Goal: Task Accomplishment & Management: Complete application form

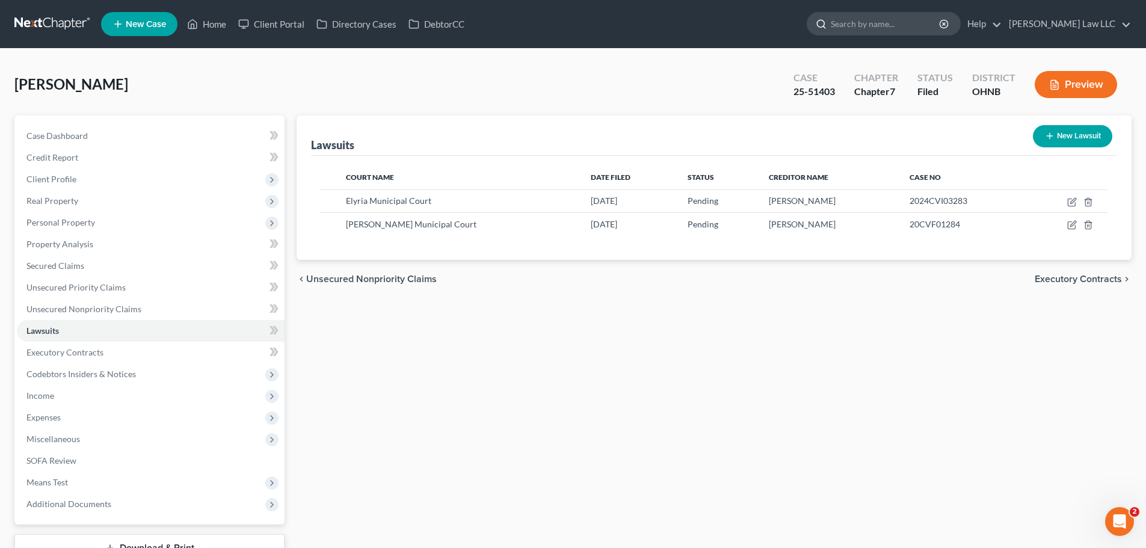
click at [902, 26] on input "search" at bounding box center [886, 24] width 110 height 22
type input "[PERSON_NAME]"
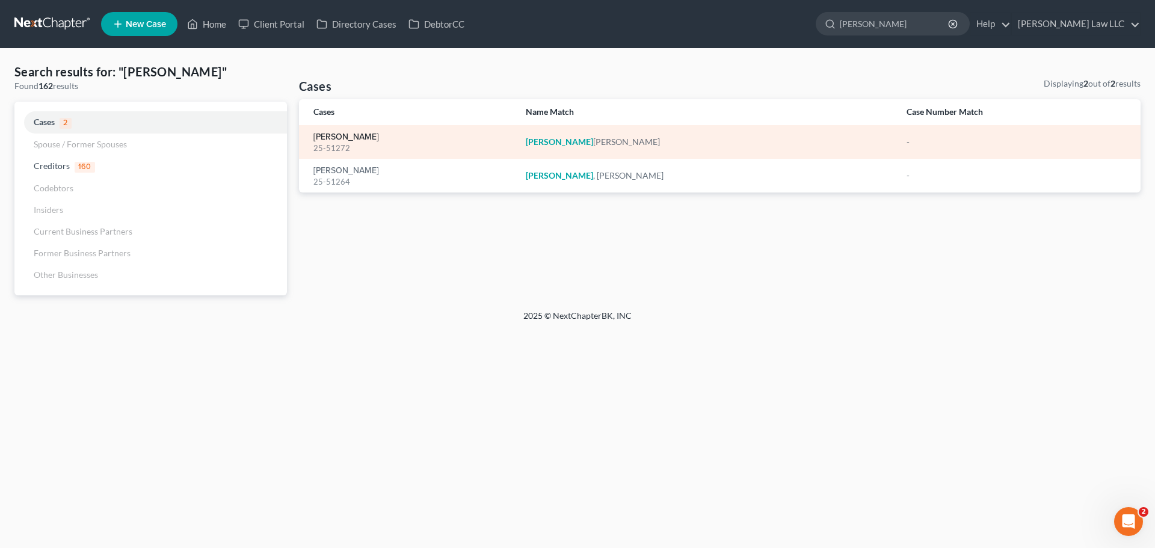
click at [349, 133] on link "[PERSON_NAME]" at bounding box center [346, 137] width 66 height 8
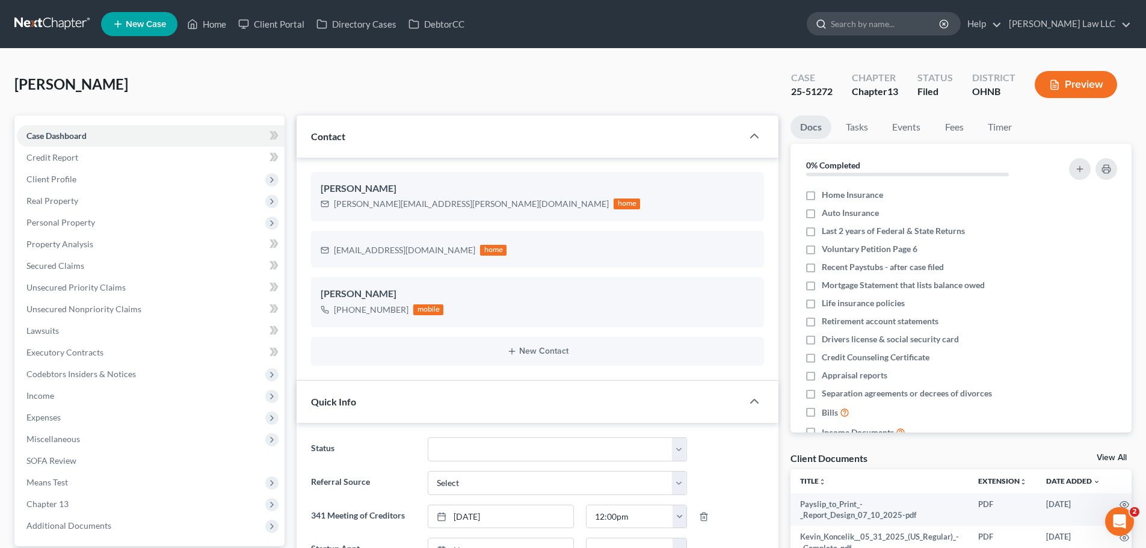
click at [927, 25] on input "search" at bounding box center [886, 24] width 110 height 22
type input "peroni"
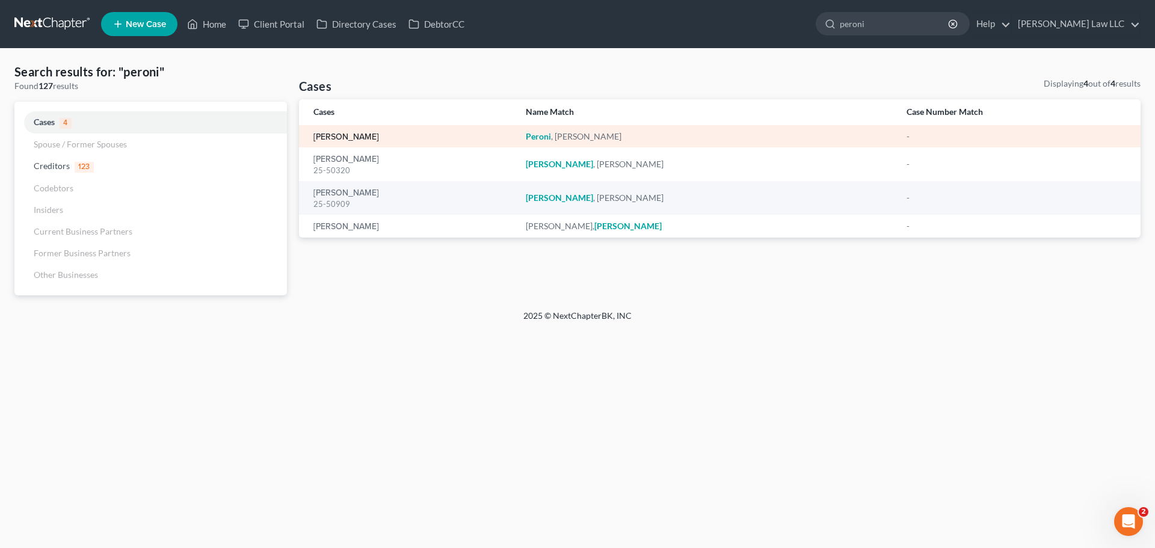
click at [340, 138] on link "[PERSON_NAME]" at bounding box center [346, 137] width 66 height 8
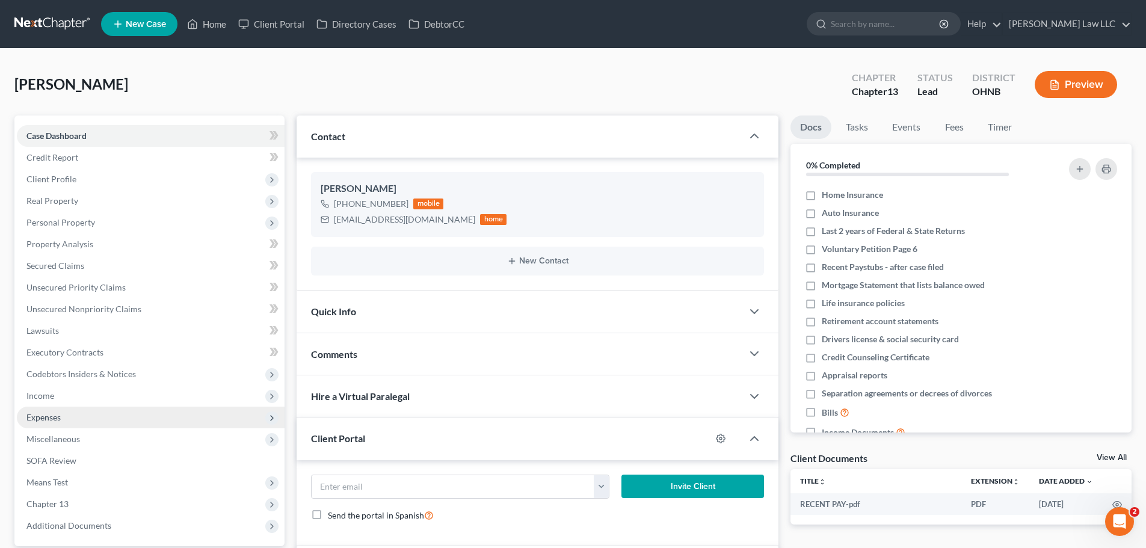
click at [77, 420] on span "Expenses" at bounding box center [151, 418] width 268 height 22
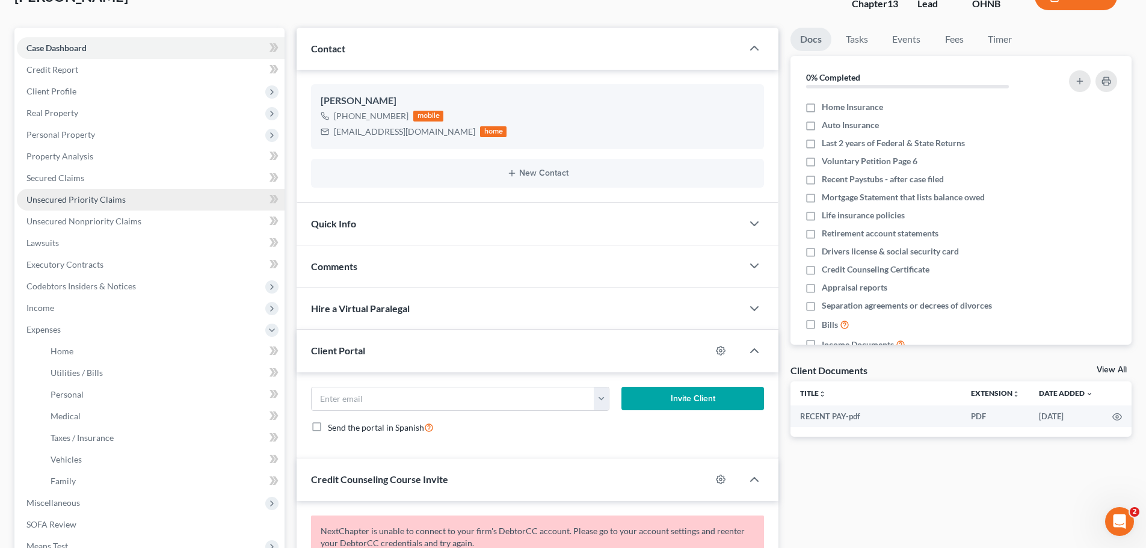
scroll to position [241, 0]
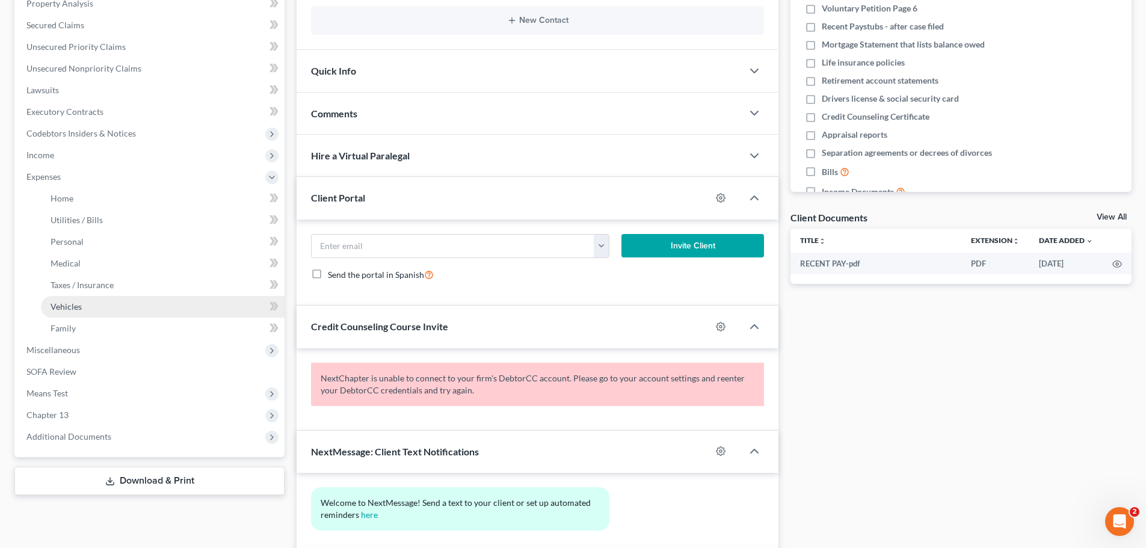
click at [70, 307] on span "Vehicles" at bounding box center [66, 306] width 31 height 10
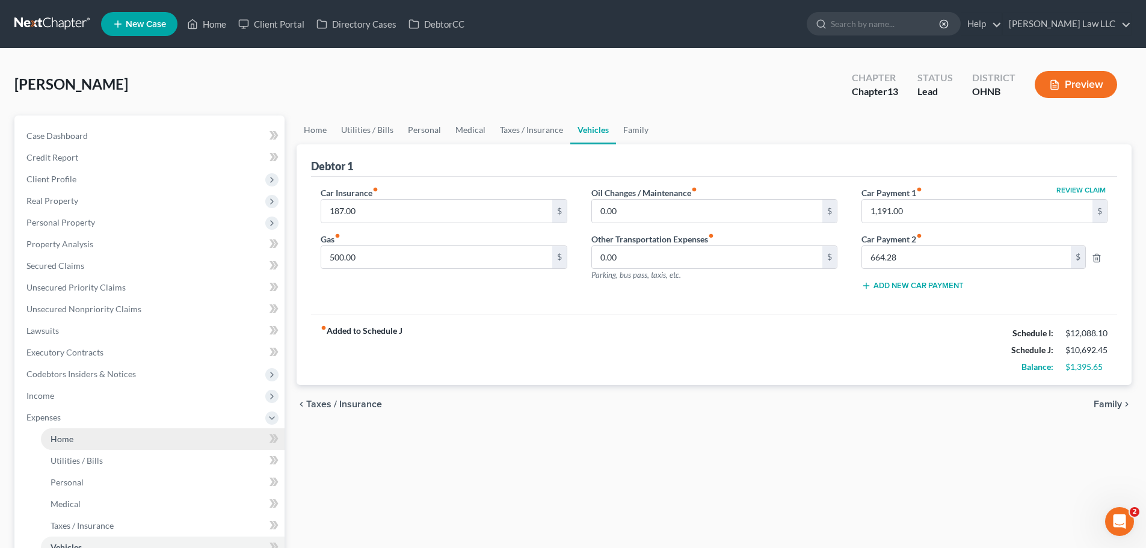
scroll to position [120, 0]
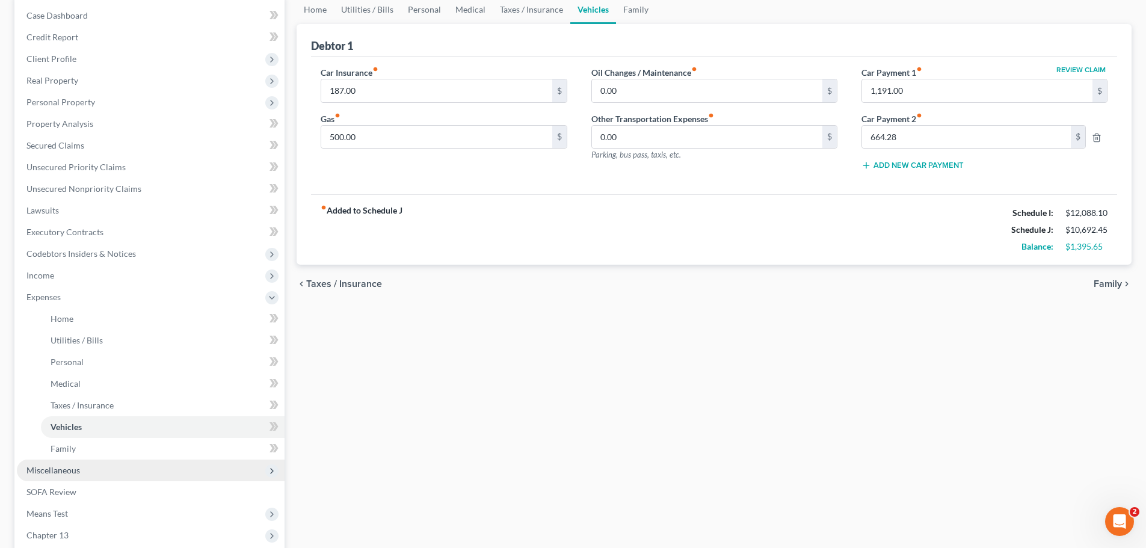
click at [87, 471] on span "Miscellaneous" at bounding box center [151, 471] width 268 height 22
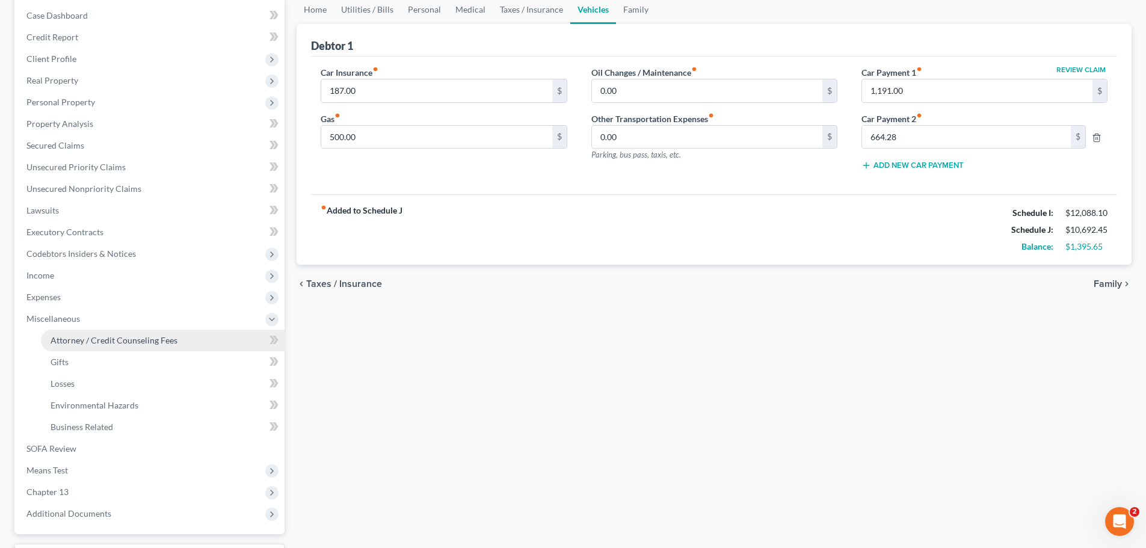
click at [151, 333] on link "Attorney / Credit Counseling Fees" at bounding box center [163, 341] width 244 height 22
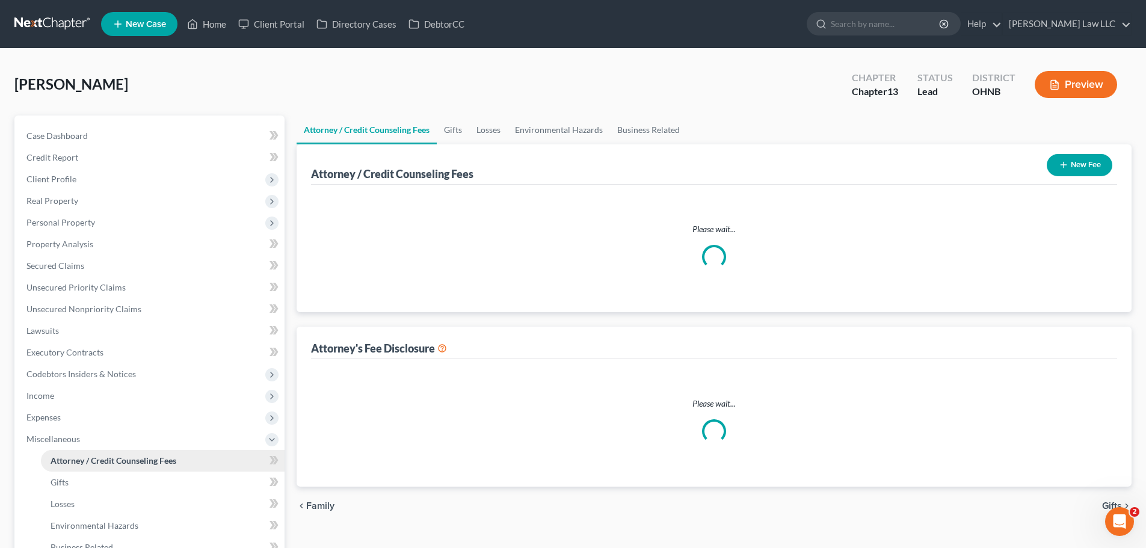
select select "0"
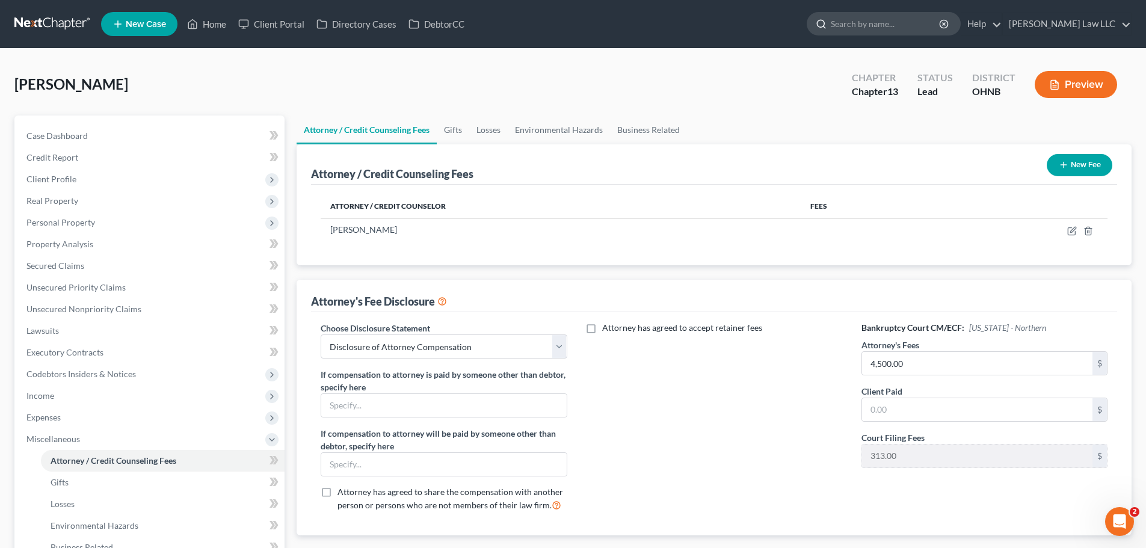
click at [881, 25] on input "search" at bounding box center [886, 24] width 110 height 22
type input "REXROAD"
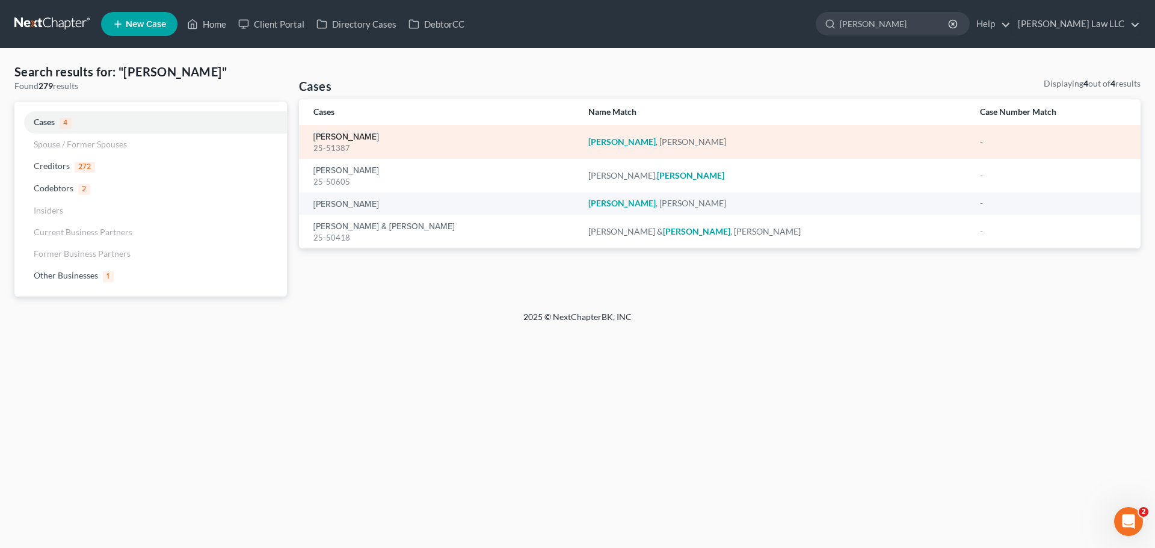
click at [353, 135] on link "[PERSON_NAME]" at bounding box center [346, 137] width 66 height 8
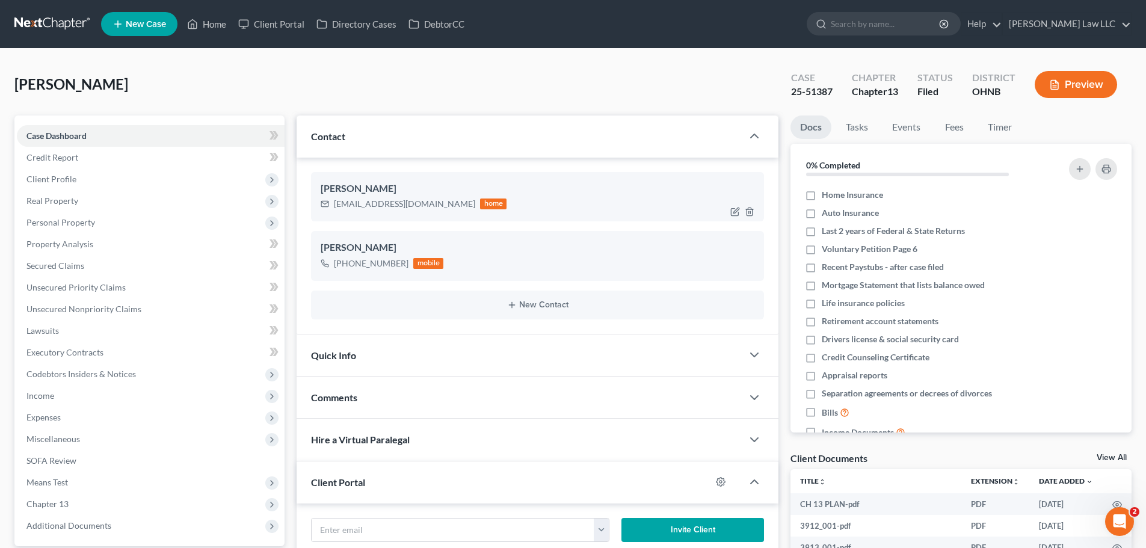
click at [392, 206] on div "itsmylife5968@gmail.com" at bounding box center [404, 204] width 141 height 12
copy div "itsmylife5968@gmail.com"
click at [380, 260] on div "+1 (234) 343-9042" at bounding box center [371, 263] width 75 height 12
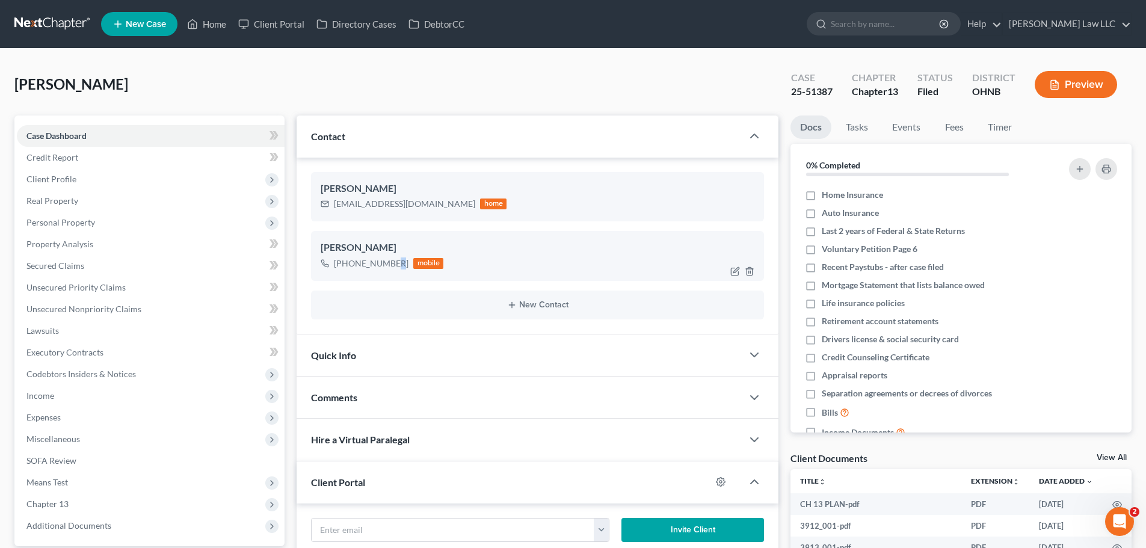
click at [380, 260] on div "+1 (234) 343-9042" at bounding box center [371, 263] width 75 height 12
copy div "+1 (234) 343-9042"
click at [103, 183] on span "Client Profile" at bounding box center [151, 179] width 268 height 22
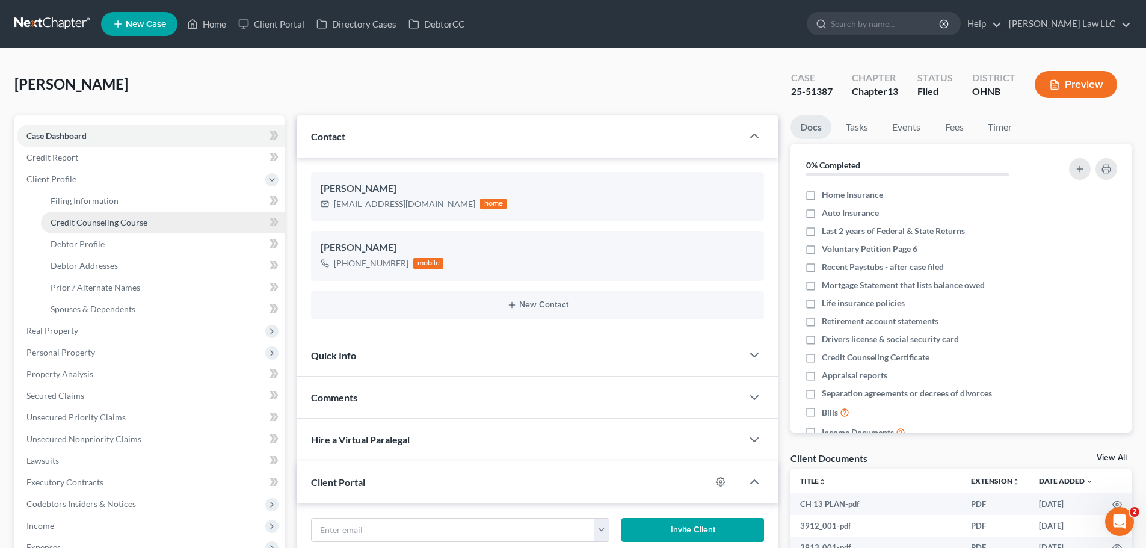
click at [115, 223] on span "Credit Counseling Course" at bounding box center [99, 222] width 97 height 10
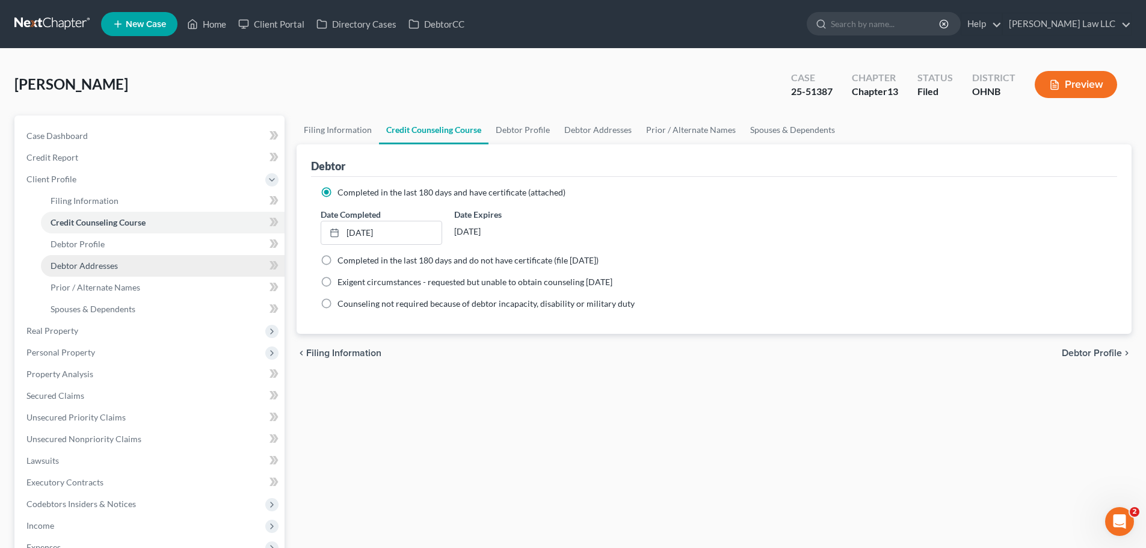
click at [121, 269] on link "Debtor Addresses" at bounding box center [163, 266] width 244 height 22
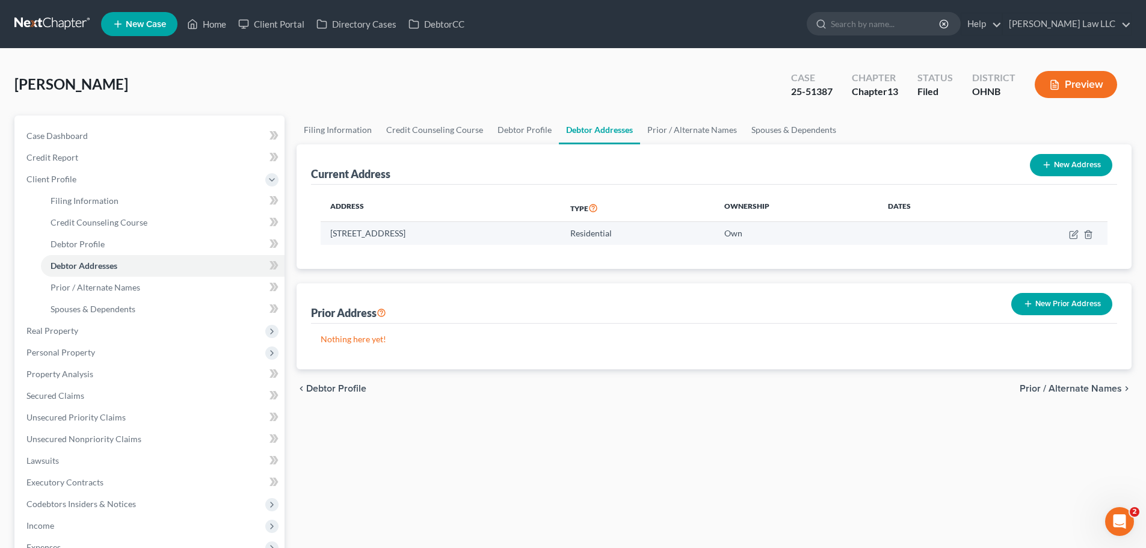
click at [389, 233] on td "5299 Windfall Road, Medina, OH 44256" at bounding box center [441, 233] width 240 height 23
copy td "5299 Windfall Road, Medina, OH 44256"
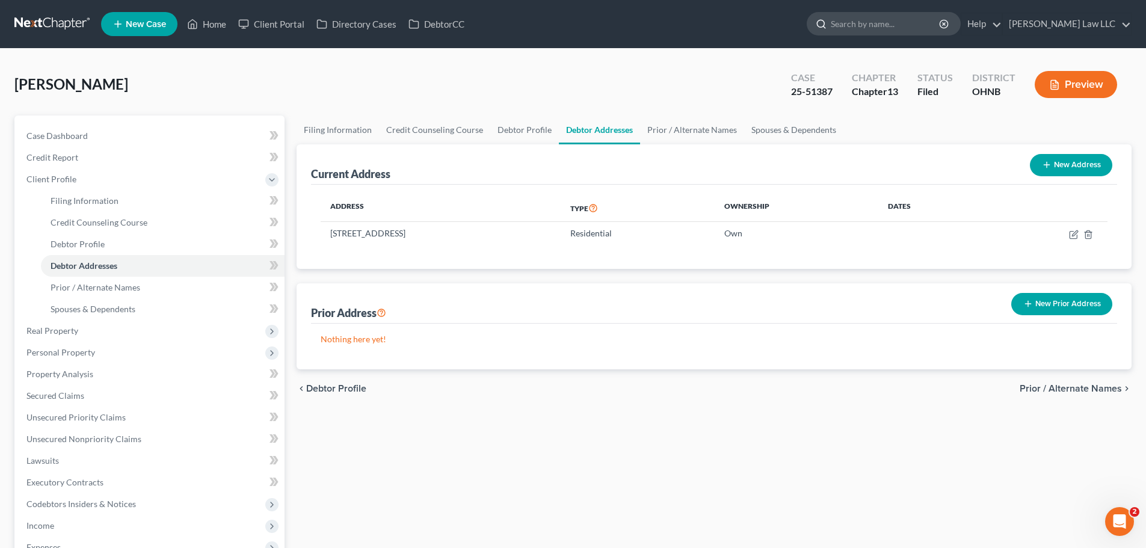
click at [879, 29] on input "search" at bounding box center [886, 24] width 110 height 22
type input "thomas"
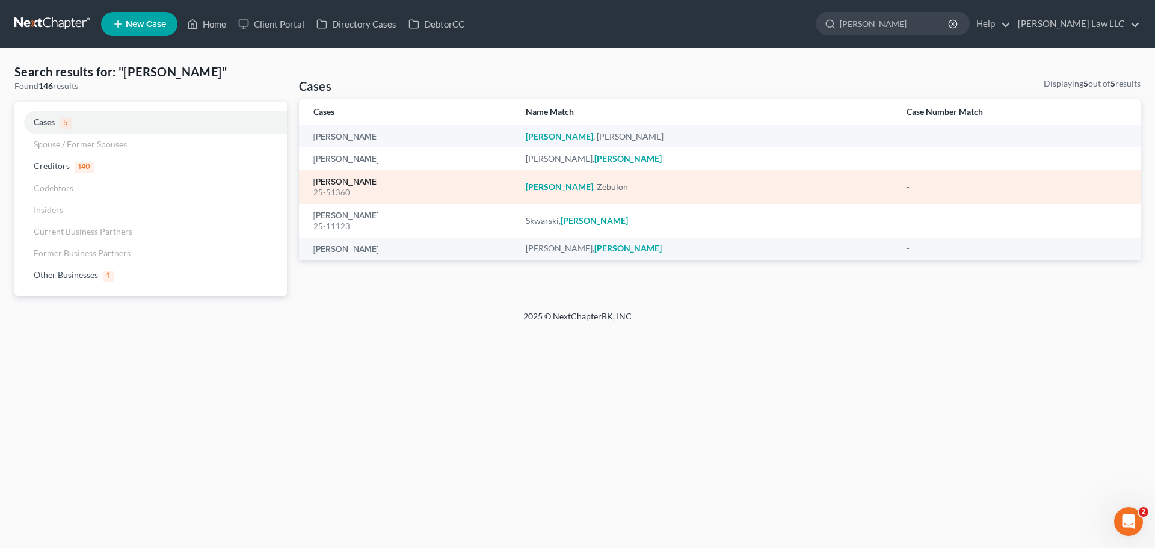
click at [364, 185] on link "[PERSON_NAME]" at bounding box center [346, 182] width 66 height 8
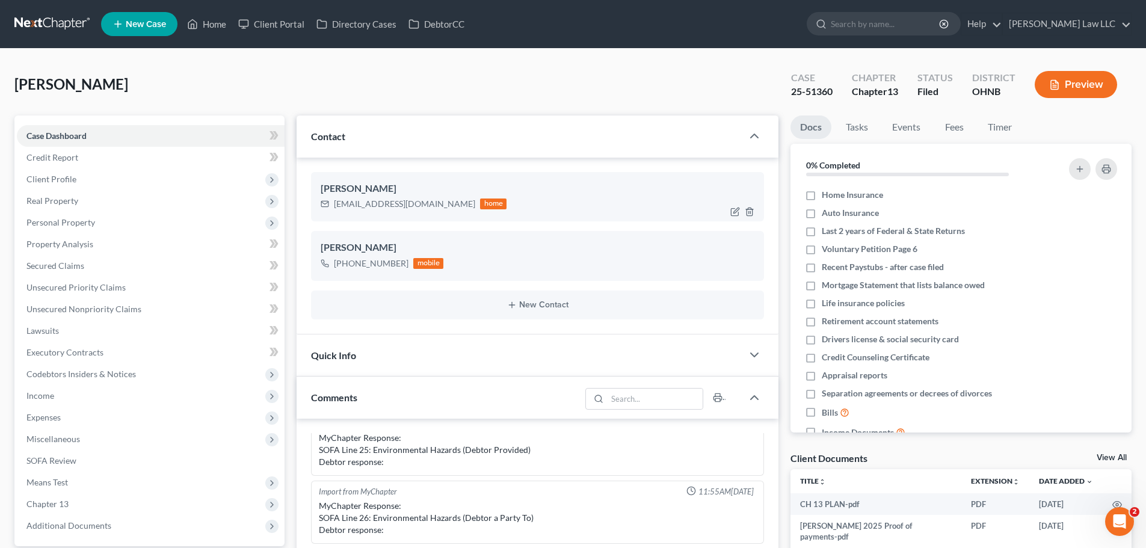
click at [364, 203] on div "zendoenergy@gmail.com" at bounding box center [404, 204] width 141 height 12
copy div "zendoenergy@gmail.com"
click at [365, 268] on div "+1 (330) 636-6013" at bounding box center [371, 263] width 75 height 12
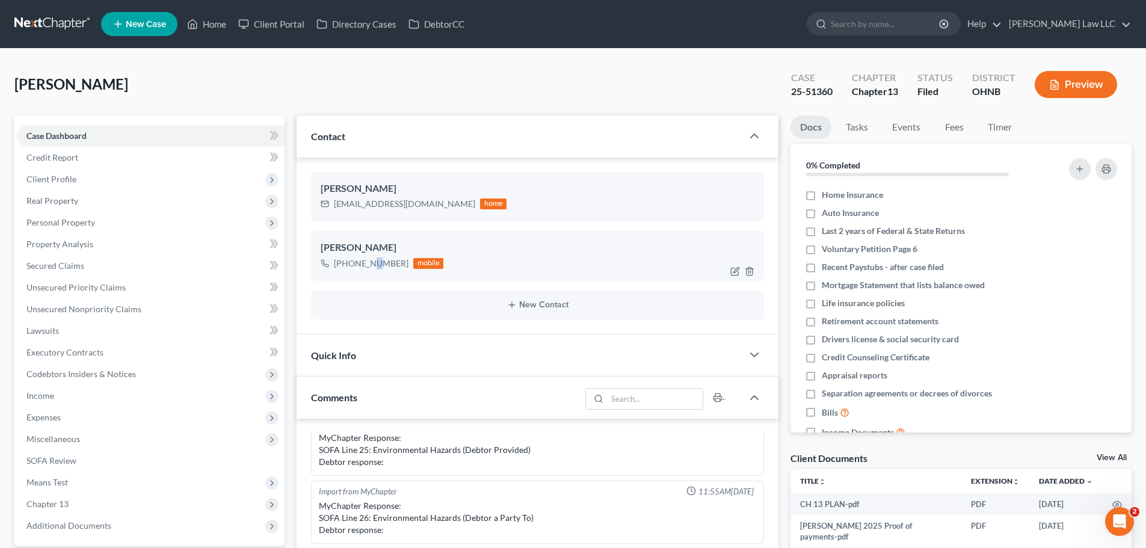
click at [365, 268] on div "+1 (330) 636-6013" at bounding box center [371, 263] width 75 height 12
copy div "+1 (330) 636-6013"
click at [111, 218] on span "Personal Property" at bounding box center [151, 223] width 268 height 22
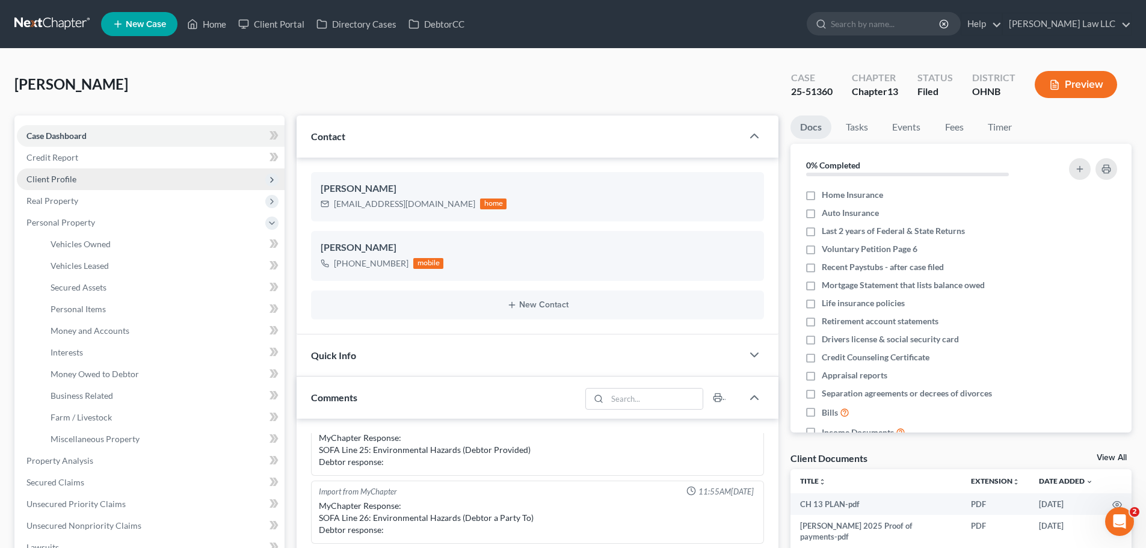
click at [74, 176] on span "Client Profile" at bounding box center [51, 179] width 50 height 10
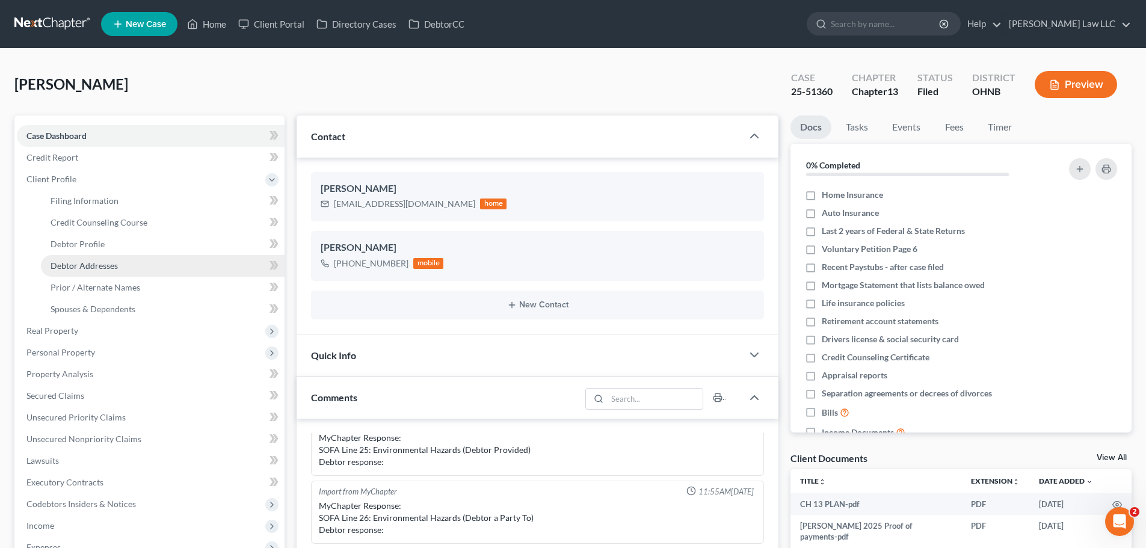
click at [97, 269] on span "Debtor Addresses" at bounding box center [84, 265] width 67 height 10
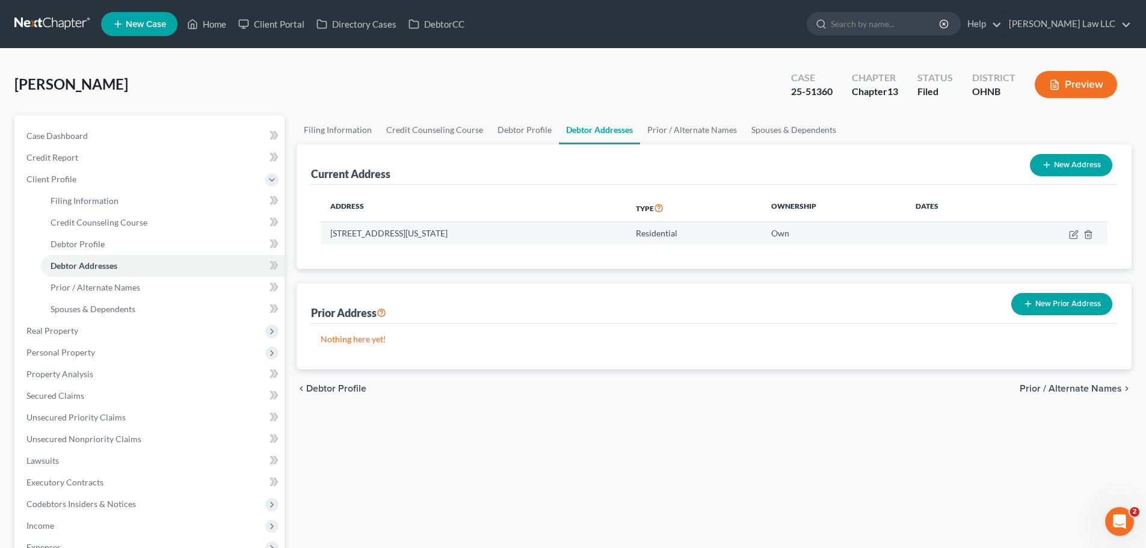
click at [429, 239] on td "385 Delaware Drive, Brunswick, OH 44212" at bounding box center [473, 233] width 305 height 23
copy td "385 Delaware Drive, Brunswick, OH 44212"
click at [897, 10] on ul "New Case Home Client Portal Directory Cases DebtorCC - No Result - See all resu…" at bounding box center [616, 23] width 1030 height 31
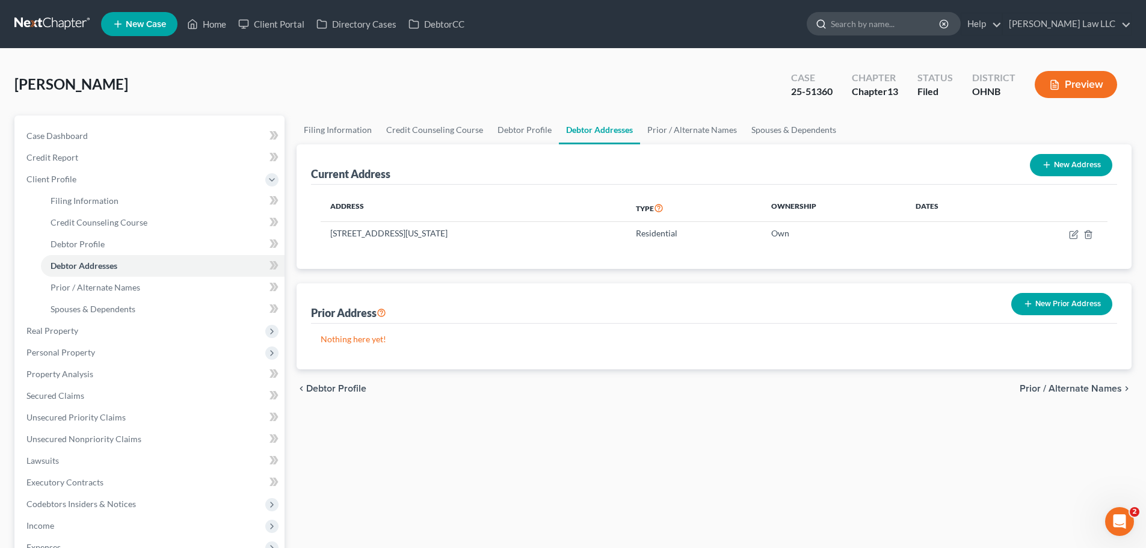
click at [898, 17] on input "search" at bounding box center [886, 24] width 110 height 22
type input "domec"
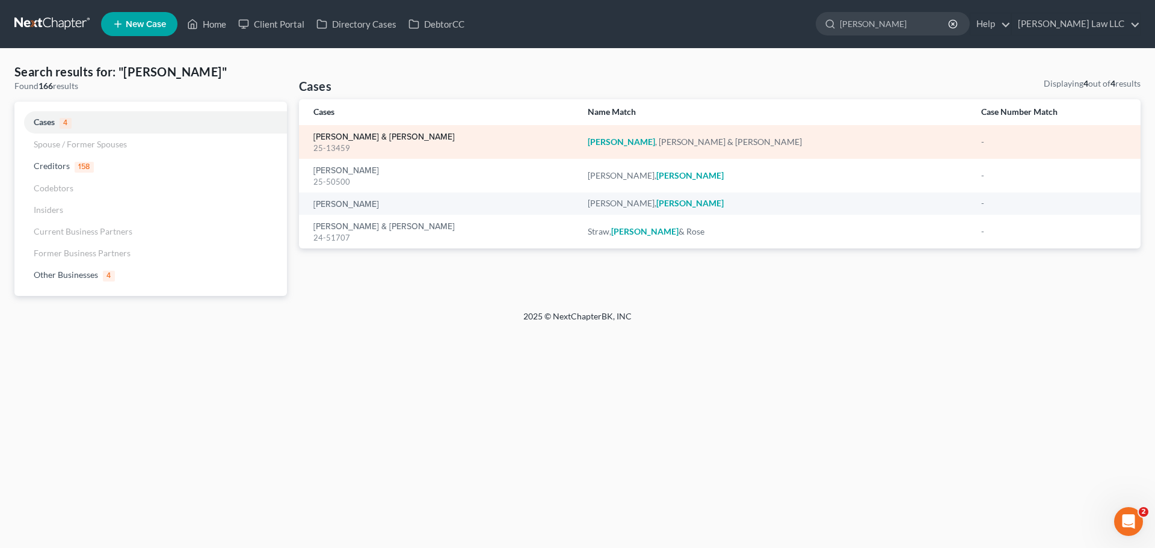
click at [385, 138] on link "[PERSON_NAME] & [PERSON_NAME]" at bounding box center [383, 137] width 141 height 8
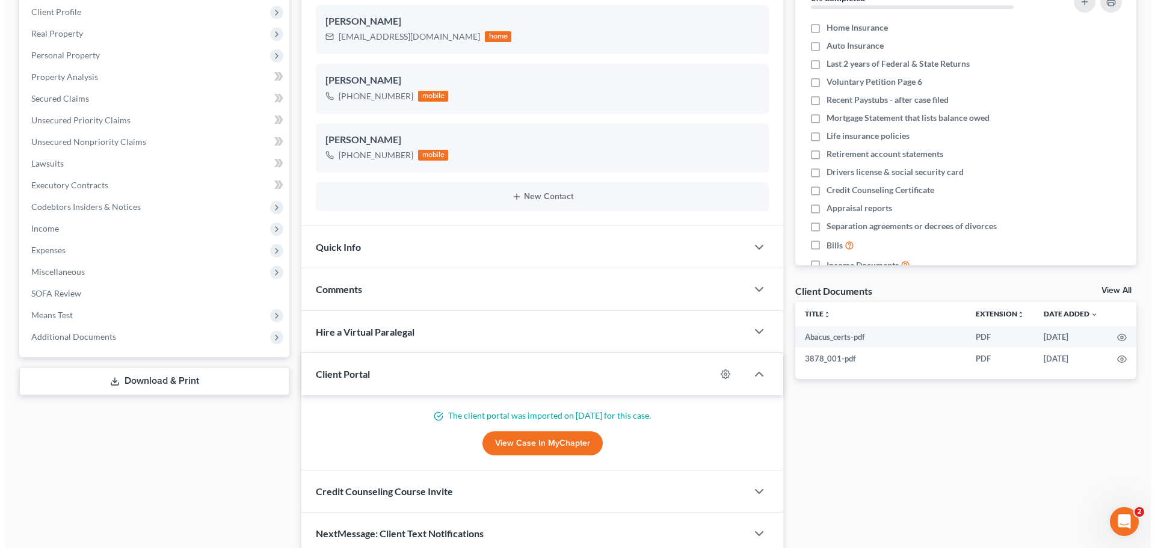
scroll to position [180, 0]
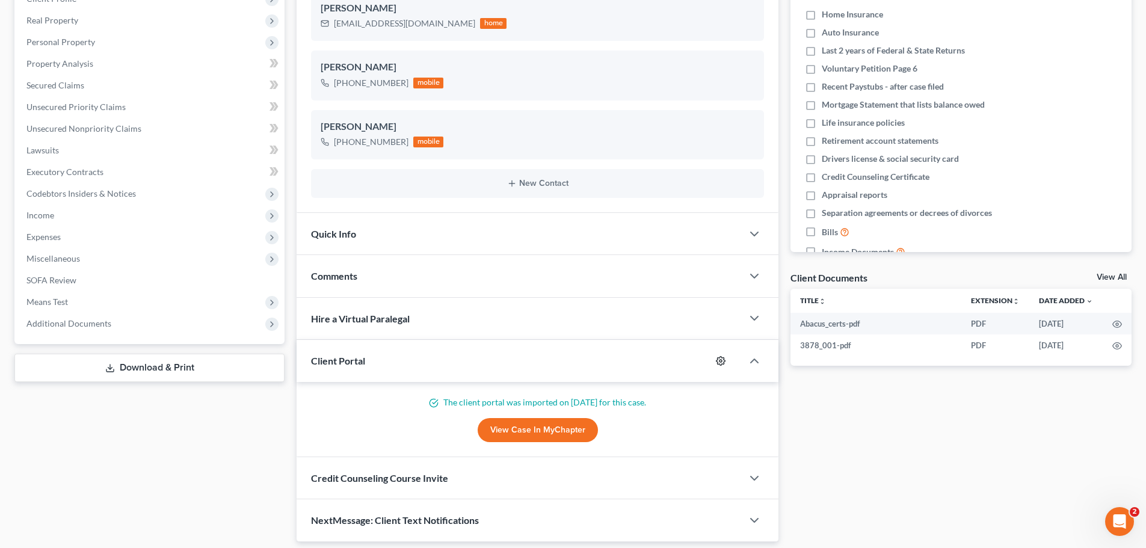
click at [719, 361] on icon "button" at bounding box center [721, 361] width 10 height 10
select select "0"
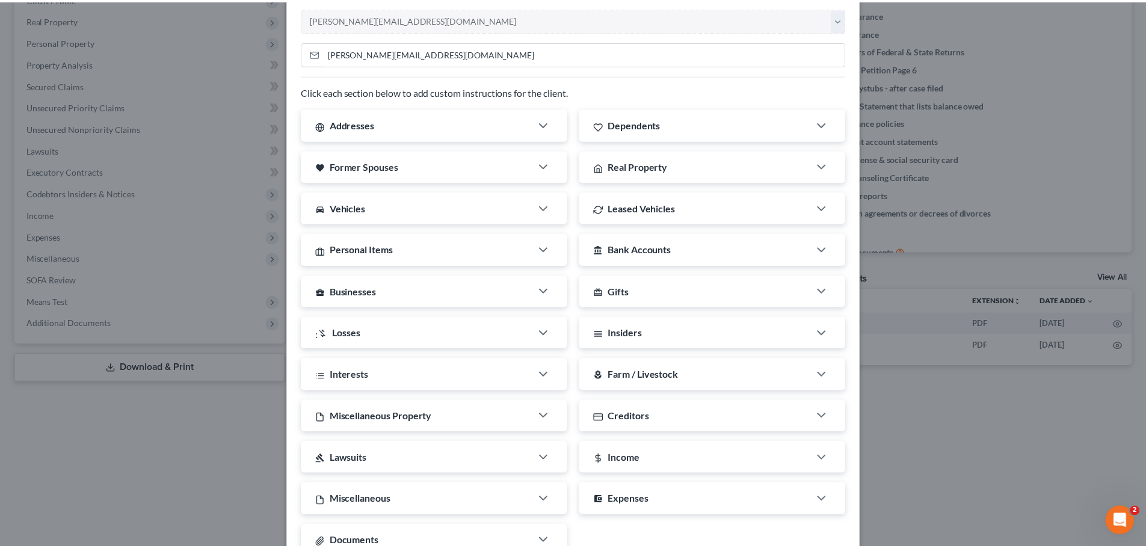
scroll to position [194, 0]
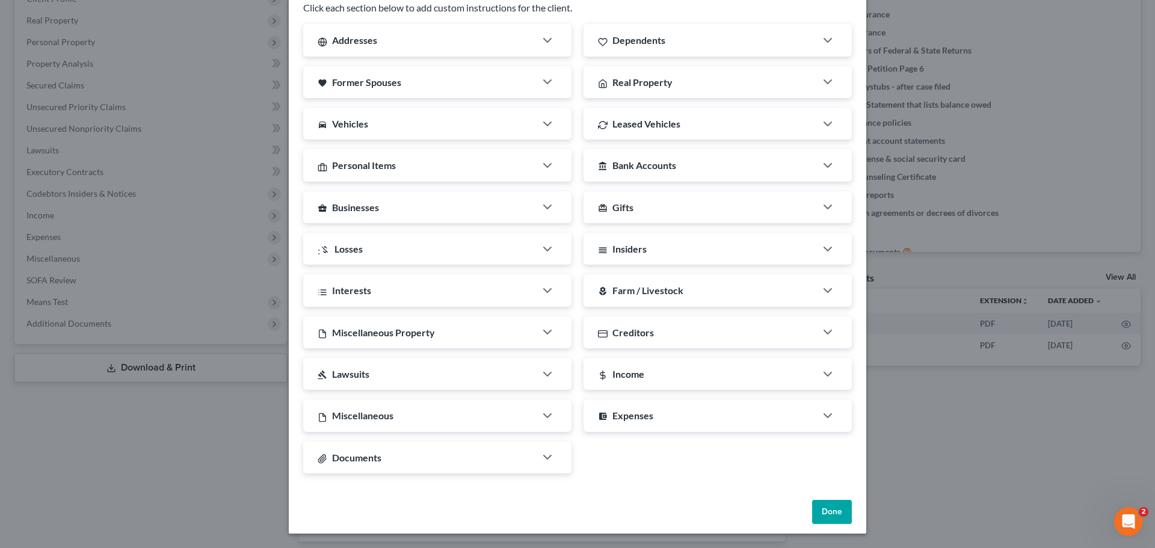
click at [825, 509] on button "Done" at bounding box center [832, 512] width 40 height 24
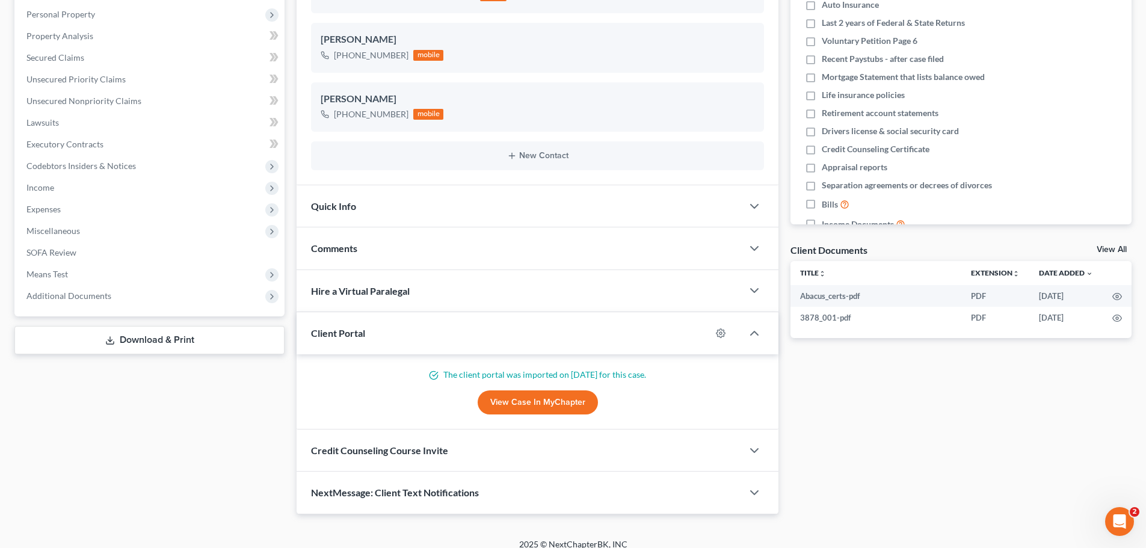
scroll to position [220, 0]
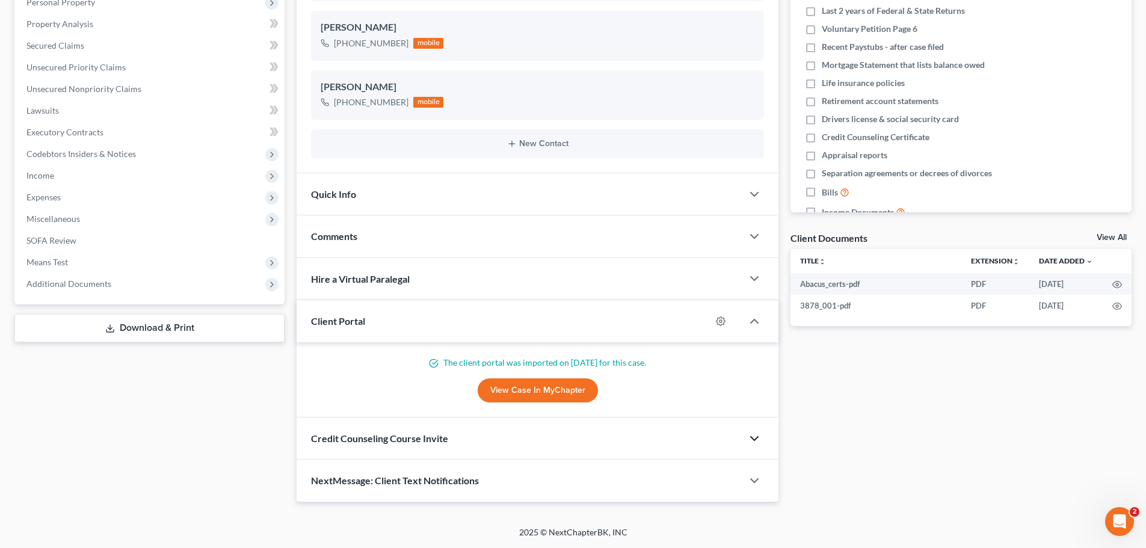
click at [754, 439] on polyline "button" at bounding box center [754, 439] width 7 height 4
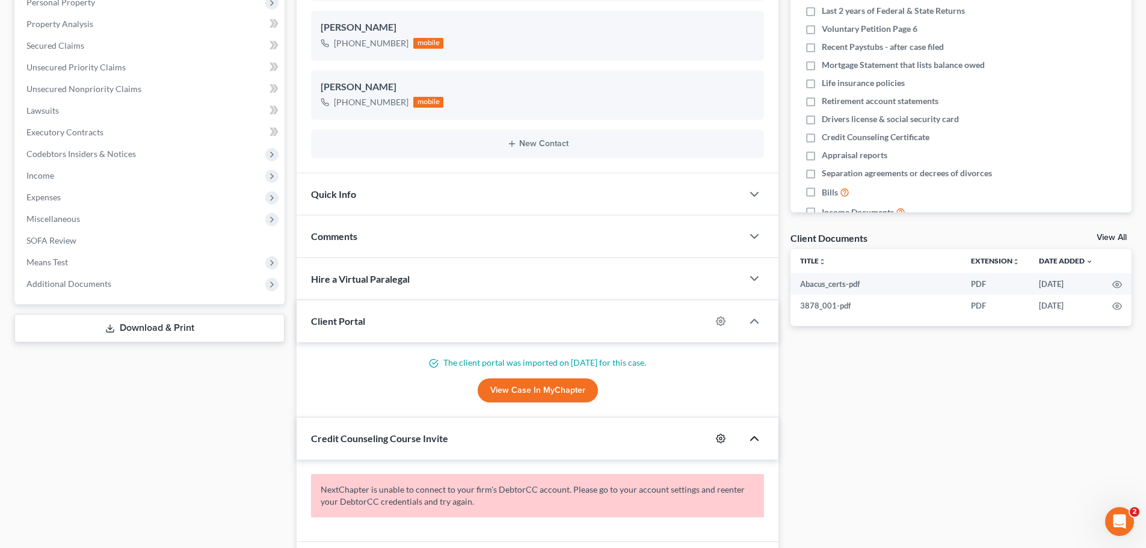
click at [722, 438] on circle "button" at bounding box center [720, 438] width 2 height 2
select select "0"
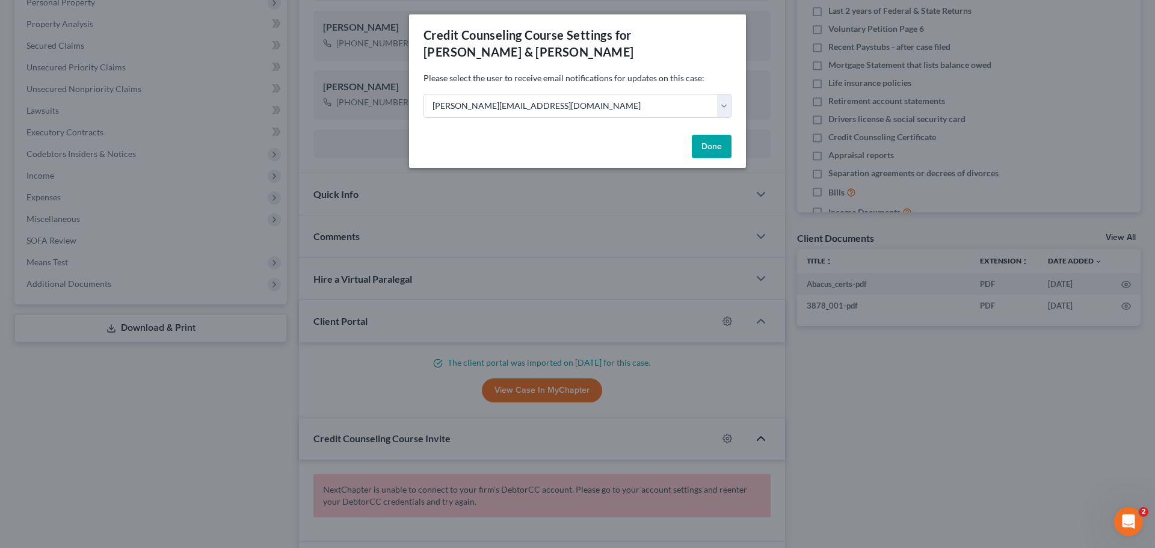
click at [703, 143] on button "Done" at bounding box center [712, 147] width 40 height 24
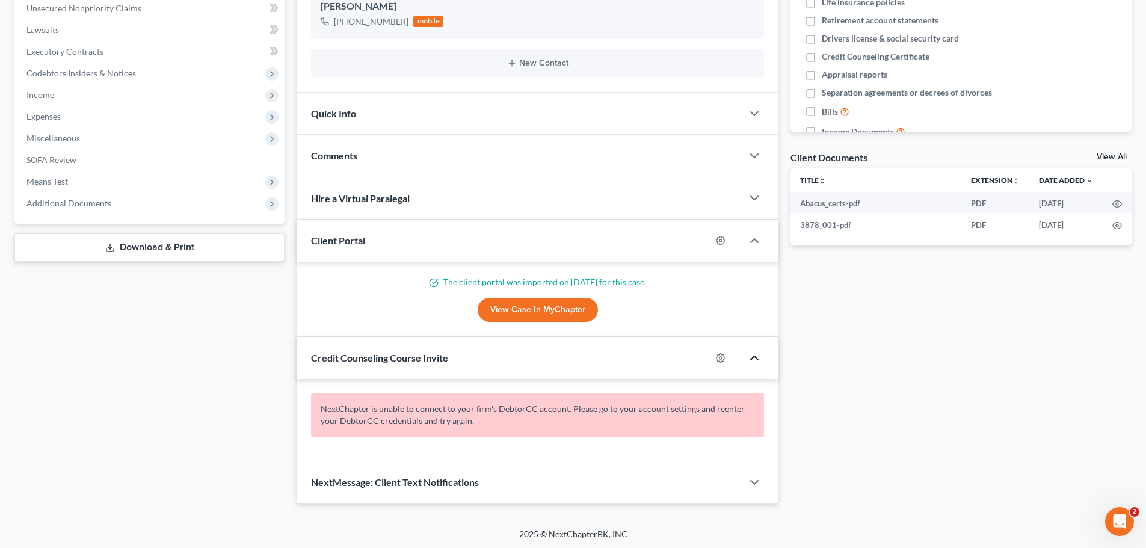
scroll to position [303, 0]
click at [752, 482] on icon "button" at bounding box center [754, 480] width 14 height 14
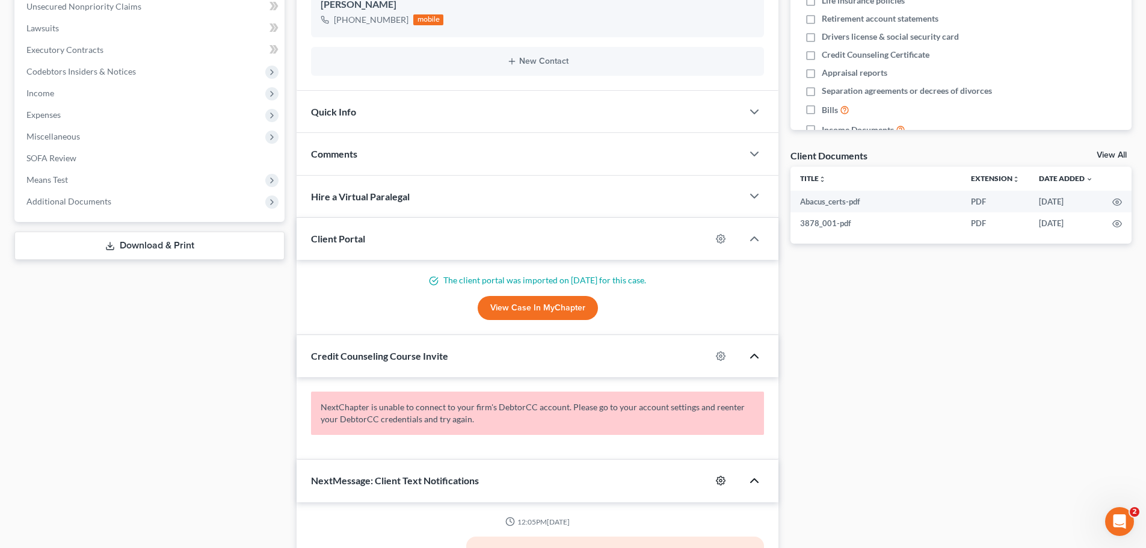
click at [722, 484] on icon "button" at bounding box center [720, 480] width 9 height 9
select select "0"
select select
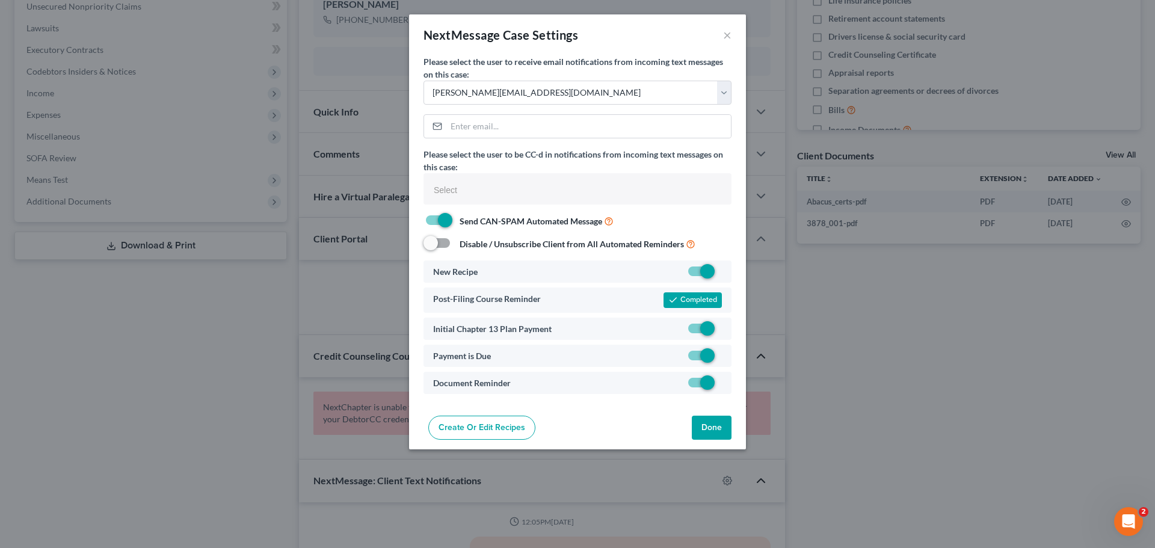
click at [722, 274] on label at bounding box center [722, 274] width 0 height 0
click at [727, 273] on input "checkbox" at bounding box center [731, 269] width 8 height 8
checkbox input "false"
click at [722, 331] on label at bounding box center [722, 331] width 0 height 0
click at [727, 328] on input "checkbox" at bounding box center [731, 326] width 8 height 8
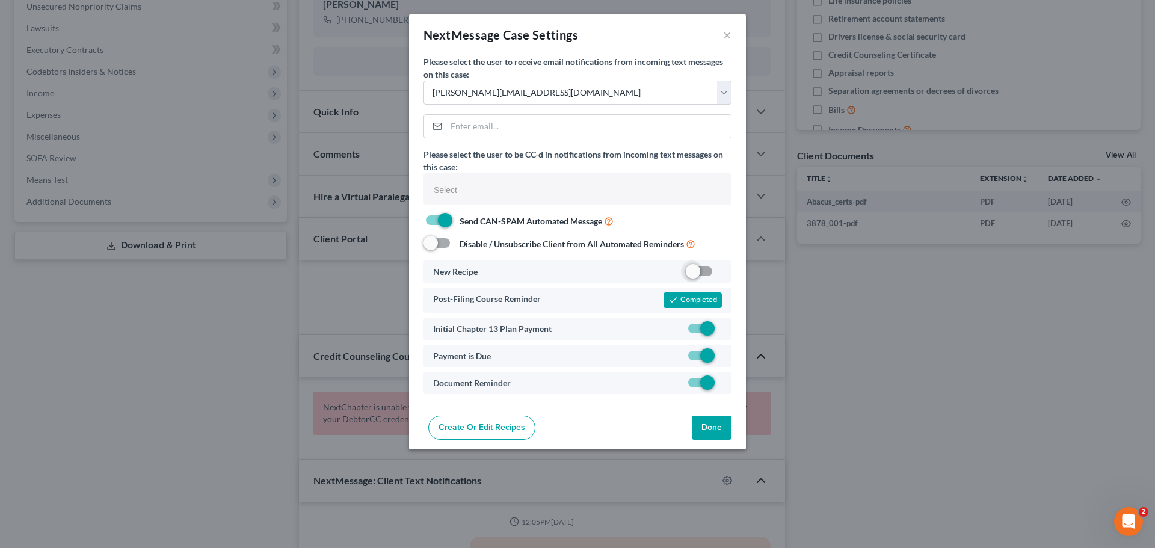
checkbox input "false"
click at [718, 428] on button "Done" at bounding box center [712, 428] width 40 height 24
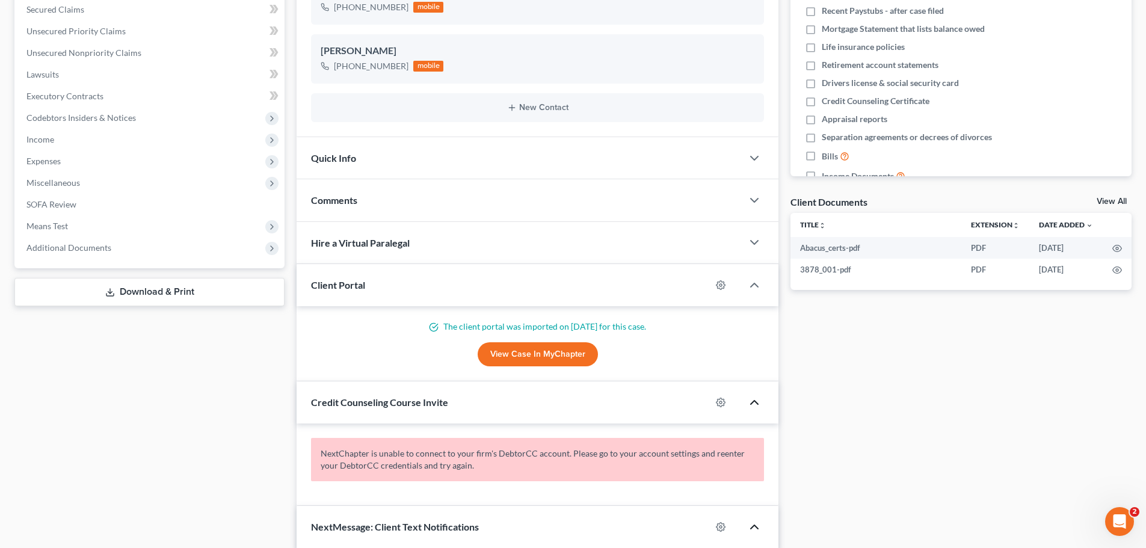
scroll to position [301, 0]
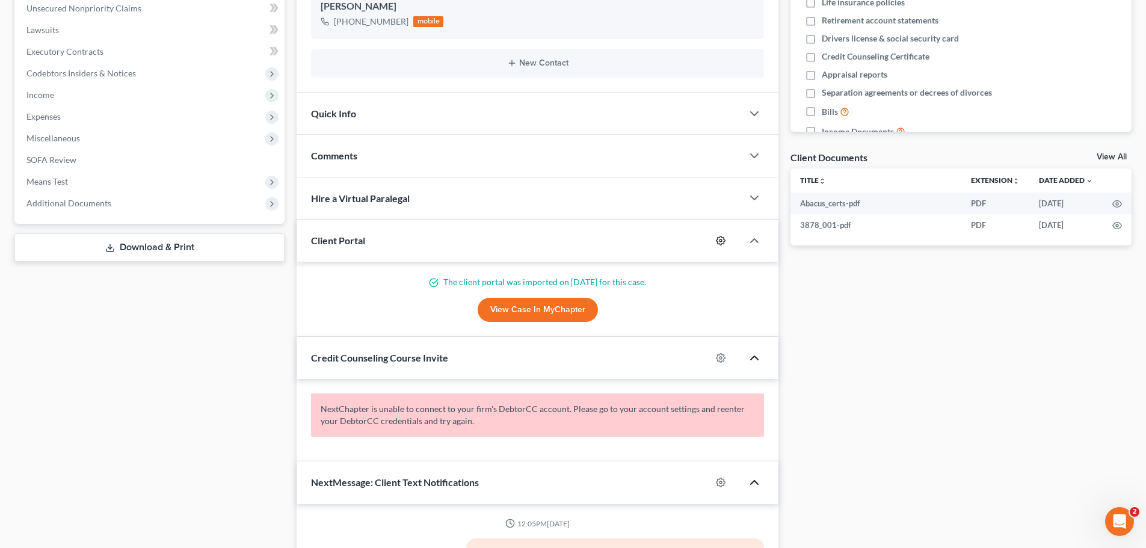
click at [719, 244] on icon "button" at bounding box center [720, 240] width 9 height 9
select select "0"
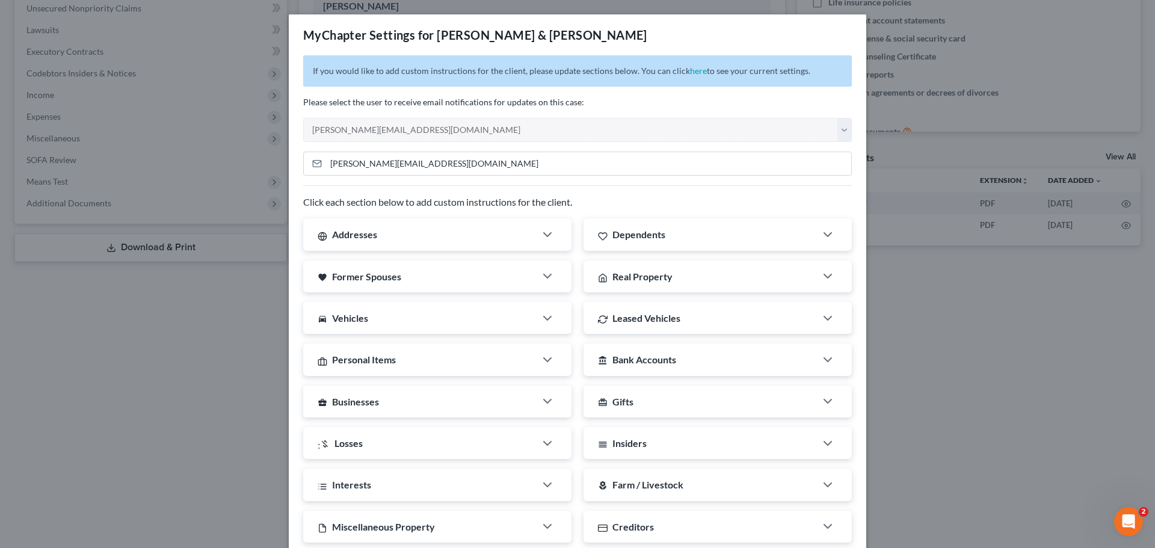
click at [1033, 359] on div "MyChapter Settings for Domec, Jeffery & Erica If you would like to add custom i…" at bounding box center [577, 274] width 1155 height 548
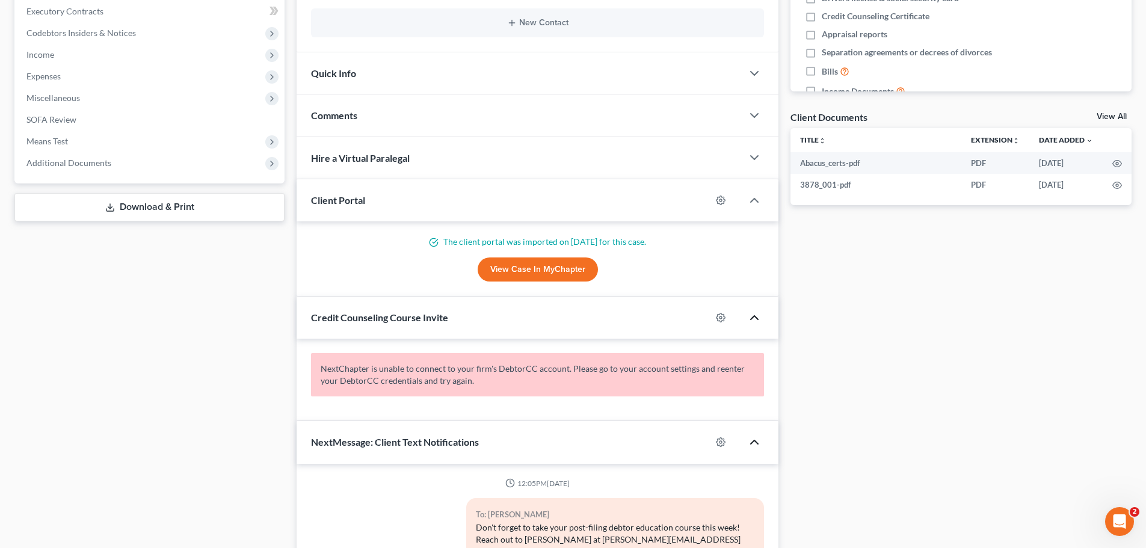
scroll to position [361, 0]
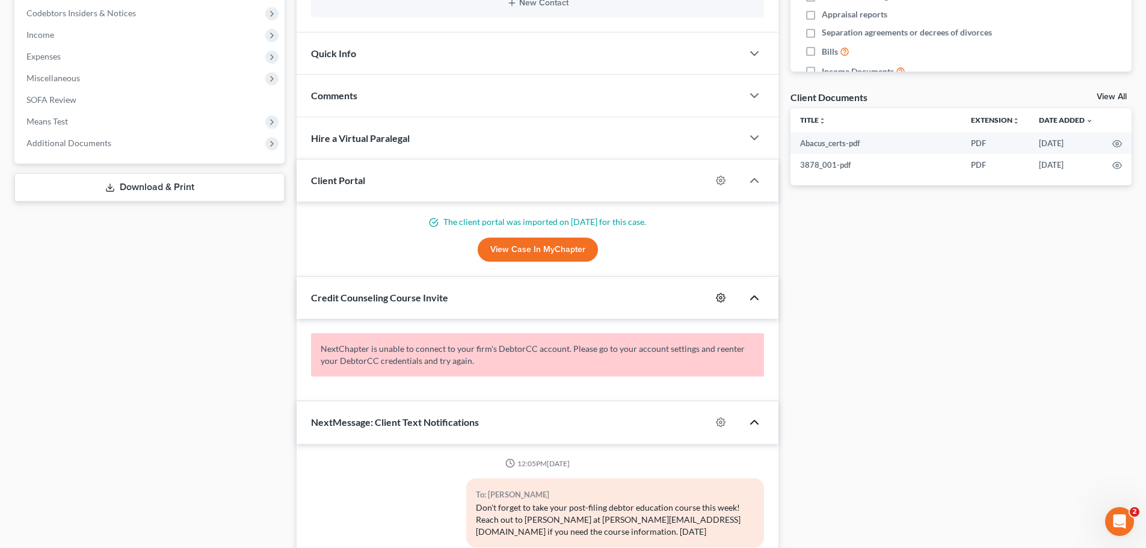
click at [720, 295] on icon "button" at bounding box center [721, 298] width 10 height 10
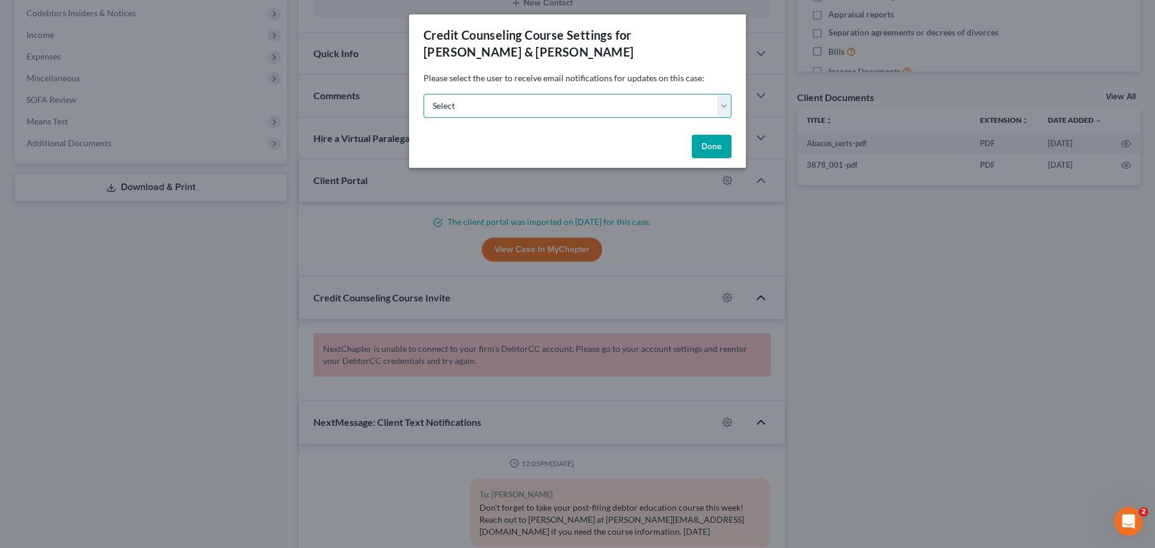
click at [583, 115] on select "Select nicole@nicolemetzgerlaw.com mariya@vancetruman.com mariya@nicolemetzgerl…" at bounding box center [577, 106] width 308 height 24
click at [423, 94] on select "Select nicole@nicolemetzgerlaw.com mariya@vancetruman.com mariya@nicolemetzgerl…" at bounding box center [577, 106] width 308 height 24
drag, startPoint x: 574, startPoint y: 106, endPoint x: 568, endPoint y: 115, distance: 10.8
click at [574, 106] on select "Select nicole@nicolemetzgerlaw.com mariya@vancetruman.com mariya@nicolemetzgerl…" at bounding box center [577, 106] width 308 height 24
select select "0"
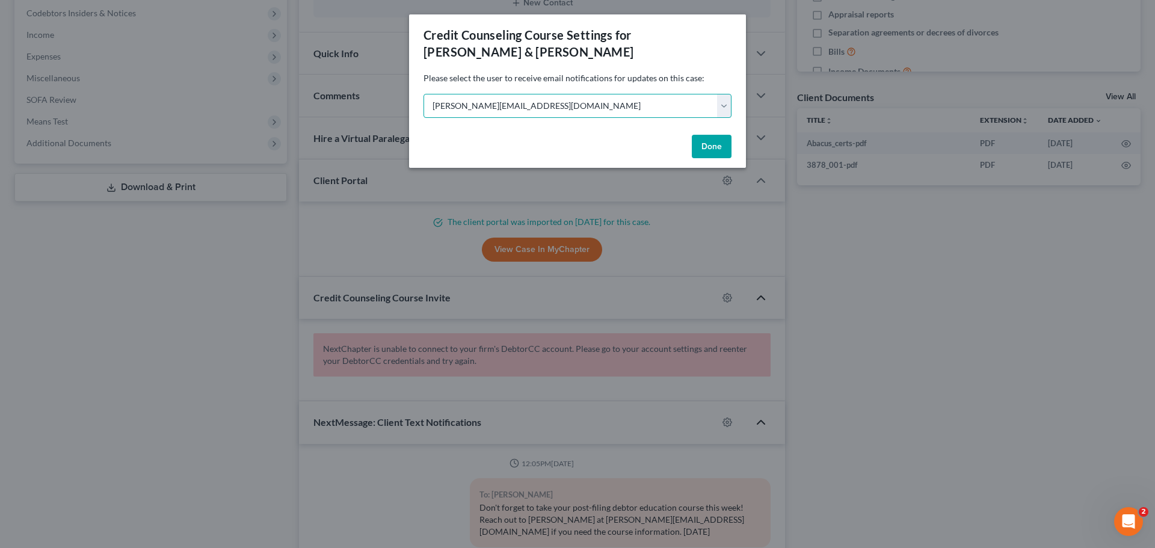
click at [423, 94] on select "Select nicole@nicolemetzgerlaw.com mariya@vancetruman.com mariya@nicolemetzgerl…" at bounding box center [577, 106] width 308 height 24
click at [724, 144] on button "Done" at bounding box center [712, 147] width 40 height 24
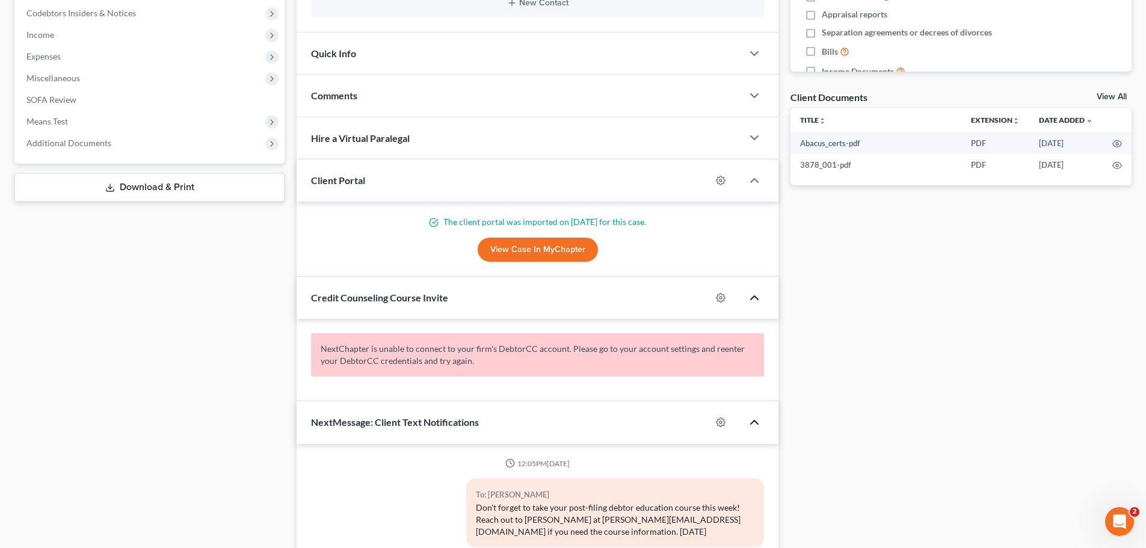
click at [958, 314] on div "Docs Tasks Events Fees Timer 0% Completed Nothing here yet! Home Insurance Auto…" at bounding box center [960, 234] width 353 height 959
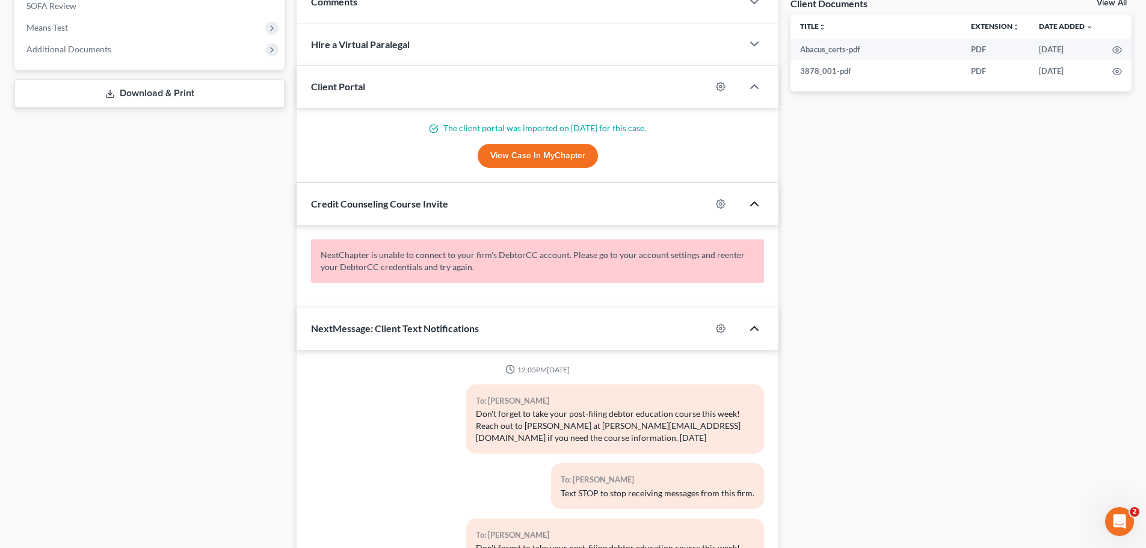
scroll to position [572, 0]
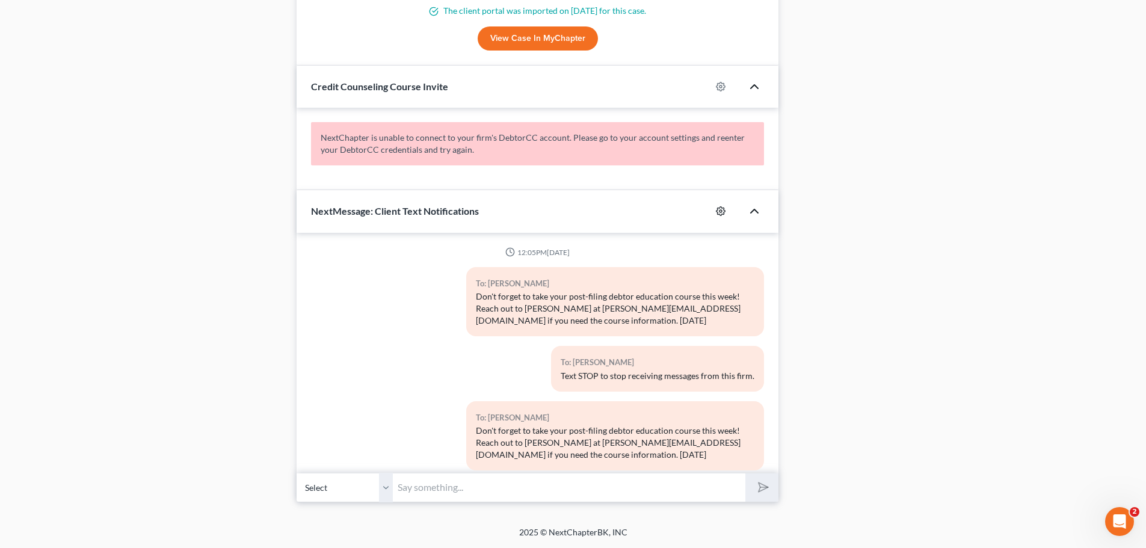
click at [722, 209] on icon "button" at bounding box center [721, 211] width 10 height 10
select select "0"
select select
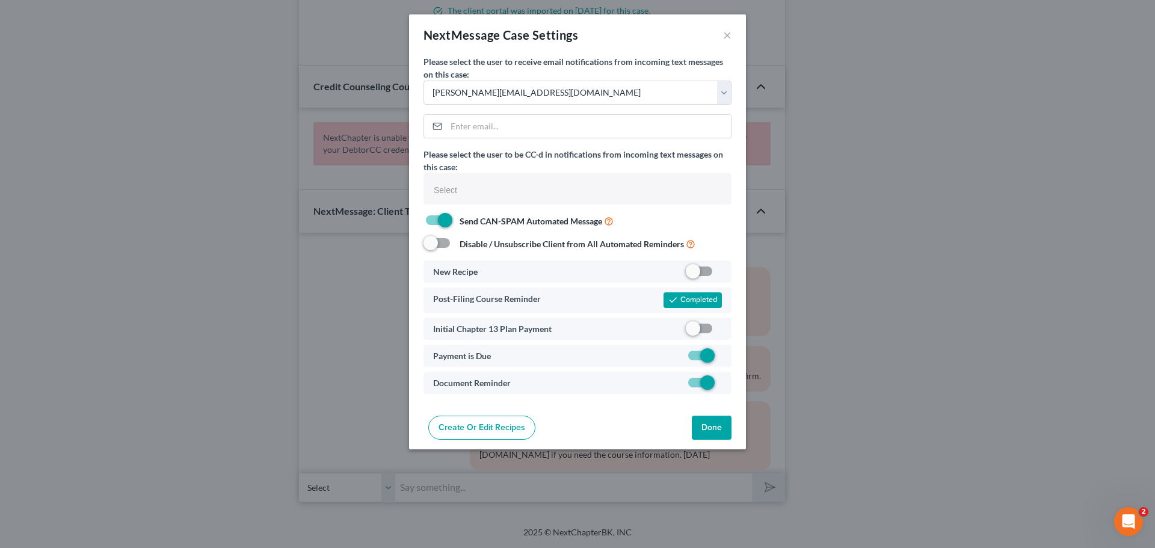
click at [716, 428] on button "Done" at bounding box center [712, 428] width 40 height 24
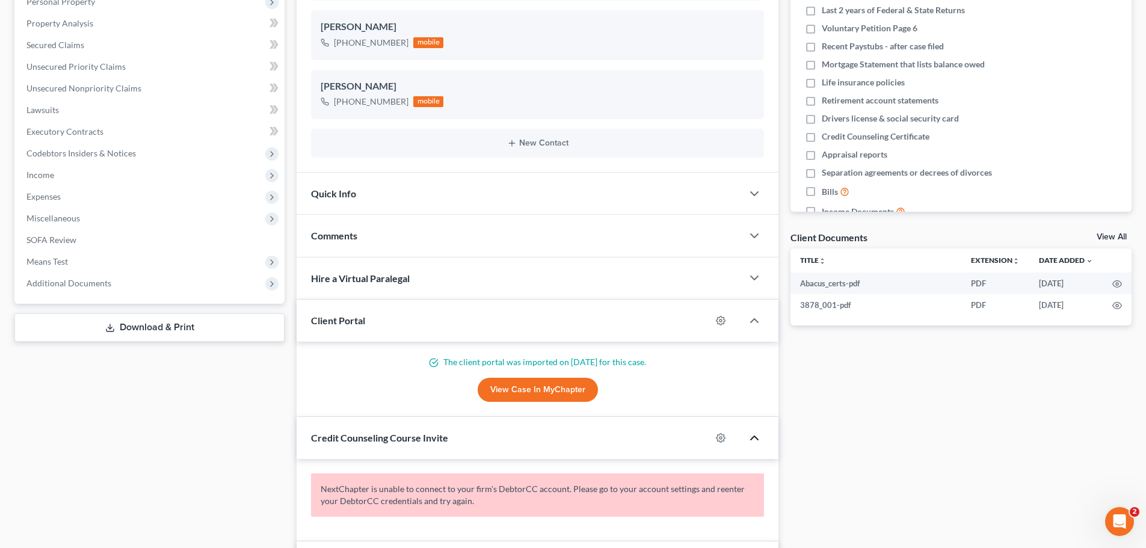
scroll to position [241, 0]
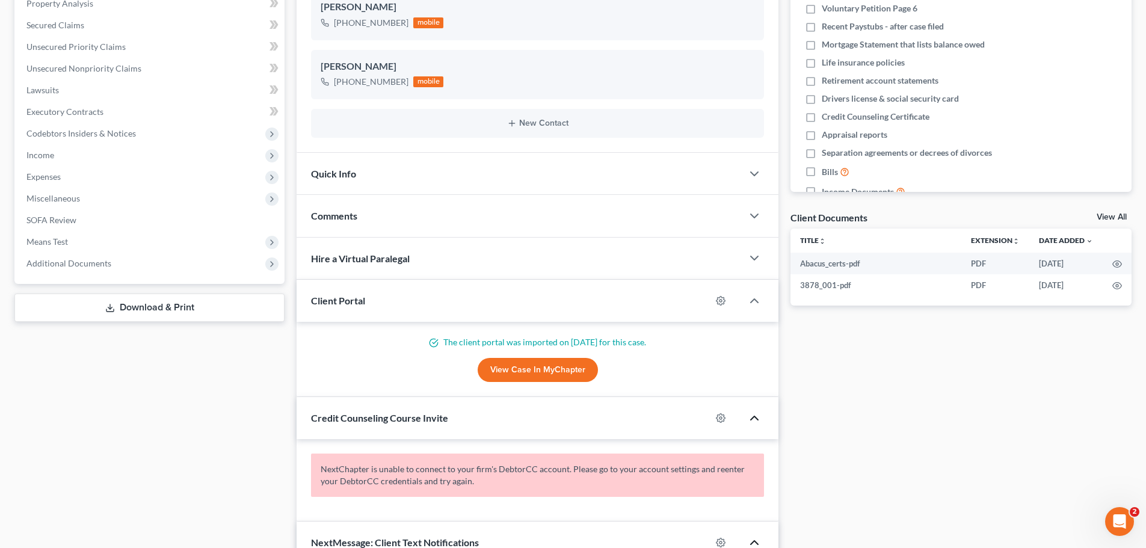
click at [715, 300] on div at bounding box center [726, 300] width 31 height 19
click at [722, 300] on circle "button" at bounding box center [720, 301] width 2 height 2
select select "0"
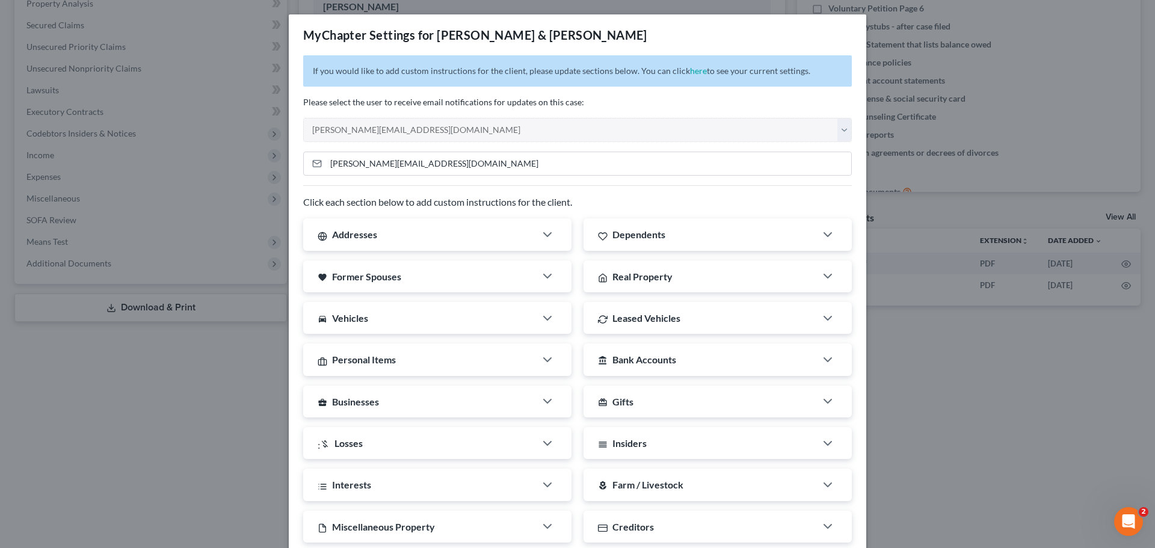
click at [1062, 413] on div "MyChapter Settings for Domec, Jeffery & Erica If you would like to add custom i…" at bounding box center [577, 274] width 1155 height 548
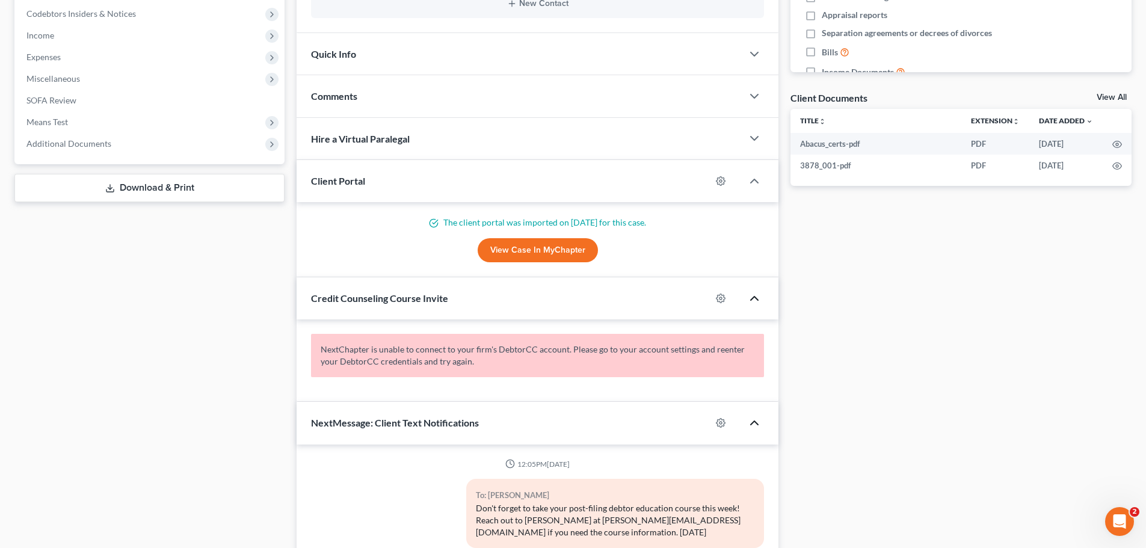
scroll to position [361, 0]
click at [719, 302] on icon "button" at bounding box center [721, 298] width 10 height 10
select select "0"
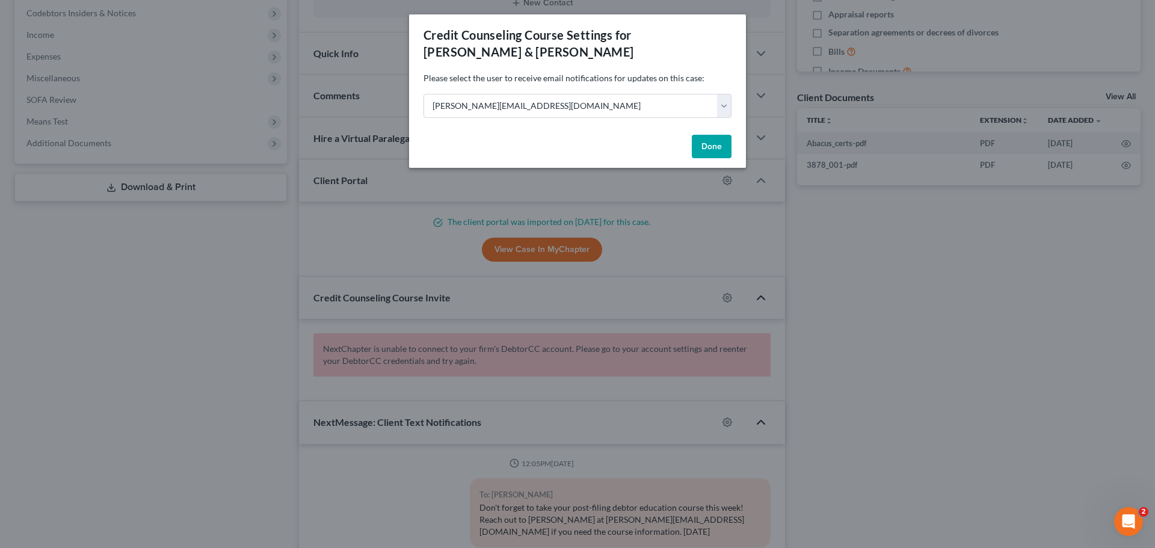
click at [950, 296] on div "Credit Counseling Course Settings for Domec, Jeffery & Erica Please select the …" at bounding box center [577, 274] width 1155 height 548
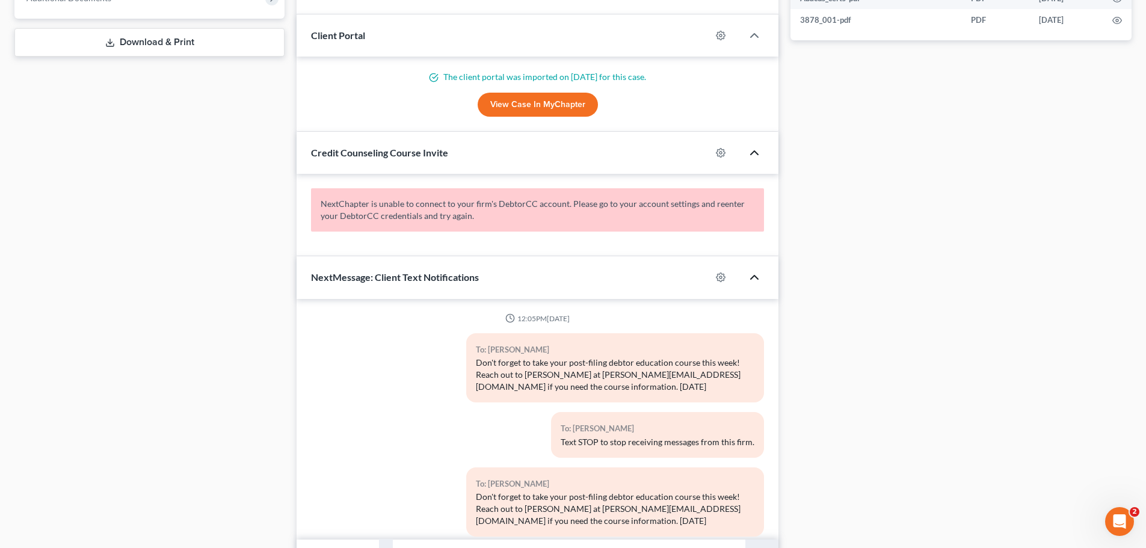
scroll to position [541, 0]
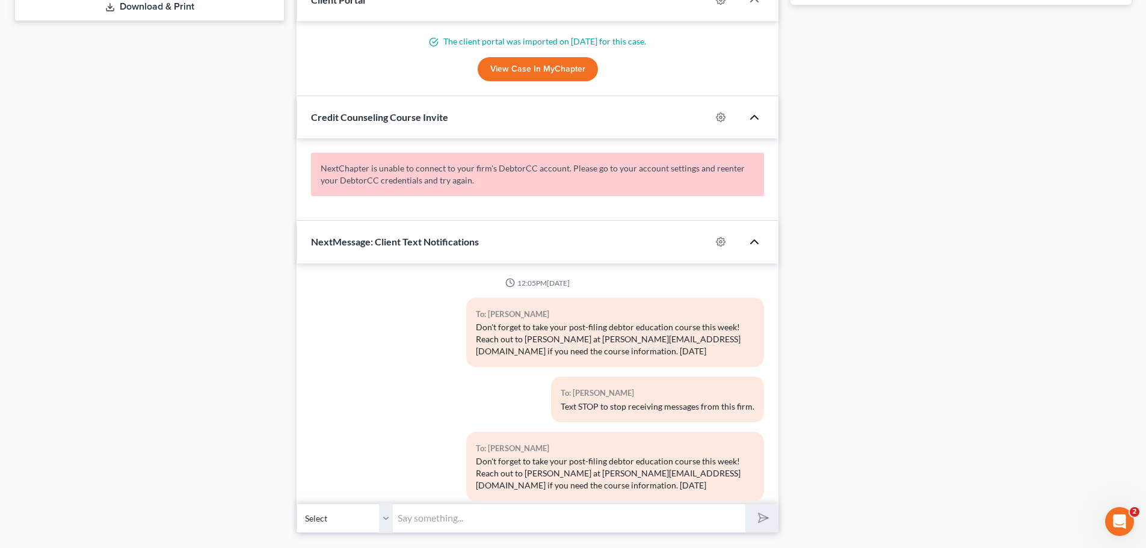
click at [725, 248] on div at bounding box center [726, 241] width 31 height 19
click at [719, 241] on circle "button" at bounding box center [720, 242] width 2 height 2
select select "0"
select select
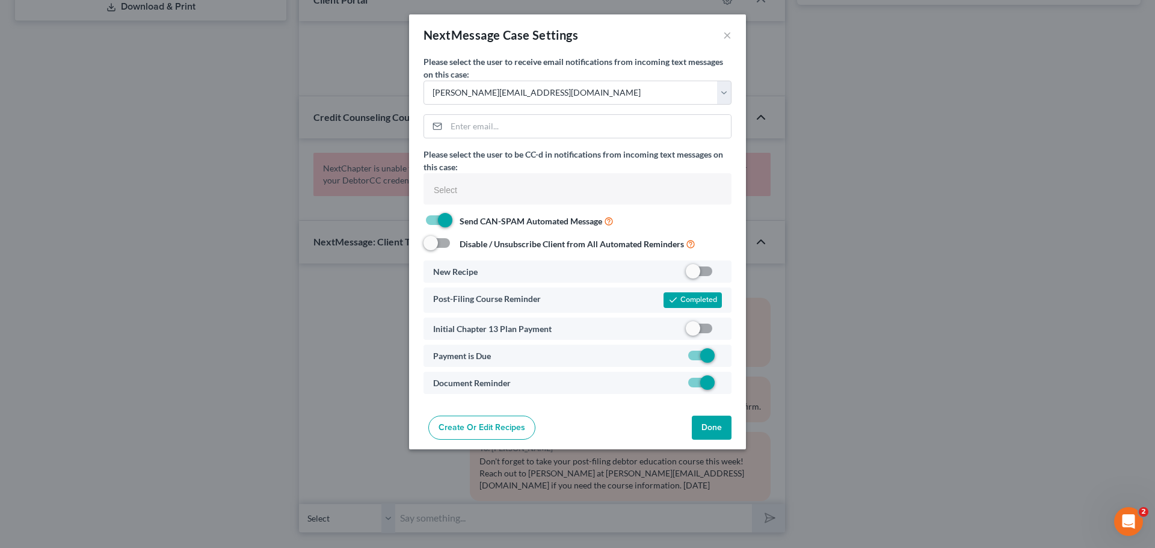
drag, startPoint x: 647, startPoint y: 333, endPoint x: 580, endPoint y: 329, distance: 66.9
click at [580, 329] on div "Initial Chapter 13 Plan Payment" at bounding box center [527, 328] width 200 height 13
click at [706, 428] on button "Done" at bounding box center [712, 428] width 40 height 24
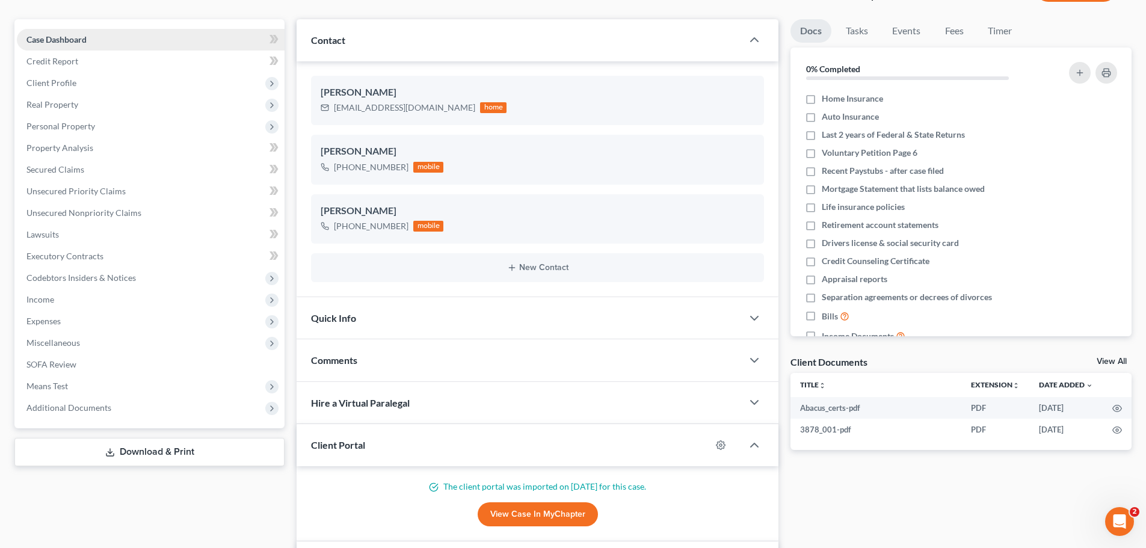
scroll to position [0, 0]
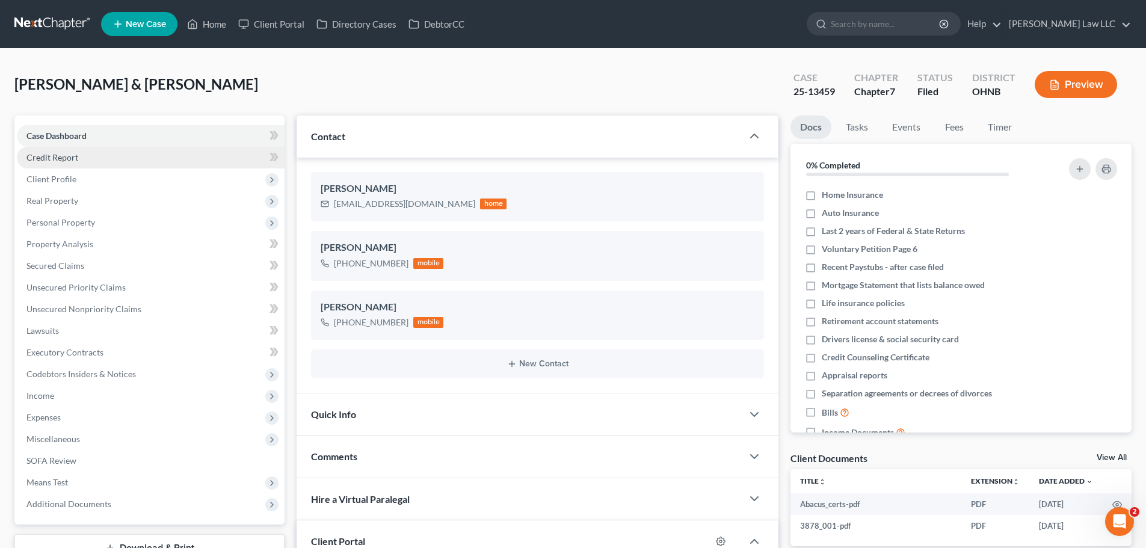
click at [75, 158] on span "Credit Report" at bounding box center [52, 157] width 52 height 10
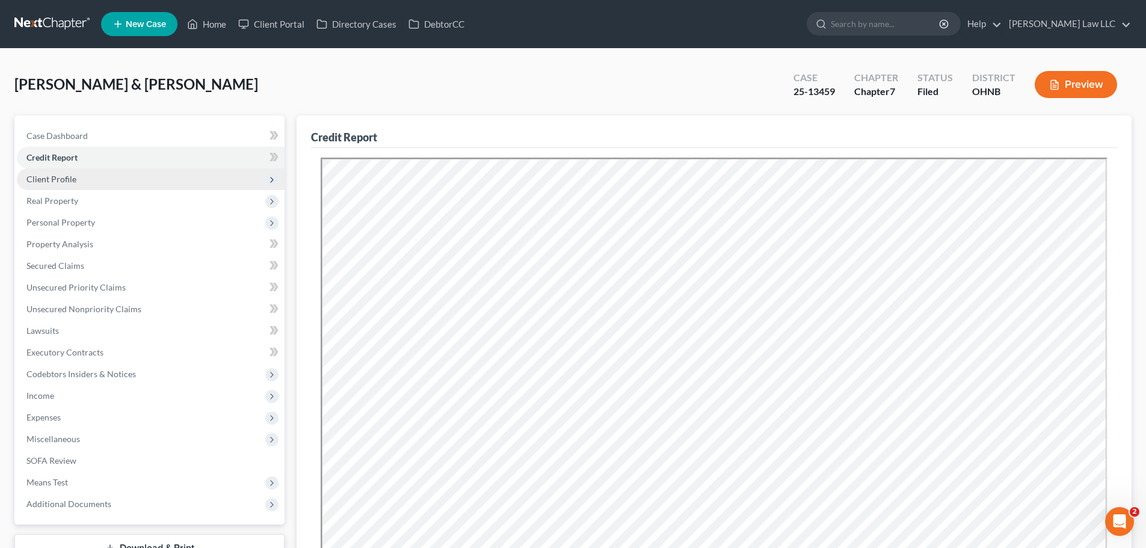
click at [71, 182] on span "Client Profile" at bounding box center [51, 179] width 50 height 10
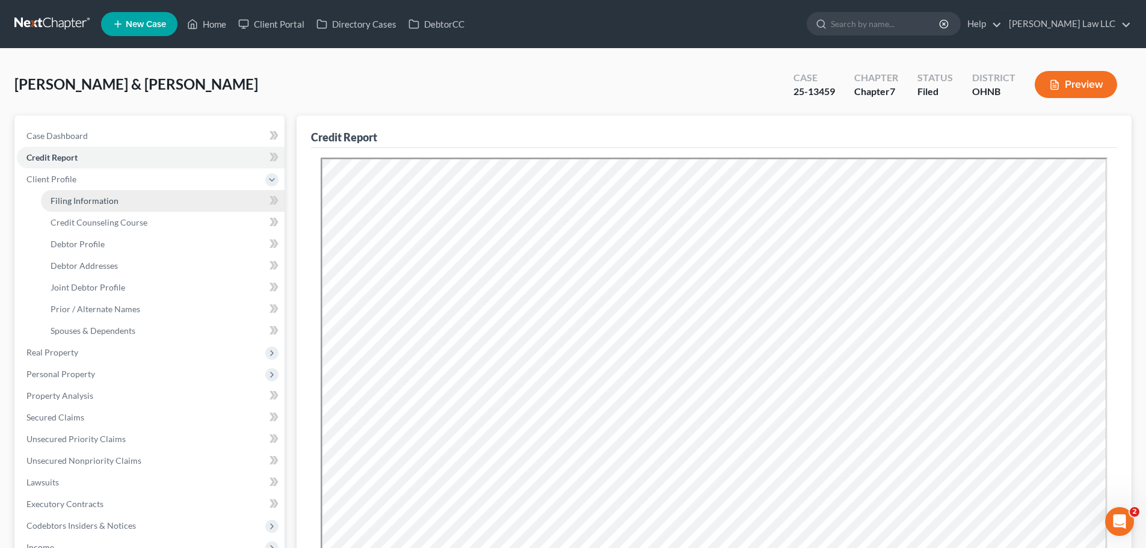
click at [84, 199] on span "Filing Information" at bounding box center [85, 200] width 68 height 10
select select "1"
select select "0"
select select "36"
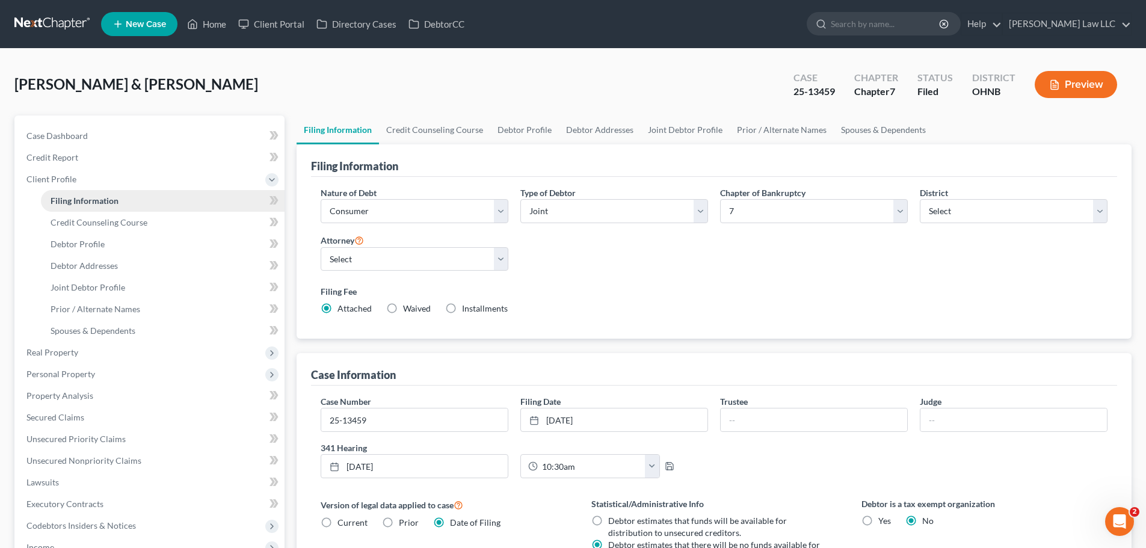
click at [138, 204] on link "Filing Information" at bounding box center [163, 201] width 244 height 22
click at [806, 277] on div "Nature of Debt Select Business Consumer Other Nature of Business Select Clearin…" at bounding box center [714, 255] width 799 height 138
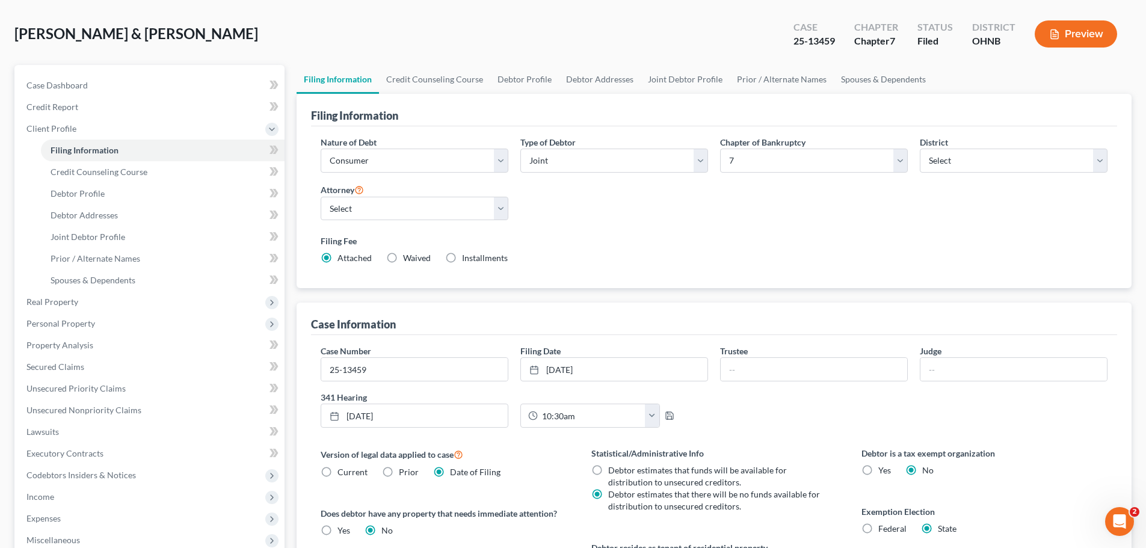
scroll to position [120, 0]
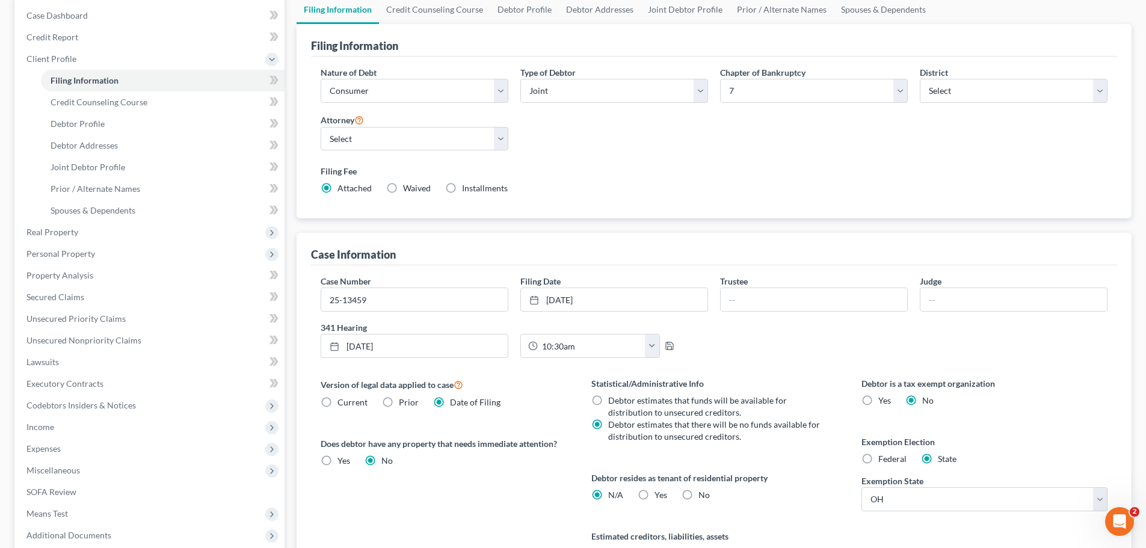
click at [515, 478] on div "Version of legal data applied to case Current Prior Date of Filing Legal data v…" at bounding box center [444, 482] width 270 height 211
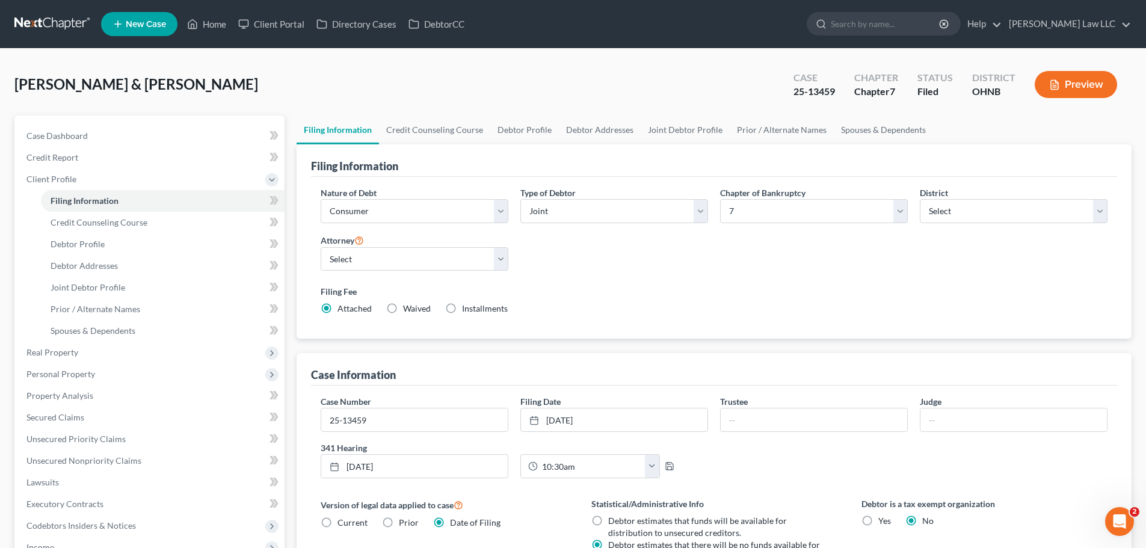
click at [615, 264] on div "Nature of Debt Select Business Consumer Other Nature of Business Select Clearin…" at bounding box center [714, 255] width 799 height 138
click at [74, 158] on span "Credit Report" at bounding box center [52, 157] width 52 height 10
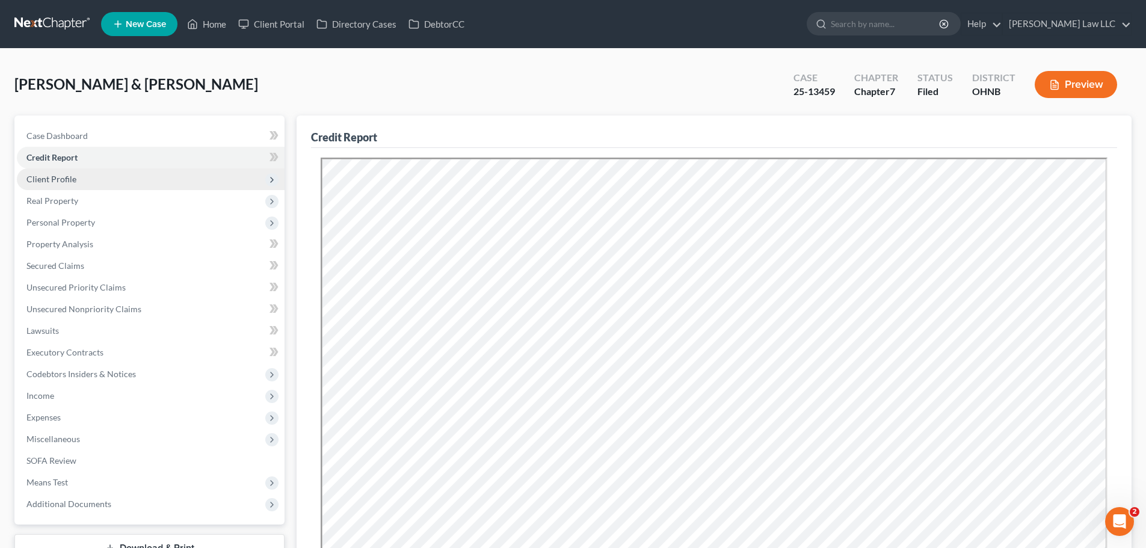
click at [87, 179] on span "Client Profile" at bounding box center [151, 179] width 268 height 22
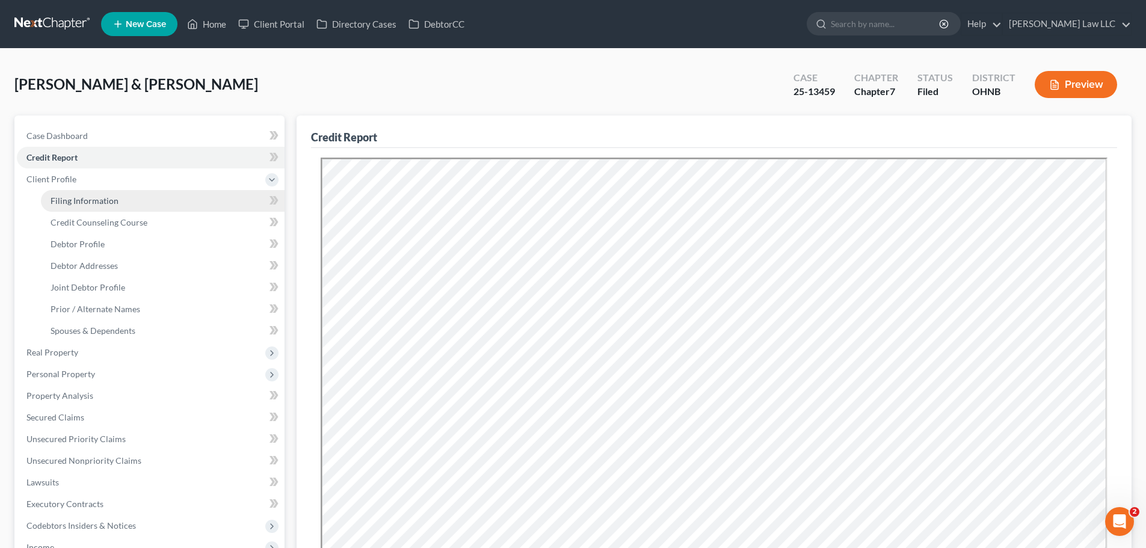
click at [88, 204] on span "Filing Information" at bounding box center [85, 200] width 68 height 10
select select "1"
select select "0"
select select "61"
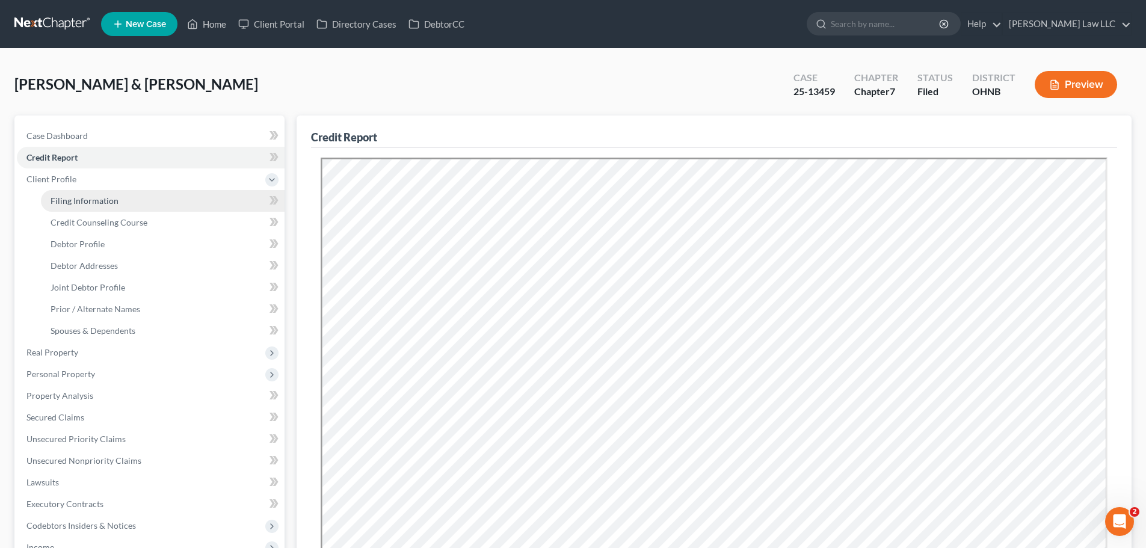
select select "0"
select select "36"
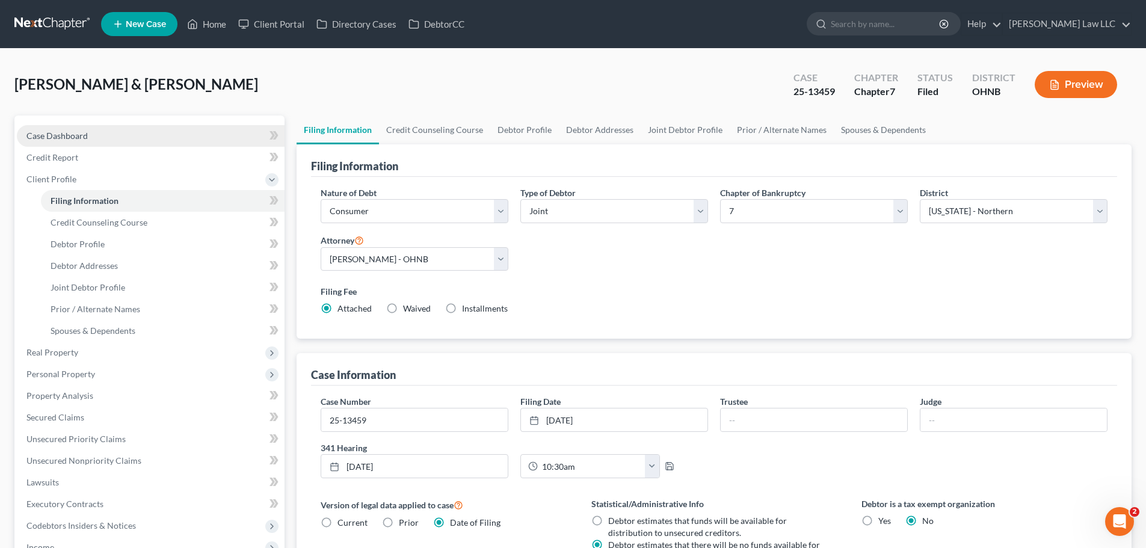
click at [69, 138] on span "Case Dashboard" at bounding box center [56, 136] width 61 height 10
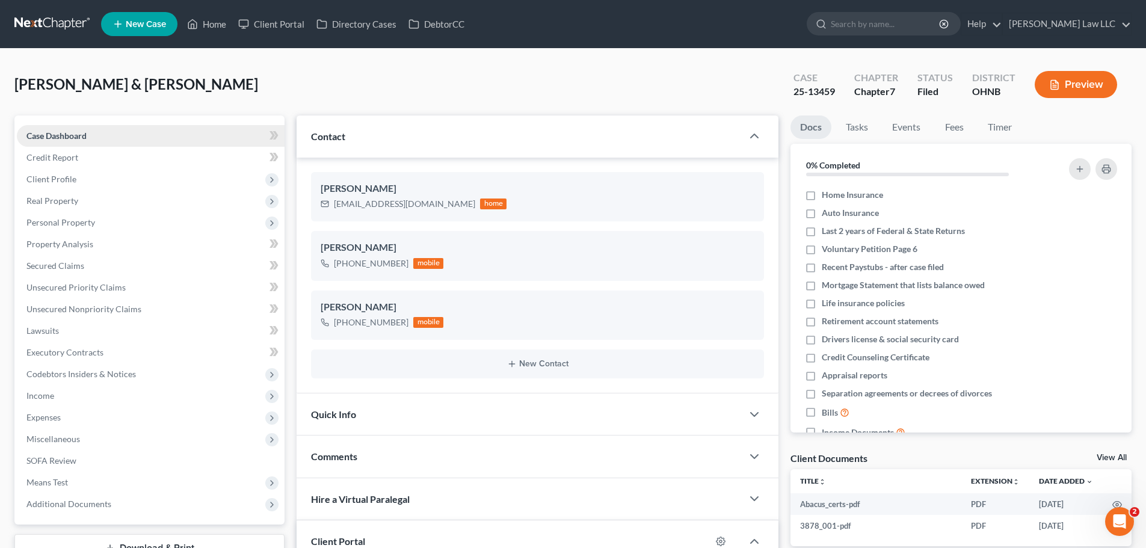
scroll to position [21, 0]
click at [91, 159] on link "Credit Report" at bounding box center [151, 158] width 268 height 22
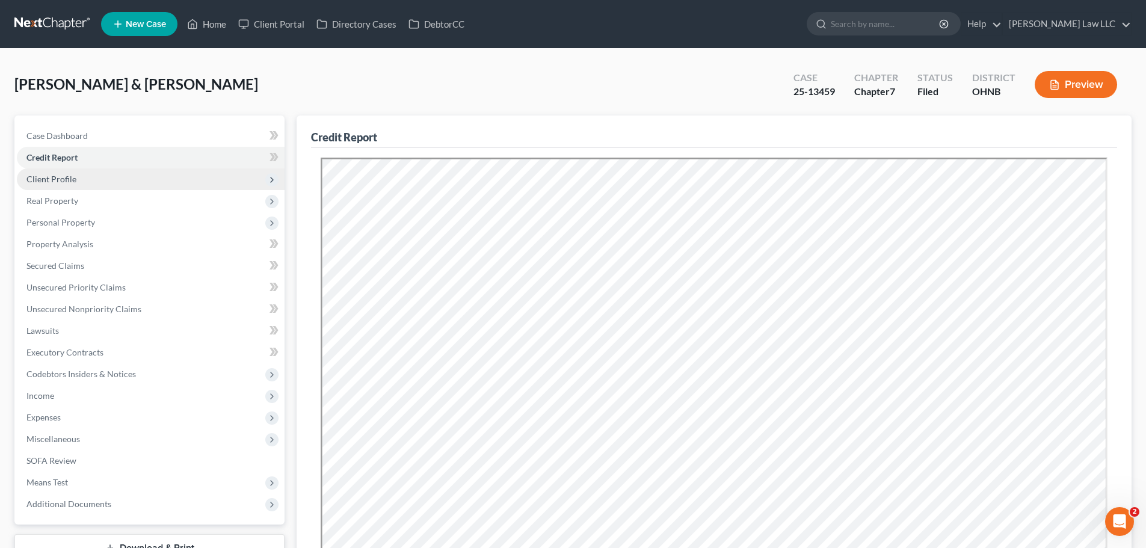
click at [85, 188] on span "Client Profile" at bounding box center [151, 179] width 268 height 22
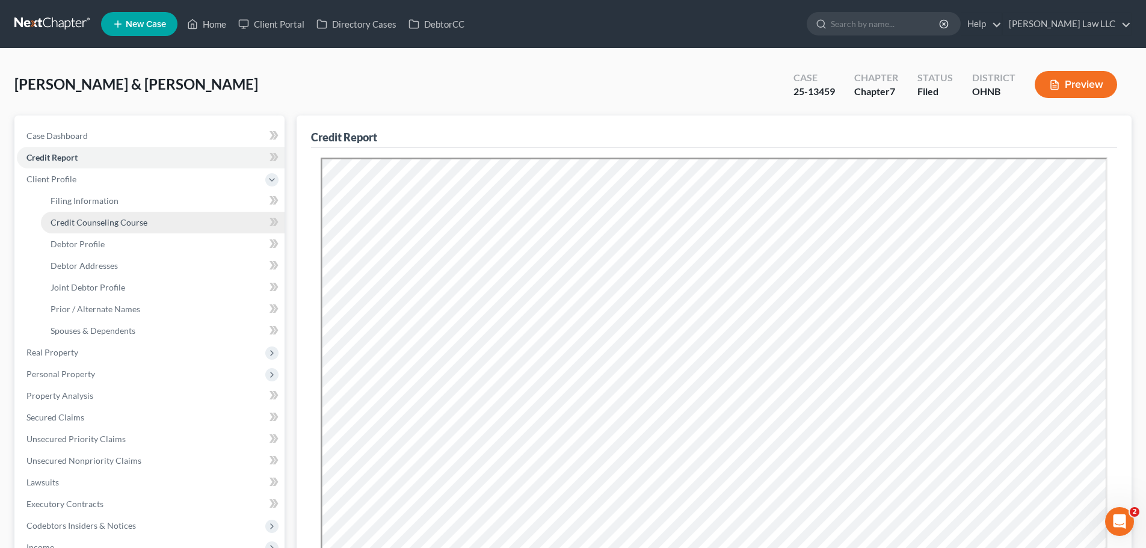
click at [99, 212] on link "Credit Counseling Course" at bounding box center [163, 223] width 244 height 22
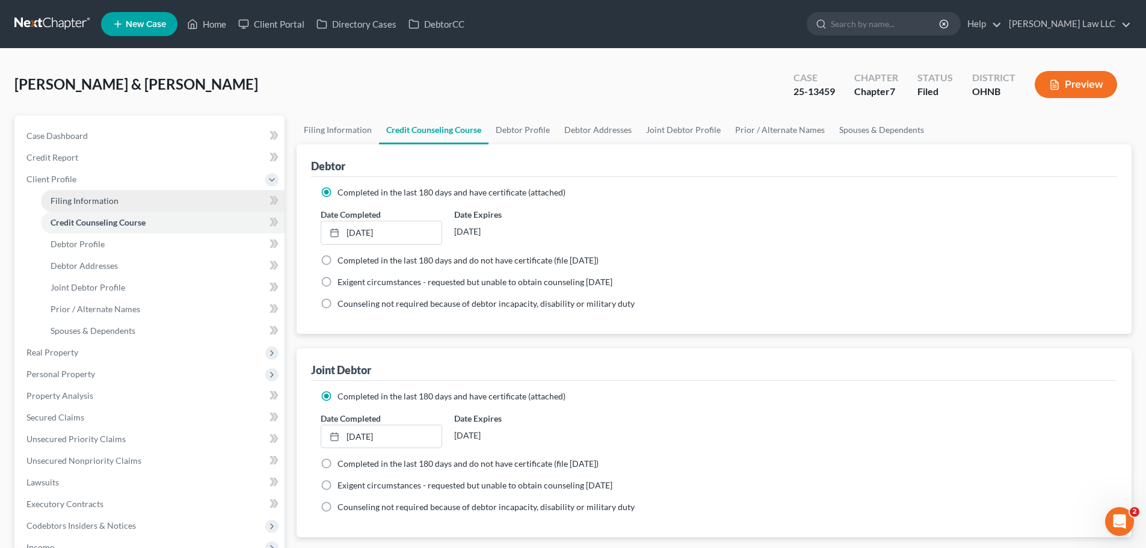
click at [103, 205] on span "Filing Information" at bounding box center [85, 200] width 68 height 10
select select "1"
select select "0"
select select "61"
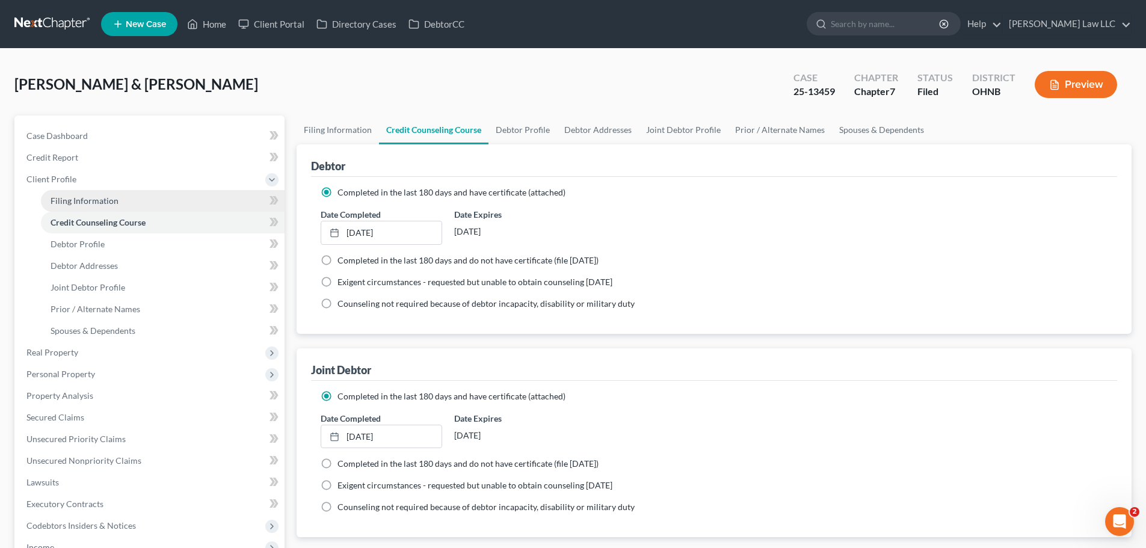
select select "0"
select select "36"
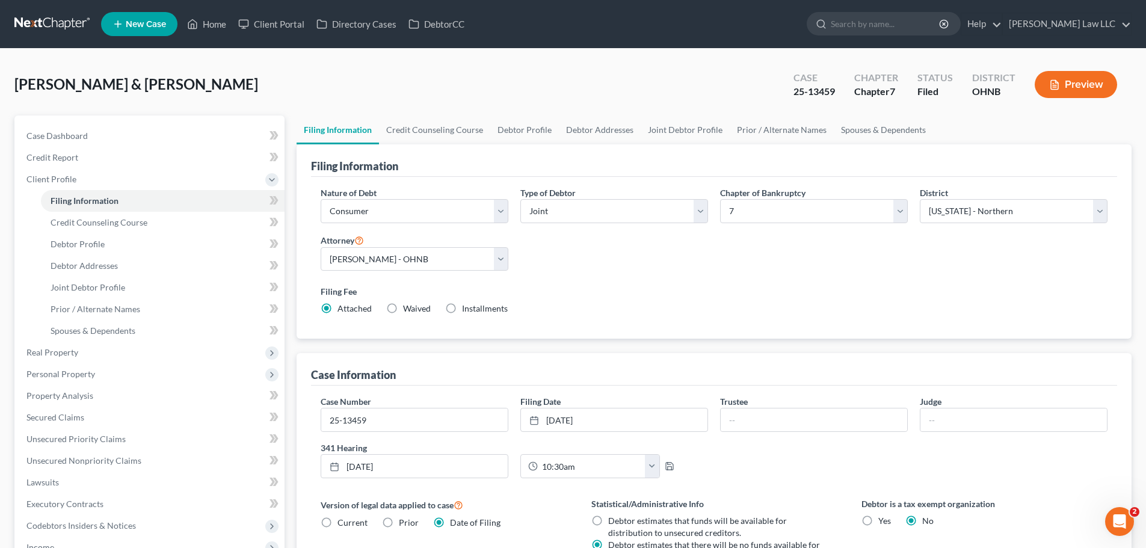
click at [674, 300] on div "Filing Fee Attached Waived Waived Installments Installments" at bounding box center [714, 299] width 787 height 29
click at [636, 244] on div "Nature of Debt Select Business Consumer Other Nature of Business Select Clearin…" at bounding box center [714, 255] width 799 height 138
click at [772, 242] on div "Nature of Debt Select Business Consumer Other Nature of Business Select Clearin…" at bounding box center [714, 255] width 799 height 138
click at [747, 268] on div "Nature of Debt Select Business Consumer Other Nature of Business Select Clearin…" at bounding box center [714, 255] width 799 height 138
click at [731, 269] on div "Nature of Debt Select Business Consumer Other Nature of Business Select Clearin…" at bounding box center [714, 255] width 799 height 138
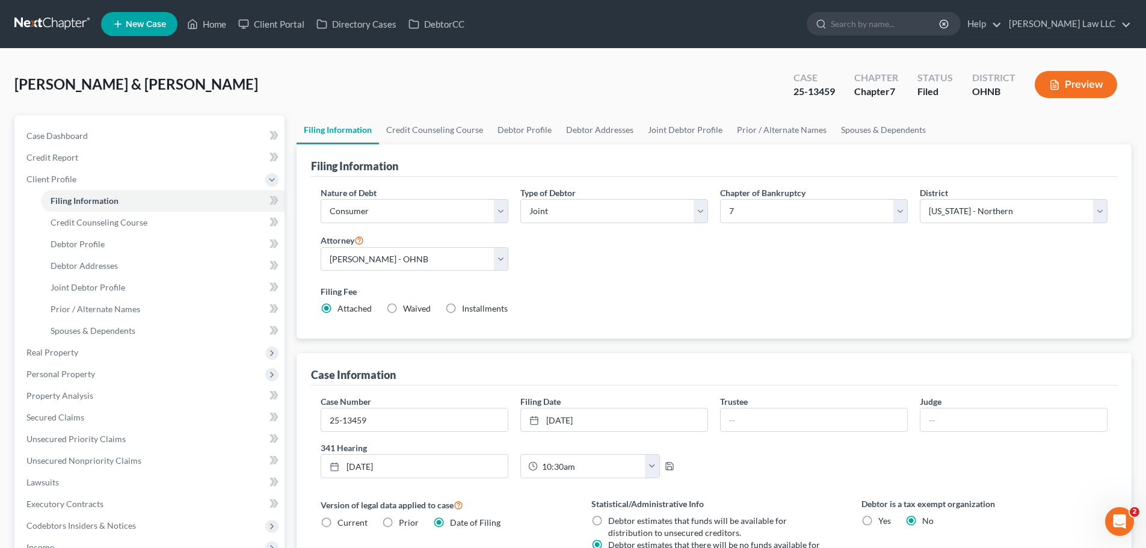
scroll to position [60, 0]
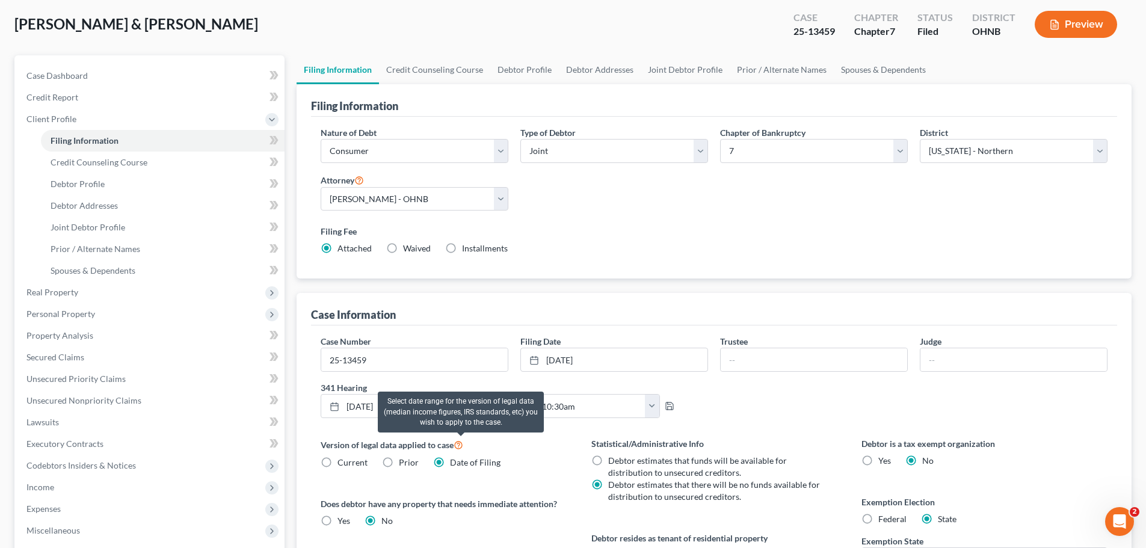
click at [460, 445] on icon at bounding box center [459, 443] width 10 height 11
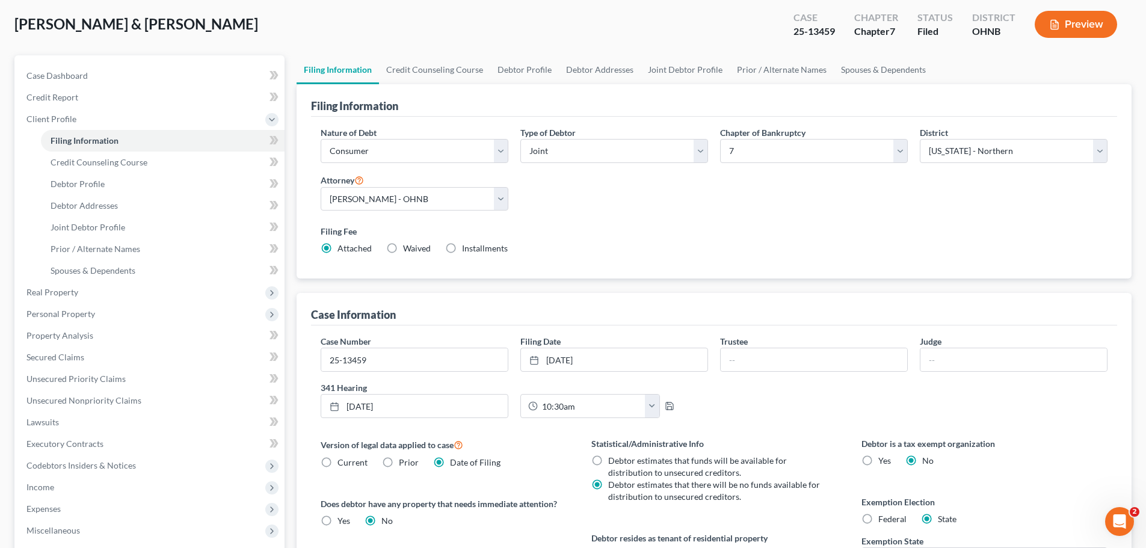
click at [523, 473] on div "Version of legal data applied to case Current Prior Date of Filing Legal data v…" at bounding box center [444, 542] width 270 height 211
click at [337, 464] on label "Current" at bounding box center [352, 463] width 30 height 12
click at [342, 464] on input "Current" at bounding box center [346, 461] width 8 height 8
radio input "true"
click at [361, 475] on div "Version of legal data applied to case Current Prior Date of Filing Legal data v…" at bounding box center [444, 542] width 270 height 211
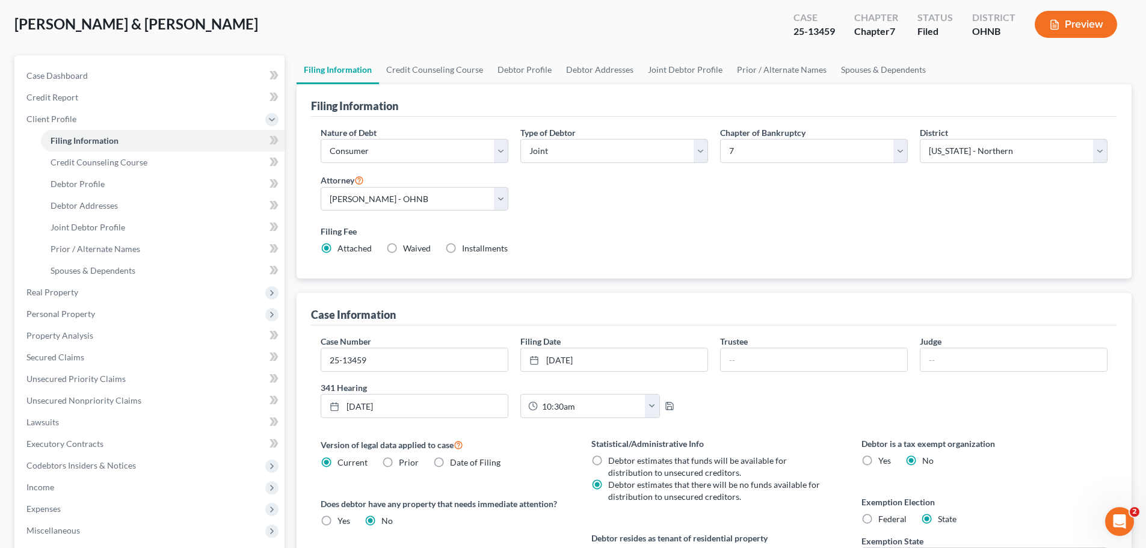
click at [450, 464] on label "Date of Filing" at bounding box center [475, 463] width 51 height 12
click at [455, 464] on input "Date of Filing" at bounding box center [459, 461] width 8 height 8
radio input "true"
radio input "false"
click at [91, 120] on span "Client Profile" at bounding box center [151, 119] width 268 height 22
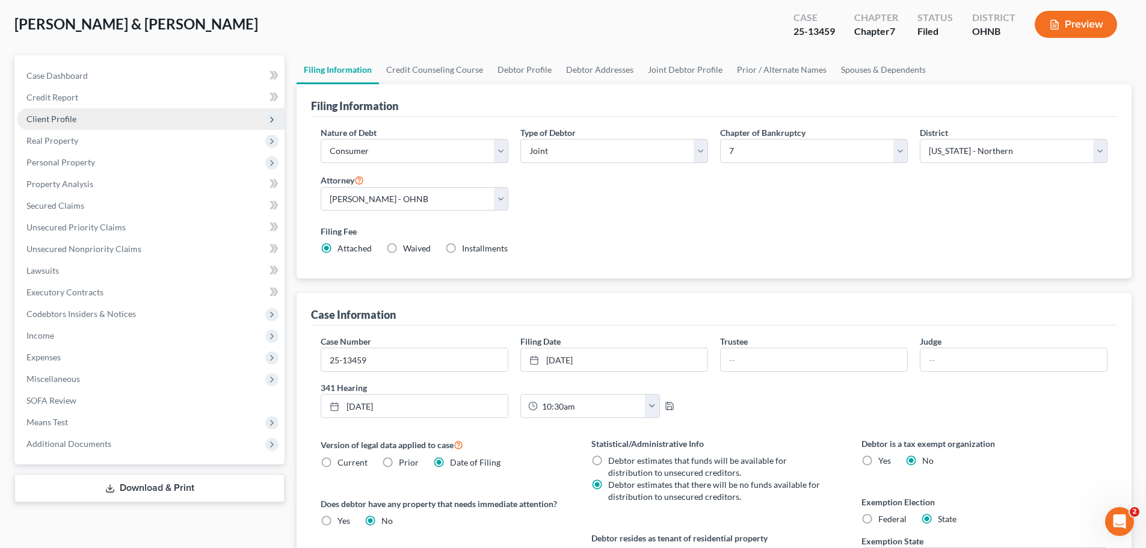
click at [96, 123] on span "Client Profile" at bounding box center [151, 119] width 268 height 22
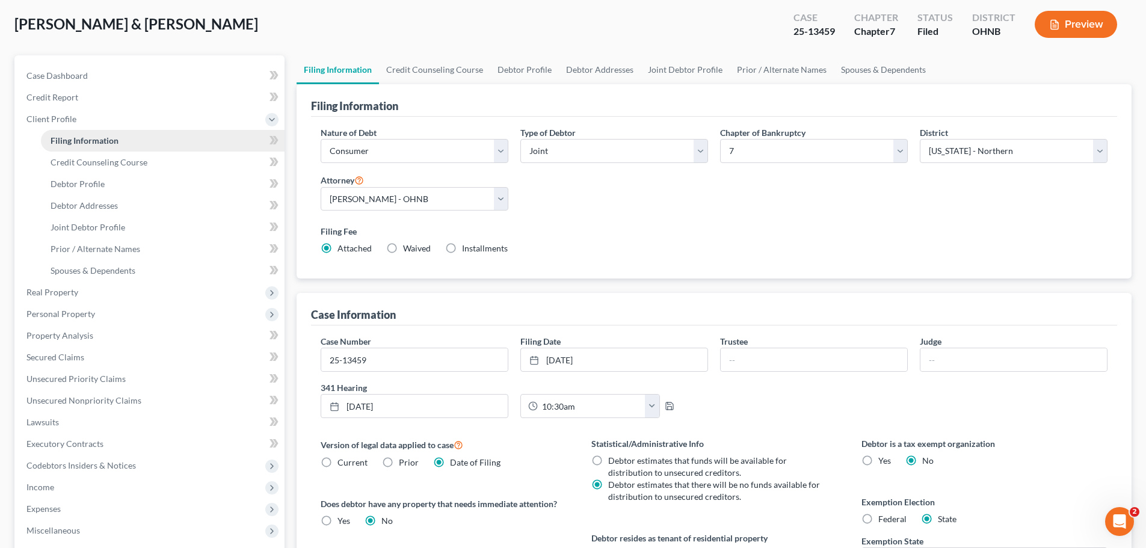
click at [96, 140] on span "Filing Information" at bounding box center [85, 140] width 68 height 10
click at [170, 141] on link "Filing Information" at bounding box center [163, 141] width 244 height 22
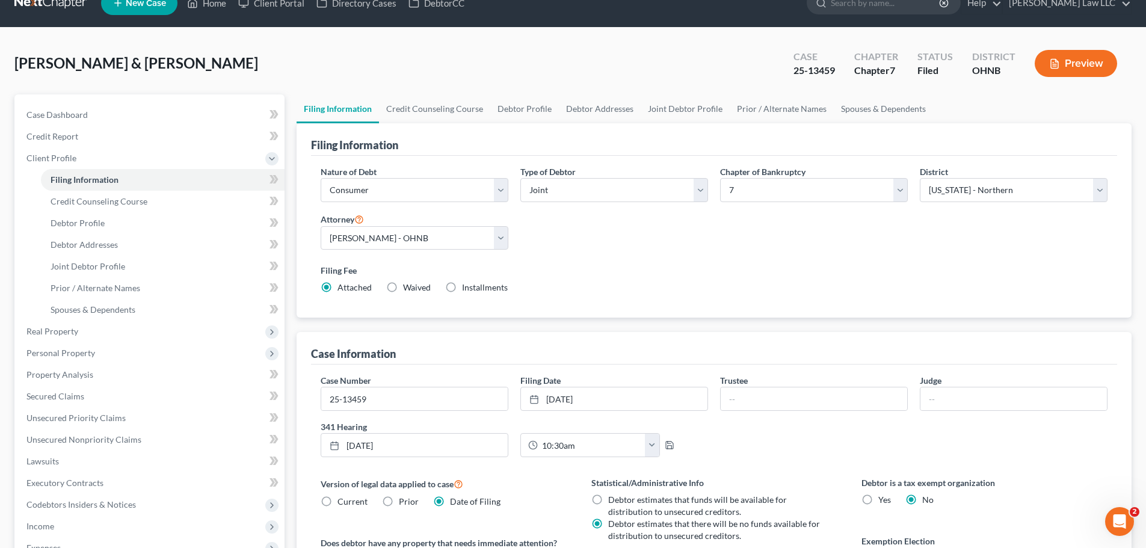
scroll to position [0, 0]
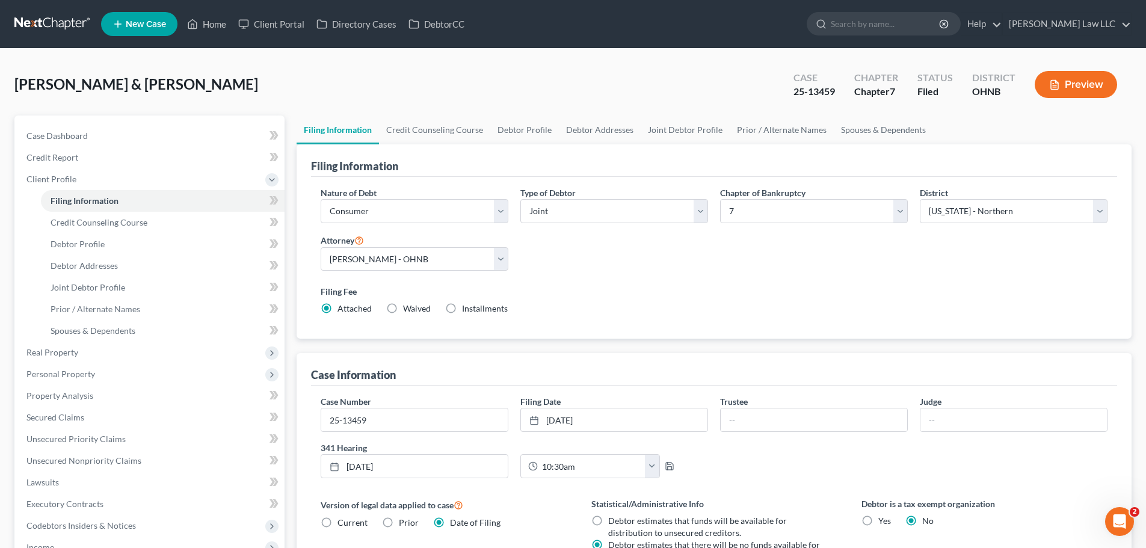
click at [870, 251] on div "Nature of Debt Select Business Consumer Other Nature of Business Select Clearin…" at bounding box center [714, 255] width 799 height 138
click at [398, 216] on select "Select Business Consumer Other" at bounding box center [415, 211] width 188 height 24
click at [448, 175] on div "Filing Information" at bounding box center [714, 160] width 806 height 32
click at [443, 127] on link "Credit Counseling Course" at bounding box center [434, 129] width 111 height 29
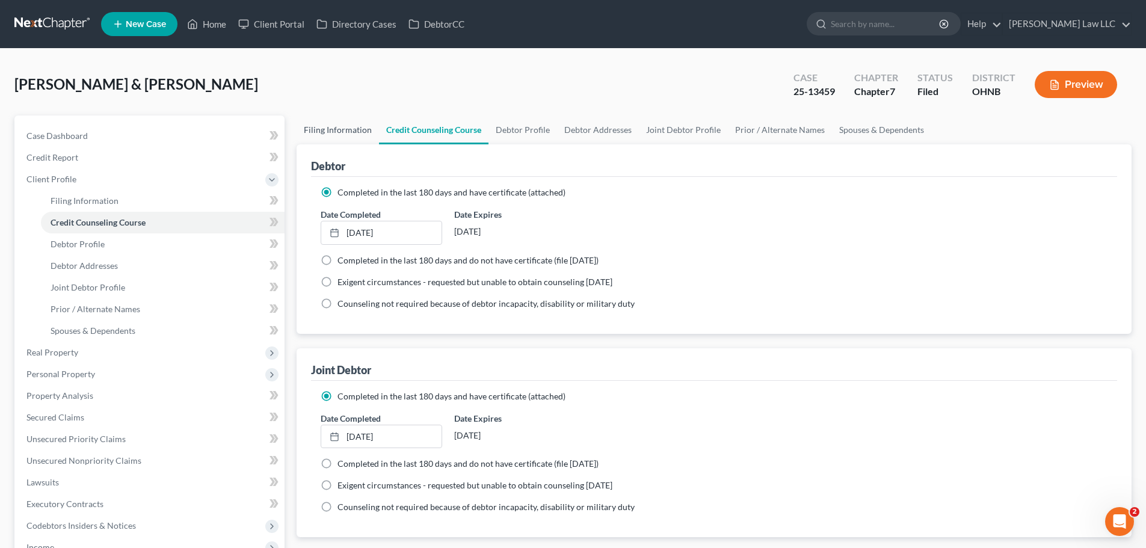
click at [341, 130] on link "Filing Information" at bounding box center [338, 129] width 82 height 29
select select "1"
select select "0"
select select "61"
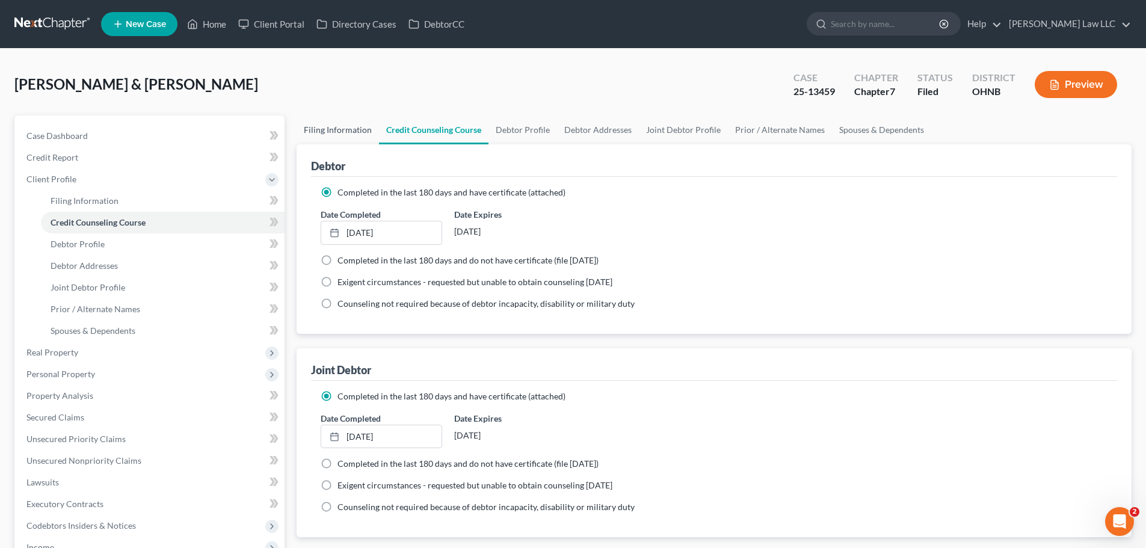
select select "0"
select select "36"
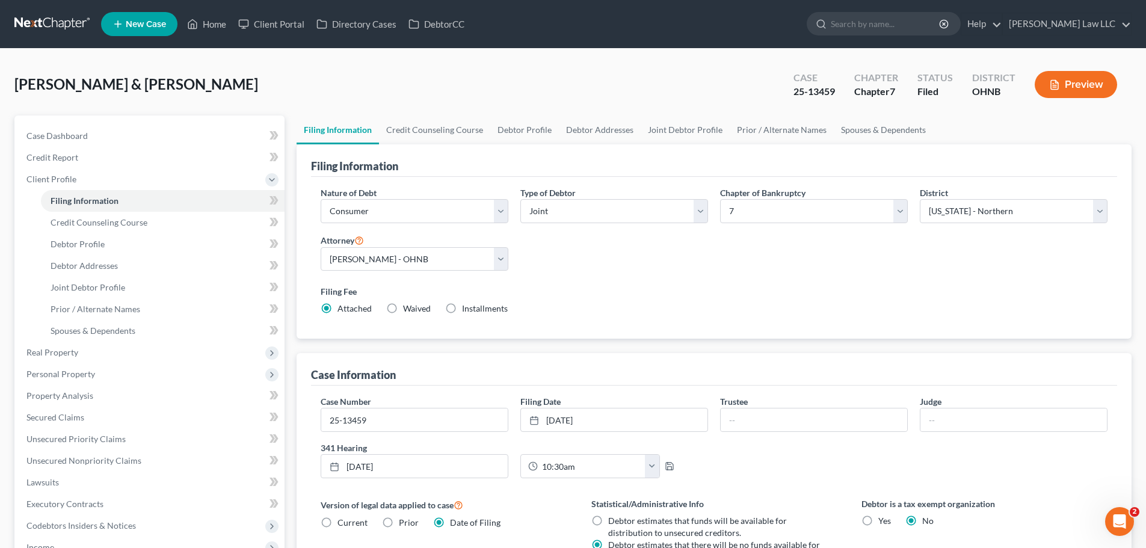
click at [801, 288] on label "Filing Fee" at bounding box center [714, 291] width 787 height 13
click at [714, 271] on div "Nature of Debt Select Business Consumer Other Nature of Business Select Clearin…" at bounding box center [714, 255] width 799 height 138
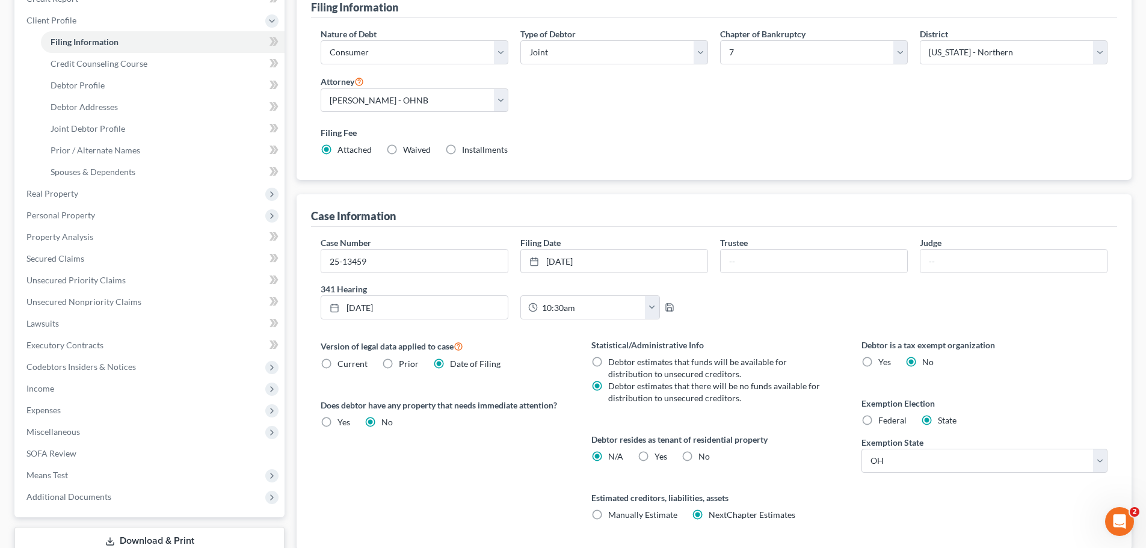
scroll to position [180, 0]
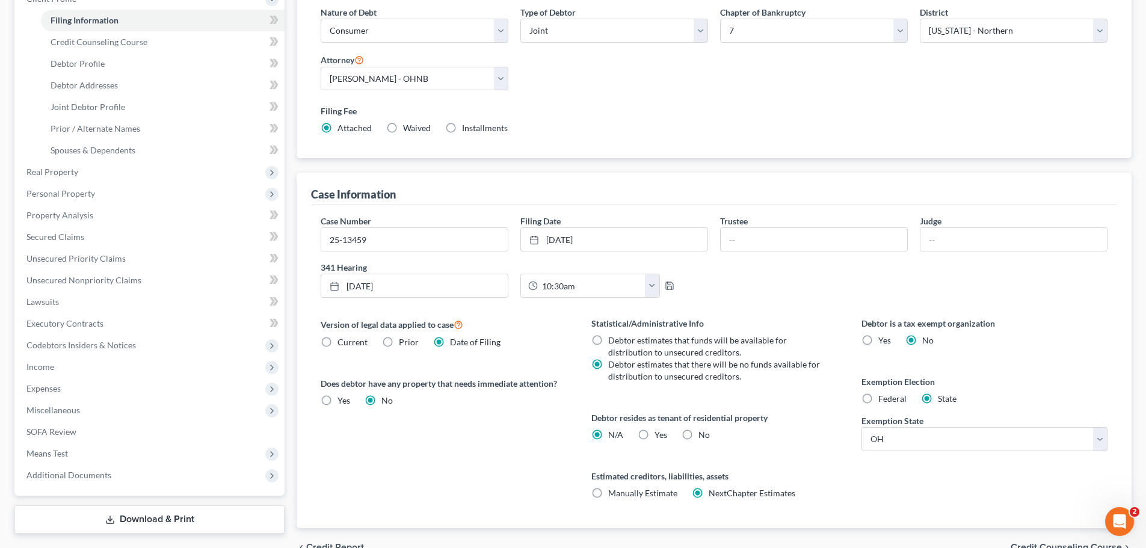
click at [787, 386] on div "Statistical/Administrative Info Debtor estimates that funds will be available f…" at bounding box center [714, 422] width 270 height 211
click at [491, 435] on div "Version of legal data applied to case Current Prior Date of Filing Legal data v…" at bounding box center [444, 422] width 270 height 211
click at [491, 432] on div "Version of legal data applied to case Current Prior Date of Filing Legal data v…" at bounding box center [444, 422] width 270 height 211
click at [491, 430] on div "Version of legal data applied to case Current Prior Date of Filing Legal data v…" at bounding box center [444, 422] width 270 height 211
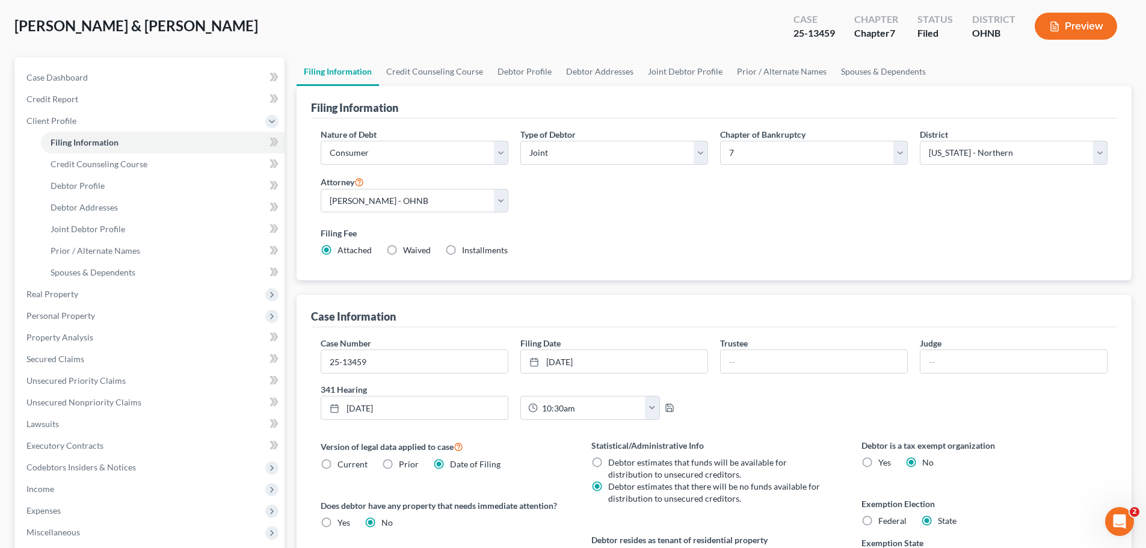
scroll to position [0, 0]
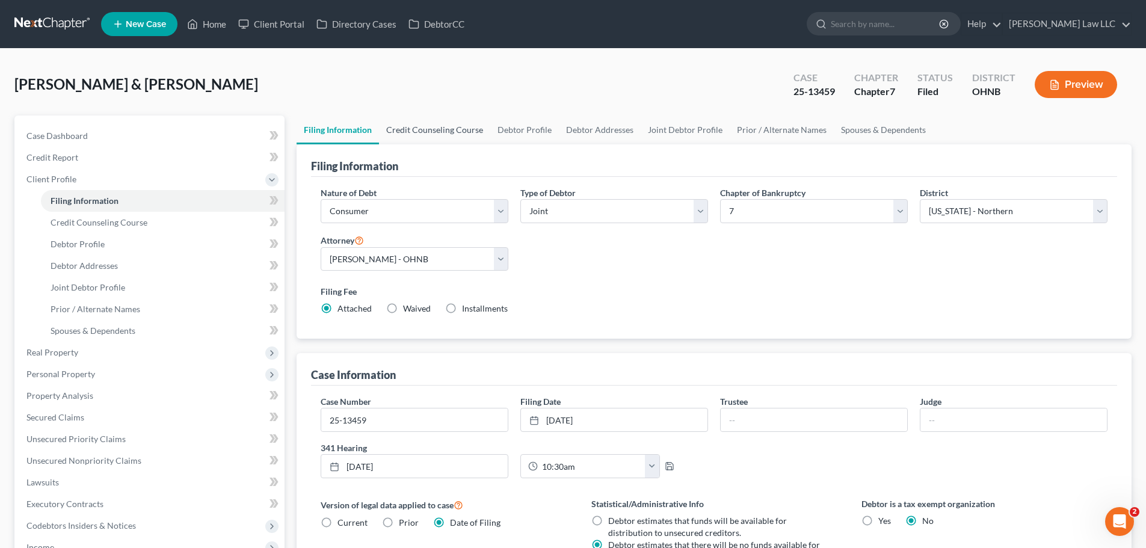
click at [432, 134] on link "Credit Counseling Course" at bounding box center [434, 129] width 111 height 29
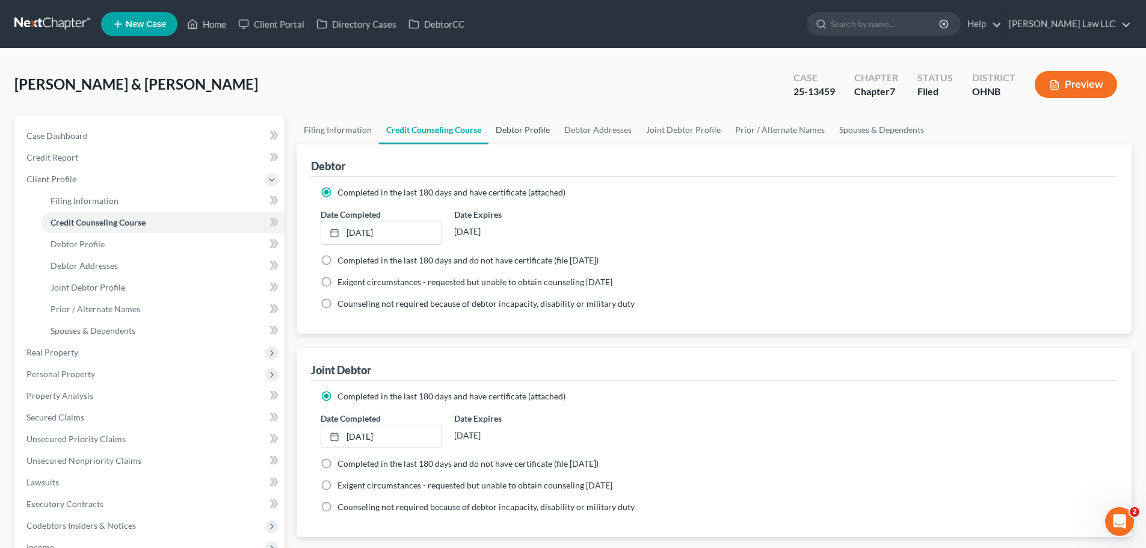
click at [533, 134] on link "Debtor Profile" at bounding box center [522, 129] width 69 height 29
select select "1"
select select "5"
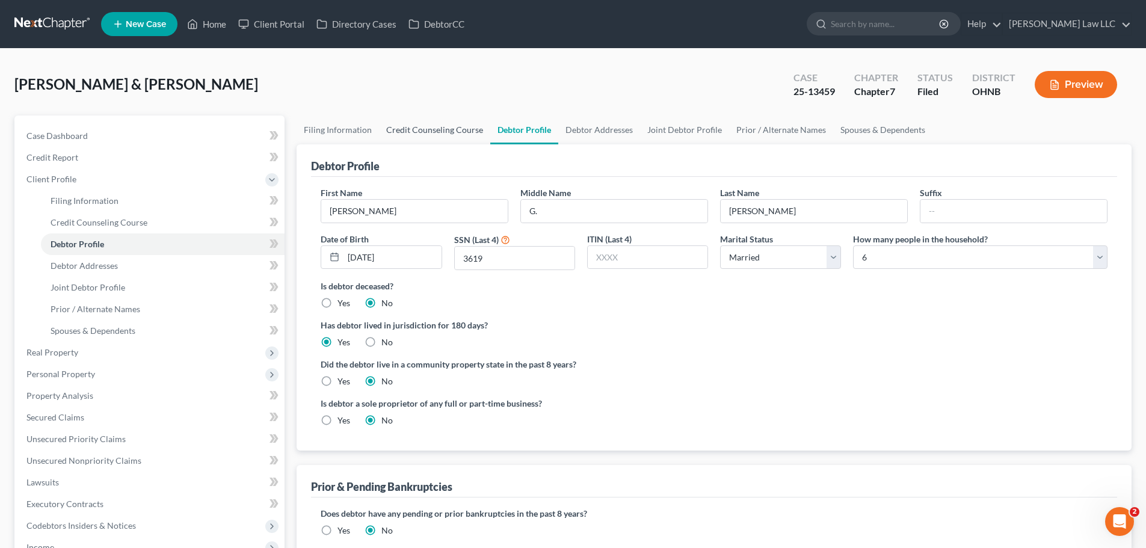
click at [458, 131] on link "Credit Counseling Course" at bounding box center [434, 129] width 111 height 29
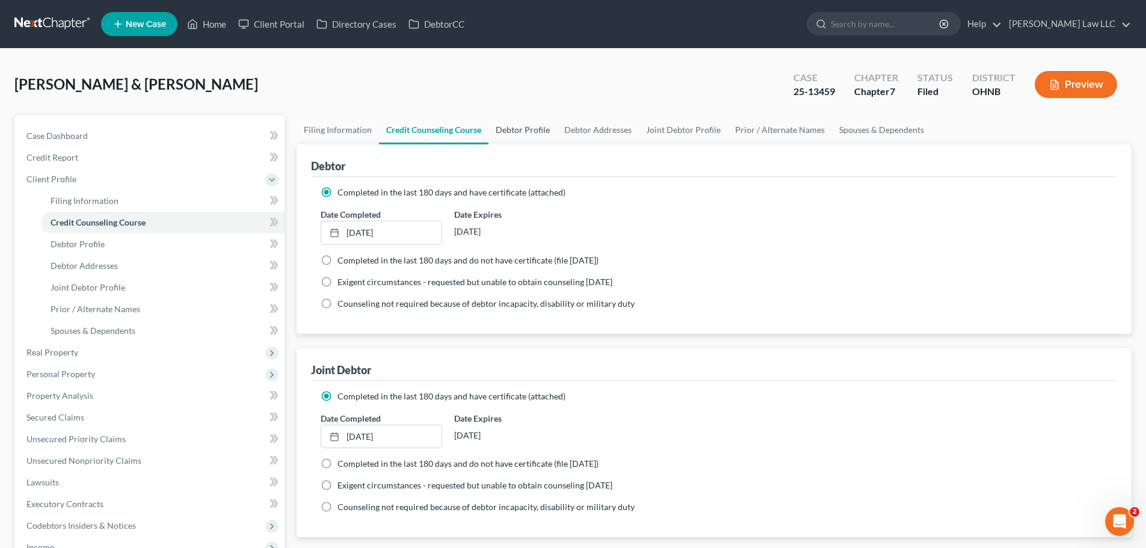
click at [518, 131] on link "Debtor Profile" at bounding box center [522, 129] width 69 height 29
select select "1"
select select "5"
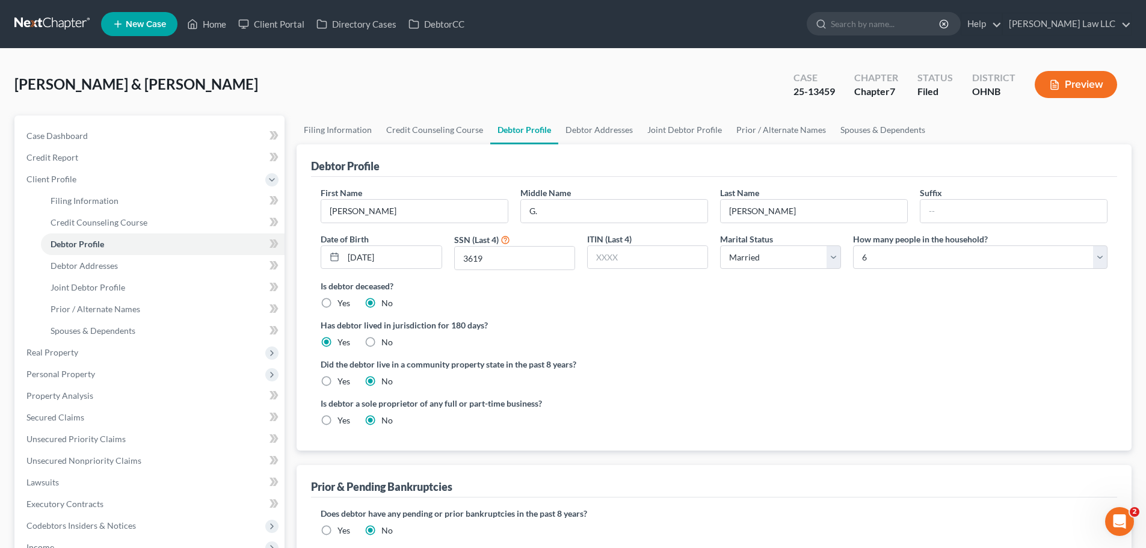
click at [721, 313] on ng-include "First Name Jeffery Middle Name G. Last Name Domec Suffix Date of Birth 10/23/19…" at bounding box center [714, 311] width 787 height 250
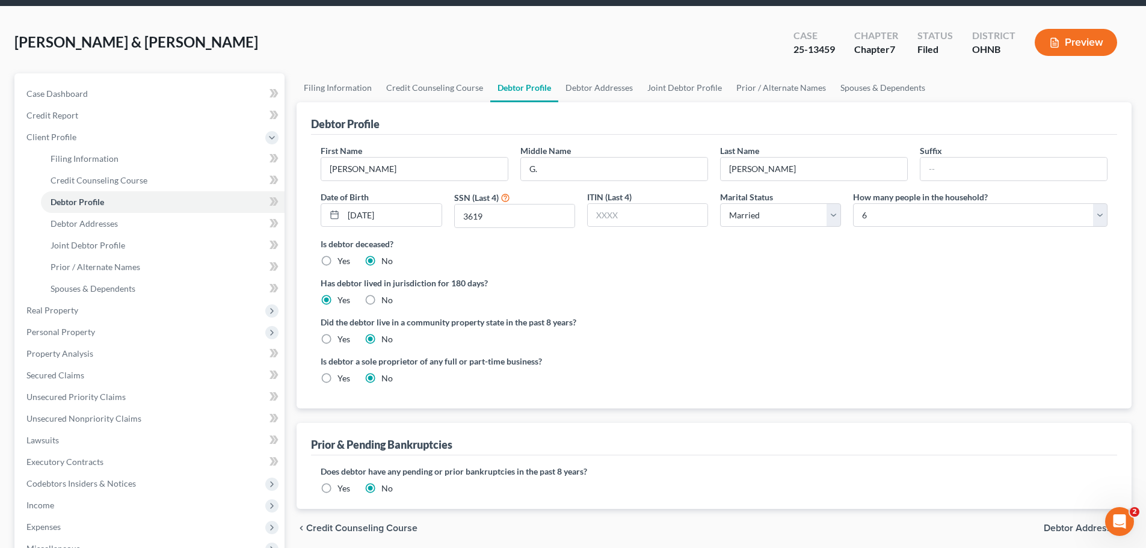
scroll to position [60, 0]
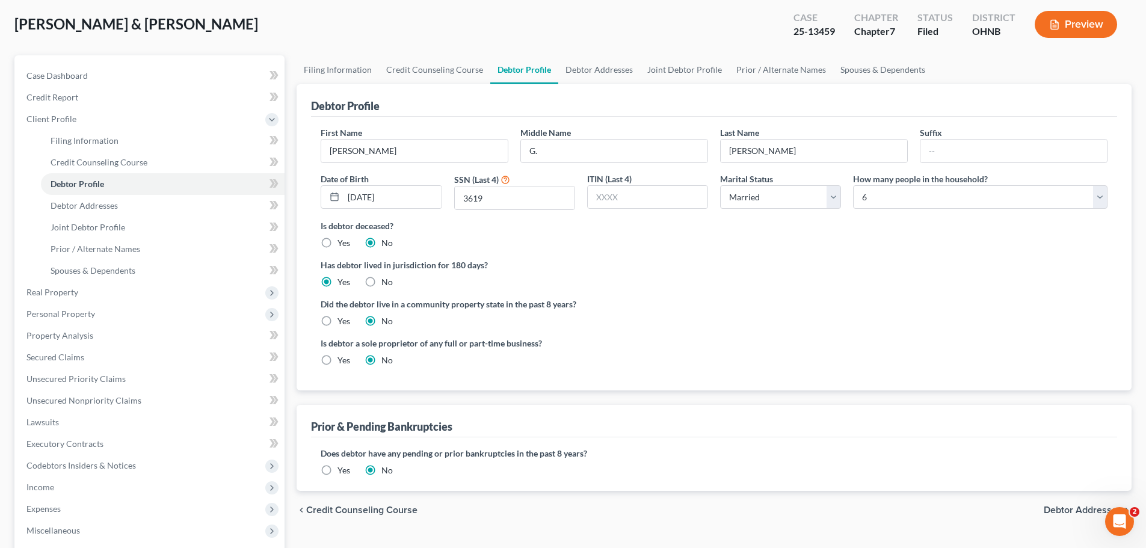
click at [696, 294] on ng-include "First Name Jeffery Middle Name G. Last Name Domec Suffix Date of Birth 10/23/19…" at bounding box center [714, 251] width 787 height 250
click at [594, 69] on link "Debtor Addresses" at bounding box center [599, 69] width 82 height 29
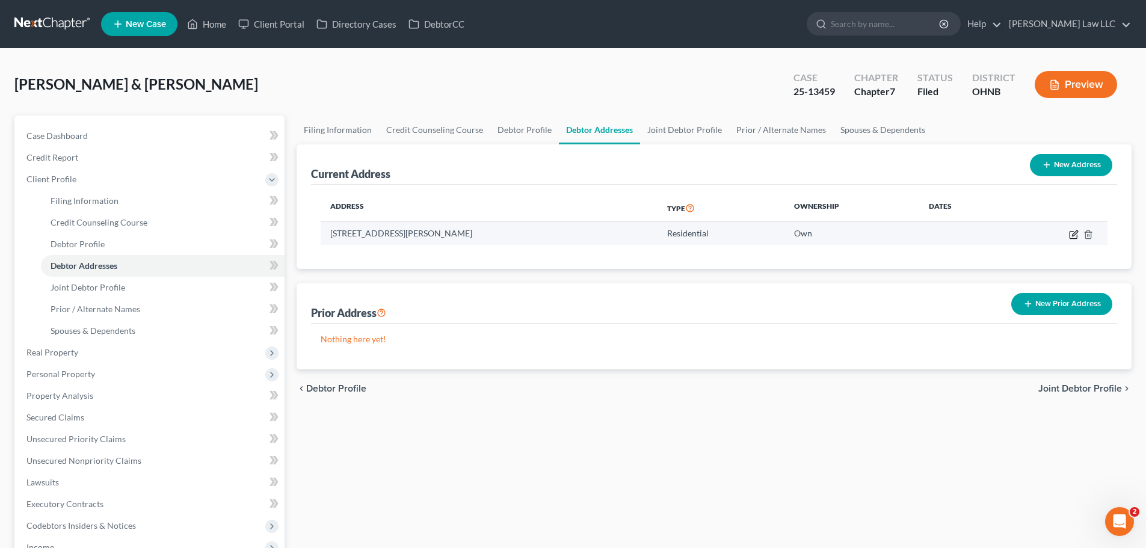
click at [1072, 235] on icon "button" at bounding box center [1074, 232] width 5 height 5
select select "36"
select select "0"
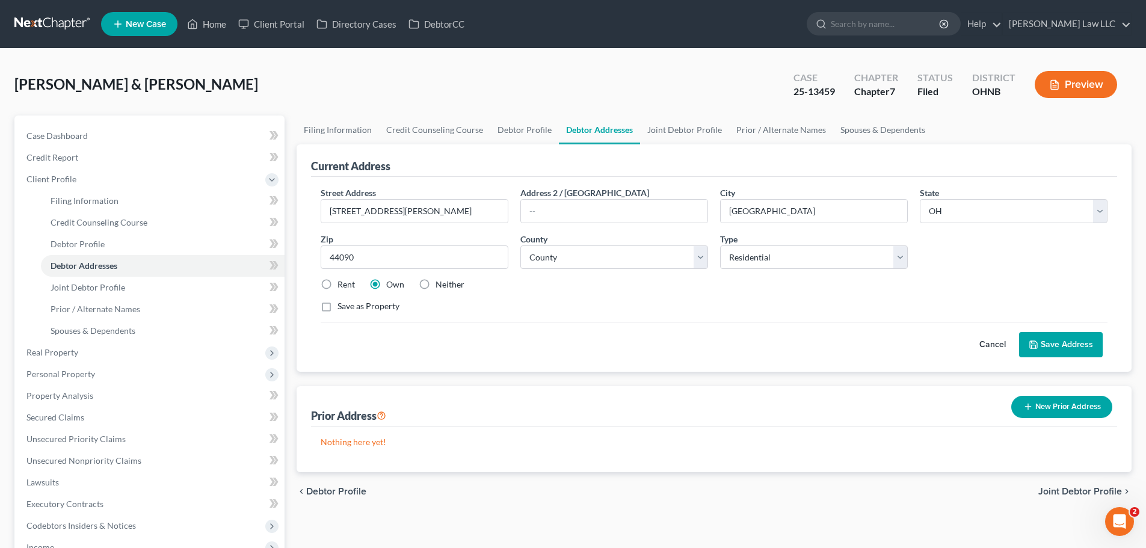
click at [840, 291] on div "Rent Own Neither" at bounding box center [714, 284] width 799 height 12
click at [1070, 340] on button "Save Address" at bounding box center [1061, 344] width 84 height 25
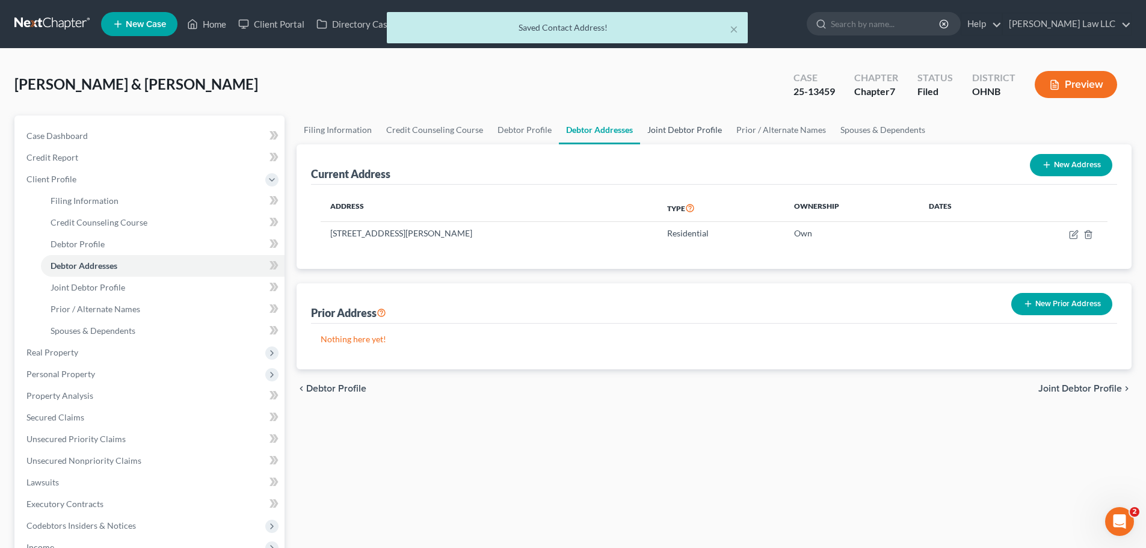
click at [680, 125] on link "Joint Debtor Profile" at bounding box center [684, 129] width 89 height 29
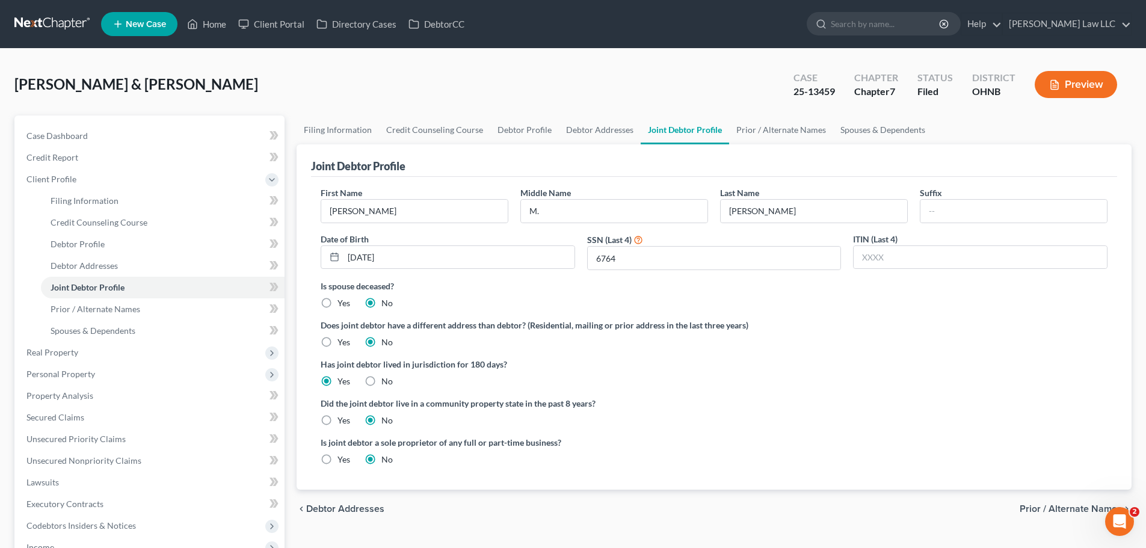
click at [514, 301] on div "Is spouse deceased? Yes No" at bounding box center [714, 294] width 787 height 29
click at [770, 128] on link "Prior / Alternate Names" at bounding box center [781, 129] width 104 height 29
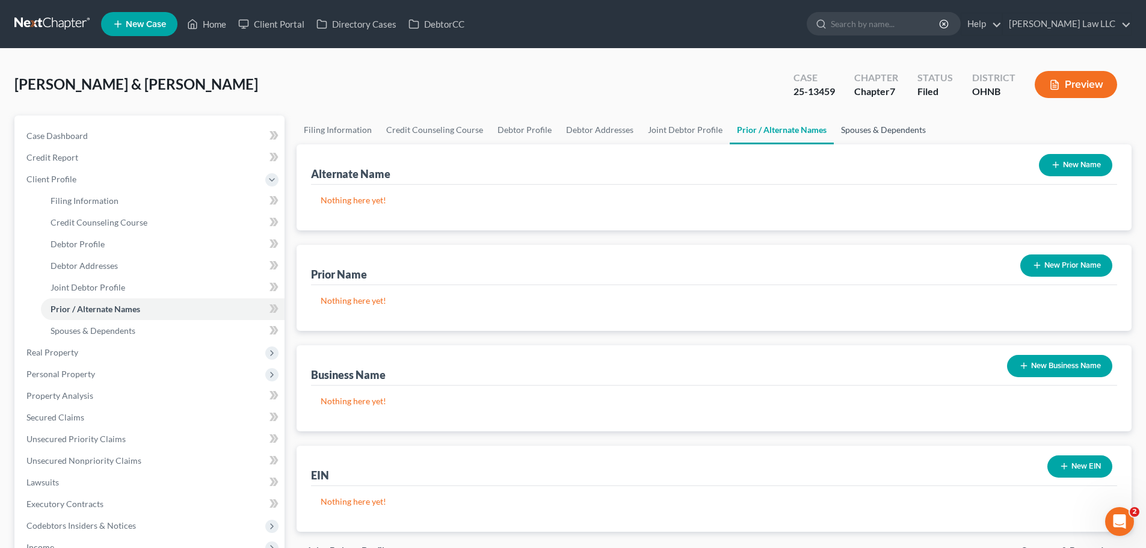
click at [876, 136] on link "Spouses & Dependents" at bounding box center [883, 129] width 99 height 29
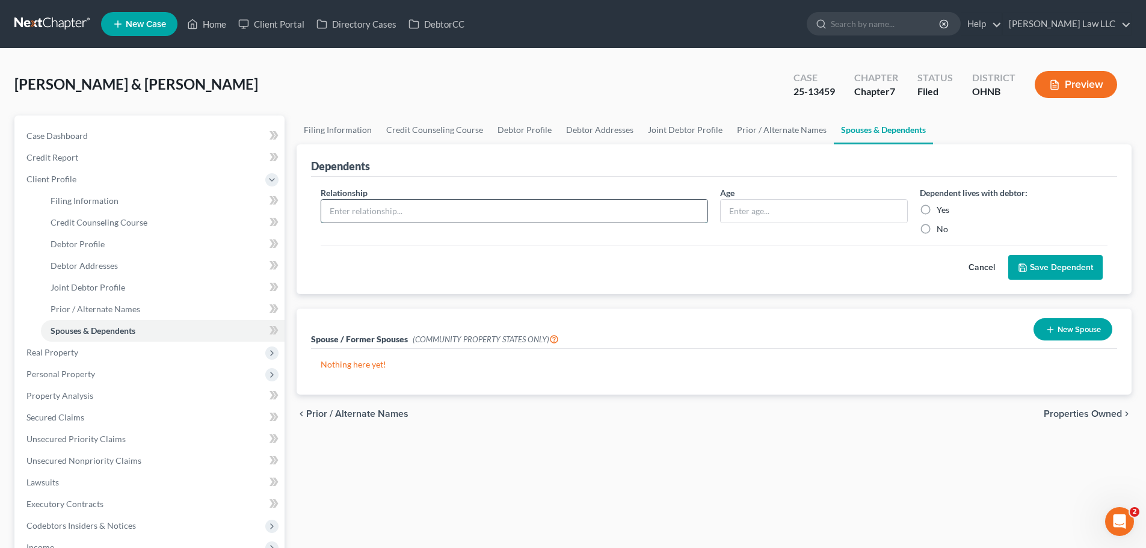
click at [550, 204] on input "text" at bounding box center [514, 211] width 386 height 23
click at [545, 164] on div "Dependents" at bounding box center [714, 160] width 806 height 32
click at [745, 490] on div "Filing Information Credit Counseling Course Debtor Profile Debtor Addresses Joi…" at bounding box center [714, 414] width 847 height 598
click at [97, 348] on span "Real Property" at bounding box center [151, 353] width 268 height 22
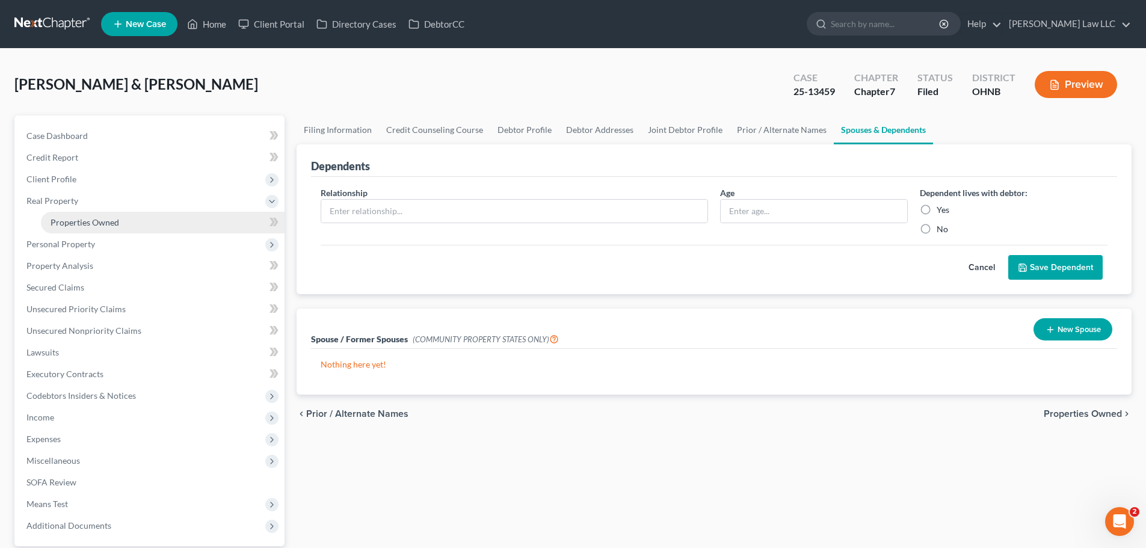
click at [93, 223] on span "Properties Owned" at bounding box center [85, 222] width 69 height 10
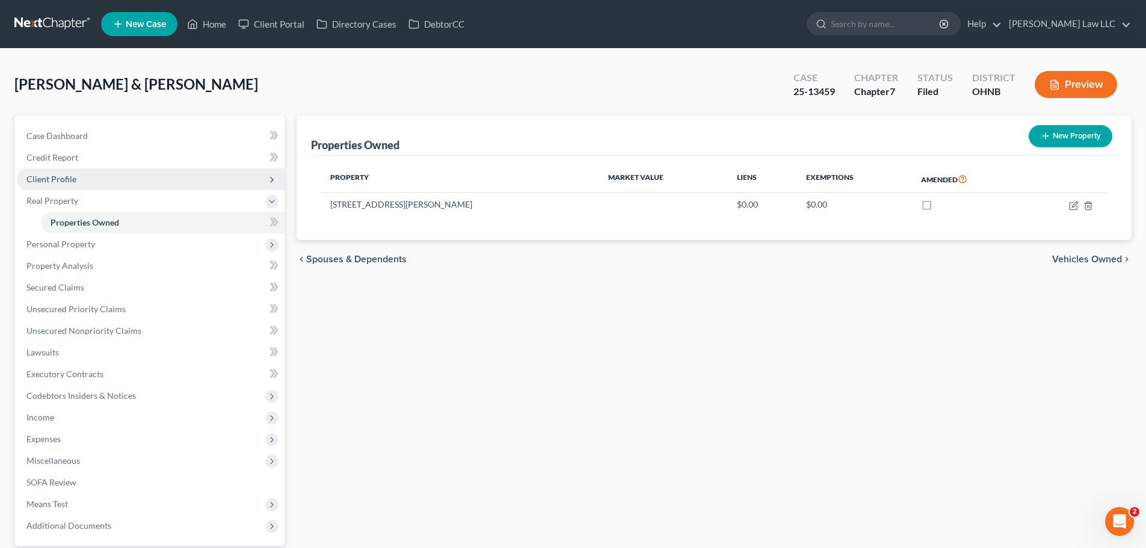
click at [90, 183] on span "Client Profile" at bounding box center [151, 179] width 268 height 22
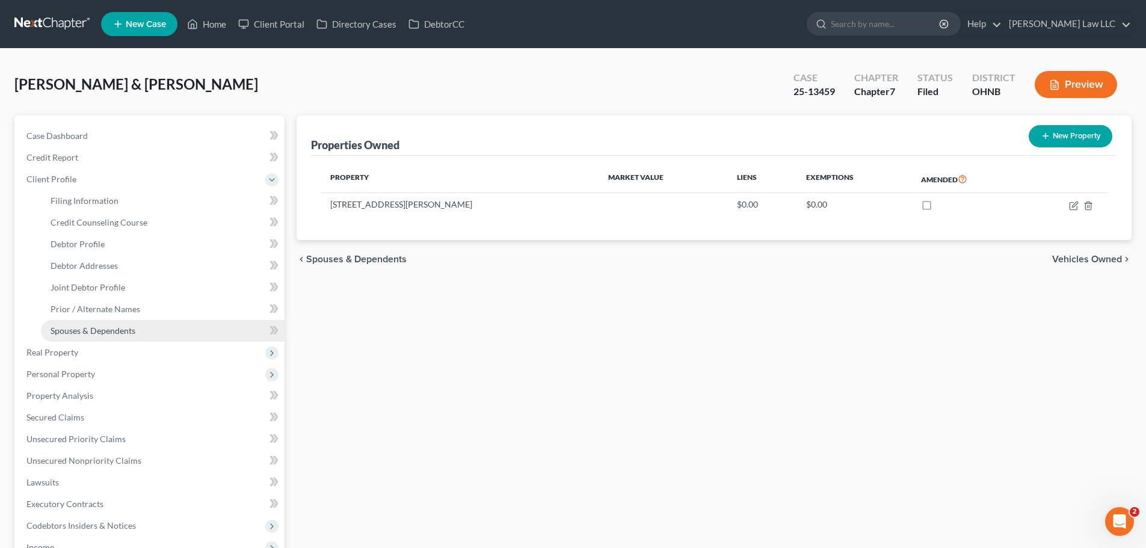
click at [97, 331] on span "Spouses & Dependents" at bounding box center [93, 330] width 85 height 10
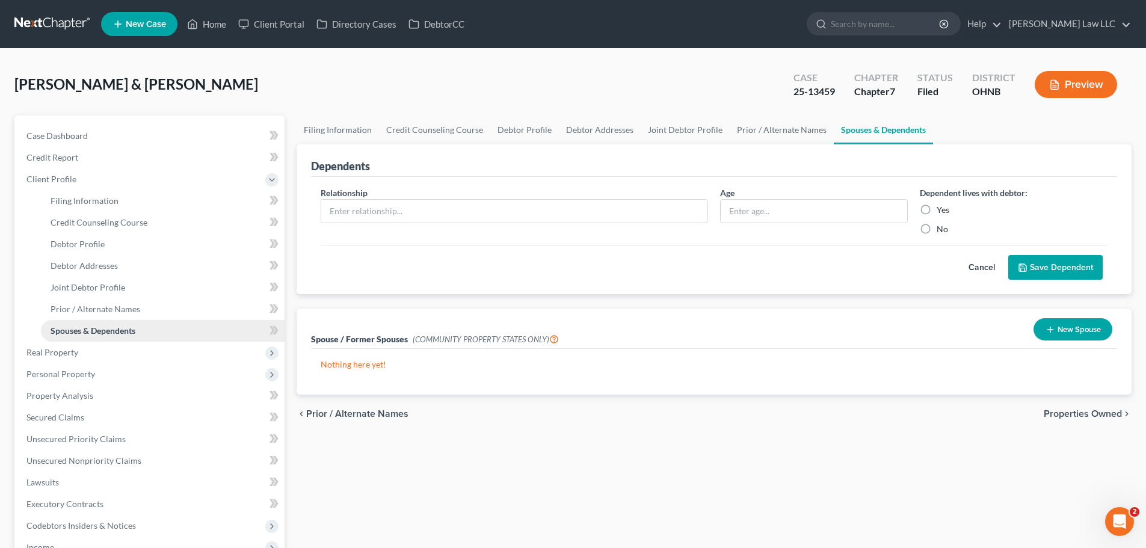
scroll to position [60, 0]
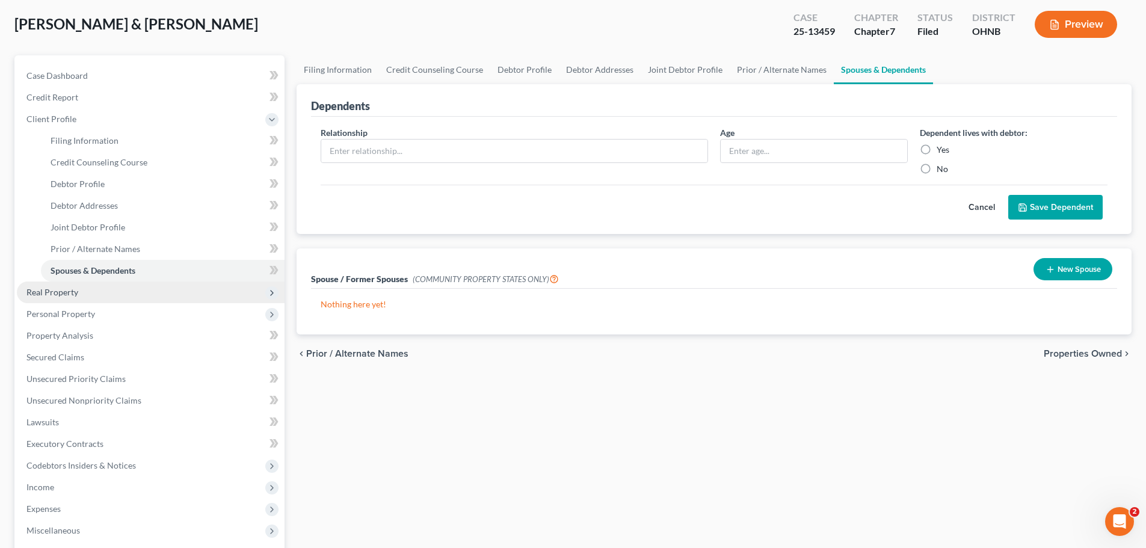
click at [83, 294] on span "Real Property" at bounding box center [151, 292] width 268 height 22
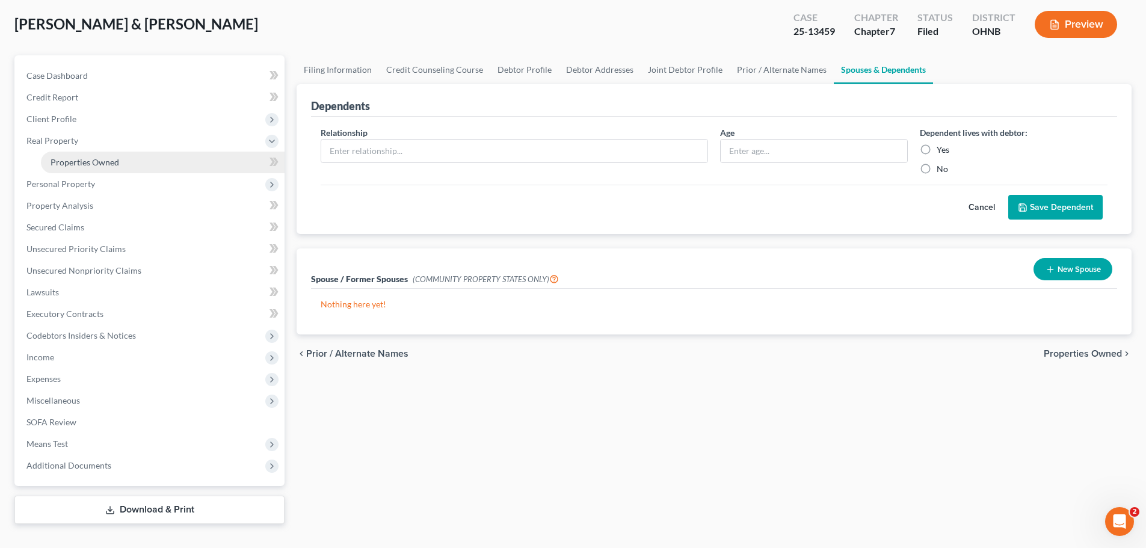
click at [103, 162] on span "Properties Owned" at bounding box center [85, 162] width 69 height 10
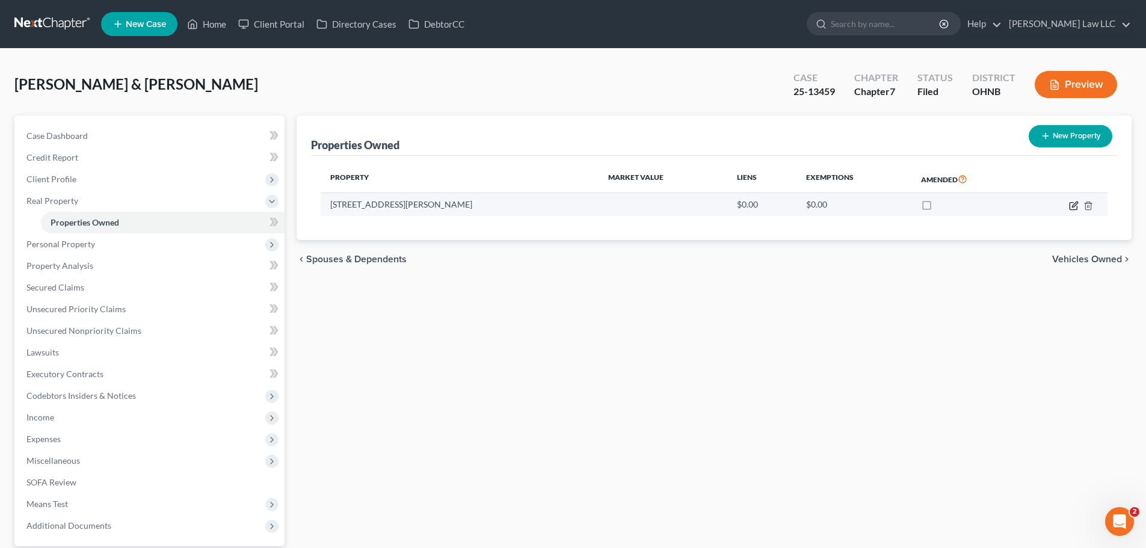
click at [1074, 204] on icon "button" at bounding box center [1074, 206] width 10 height 10
select select "36"
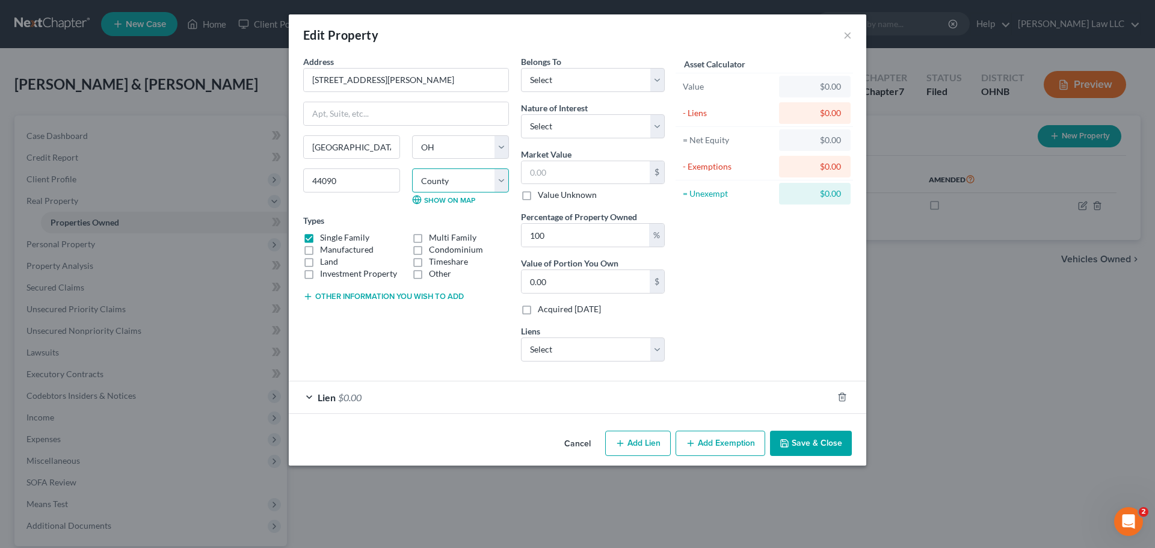
drag, startPoint x: 463, startPoint y: 182, endPoint x: 461, endPoint y: 188, distance: 6.1
click at [463, 182] on select "County Adams County Allen County Ashland County Ashtabula County Athens County …" at bounding box center [460, 180] width 97 height 24
select select "46"
click at [412, 168] on select "County Adams County Allen County Ashland County Ashtabula County Athens County …" at bounding box center [460, 180] width 97 height 24
click at [366, 217] on div "Types Single Family Multi Family Manufactured Condominium Land Timeshare Invest…" at bounding box center [406, 247] width 206 height 66
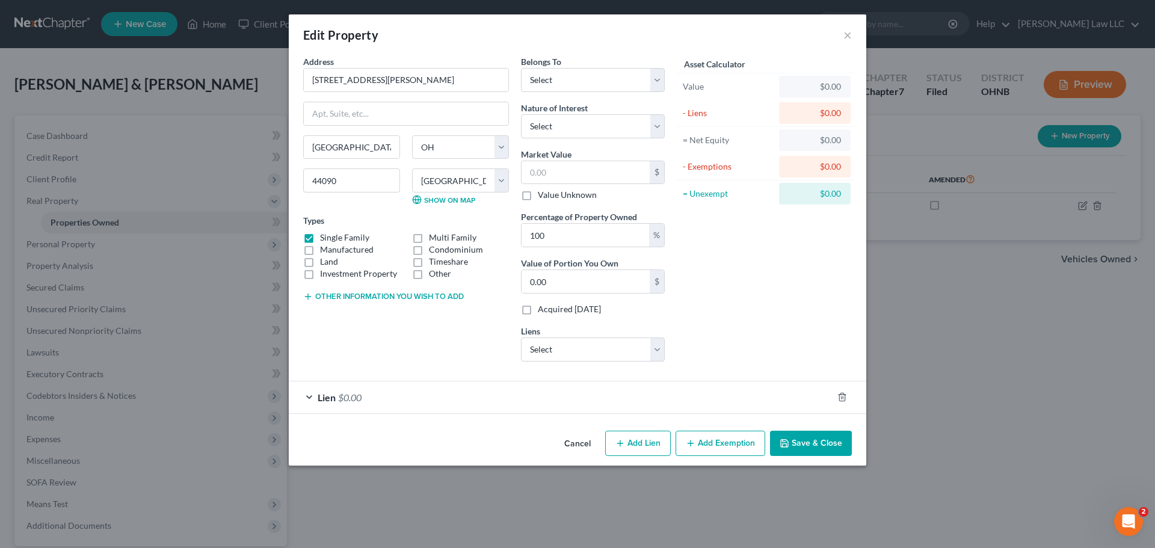
click at [414, 40] on div "Edit Property ×" at bounding box center [577, 34] width 577 height 41
click at [358, 297] on button "Other information you wish to add" at bounding box center [383, 297] width 161 height 10
click at [360, 319] on textarea at bounding box center [406, 324] width 206 height 45
paste textarea "1905038000013"
type textarea "1905038000013"
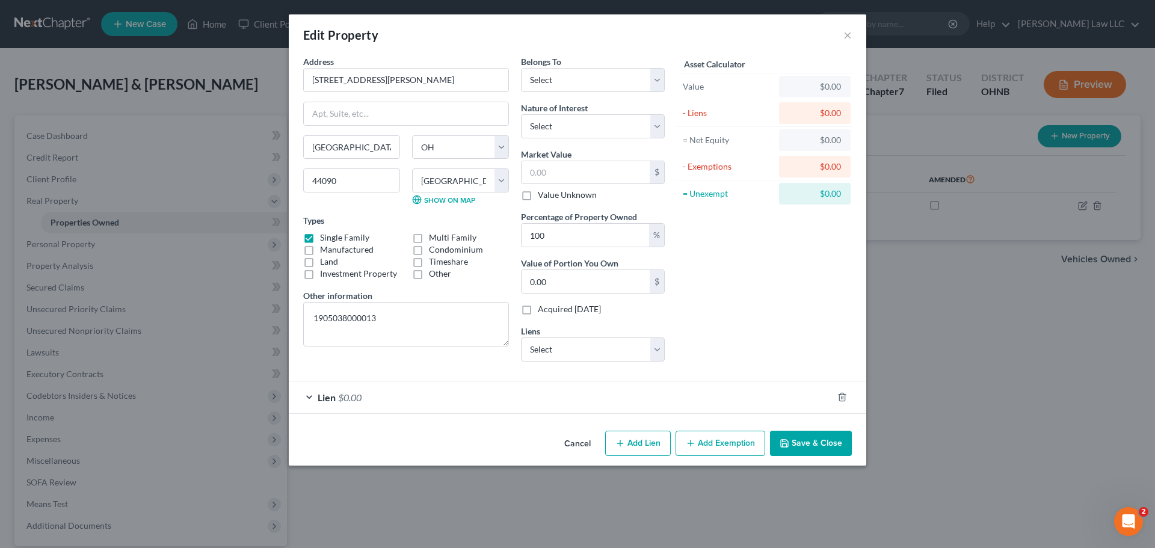
click at [386, 357] on div "Address * 20568 Foster Road Wellington State AL AK AR AZ CA CO CT DE DC FL GA G…" at bounding box center [406, 213] width 218 height 316
click at [404, 324] on textarea "1905038000013" at bounding box center [406, 324] width 206 height 45
click at [312, 318] on textarea "1905038000013" at bounding box center [406, 324] width 206 height 45
click at [716, 291] on div "Asset Calculator Value $0.00 - Liens $0.00 = Net Equity $0.00 - Exemptions $0.0…" at bounding box center [764, 213] width 187 height 316
drag, startPoint x: 614, startPoint y: 76, endPoint x: 609, endPoint y: 91, distance: 16.4
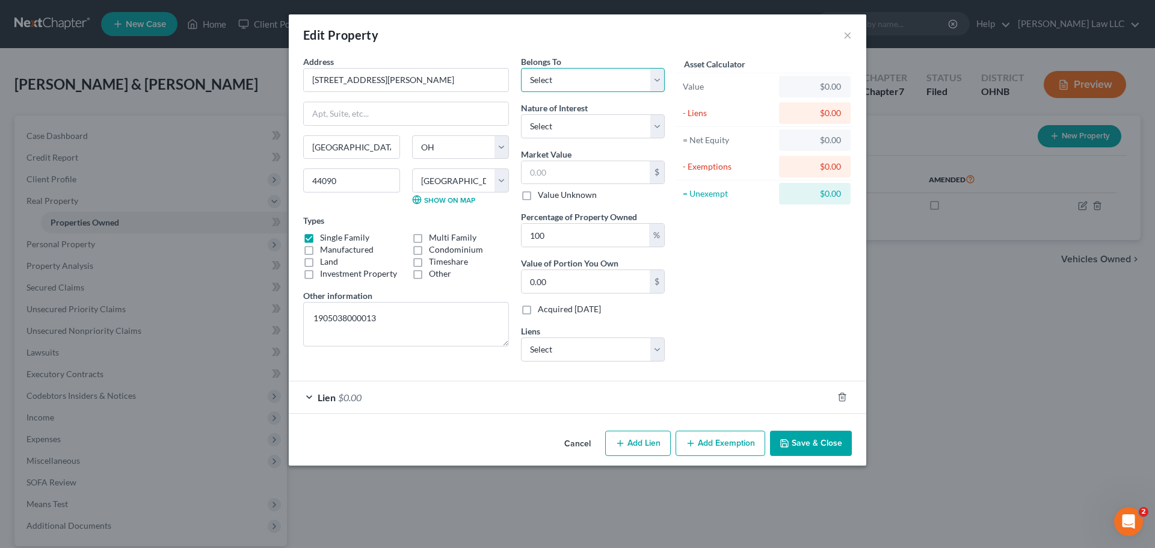
click at [614, 76] on select "Select Debtor 1 Only Debtor 2 Only Debtor 1 And Debtor 2 Only At Least One Of T…" at bounding box center [593, 80] width 144 height 24
select select "2"
click at [521, 68] on select "Select Debtor 1 Only Debtor 2 Only Debtor 1 And Debtor 2 Only At Least One Of T…" at bounding box center [593, 80] width 144 height 24
click at [751, 254] on div "Asset Calculator Value $0.00 - Liens $0.00 = Net Equity $0.00 - Exemptions $0.0…" at bounding box center [764, 213] width 187 height 316
click at [613, 137] on select "Select Fee Simple Joint Tenant Life Estate Equitable Interest Future Interest T…" at bounding box center [593, 126] width 144 height 24
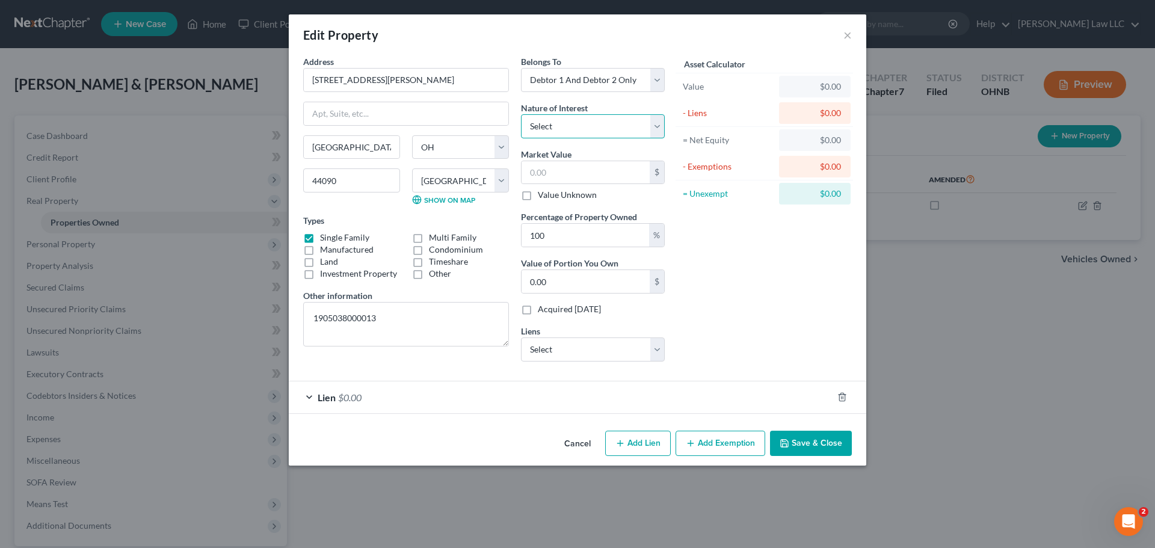
select select "0"
click at [521, 114] on select "Select Fee Simple Joint Tenant Life Estate Equitable Interest Future Interest T…" at bounding box center [593, 126] width 144 height 24
click at [591, 174] on input "text" at bounding box center [585, 172] width 128 height 23
type input "2"
type input "2.00"
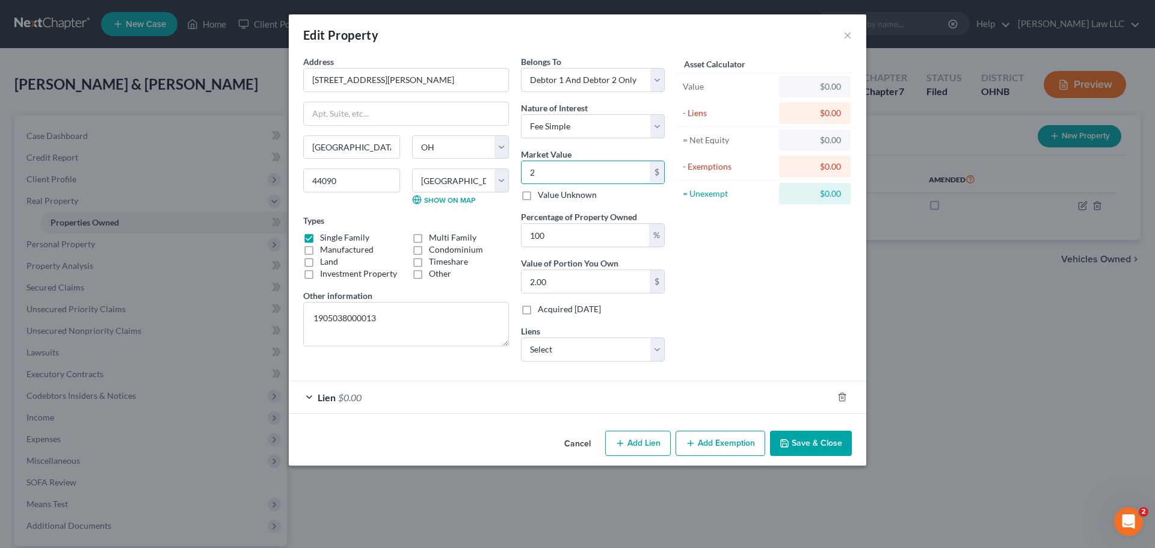
type input "28"
type input "28.00"
type input "284"
type input "284.00"
type input "2840"
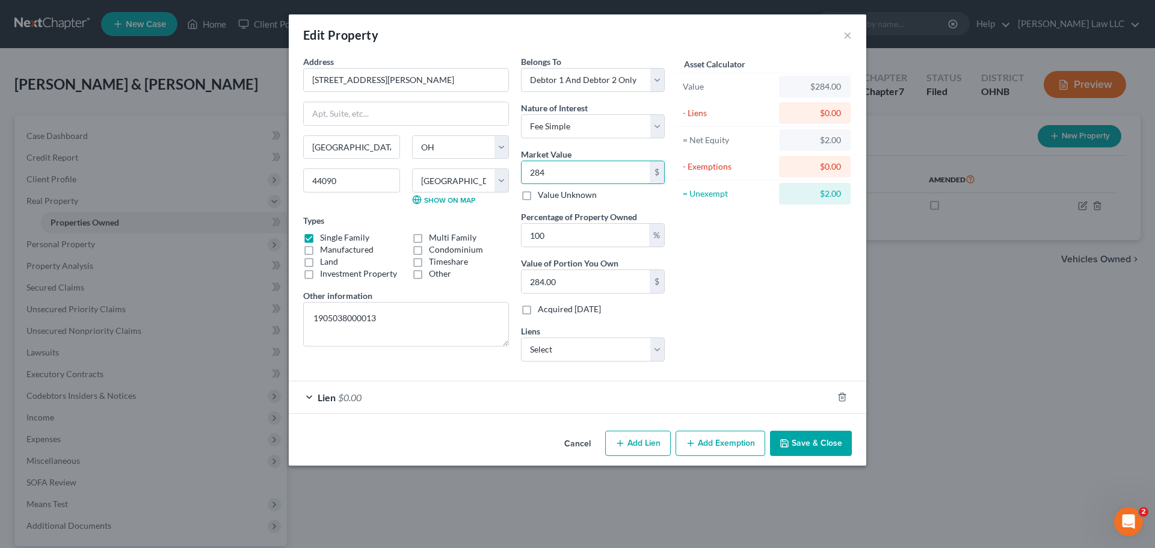
type input "2,840.00"
type input "2,8401"
type input "28,401.00"
type input "2,84010"
type input "284,010.00"
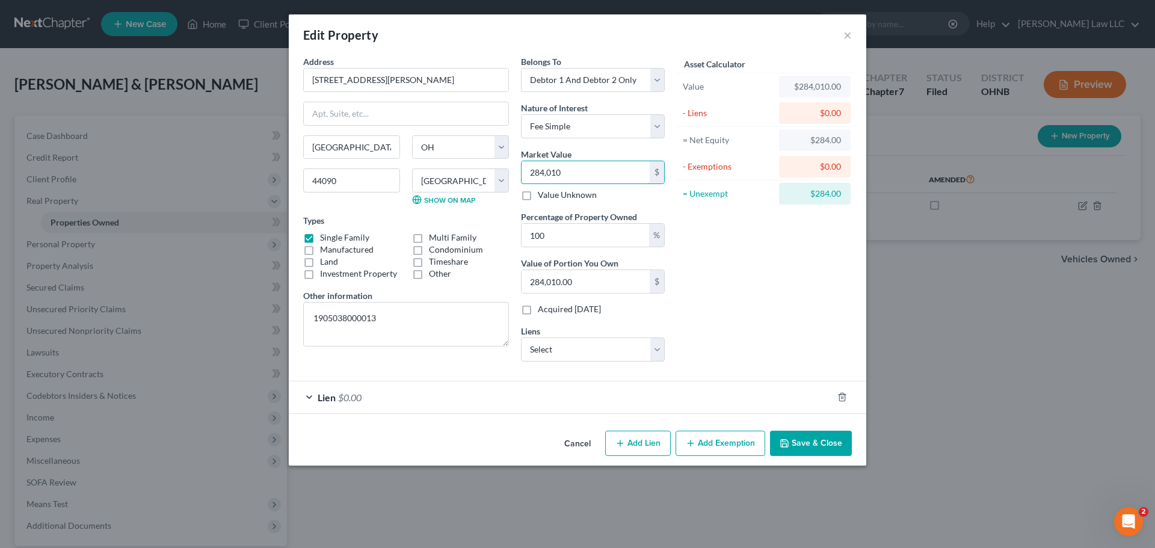
type input "284,010"
click at [698, 239] on div "Asset Calculator Value $284,010.00 - Liens $0.00 = Net Equity $284.00 - Exempti…" at bounding box center [764, 213] width 187 height 316
click at [701, 237] on div "Asset Calculator Value $284,010.00 - Liens $0.00 = Net Equity $284.00 - Exempti…" at bounding box center [764, 213] width 187 height 316
click at [594, 348] on select "Select Freedom Mortgage - $233,220.00 Kia Finance America - $39,897.00 Capital …" at bounding box center [593, 349] width 144 height 24
select select "0"
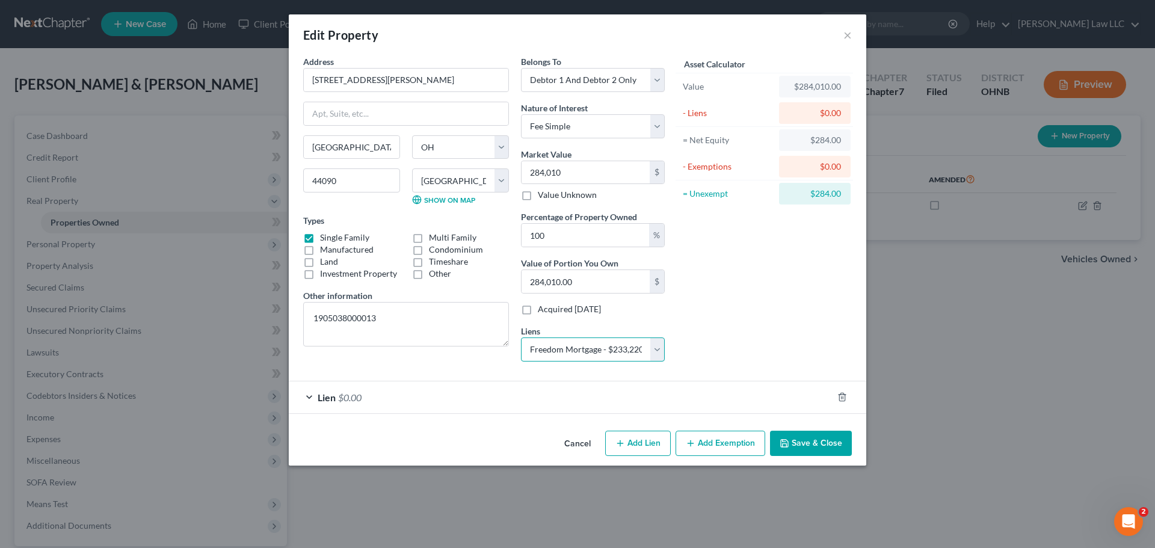
click at [521, 337] on select "Select Freedom Mortgage - $233,220.00 Kia Finance America - $39,897.00 Capital …" at bounding box center [593, 349] width 144 height 24
select select
select select "15"
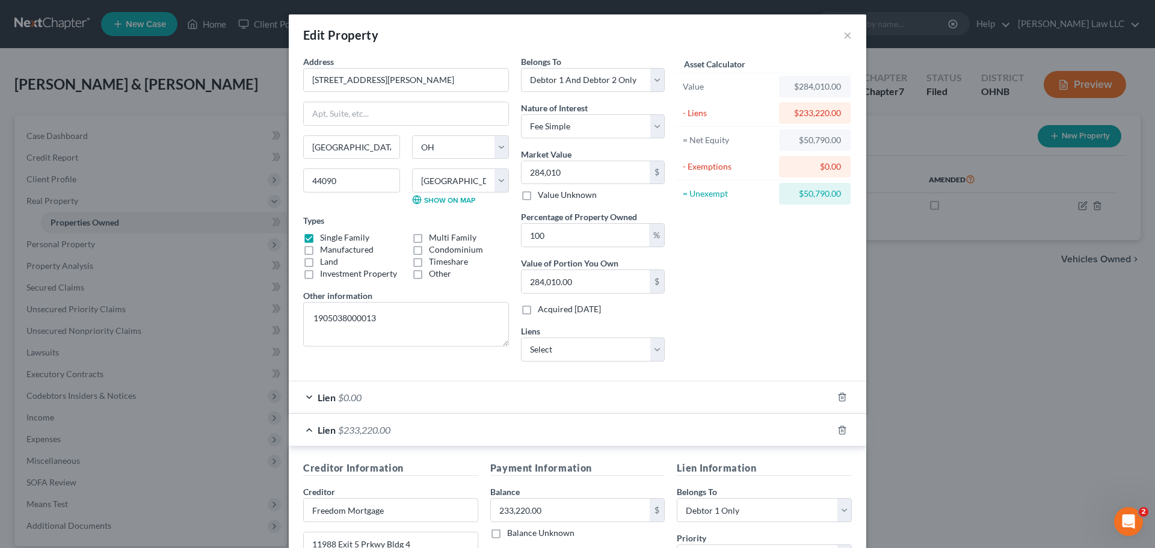
click at [688, 320] on div "Asset Calculator Value $284,010.00 - Liens $233,220.00 = Net Equity $50,790.00 …" at bounding box center [764, 213] width 187 height 316
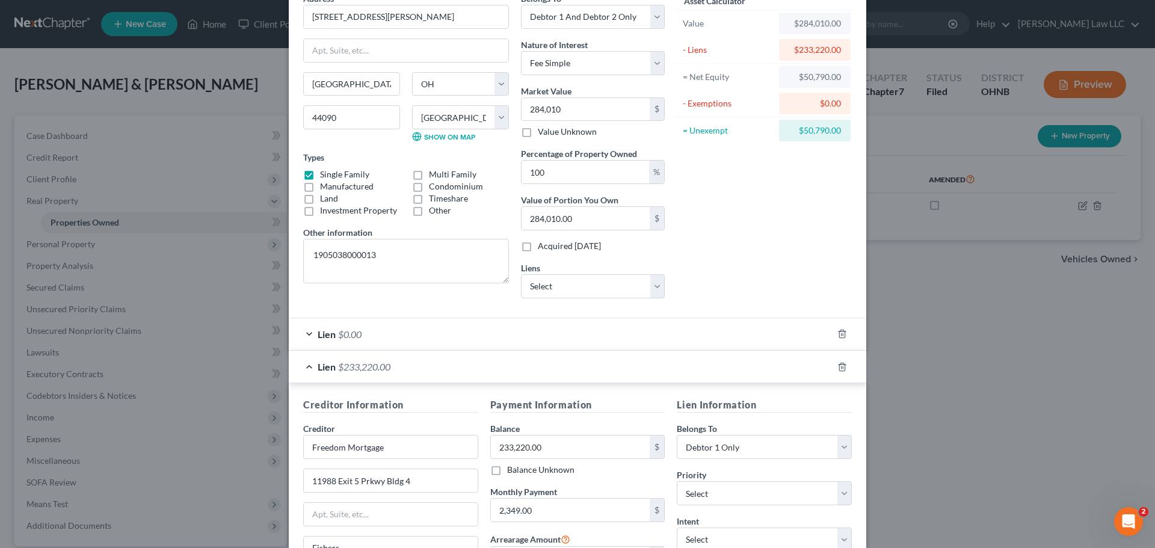
scroll to position [120, 0]
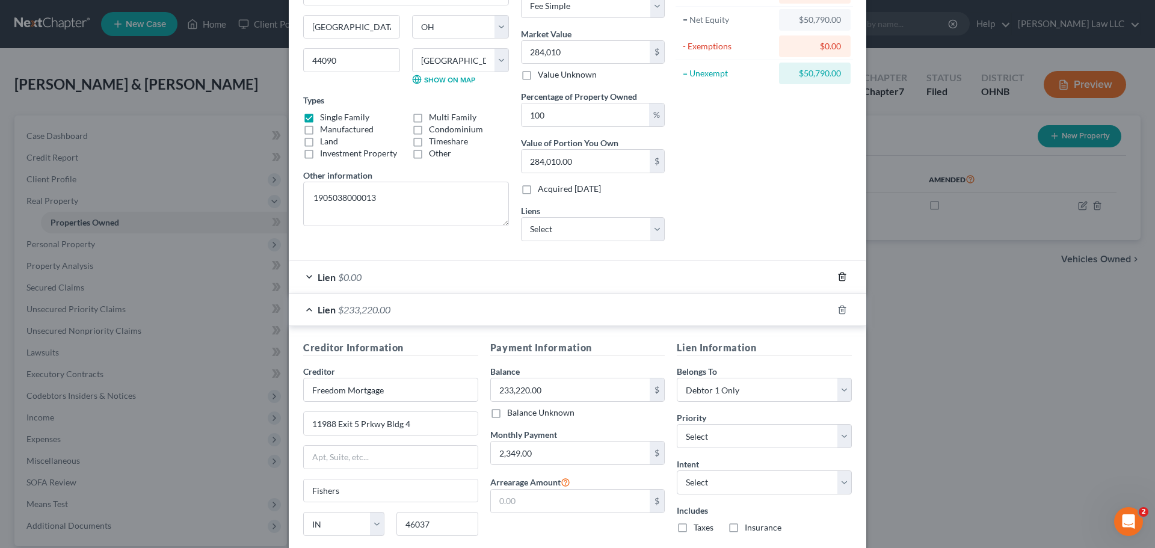
click at [838, 280] on icon "button" at bounding box center [842, 277] width 10 height 10
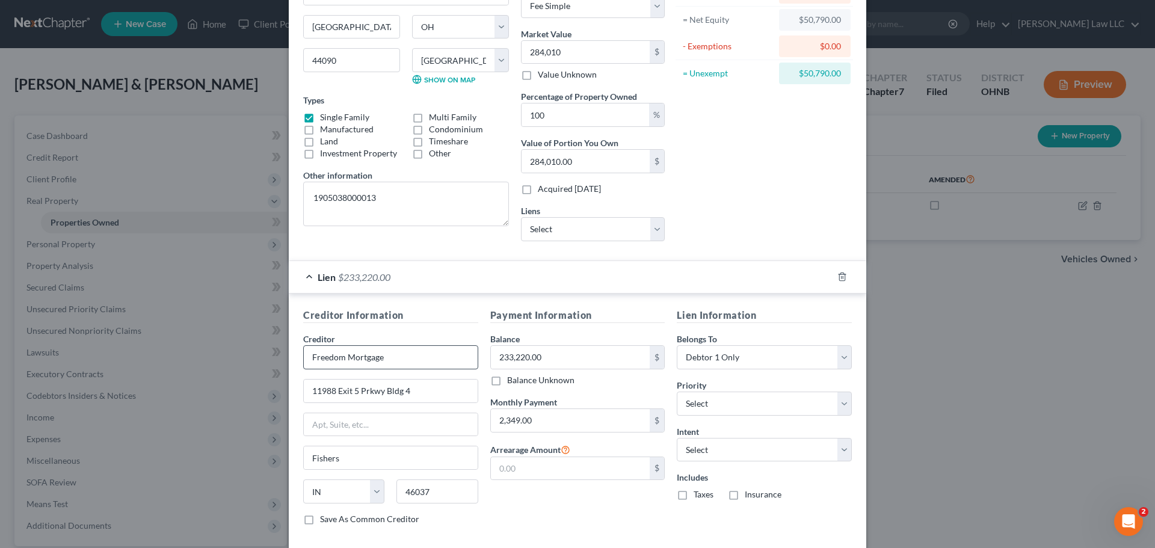
scroll to position [180, 0]
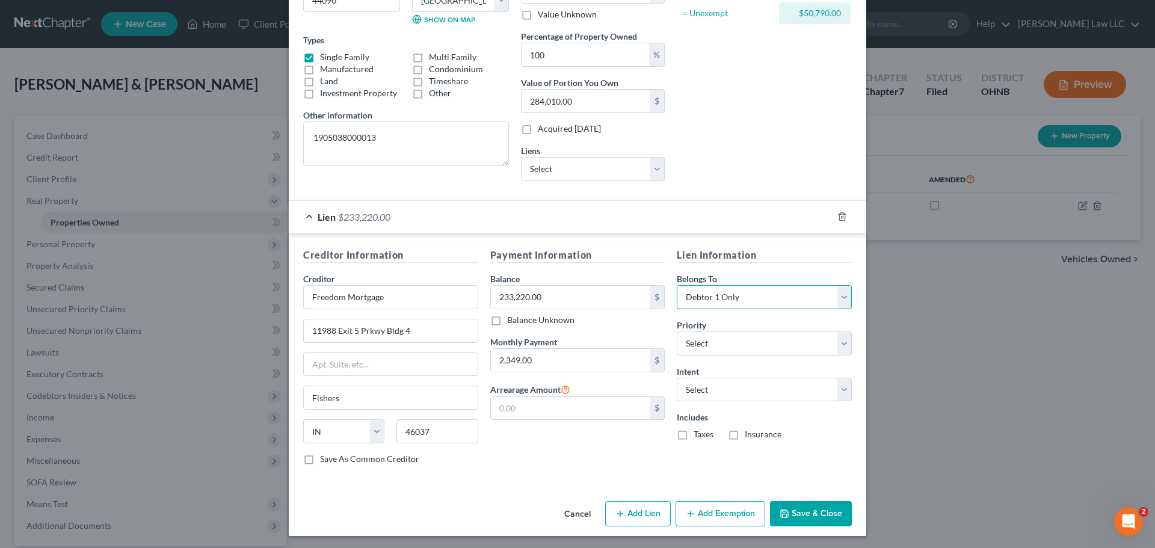
click at [732, 301] on select "Select Debtor 1 Only Debtor 2 Only Debtor 1 And Debtor 2 Only At Least One Of T…" at bounding box center [764, 297] width 175 height 24
select select "2"
click at [677, 285] on select "Select Debtor 1 Only Debtor 2 Only Debtor 1 And Debtor 2 Only At Least One Of T…" at bounding box center [764, 297] width 175 height 24
click at [718, 343] on select "Select 1st 2nd 3rd 4th 5th 6th 7th 8th 9th 10th 11th 12th 13th 14th 15th 16th 1…" at bounding box center [764, 343] width 175 height 24
select select "0"
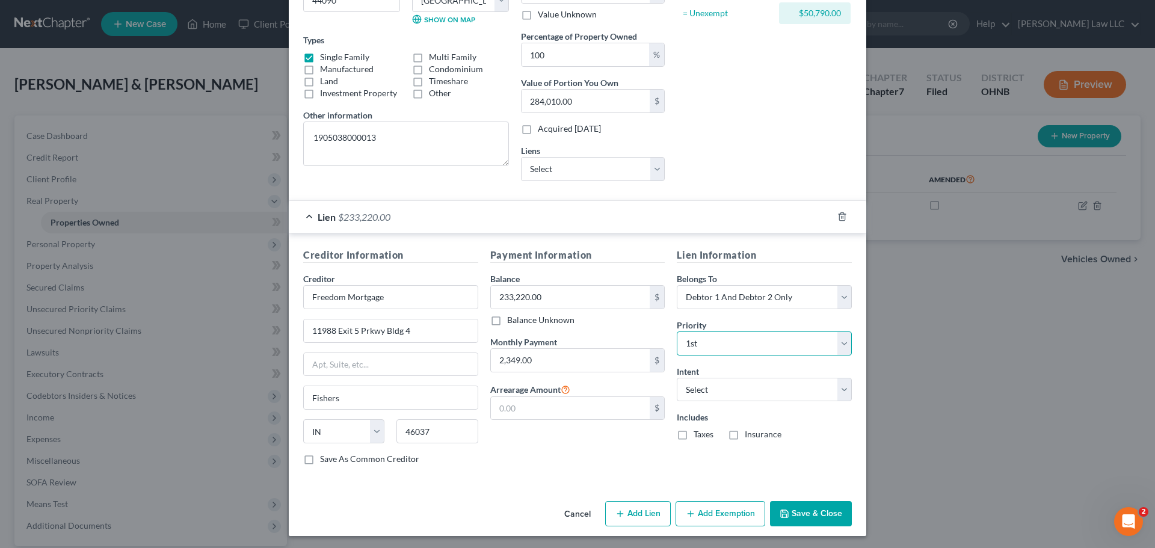
click at [677, 331] on select "Select 1st 2nd 3rd 4th 5th 6th 7th 8th 9th 10th 11th 12th 13th 14th 15th 16th 1…" at bounding box center [764, 343] width 175 height 24
click at [732, 390] on select "Select Surrender Redeem Reaffirm Avoid Other" at bounding box center [764, 390] width 175 height 24
select select "4"
click at [677, 378] on select "Select Surrender Redeem Reaffirm Avoid Other" at bounding box center [764, 390] width 175 height 24
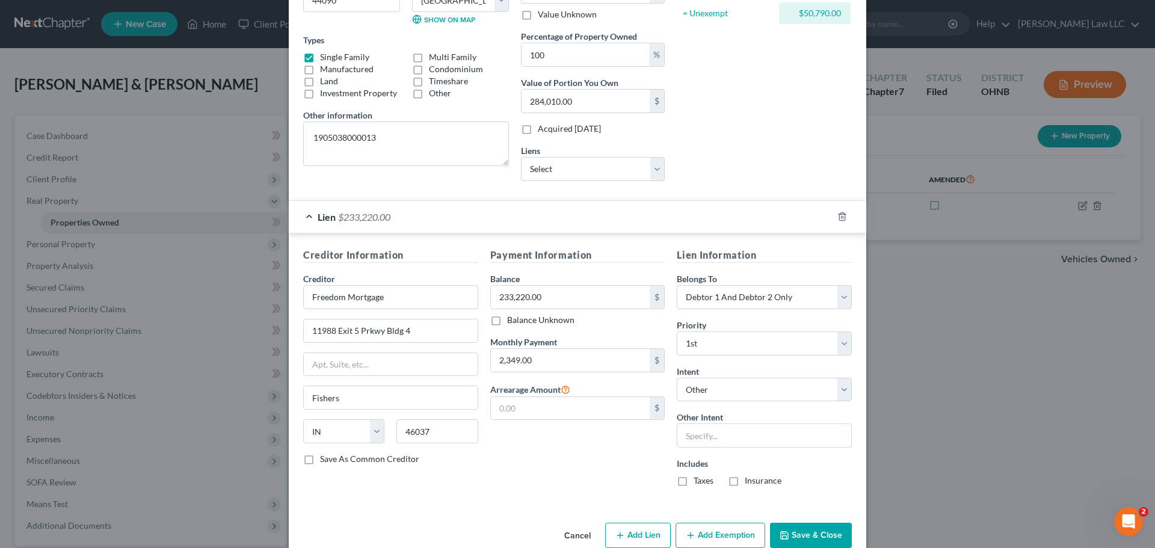
click at [604, 461] on div "Payment Information Balance 233,220.00 $ Balance Unknown Balance Undetermined 2…" at bounding box center [577, 372] width 187 height 248
click at [701, 440] on input "text" at bounding box center [764, 435] width 175 height 24
type input "Debtor intends to make monthly payments and remain in the home"
click at [718, 441] on input "Debtor intends to make monthly payments and remain in the home" at bounding box center [764, 435] width 175 height 24
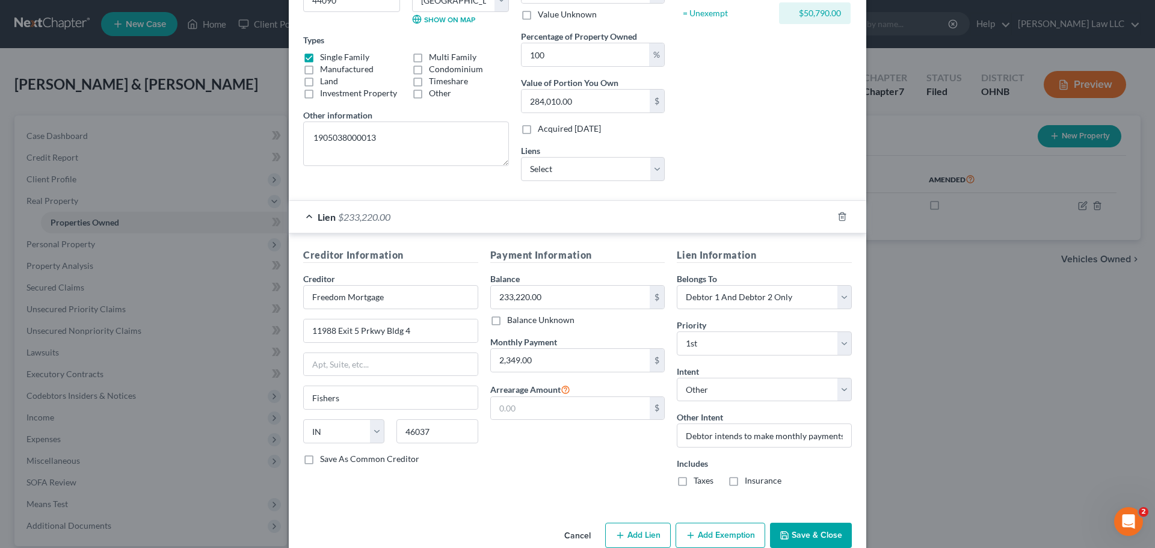
click at [693, 484] on label "Taxes" at bounding box center [703, 481] width 20 height 12
click at [698, 482] on input "Taxes" at bounding box center [702, 479] width 8 height 8
checkbox input "true"
click at [745, 480] on label "Insurance" at bounding box center [763, 481] width 37 height 12
click at [749, 480] on input "Insurance" at bounding box center [753, 479] width 8 height 8
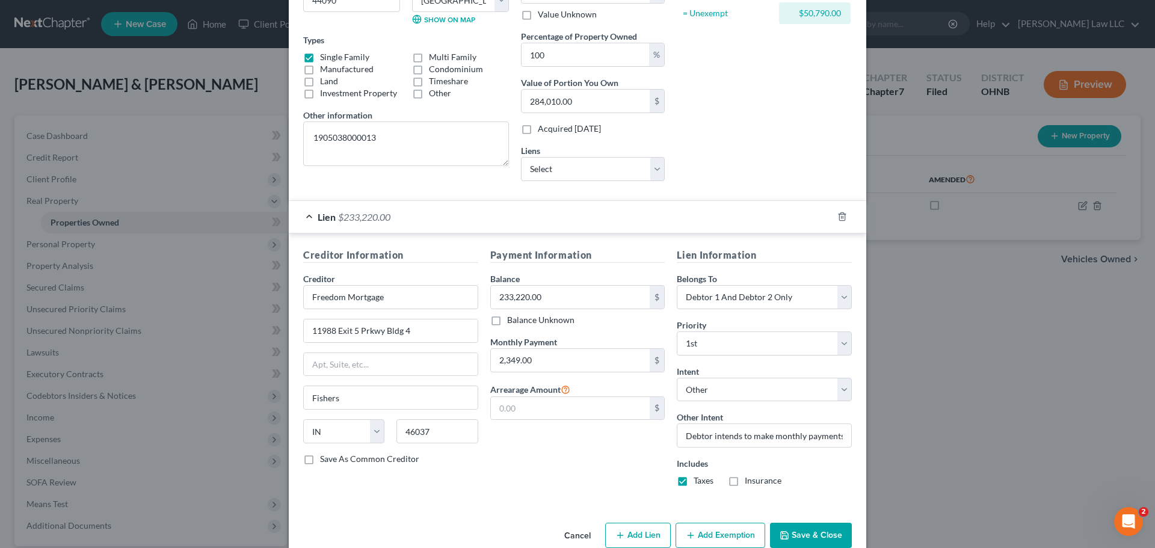
checkbox input "true"
click at [579, 475] on div "Payment Information Balance 233,220.00 $ Balance Unknown Balance Undetermined 2…" at bounding box center [577, 372] width 187 height 248
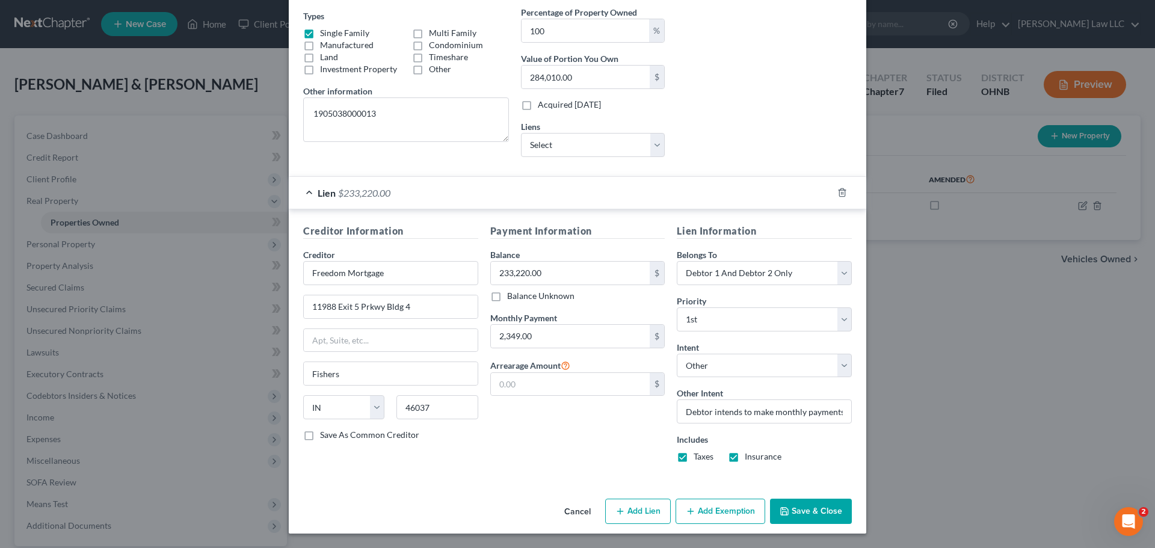
click at [712, 511] on button "Add Exemption" at bounding box center [720, 511] width 90 height 25
select select "2"
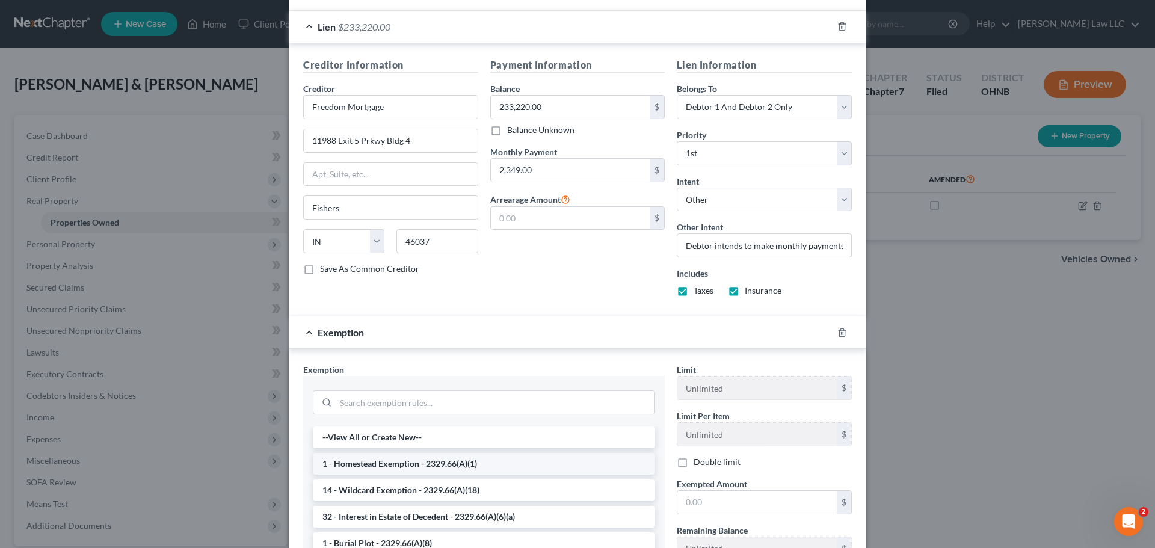
scroll to position [385, 0]
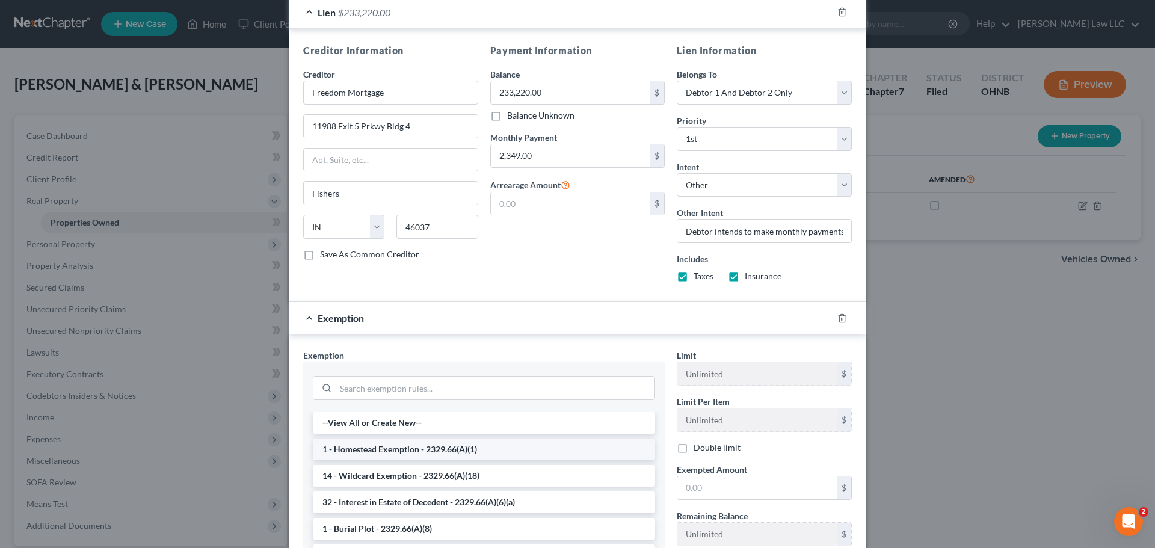
click at [422, 448] on li "1 - Homestead Exemption - 2329.66(A)(1)" at bounding box center [484, 449] width 342 height 22
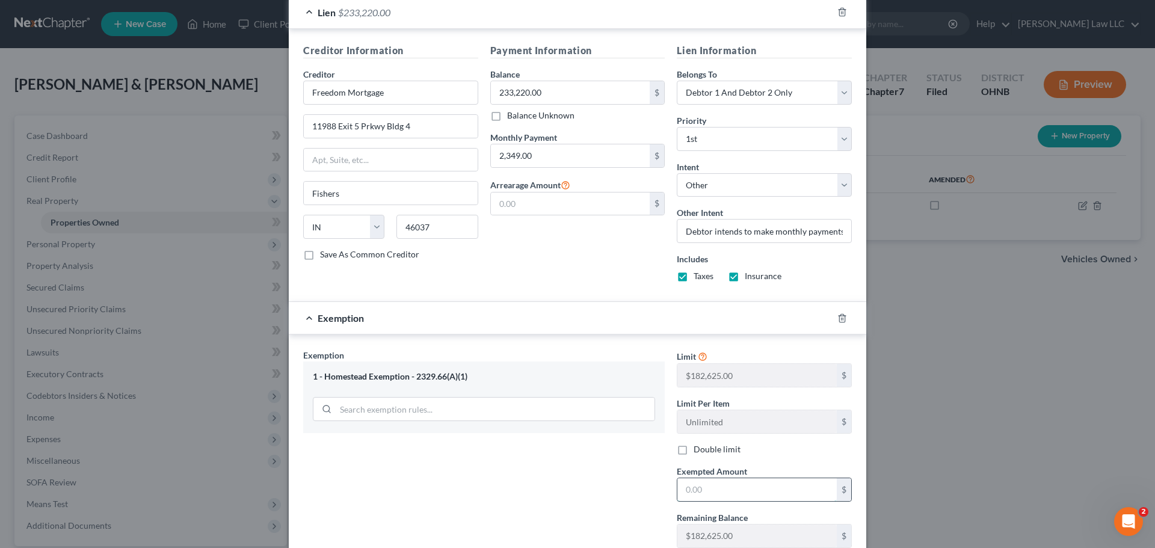
click at [710, 494] on input "text" at bounding box center [756, 489] width 159 height 23
type input "182,625"
click at [546, 491] on div "Exemption Set must be selected for CA. Exemption * 1 - Homestead Exemption - 23…" at bounding box center [484, 477] width 374 height 256
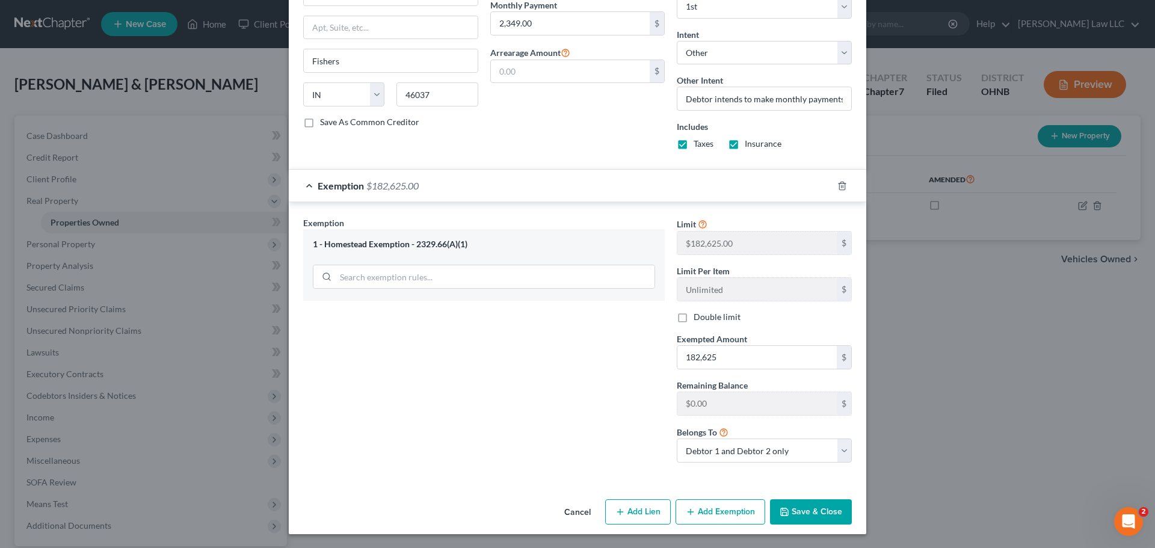
scroll to position [518, 0]
click at [798, 513] on button "Save & Close" at bounding box center [811, 511] width 82 height 25
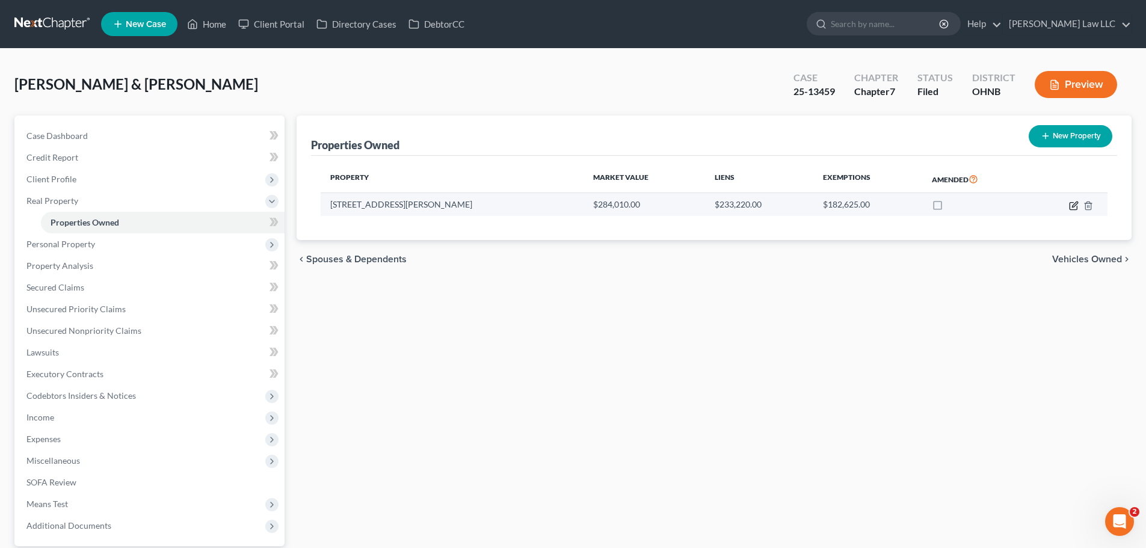
click at [1075, 208] on icon "button" at bounding box center [1074, 206] width 10 height 10
select select "36"
select select "46"
select select "2"
select select "0"
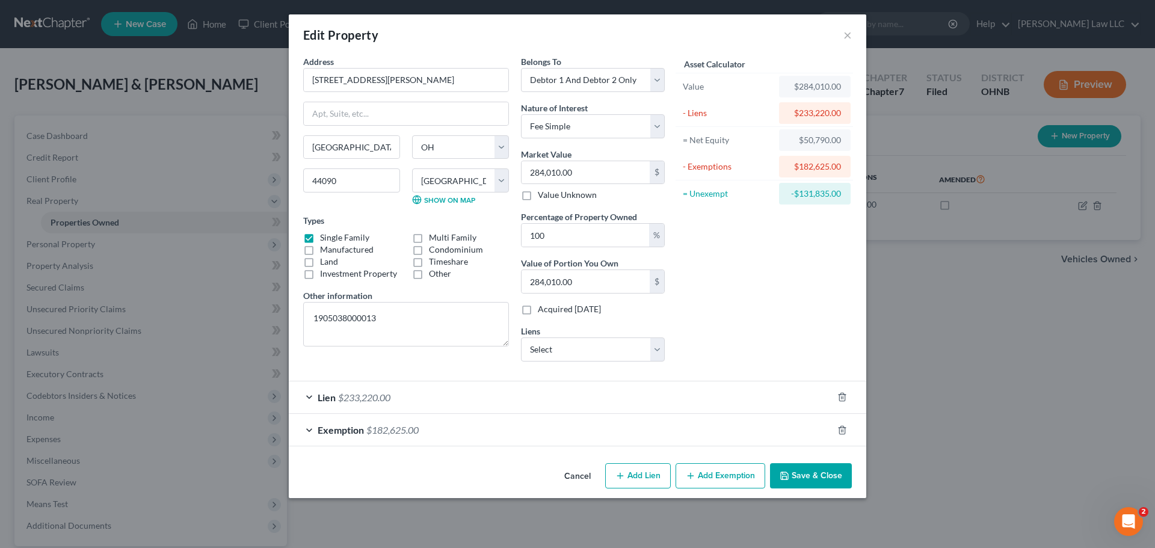
click at [437, 375] on form "Address * 20568 Foster Road Wellington State AL AK AR AZ CA CO CT DE DC FL GA G…" at bounding box center [577, 250] width 549 height 391
click at [770, 256] on div "Asset Calculator Value $284,010.00 - Liens $233,220.00 = Net Equity $50,790.00 …" at bounding box center [764, 213] width 187 height 316
click at [733, 267] on div "Asset Calculator Value $284,010.00 - Liens $233,220.00 = Net Equity $50,790.00 …" at bounding box center [764, 213] width 187 height 316
click at [750, 319] on div "Asset Calculator Value $284,010.00 - Liens $233,220.00 = Net Equity $50,790.00 …" at bounding box center [764, 213] width 187 height 316
click at [395, 396] on div "Lien $233,220.00" at bounding box center [561, 397] width 544 height 32
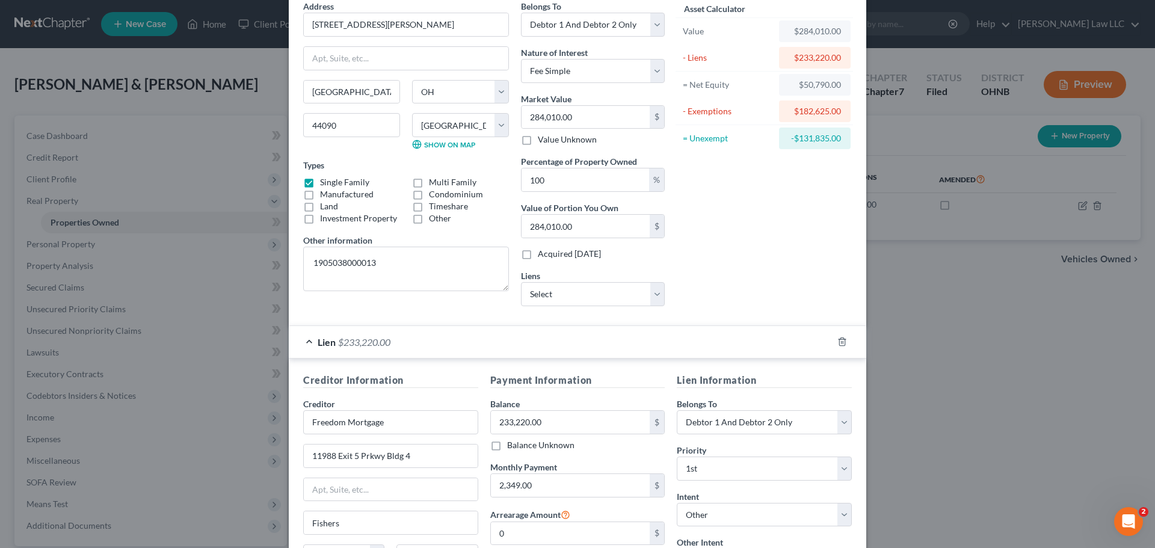
scroll to position [180, 0]
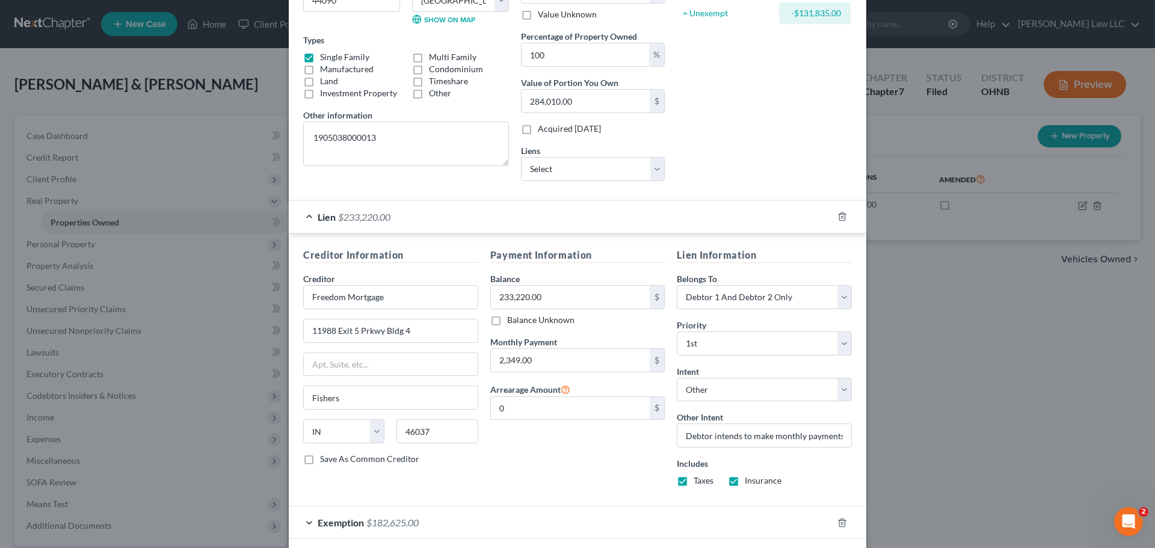
click at [576, 465] on div "Payment Information Balance 233,220.00 $ Balance Unknown Balance Undetermined 2…" at bounding box center [577, 372] width 187 height 248
click at [538, 458] on div "Payment Information Balance 233,220.00 $ Balance Unknown Balance Undetermined 2…" at bounding box center [577, 372] width 187 height 248
click at [588, 453] on div "Payment Information Balance 233,220.00 $ Balance Unknown Balance Undetermined 2…" at bounding box center [577, 372] width 187 height 248
click at [597, 462] on div "Payment Information Balance 233,220.00 $ Balance Unknown Balance Undetermined 2…" at bounding box center [577, 372] width 187 height 248
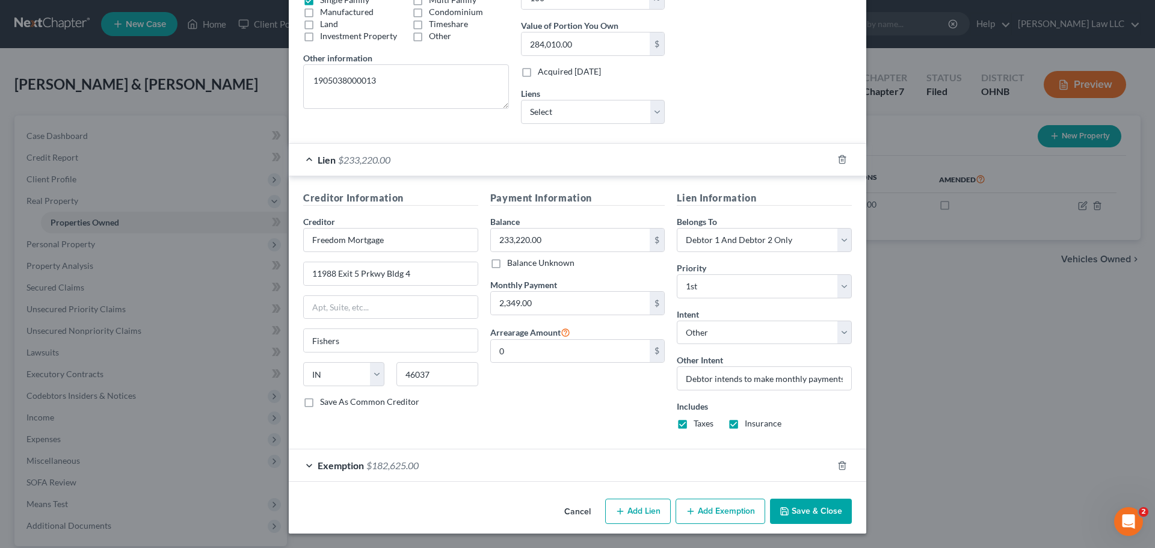
click at [398, 467] on span "$182,625.00" at bounding box center [392, 465] width 52 height 11
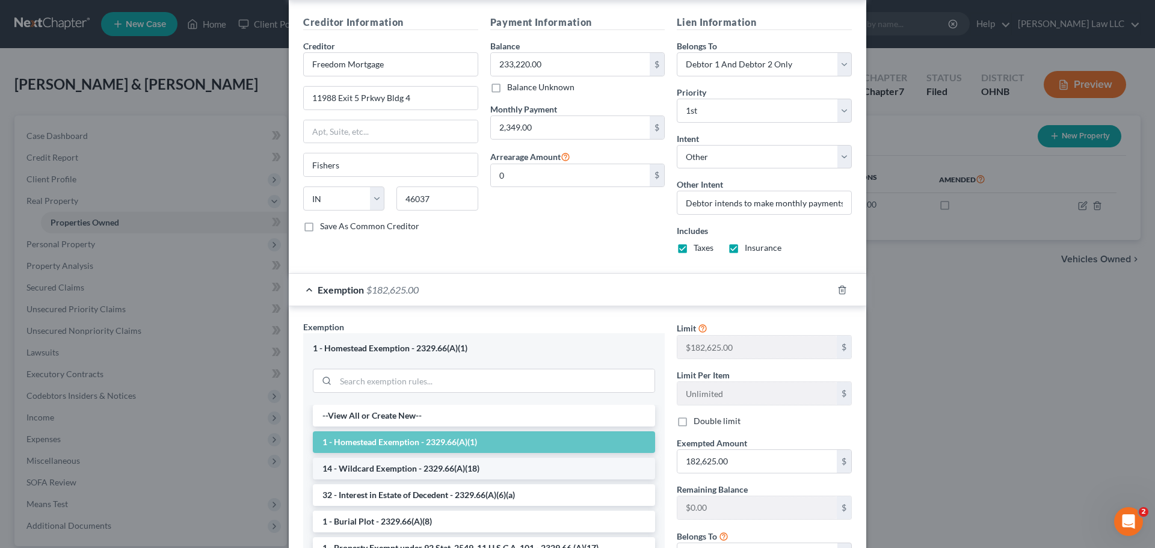
scroll to position [418, 0]
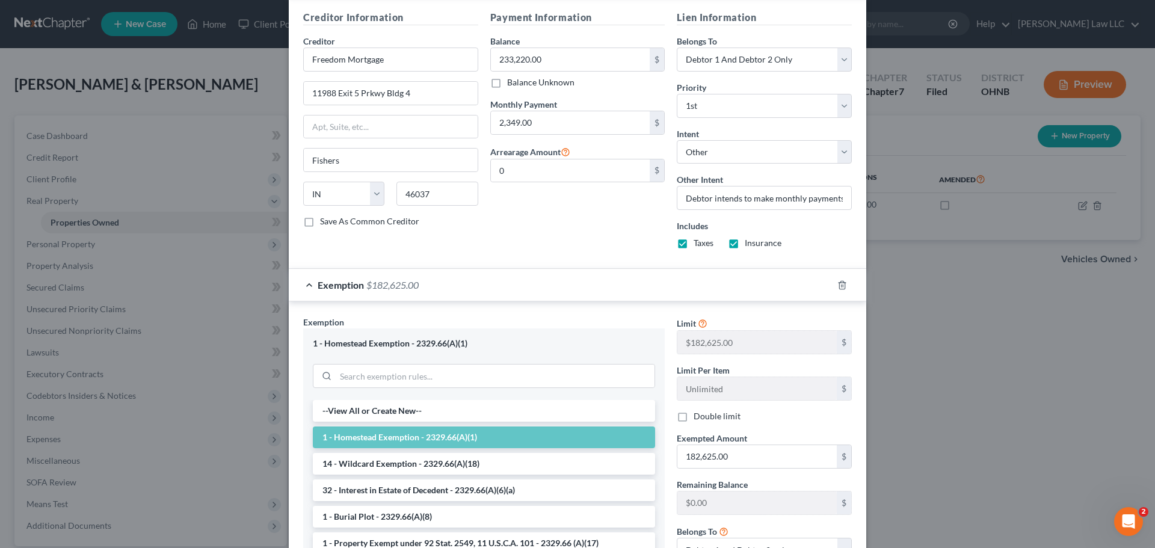
click at [693, 416] on label "Double limit" at bounding box center [716, 416] width 47 height 12
click at [698, 416] on input "Double limit" at bounding box center [702, 414] width 8 height 8
checkbox input "true"
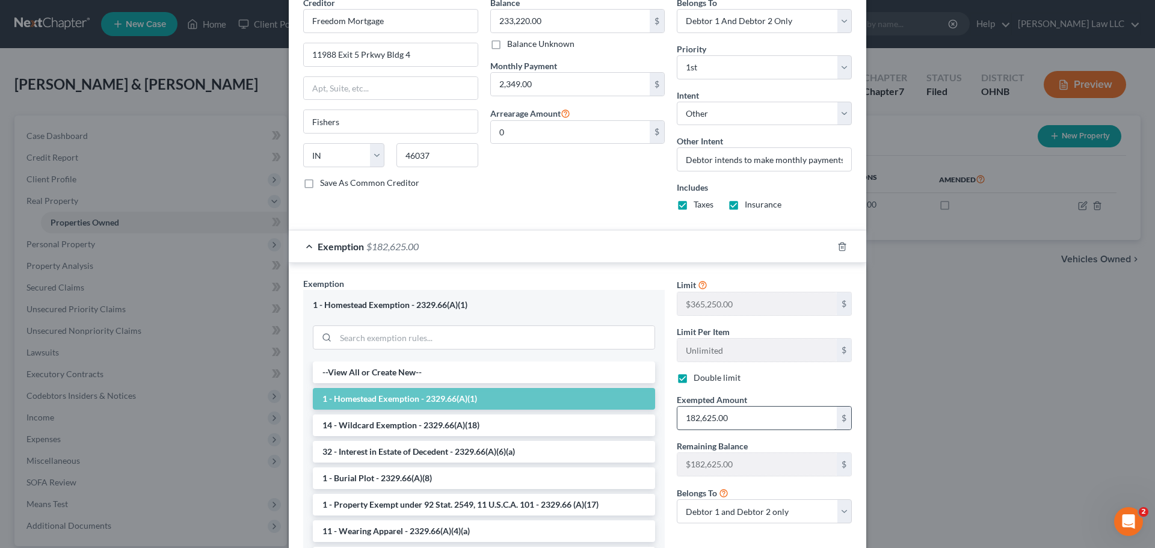
scroll to position [478, 0]
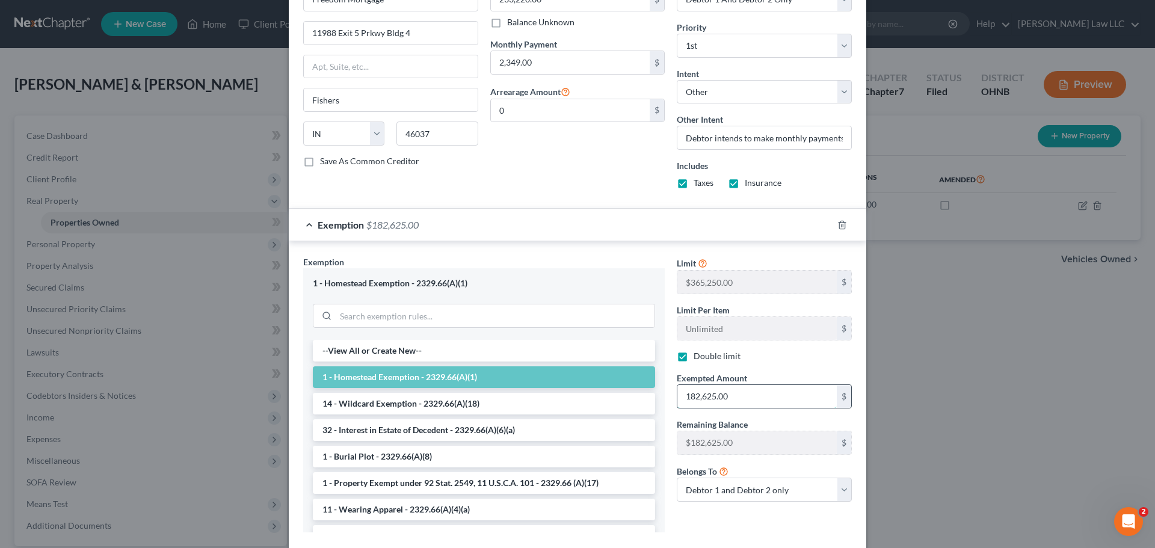
click at [745, 400] on input "182,625.00" at bounding box center [756, 396] width 159 height 23
type input "365,250"
click at [663, 488] on div "Exemption Set must be selected for CA. Exemption * 1 - Homestead Exemption - 23…" at bounding box center [484, 399] width 374 height 286
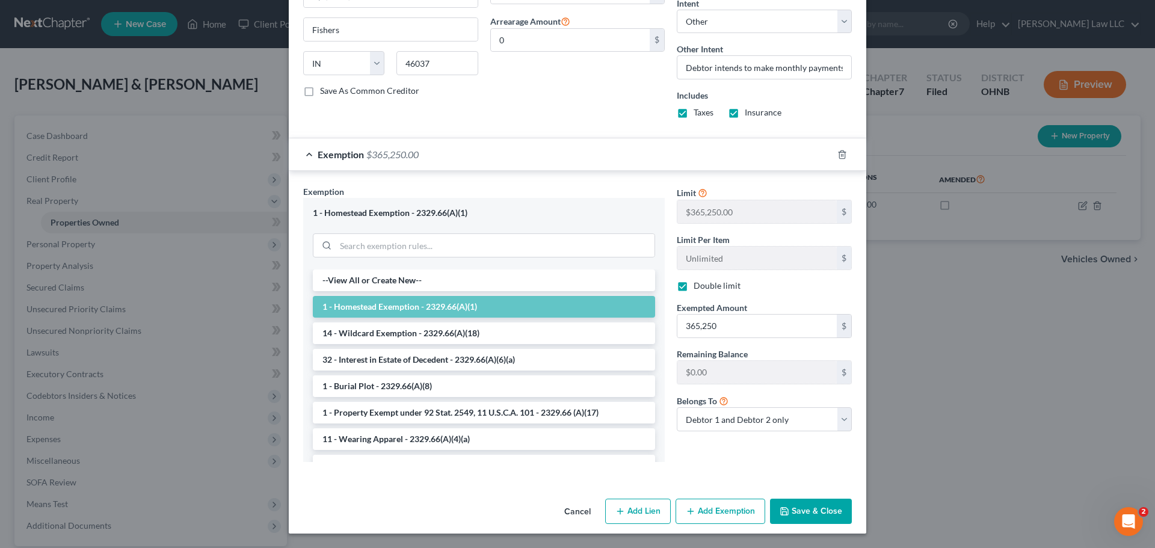
click at [806, 508] on button "Save & Close" at bounding box center [811, 511] width 82 height 25
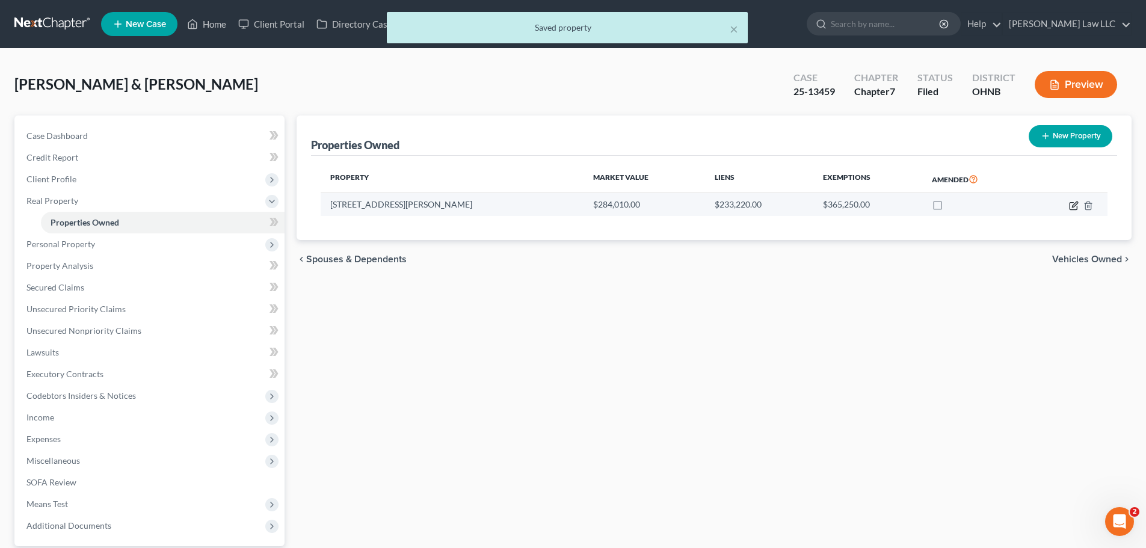
click at [1071, 205] on icon "button" at bounding box center [1074, 206] width 10 height 10
select select "36"
select select "46"
select select "2"
select select "0"
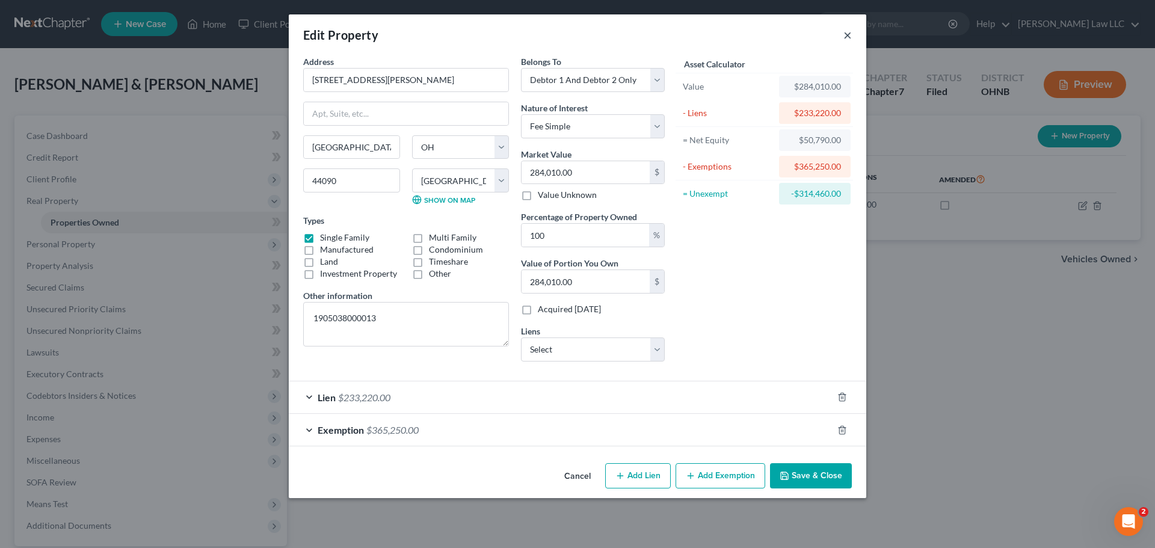
click at [847, 34] on button "×" at bounding box center [847, 35] width 8 height 14
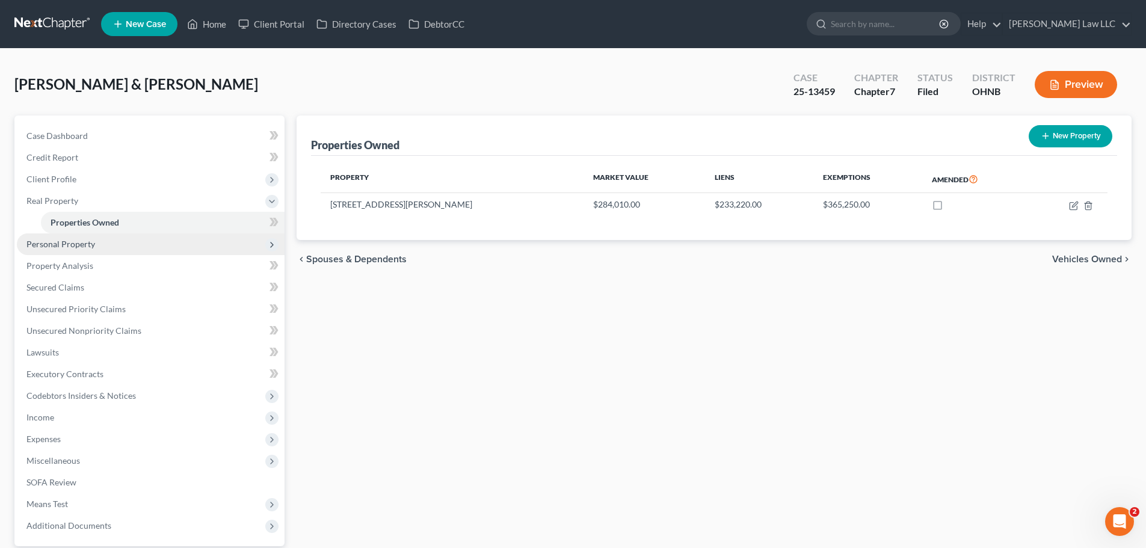
click at [134, 242] on span "Personal Property" at bounding box center [151, 244] width 268 height 22
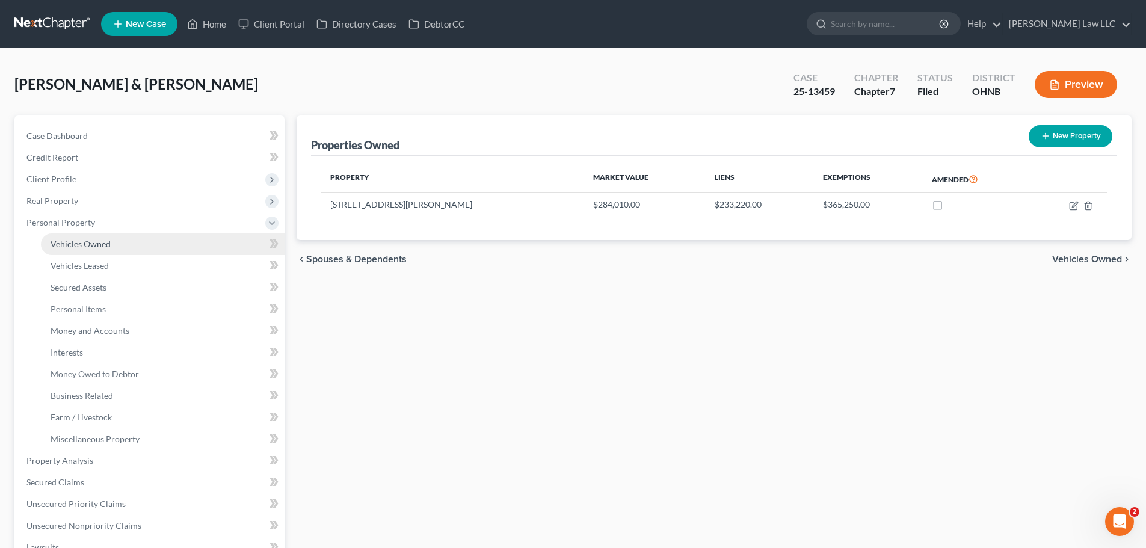
click at [112, 242] on link "Vehicles Owned" at bounding box center [163, 244] width 244 height 22
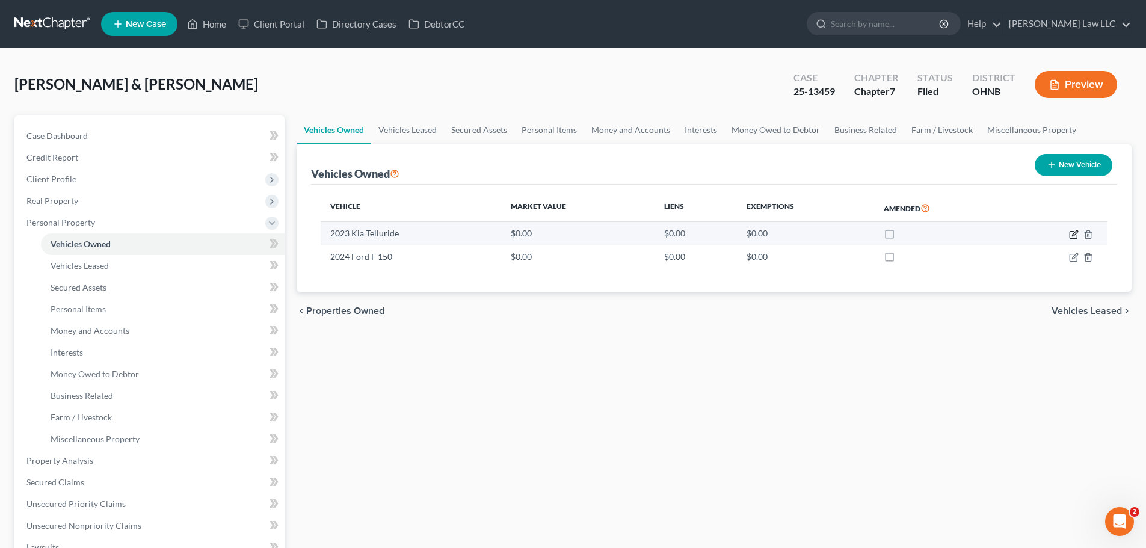
click at [1073, 234] on icon "button" at bounding box center [1074, 232] width 5 height 5
select select "0"
select select "3"
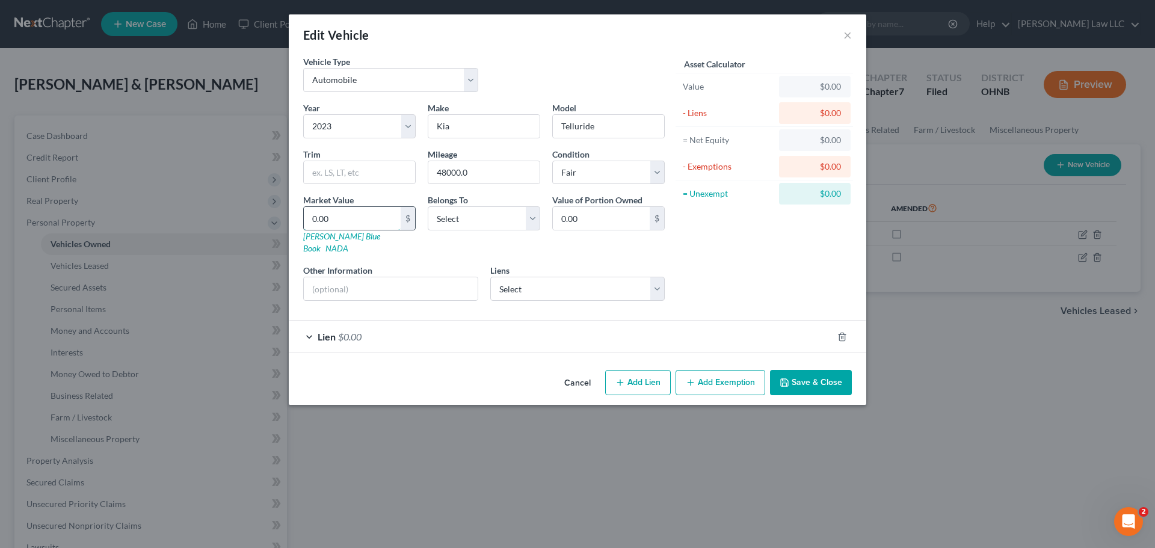
click at [360, 220] on input "0.00" at bounding box center [352, 218] width 97 height 23
type input "2"
type input "2.00"
type input "21"
type input "21.00"
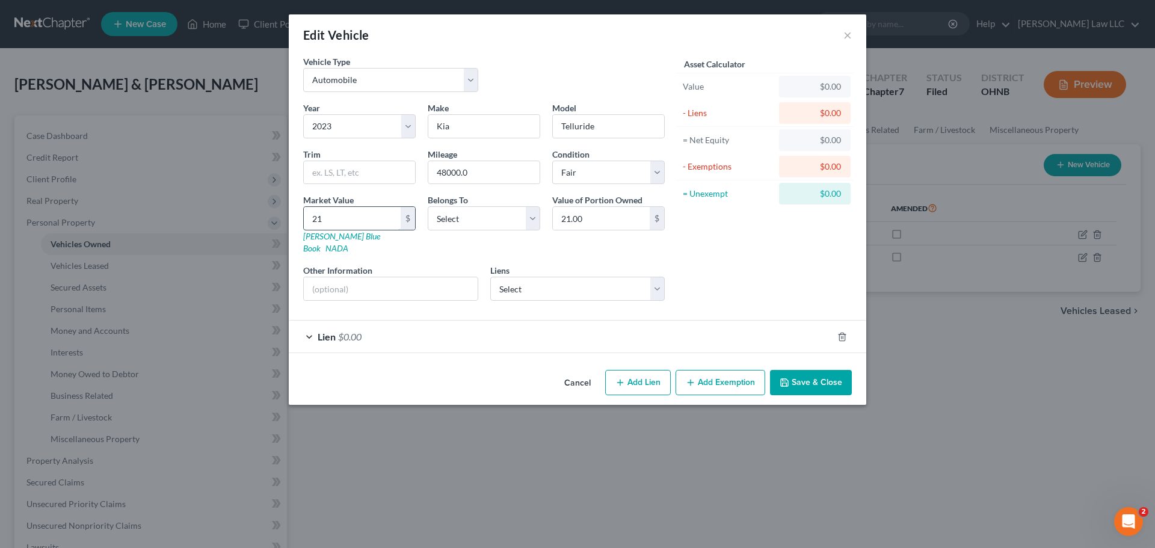
type input "216"
type input "216.00"
type input "2168"
type input "2,168.00"
type input "2,1687"
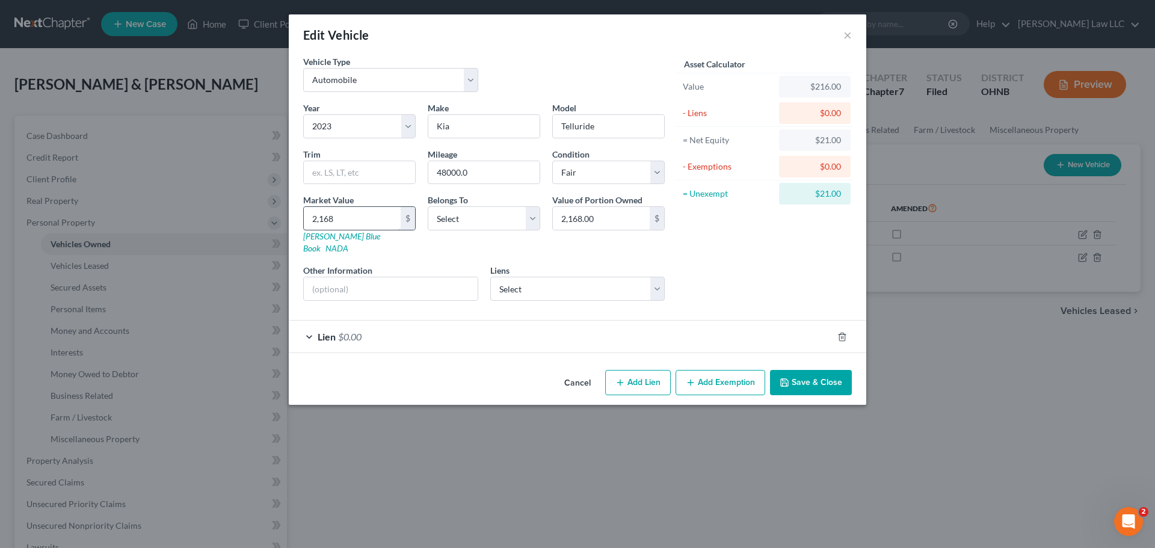
type input "21,687.00"
type input "21,687"
click at [505, 227] on select "Select Debtor 1 Only Debtor 2 Only Debtor 1 And Debtor 2 Only At Least One Of T…" at bounding box center [484, 218] width 112 height 24
select select "2"
click at [428, 206] on select "Select Debtor 1 Only Debtor 2 Only Debtor 1 And Debtor 2 Only At Least One Of T…" at bounding box center [484, 218] width 112 height 24
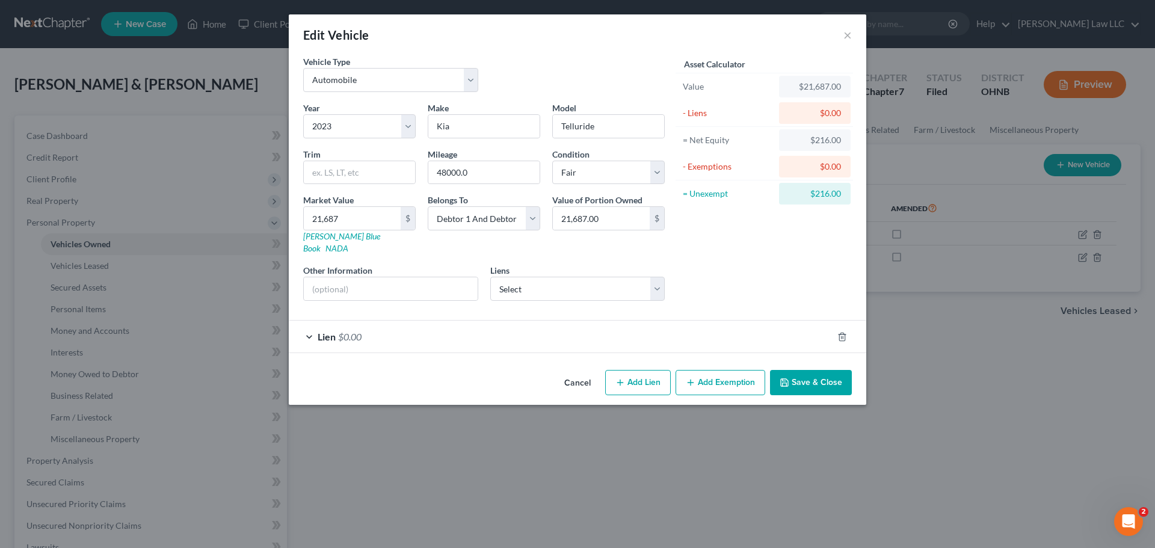
click at [702, 257] on div "Asset Calculator Value $21,687.00 - Liens $0.00 = Net Equity $216.00 - Exemptio…" at bounding box center [764, 182] width 187 height 255
click at [618, 283] on select "Select Freedom Mortgage - $0.00 Kia Finance America - $39,897.00 Capital One Au…" at bounding box center [577, 289] width 175 height 24
select select "1"
click at [490, 277] on select "Select Freedom Mortgage - $0.00 Kia Finance America - $39,897.00 Capital One Au…" at bounding box center [577, 289] width 175 height 24
select select
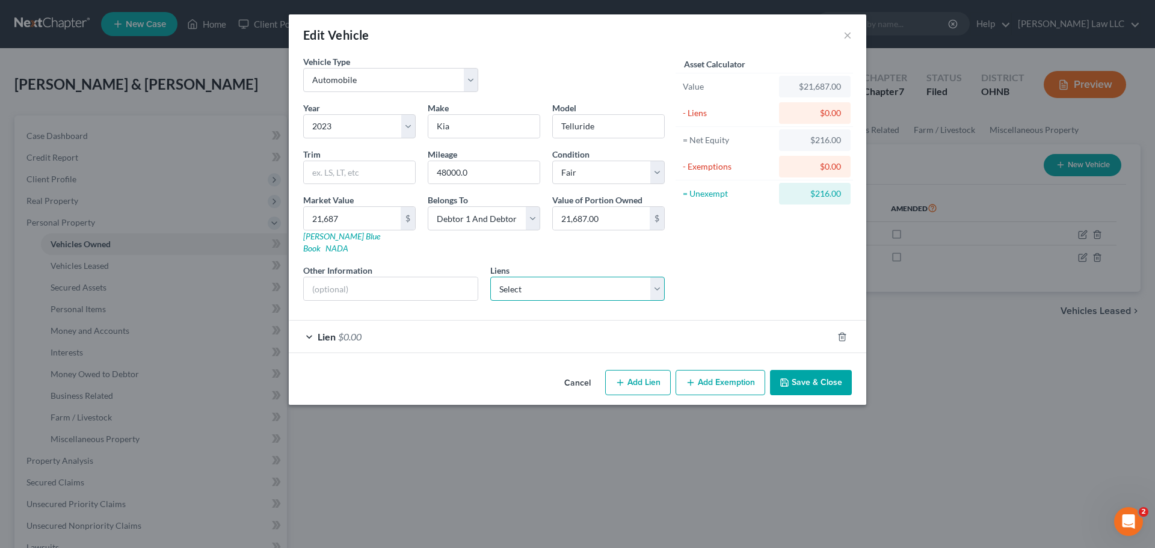
select select "4"
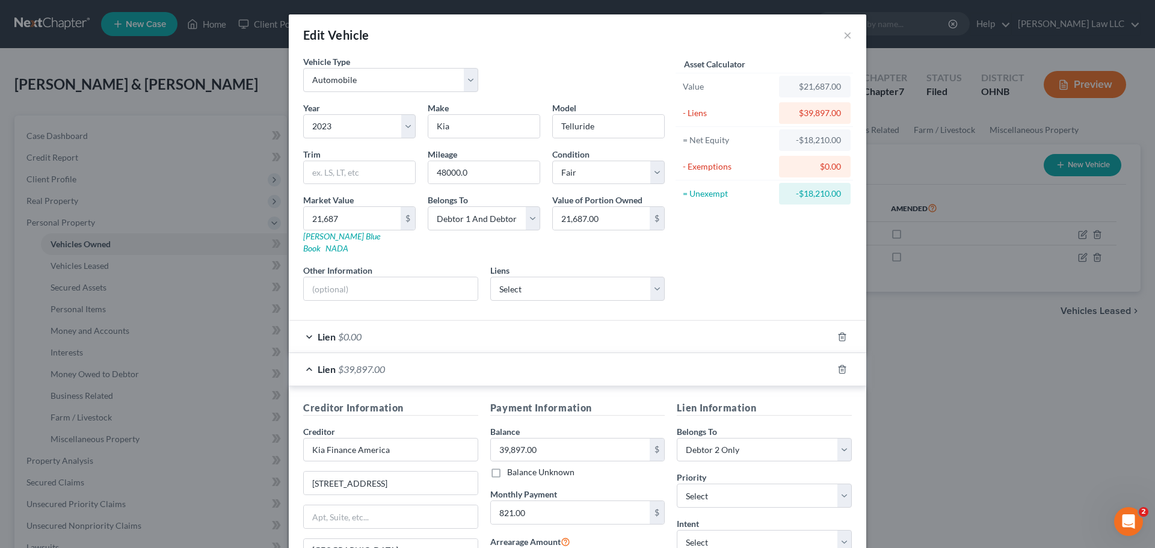
click at [751, 260] on div "Asset Calculator Value $21,687.00 - Liens $39,897.00 = Net Equity -$18,210.00 -…" at bounding box center [764, 182] width 187 height 255
click at [435, 321] on div "Lien $0.00" at bounding box center [561, 337] width 544 height 32
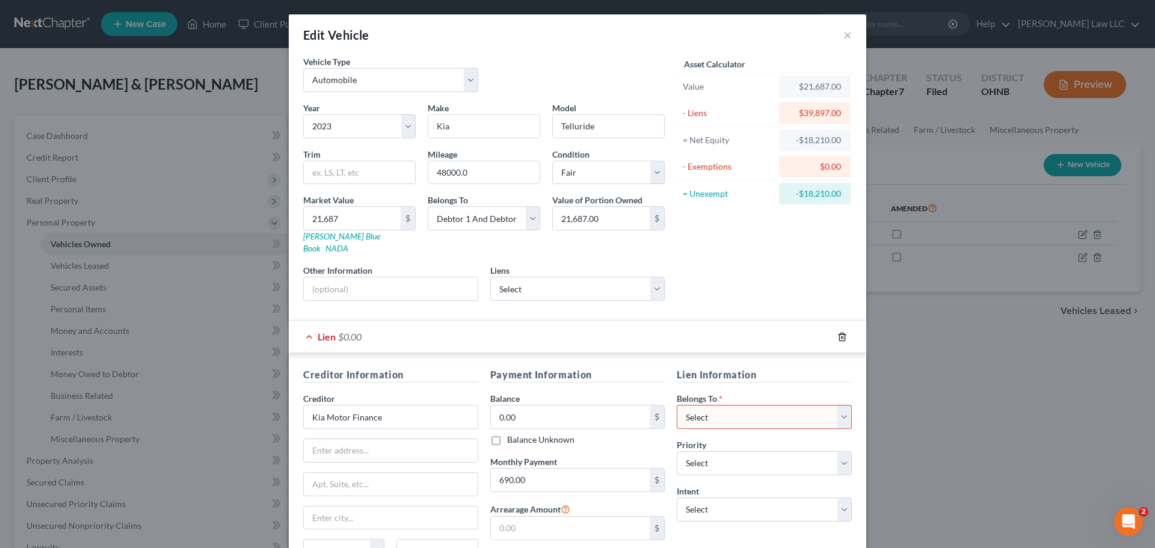
click at [837, 332] on icon "button" at bounding box center [842, 337] width 10 height 10
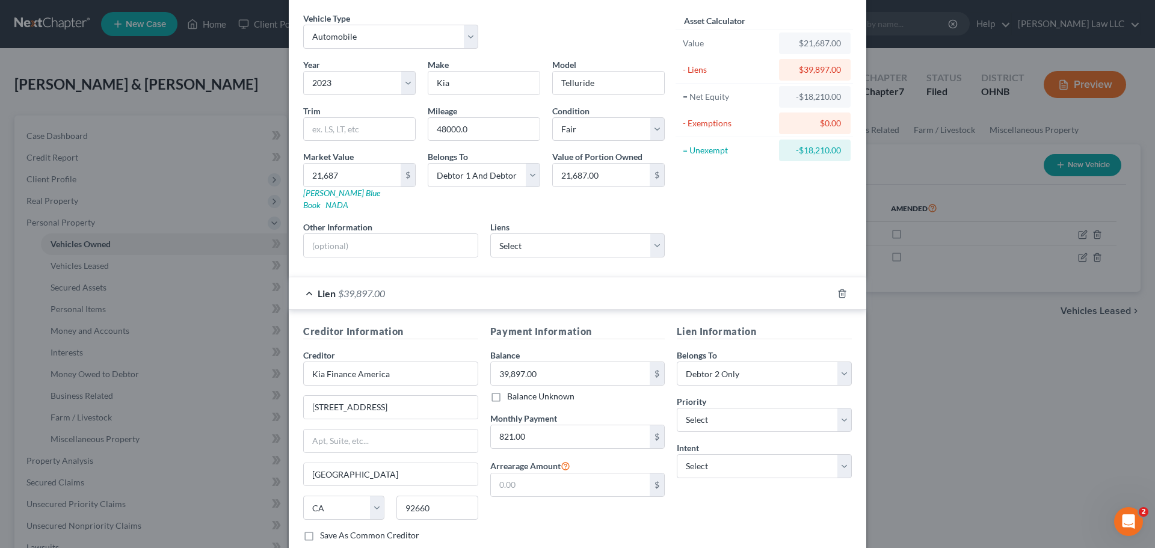
scroll to position [110, 0]
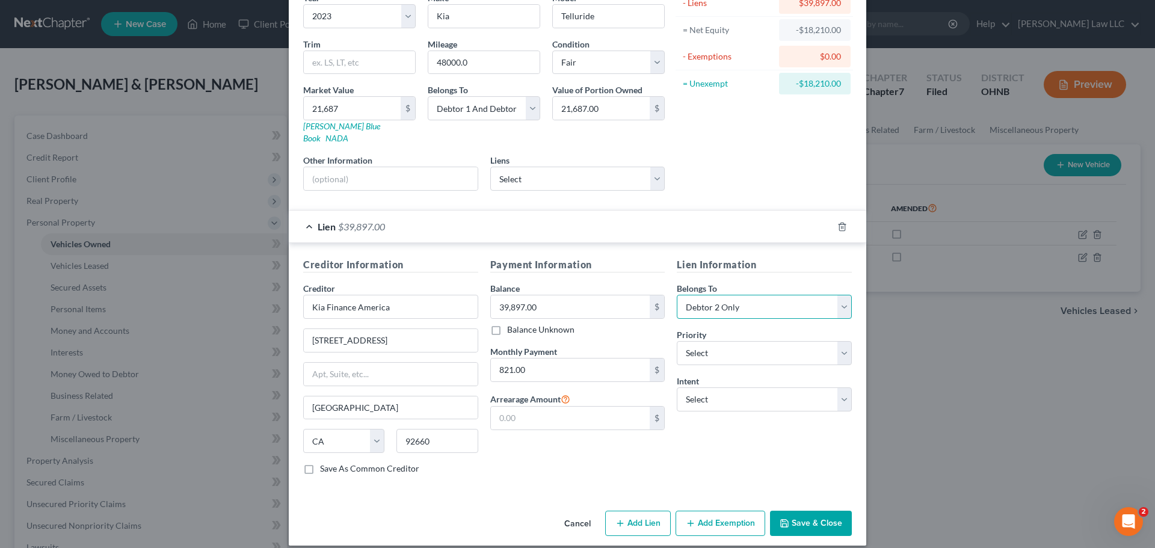
click at [731, 302] on select "Select Debtor 1 Only Debtor 2 Only Debtor 1 And Debtor 2 Only At Least One Of T…" at bounding box center [764, 307] width 175 height 24
select select "2"
click at [677, 295] on select "Select Debtor 1 Only Debtor 2 Only Debtor 1 And Debtor 2 Only At Least One Of T…" at bounding box center [764, 307] width 175 height 24
click at [733, 342] on select "Select 1st 2nd 3rd 4th 5th 6th 7th 8th 9th 10th 11th 12th 13th 14th 15th 16th 1…" at bounding box center [764, 353] width 175 height 24
select select "0"
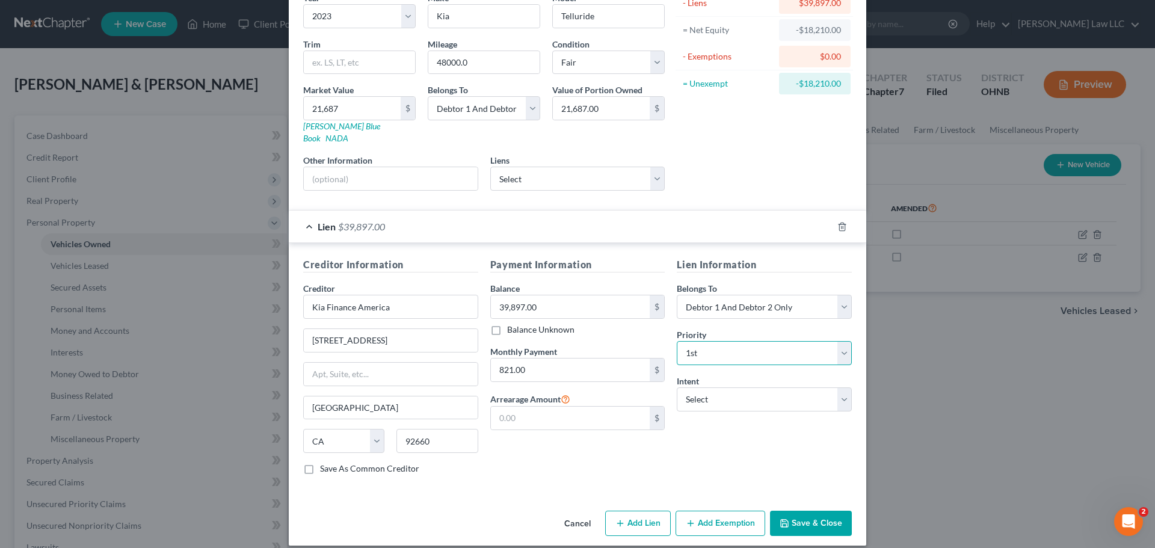
click at [677, 341] on select "Select 1st 2nd 3rd 4th 5th 6th 7th 8th 9th 10th 11th 12th 13th 14th 15th 16th 1…" at bounding box center [764, 353] width 175 height 24
click at [707, 387] on select "Select Surrender Redeem Reaffirm Avoid Other" at bounding box center [764, 399] width 175 height 24
select select "2"
click at [677, 387] on select "Select Surrender Redeem Reaffirm Avoid Other" at bounding box center [764, 399] width 175 height 24
click at [609, 455] on div "Payment Information Balance 39,897.00 $ Balance Unknown Balance Undetermined 39…" at bounding box center [577, 370] width 187 height 227
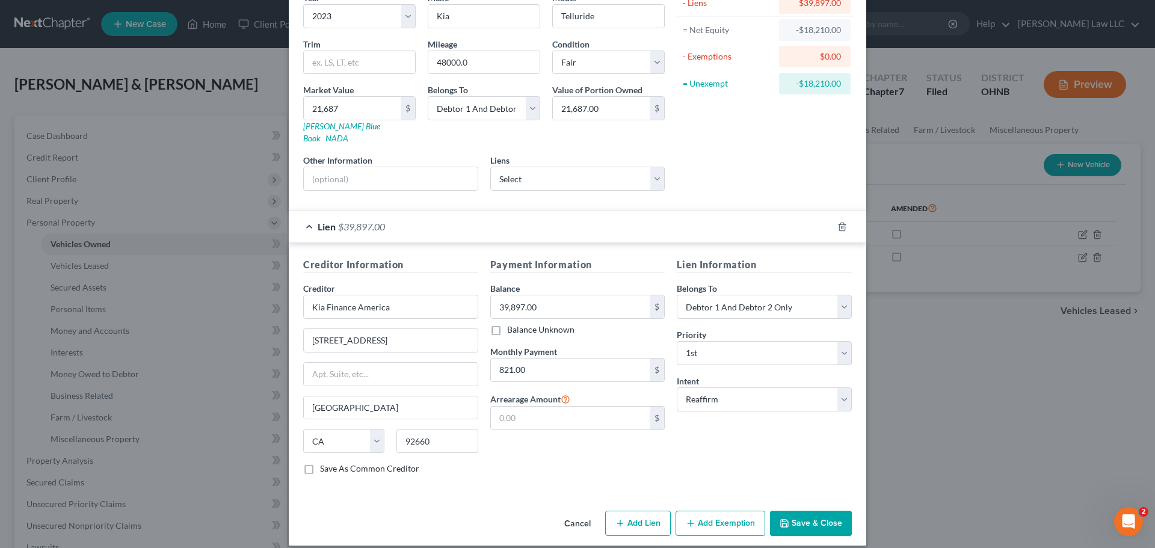
click at [816, 512] on button "Save & Close" at bounding box center [811, 523] width 82 height 25
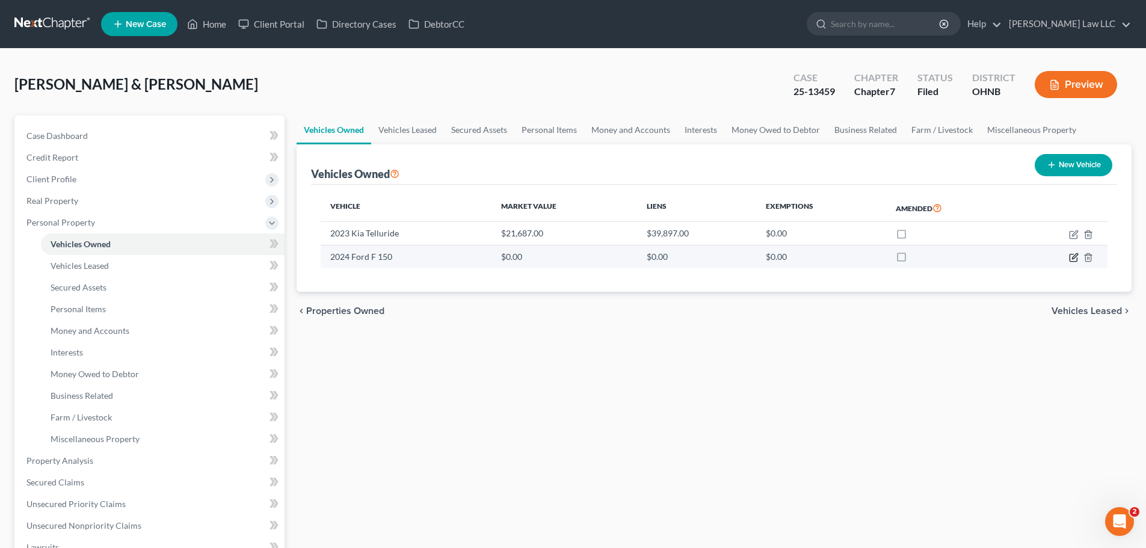
click at [1076, 257] on icon "button" at bounding box center [1074, 258] width 10 height 10
select select "0"
select select "2"
select select "3"
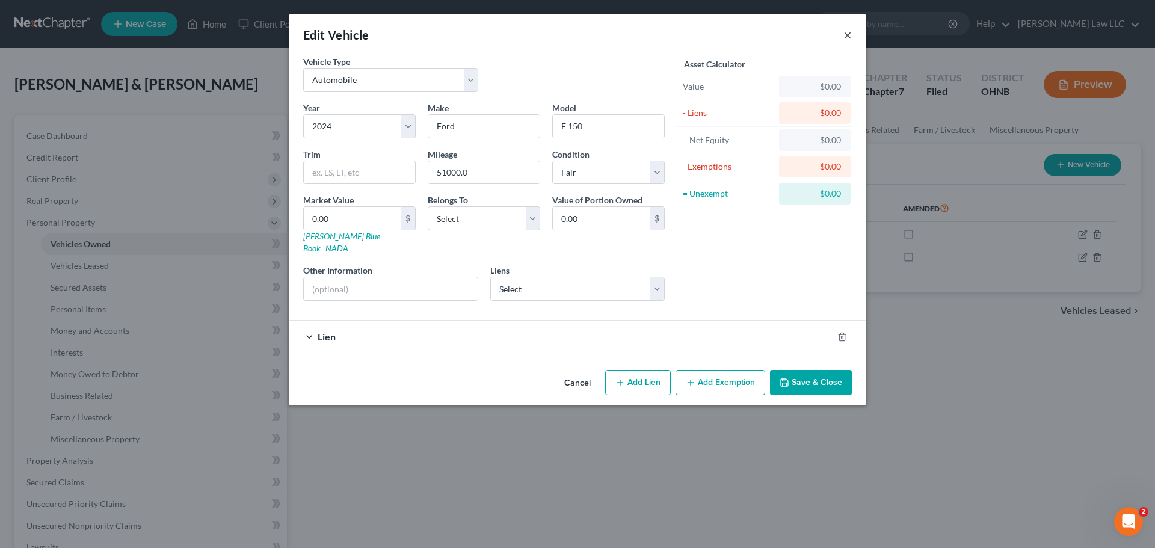
click at [850, 35] on button "×" at bounding box center [847, 35] width 8 height 14
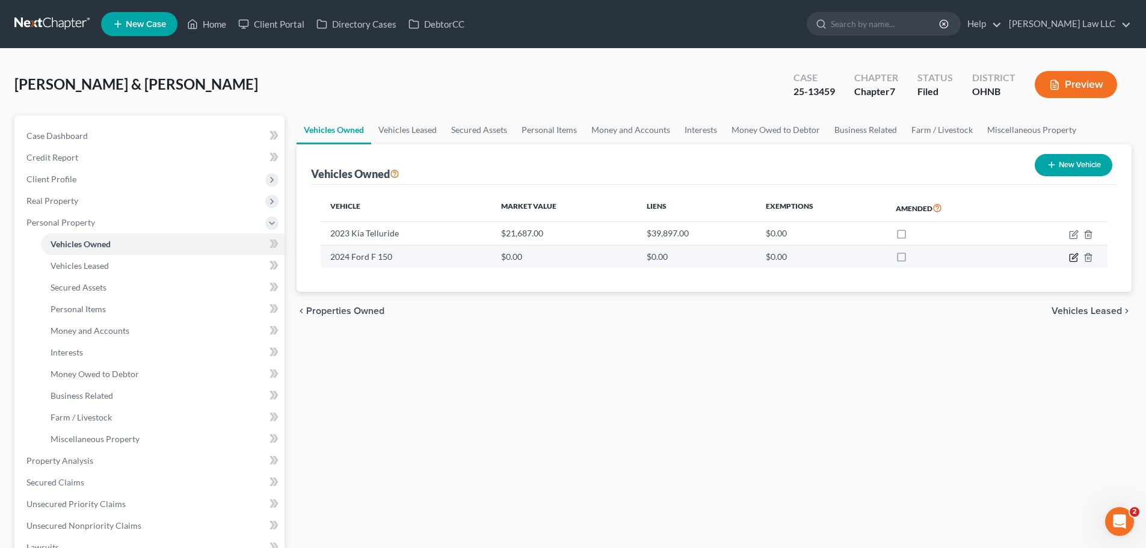
click at [1072, 257] on icon "button" at bounding box center [1074, 258] width 10 height 10
select select "0"
select select "2"
select select "3"
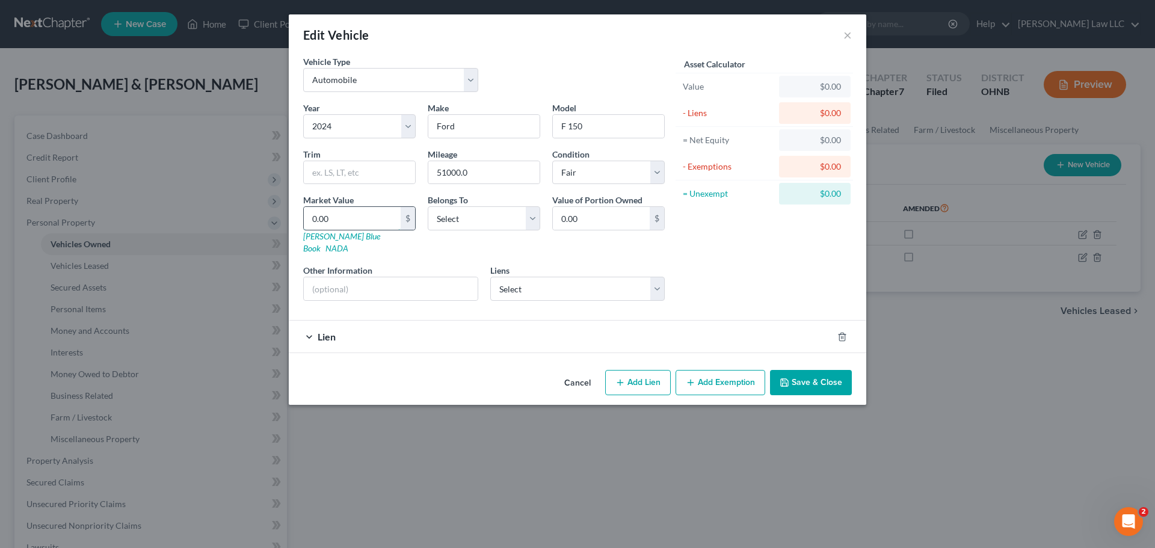
click at [349, 226] on input "0.00" at bounding box center [352, 218] width 97 height 23
type input "3"
type input "3.00"
type input "36"
type input "36.00"
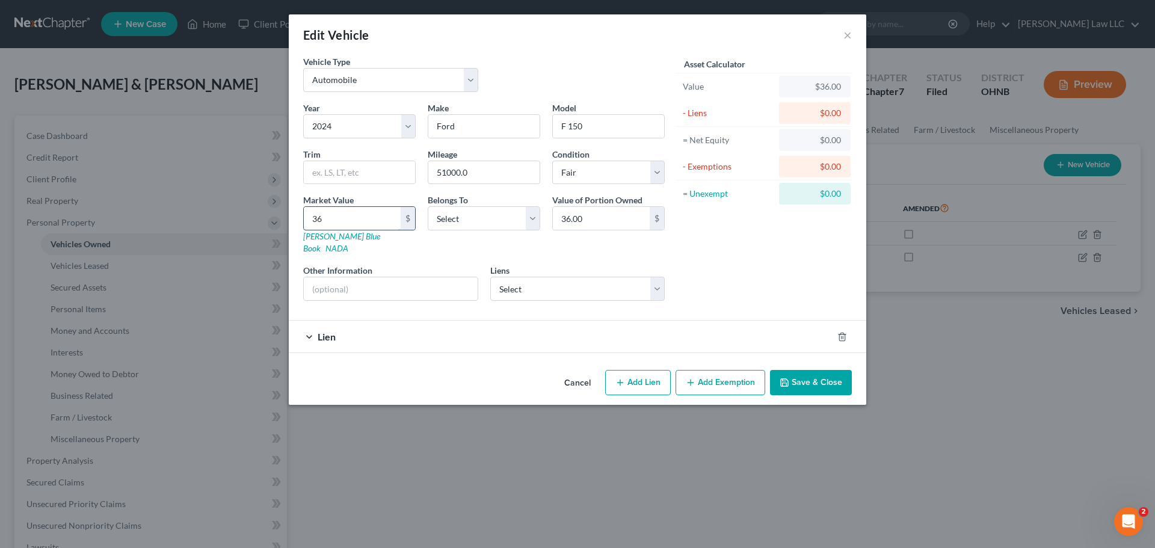
type input "362"
type input "362.00"
type input "3623"
type input "3,623.00"
type input "3,6236"
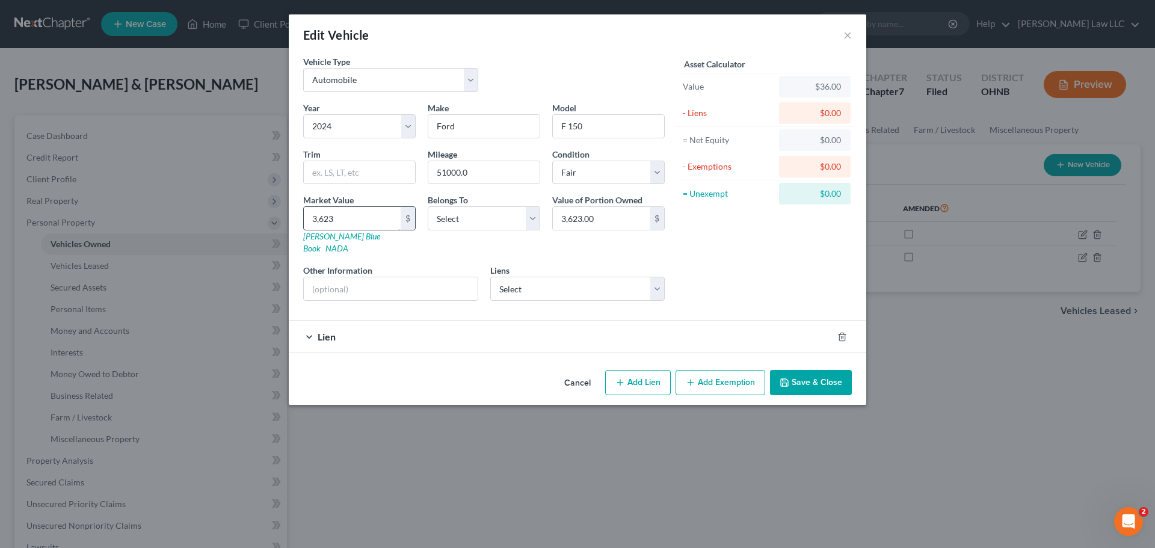
type input "36,236.00"
type input "36,236"
click at [559, 73] on div "Vehicle Type Select Automobile Truck Trailer Watercraft Aircraft Motor Home Atv…" at bounding box center [484, 78] width 374 height 46
drag, startPoint x: 438, startPoint y: 81, endPoint x: 422, endPoint y: 90, distance: 18.3
click at [438, 81] on select "Select Automobile Truck Trailer Watercraft Aircraft Motor Home Atv Other Vehicle" at bounding box center [390, 80] width 175 height 24
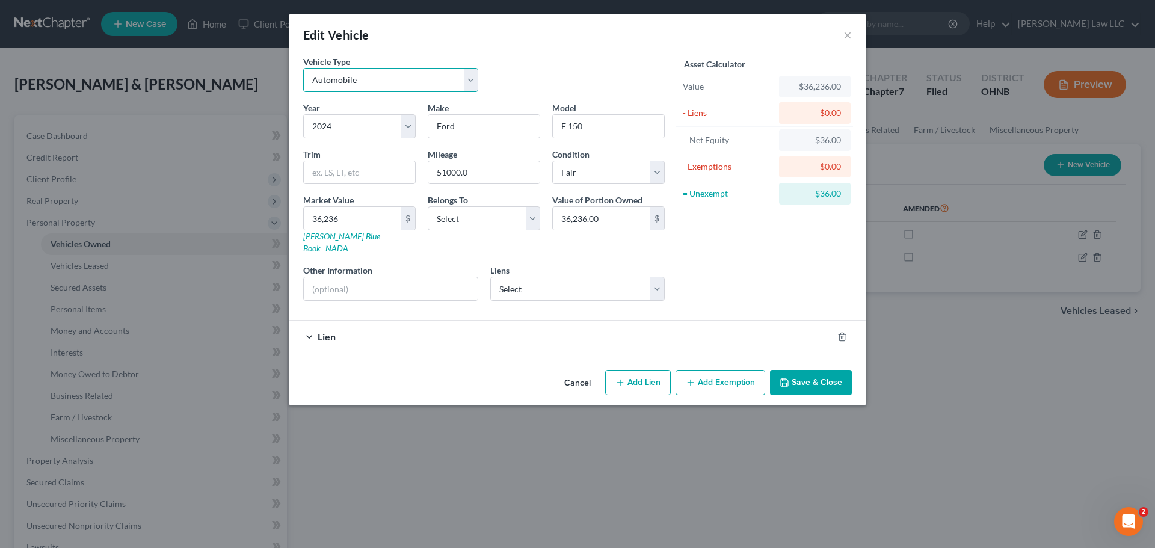
select select "1"
click at [303, 68] on select "Select Automobile Truck Trailer Watercraft Aircraft Motor Home Atv Other Vehicle" at bounding box center [390, 80] width 175 height 24
click at [492, 75] on div "Vehicle Type Select Automobile Truck Trailer Watercraft Aircraft Motor Home Atv…" at bounding box center [484, 78] width 374 height 46
click at [429, 221] on select "Select Debtor 1 Only Debtor 2 Only Debtor 1 And Debtor 2 Only At Least One Of T…" at bounding box center [484, 218] width 112 height 24
select select "2"
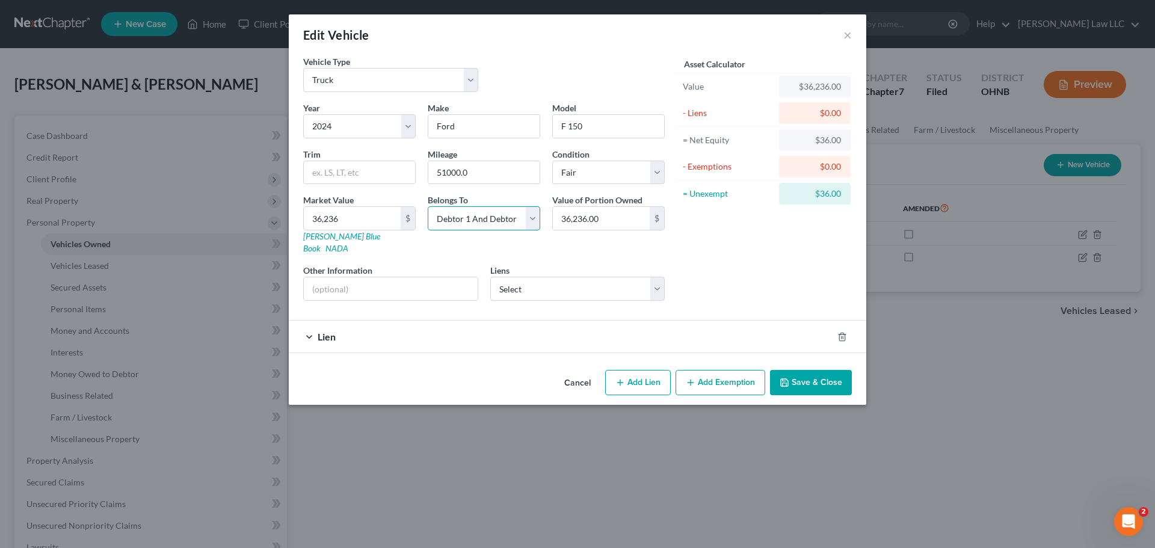
click at [428, 206] on select "Select Debtor 1 Only Debtor 2 Only Debtor 1 And Debtor 2 Only At Least One Of T…" at bounding box center [484, 218] width 112 height 24
click at [720, 239] on div "Asset Calculator Value $36,236.00 - Liens $0.00 = Net Equity $36.00 - Exemption…" at bounding box center [764, 182] width 187 height 255
click at [435, 327] on div "Lien" at bounding box center [561, 337] width 544 height 32
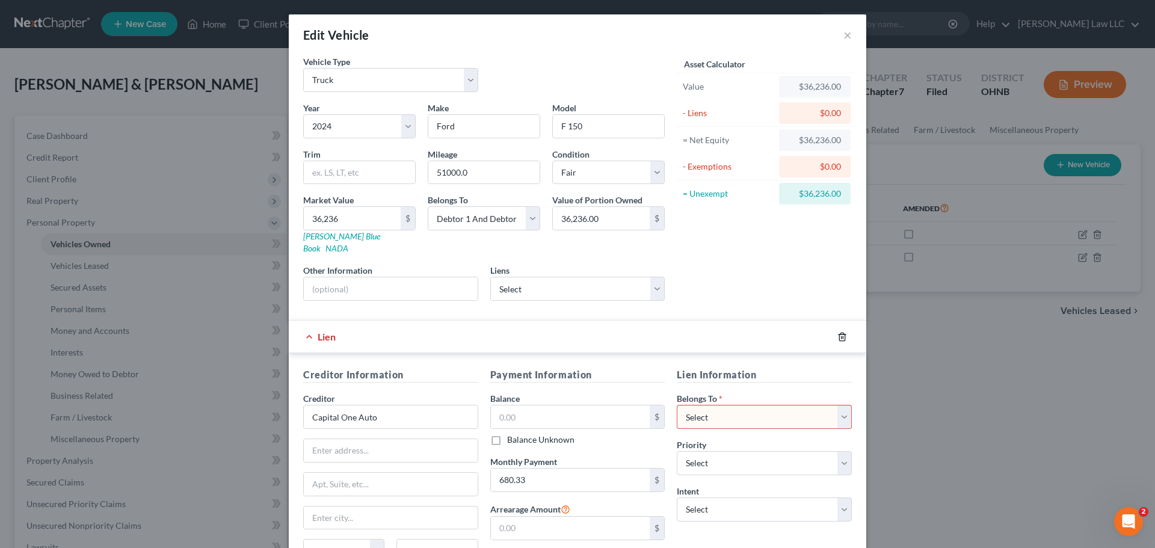
click at [837, 332] on icon "button" at bounding box center [842, 337] width 10 height 10
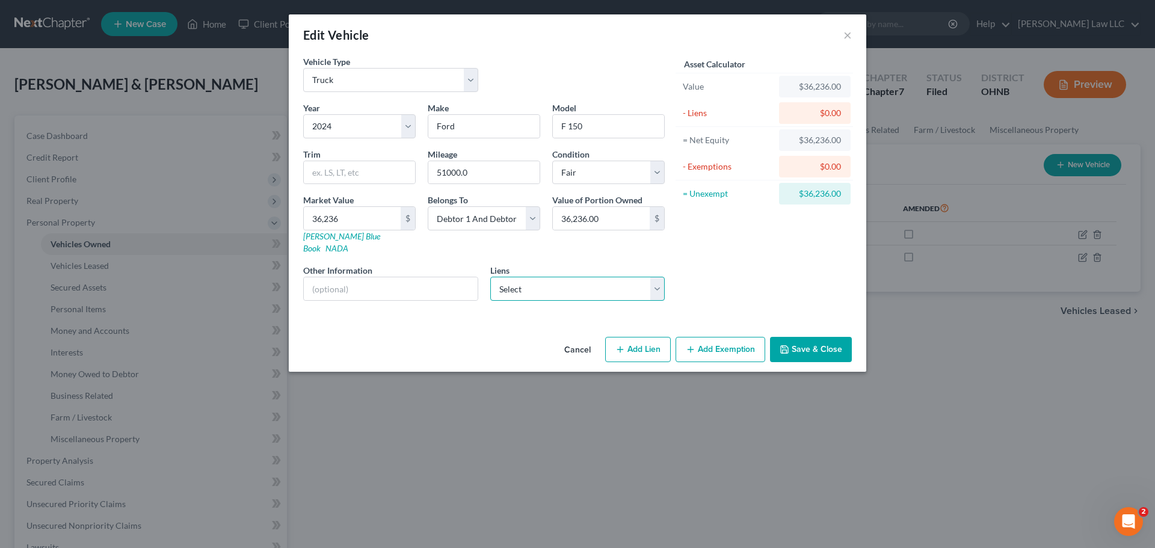
click at [520, 277] on select "Select Freedom Mortgage - $0.00 Kia Motor Finance - $0.00 Capital One Auto Fin …" at bounding box center [577, 289] width 175 height 24
select select "2"
click at [490, 277] on select "Select Freedom Mortgage - $0.00 Kia Motor Finance - $0.00 Capital One Auto Fin …" at bounding box center [577, 289] width 175 height 24
select select
select select "45"
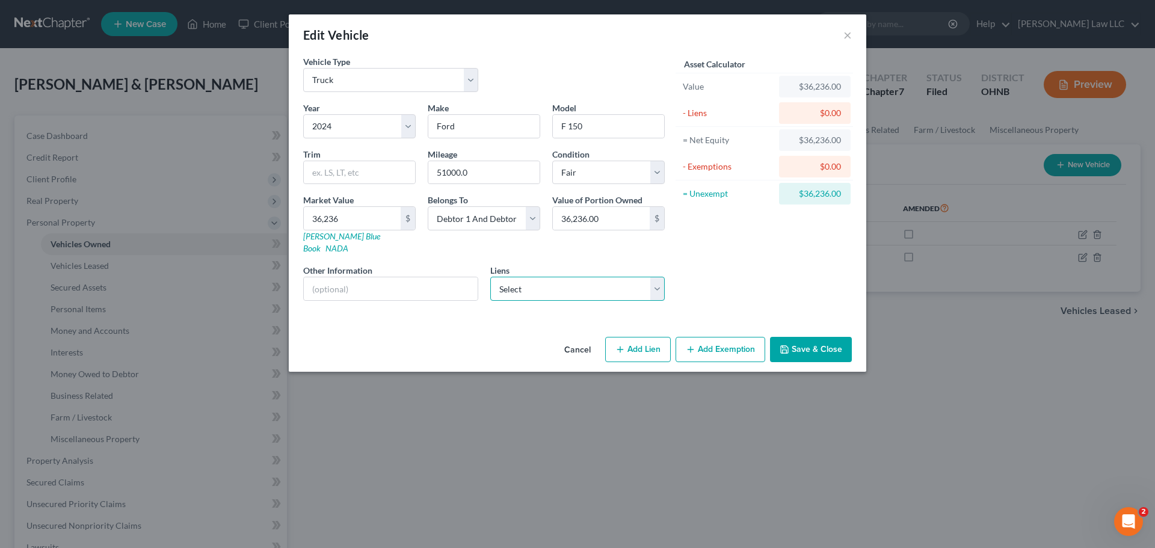
select select "2"
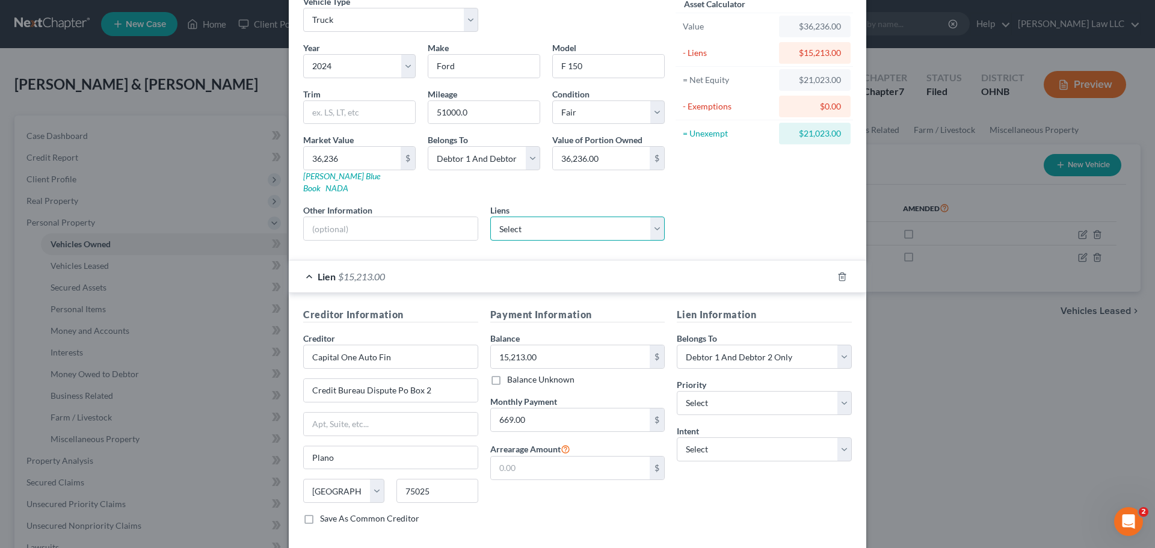
scroll to position [0, 0]
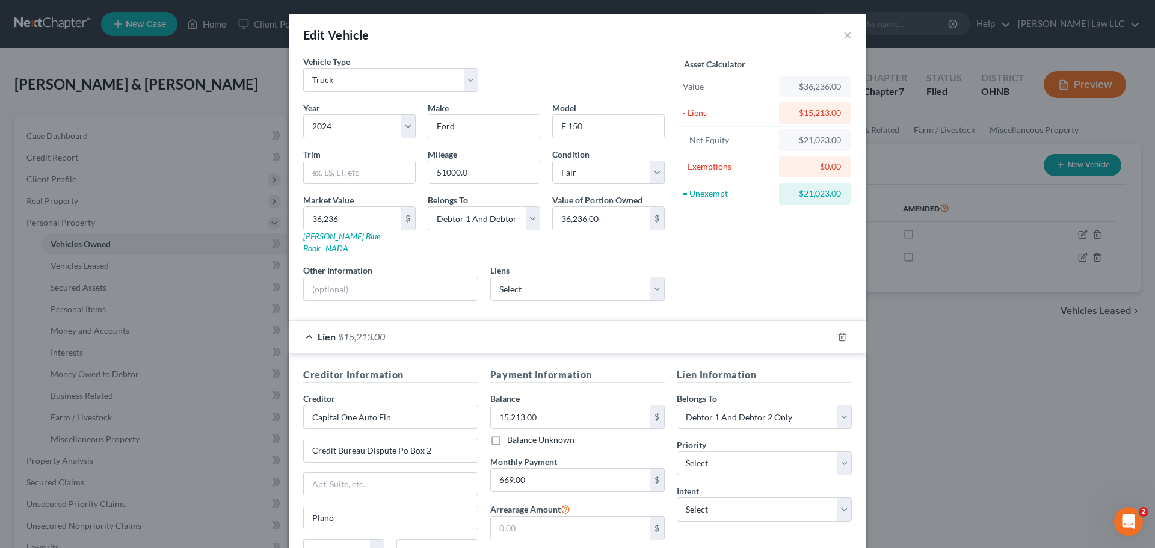
click at [735, 227] on div "Asset Calculator Value $36,236.00 - Liens $15,213.00 = Net Equity $21,023.00 - …" at bounding box center [764, 182] width 187 height 255
click at [716, 245] on div "Asset Calculator Value $36,236.00 - Liens $15,213.00 = Net Equity $21,023.00 - …" at bounding box center [764, 182] width 187 height 255
click at [734, 234] on div "Asset Calculator Value $36,236.00 - Liens $15,213.00 = Net Equity $21,023.00 - …" at bounding box center [764, 182] width 187 height 255
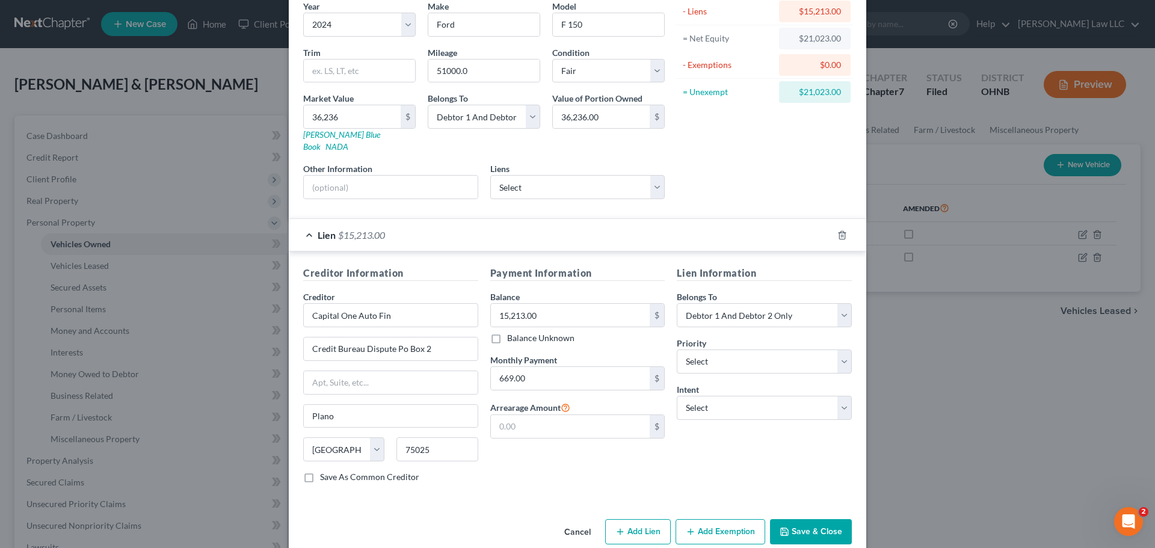
scroll to position [110, 0]
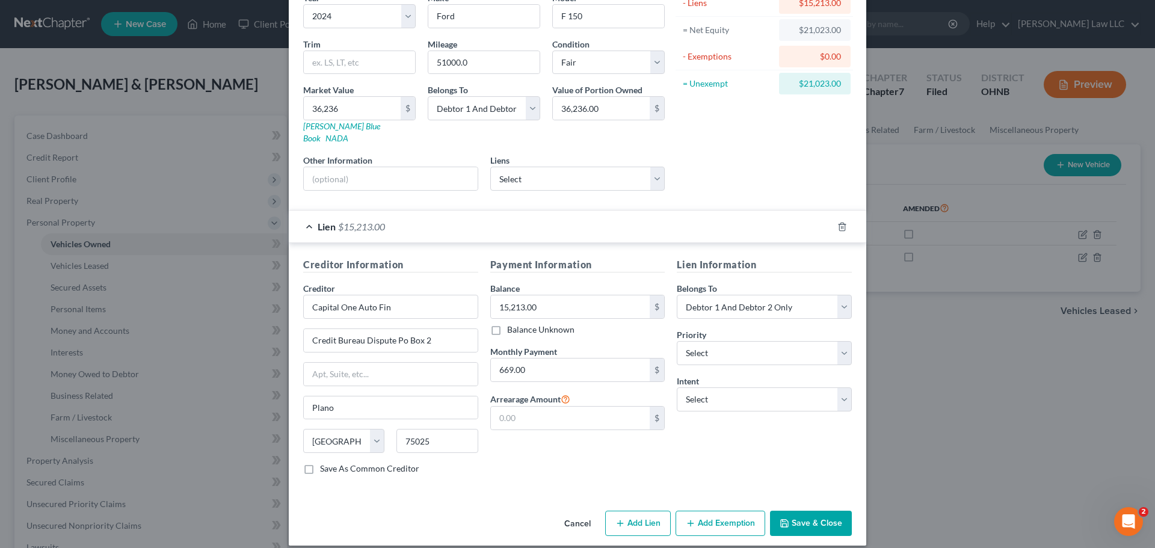
click at [435, 243] on div "Creditor Information Creditor * Capital One Auto Fin Credit Bureau Dispute Po B…" at bounding box center [577, 368] width 577 height 251
click at [391, 282] on div "Creditor * Capital One Auto Fin" at bounding box center [390, 300] width 175 height 37
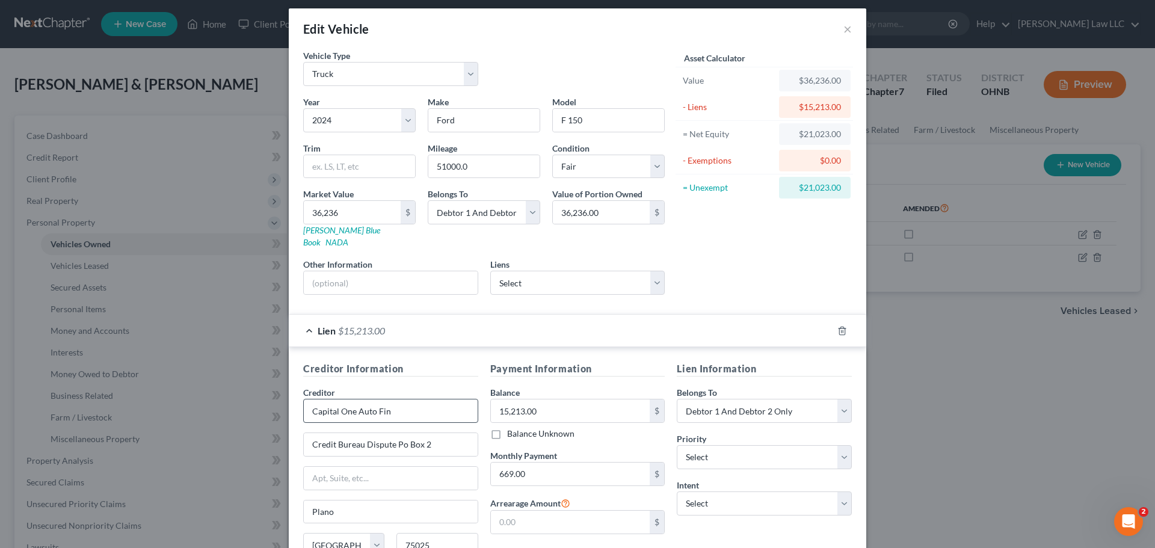
scroll to position [0, 0]
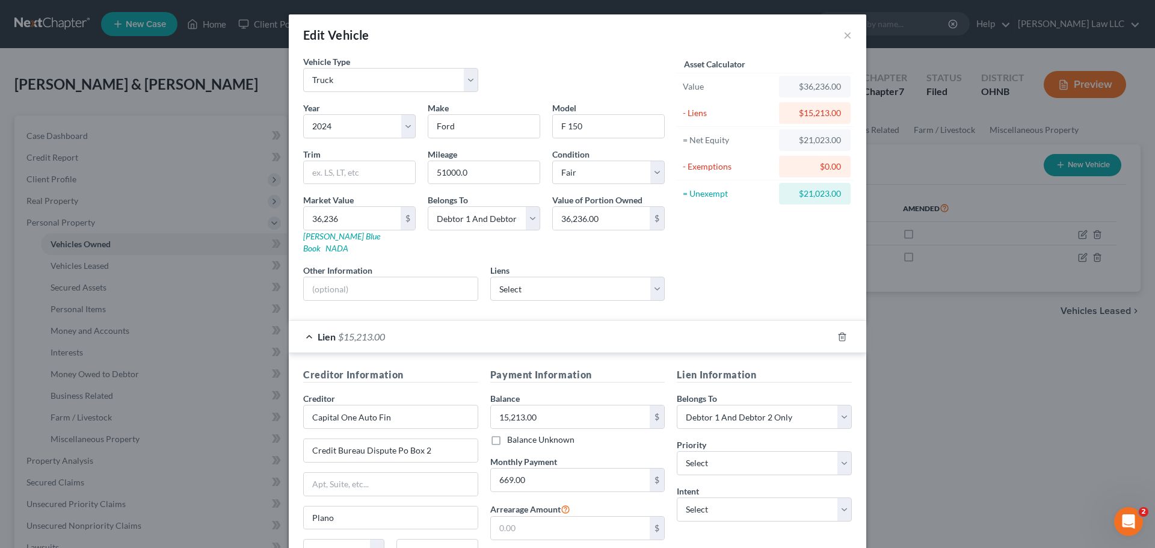
click at [747, 257] on div "Asset Calculator Value $36,236.00 - Liens $15,213.00 = Net Equity $21,023.00 - …" at bounding box center [764, 182] width 187 height 255
click at [770, 250] on div "Asset Calculator Value $36,236.00 - Liens $15,213.00 = Net Equity $21,023.00 - …" at bounding box center [764, 182] width 187 height 255
click at [784, 259] on div "Asset Calculator Value $36,236.00 - Liens $15,213.00 = Net Equity $21,023.00 - …" at bounding box center [764, 182] width 187 height 255
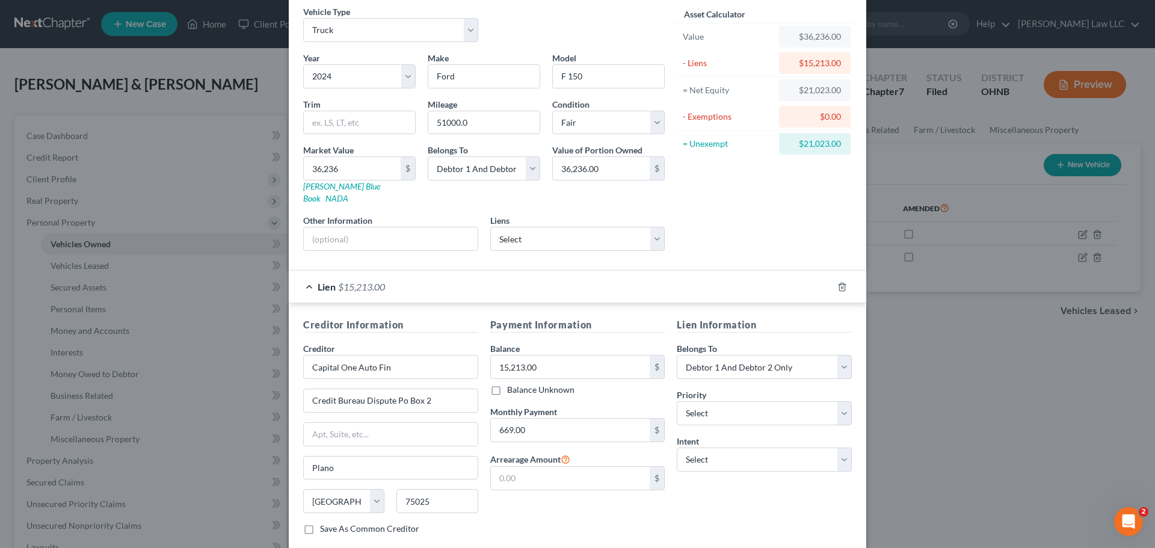
scroll to position [110, 0]
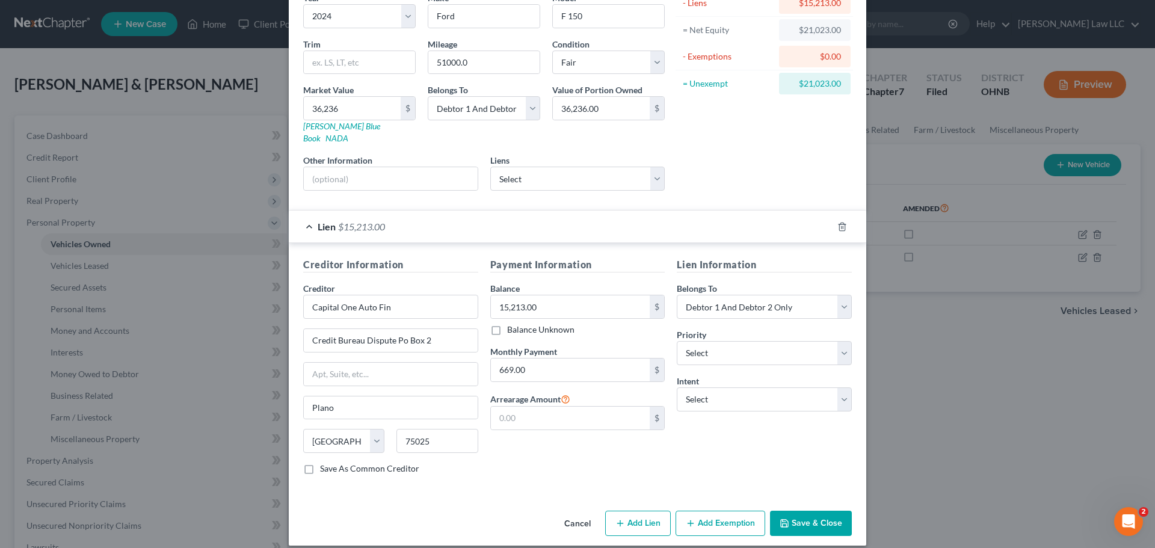
click at [579, 450] on div "Payment Information Balance 15,213.00 $ Balance Unknown Balance Undetermined 15…" at bounding box center [577, 370] width 187 height 227
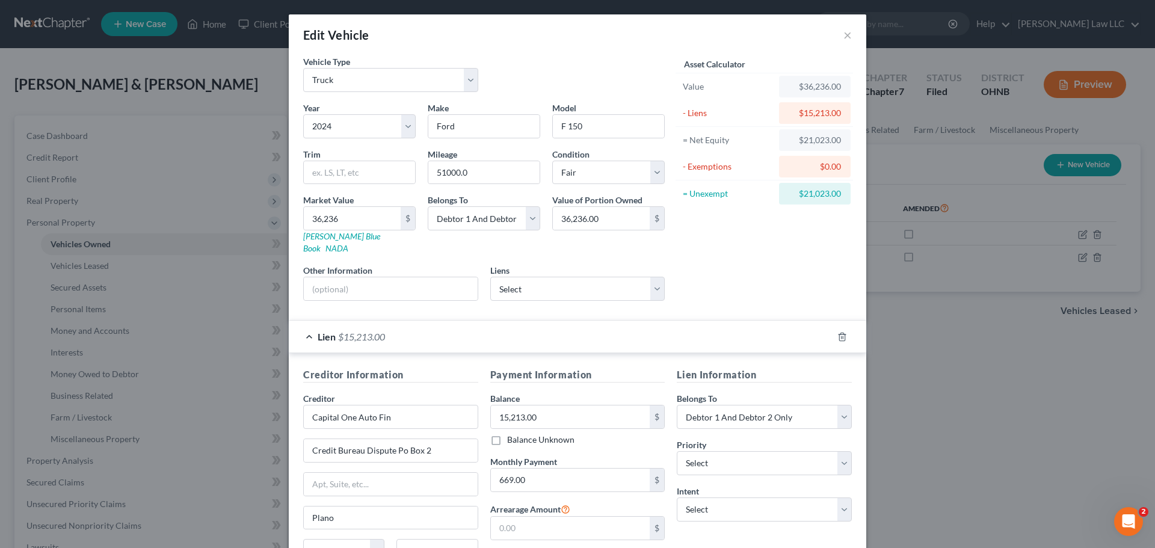
click at [730, 256] on div "Asset Calculator Value $36,236.00 - Liens $15,213.00 = Net Equity $21,023.00 - …" at bounding box center [764, 182] width 187 height 255
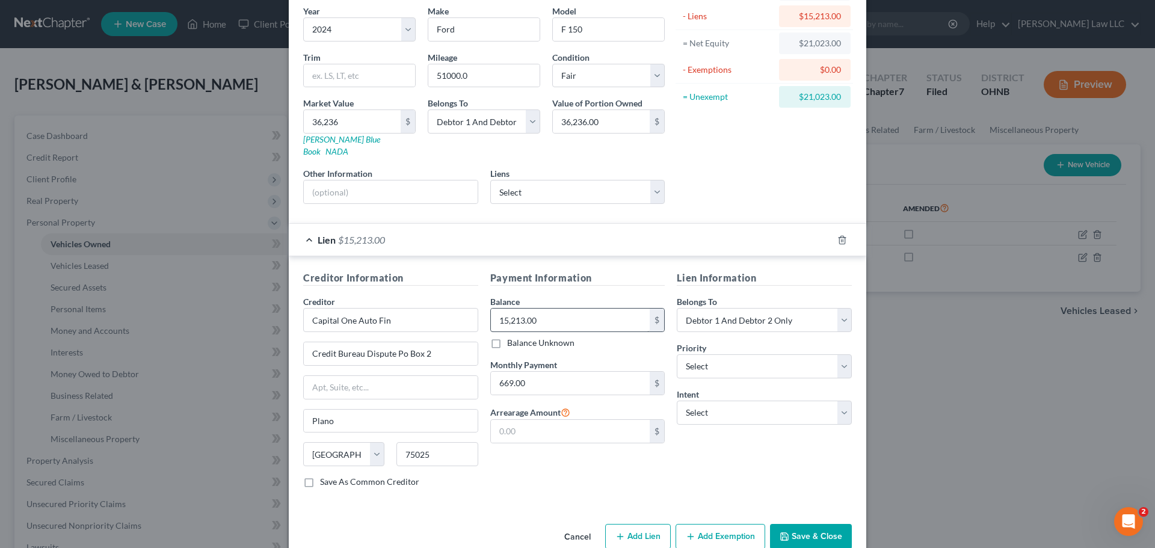
scroll to position [110, 0]
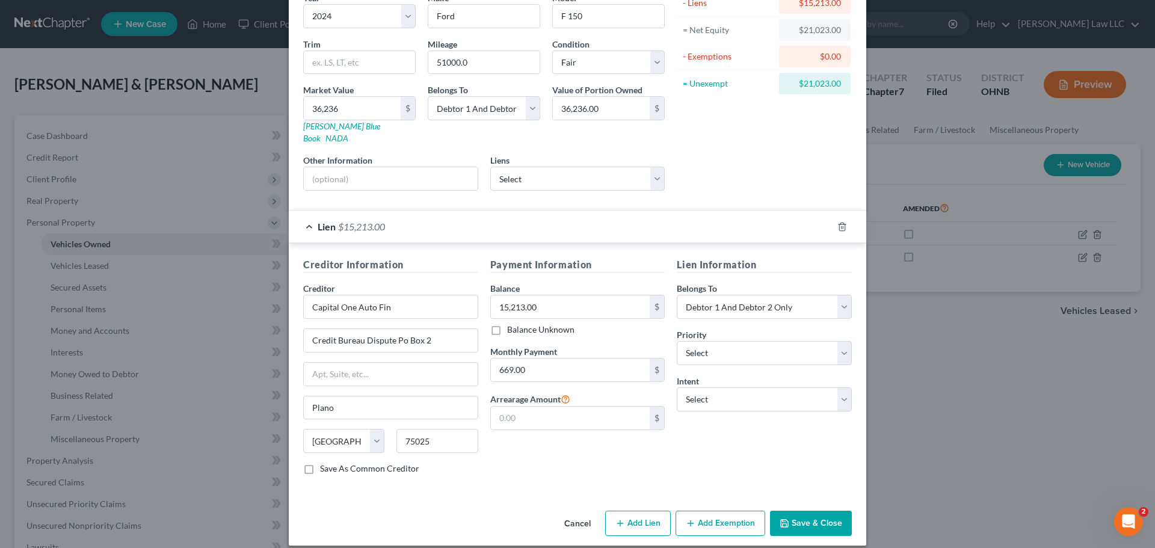
click at [561, 460] on div "Payment Information Balance 15,213.00 $ Balance Unknown Balance Undetermined 15…" at bounding box center [577, 370] width 187 height 227
click at [755, 345] on select "Select 1st 2nd 3rd 4th 5th 6th 7th 8th 9th 10th 11th 12th 13th 14th 15th 16th 1…" at bounding box center [764, 353] width 175 height 24
select select "0"
click at [677, 341] on select "Select 1st 2nd 3rd 4th 5th 6th 7th 8th 9th 10th 11th 12th 13th 14th 15th 16th 1…" at bounding box center [764, 353] width 175 height 24
click at [704, 387] on select "Select Surrender Redeem Reaffirm Avoid Other" at bounding box center [764, 399] width 175 height 24
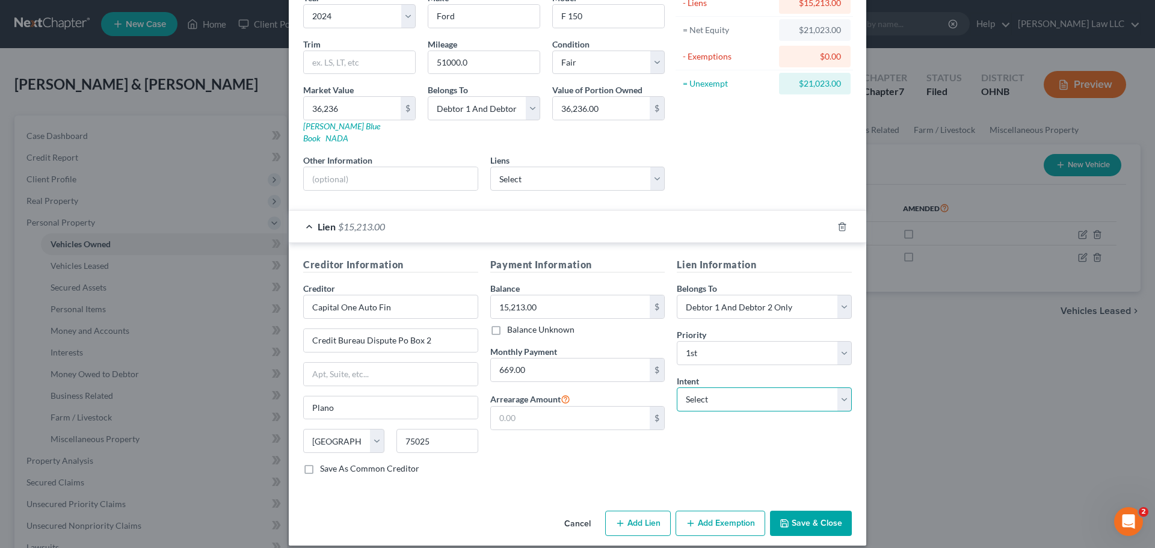
select select "2"
click at [677, 387] on select "Select Surrender Redeem Reaffirm Avoid Other" at bounding box center [764, 399] width 175 height 24
click at [810, 511] on button "Save & Close" at bounding box center [811, 523] width 82 height 25
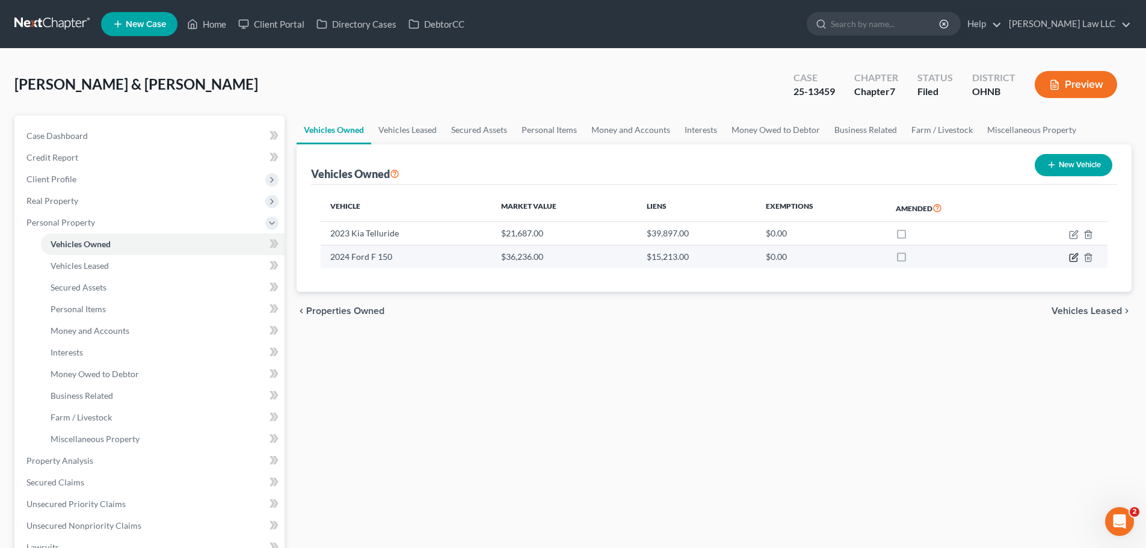
click at [1074, 259] on icon "button" at bounding box center [1074, 255] width 5 height 5
select select "1"
select select "2"
select select "3"
select select "2"
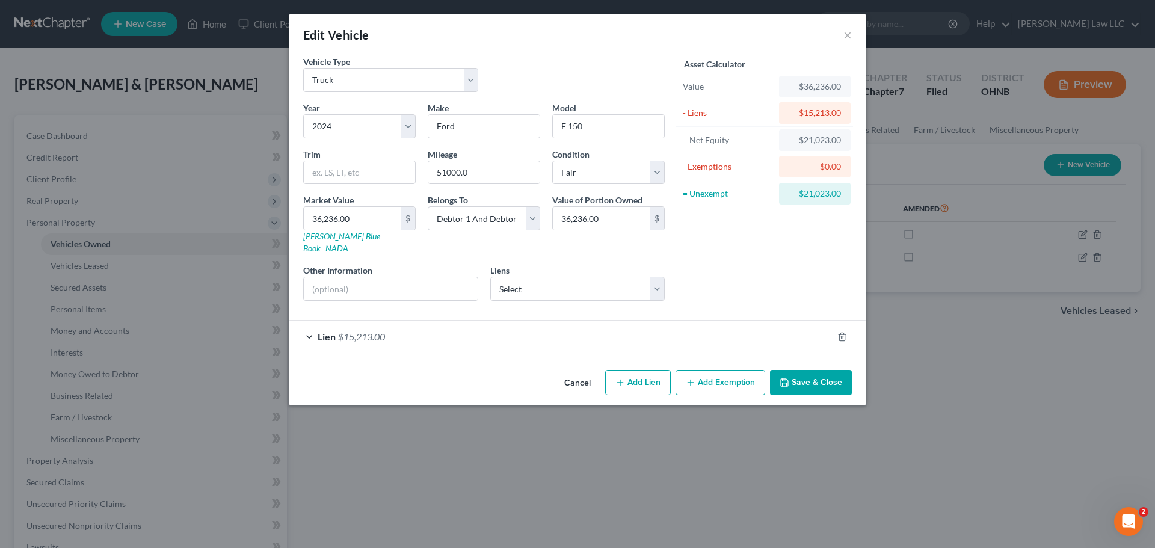
click at [406, 327] on div "Lien $15,213.00" at bounding box center [561, 337] width 544 height 32
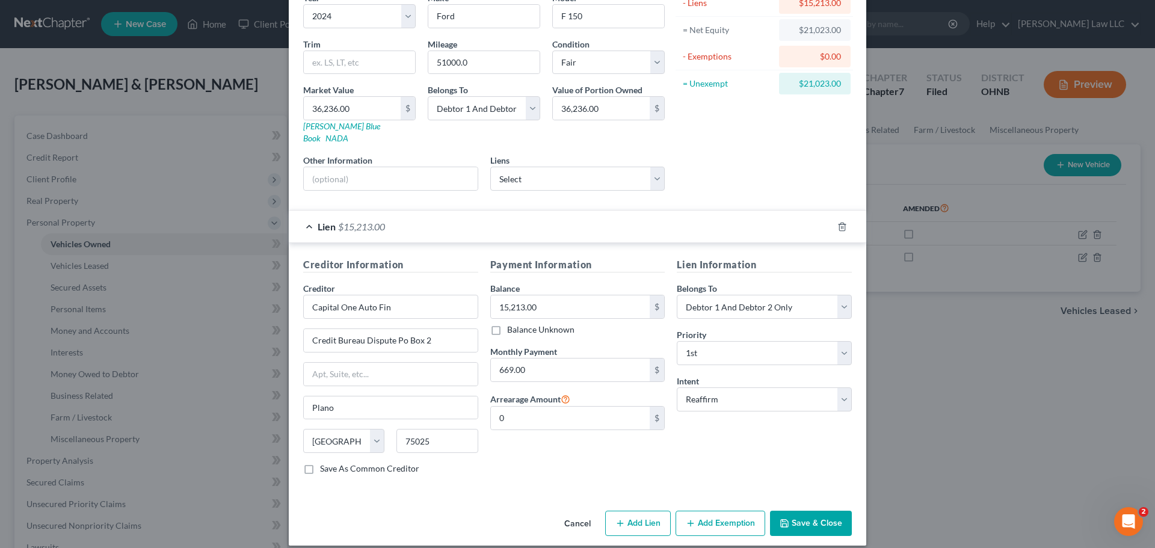
click at [732, 514] on button "Add Exemption" at bounding box center [720, 523] width 90 height 25
select select "2"
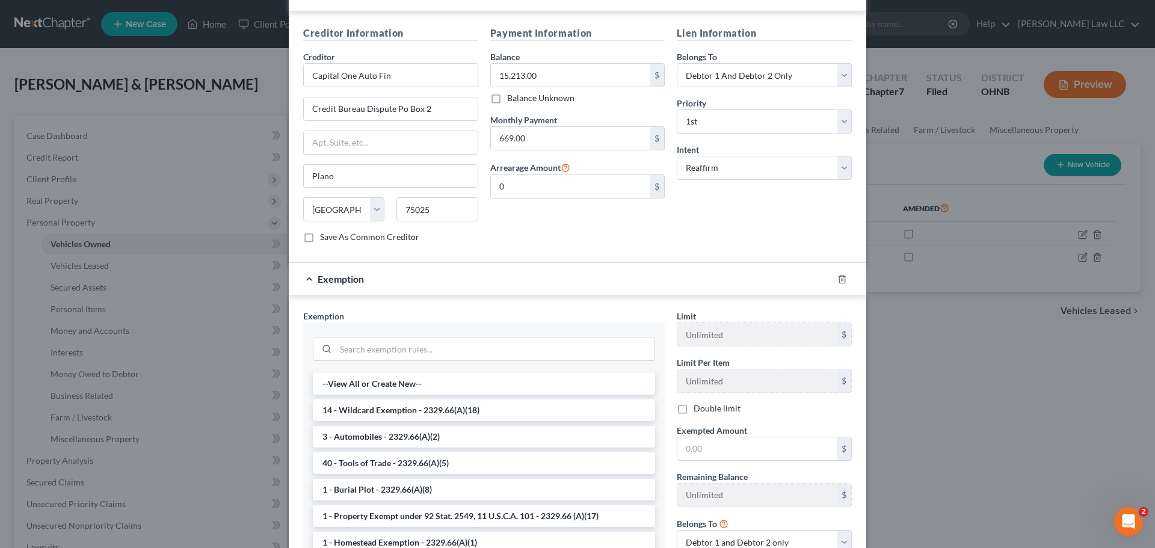
scroll to position [433, 0]
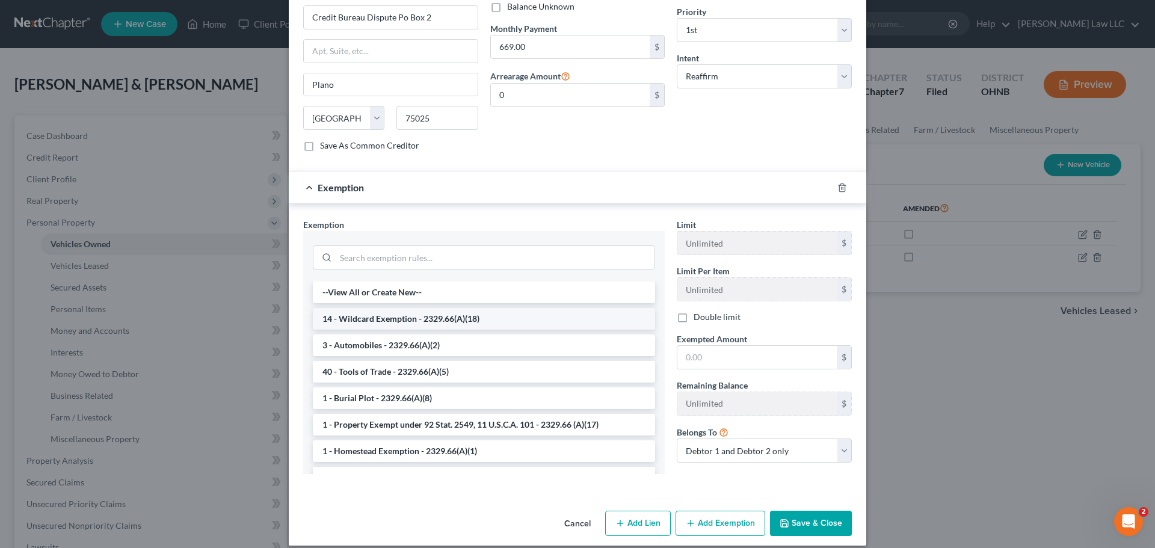
click at [379, 308] on li "14 - Wildcard Exemption - 2329.66(A)(18)" at bounding box center [484, 319] width 342 height 22
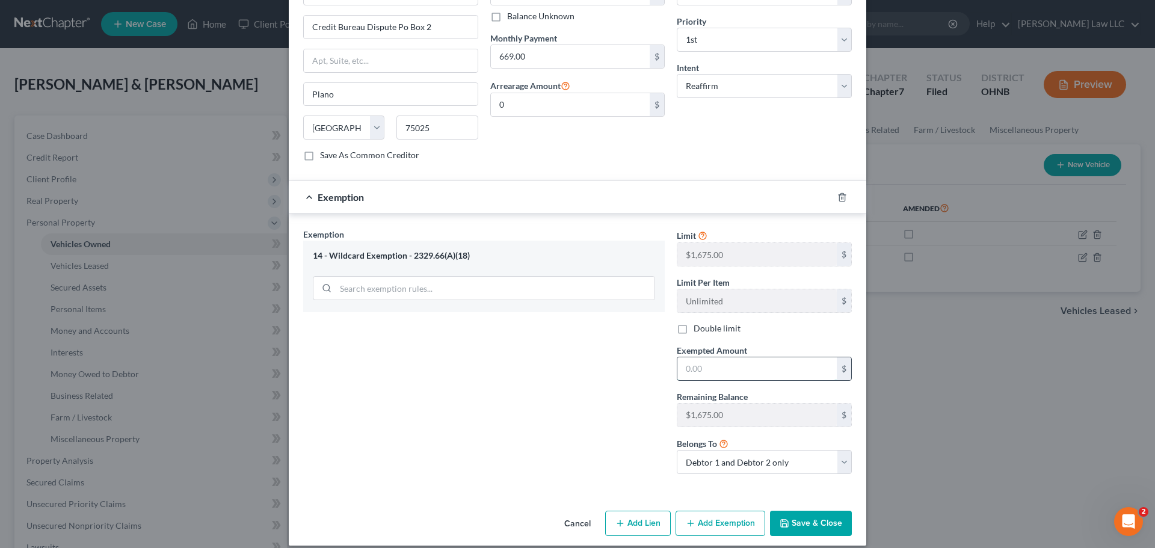
click at [730, 357] on input "text" at bounding box center [756, 368] width 159 height 23
type input "1,675"
click at [546, 337] on div "Exemption Set must be selected for CA. Exemption * 14 - Wildcard Exemption - 23…" at bounding box center [484, 356] width 374 height 256
click at [720, 511] on button "Add Exemption" at bounding box center [720, 523] width 90 height 25
select select "2"
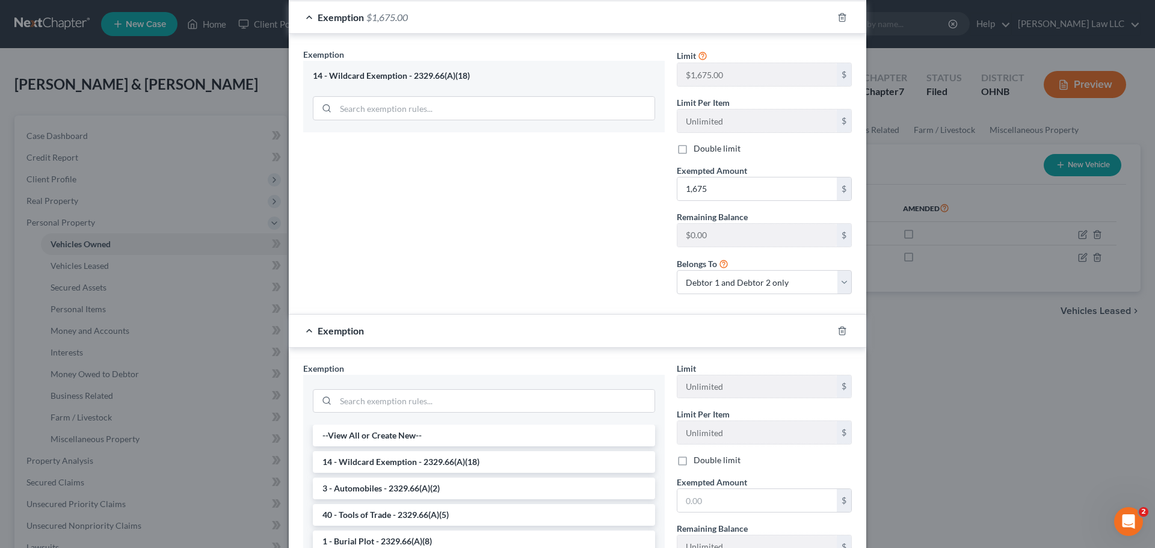
scroll to position [604, 0]
click at [376, 477] on li "3 - Automobiles - 2329.66(A)(2)" at bounding box center [484, 488] width 342 height 22
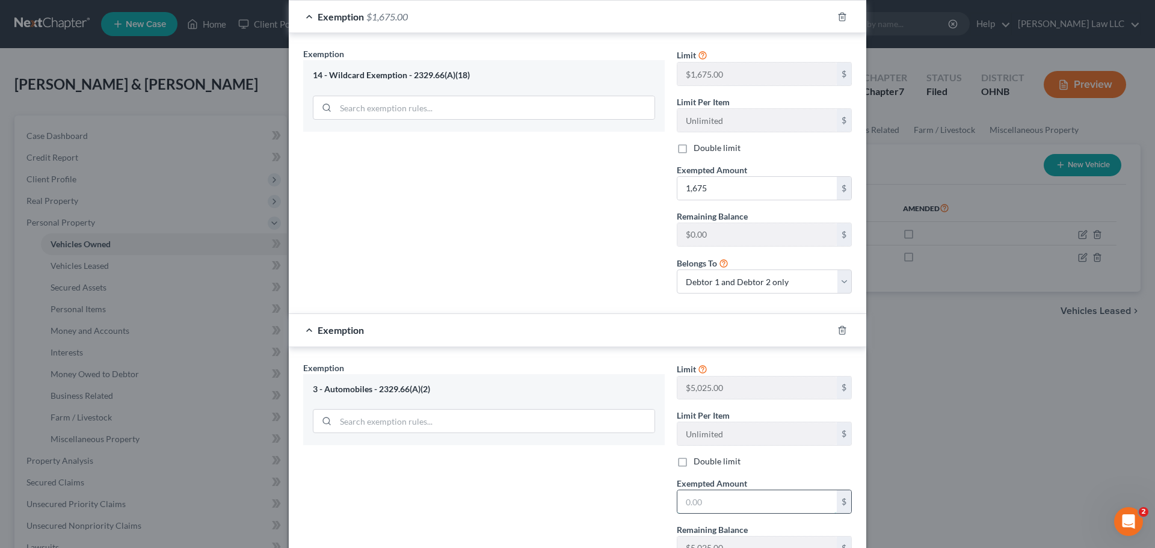
click at [743, 493] on input "text" at bounding box center [756, 501] width 159 height 23
type input "5,025"
click at [579, 469] on div "Exemption Set must be selected for CA. Exemption * 3 - Automobiles - 2329.66(A)…" at bounding box center [484, 489] width 374 height 256
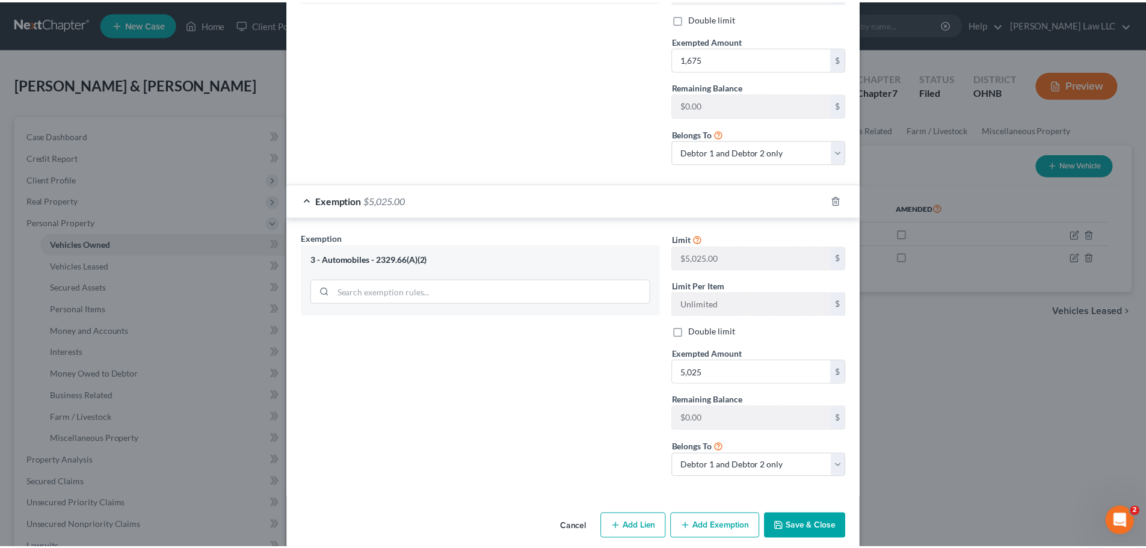
scroll to position [737, 0]
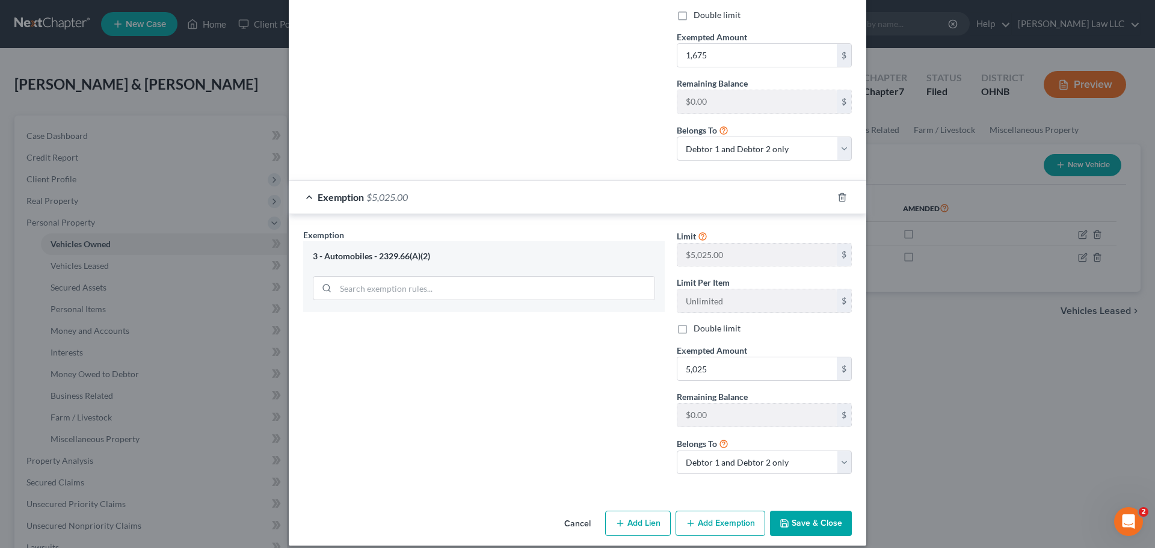
click at [809, 511] on button "Save & Close" at bounding box center [811, 523] width 82 height 25
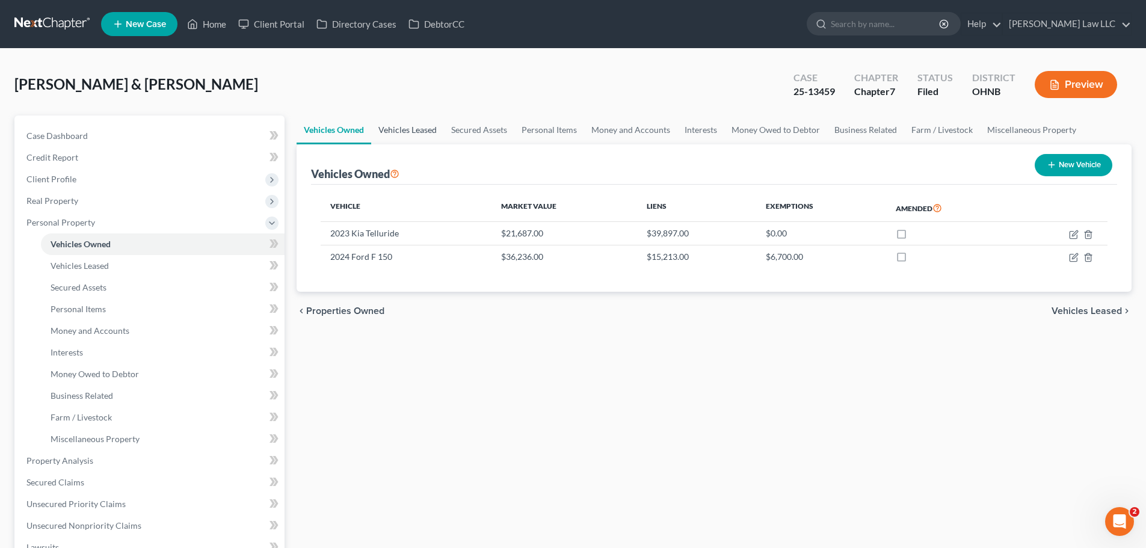
click at [396, 125] on link "Vehicles Leased" at bounding box center [407, 129] width 73 height 29
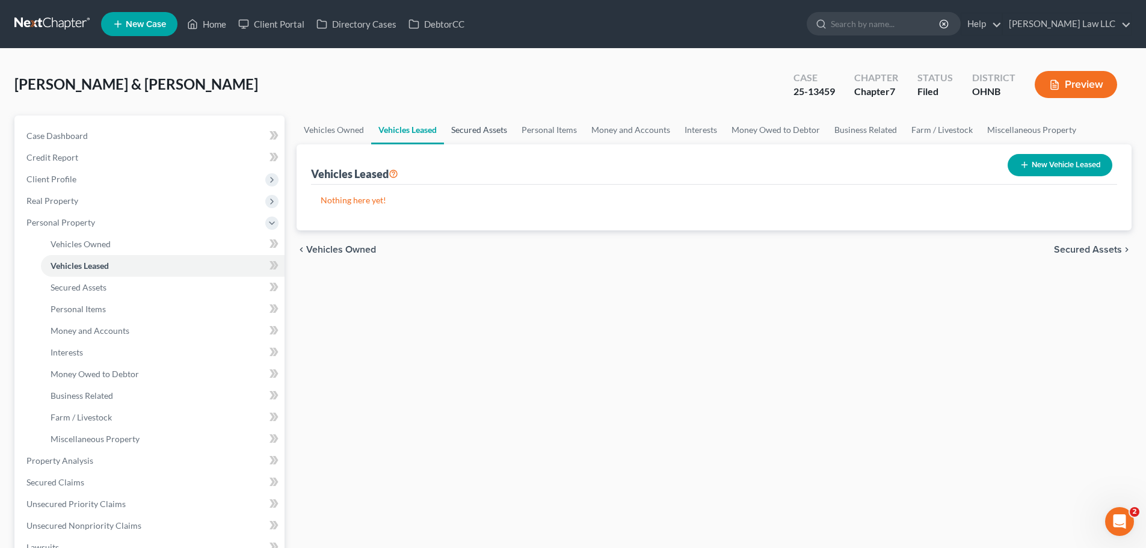
click at [485, 137] on link "Secured Assets" at bounding box center [479, 129] width 70 height 29
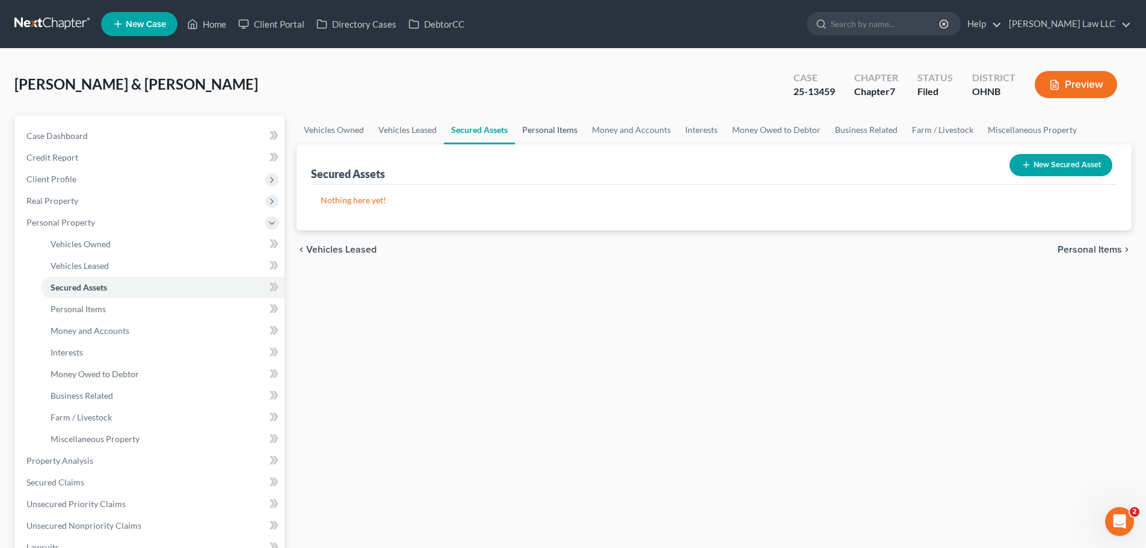
click at [558, 134] on link "Personal Items" at bounding box center [550, 129] width 70 height 29
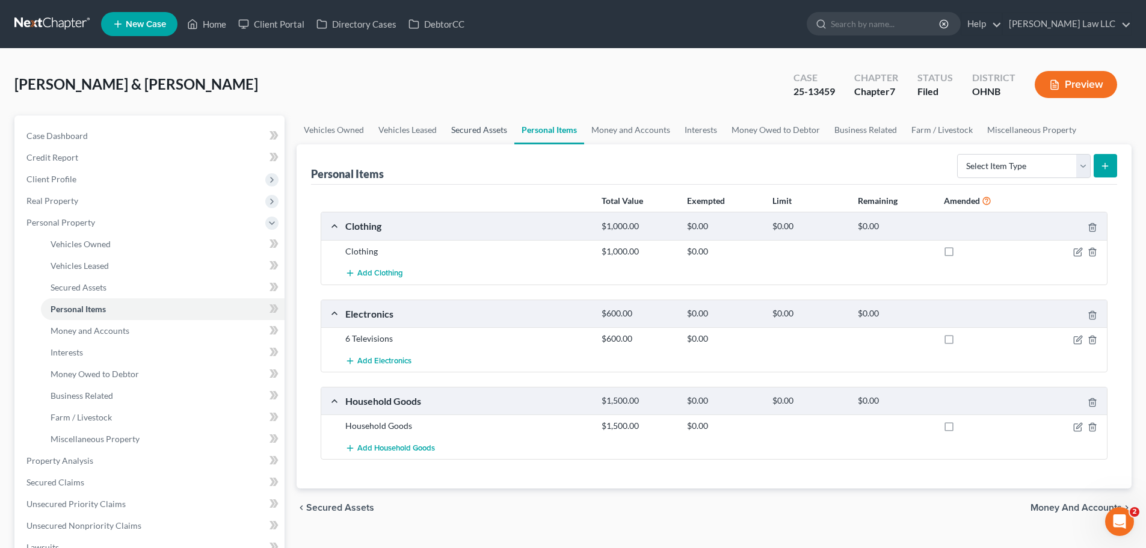
click at [478, 130] on link "Secured Assets" at bounding box center [479, 129] width 70 height 29
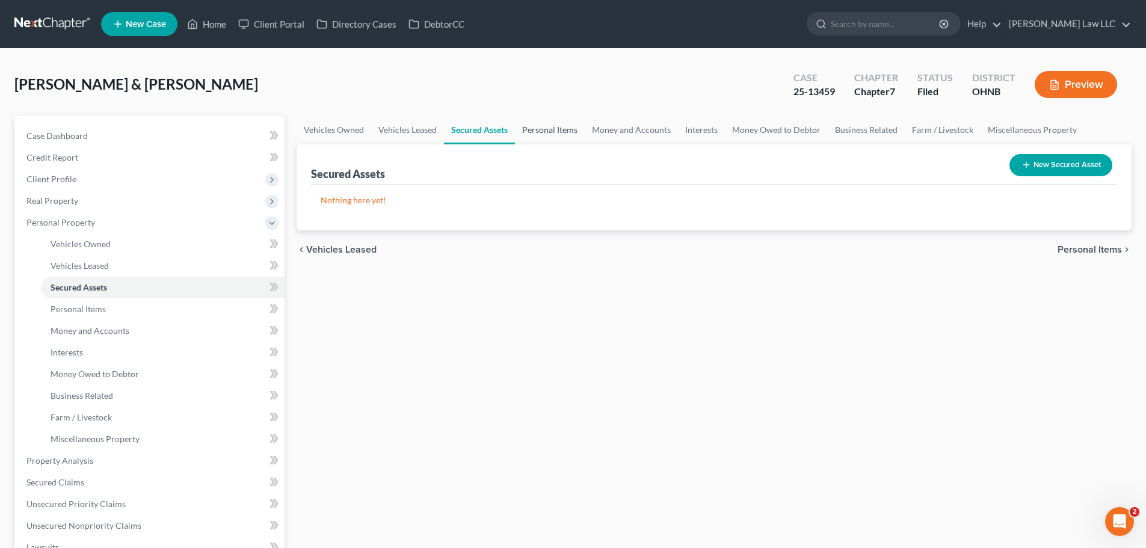
click at [544, 128] on link "Personal Items" at bounding box center [550, 129] width 70 height 29
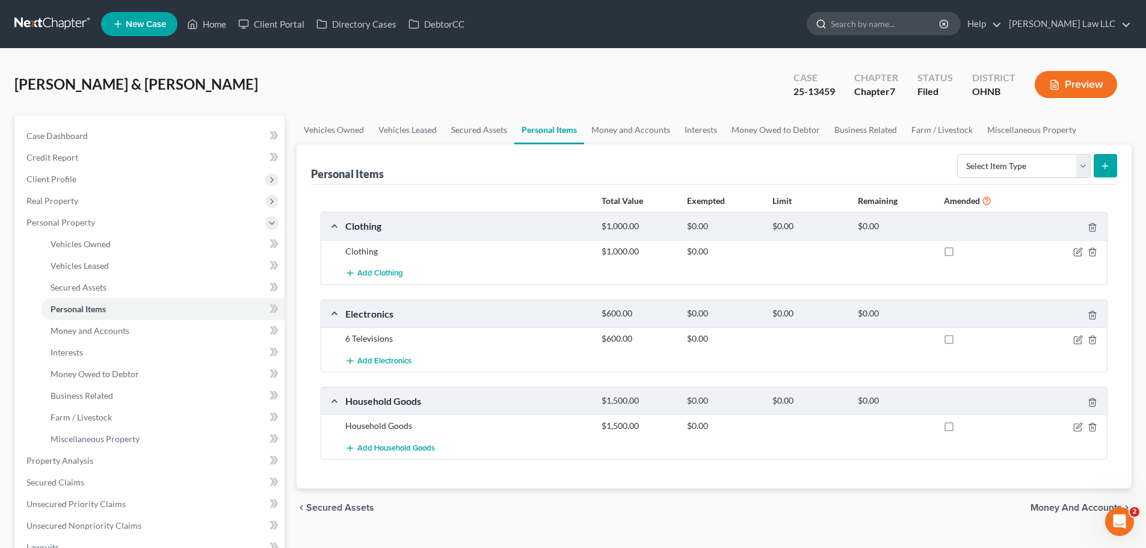
click at [914, 22] on input "search" at bounding box center [886, 24] width 110 height 22
type input "ebert"
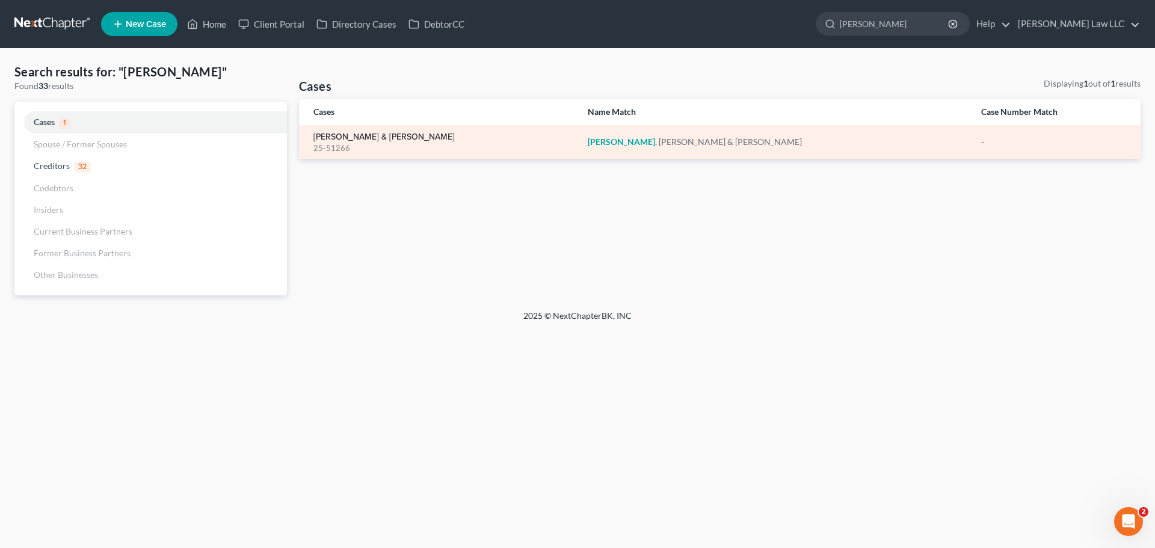
click at [347, 135] on link "[PERSON_NAME] & [PERSON_NAME]" at bounding box center [383, 137] width 141 height 8
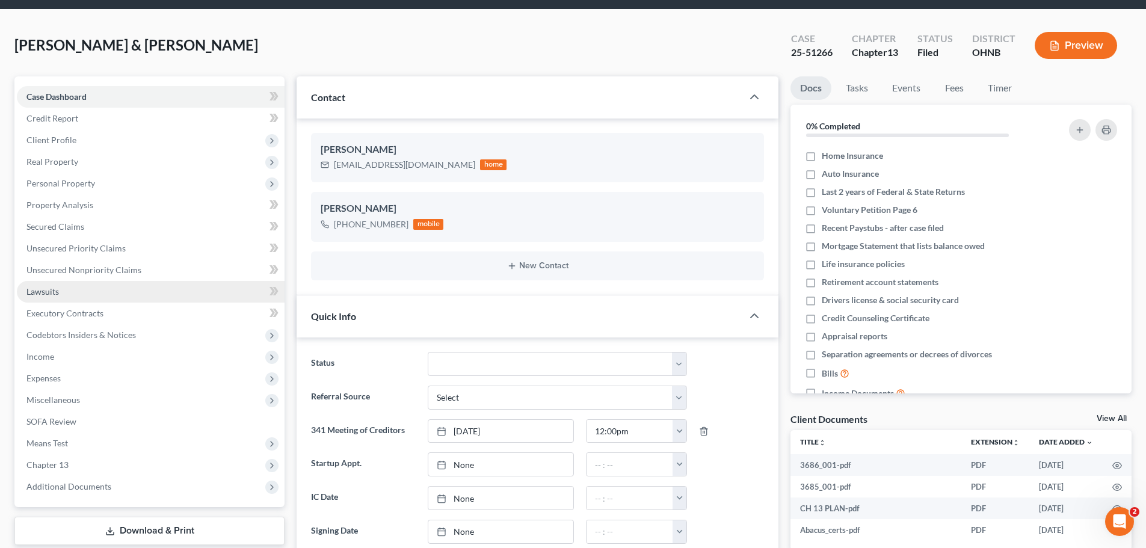
scroll to position [60, 0]
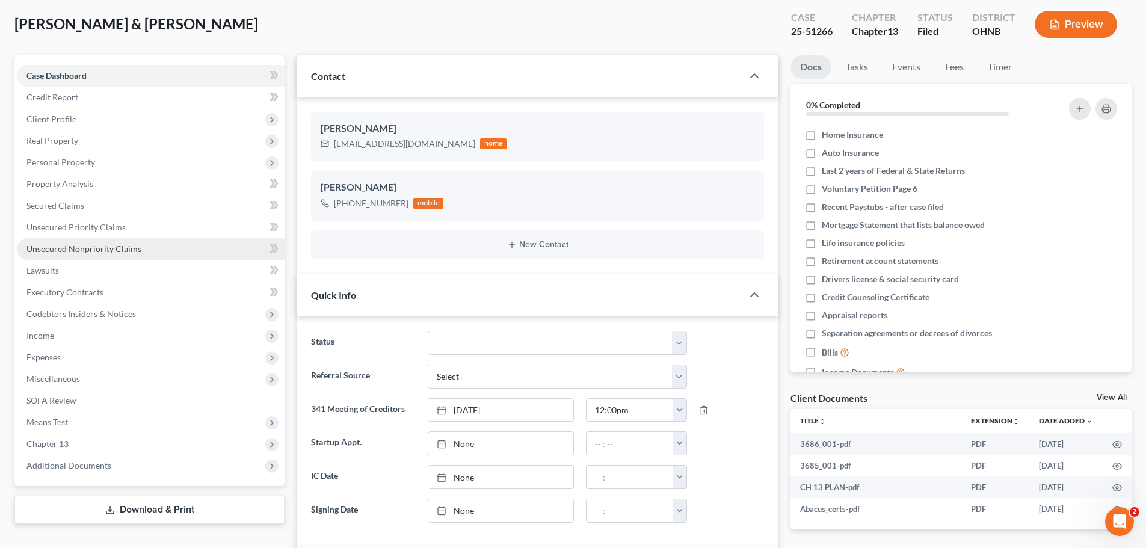
click at [75, 246] on span "Unsecured Nonpriority Claims" at bounding box center [83, 249] width 115 height 10
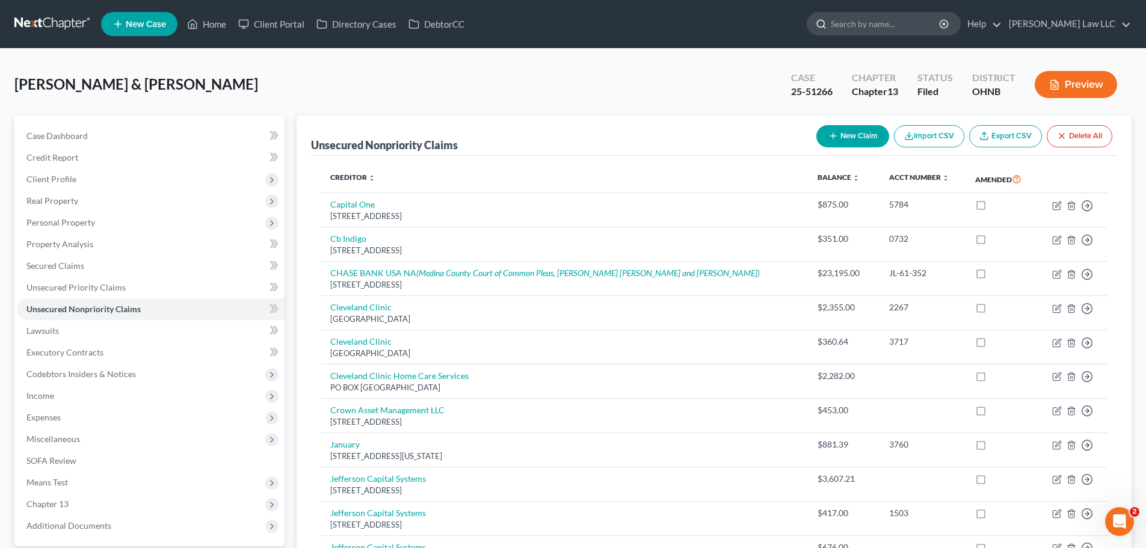
click at [892, 24] on input "search" at bounding box center [886, 24] width 110 height 22
type input "domec"
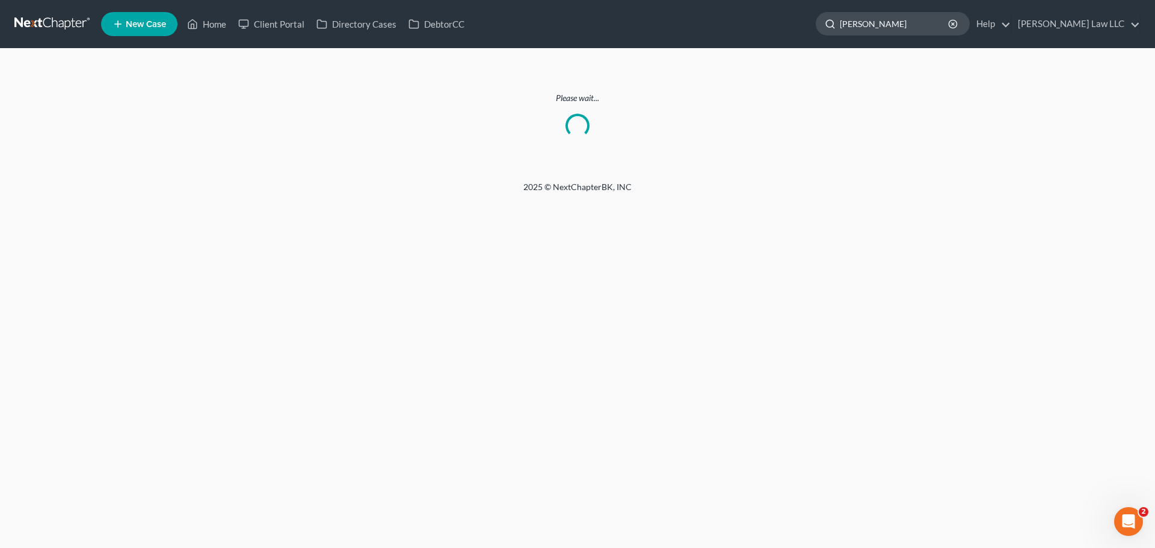
click at [935, 24] on input "domec" at bounding box center [895, 24] width 110 height 22
click at [52, 23] on link at bounding box center [52, 24] width 77 height 22
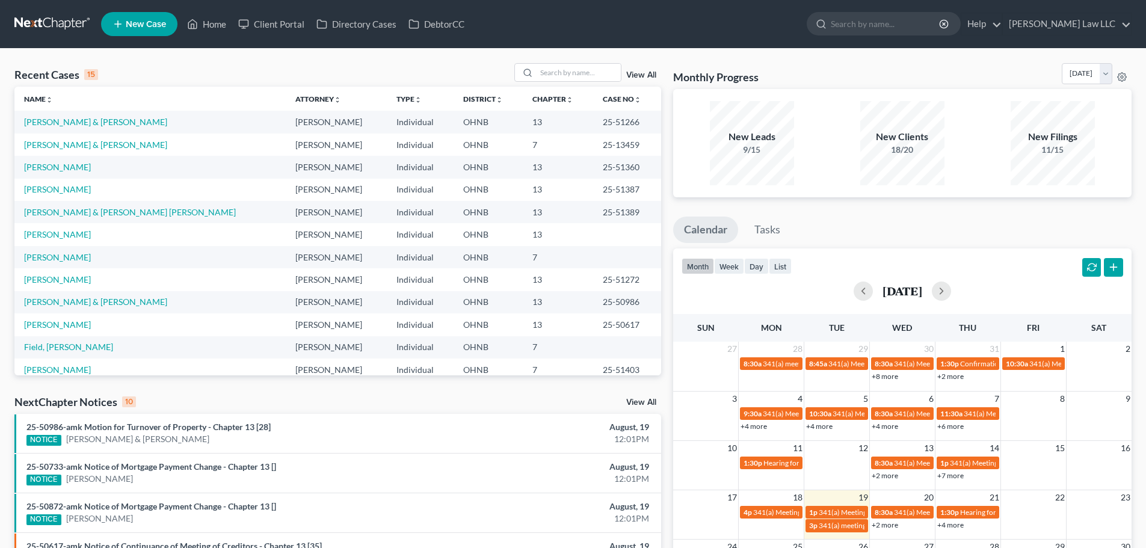
click at [67, 150] on td "[PERSON_NAME] & [PERSON_NAME]" at bounding box center [149, 145] width 271 height 22
click at [73, 142] on link "[PERSON_NAME] & [PERSON_NAME]" at bounding box center [95, 145] width 143 height 10
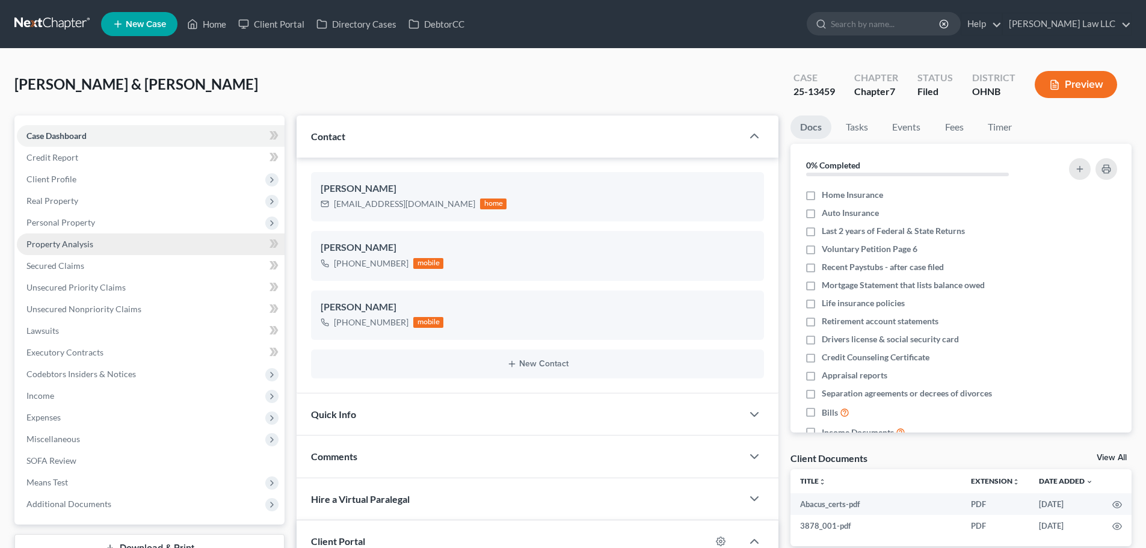
scroll to position [21, 0]
click at [54, 259] on link "Secured Claims" at bounding box center [151, 266] width 268 height 22
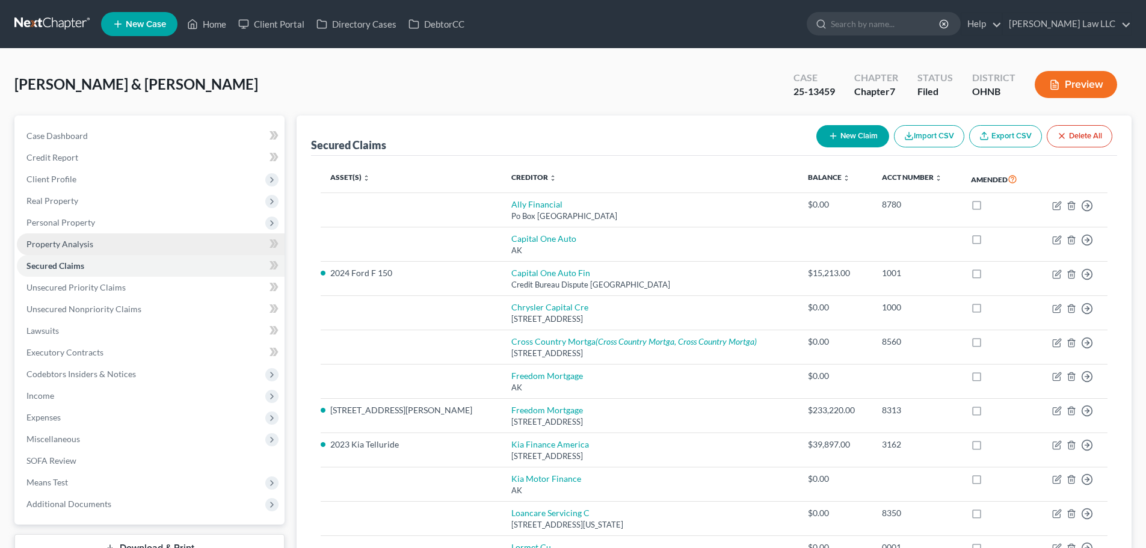
click at [83, 239] on span "Property Analysis" at bounding box center [59, 244] width 67 height 10
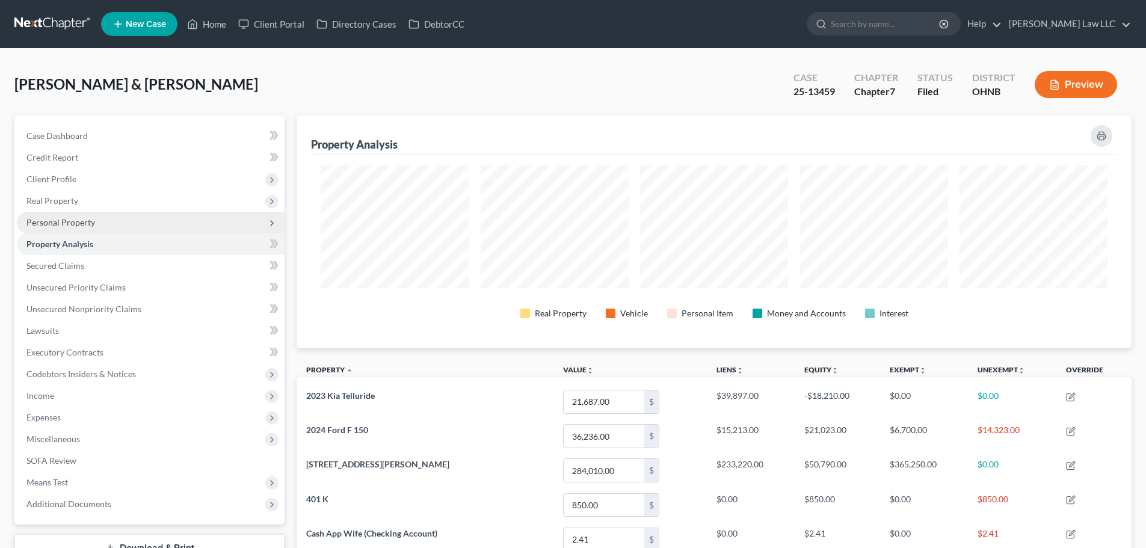
scroll to position [233, 835]
click at [88, 219] on span "Personal Property" at bounding box center [60, 222] width 69 height 10
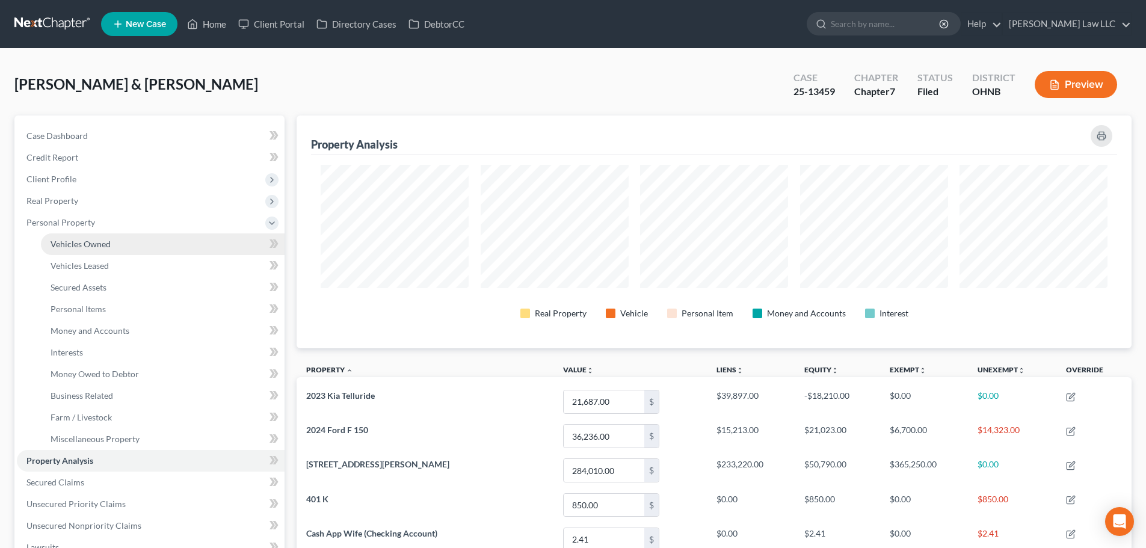
click at [90, 245] on span "Vehicles Owned" at bounding box center [81, 244] width 60 height 10
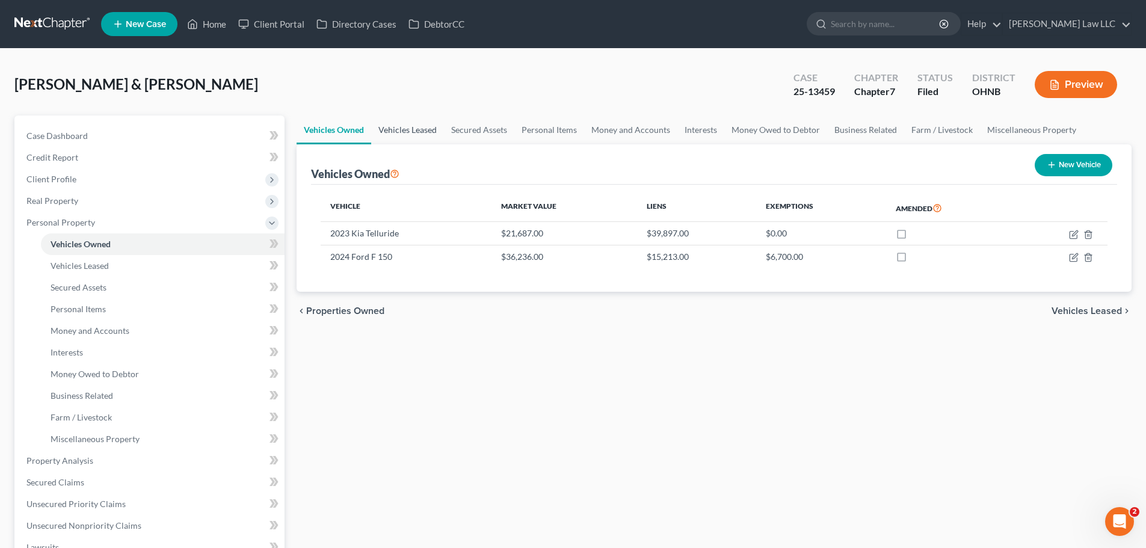
click at [423, 126] on link "Vehicles Leased" at bounding box center [407, 129] width 73 height 29
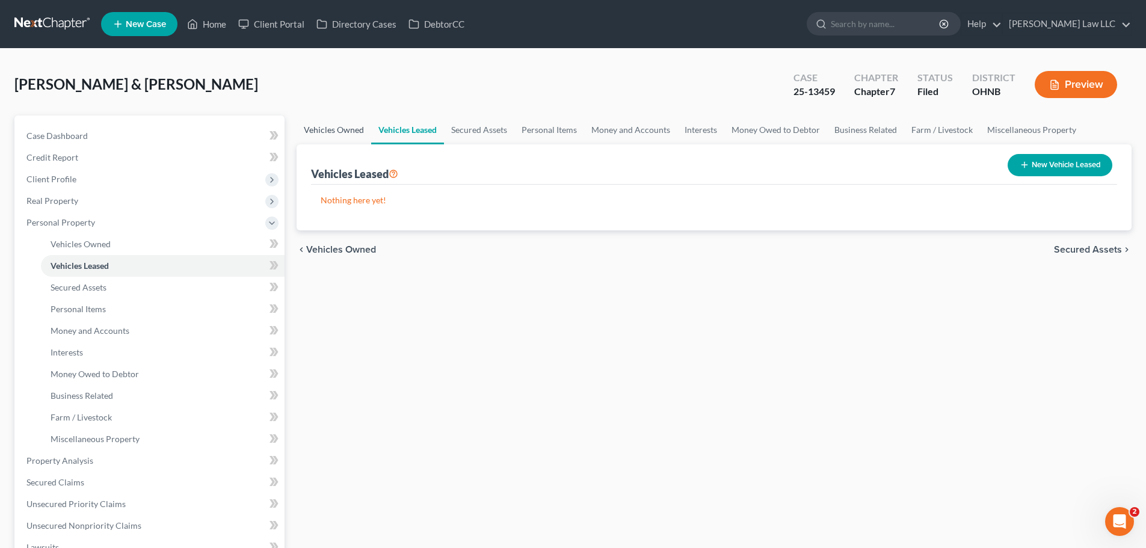
click at [334, 138] on link "Vehicles Owned" at bounding box center [334, 129] width 75 height 29
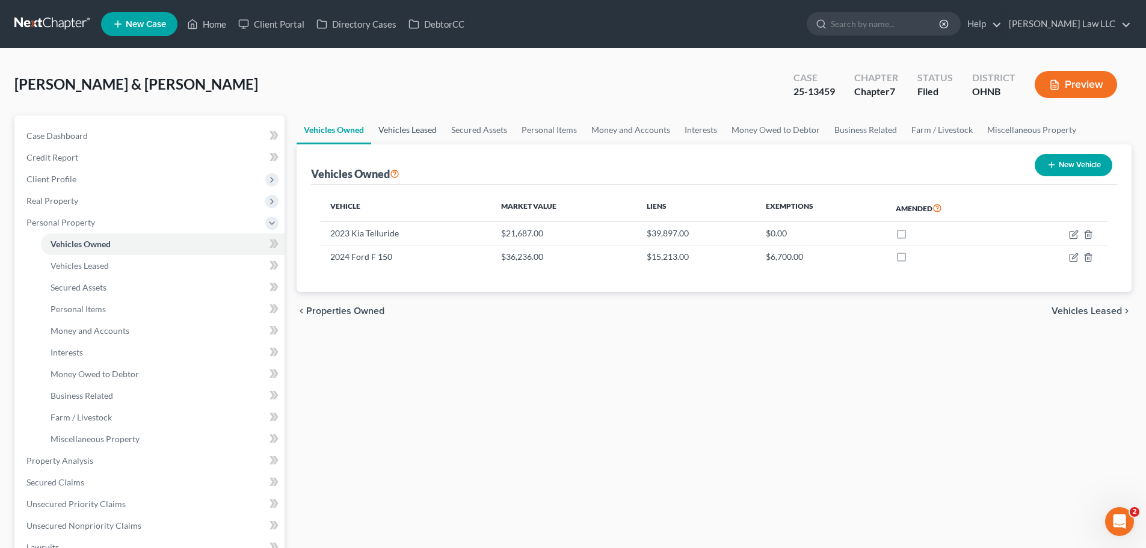
click at [423, 133] on link "Vehicles Leased" at bounding box center [407, 129] width 73 height 29
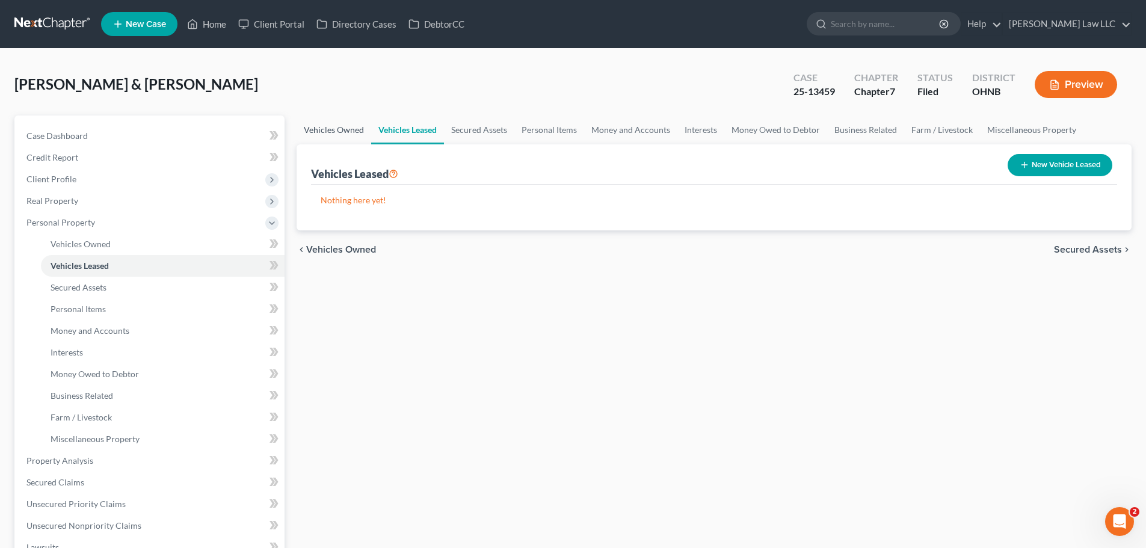
click at [340, 128] on link "Vehicles Owned" at bounding box center [334, 129] width 75 height 29
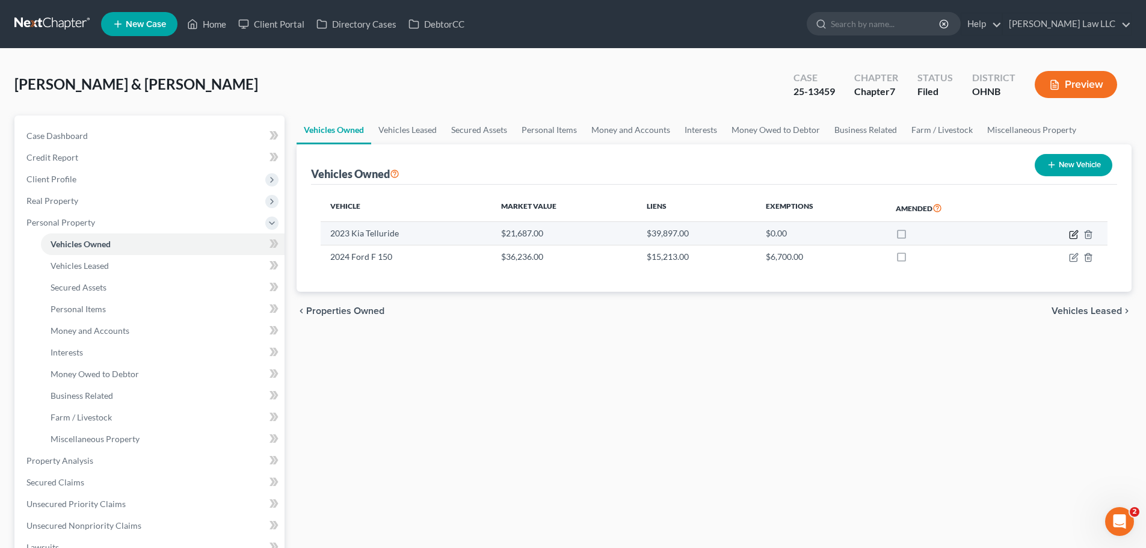
click at [1074, 235] on icon "button" at bounding box center [1074, 232] width 5 height 5
select select "0"
select select "3"
select select "2"
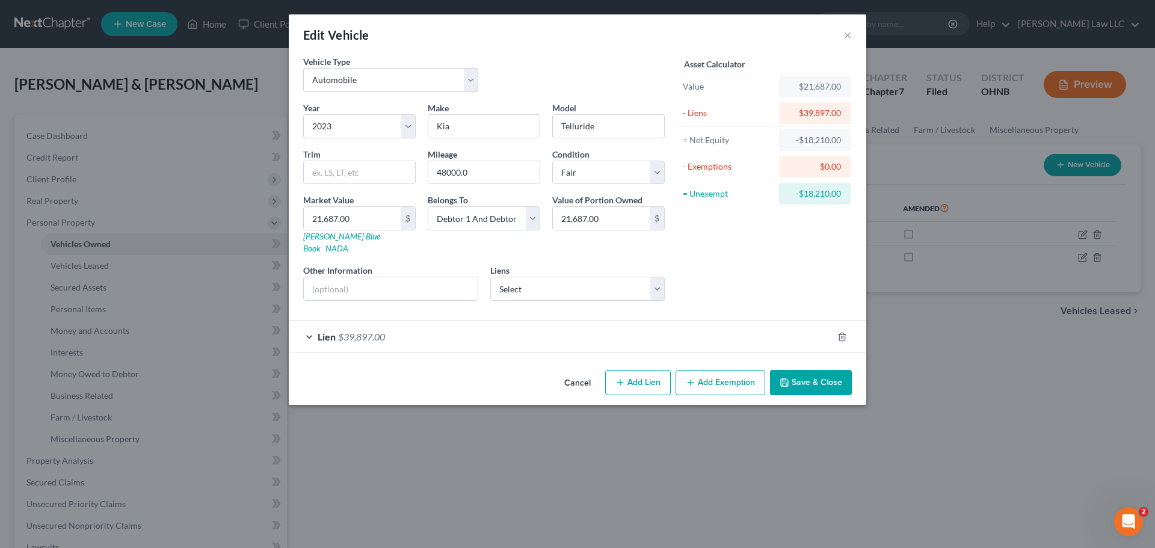
click at [754, 271] on div "Asset Calculator Value $21,687.00 - Liens $39,897.00 = Net Equity -$18,210.00 -…" at bounding box center [764, 182] width 187 height 255
click at [379, 331] on span "$39,897.00" at bounding box center [361, 336] width 47 height 11
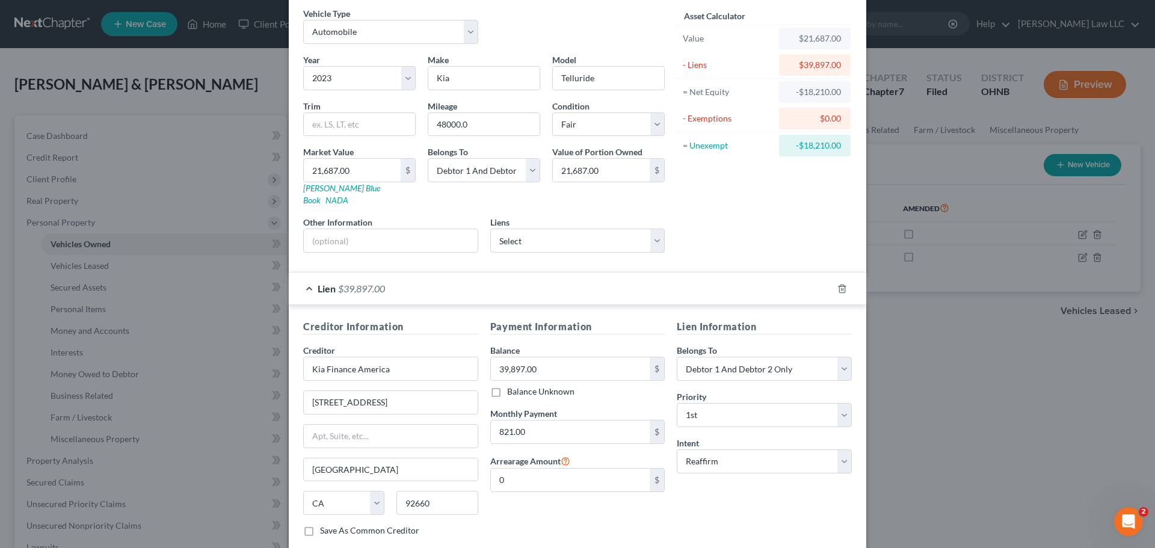
scroll to position [110, 0]
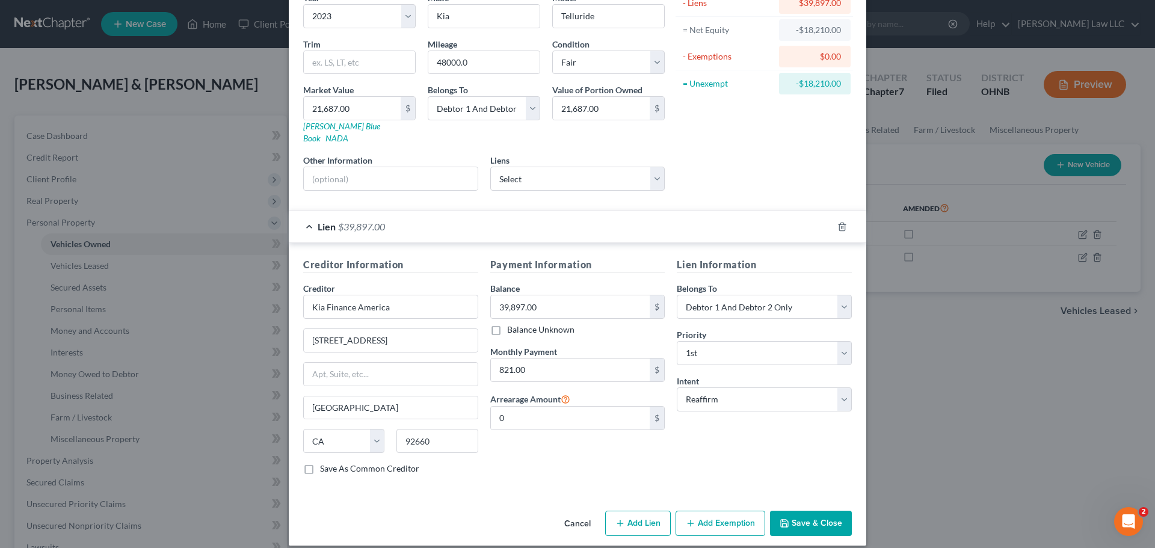
click at [805, 513] on button "Save & Close" at bounding box center [811, 523] width 82 height 25
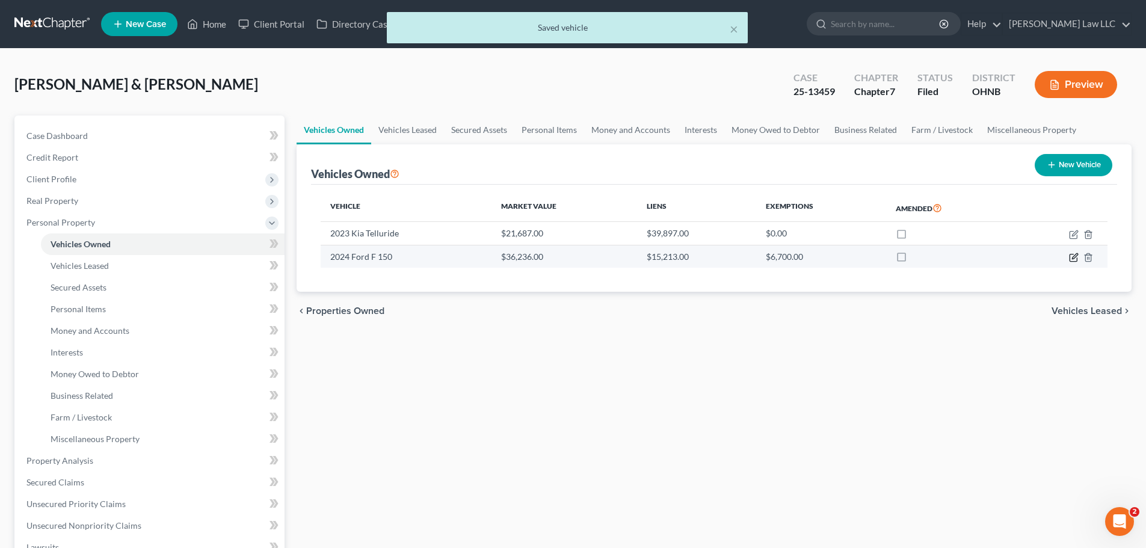
click at [1070, 257] on icon "button" at bounding box center [1072, 257] width 7 height 7
select select "1"
select select "2"
select select "3"
select select "2"
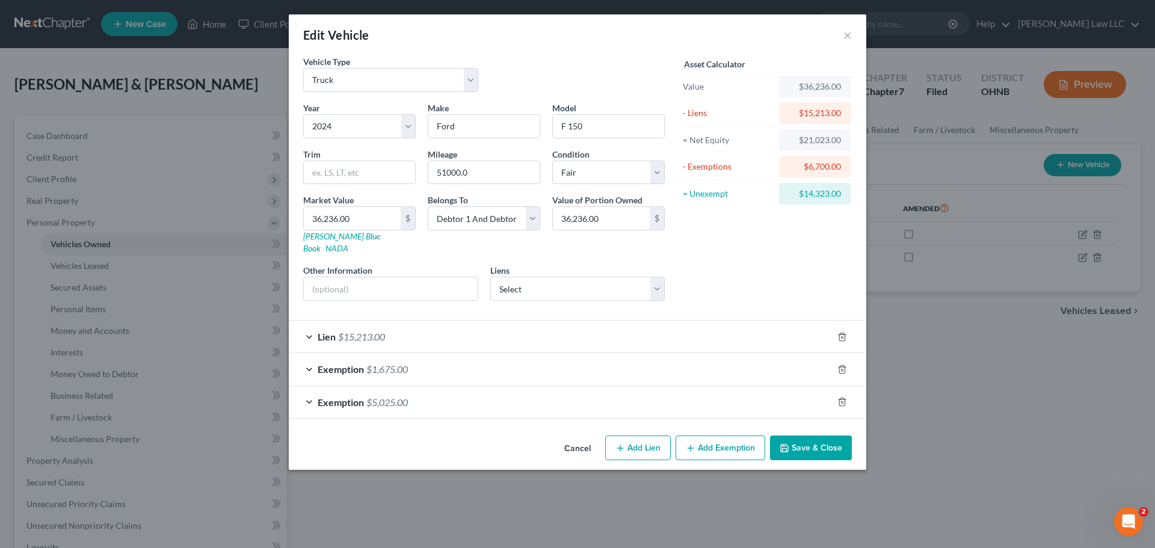
click at [408, 327] on div "Lien $15,213.00" at bounding box center [561, 337] width 544 height 32
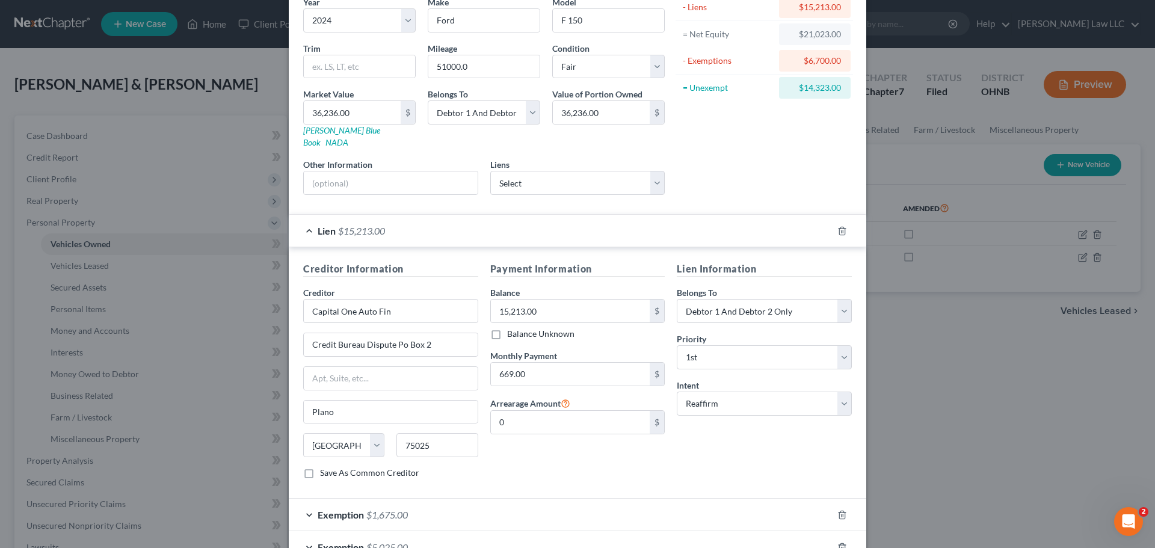
scroll to position [176, 0]
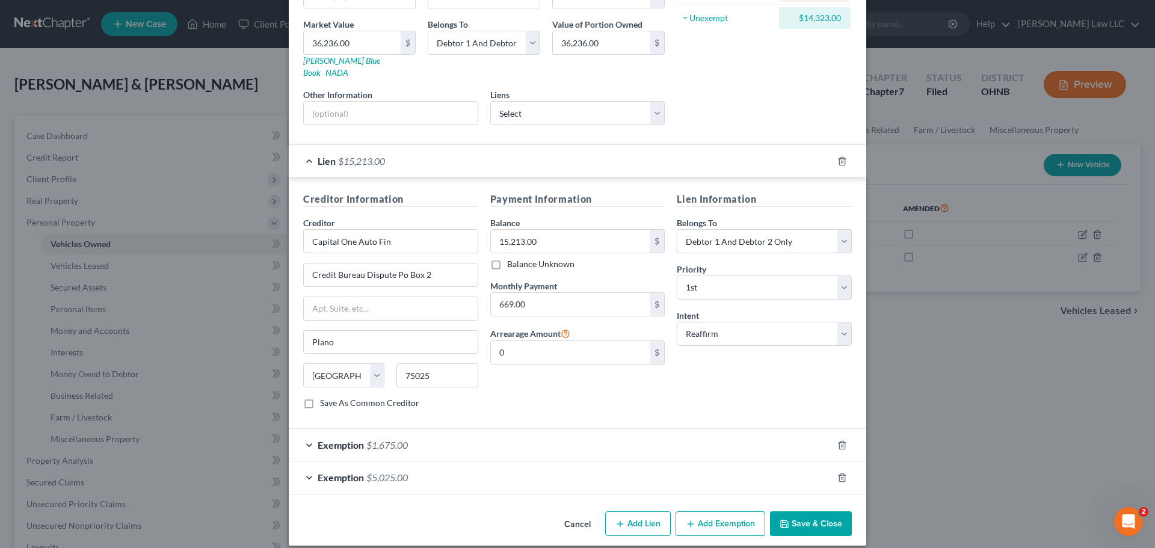
click at [813, 513] on button "Save & Close" at bounding box center [811, 523] width 82 height 25
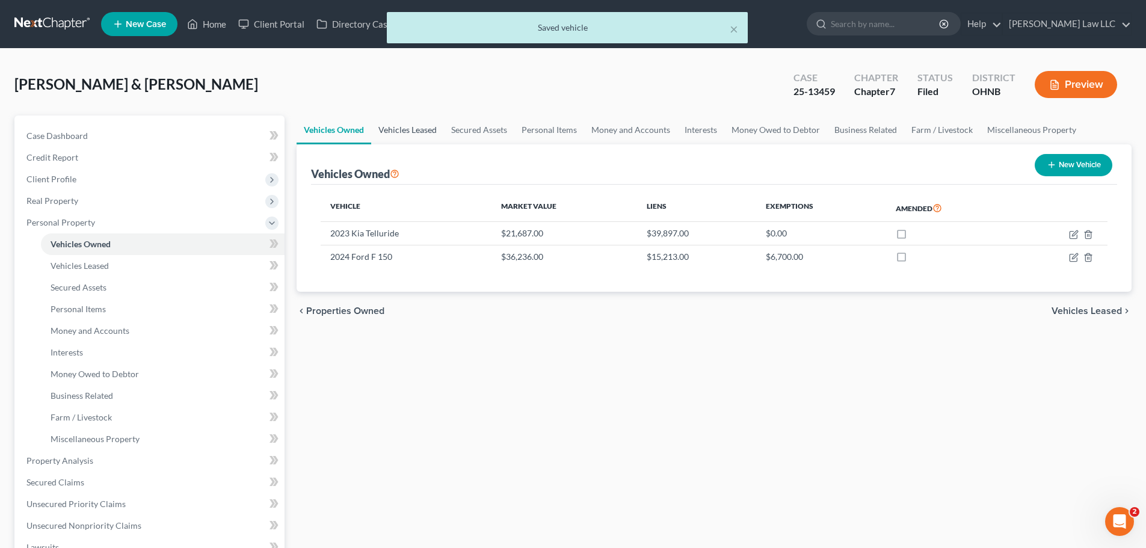
click at [409, 128] on link "Vehicles Leased" at bounding box center [407, 129] width 73 height 29
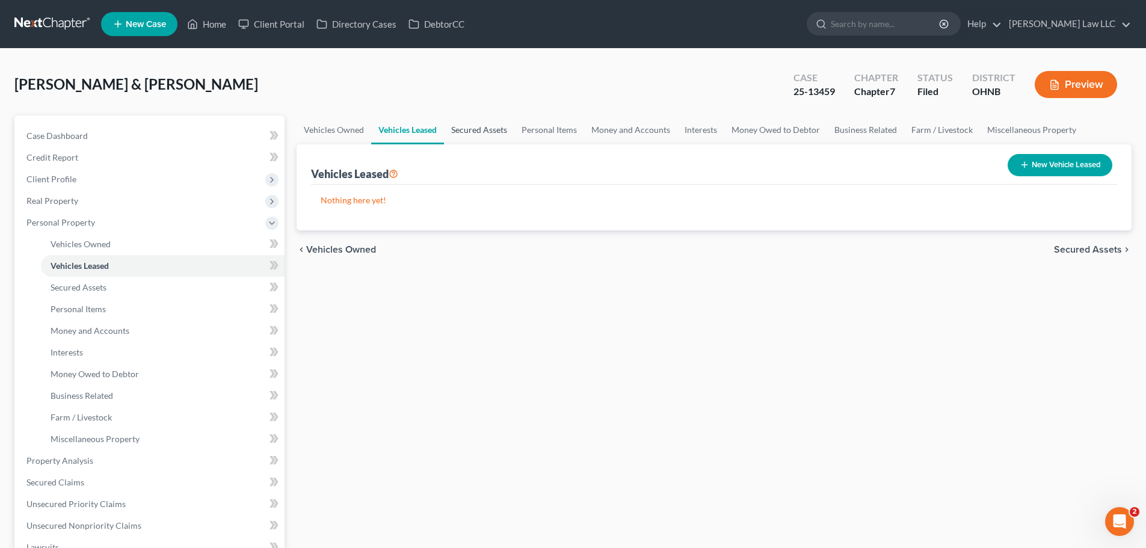
click at [472, 133] on link "Secured Assets" at bounding box center [479, 129] width 70 height 29
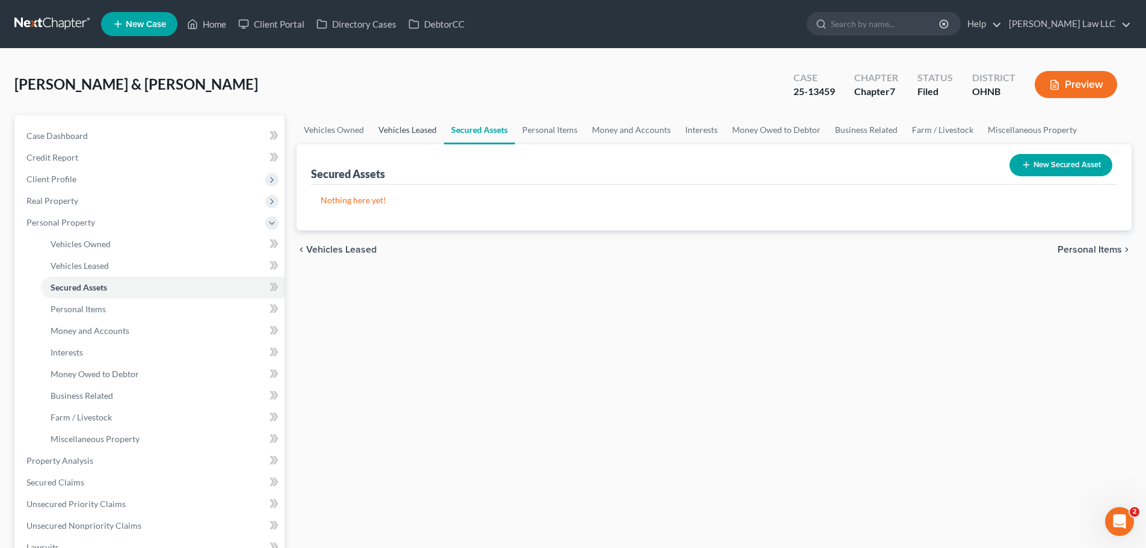
click at [398, 129] on link "Vehicles Leased" at bounding box center [407, 129] width 73 height 29
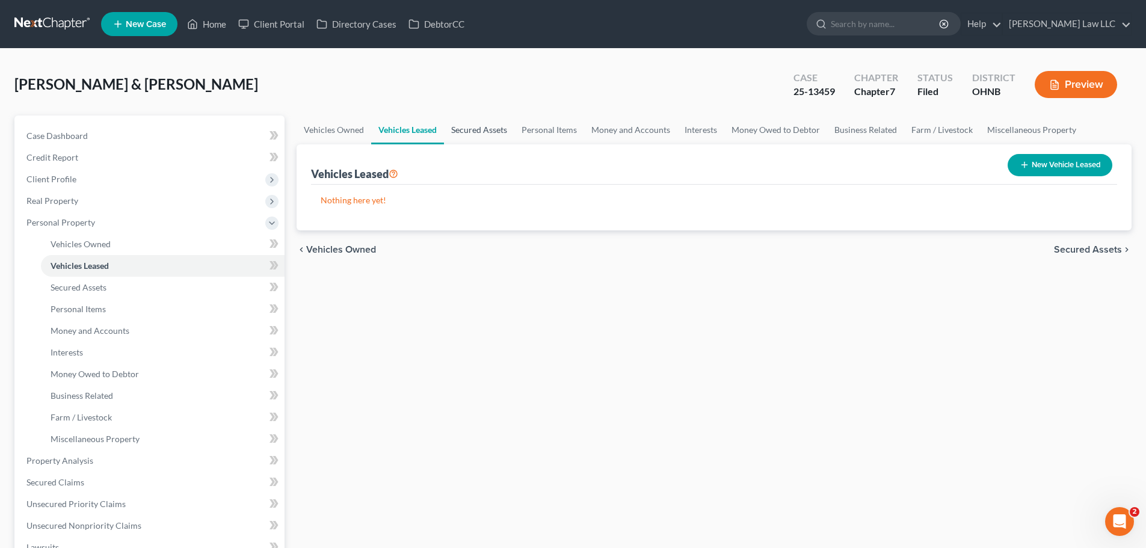
click at [482, 127] on link "Secured Assets" at bounding box center [479, 129] width 70 height 29
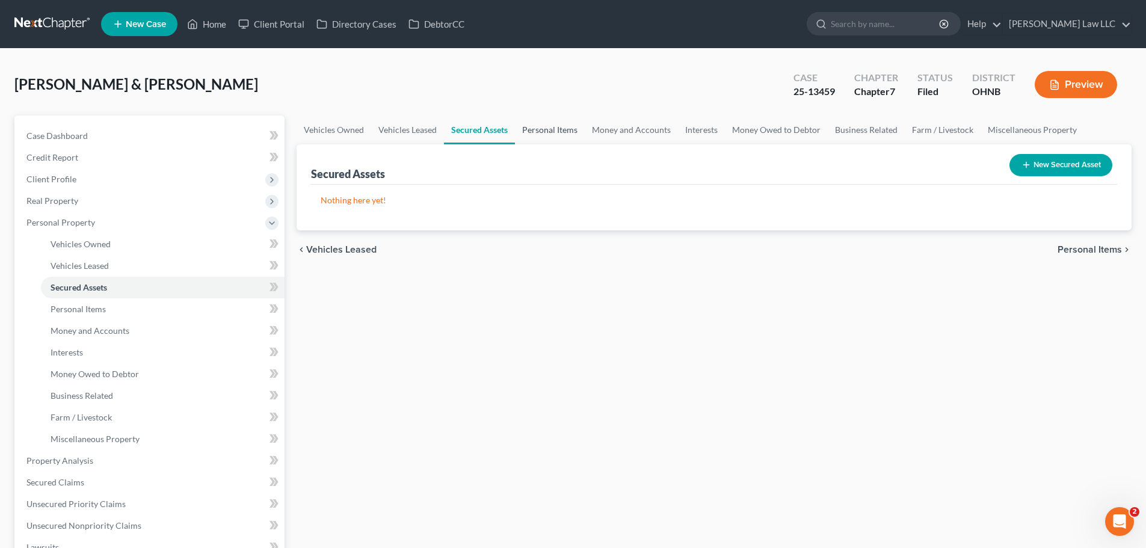
click at [552, 131] on link "Personal Items" at bounding box center [550, 129] width 70 height 29
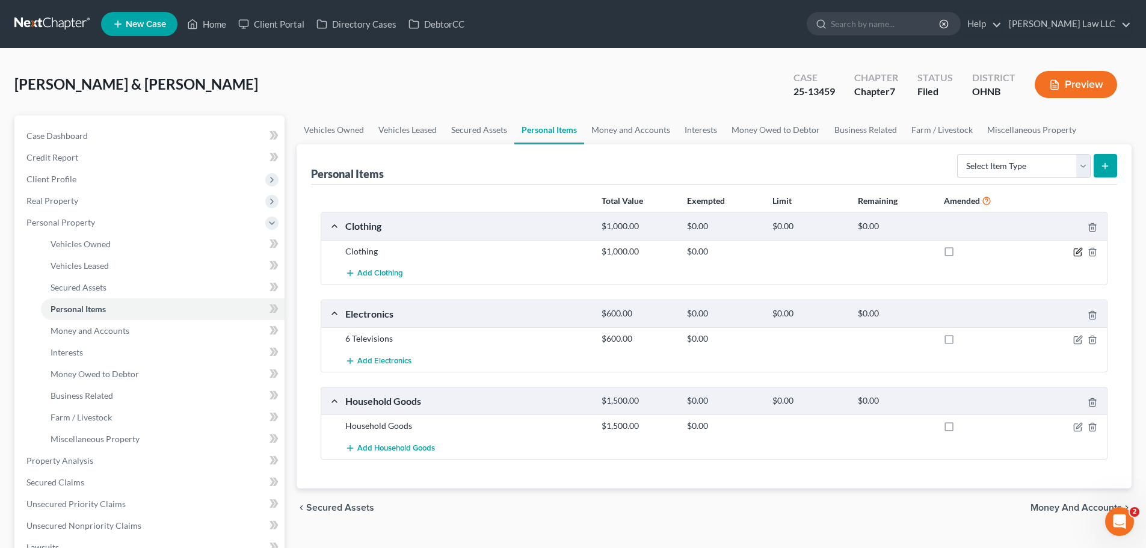
click at [1078, 252] on icon "button" at bounding box center [1078, 252] width 10 height 10
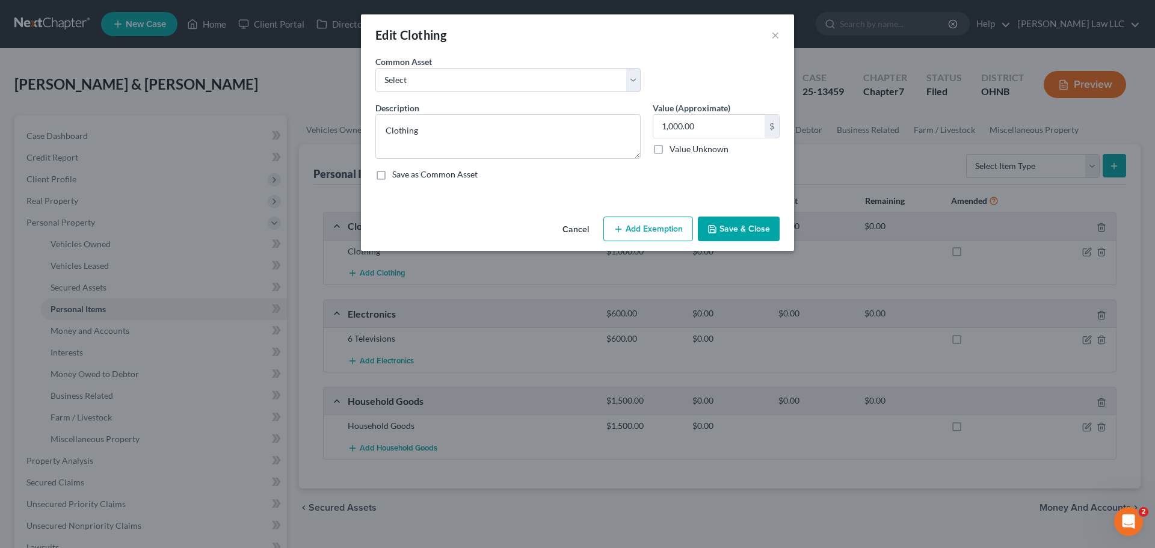
click at [669, 225] on button "Add Exemption" at bounding box center [648, 229] width 90 height 25
select select "2"
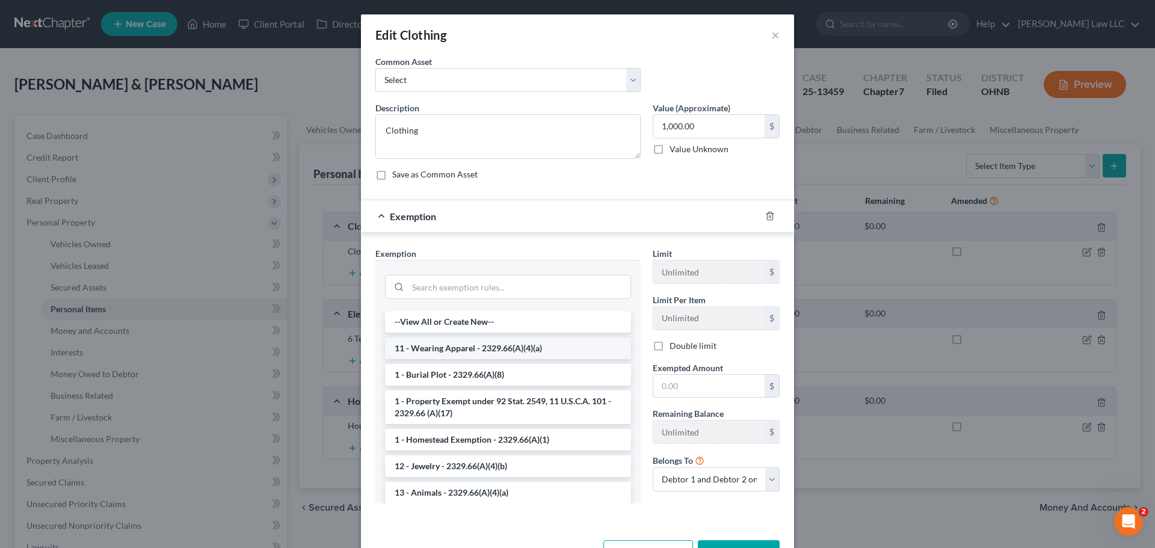
click at [449, 345] on li "11 - Wearing Apparel - 2329.66(A)(4)(a)" at bounding box center [508, 348] width 246 height 22
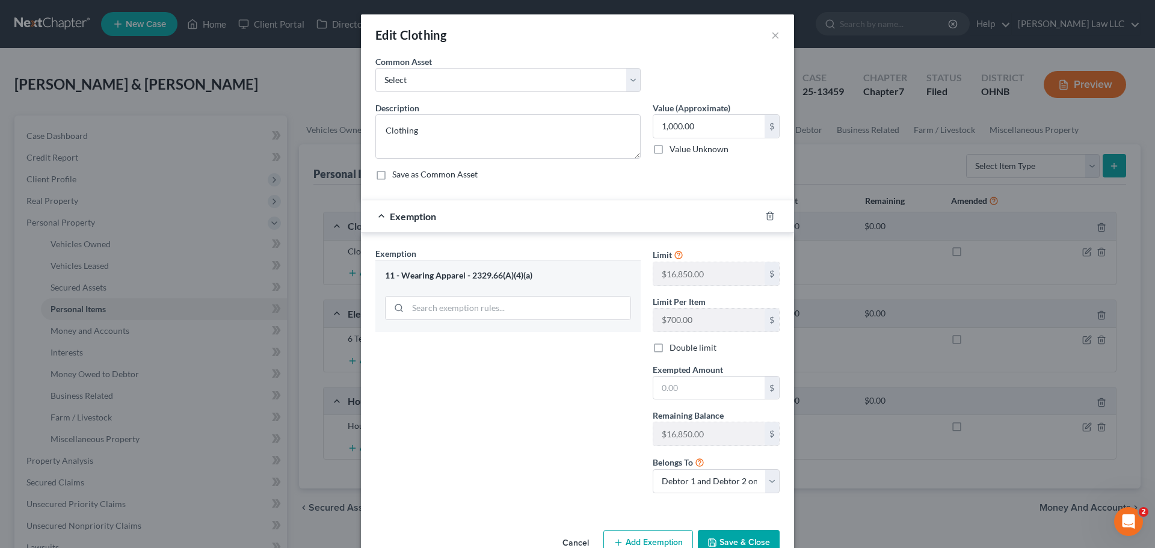
click at [707, 374] on span "Exempted Amount" at bounding box center [688, 369] width 70 height 10
click at [707, 381] on input "text" at bounding box center [708, 388] width 111 height 23
type input "1,000"
click at [563, 392] on div "Exemption Set must be selected for CA. Exemption * 11 - Wearing Apparel - 2329.…" at bounding box center [507, 375] width 277 height 256
click at [729, 541] on button "Save & Close" at bounding box center [739, 542] width 82 height 25
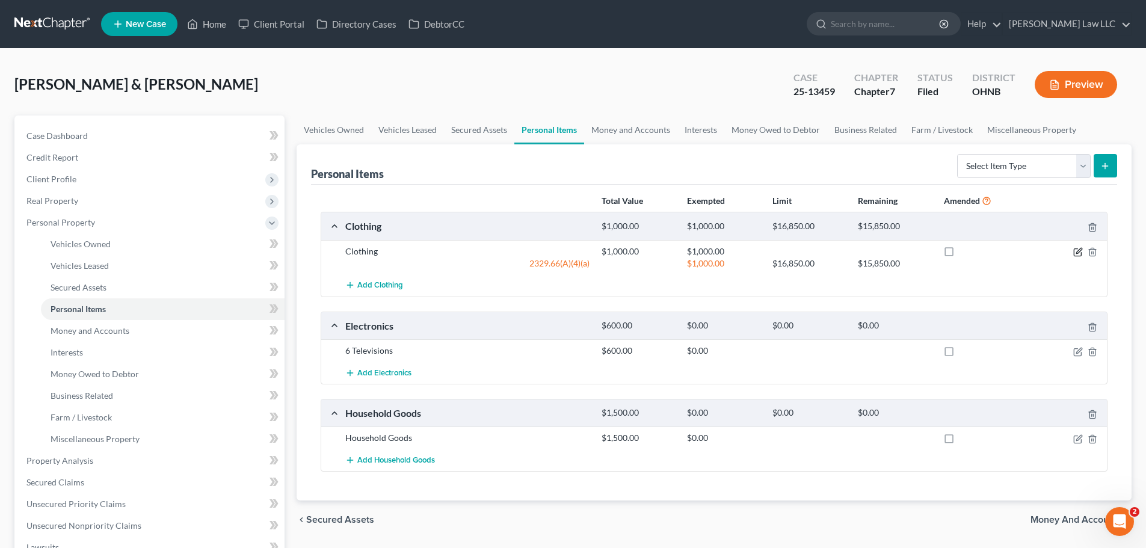
click at [1080, 251] on icon "button" at bounding box center [1078, 252] width 10 height 10
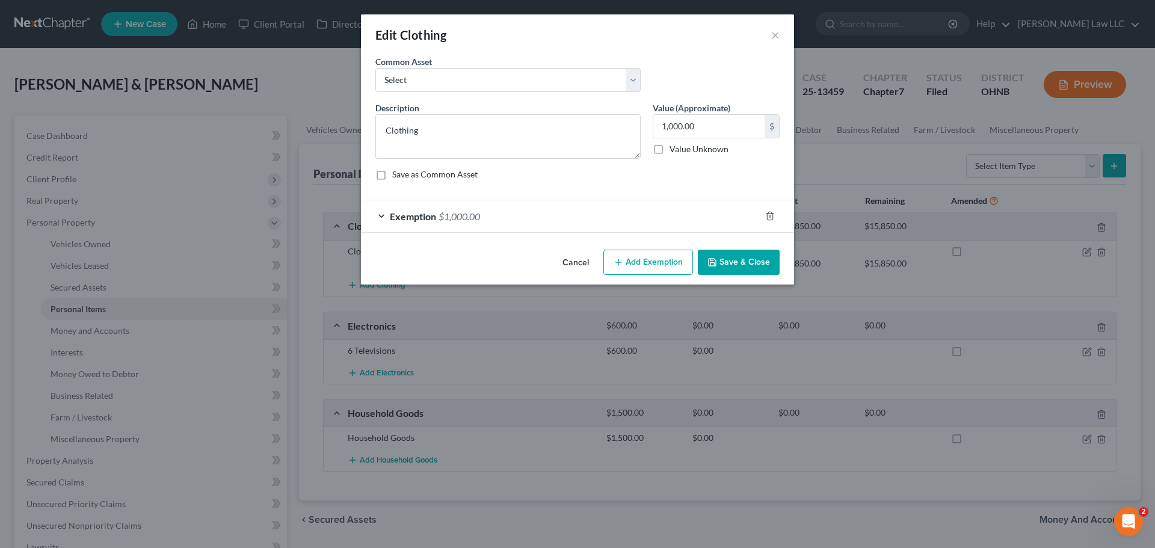
click at [779, 38] on div "Edit Clothing ×" at bounding box center [577, 34] width 433 height 41
click at [776, 37] on button "×" at bounding box center [775, 35] width 8 height 14
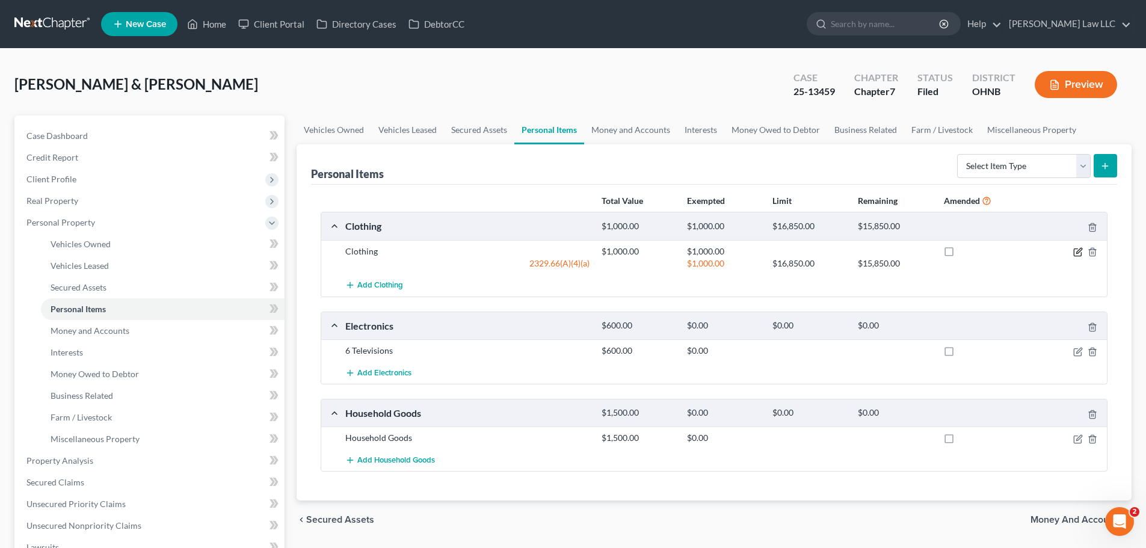
click at [1078, 253] on icon "button" at bounding box center [1078, 252] width 10 height 10
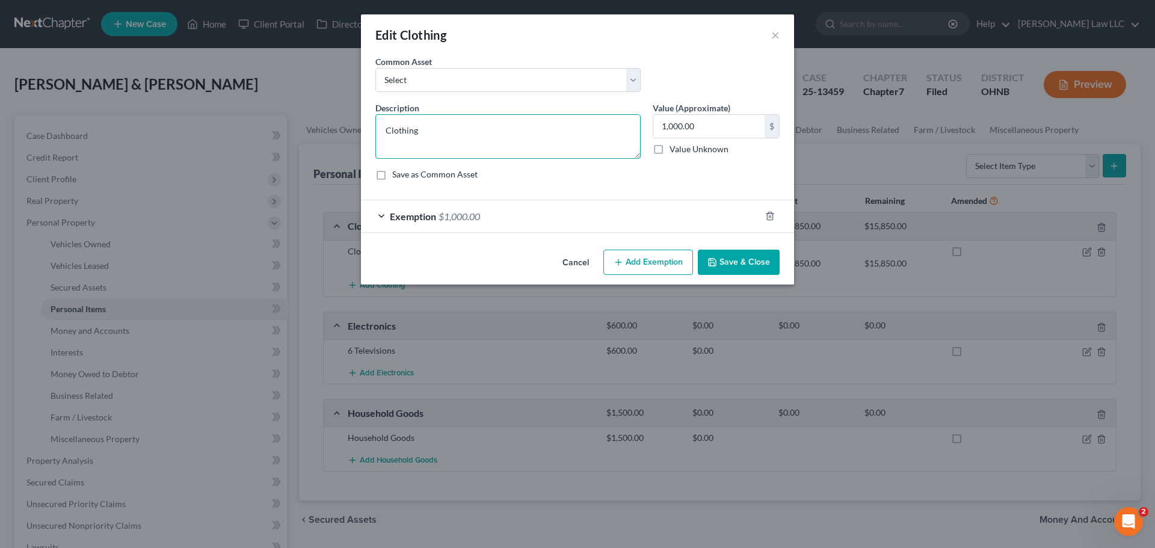
click at [465, 130] on textarea "Clothing" at bounding box center [507, 136] width 265 height 45
click at [730, 56] on div "Common Asset Select Clothes Clothes" at bounding box center [577, 78] width 416 height 46
click at [773, 38] on button "×" at bounding box center [775, 35] width 8 height 14
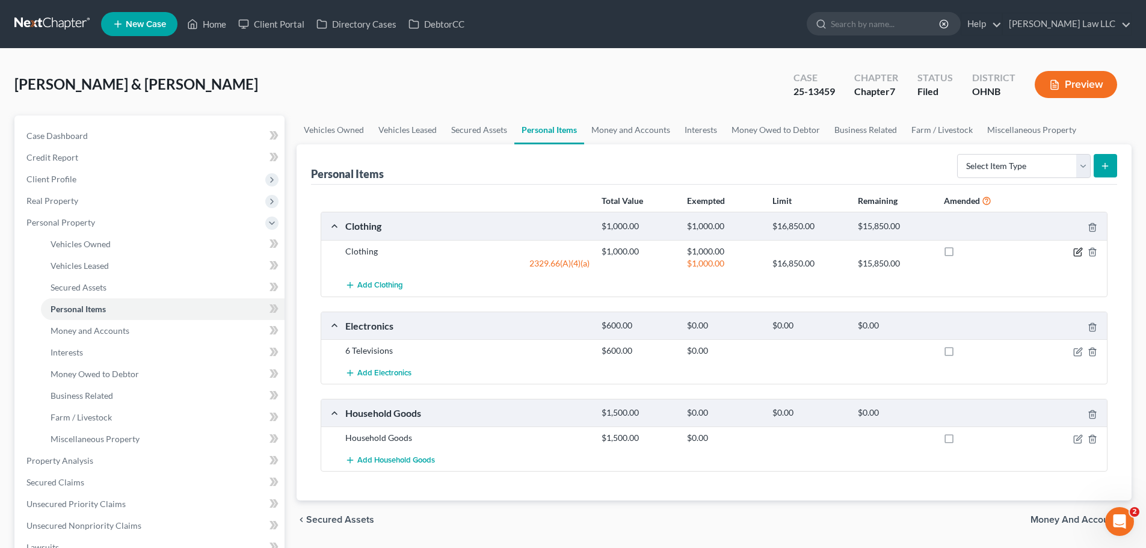
click at [1077, 251] on icon "button" at bounding box center [1078, 252] width 10 height 10
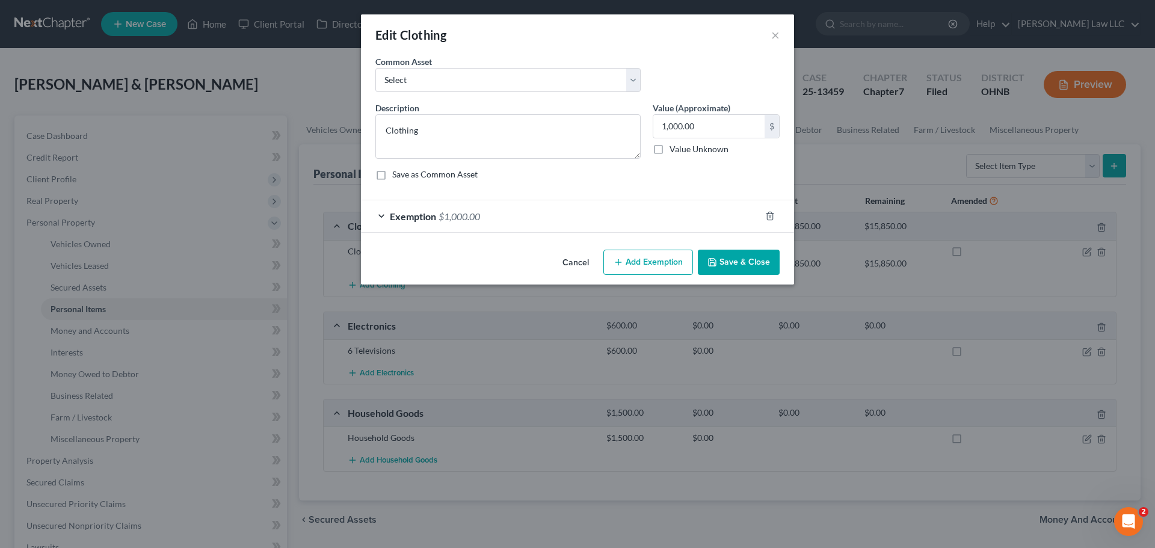
click at [480, 218] on span "$1,000.00" at bounding box center [459, 216] width 42 height 11
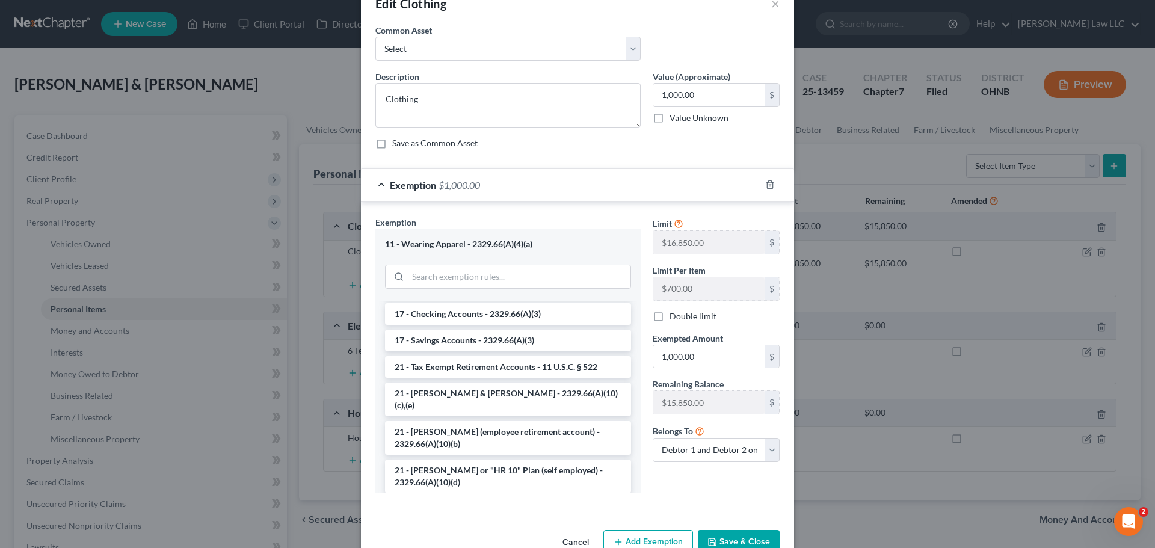
scroll to position [62, 0]
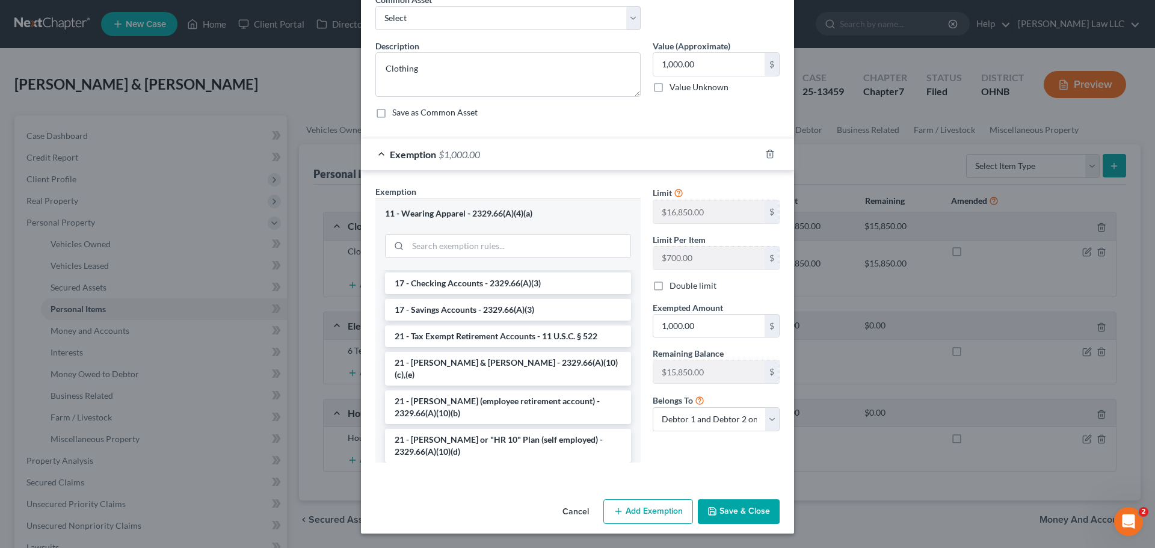
click at [744, 510] on button "Save & Close" at bounding box center [739, 511] width 82 height 25
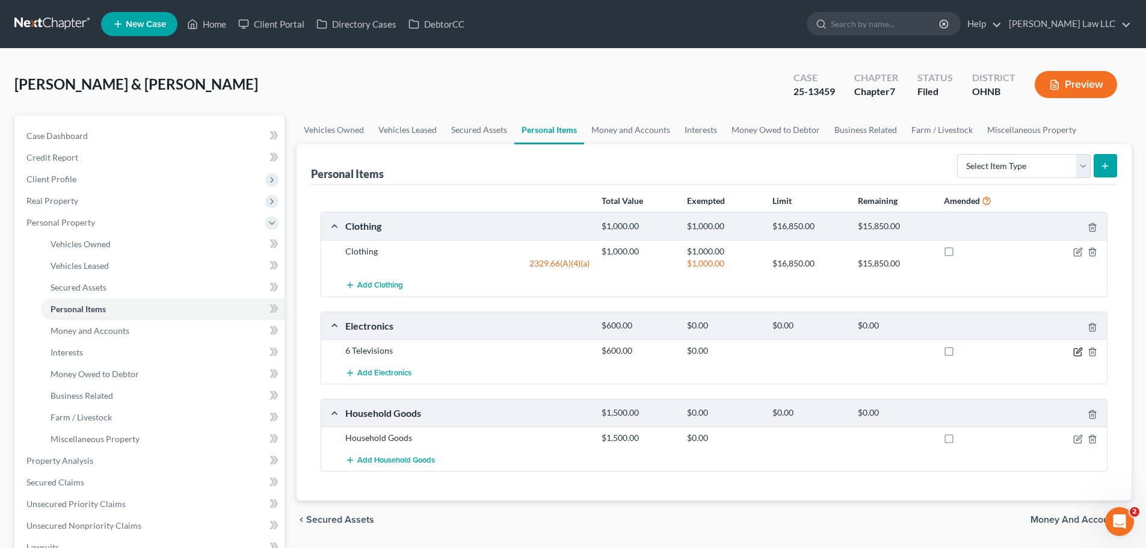
click at [1078, 352] on icon "button" at bounding box center [1078, 352] width 10 height 10
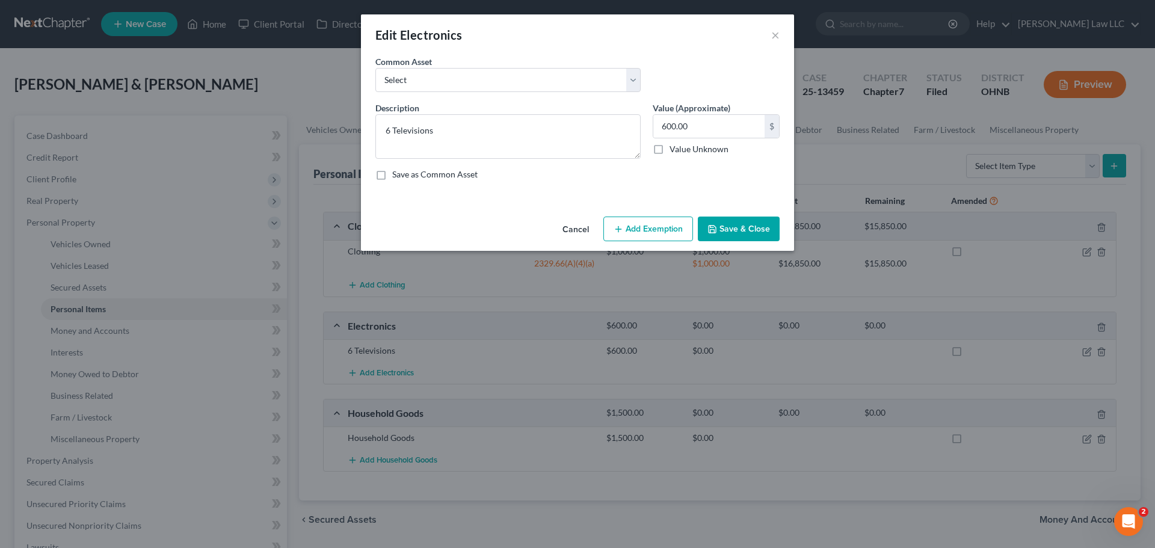
click at [646, 228] on button "Add Exemption" at bounding box center [648, 229] width 90 height 25
select select "2"
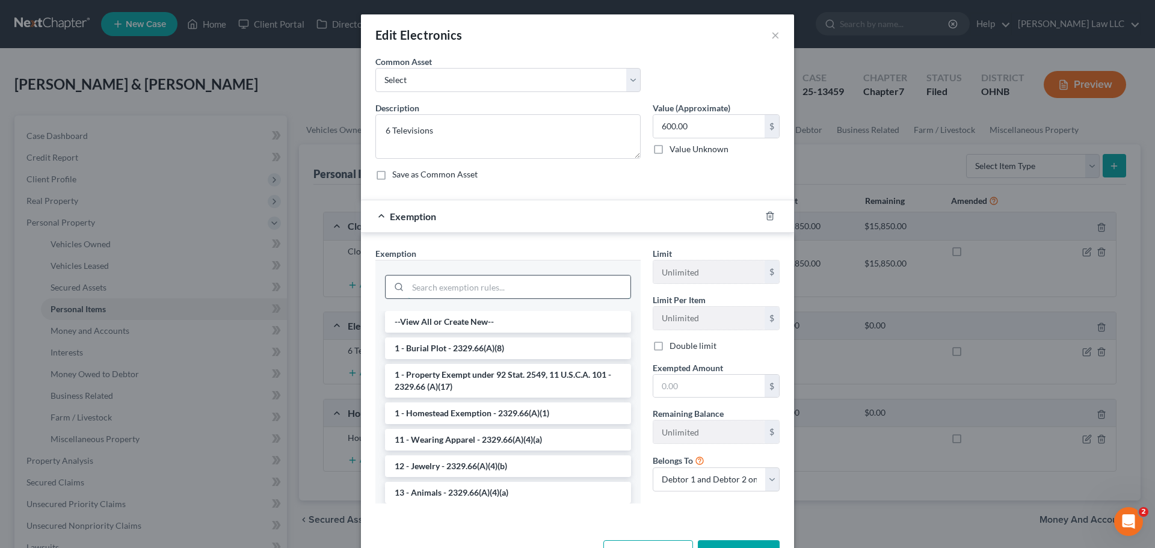
click at [441, 284] on input "search" at bounding box center [519, 286] width 223 height 23
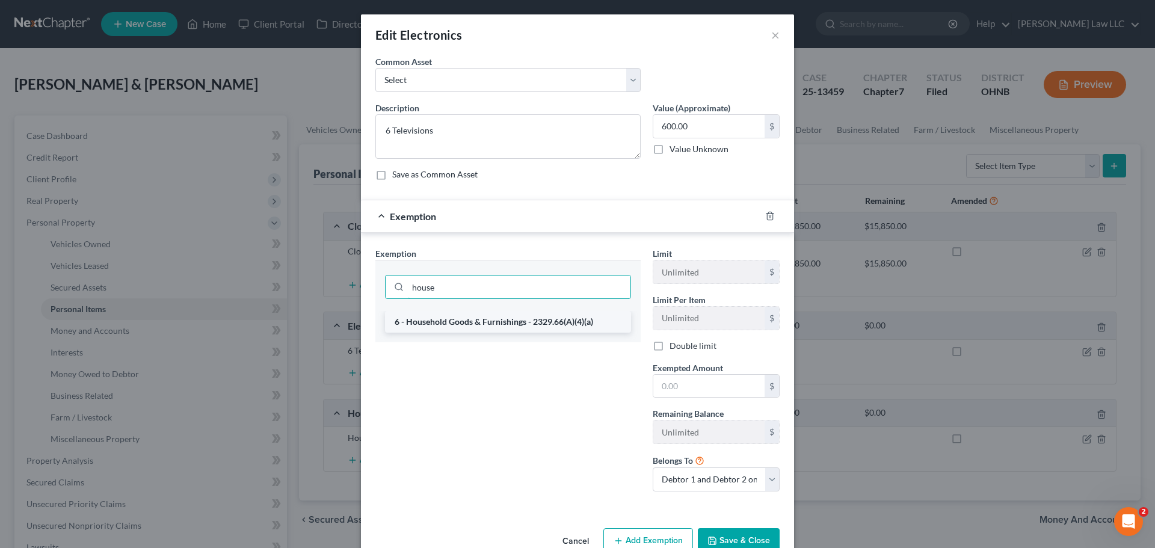
type input "house"
click at [444, 325] on li "6 - Household Goods & Furnishings - 2329.66(A)(4)(a)" at bounding box center [508, 322] width 246 height 22
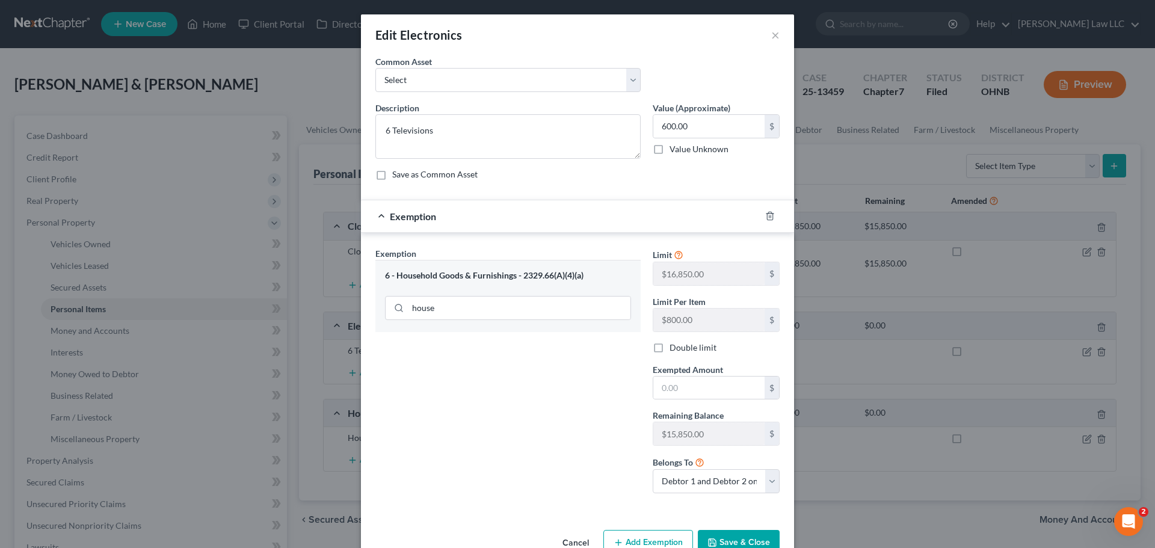
click at [529, 395] on div "Exemption Set must be selected for CA. Exemption * 6 - Household Goods & Furnis…" at bounding box center [507, 375] width 277 height 256
click at [683, 388] on input "text" at bounding box center [708, 388] width 111 height 23
type input "600"
click at [590, 387] on div "Exemption Set must be selected for CA. Exemption * 6 - Household Goods & Furnis…" at bounding box center [507, 375] width 277 height 256
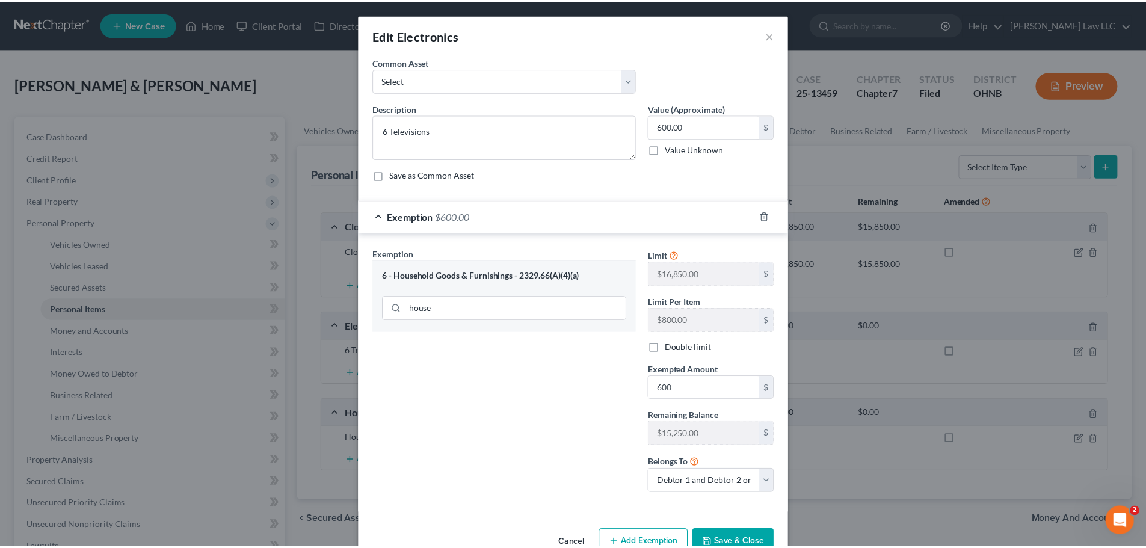
scroll to position [31, 0]
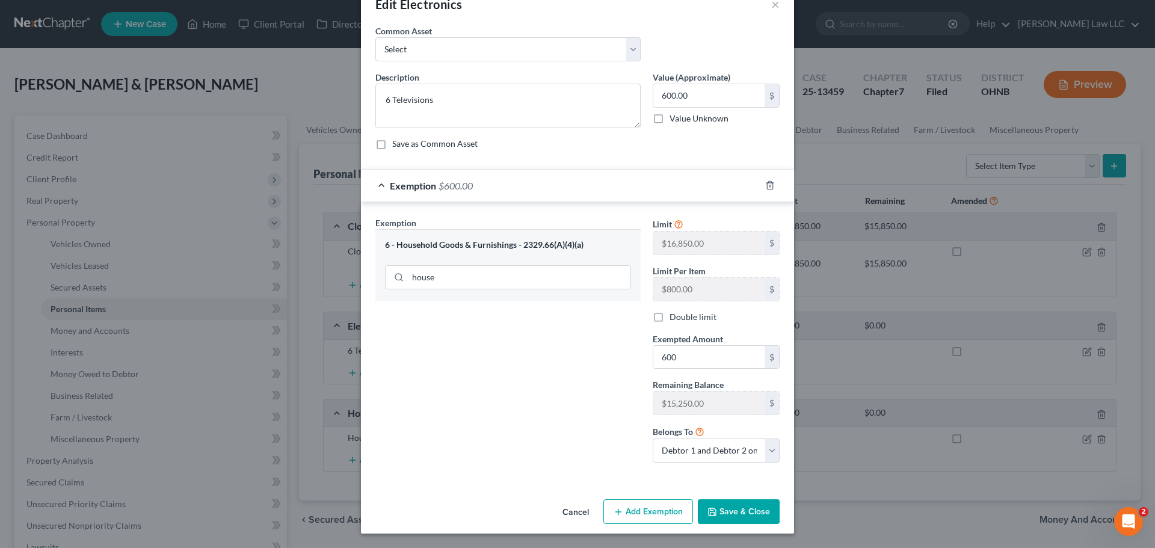
click at [745, 510] on button "Save & Close" at bounding box center [739, 511] width 82 height 25
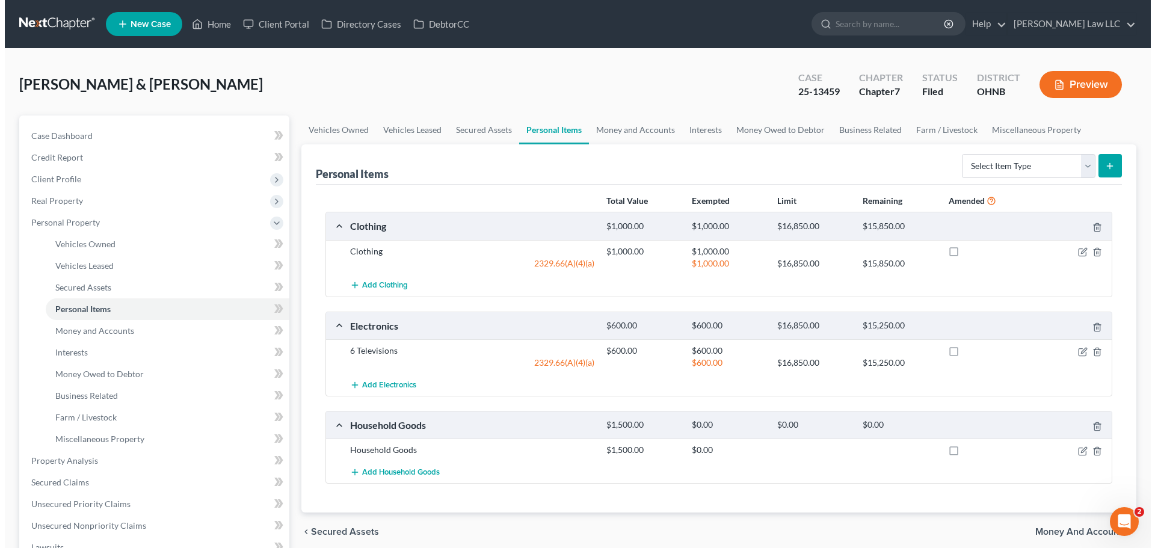
scroll to position [120, 0]
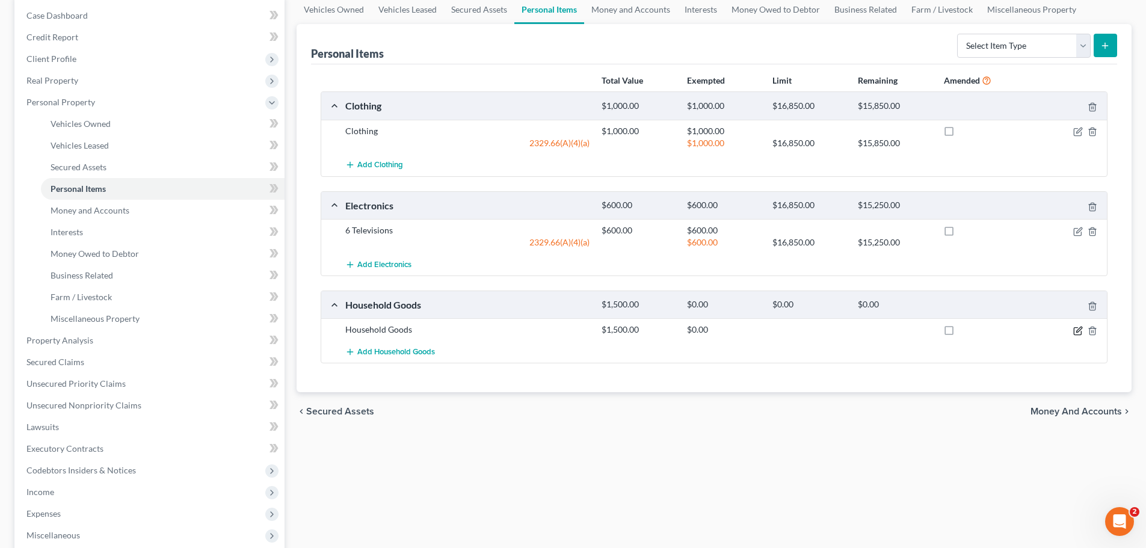
click at [1081, 328] on icon "button" at bounding box center [1078, 329] width 5 height 5
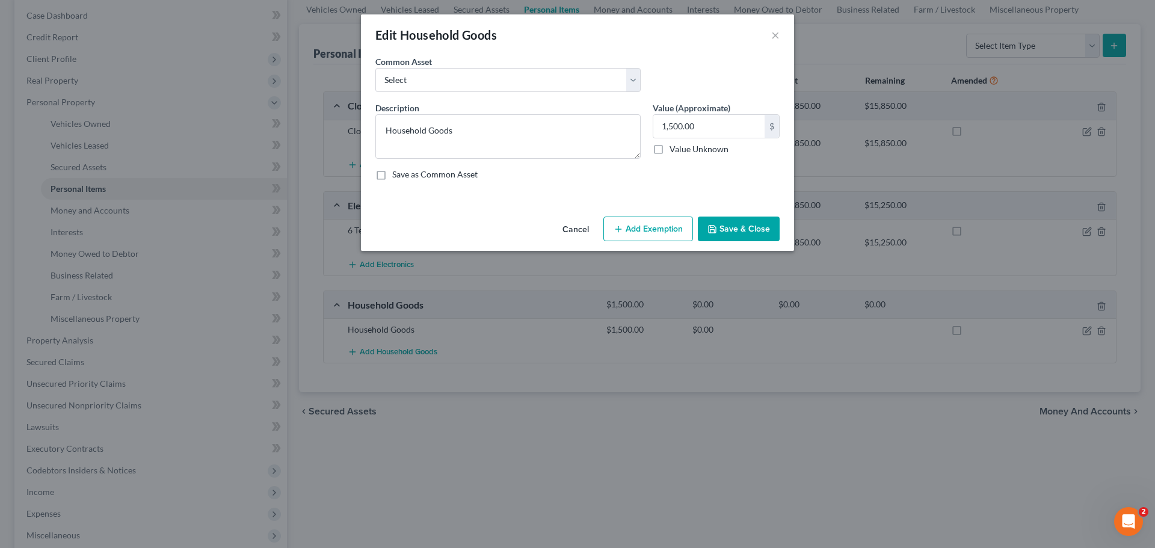
click at [667, 231] on button "Add Exemption" at bounding box center [648, 229] width 90 height 25
select select "2"
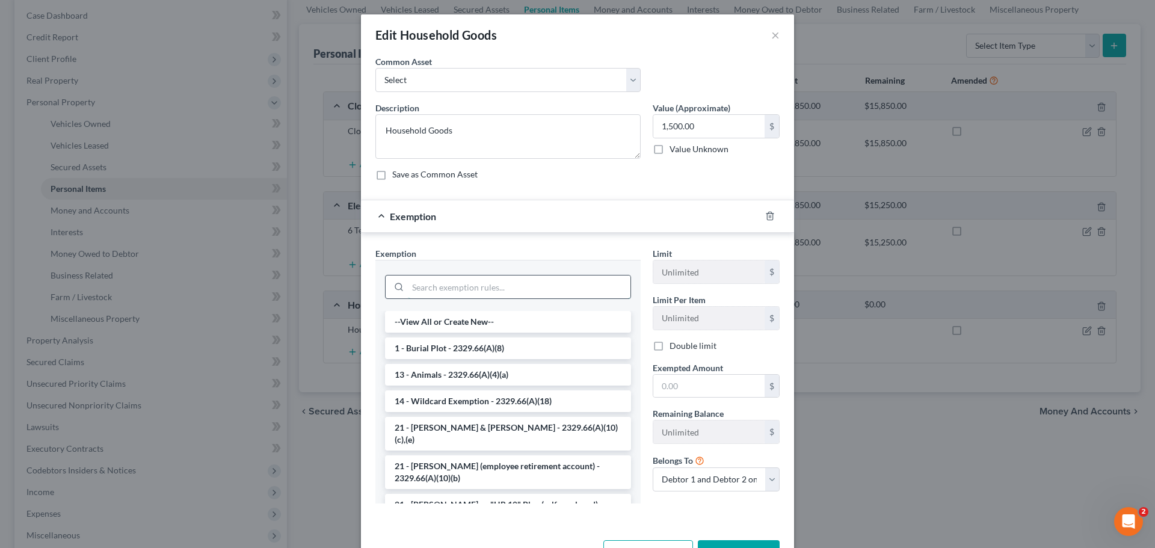
click at [439, 291] on input "search" at bounding box center [519, 286] width 223 height 23
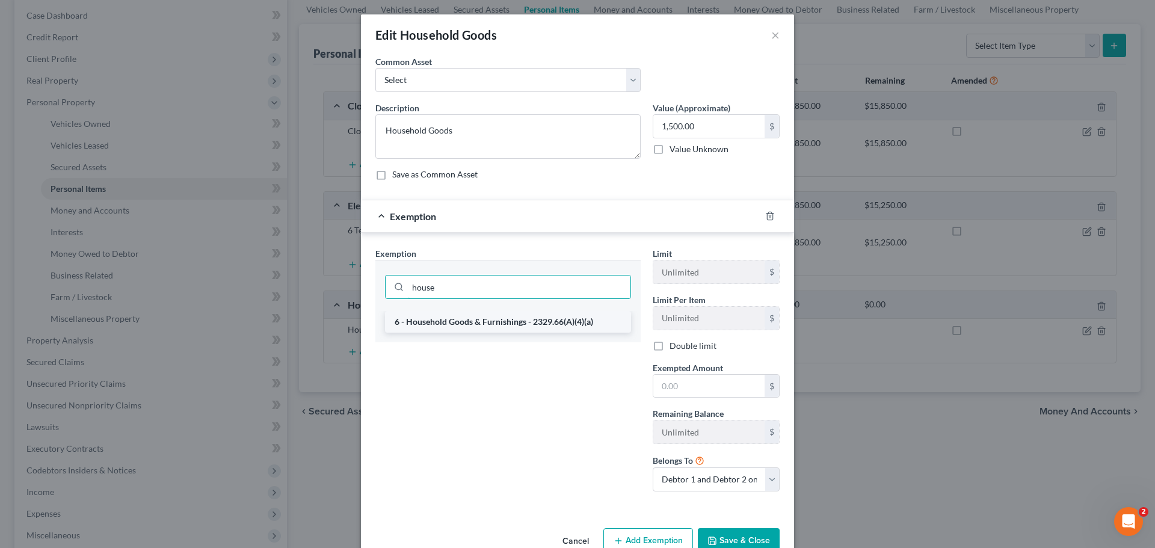
type input "house"
click at [447, 320] on li "6 - Household Goods & Furnishings - 2329.66(A)(4)(a)" at bounding box center [508, 322] width 246 height 22
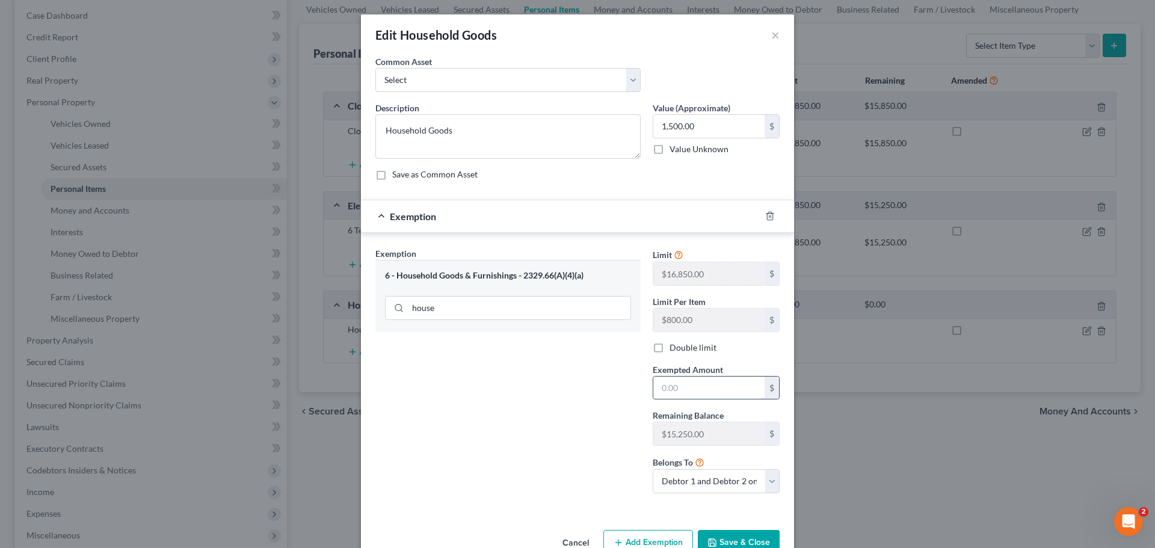
click at [692, 391] on input "text" at bounding box center [708, 388] width 111 height 23
type input "1,500"
click at [538, 356] on div "Exemption Set must be selected for CA. Exemption * 6 - Household Goods & Furnis…" at bounding box center [507, 375] width 277 height 256
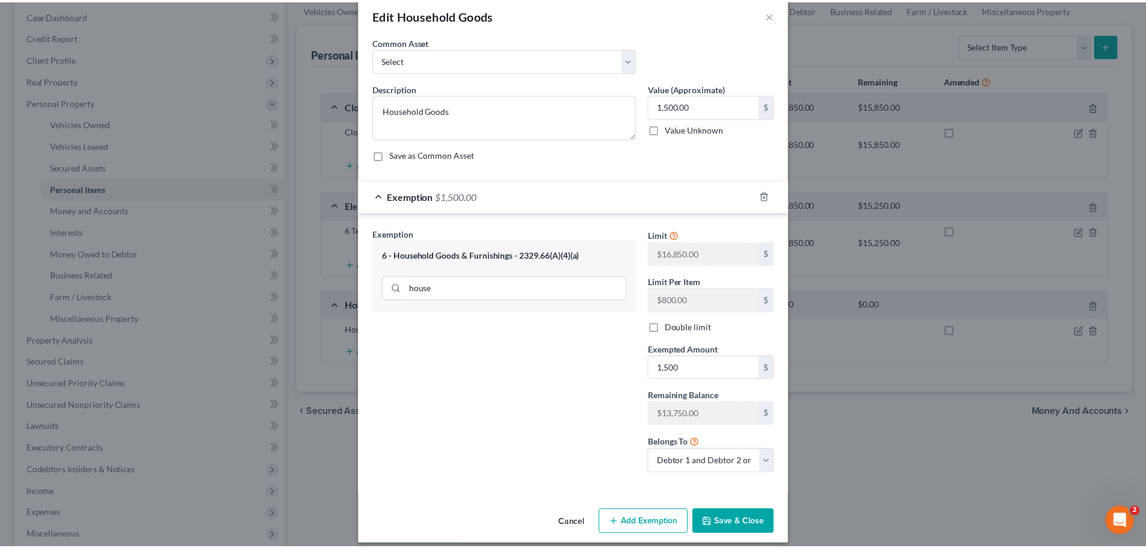
scroll to position [31, 0]
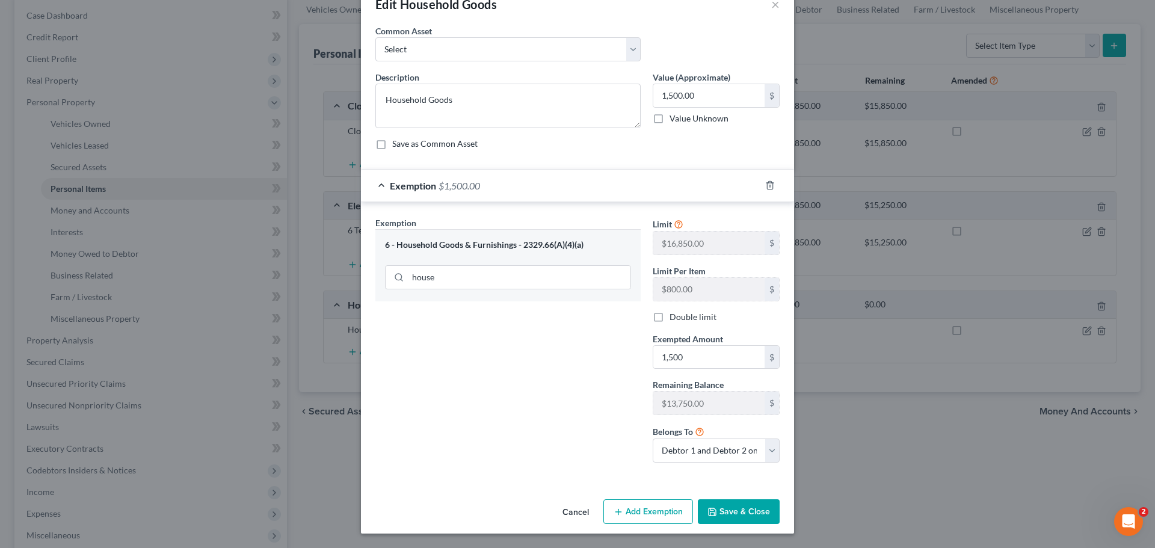
click at [743, 507] on button "Save & Close" at bounding box center [739, 511] width 82 height 25
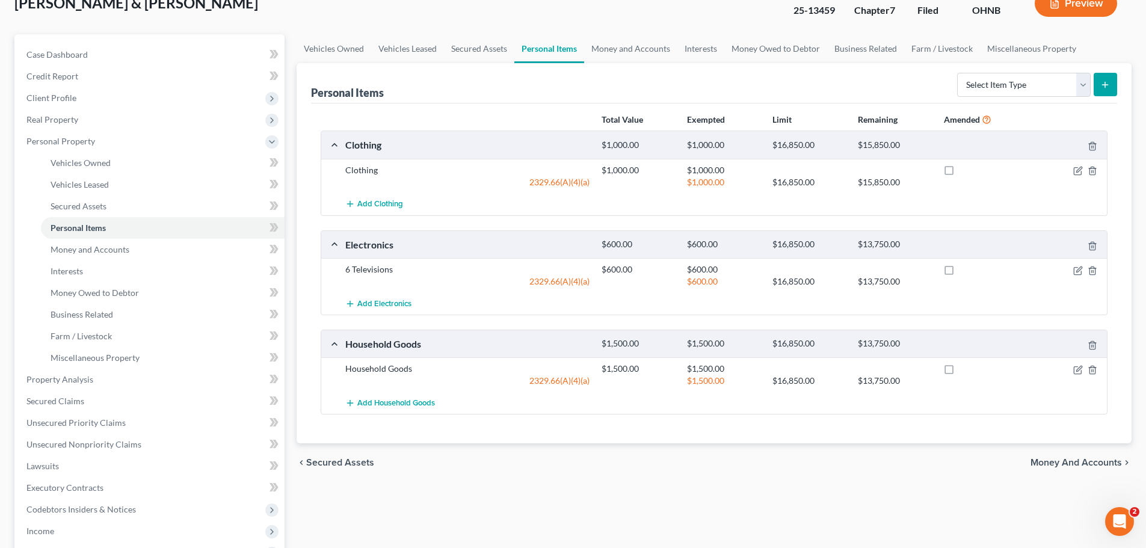
scroll to position [60, 0]
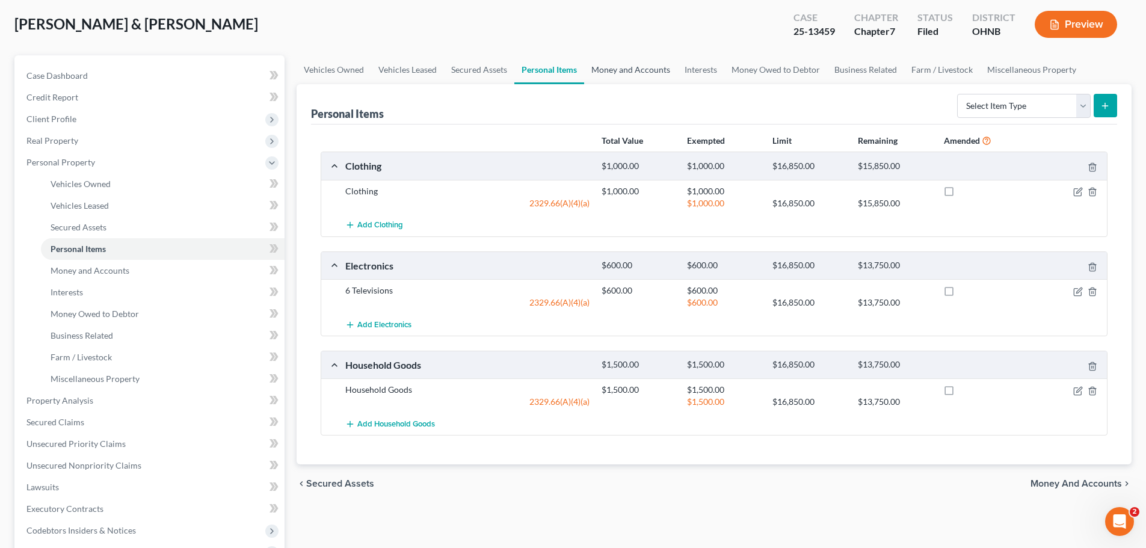
click at [642, 69] on link "Money and Accounts" at bounding box center [630, 69] width 93 height 29
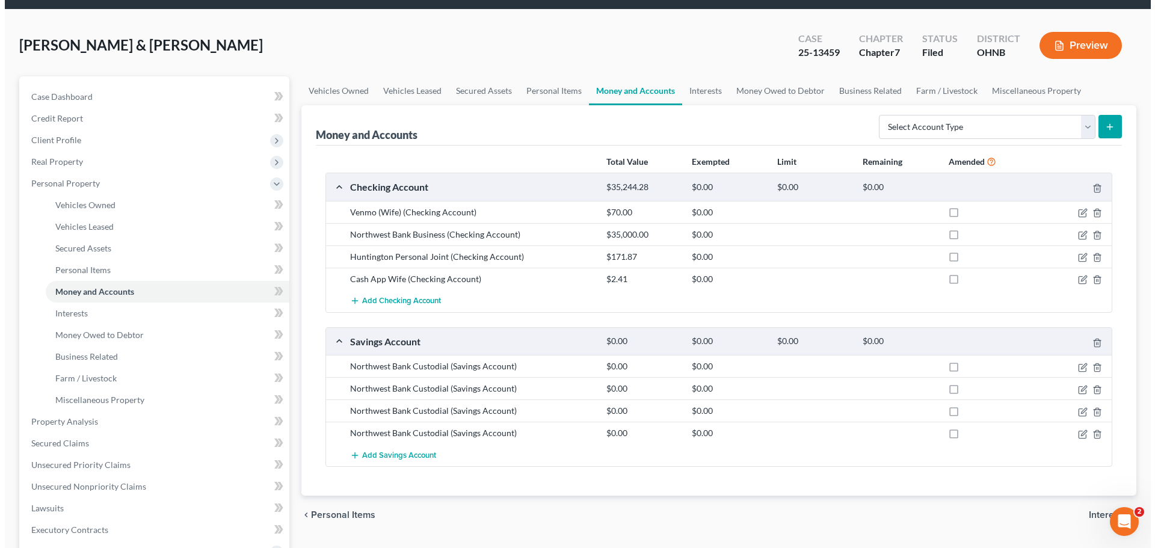
scroll to position [60, 0]
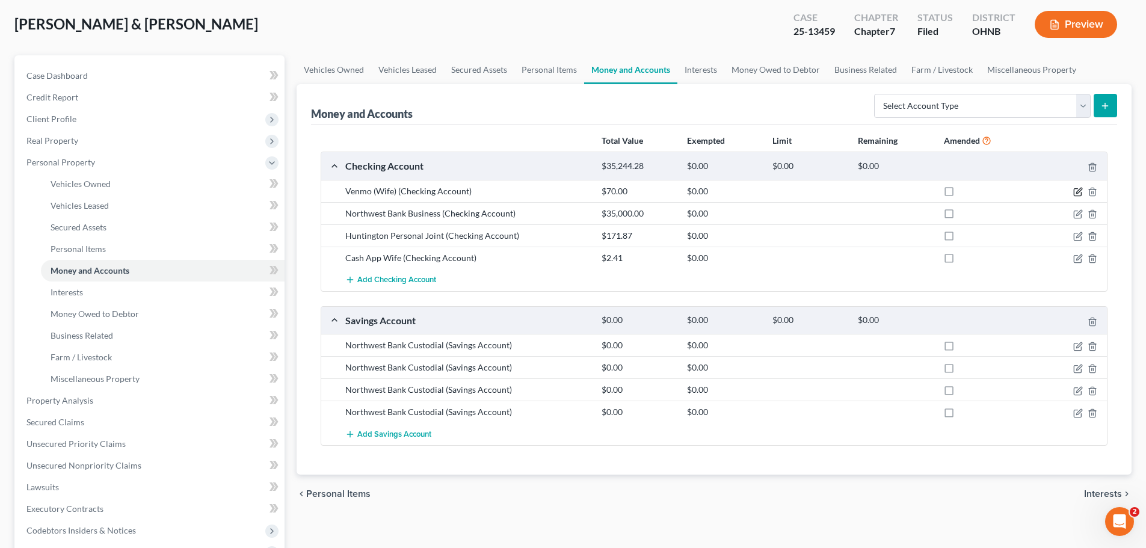
click at [1078, 192] on icon "button" at bounding box center [1078, 192] width 10 height 10
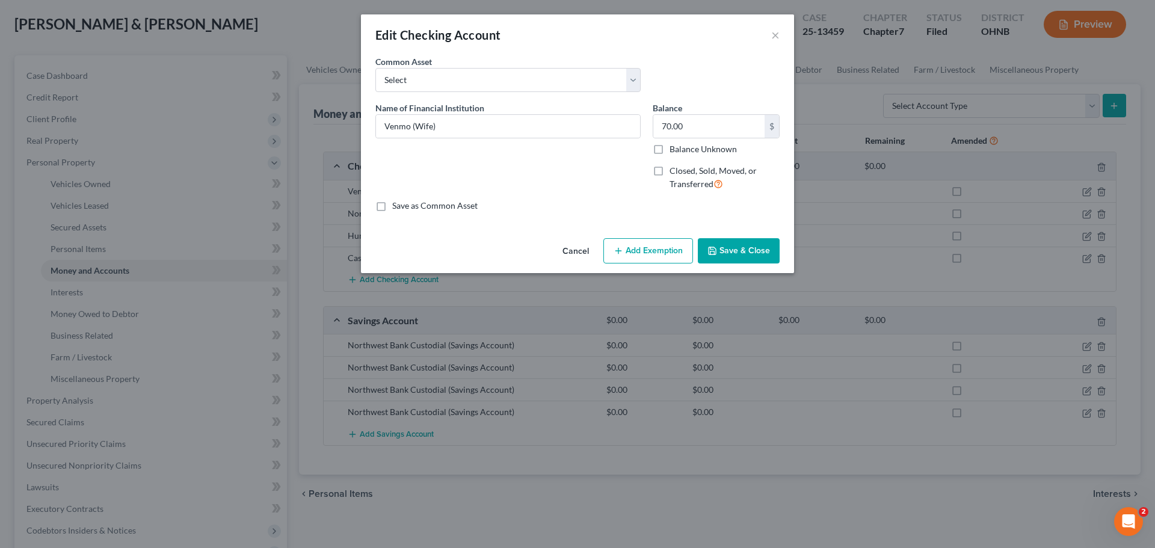
click at [644, 251] on button "Add Exemption" at bounding box center [648, 250] width 90 height 25
select select "2"
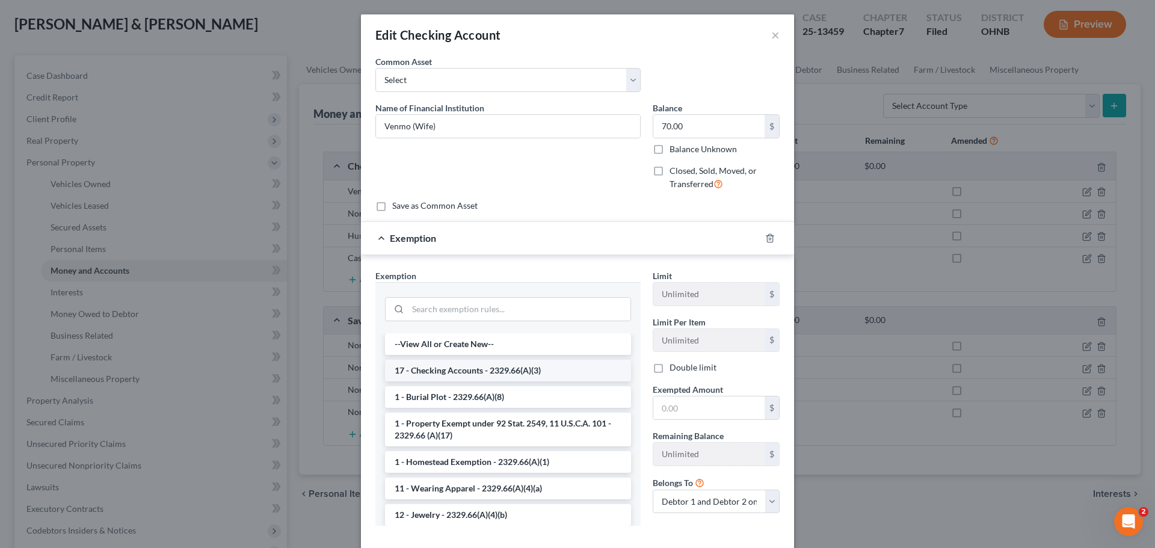
click at [431, 369] on li "17 - Checking Accounts - 2329.66(A)(3)" at bounding box center [508, 371] width 246 height 22
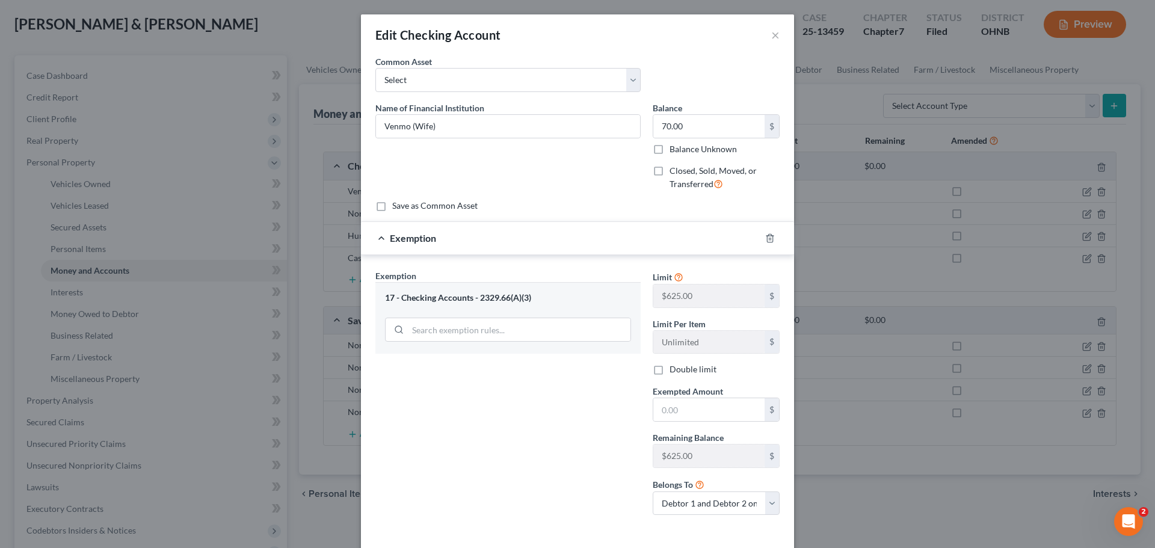
click at [585, 168] on div "Name of Financial Institution * Venmo (Wife)" at bounding box center [507, 151] width 277 height 99
click at [686, 416] on input "text" at bounding box center [708, 409] width 111 height 23
type input "70"
click at [570, 405] on div "Exemption Set must be selected for CA. Exemption * 17 - Checking Accounts - 232…" at bounding box center [507, 397] width 277 height 256
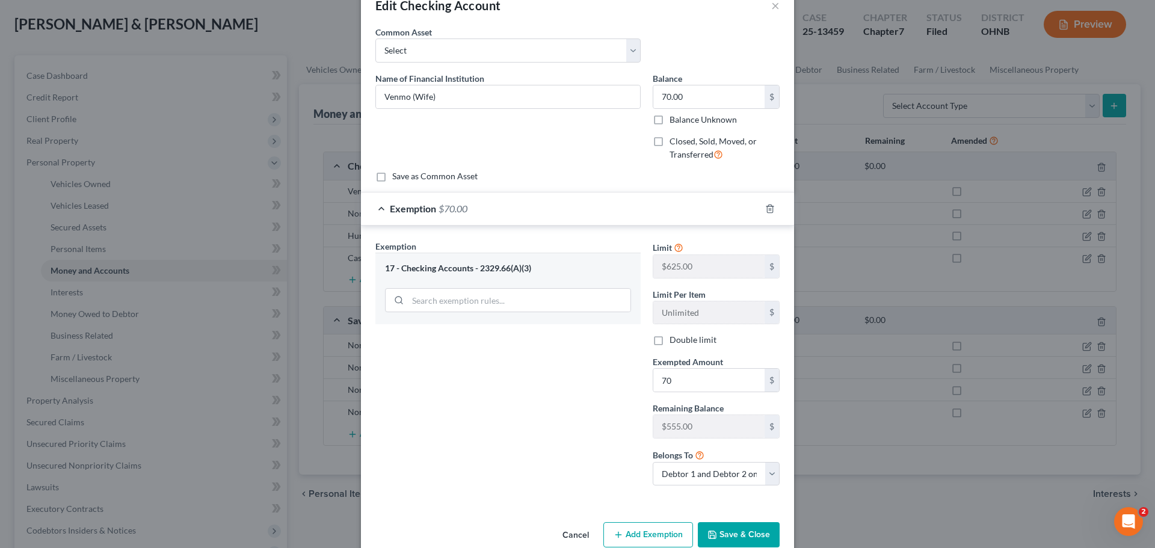
scroll to position [53, 0]
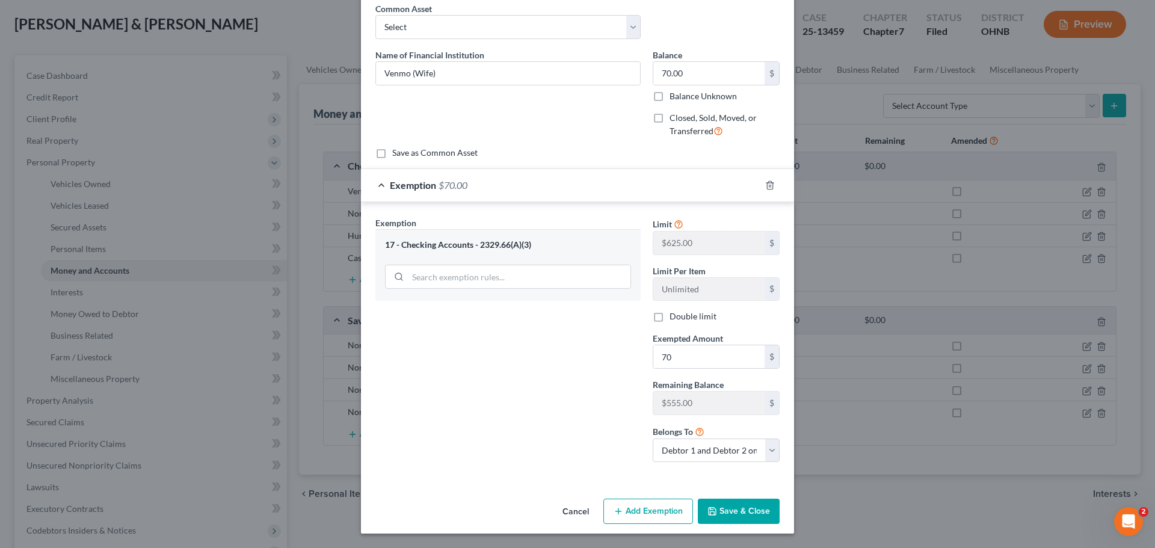
click at [728, 506] on button "Save & Close" at bounding box center [739, 511] width 82 height 25
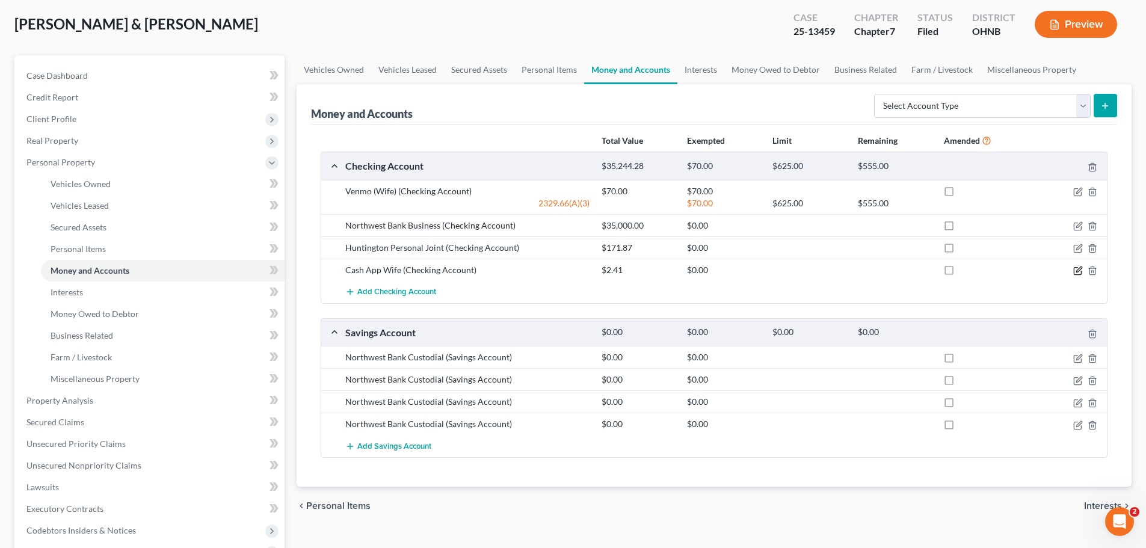
click at [1080, 272] on icon "button" at bounding box center [1078, 271] width 10 height 10
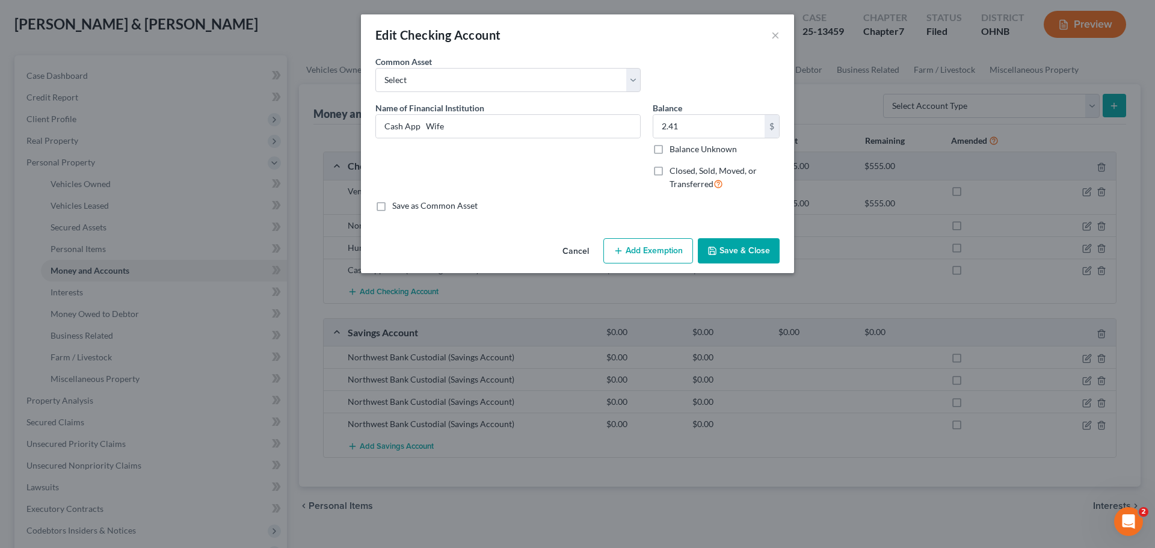
click at [635, 248] on button "Add Exemption" at bounding box center [648, 250] width 90 height 25
select select "2"
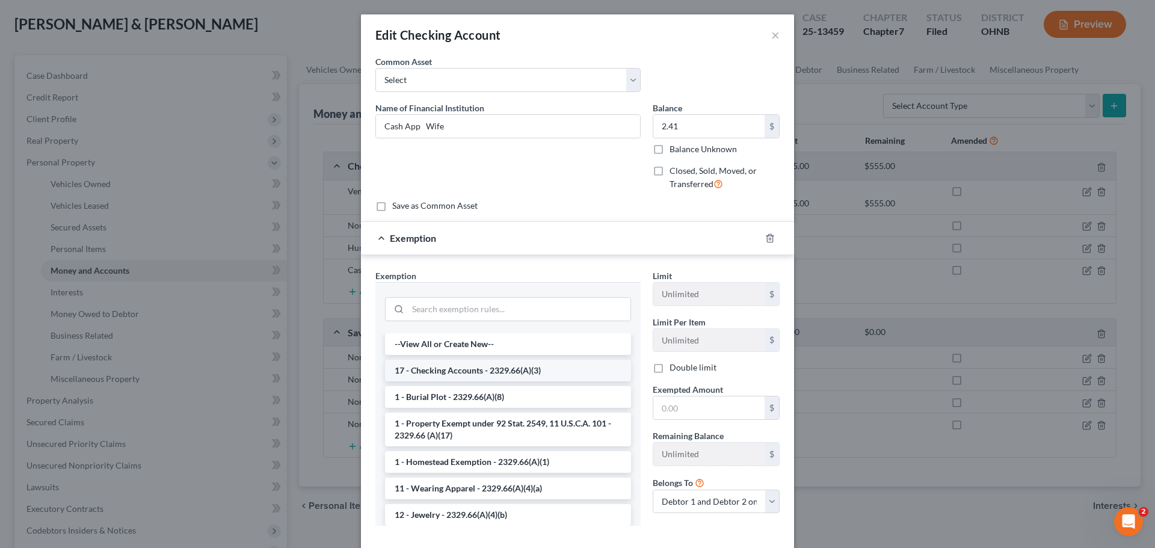
click at [461, 370] on li "17 - Checking Accounts - 2329.66(A)(3)" at bounding box center [508, 371] width 246 height 22
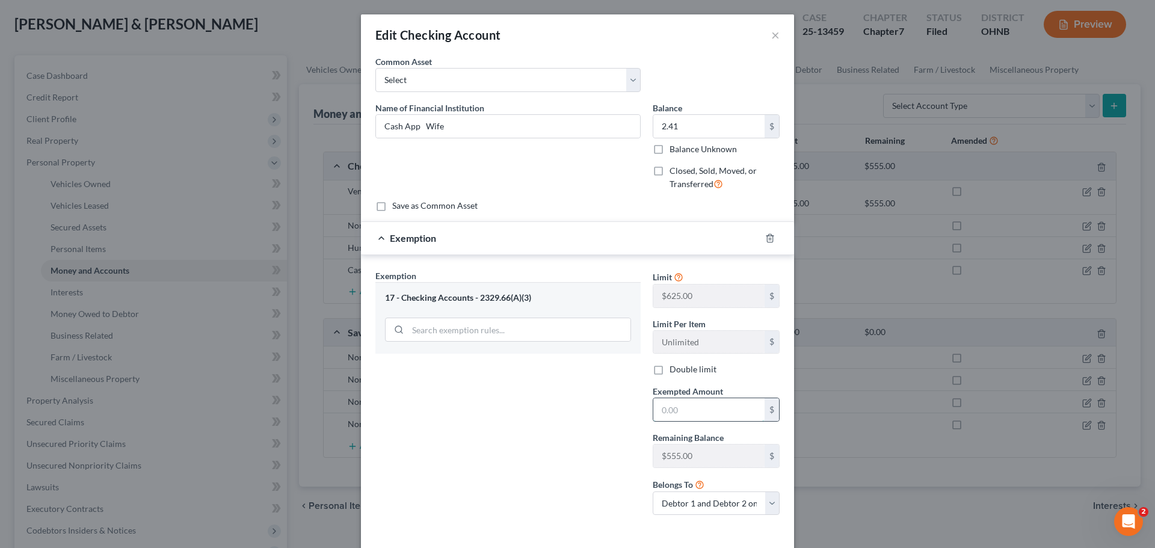
click at [685, 412] on input "text" at bounding box center [708, 409] width 111 height 23
type input "2.41"
click at [550, 407] on div "Exemption Set must be selected for CA. Exemption * 17 - Checking Accounts - 232…" at bounding box center [507, 397] width 277 height 256
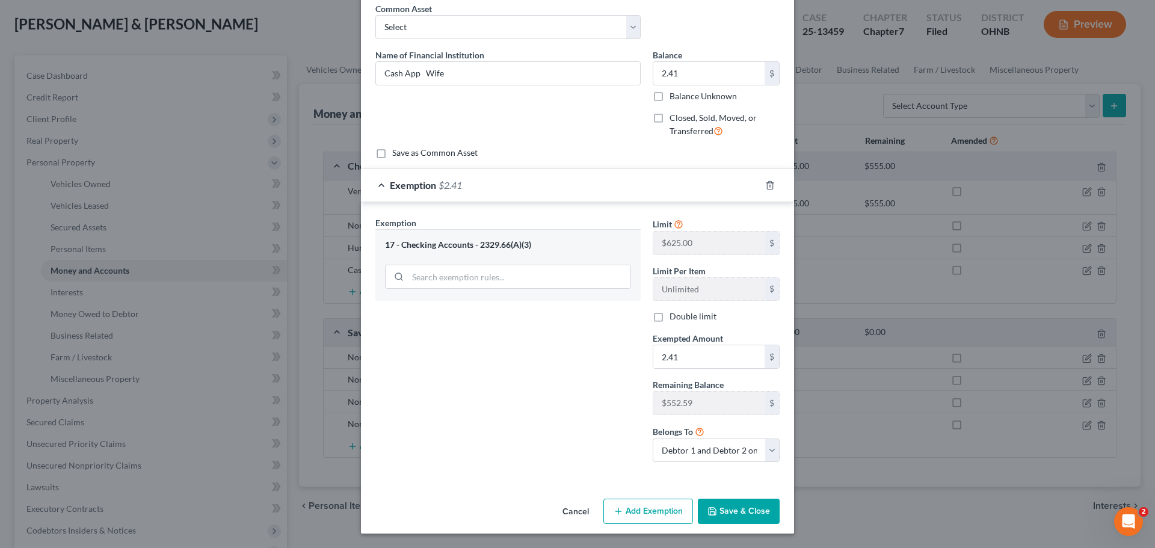
click at [726, 504] on button "Save & Close" at bounding box center [739, 511] width 82 height 25
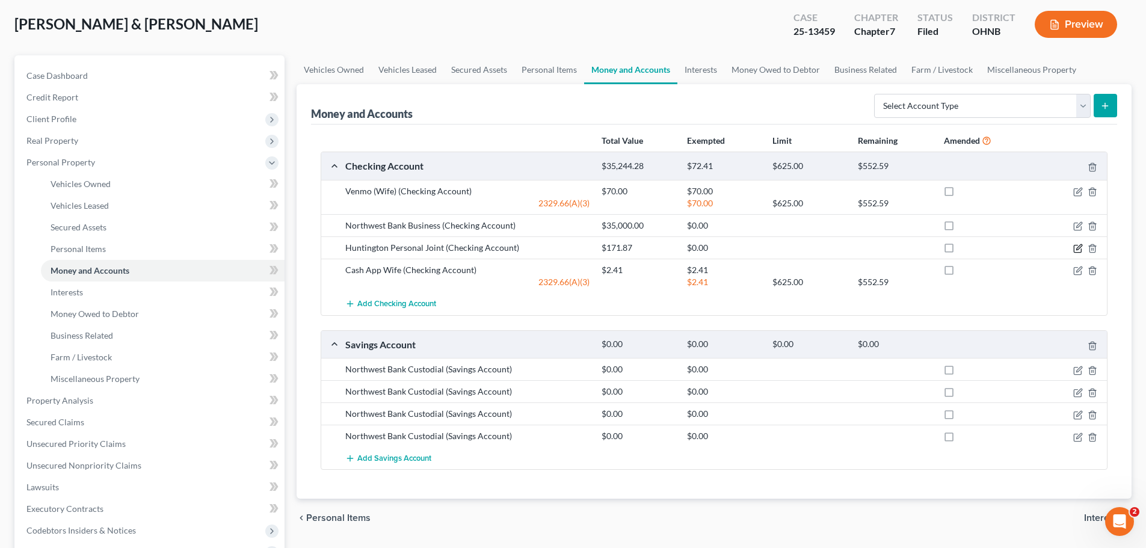
click at [1074, 250] on icon "button" at bounding box center [1078, 249] width 10 height 10
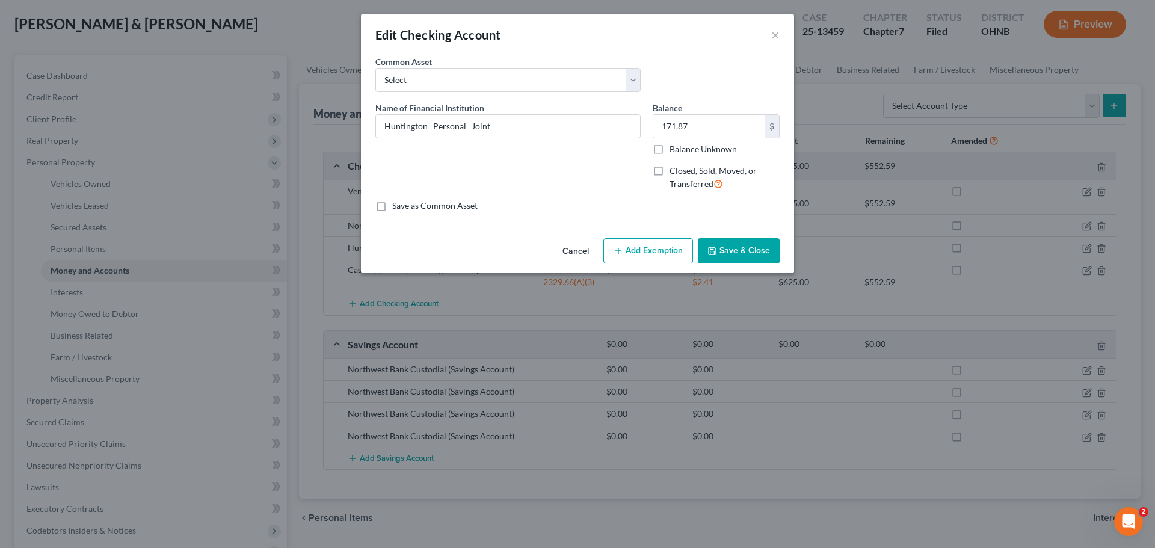
click at [666, 253] on button "Add Exemption" at bounding box center [648, 250] width 90 height 25
select select "2"
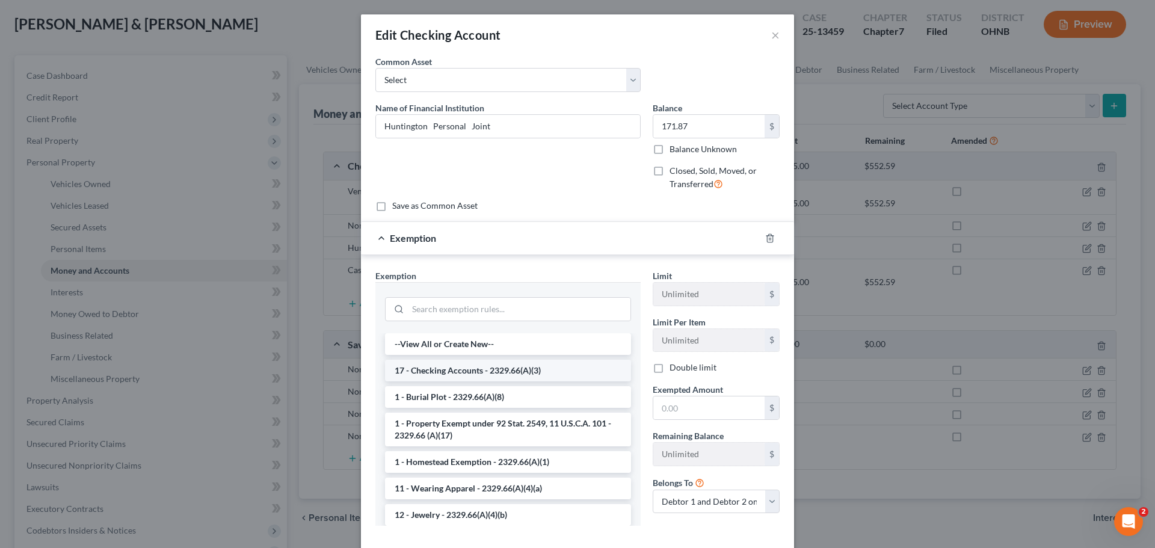
click at [461, 377] on li "17 - Checking Accounts - 2329.66(A)(3)" at bounding box center [508, 371] width 246 height 22
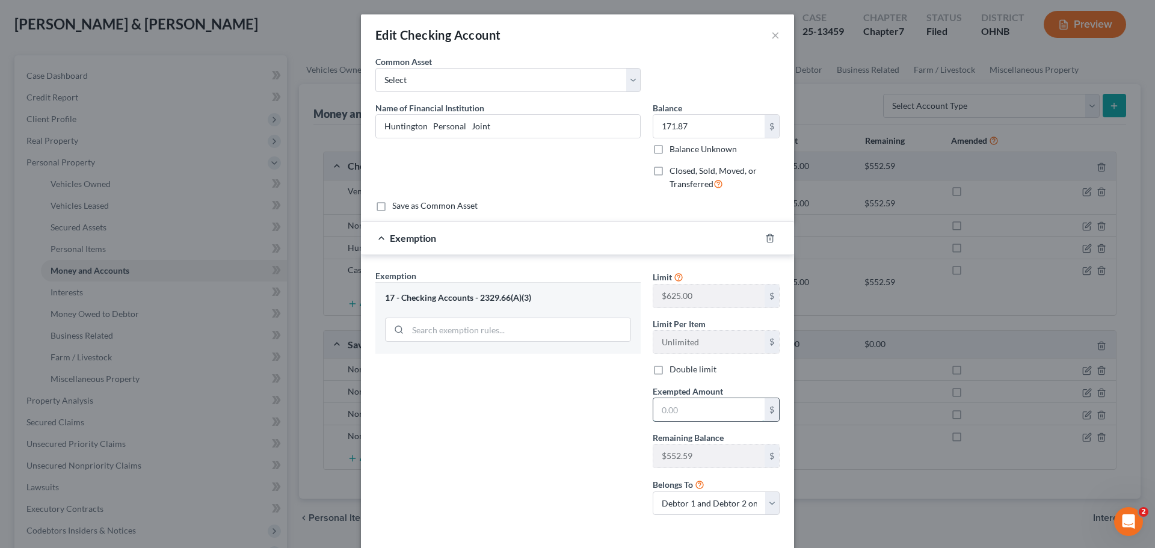
click at [695, 408] on input "text" at bounding box center [708, 409] width 111 height 23
type input "171.87"
click at [504, 428] on div "Exemption Set must be selected for CA. Exemption * 17 - Checking Accounts - 232…" at bounding box center [507, 397] width 277 height 256
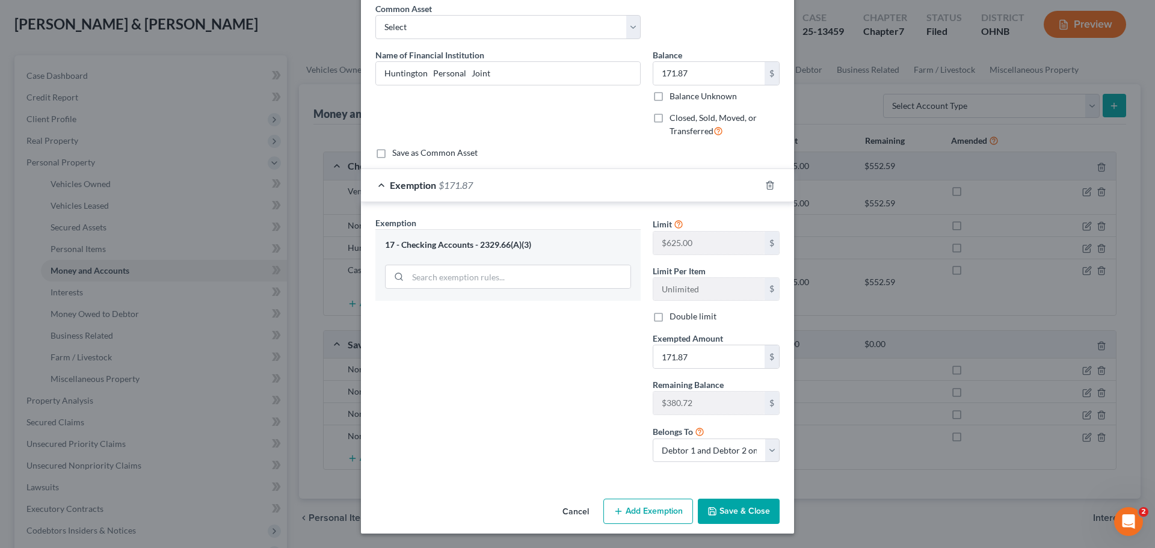
click at [731, 512] on button "Save & Close" at bounding box center [739, 511] width 82 height 25
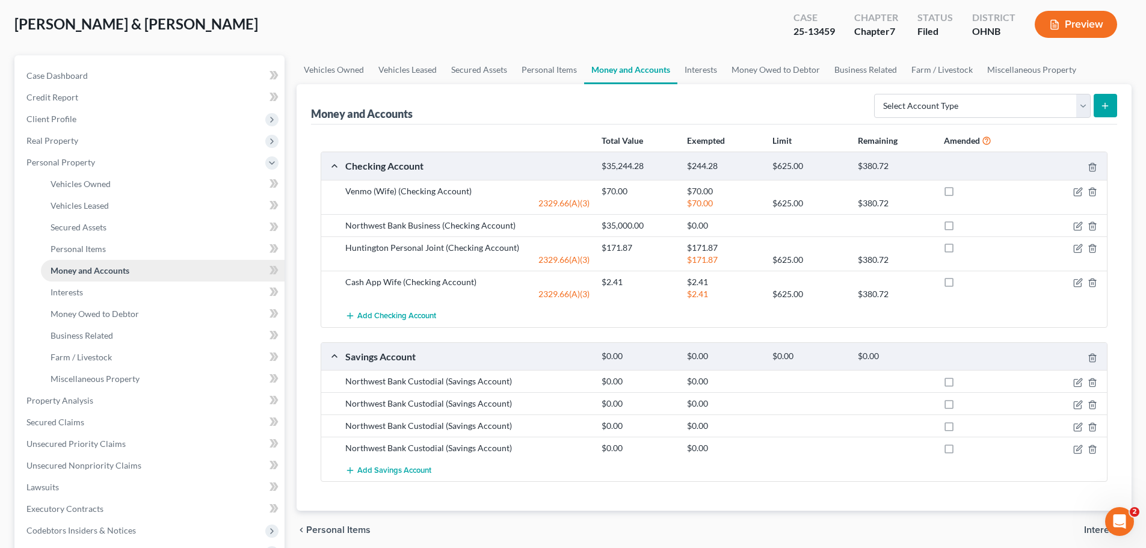
click at [118, 269] on span "Money and Accounts" at bounding box center [90, 270] width 79 height 10
click at [115, 247] on link "Personal Items" at bounding box center [163, 249] width 244 height 22
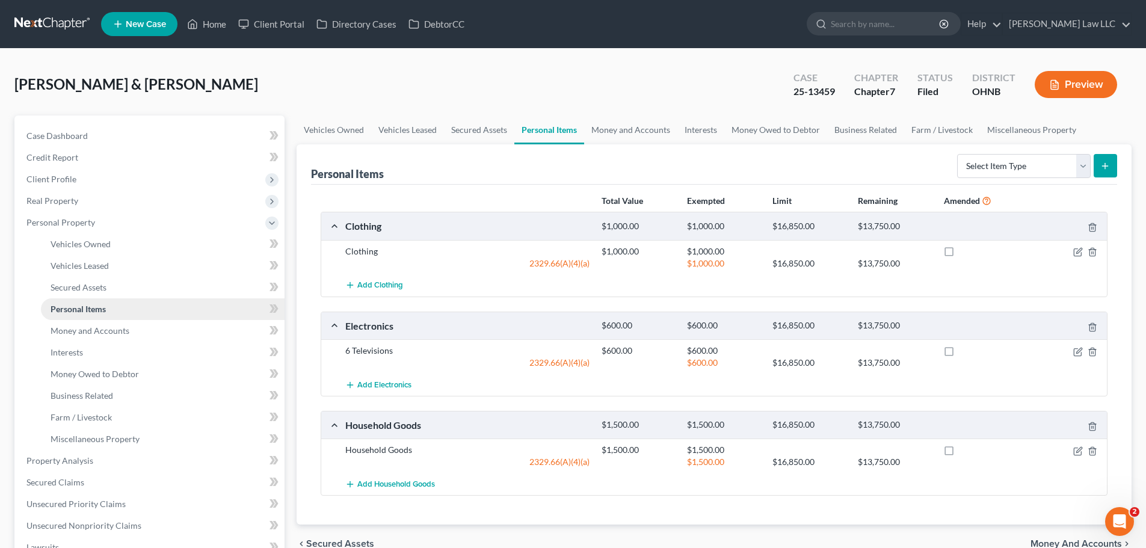
click at [137, 309] on link "Personal Items" at bounding box center [163, 309] width 244 height 22
click at [164, 328] on link "Money and Accounts" at bounding box center [163, 331] width 244 height 22
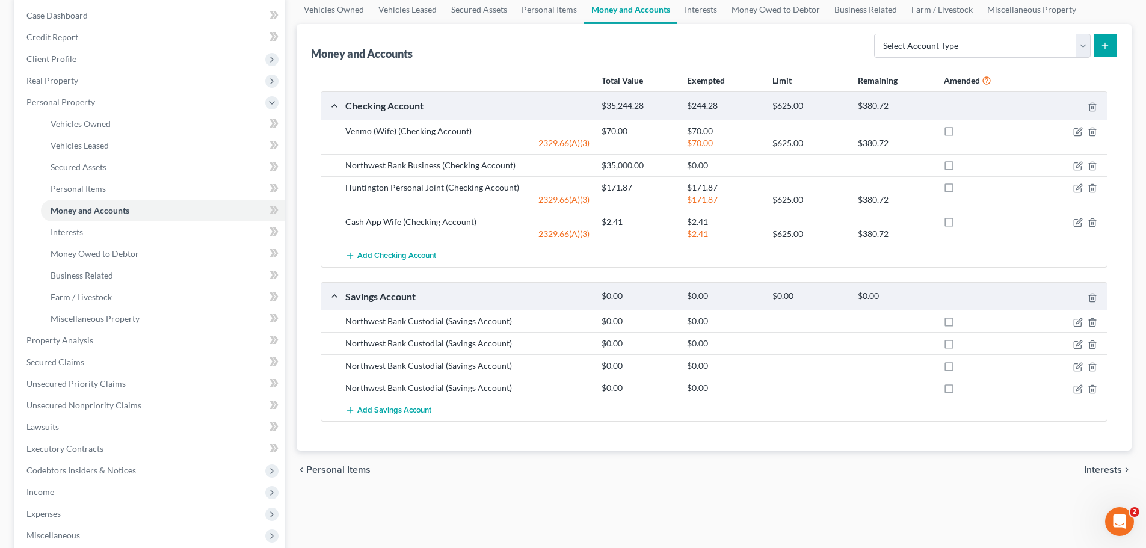
scroll to position [60, 0]
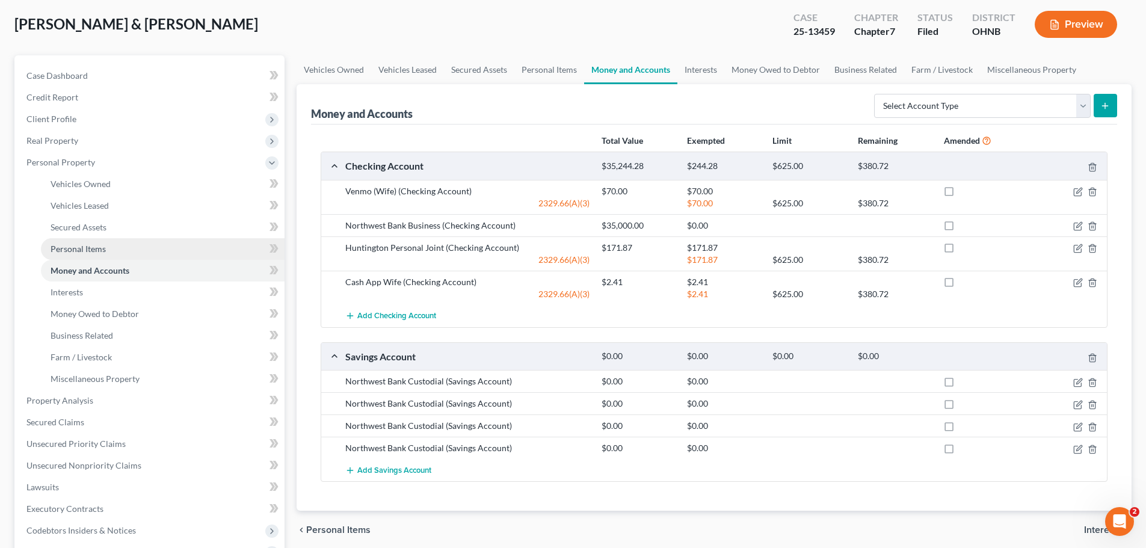
click at [91, 247] on span "Personal Items" at bounding box center [78, 249] width 55 height 10
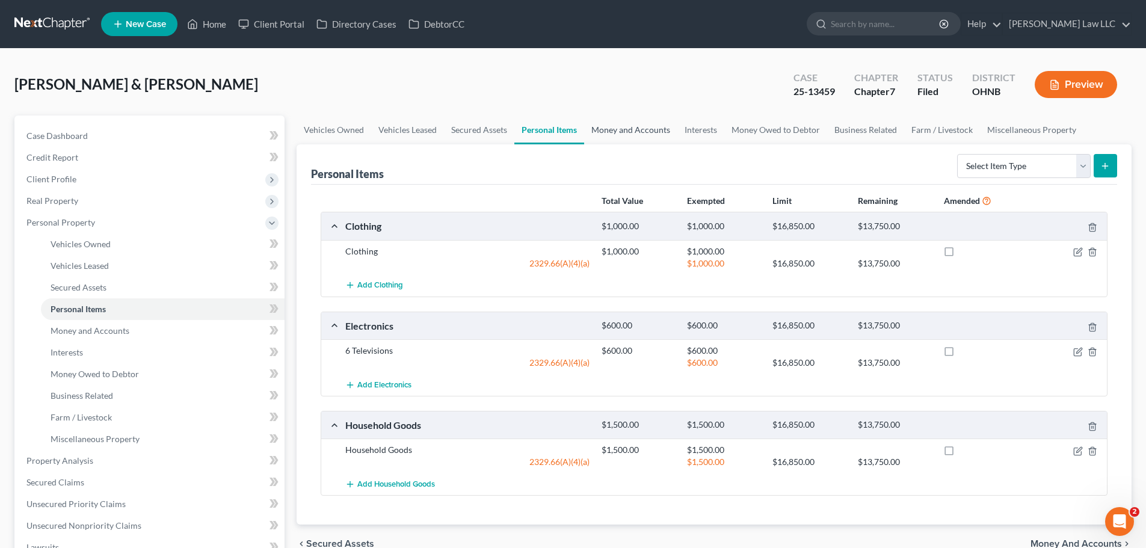
click at [634, 129] on link "Money and Accounts" at bounding box center [630, 129] width 93 height 29
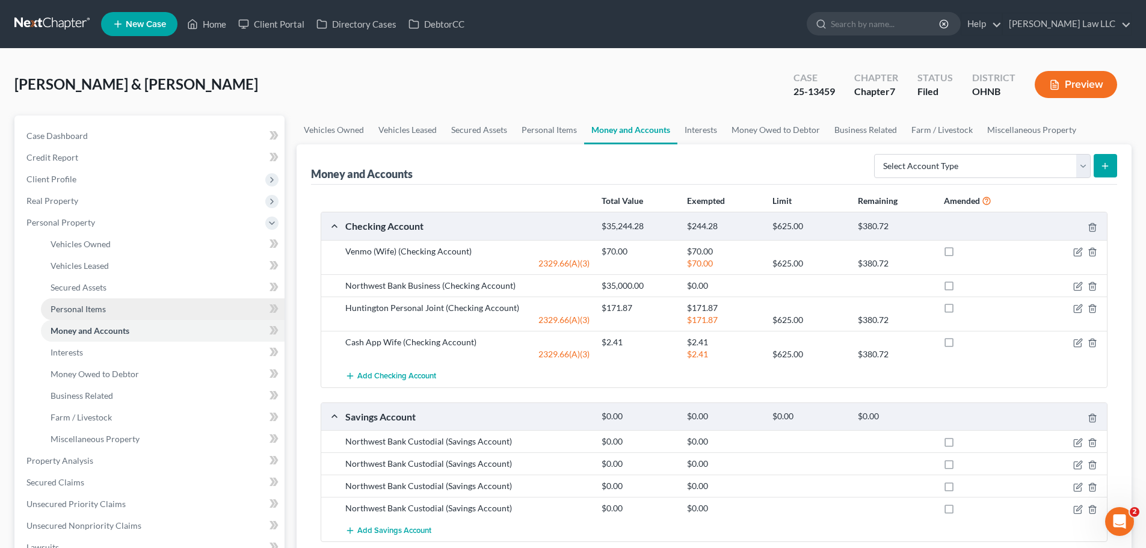
click at [120, 315] on link "Personal Items" at bounding box center [163, 309] width 244 height 22
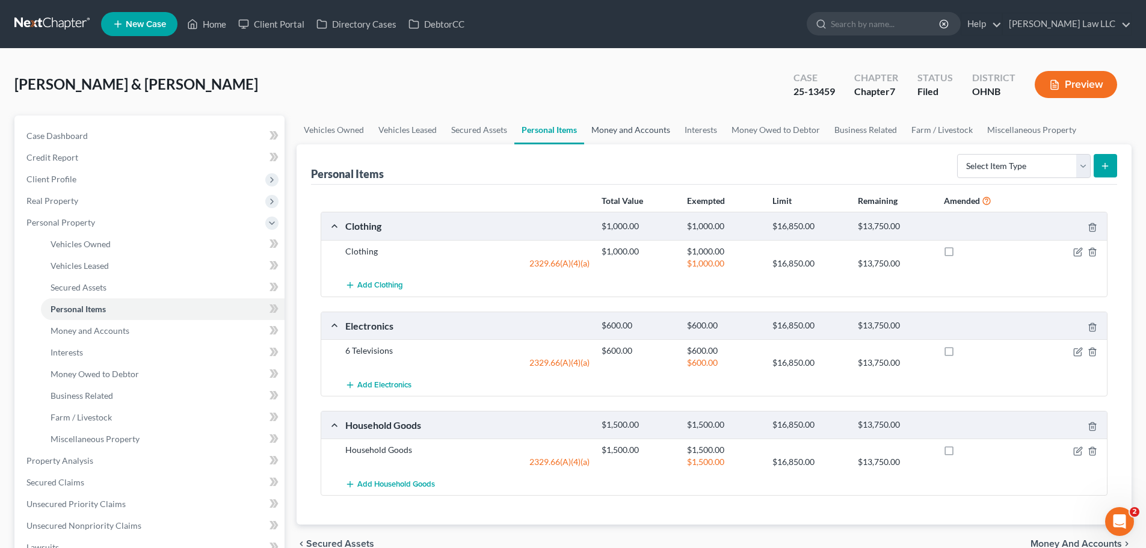
click at [638, 125] on link "Money and Accounts" at bounding box center [630, 129] width 93 height 29
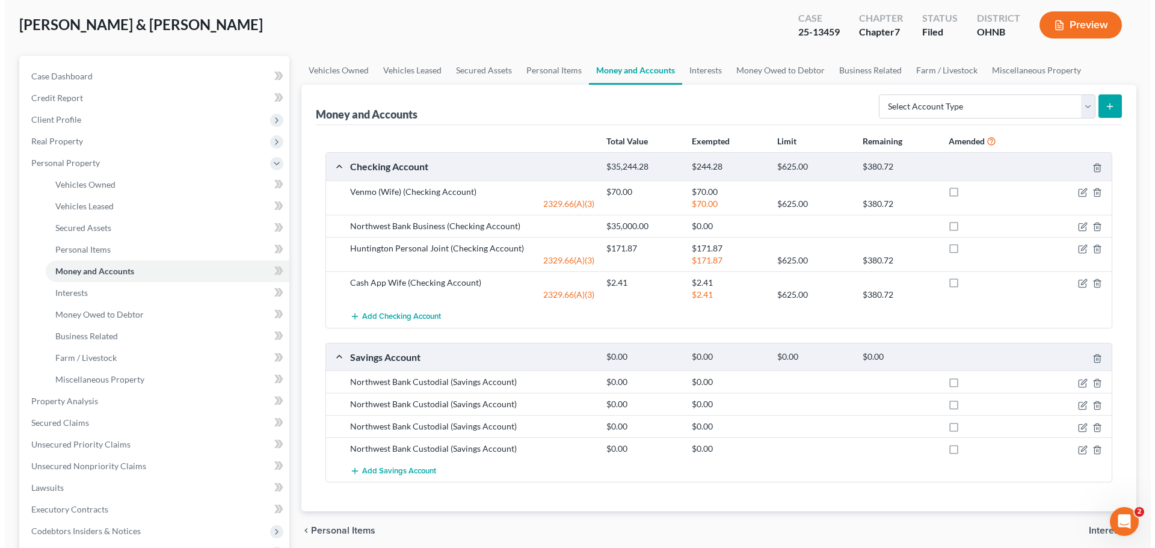
scroll to position [60, 0]
click at [1076, 224] on icon "button" at bounding box center [1078, 226] width 10 height 10
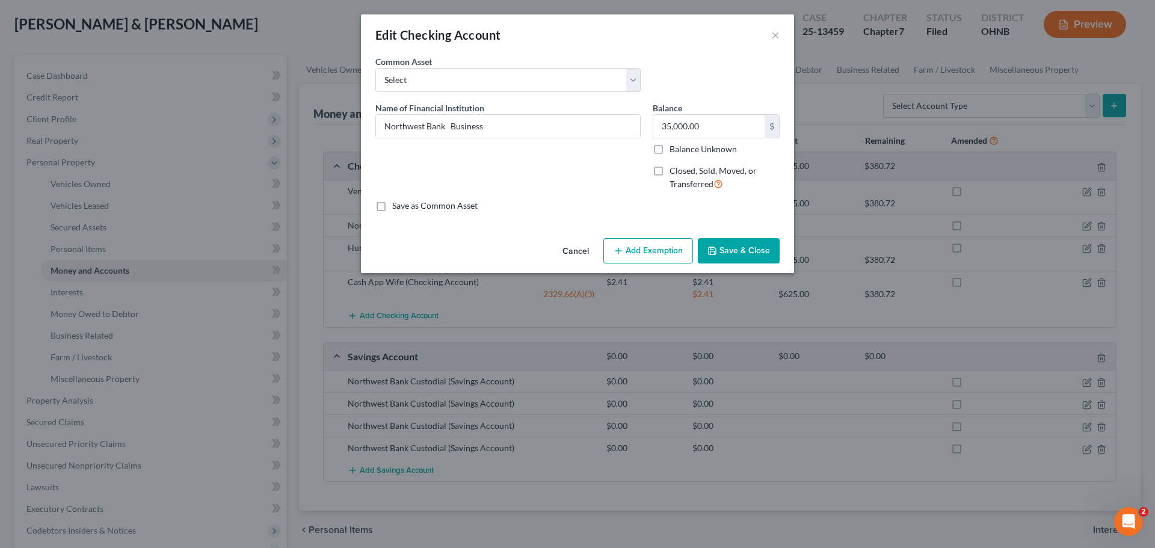
click at [648, 251] on button "Add Exemption" at bounding box center [648, 250] width 90 height 25
select select "2"
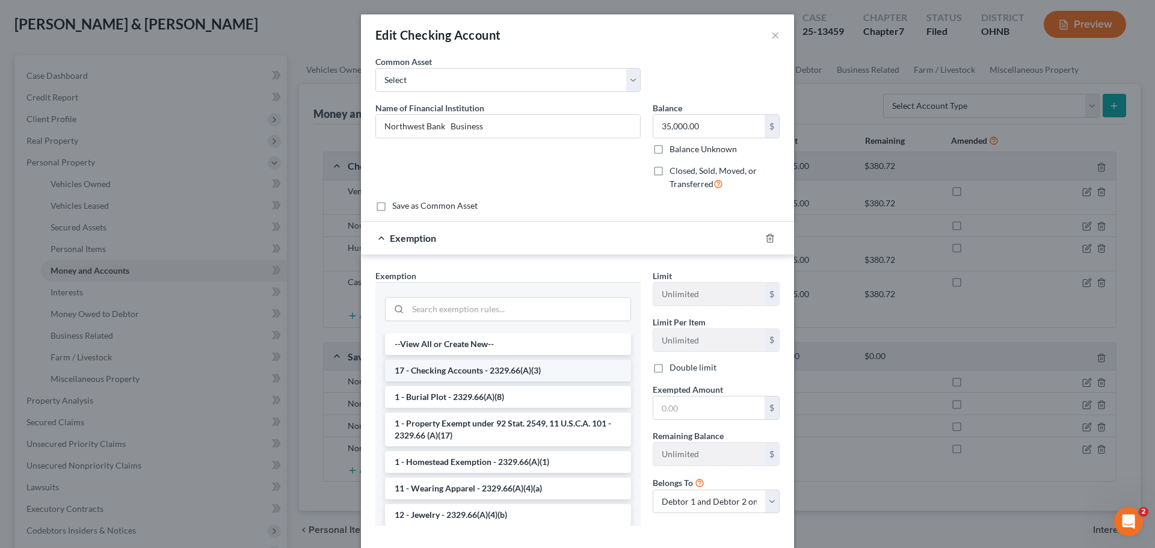
click at [460, 373] on li "17 - Checking Accounts - 2329.66(A)(3)" at bounding box center [508, 371] width 246 height 22
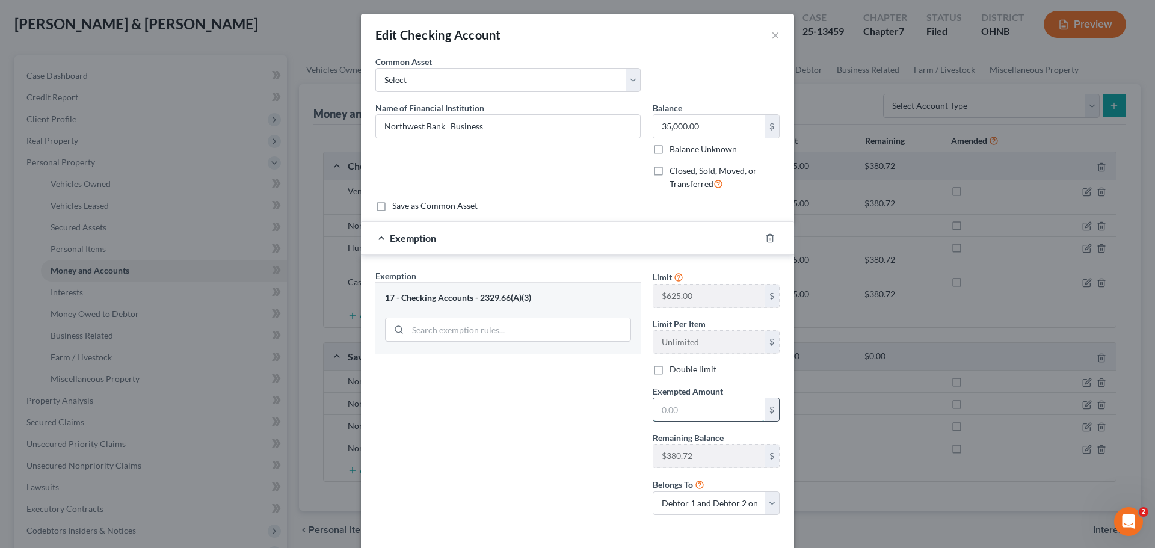
click at [715, 419] on input "text" at bounding box center [708, 409] width 111 height 23
type input "380.72"
click at [558, 449] on div "Exemption Set must be selected for CA. Exemption * 17 - Checking Accounts - 232…" at bounding box center [507, 397] width 277 height 256
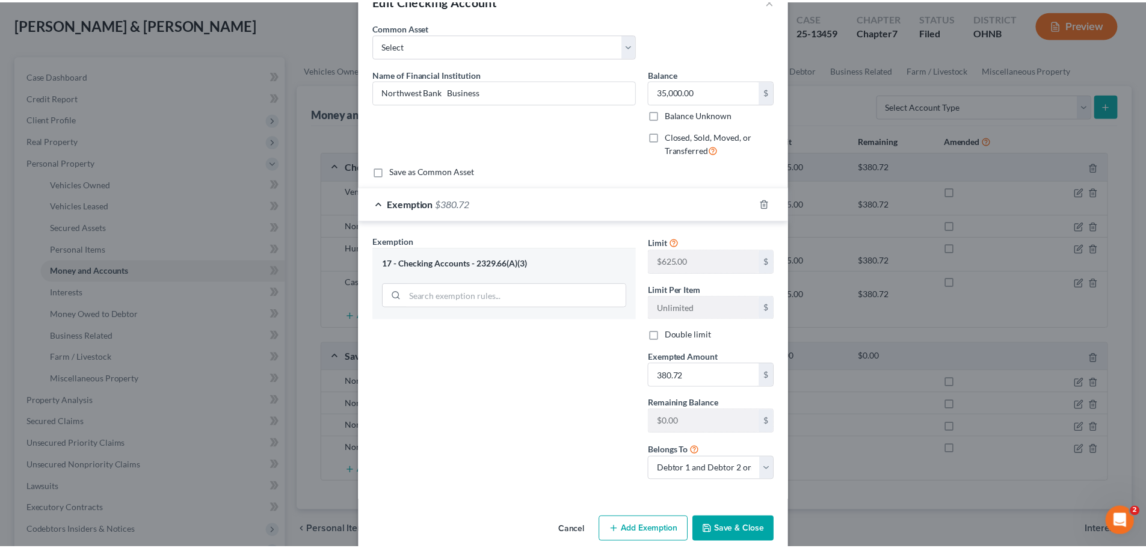
scroll to position [53, 0]
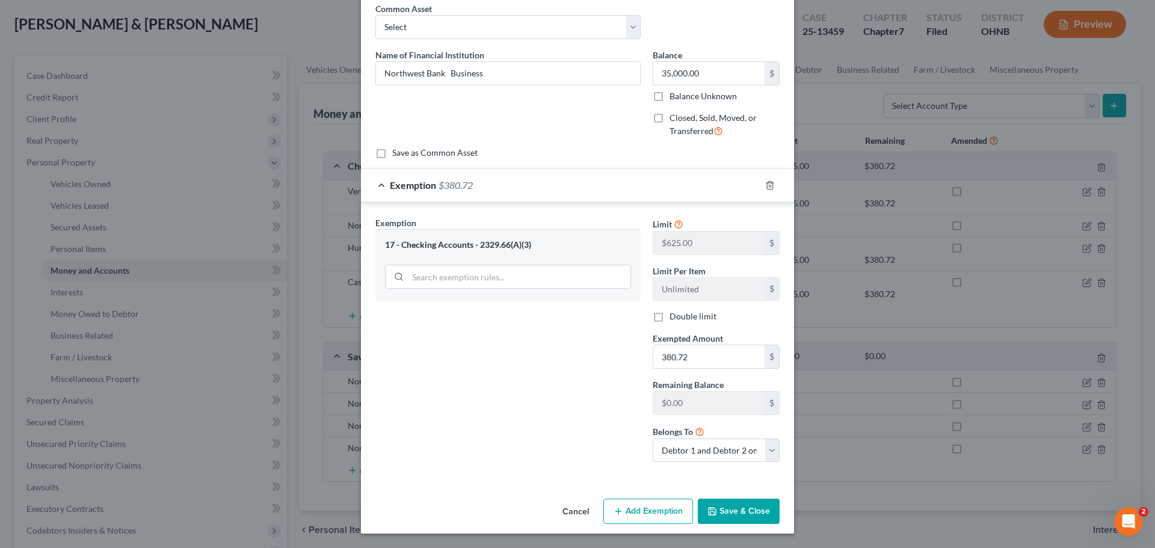
click at [715, 510] on button "Save & Close" at bounding box center [739, 511] width 82 height 25
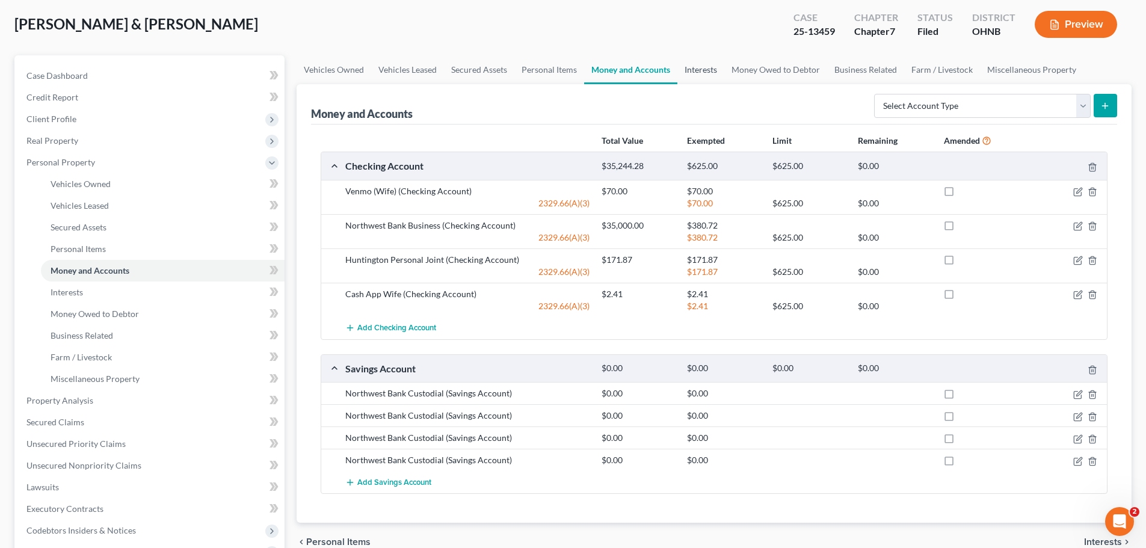
click at [708, 73] on link "Interests" at bounding box center [700, 69] width 47 height 29
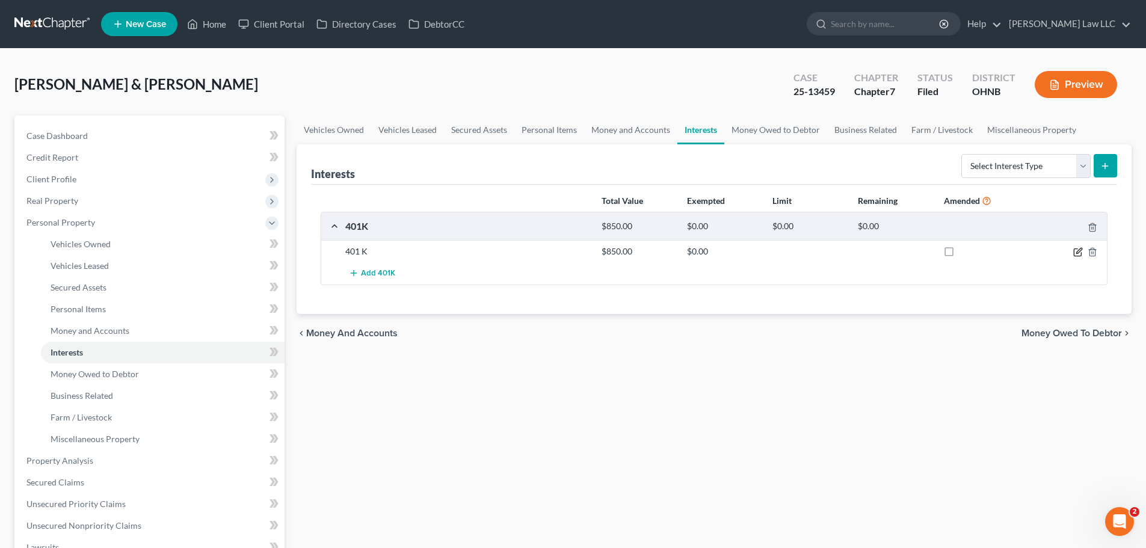
click at [1078, 253] on icon "button" at bounding box center [1078, 252] width 10 height 10
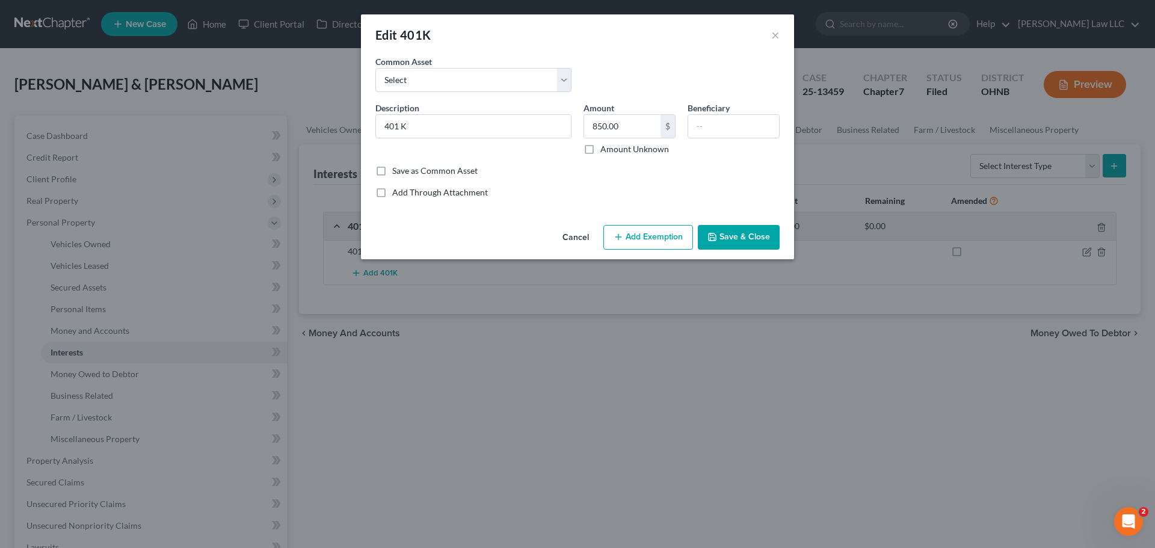
click at [657, 240] on button "Add Exemption" at bounding box center [648, 237] width 90 height 25
select select "2"
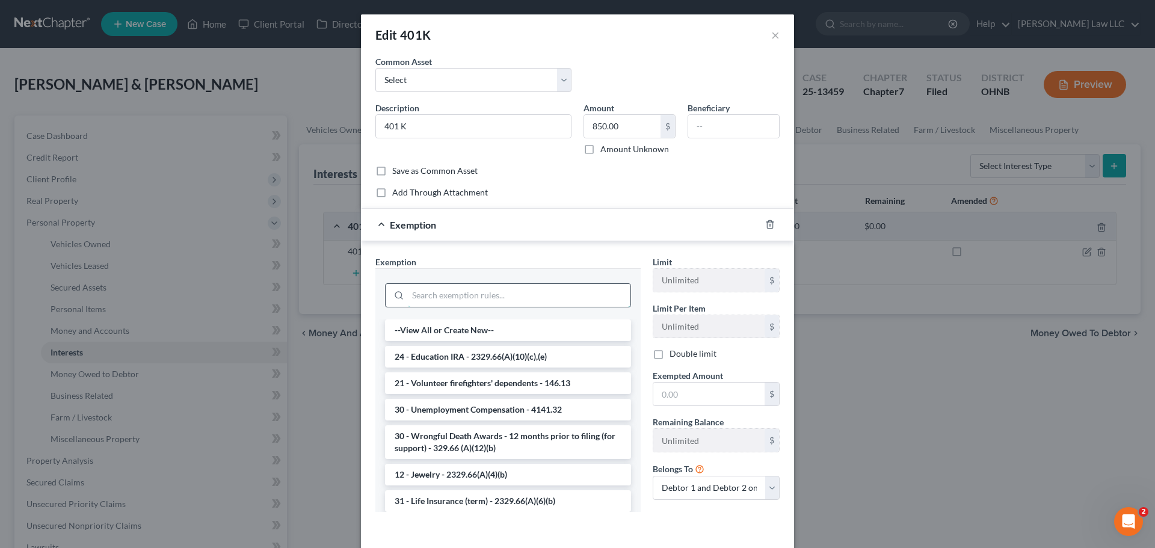
click at [487, 294] on input "search" at bounding box center [519, 295] width 223 height 23
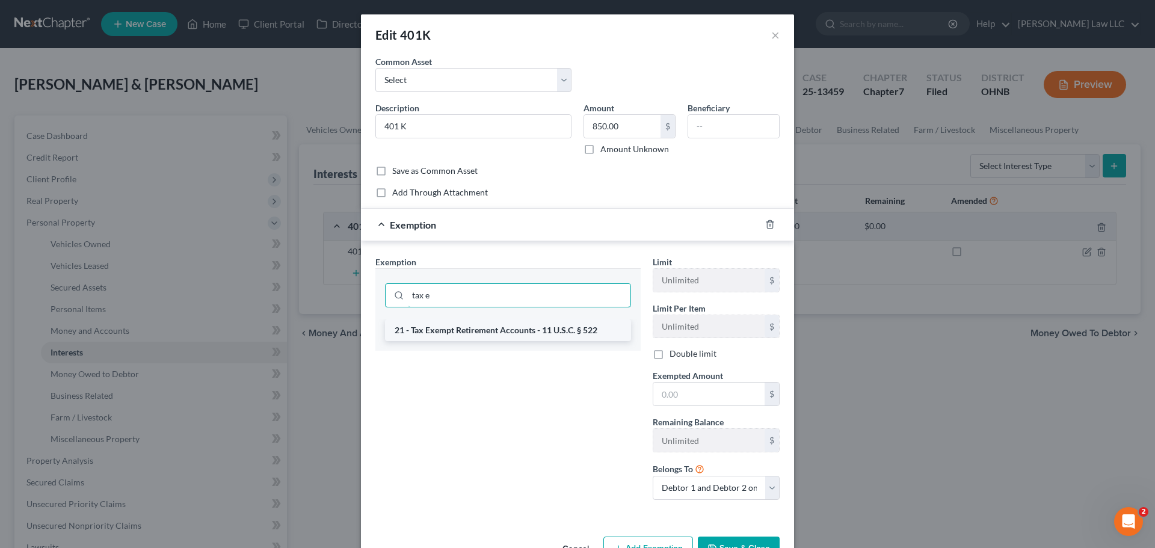
type input "tax e"
click at [483, 328] on li "21 - Tax Exempt Retirement Accounts - 11 U.S.C. § 522" at bounding box center [508, 330] width 246 height 22
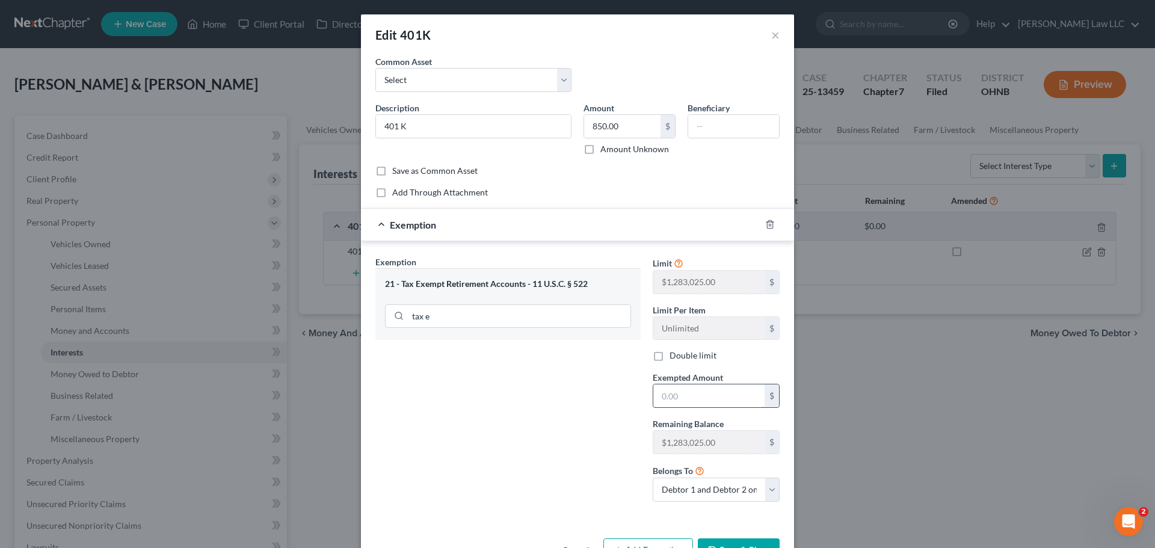
click at [709, 397] on input "text" at bounding box center [708, 395] width 111 height 23
type input "850"
click at [476, 479] on div "Exemption Set must be selected for CA. Exemption * 21 - Tax Exempt Retirement A…" at bounding box center [507, 384] width 277 height 256
click at [745, 547] on button "Save & Close" at bounding box center [739, 550] width 82 height 25
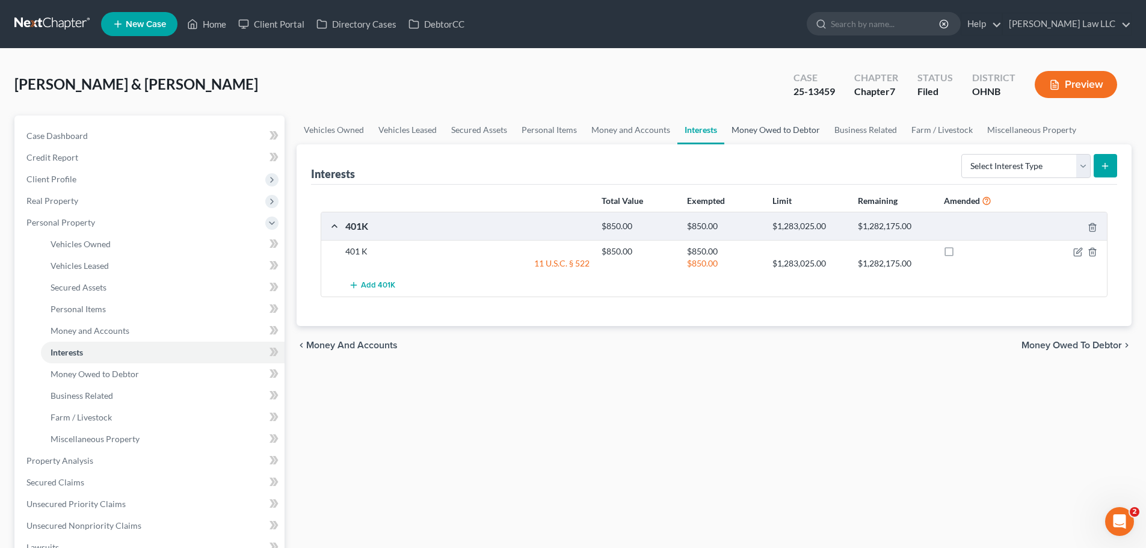
click at [756, 131] on link "Money Owed to Debtor" at bounding box center [775, 129] width 103 height 29
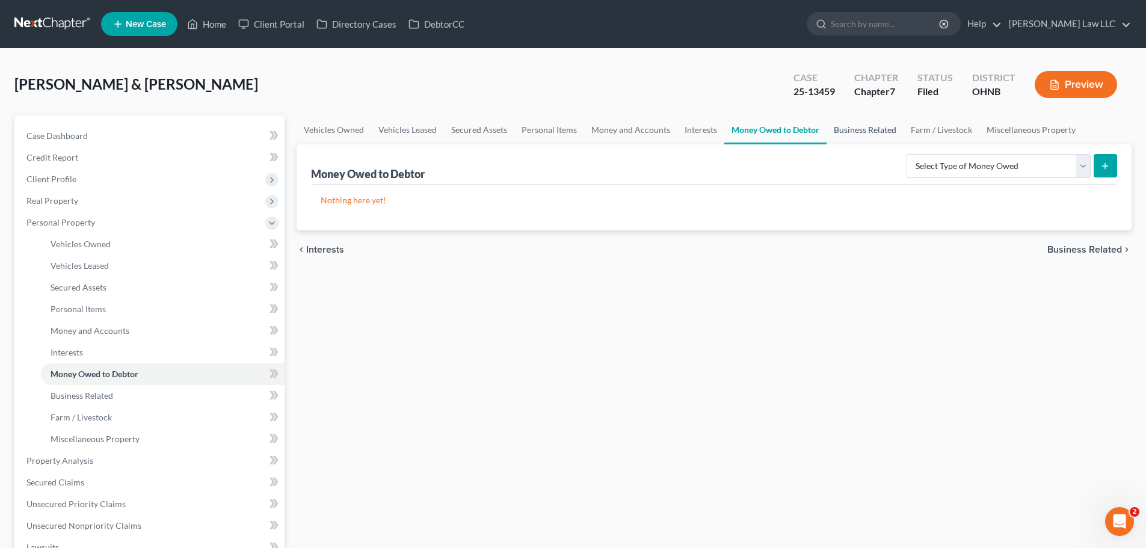
click at [861, 128] on link "Business Related" at bounding box center [864, 129] width 77 height 29
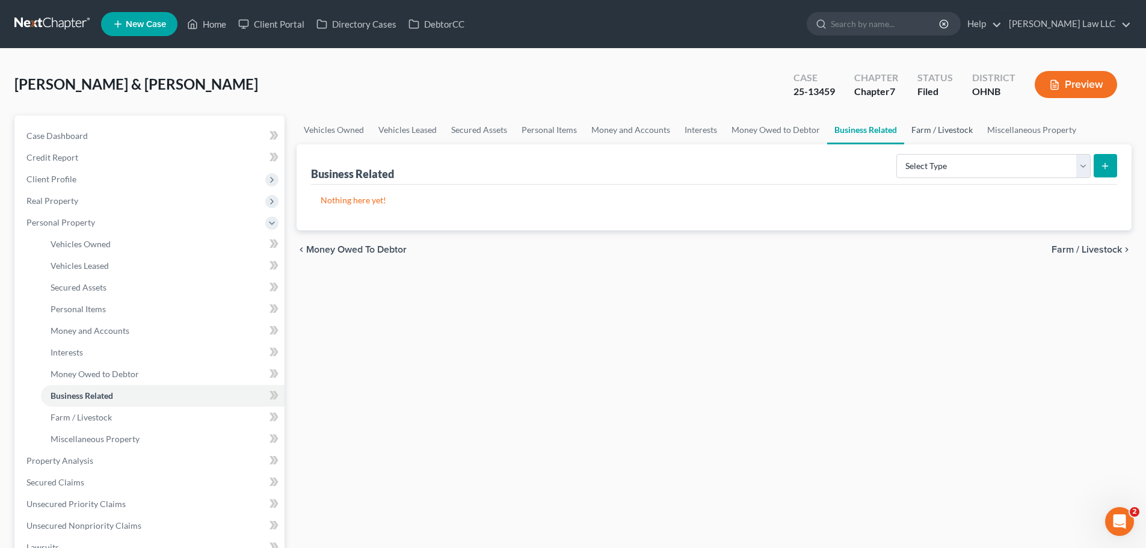
click at [955, 134] on link "Farm / Livestock" at bounding box center [942, 129] width 76 height 29
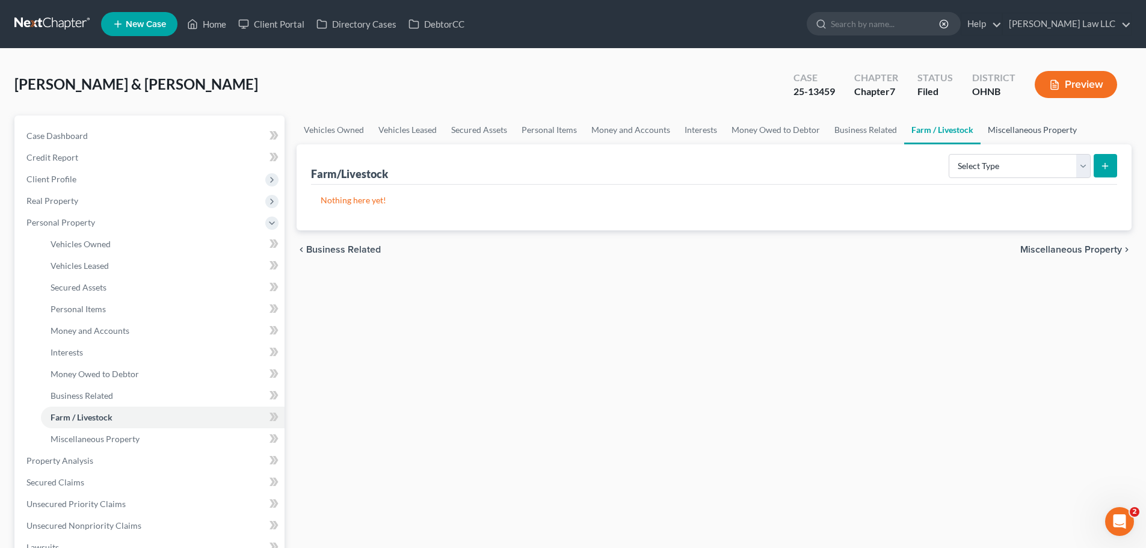
click at [1013, 132] on link "Miscellaneous Property" at bounding box center [1031, 129] width 103 height 29
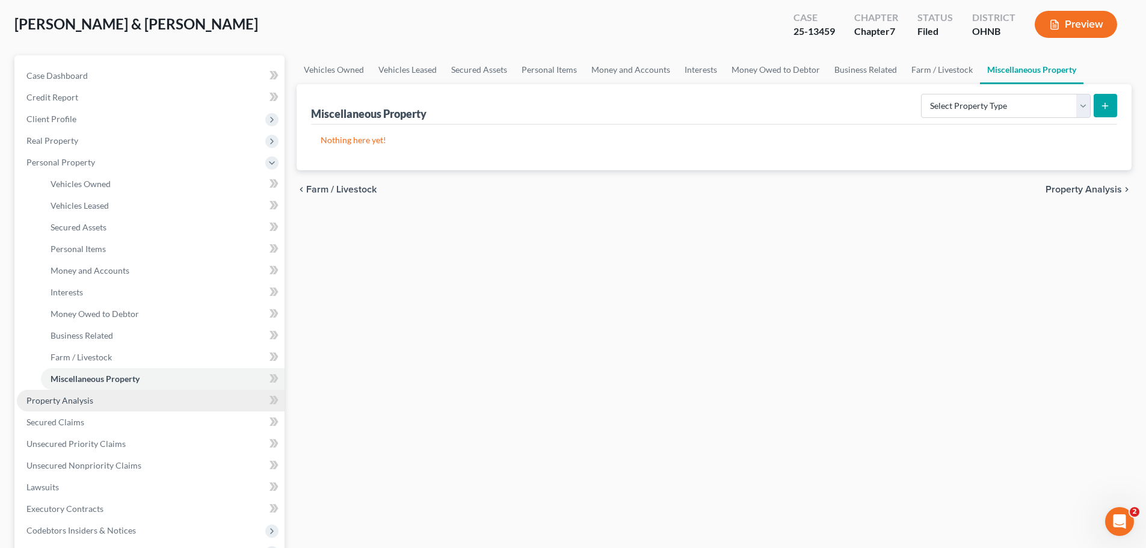
click at [92, 402] on link "Property Analysis" at bounding box center [151, 401] width 268 height 22
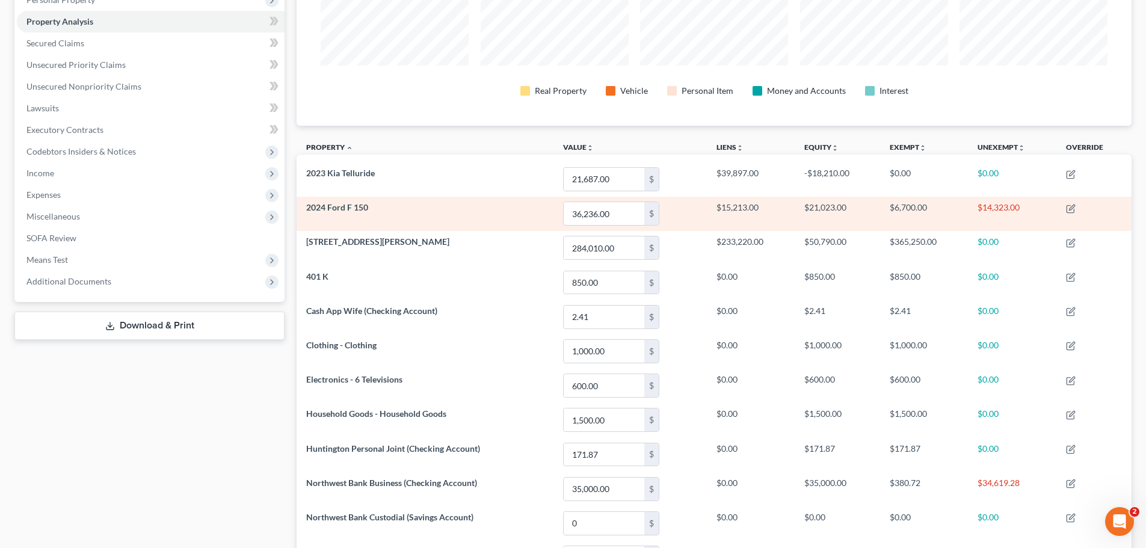
scroll to position [301, 0]
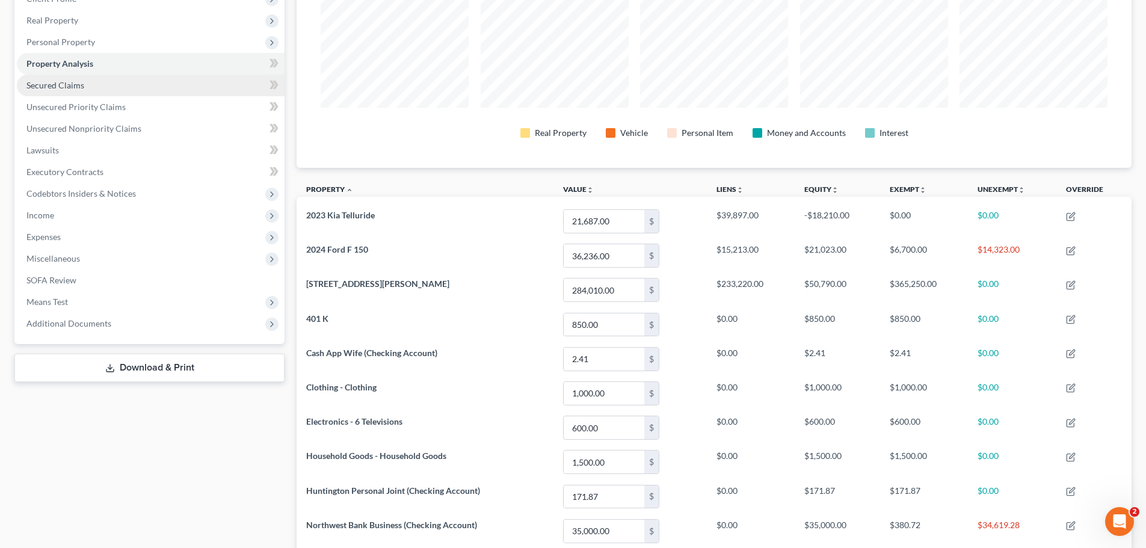
click at [71, 85] on span "Secured Claims" at bounding box center [55, 85] width 58 height 10
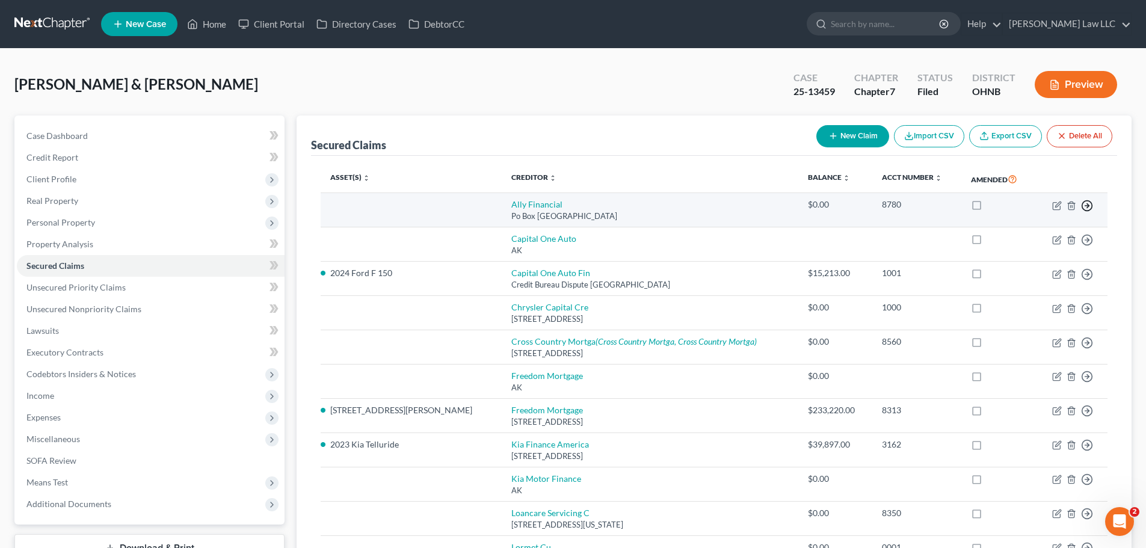
click at [1089, 209] on icon "button" at bounding box center [1087, 206] width 12 height 12
click at [1035, 231] on link "Move to F" at bounding box center [1032, 234] width 100 height 20
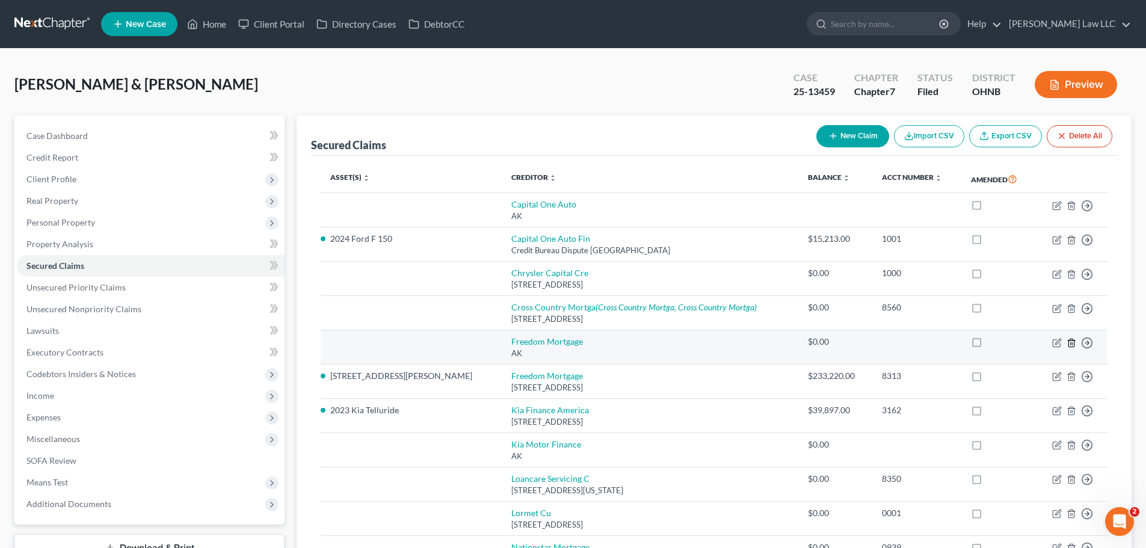
click at [1070, 345] on icon "button" at bounding box center [1071, 343] width 10 height 10
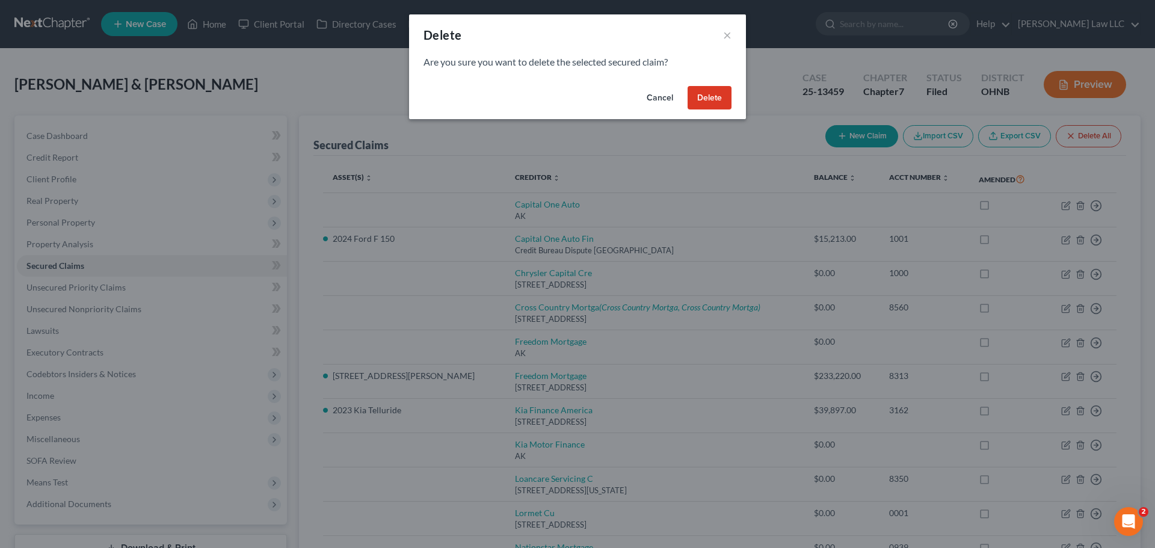
click at [711, 96] on button "Delete" at bounding box center [709, 98] width 44 height 24
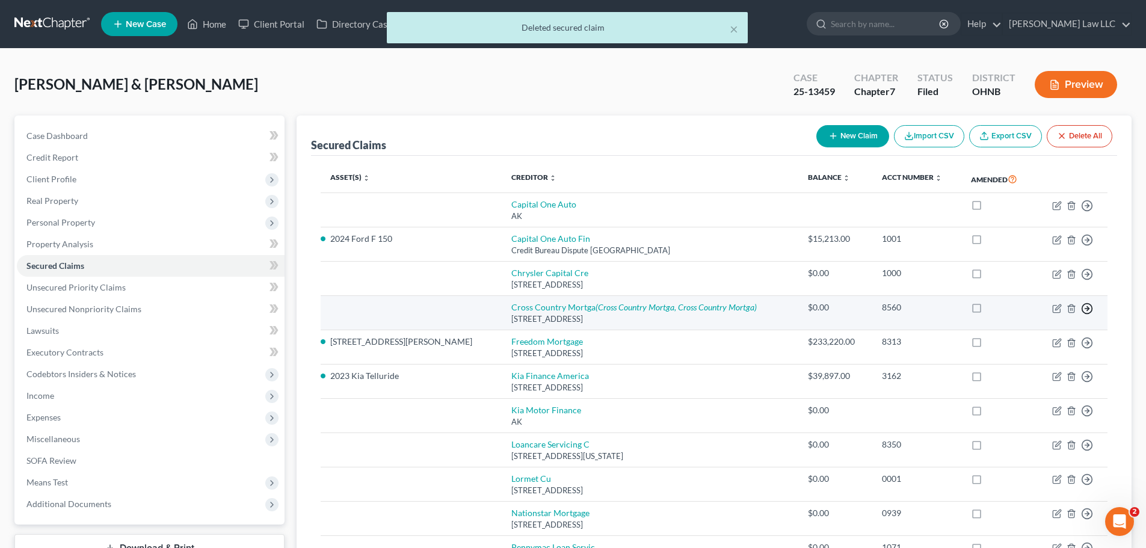
click at [1087, 208] on polyline "button" at bounding box center [1088, 205] width 2 height 4
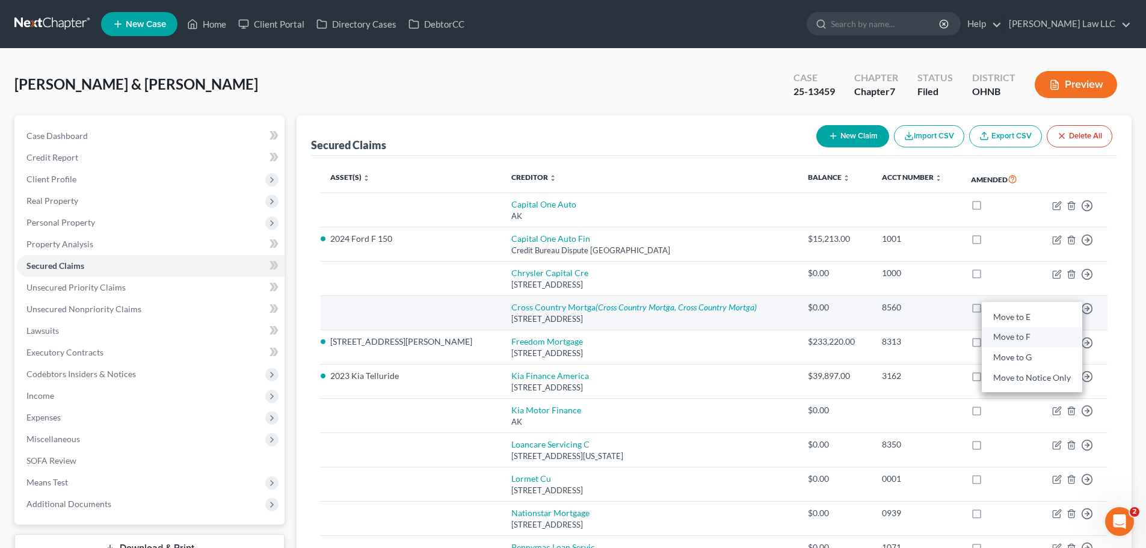
click at [1042, 337] on link "Move to F" at bounding box center [1032, 337] width 100 height 20
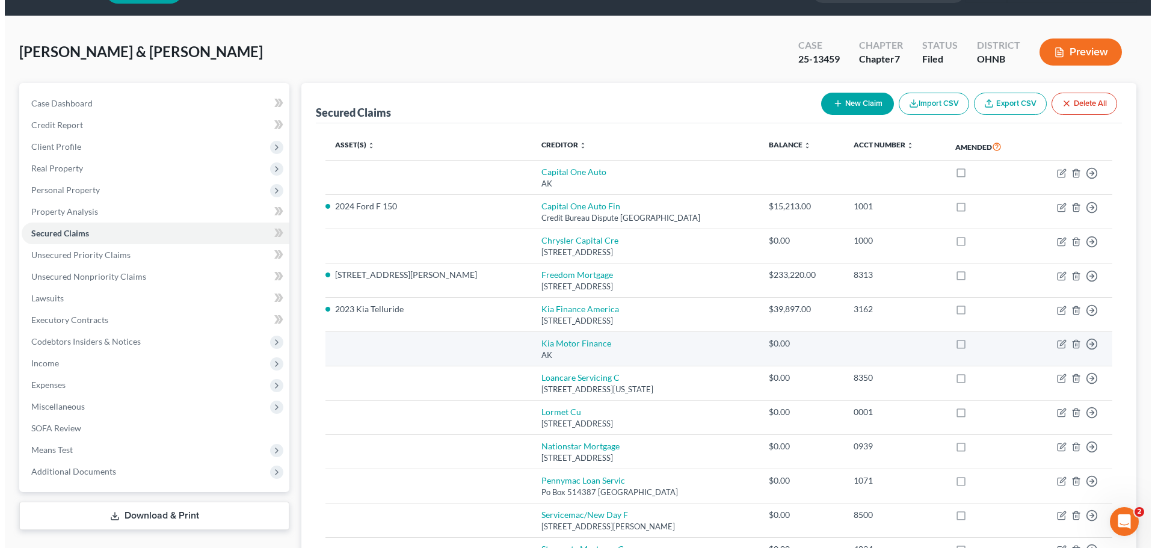
scroll to position [60, 0]
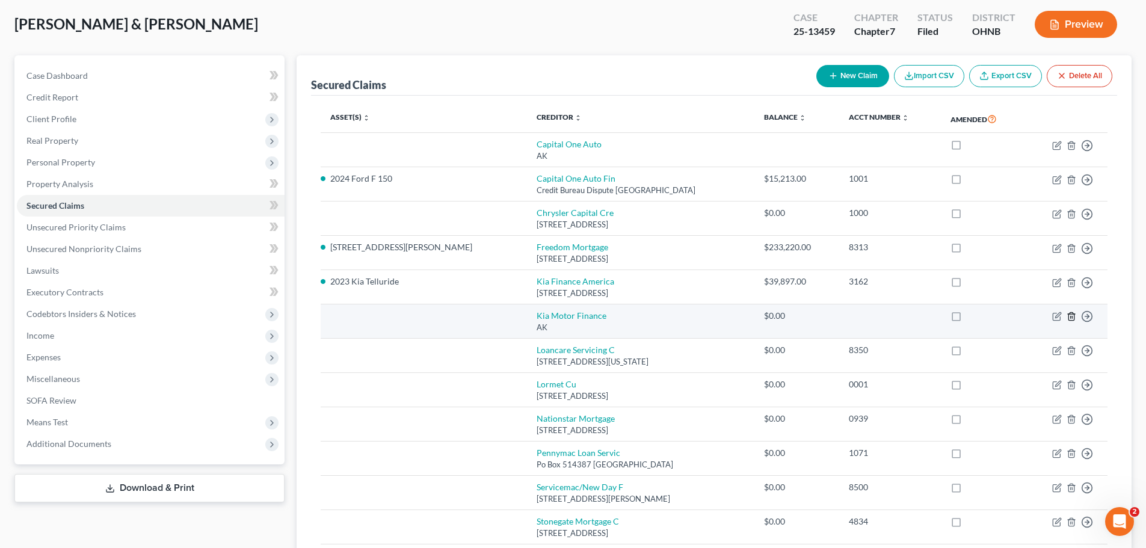
click at [1070, 314] on icon "button" at bounding box center [1070, 317] width 5 height 8
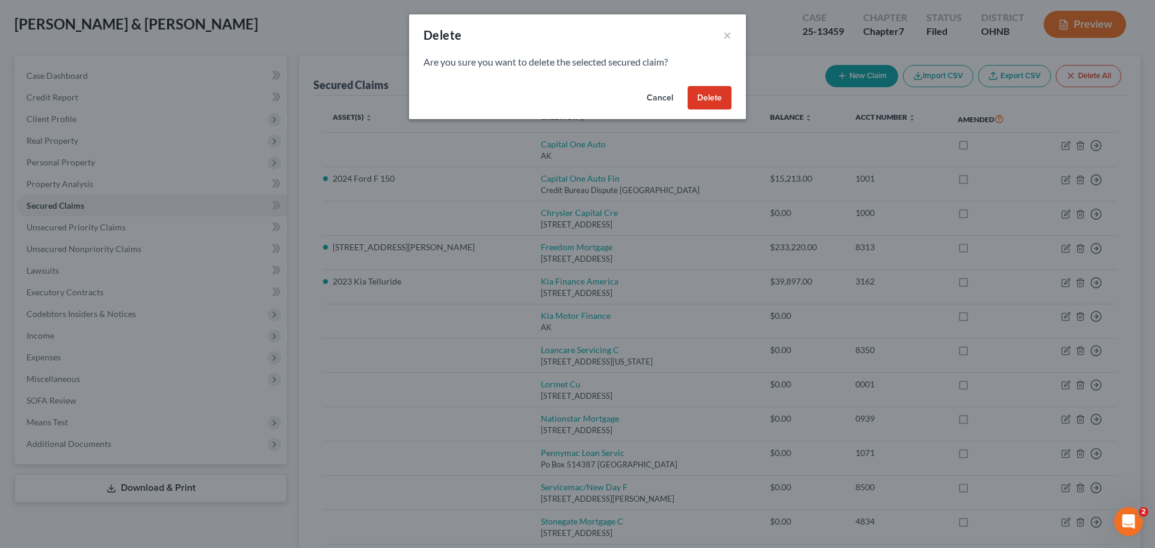
click at [704, 93] on button "Delete" at bounding box center [709, 98] width 44 height 24
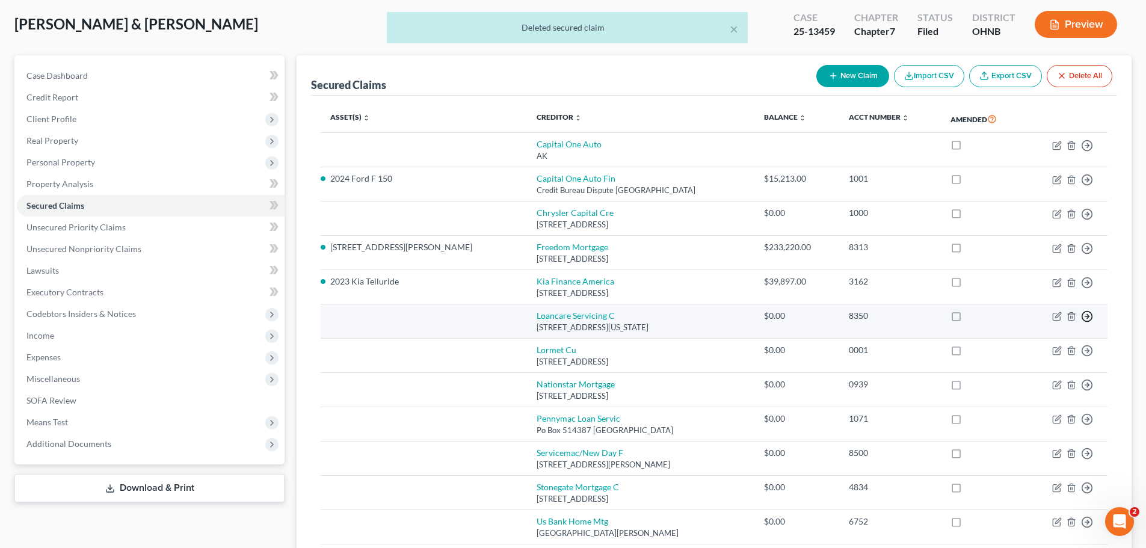
click at [1090, 152] on icon "button" at bounding box center [1087, 146] width 12 height 12
click at [1021, 342] on link "Move to F" at bounding box center [1032, 346] width 100 height 20
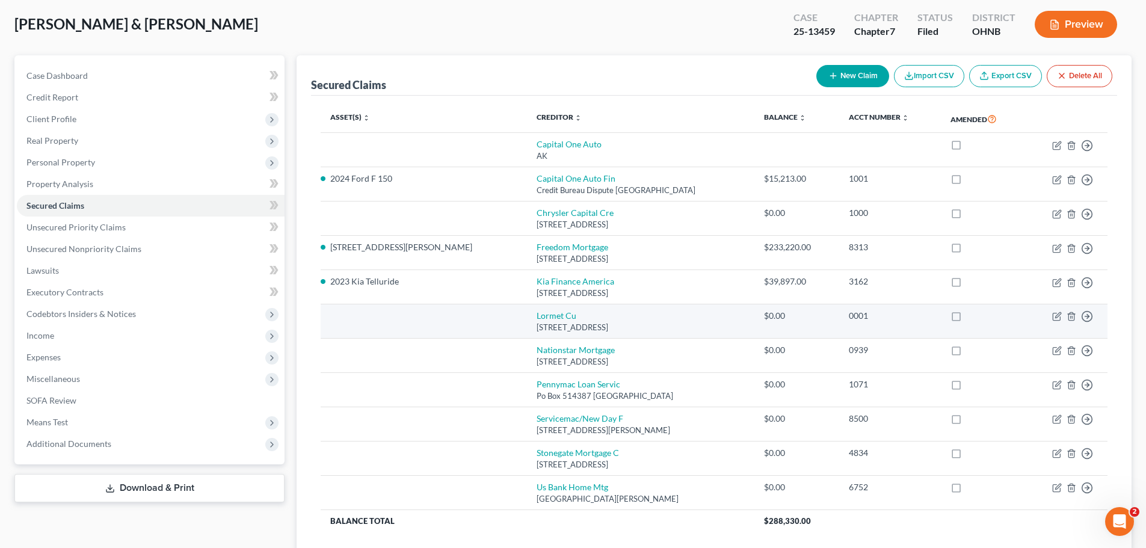
click at [1093, 315] on td "Move to E Move to F Move to G Move to Notice Only" at bounding box center [1065, 321] width 83 height 34
click at [1089, 152] on icon "button" at bounding box center [1087, 146] width 12 height 12
click at [1029, 343] on link "Move to F" at bounding box center [1032, 346] width 100 height 20
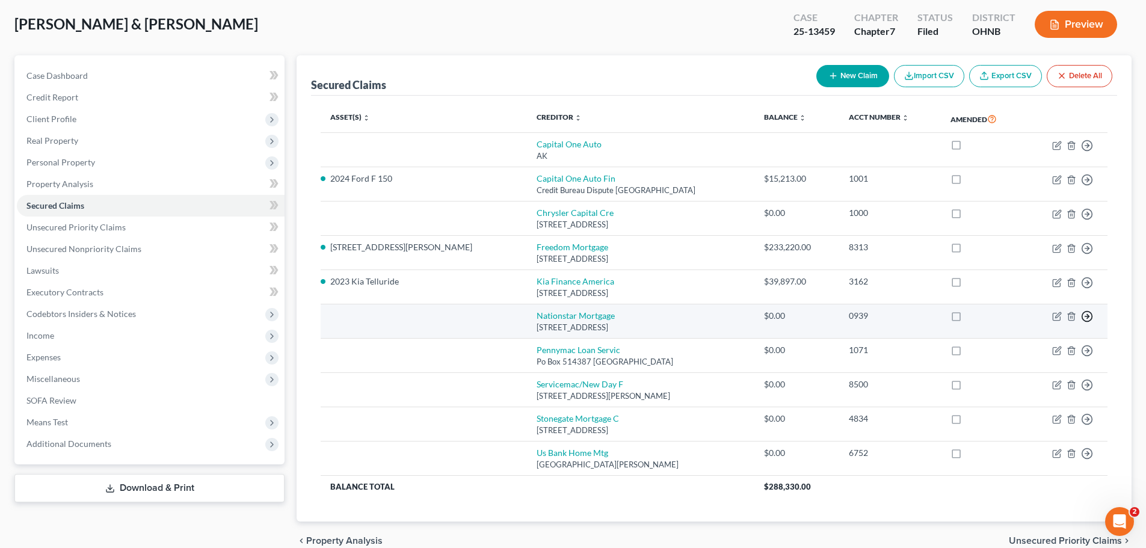
click at [1087, 146] on line "button" at bounding box center [1087, 146] width 4 height 0
click at [1030, 345] on link "Move to F" at bounding box center [1032, 346] width 100 height 20
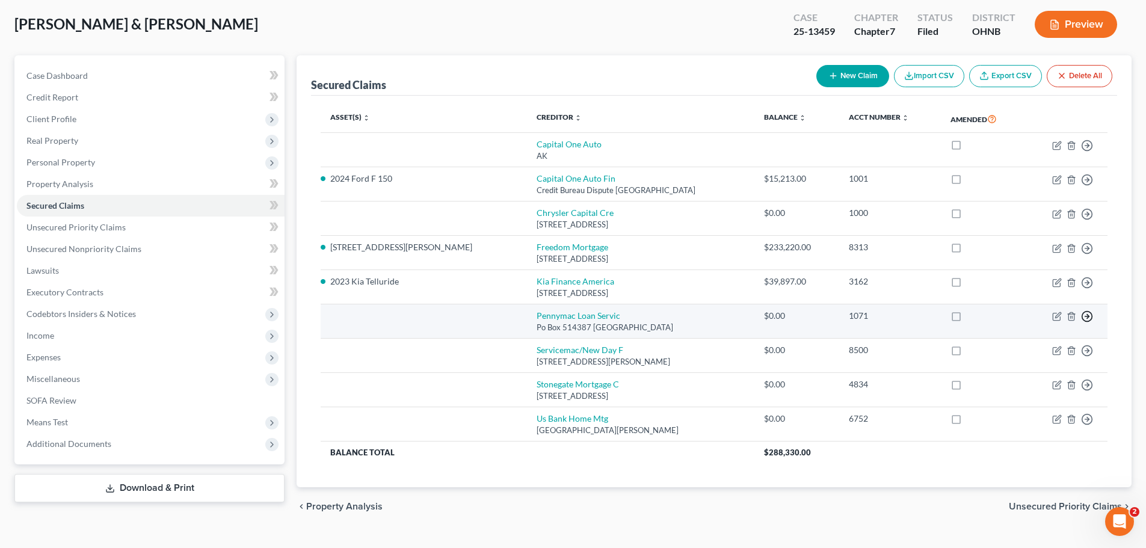
click at [1086, 152] on icon "button" at bounding box center [1087, 146] width 12 height 12
click at [1046, 347] on link "Move to F" at bounding box center [1032, 346] width 100 height 20
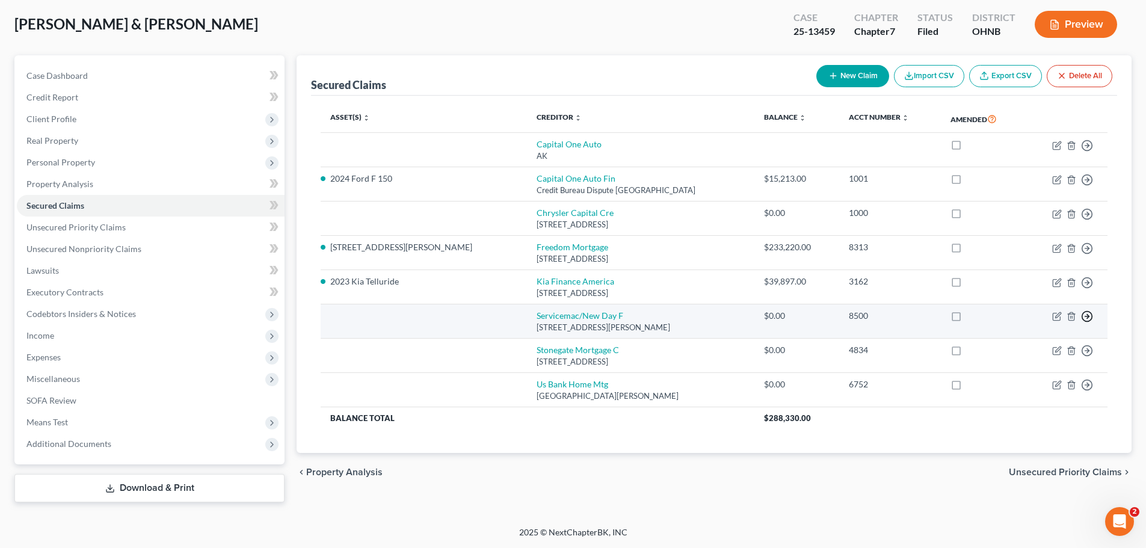
click at [1086, 146] on line "button" at bounding box center [1087, 146] width 4 height 0
click at [1045, 344] on link "Move to F" at bounding box center [1032, 346] width 100 height 20
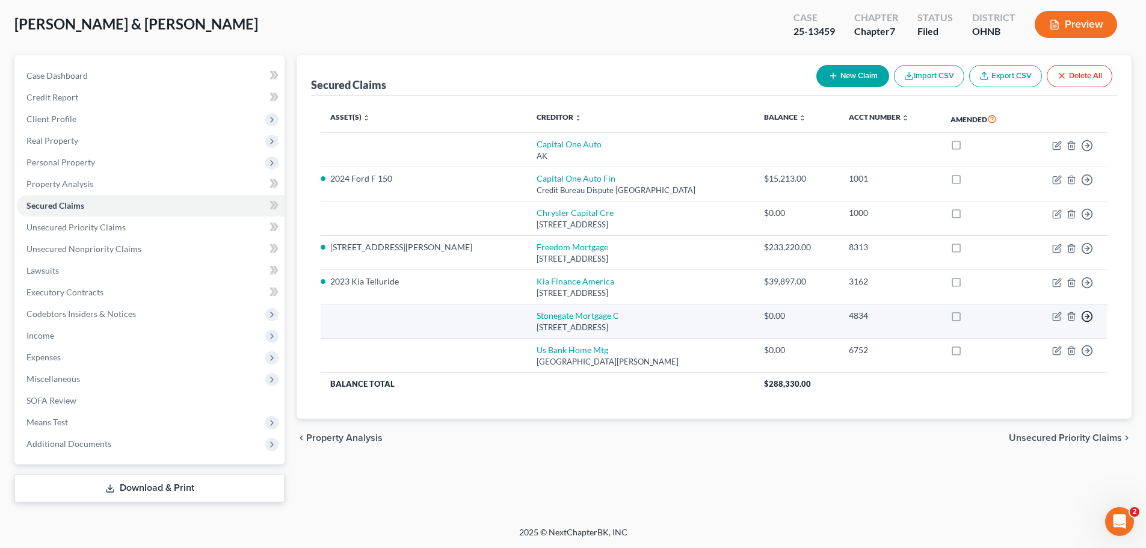
click at [1088, 146] on line "button" at bounding box center [1087, 146] width 4 height 0
click at [1032, 348] on link "Move to F" at bounding box center [1032, 346] width 100 height 20
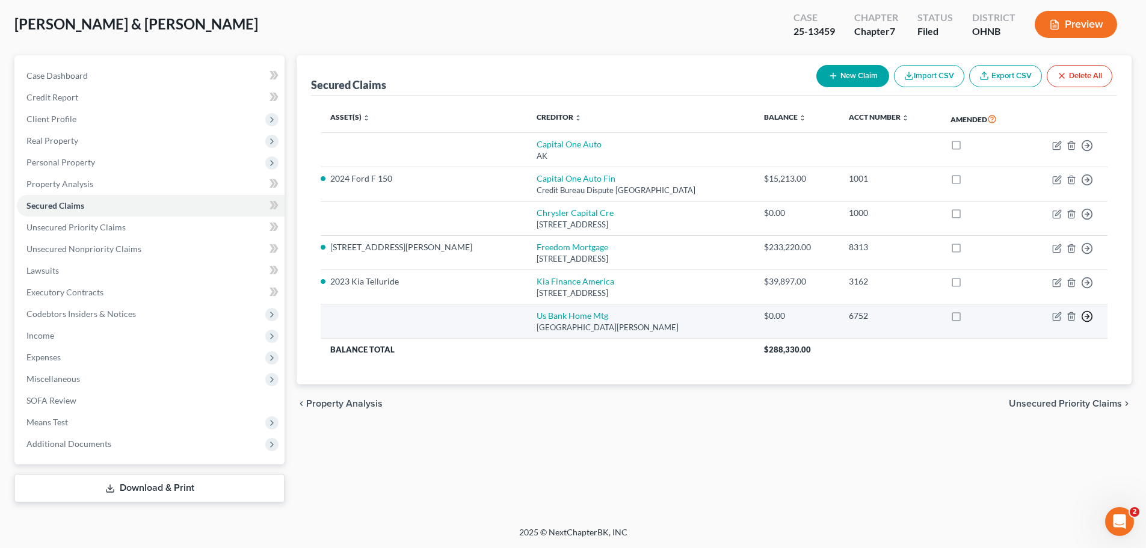
click at [1087, 146] on line "button" at bounding box center [1087, 146] width 4 height 0
click at [1009, 343] on link "Move to F" at bounding box center [1032, 346] width 100 height 20
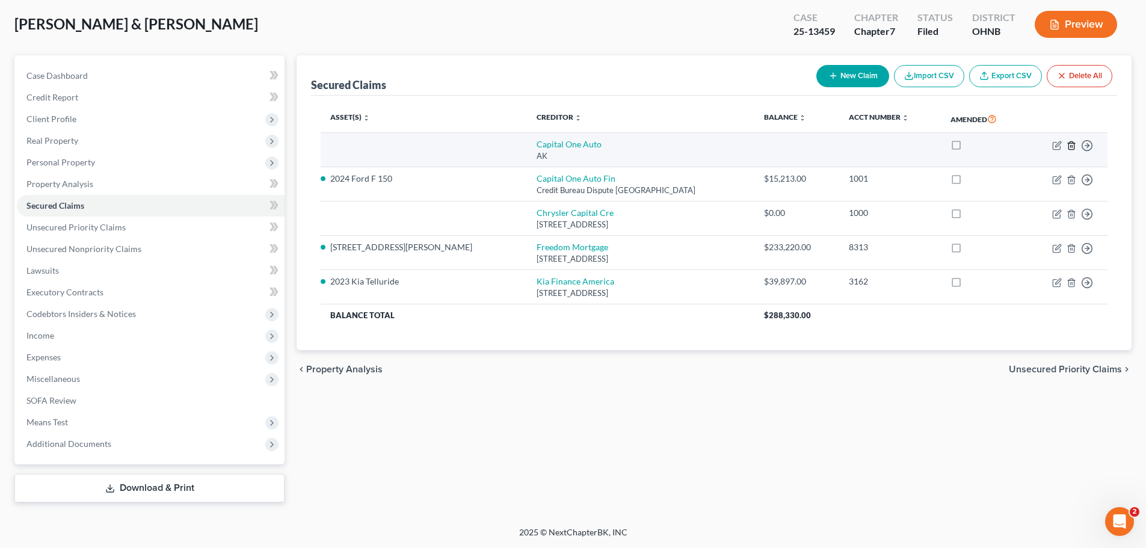
click at [1072, 147] on line "button" at bounding box center [1072, 146] width 0 height 2
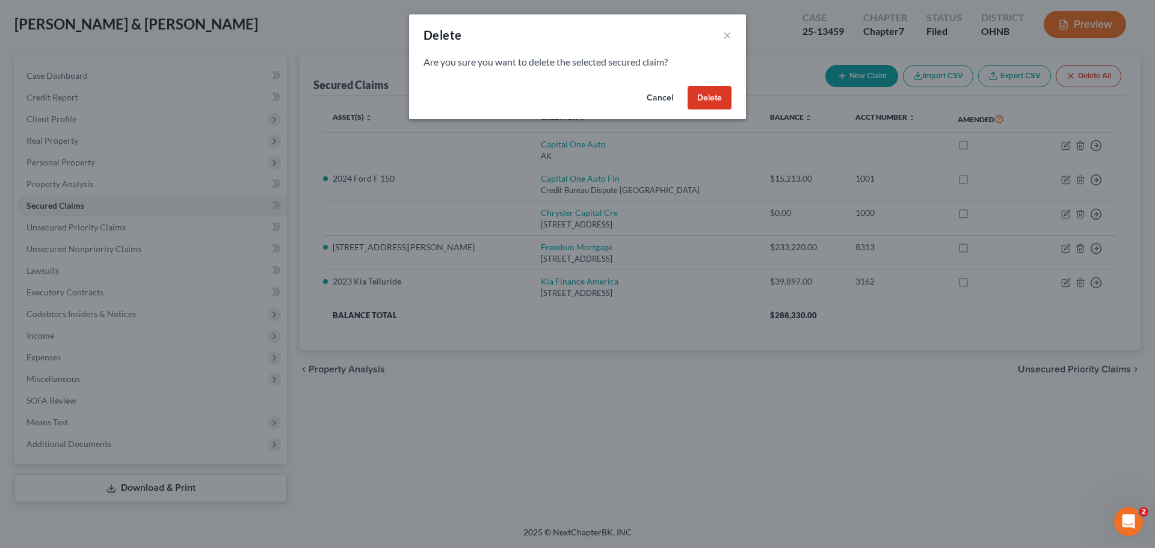
click at [709, 99] on button "Delete" at bounding box center [709, 98] width 44 height 24
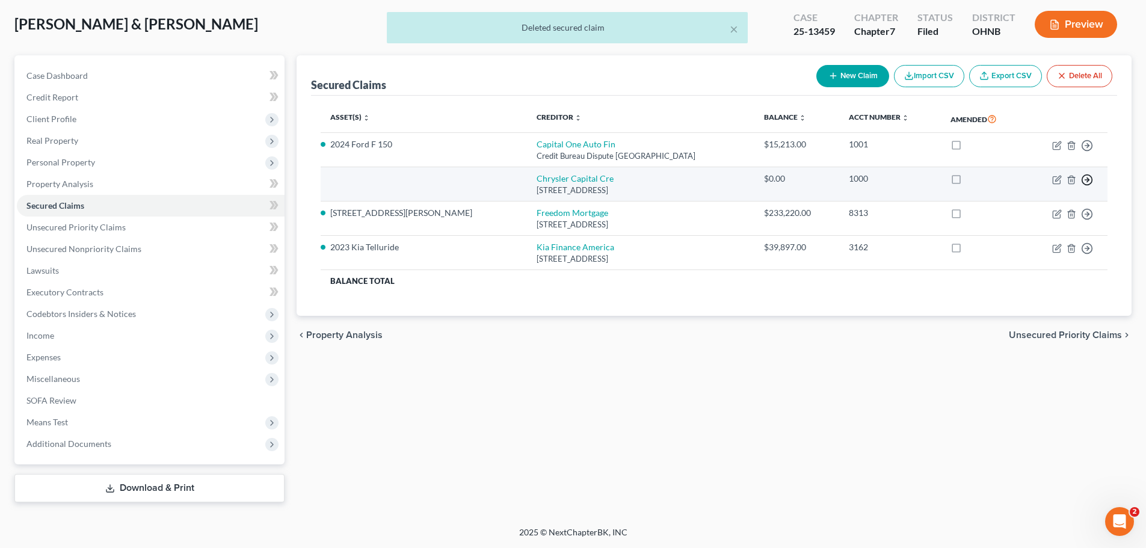
click at [1086, 146] on line "button" at bounding box center [1087, 146] width 4 height 0
click at [1042, 206] on link "Move to F" at bounding box center [1032, 208] width 100 height 20
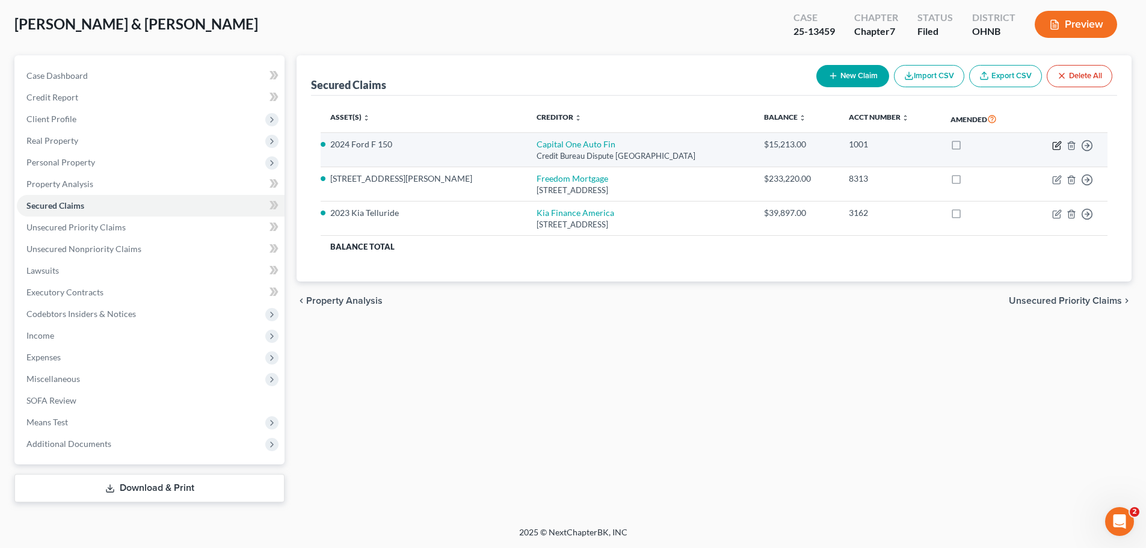
click at [1057, 142] on icon "button" at bounding box center [1057, 146] width 10 height 10
select select "45"
select select "2"
select select "0"
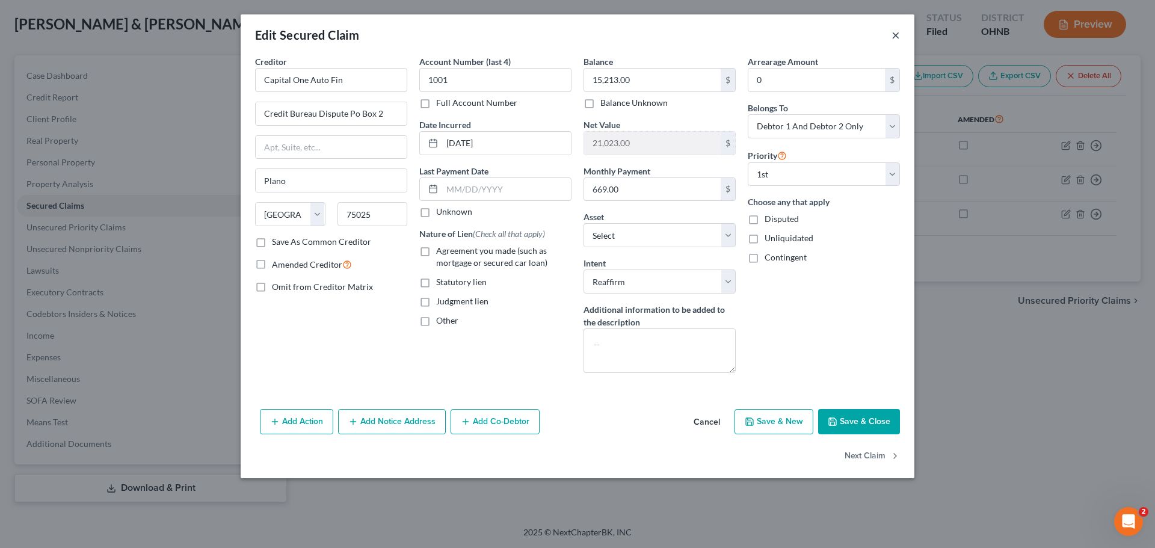
click at [893, 32] on button "×" at bounding box center [895, 35] width 8 height 14
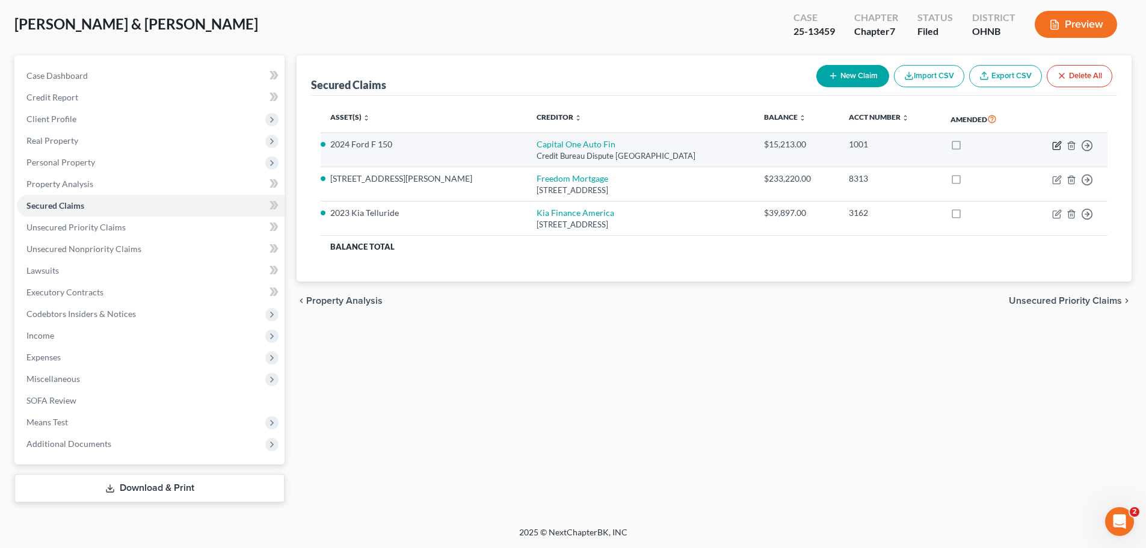
click at [1056, 144] on icon "button" at bounding box center [1057, 146] width 10 height 10
select select "45"
select select "10"
select select "2"
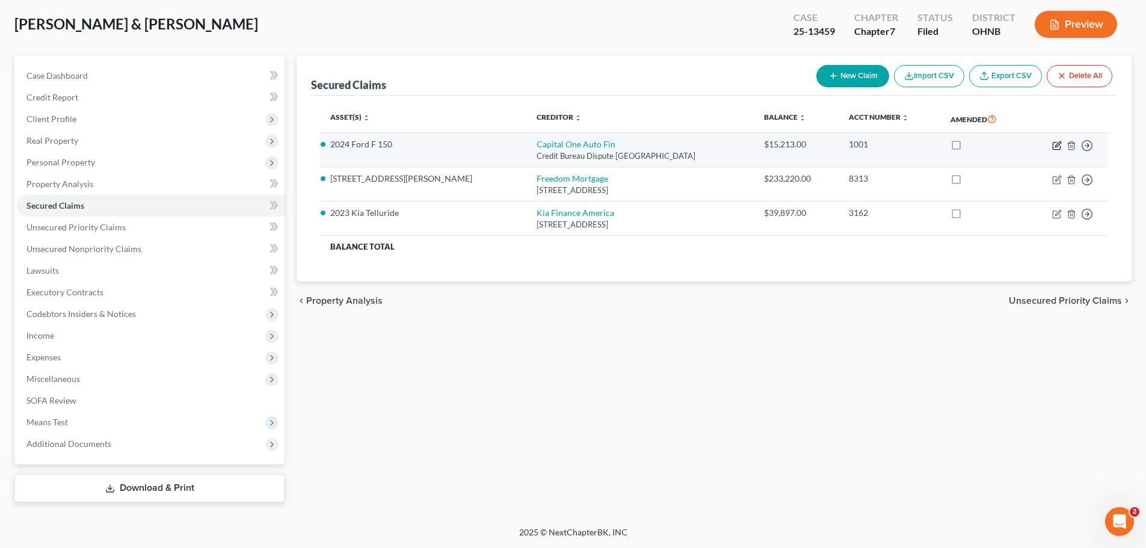
select select "0"
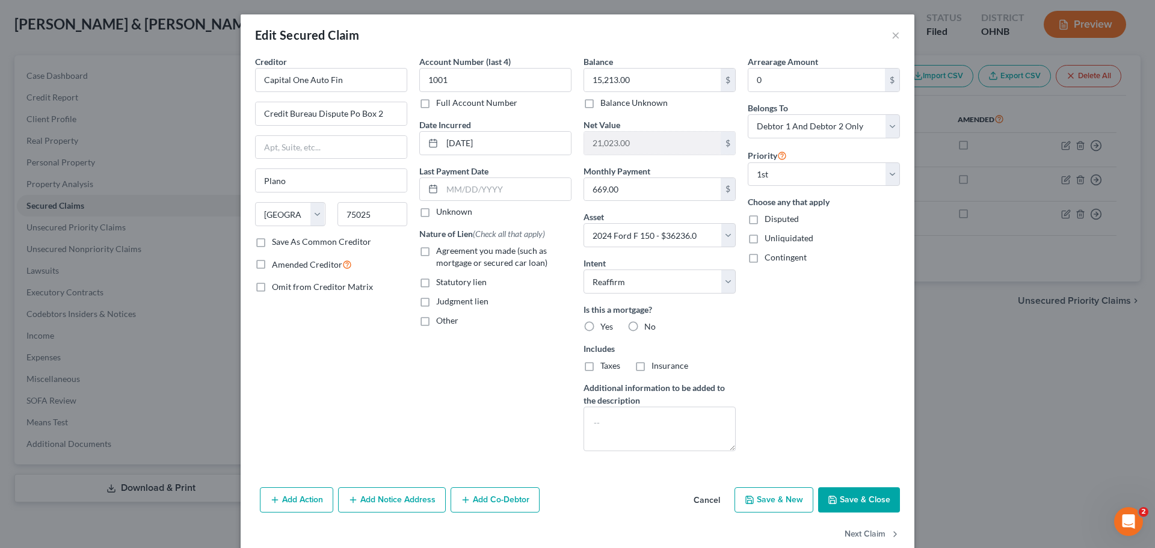
click at [436, 251] on label "Agreement you made (such as mortgage or secured car loan)" at bounding box center [503, 257] width 135 height 24
click at [441, 251] on input "Agreement you made (such as mortgage or secured car loan)" at bounding box center [445, 249] width 8 height 8
checkbox input "true"
click at [356, 412] on div "Creditor * Capital One Auto Fin Credit Bureau Dispute Po Box 2 Plano State [US_…" at bounding box center [331, 257] width 164 height 405
click at [644, 325] on label "No" at bounding box center [649, 327] width 11 height 12
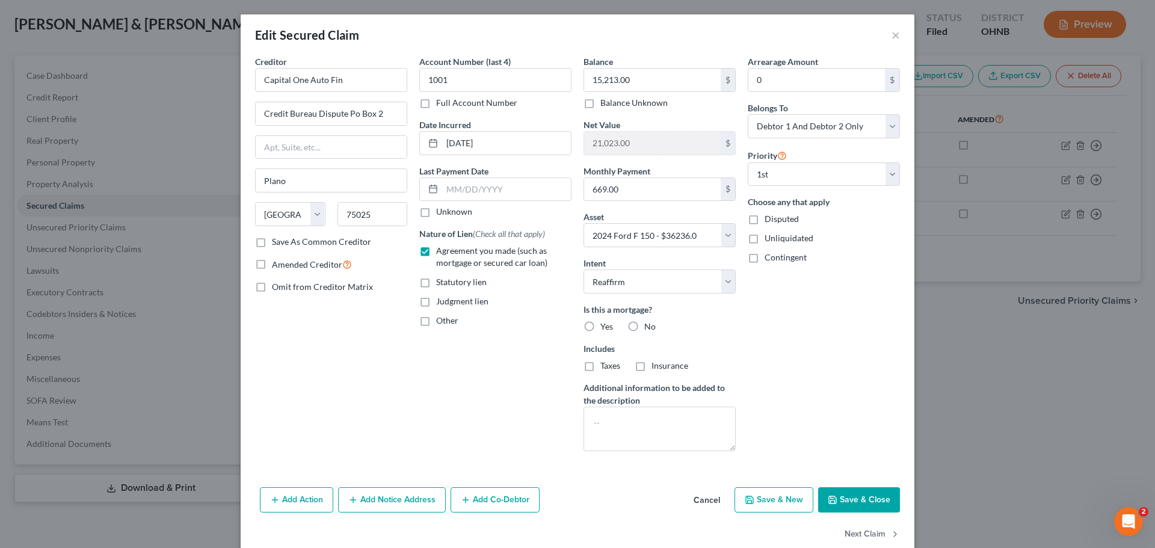
click at [649, 325] on input "No" at bounding box center [653, 325] width 8 height 8
radio input "true"
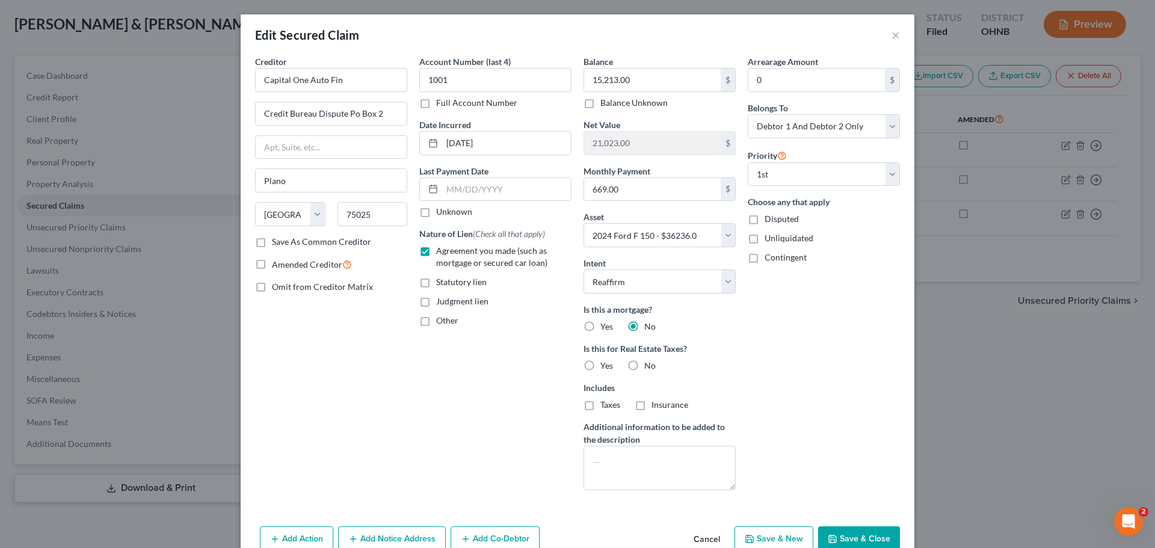
click at [644, 364] on label "No" at bounding box center [649, 366] width 11 height 12
click at [649, 364] on input "No" at bounding box center [653, 364] width 8 height 8
radio input "true"
click at [855, 537] on button "Save & Close" at bounding box center [859, 538] width 82 height 25
select select "10"
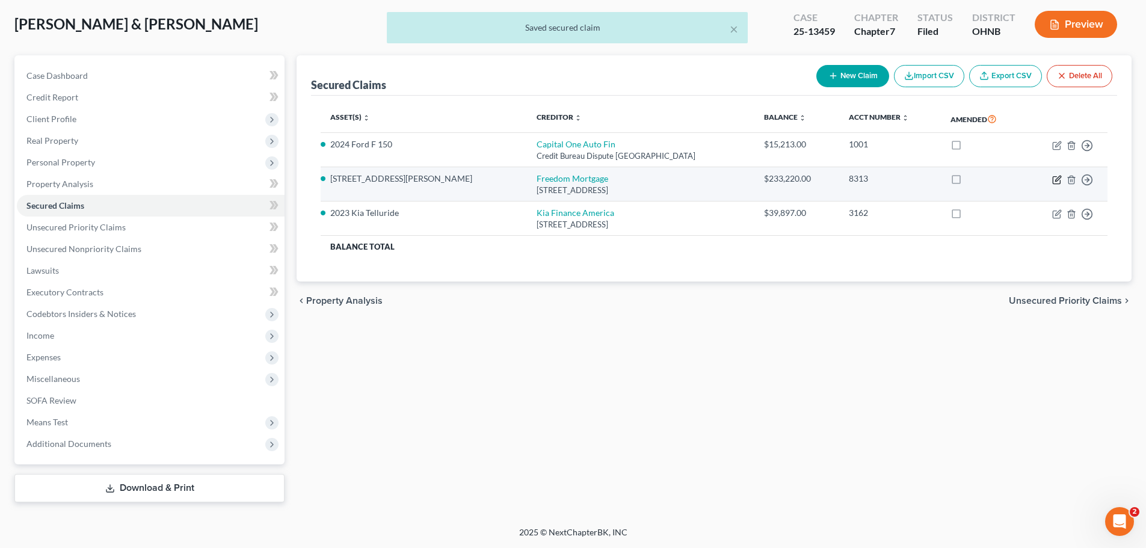
click at [1057, 182] on icon "button" at bounding box center [1057, 180] width 10 height 10
select select "15"
select select "2"
select select "4"
select select "2"
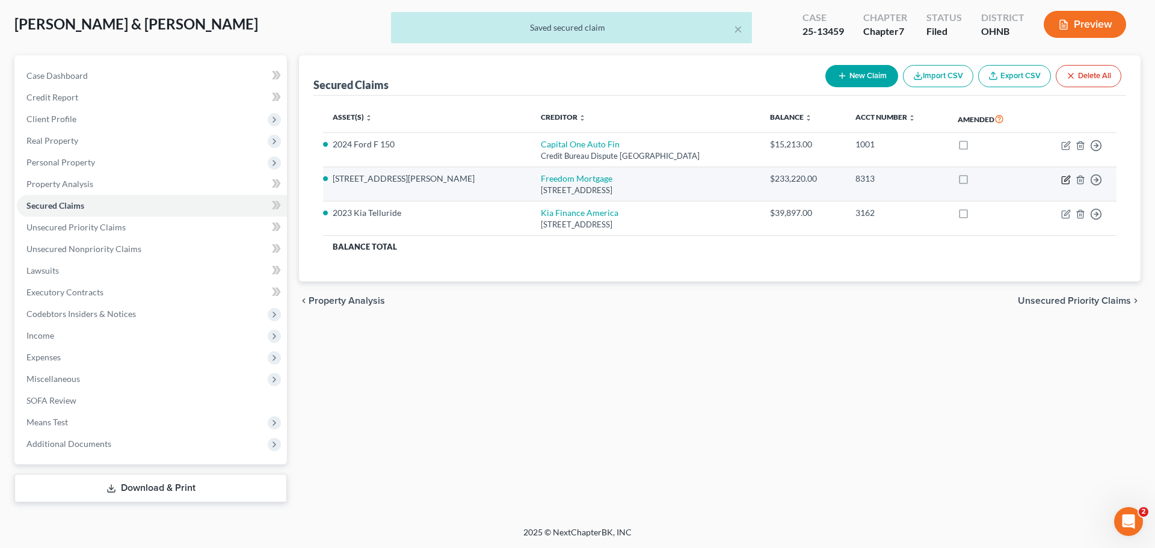
select select "0"
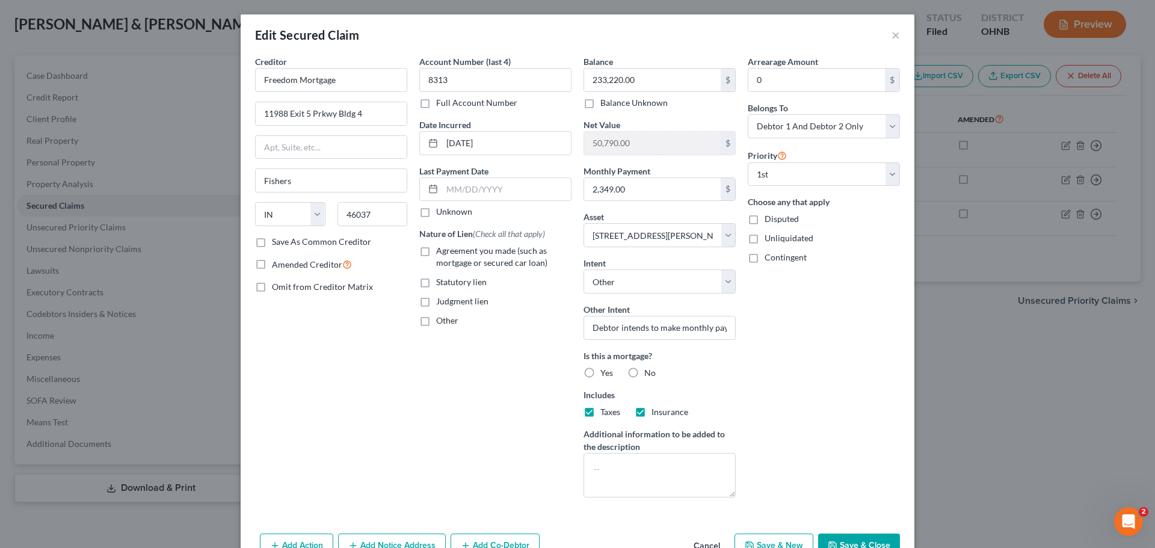
click at [436, 251] on label "Agreement you made (such as mortgage or secured car loan)" at bounding box center [503, 257] width 135 height 24
click at [441, 251] on input "Agreement you made (such as mortgage or secured car loan)" at bounding box center [445, 249] width 8 height 8
checkbox input "true"
click at [383, 375] on div "Creditor * Freedom Mortgage 11988 Exit 5 Prkwy Bldg 4 Fishers State [US_STATE] …" at bounding box center [331, 281] width 164 height 452
click at [646, 276] on select "Select Surrender Redeem Reaffirm Avoid Other" at bounding box center [659, 281] width 152 height 24
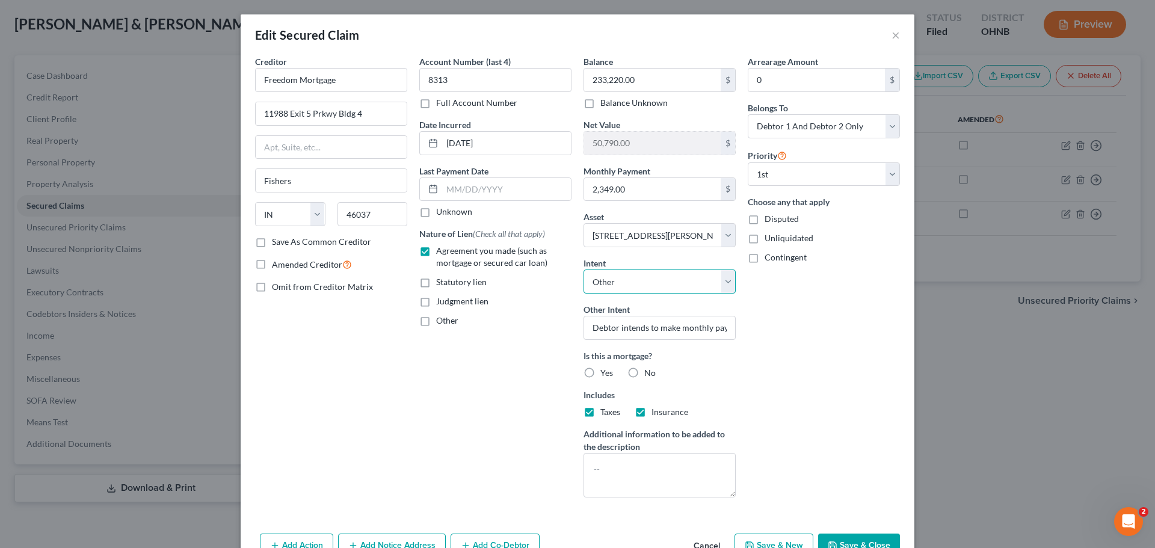
click at [583, 269] on select "Select Surrender Redeem Reaffirm Avoid Other" at bounding box center [659, 281] width 152 height 24
click at [637, 328] on input "Debtor intends to make monthly payments and remain in the home" at bounding box center [659, 328] width 152 height 24
click at [517, 372] on div "Account Number (last 4) 8313 Full Account Number Date Incurred [DATE] Last Paym…" at bounding box center [495, 281] width 164 height 452
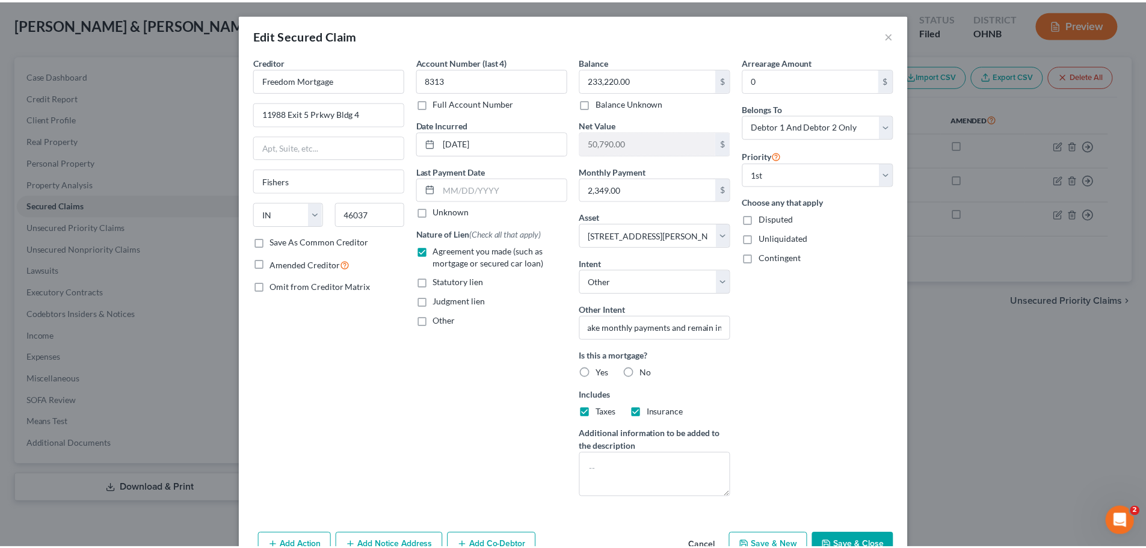
scroll to position [0, 0]
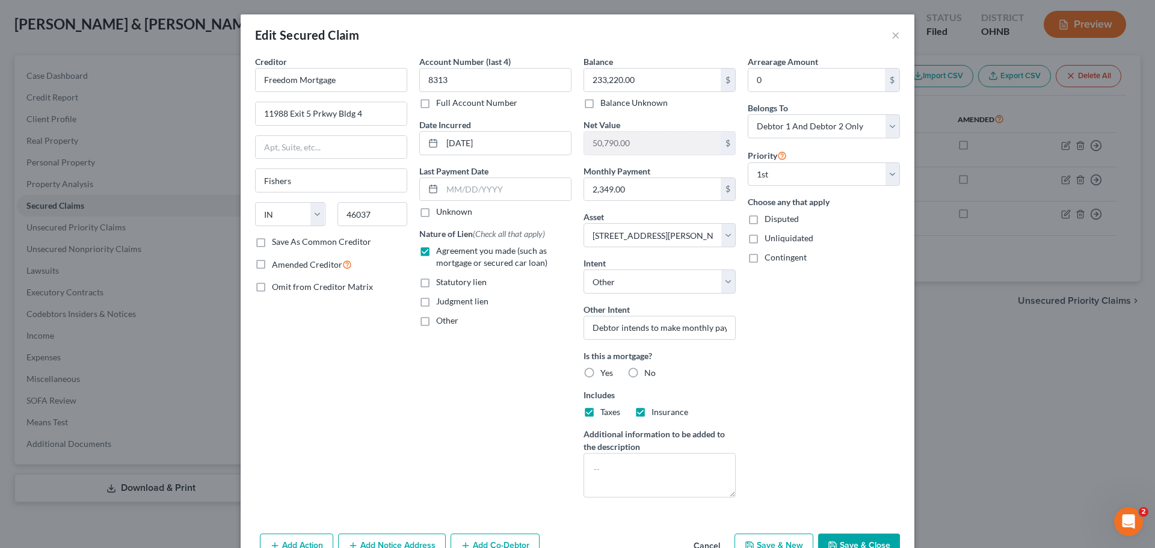
click at [600, 372] on label "Yes" at bounding box center [606, 373] width 13 height 12
click at [605, 372] on input "Yes" at bounding box center [609, 371] width 8 height 8
radio input "true"
click at [518, 376] on div "Account Number (last 4) 8313 Full Account Number Date Incurred [DATE] Last Paym…" at bounding box center [495, 281] width 164 height 452
click at [839, 540] on button "Save & Close" at bounding box center [859, 545] width 82 height 25
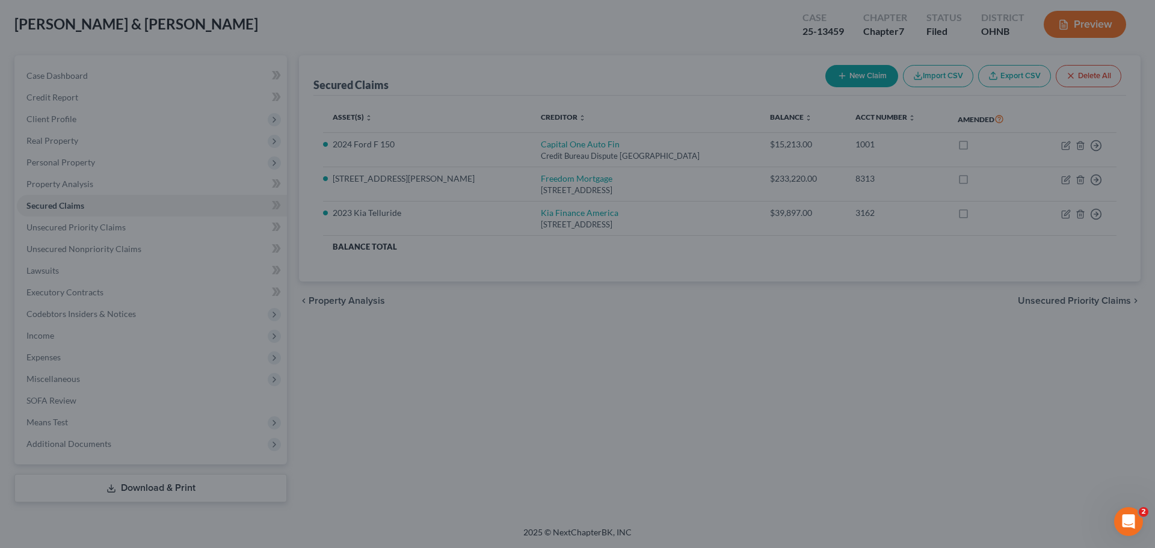
select select "2"
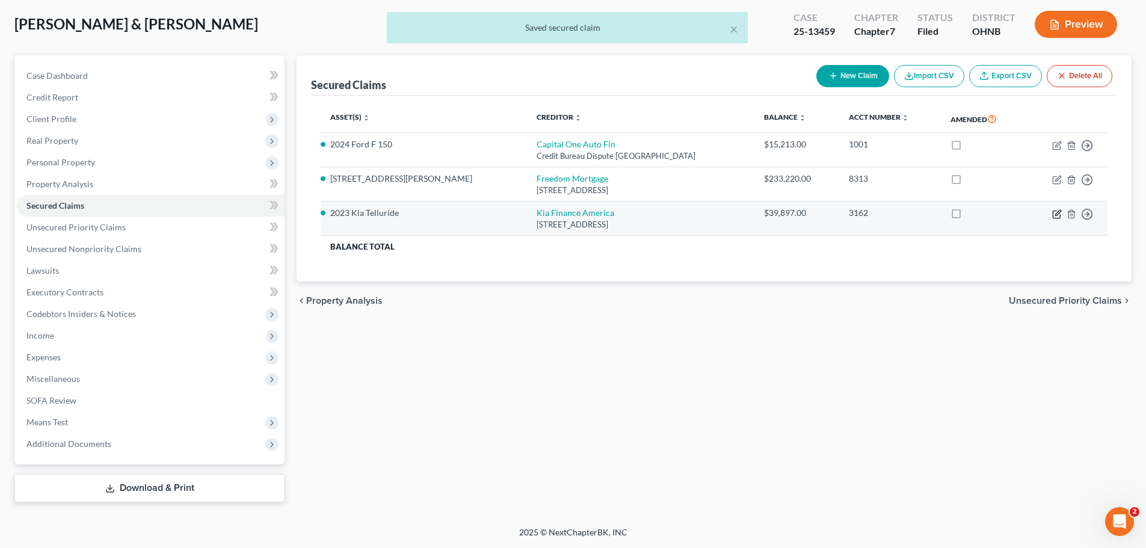
click at [1060, 213] on icon "button" at bounding box center [1057, 214] width 10 height 10
select select "4"
select select "2"
select select "0"
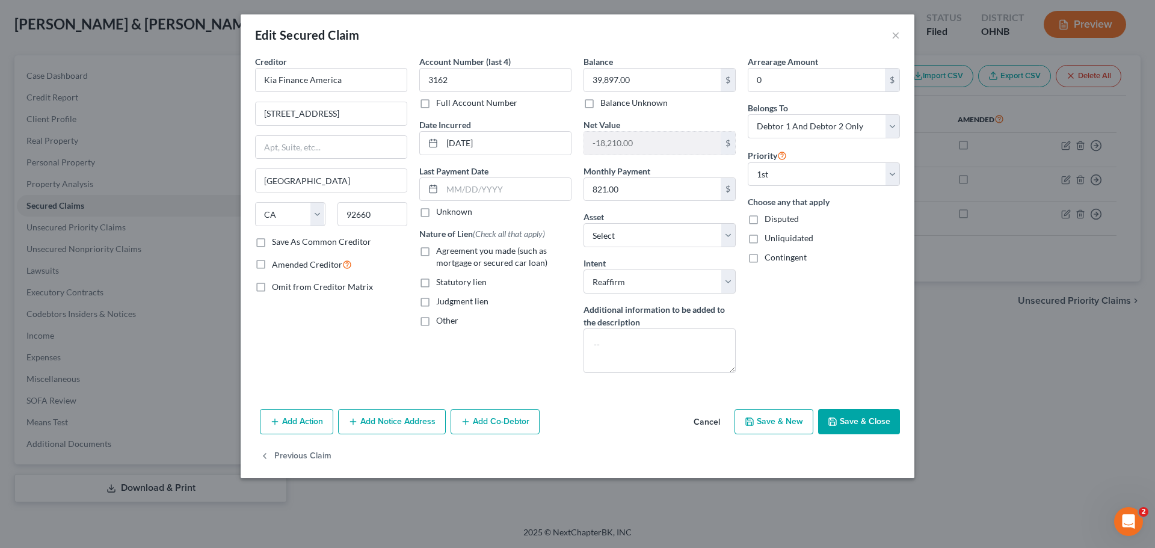
click at [436, 250] on label "Agreement you made (such as mortgage or secured car loan)" at bounding box center [503, 257] width 135 height 24
click at [441, 250] on input "Agreement you made (such as mortgage or secured car loan)" at bounding box center [445, 249] width 8 height 8
checkbox input "true"
click at [358, 328] on div "Creditor * Kia Finance America [STREET_ADDRESS][GEOGRAPHIC_DATA] [US_STATE][GEO…" at bounding box center [331, 218] width 164 height 327
click at [349, 324] on div "Creditor * Kia Finance America [STREET_ADDRESS][GEOGRAPHIC_DATA] [US_STATE][GEO…" at bounding box center [331, 218] width 164 height 327
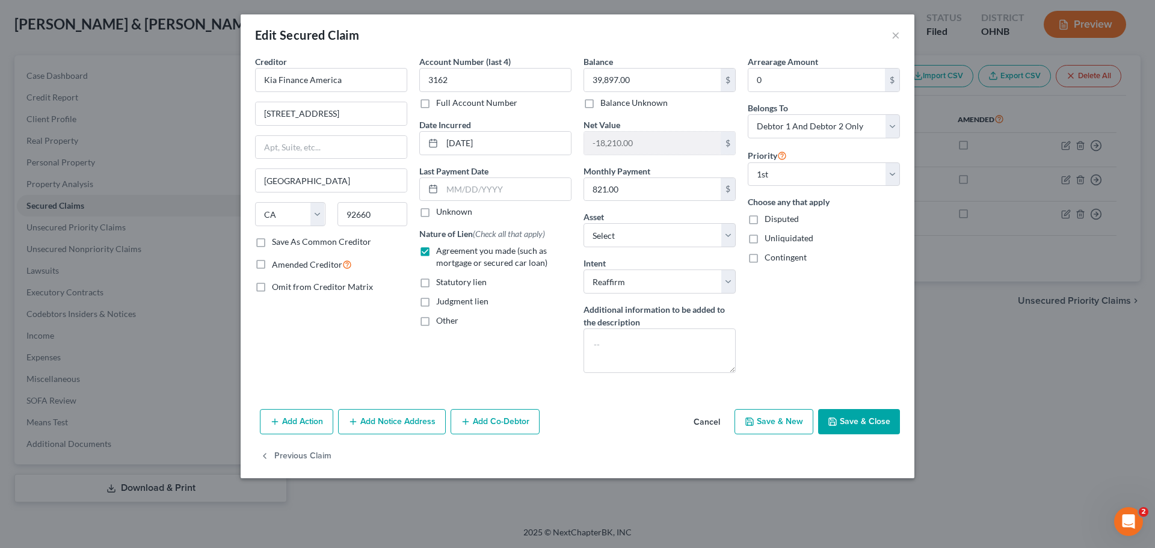
click at [872, 416] on button "Save & Close" at bounding box center [859, 421] width 82 height 25
select select "3"
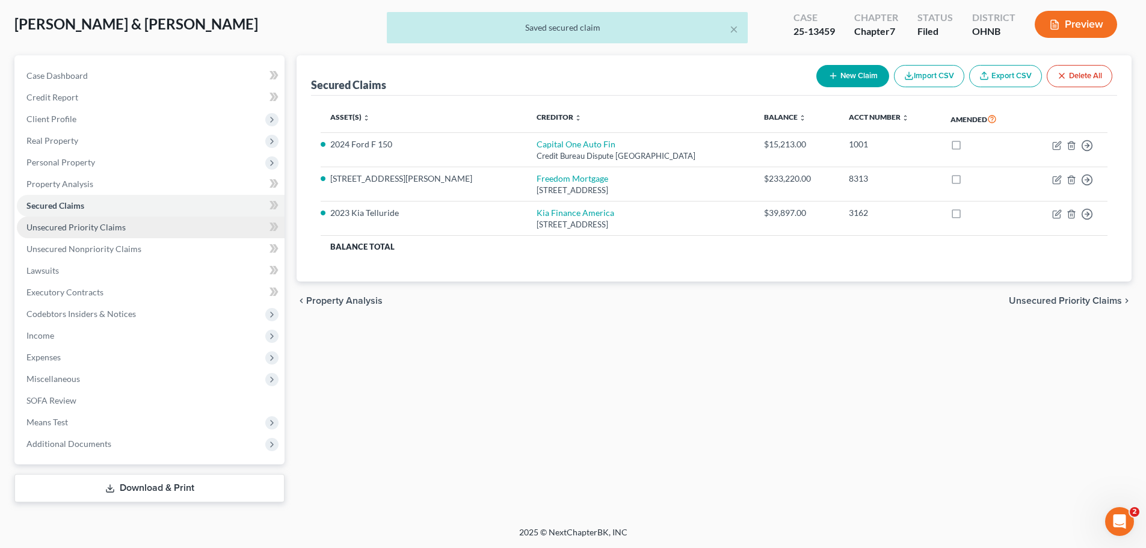
click at [109, 226] on span "Unsecured Priority Claims" at bounding box center [75, 227] width 99 height 10
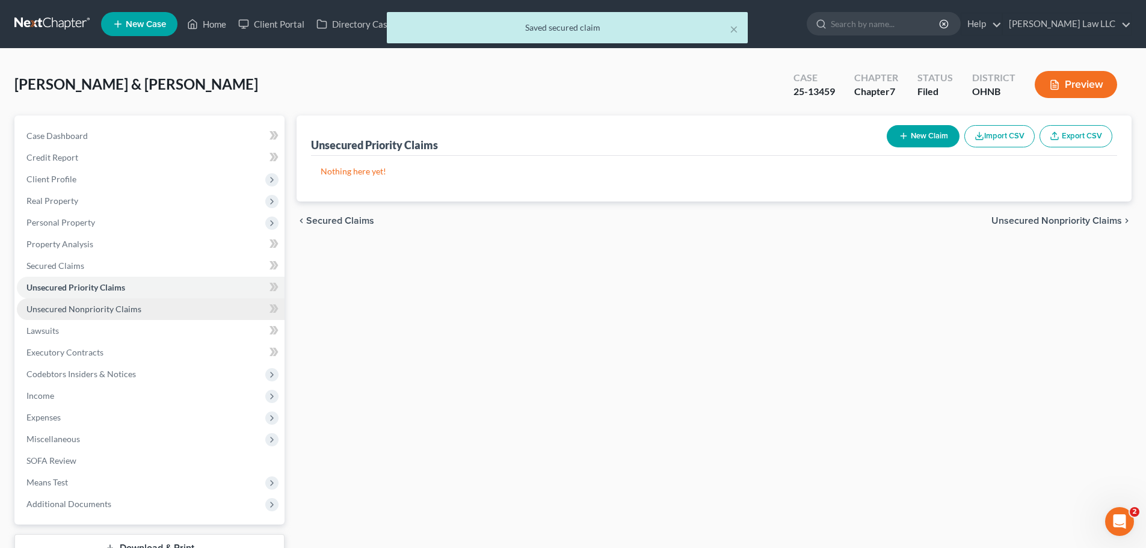
click at [132, 301] on link "Unsecured Nonpriority Claims" at bounding box center [151, 309] width 268 height 22
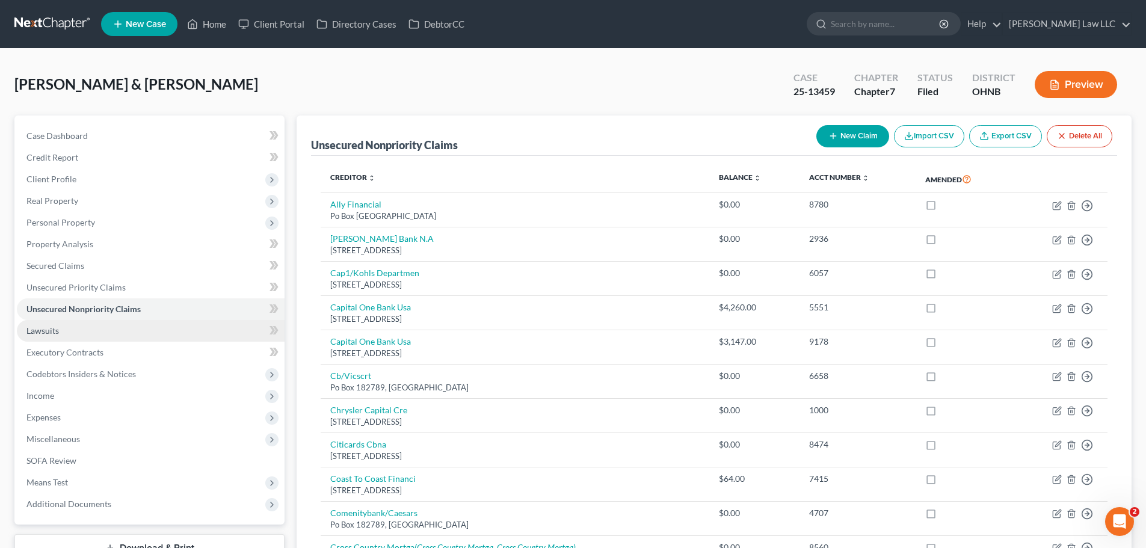
click at [52, 326] on span "Lawsuits" at bounding box center [42, 330] width 32 height 10
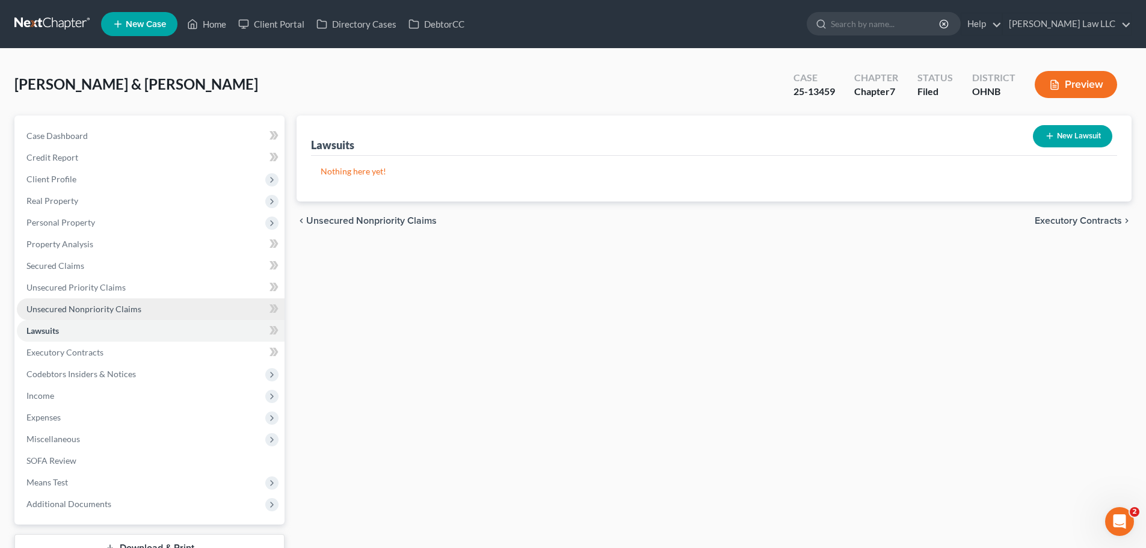
scroll to position [60, 0]
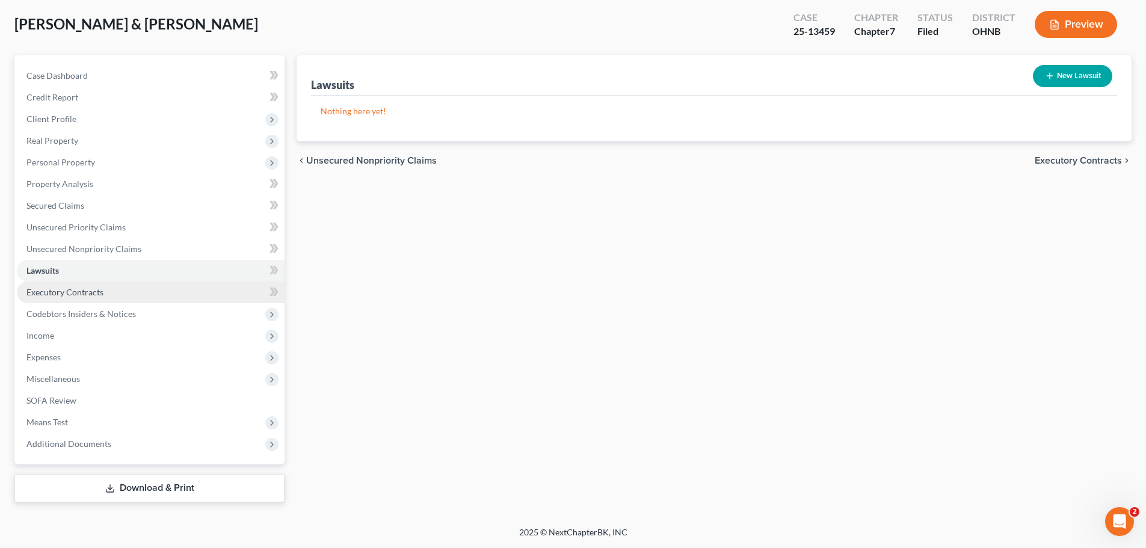
click at [102, 295] on span "Executory Contracts" at bounding box center [64, 292] width 77 height 10
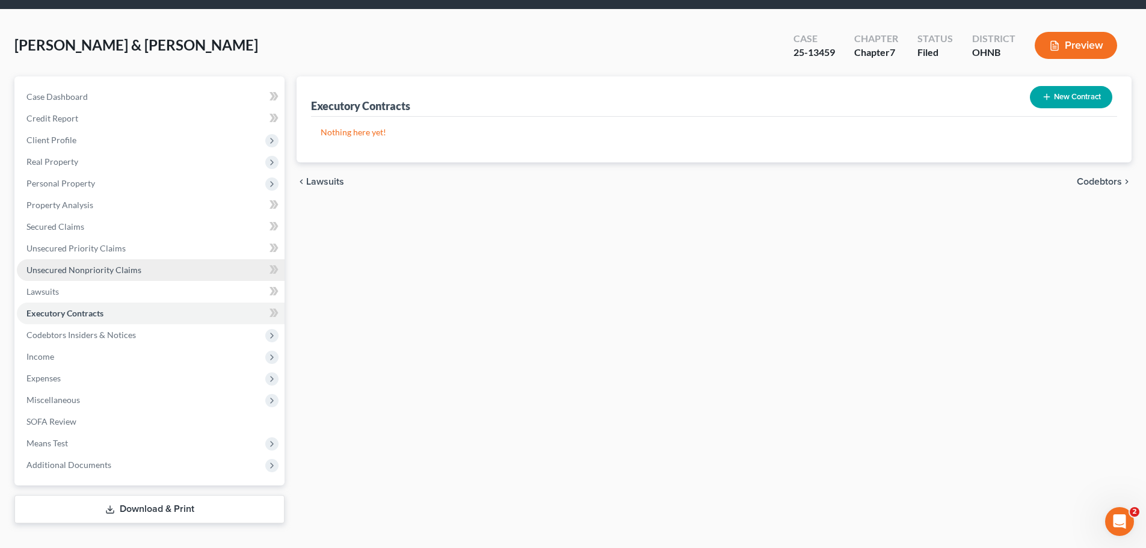
scroll to position [60, 0]
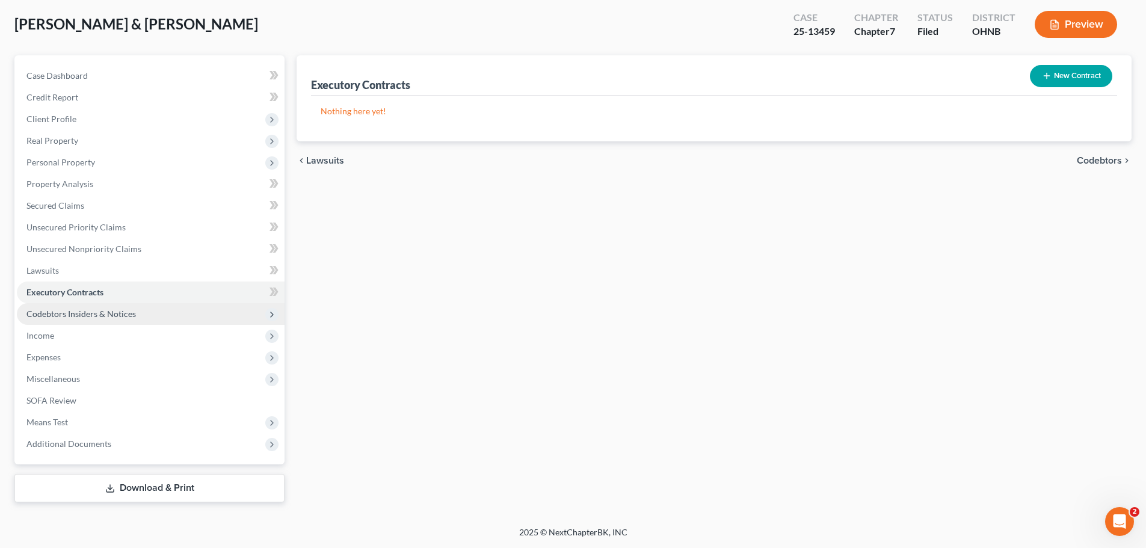
click at [113, 315] on span "Codebtors Insiders & Notices" at bounding box center [80, 314] width 109 height 10
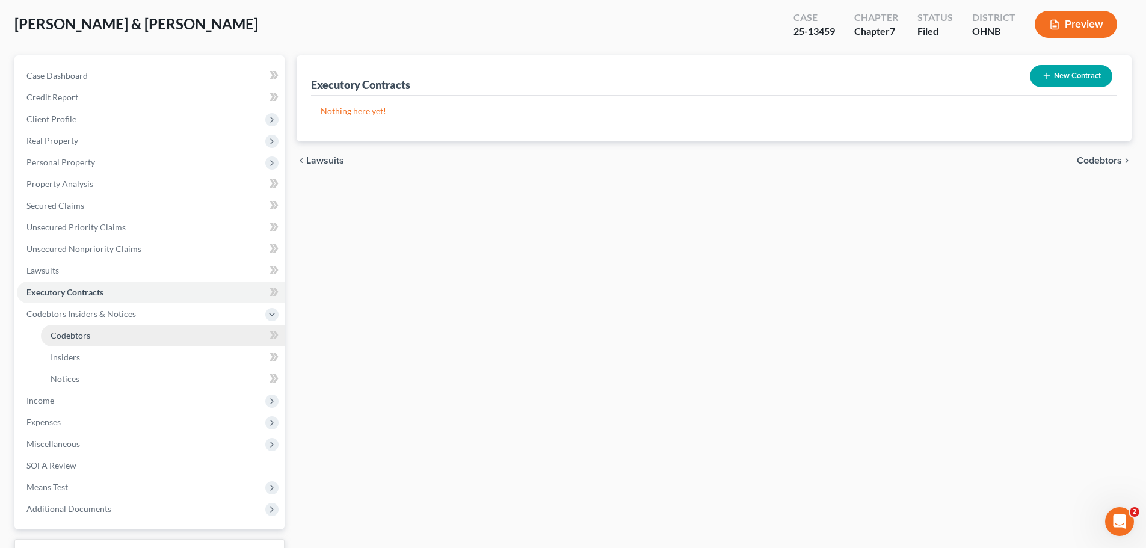
click at [104, 342] on link "Codebtors" at bounding box center [163, 336] width 244 height 22
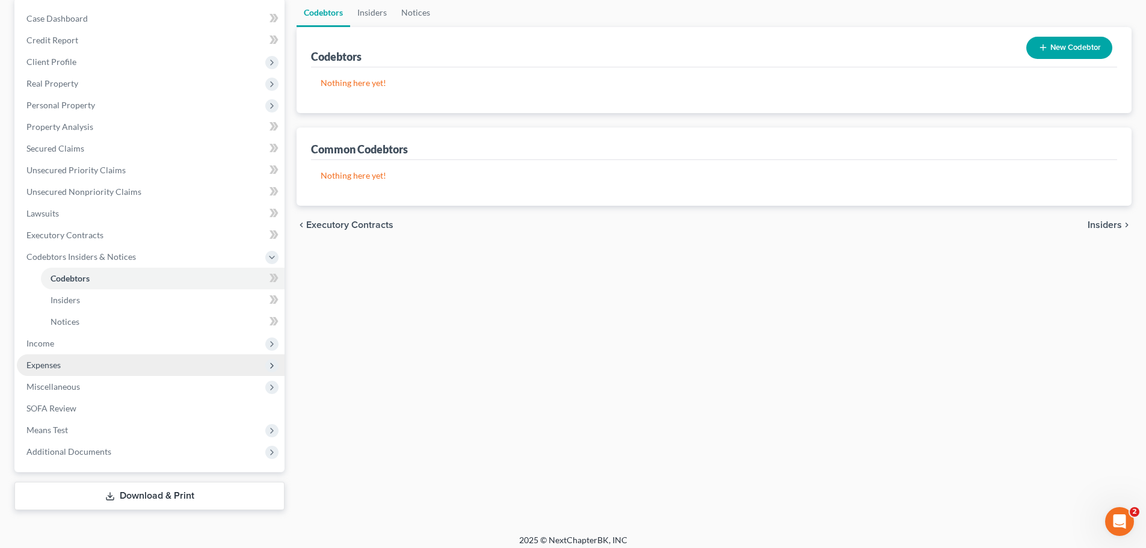
scroll to position [120, 0]
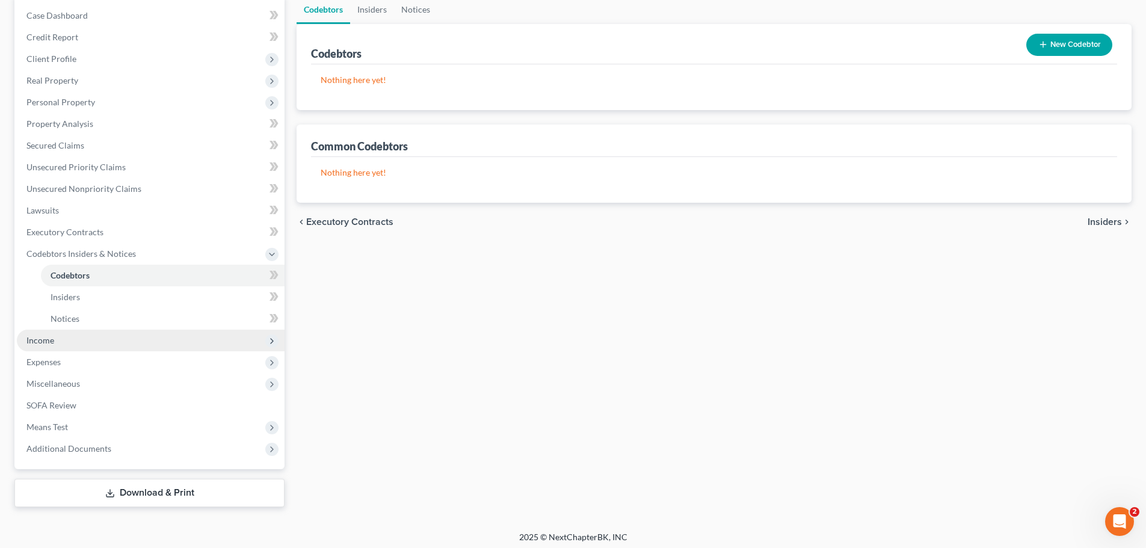
click at [42, 340] on span "Income" at bounding box center [40, 340] width 28 height 10
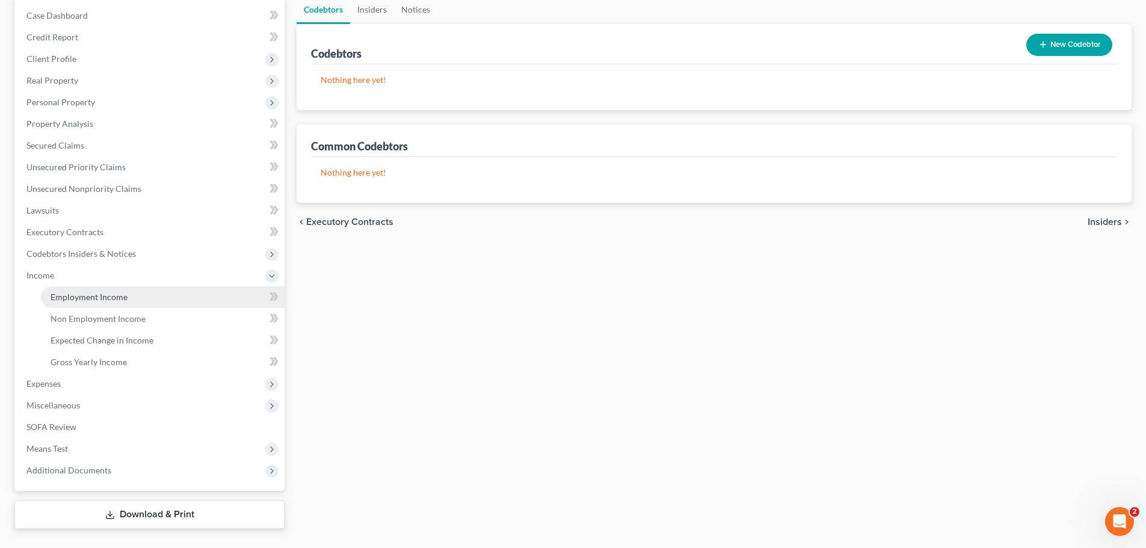
click at [87, 295] on span "Employment Income" at bounding box center [89, 297] width 77 height 10
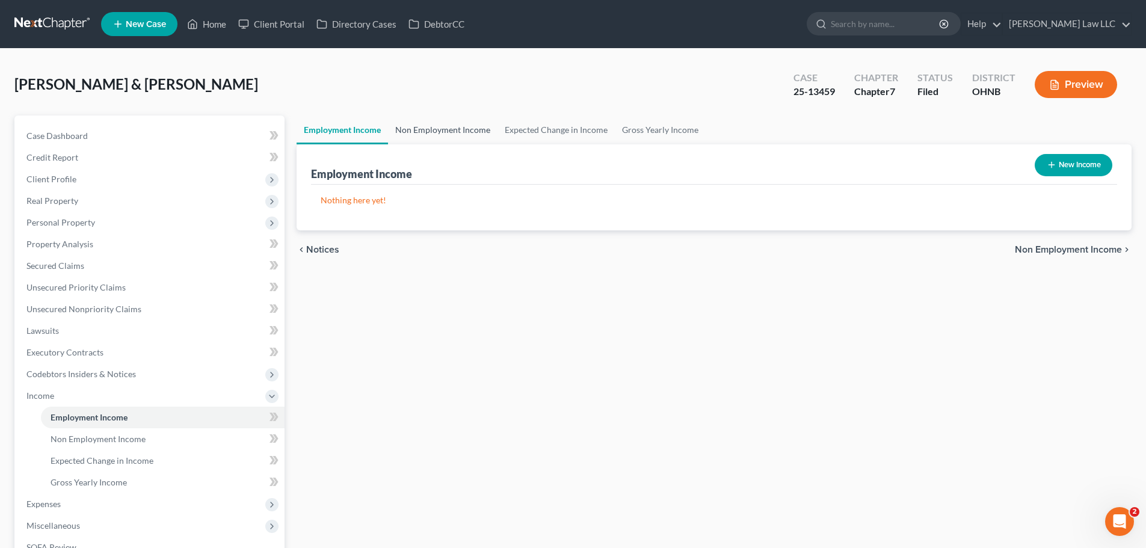
click at [416, 131] on link "Non Employment Income" at bounding box center [442, 129] width 109 height 29
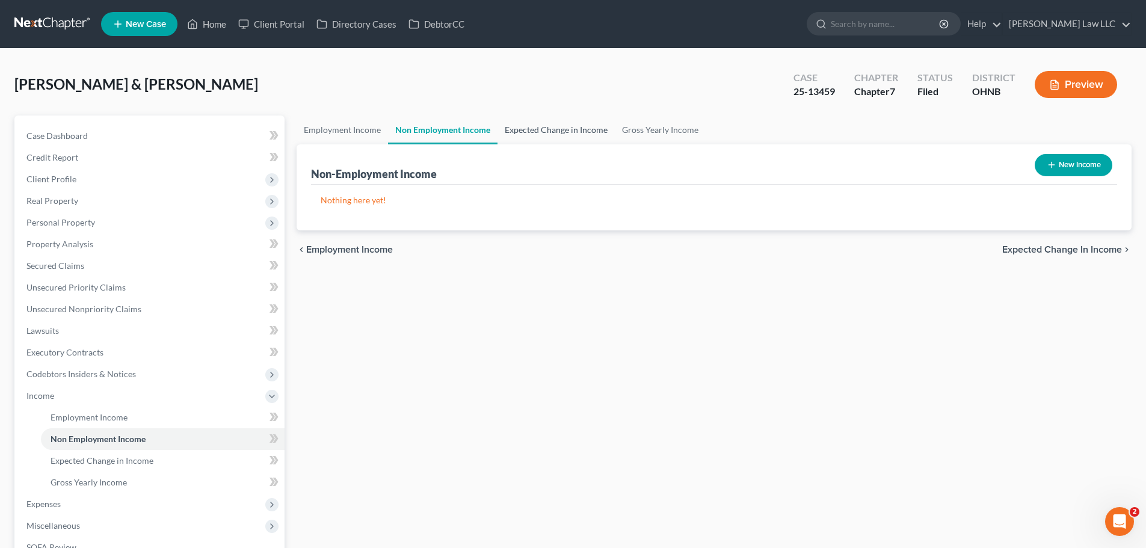
click at [549, 122] on link "Expected Change in Income" at bounding box center [555, 129] width 117 height 29
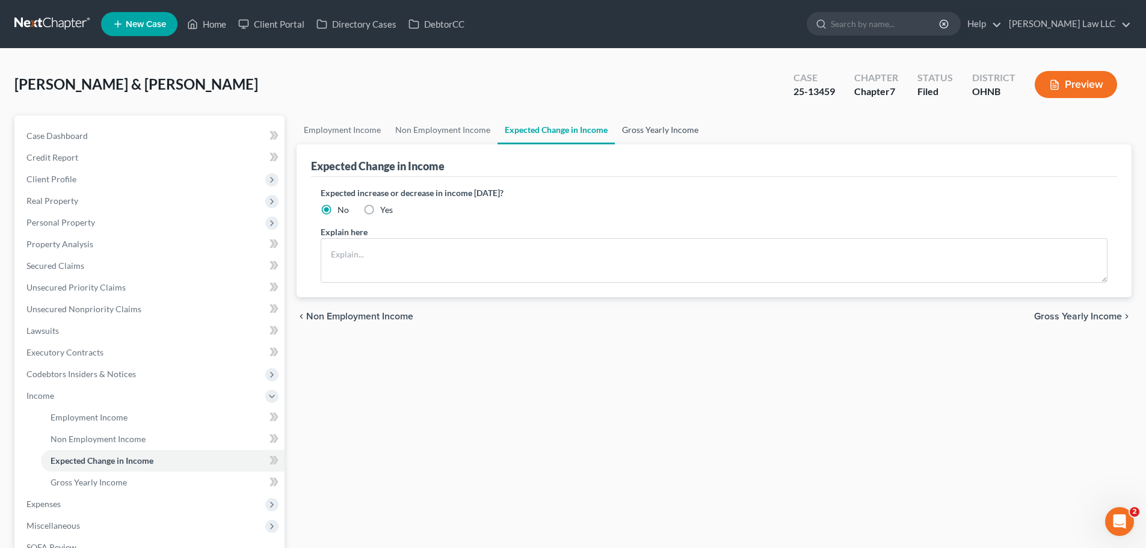
click at [633, 127] on link "Gross Yearly Income" at bounding box center [660, 129] width 91 height 29
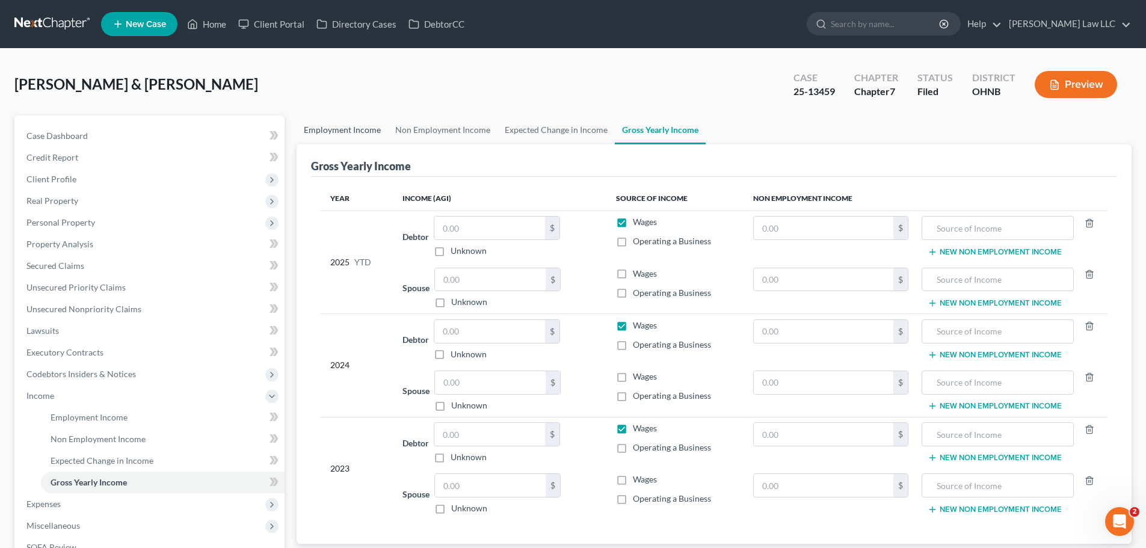
drag, startPoint x: 351, startPoint y: 131, endPoint x: 343, endPoint y: 130, distance: 8.5
click at [351, 131] on link "Employment Income" at bounding box center [342, 129] width 91 height 29
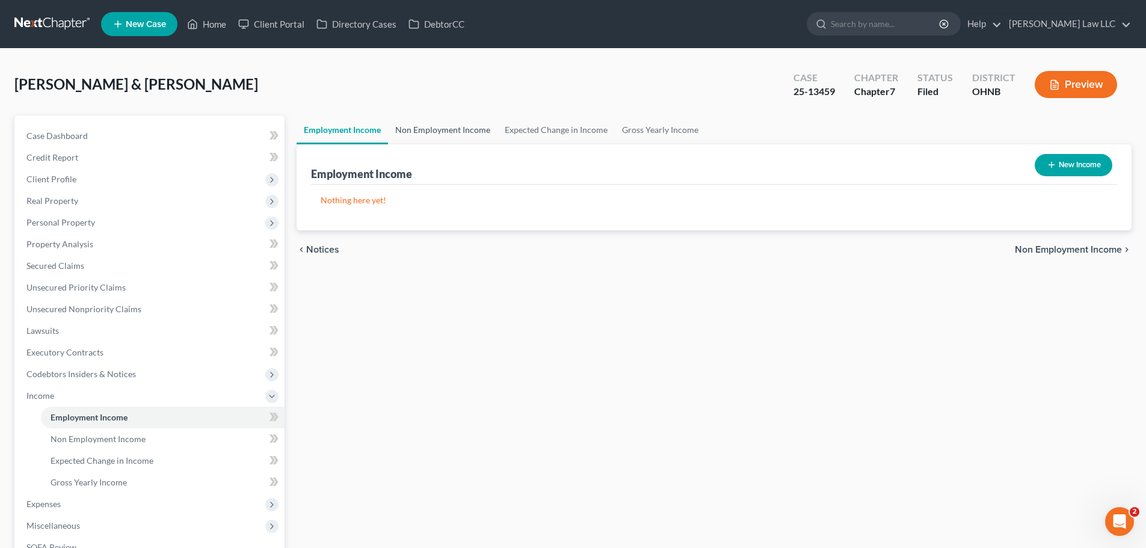
click at [440, 130] on link "Non Employment Income" at bounding box center [442, 129] width 109 height 29
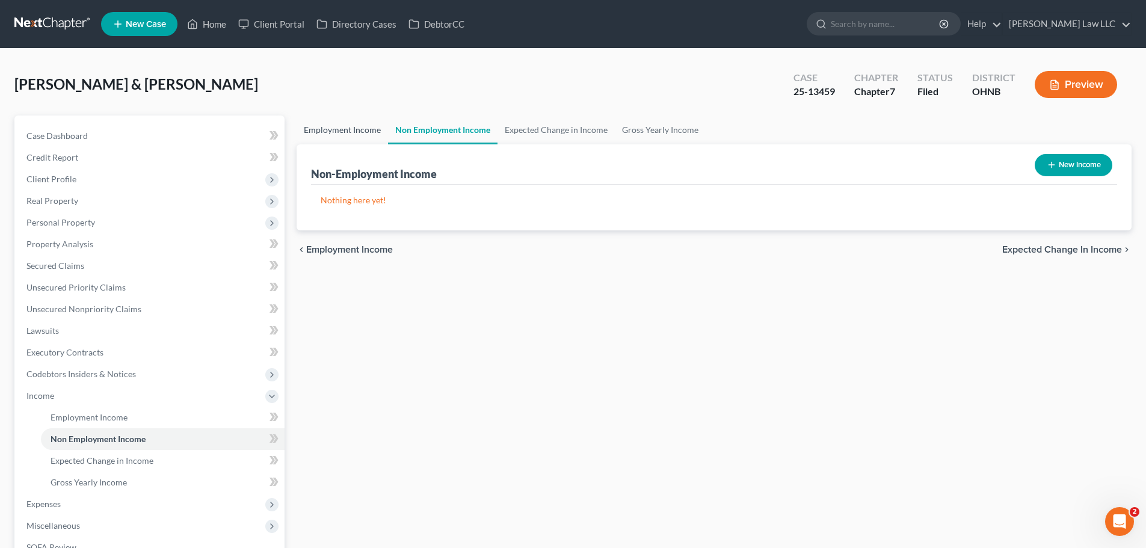
click at [345, 134] on link "Employment Income" at bounding box center [342, 129] width 91 height 29
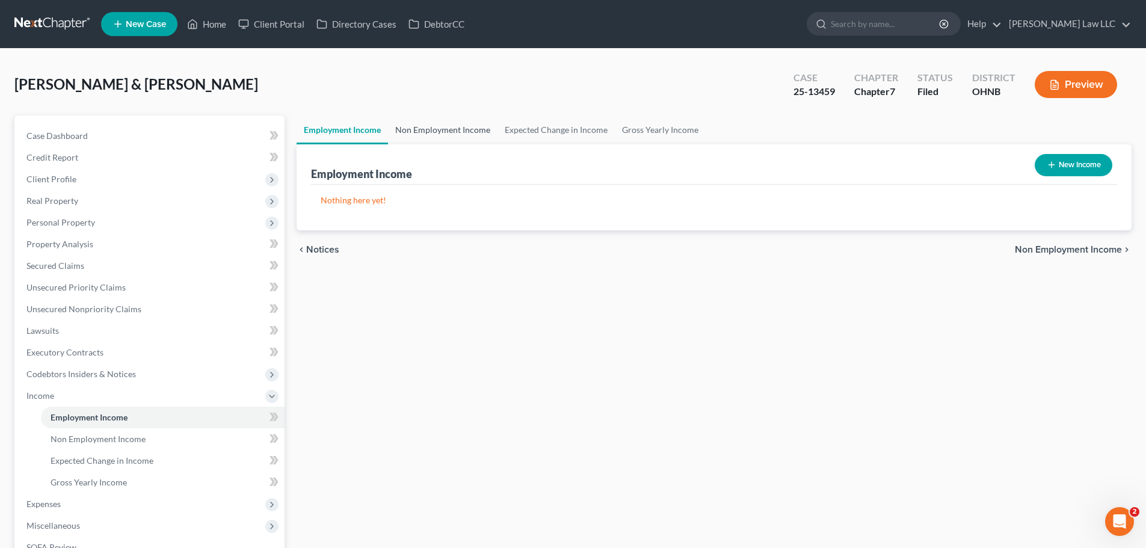
click at [425, 129] on link "Non Employment Income" at bounding box center [442, 129] width 109 height 29
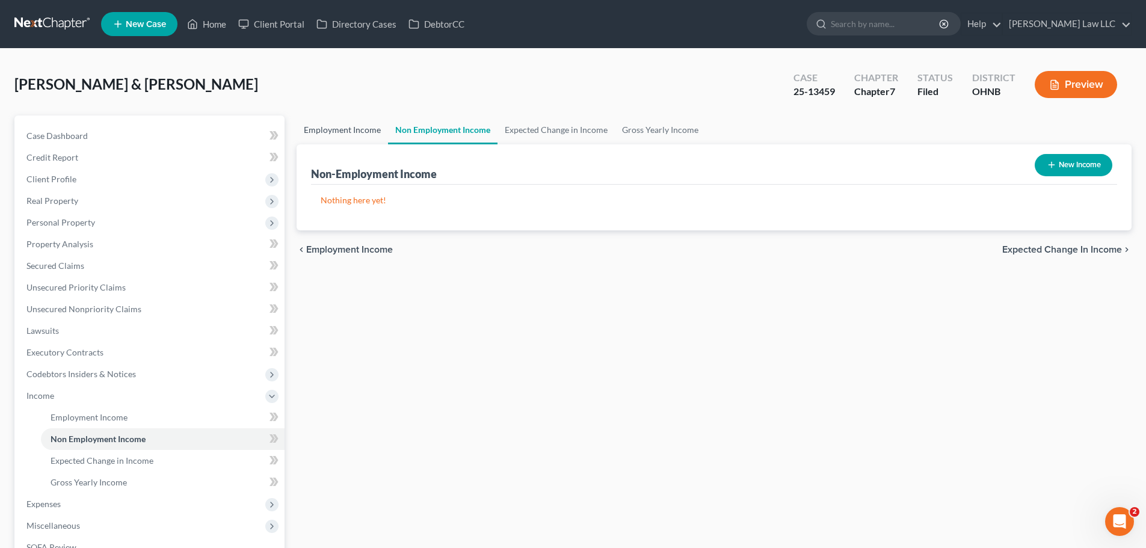
click at [345, 132] on link "Employment Income" at bounding box center [342, 129] width 91 height 29
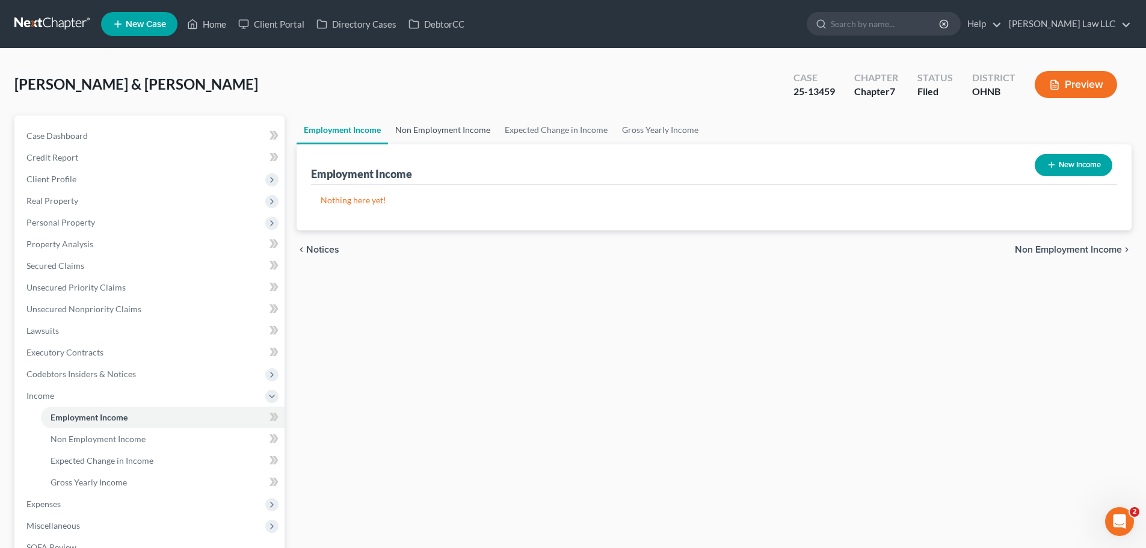
click at [416, 132] on link "Non Employment Income" at bounding box center [442, 129] width 109 height 29
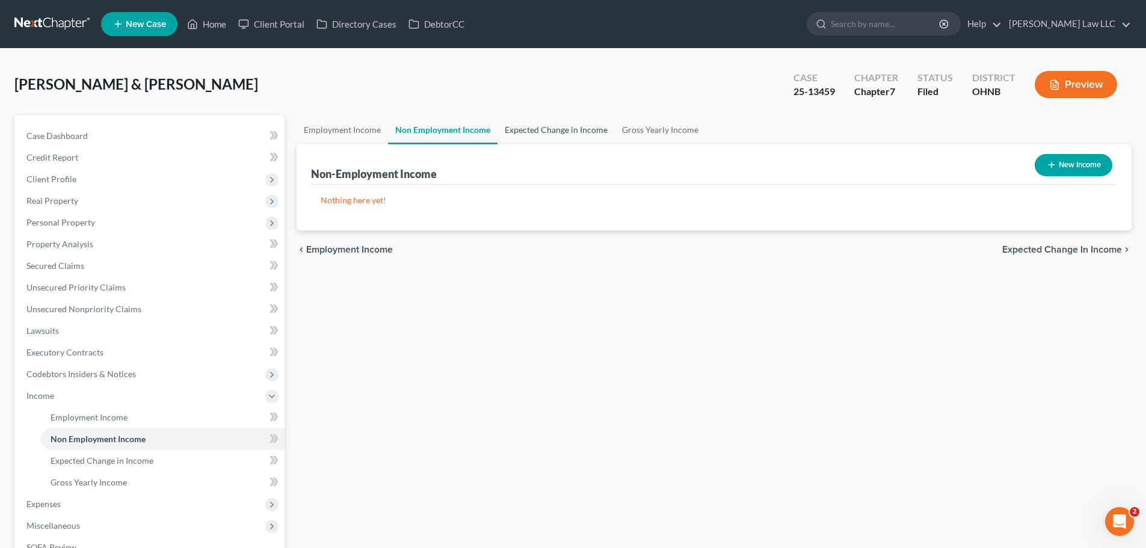
click at [541, 129] on link "Expected Change in Income" at bounding box center [555, 129] width 117 height 29
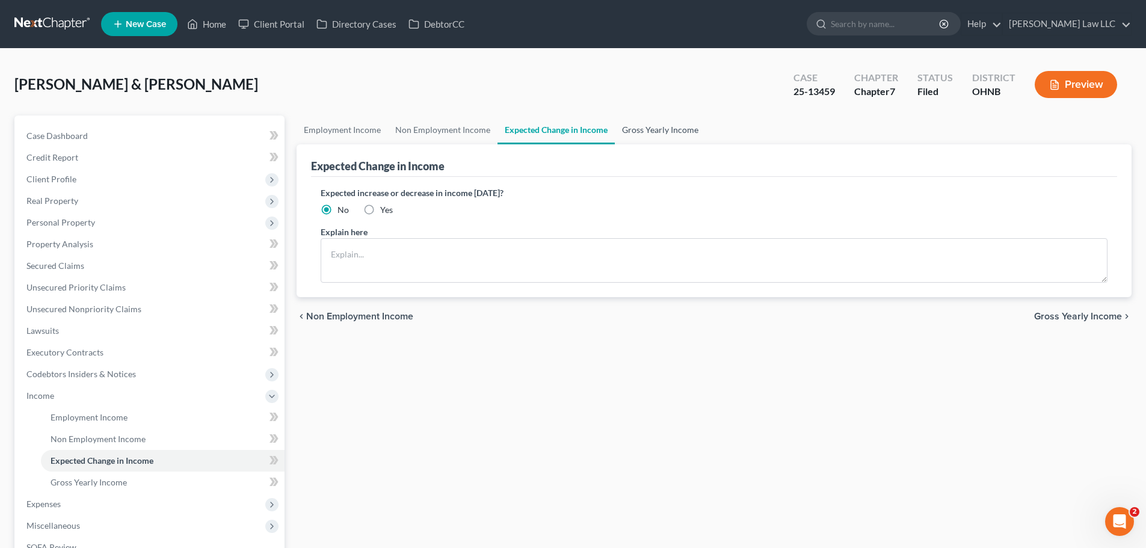
click at [638, 129] on link "Gross Yearly Income" at bounding box center [660, 129] width 91 height 29
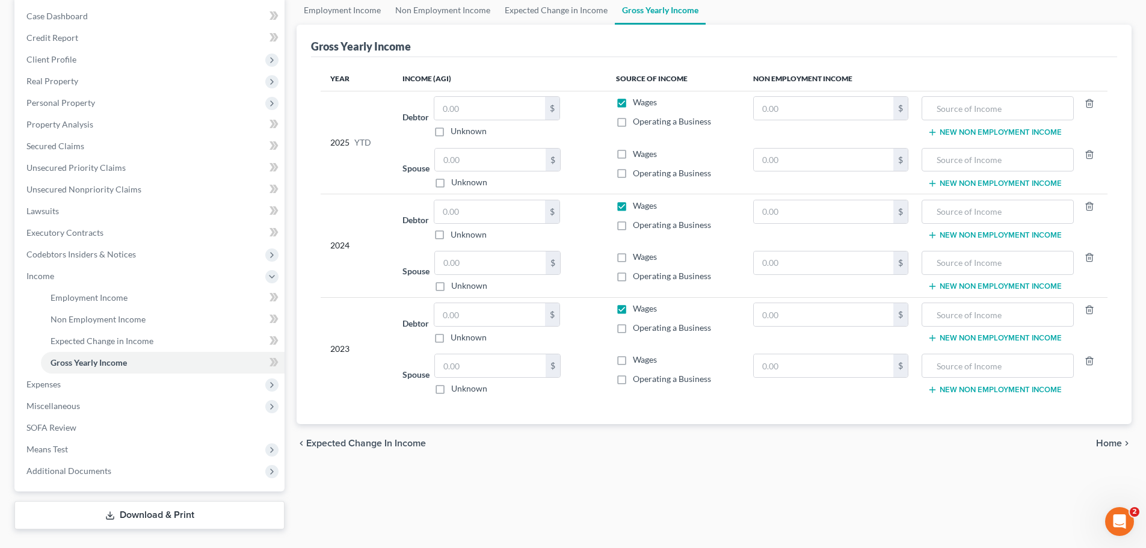
scroll to position [120, 0]
click at [122, 385] on span "Expenses" at bounding box center [151, 384] width 268 height 22
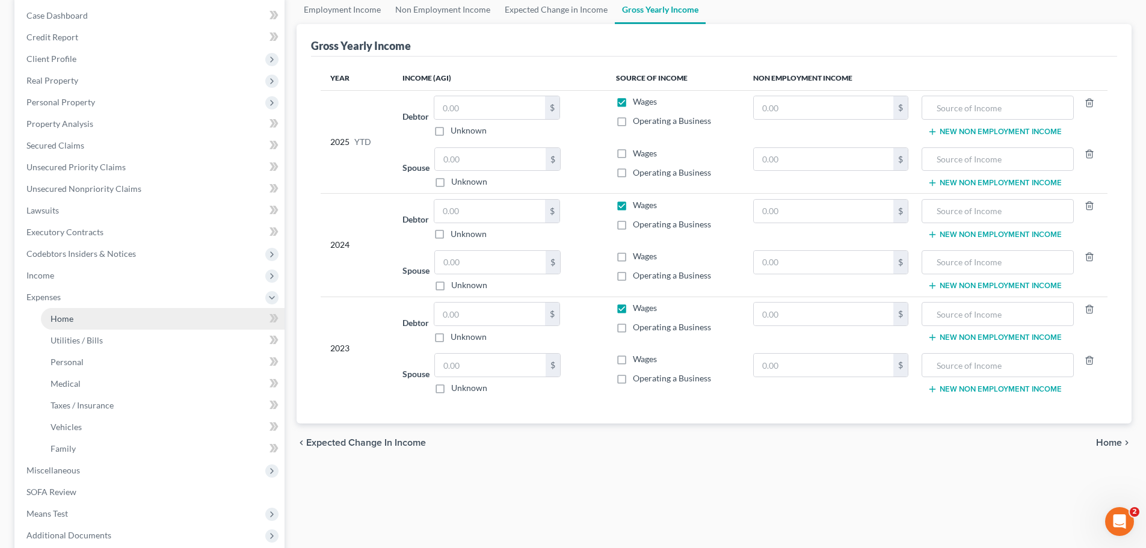
click at [92, 320] on link "Home" at bounding box center [163, 319] width 244 height 22
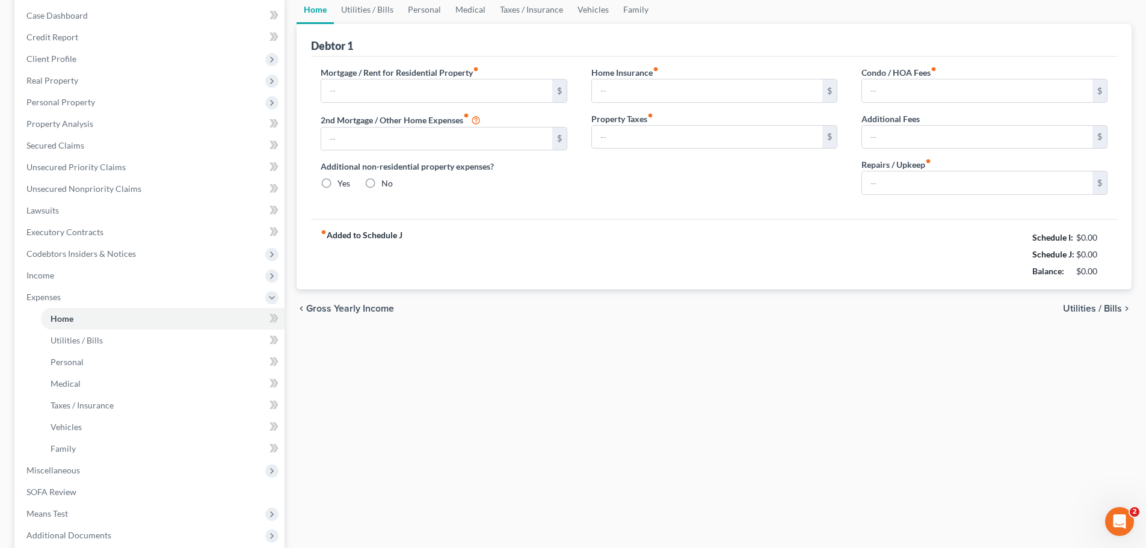
scroll to position [17, 0]
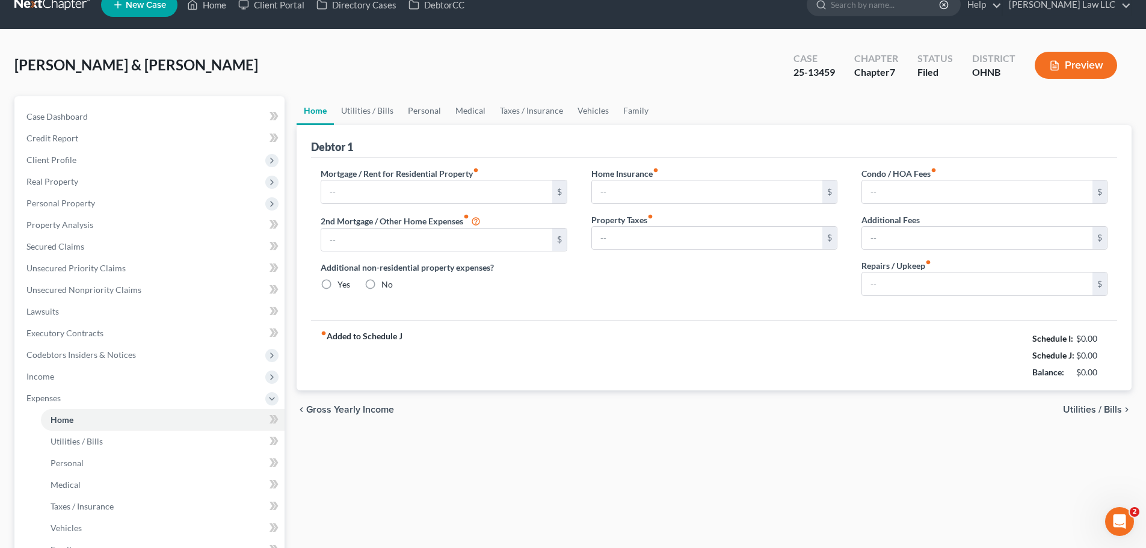
radio input "true"
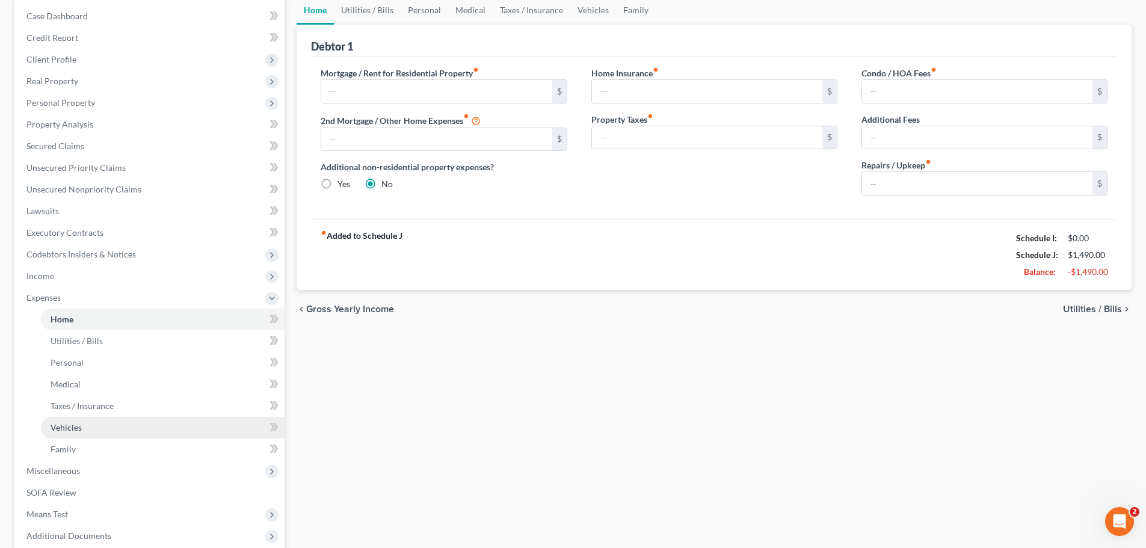
scroll to position [120, 0]
click at [55, 478] on span "Miscellaneous" at bounding box center [151, 471] width 268 height 22
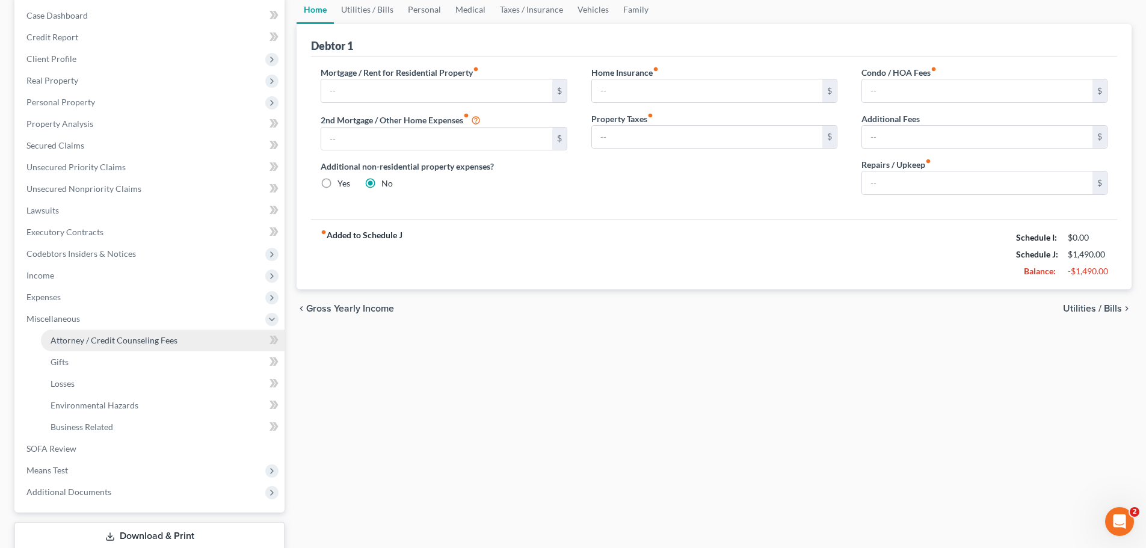
click at [94, 336] on span "Attorney / Credit Counseling Fees" at bounding box center [114, 340] width 127 height 10
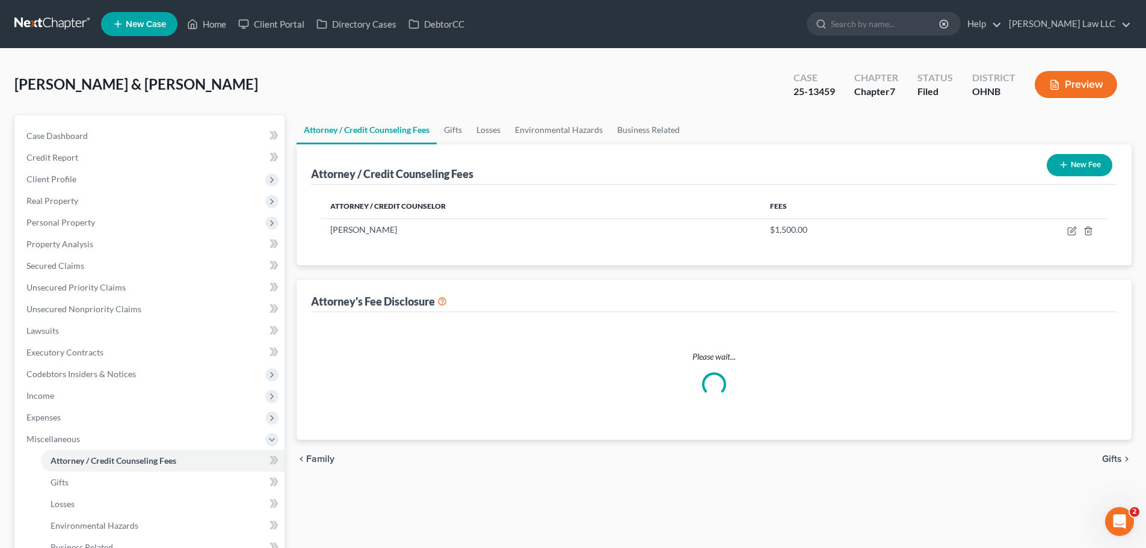
select select "0"
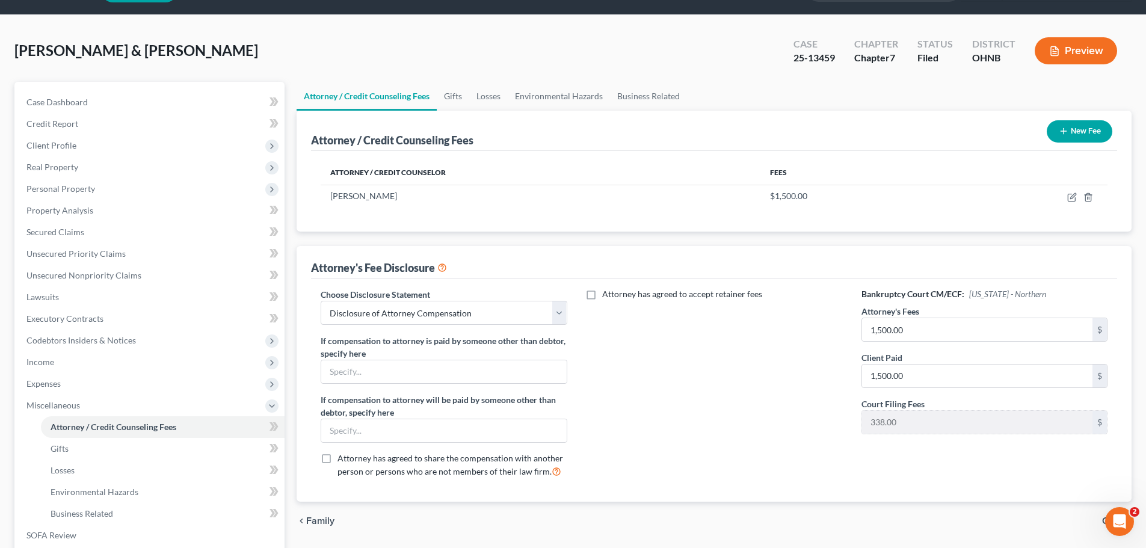
scroll to position [60, 0]
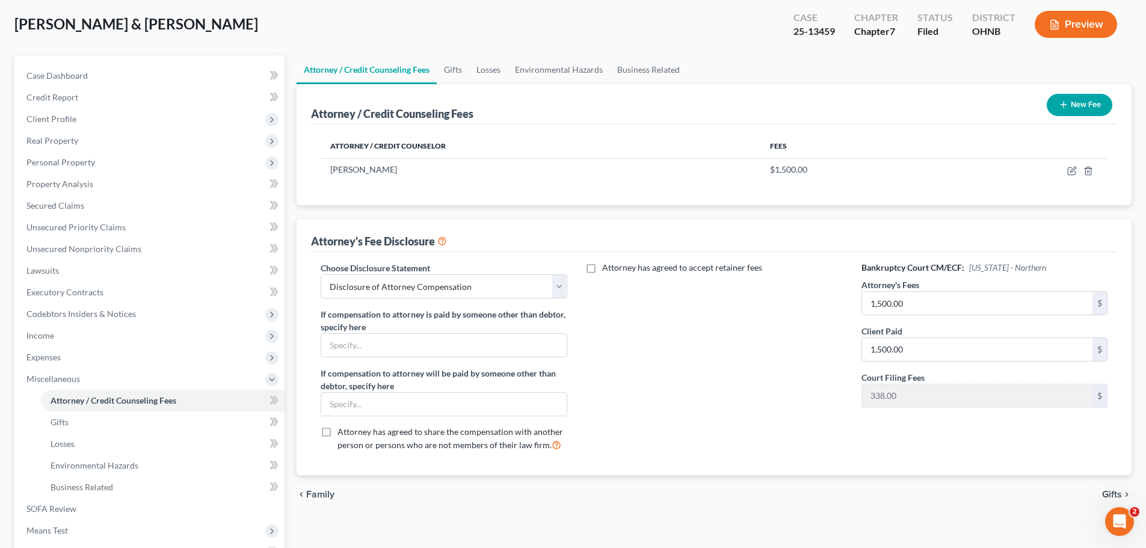
click at [613, 499] on div "chevron_left Family Gifts chevron_right" at bounding box center [714, 494] width 835 height 38
click at [109, 420] on link "Gifts" at bounding box center [163, 422] width 244 height 22
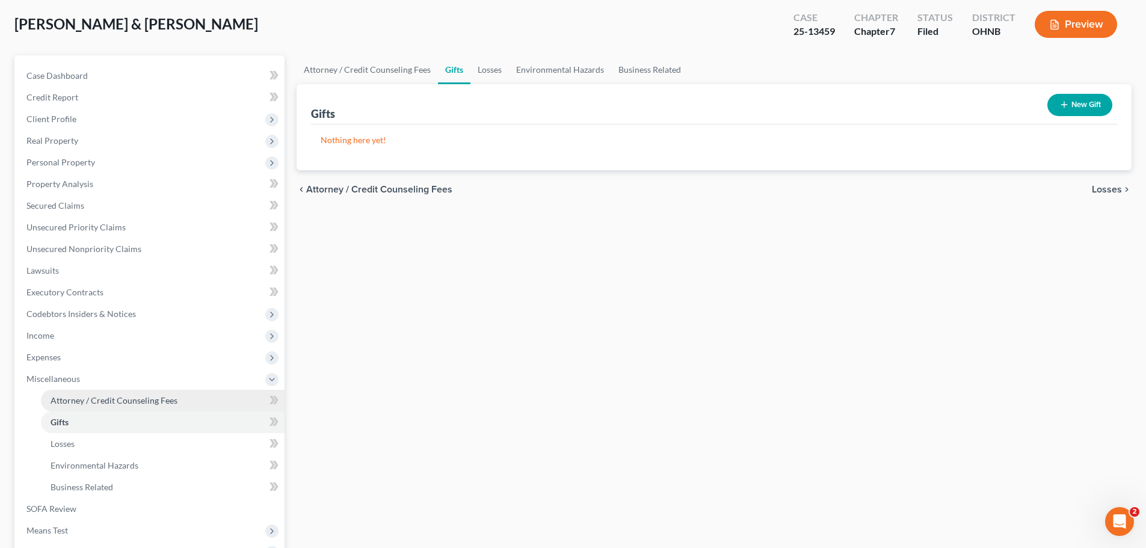
click at [100, 401] on span "Attorney / Credit Counseling Fees" at bounding box center [114, 400] width 127 height 10
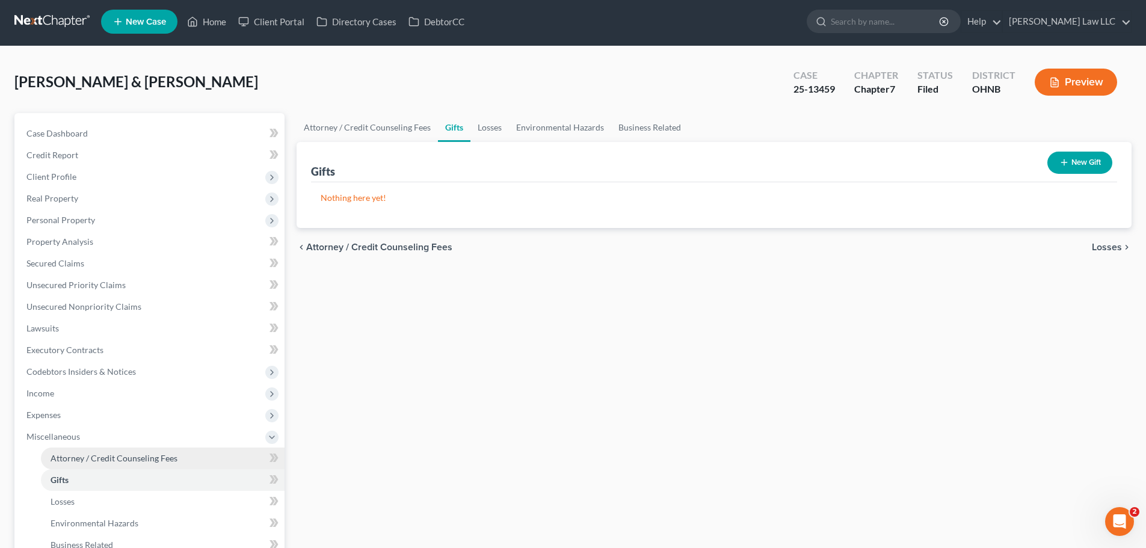
select select "0"
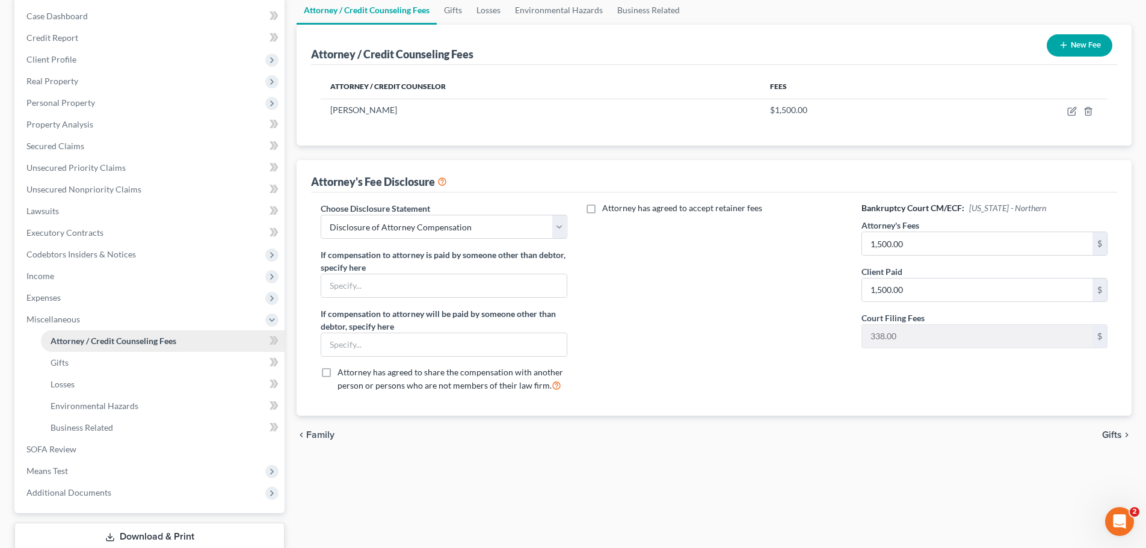
scroll to position [120, 0]
click at [82, 384] on link "Losses" at bounding box center [163, 384] width 244 height 22
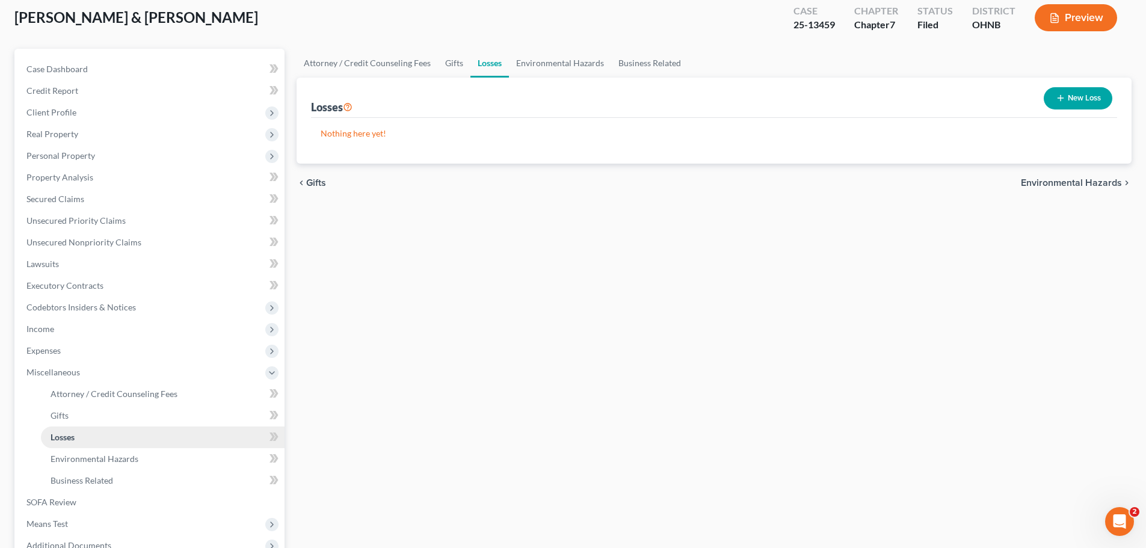
scroll to position [120, 0]
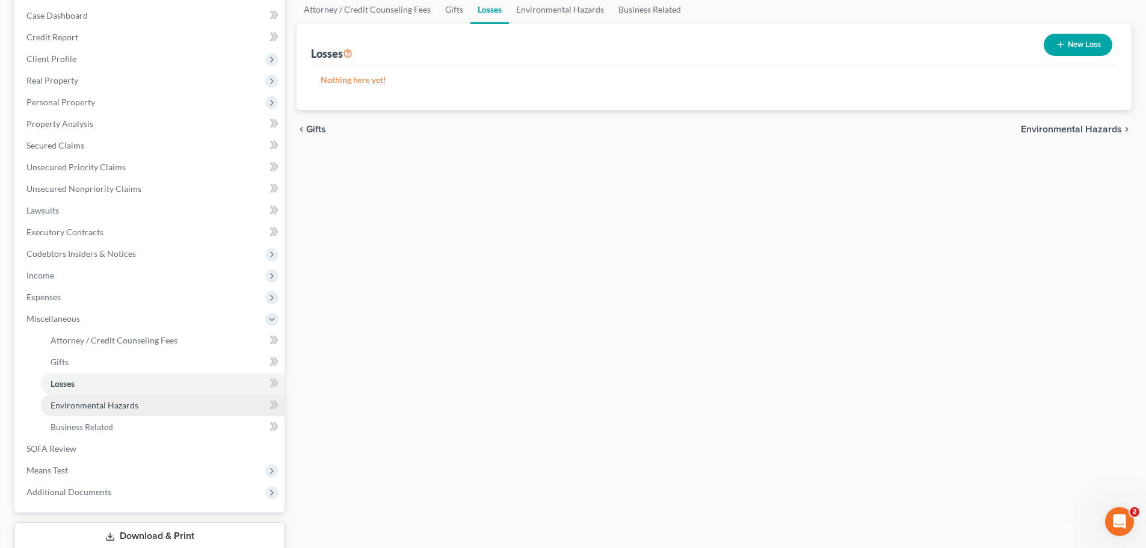
click at [120, 405] on span "Environmental Hazards" at bounding box center [95, 405] width 88 height 10
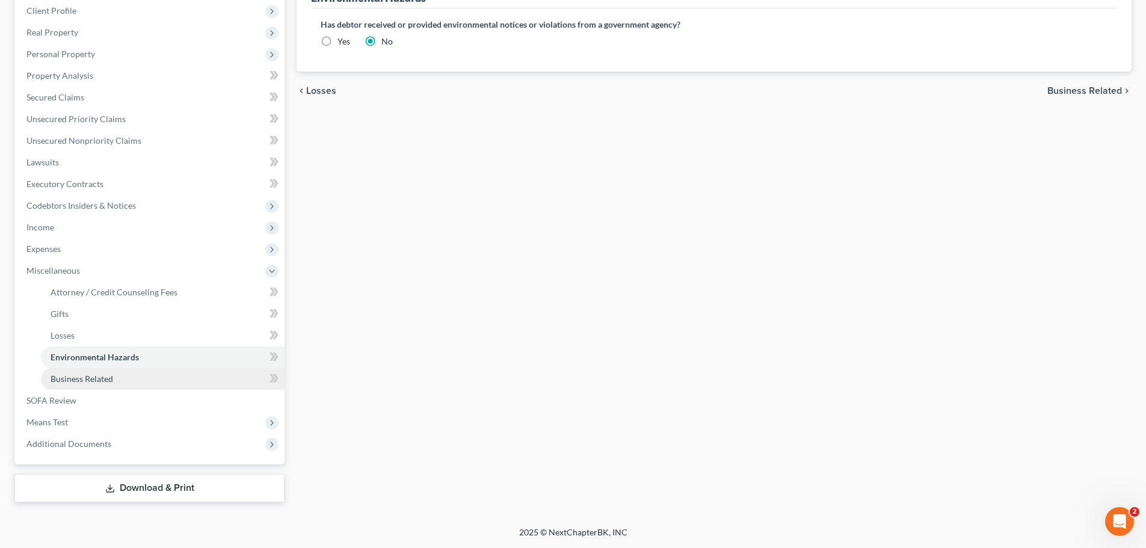
click at [85, 380] on span "Business Related" at bounding box center [82, 379] width 63 height 10
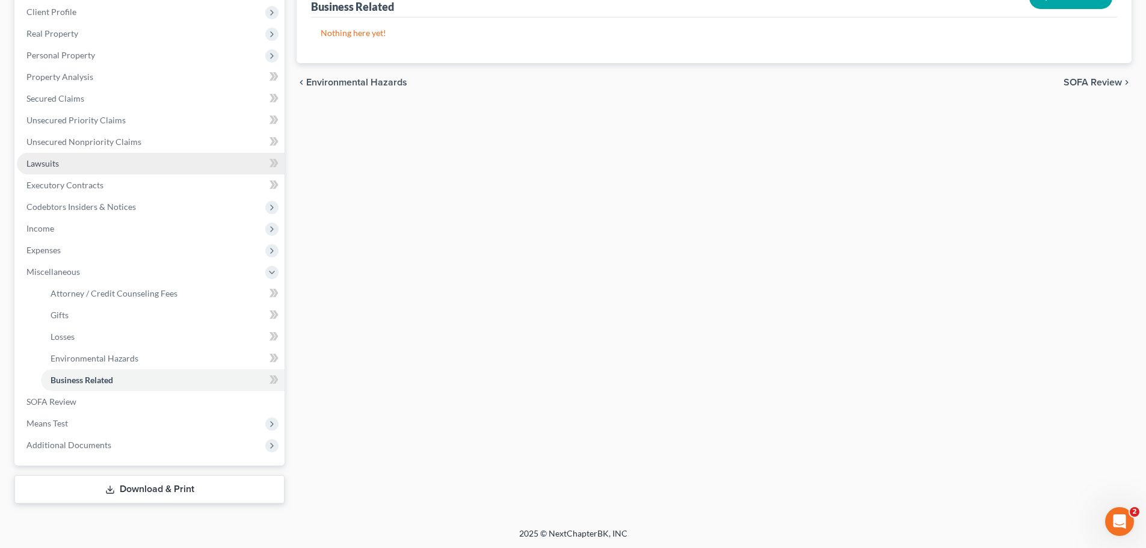
scroll to position [168, 0]
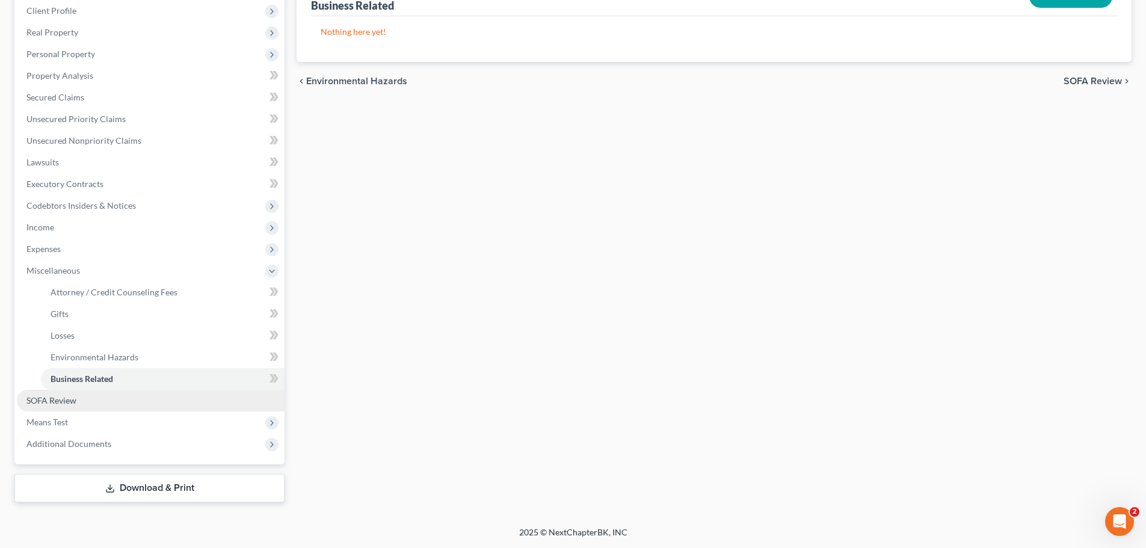
click at [72, 398] on span "SOFA Review" at bounding box center [51, 400] width 50 height 10
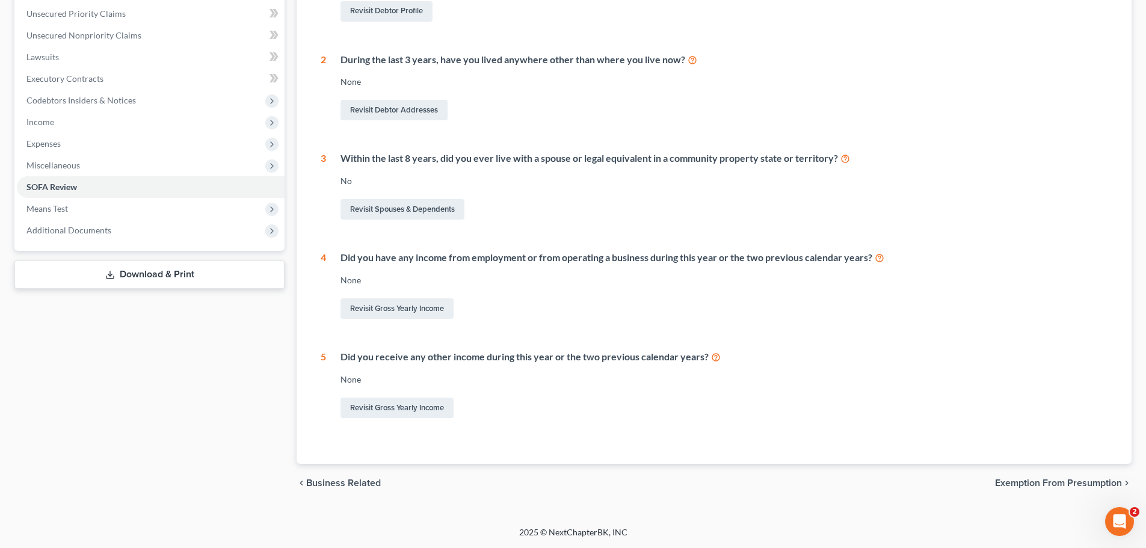
scroll to position [33, 0]
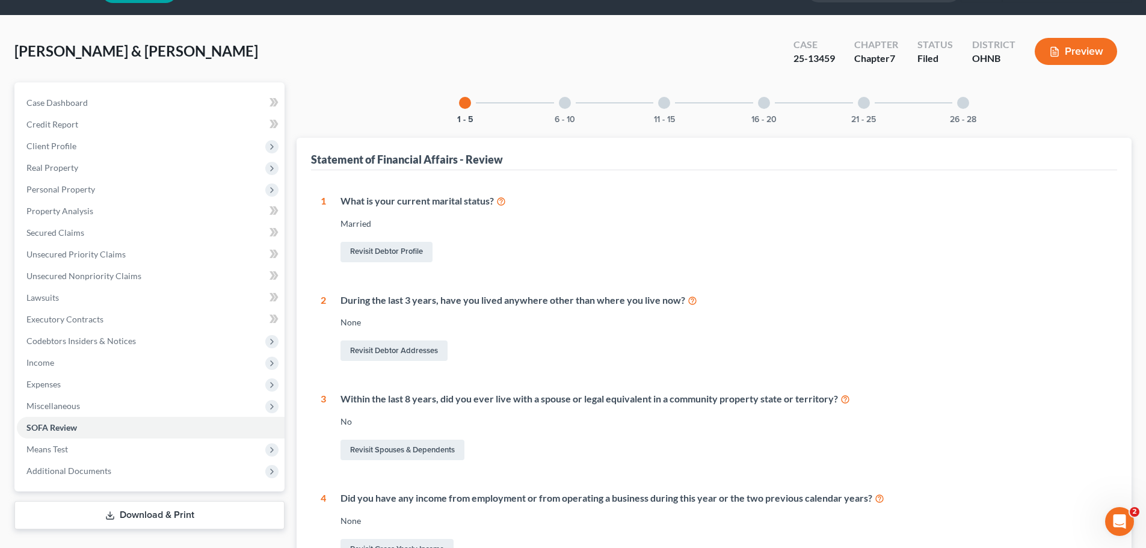
click at [564, 105] on div at bounding box center [565, 103] width 12 height 12
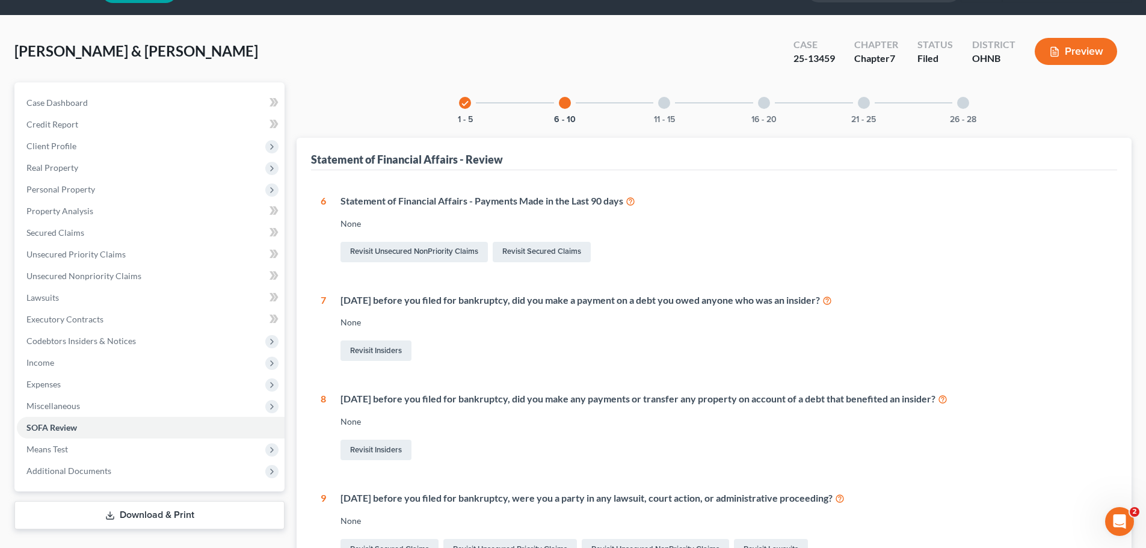
click at [666, 96] on div "11 - 15" at bounding box center [664, 102] width 41 height 41
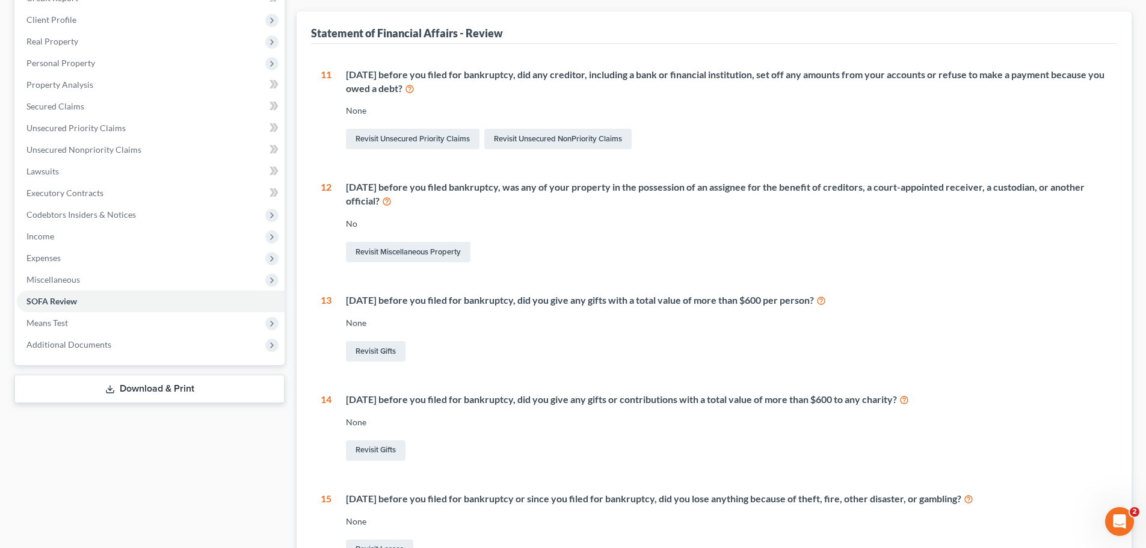
scroll to position [93, 0]
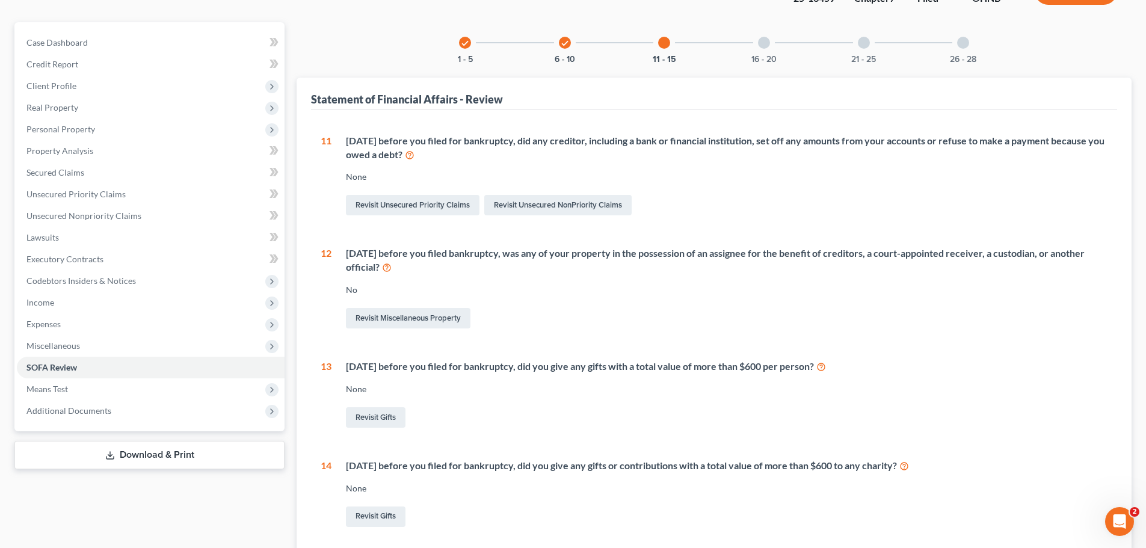
click at [764, 43] on div at bounding box center [764, 43] width 12 height 12
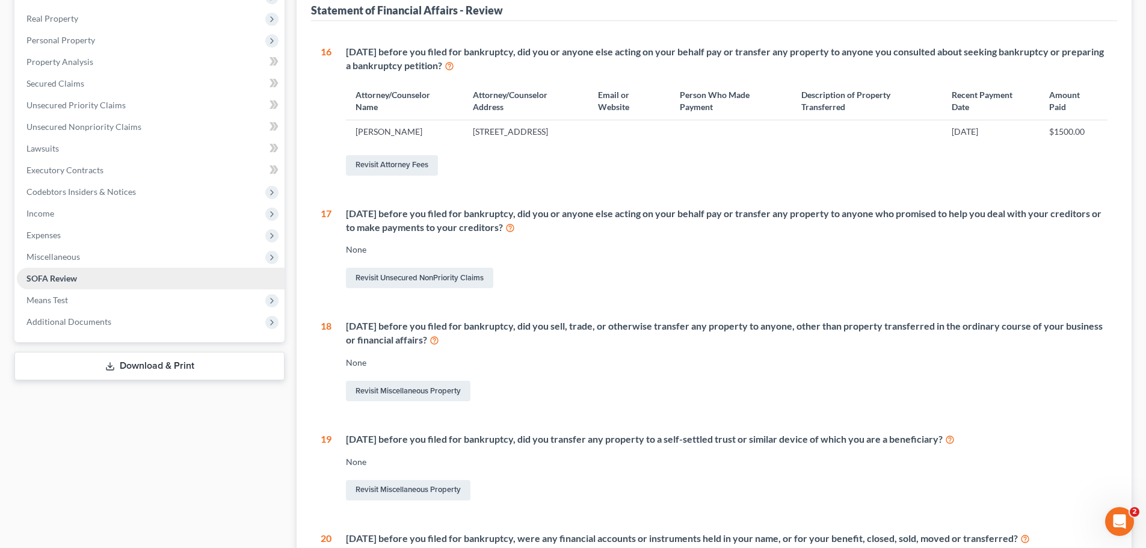
scroll to position [153, 0]
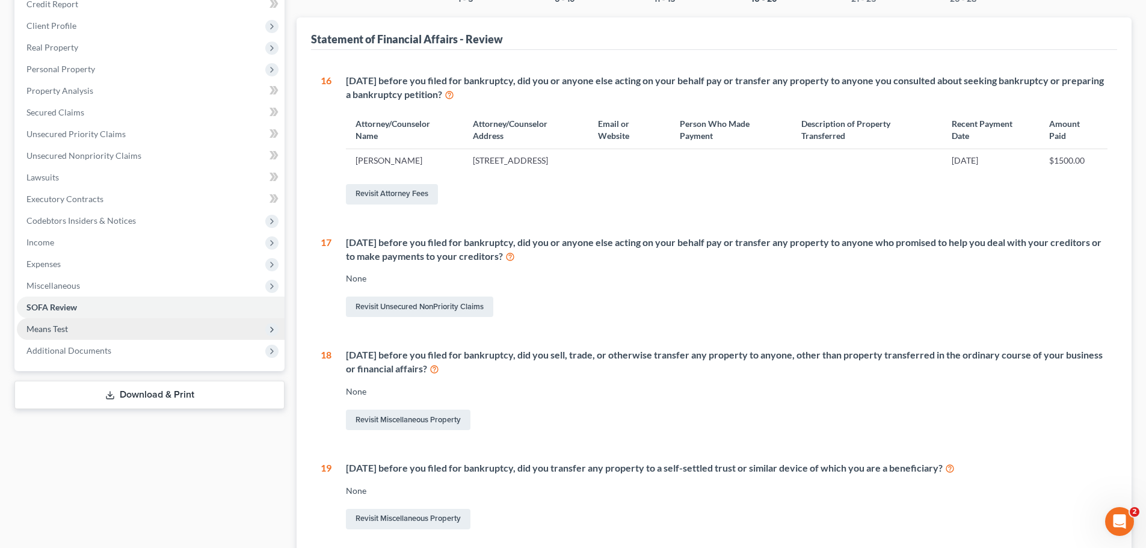
click at [88, 335] on span "Means Test" at bounding box center [151, 329] width 268 height 22
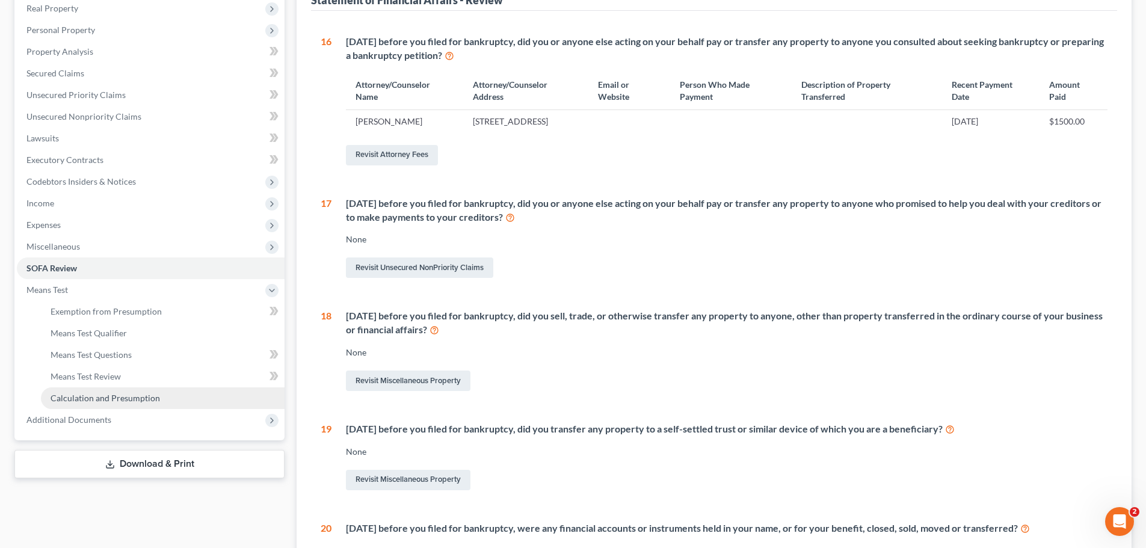
scroll to position [214, 0]
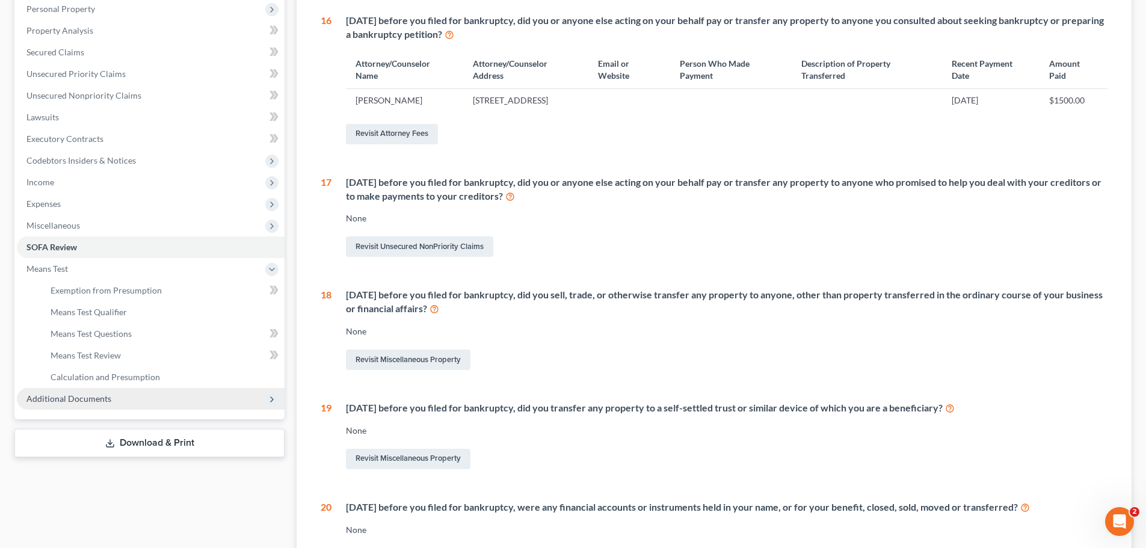
click at [73, 396] on span "Additional Documents" at bounding box center [68, 398] width 85 height 10
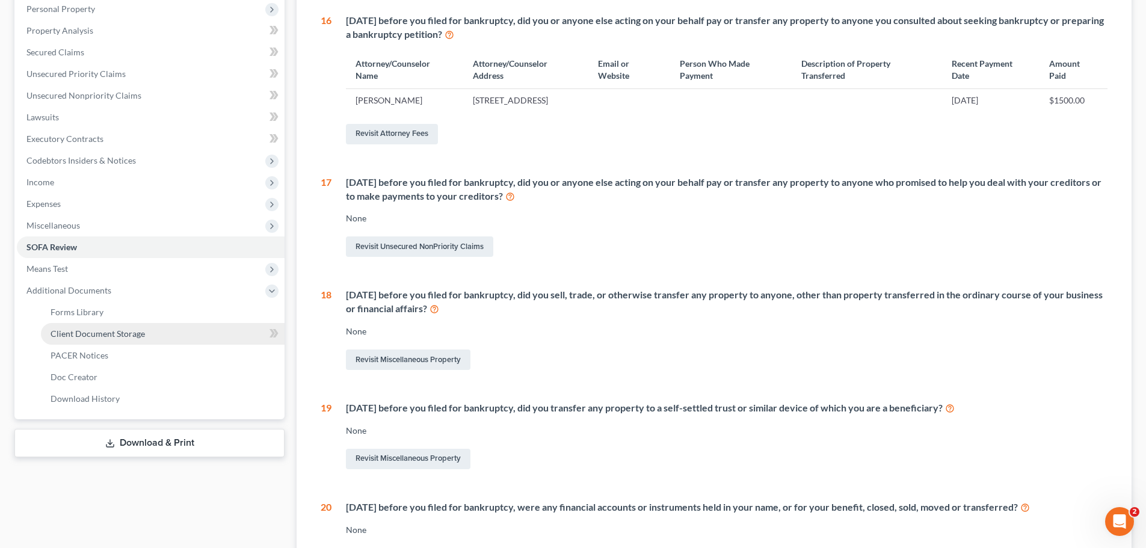
click at [106, 330] on span "Client Document Storage" at bounding box center [98, 333] width 94 height 10
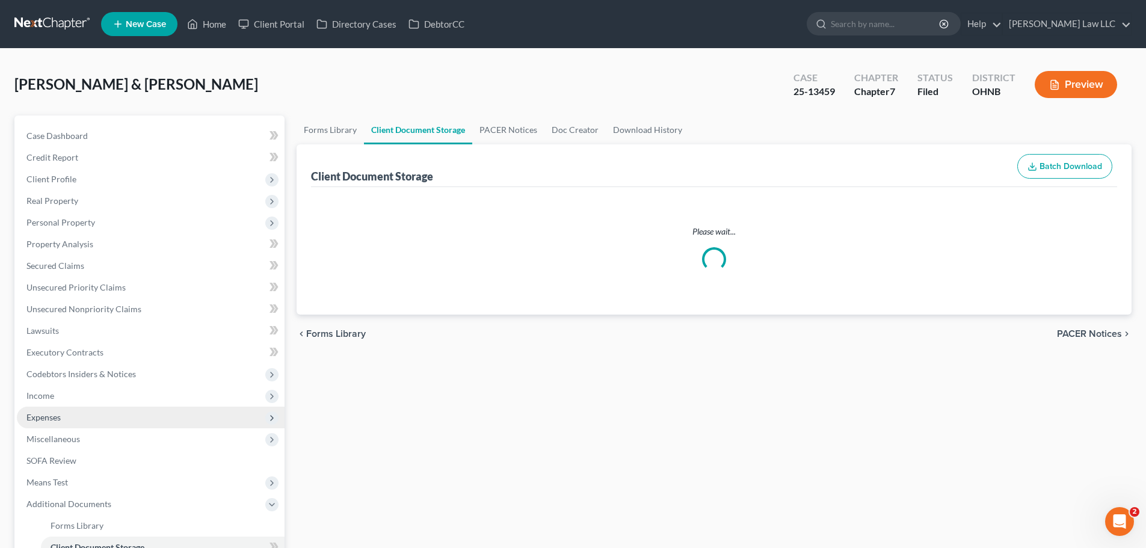
select select "16"
select select "5"
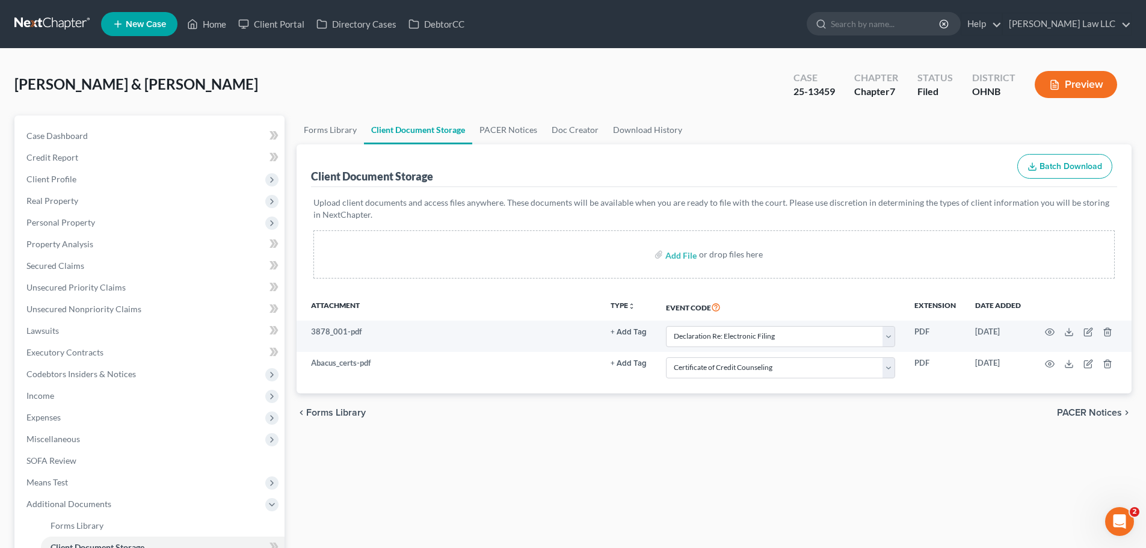
click at [553, 434] on div "Forms Library Client Document Storage PACER Notices Doc Creator Download Histor…" at bounding box center [714, 392] width 847 height 555
click at [583, 480] on div "Forms Library Client Document Storage PACER Notices Doc Creator Download Histor…" at bounding box center [714, 392] width 847 height 555
click at [78, 138] on span "Case Dashboard" at bounding box center [56, 136] width 61 height 10
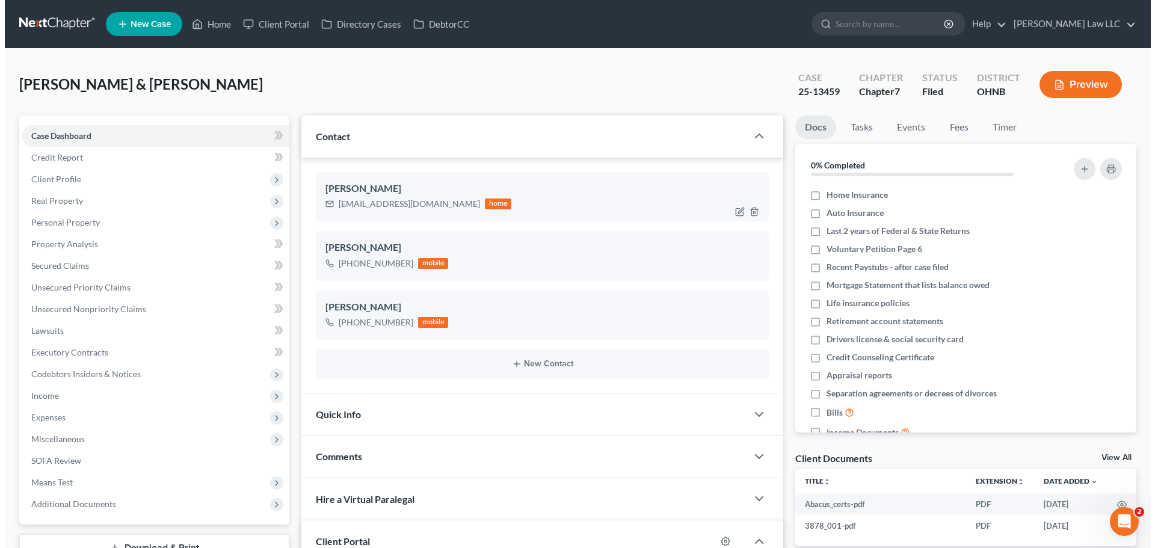
scroll to position [21, 0]
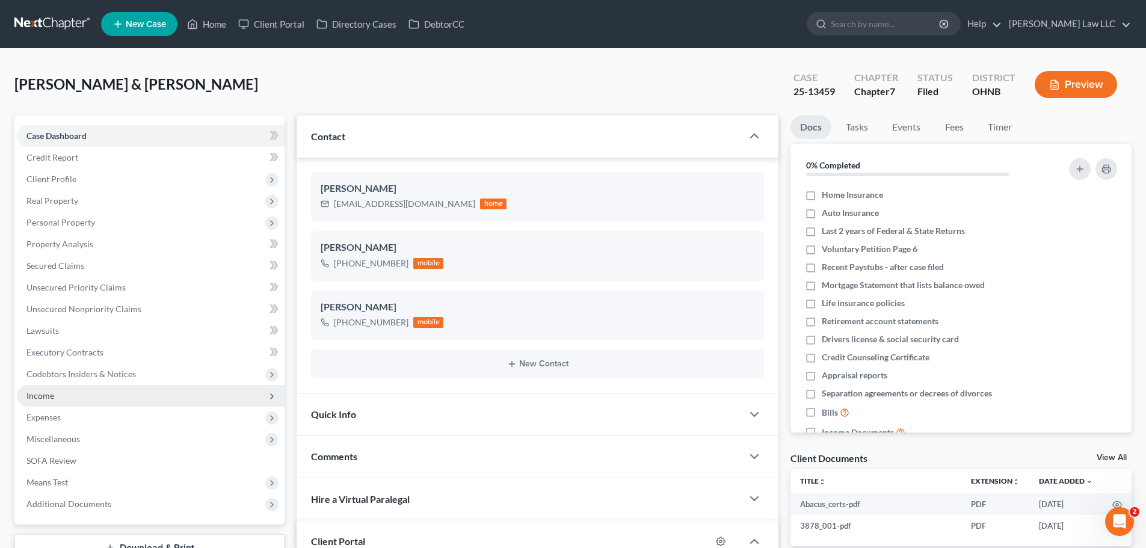
click at [134, 397] on span "Income" at bounding box center [151, 396] width 268 height 22
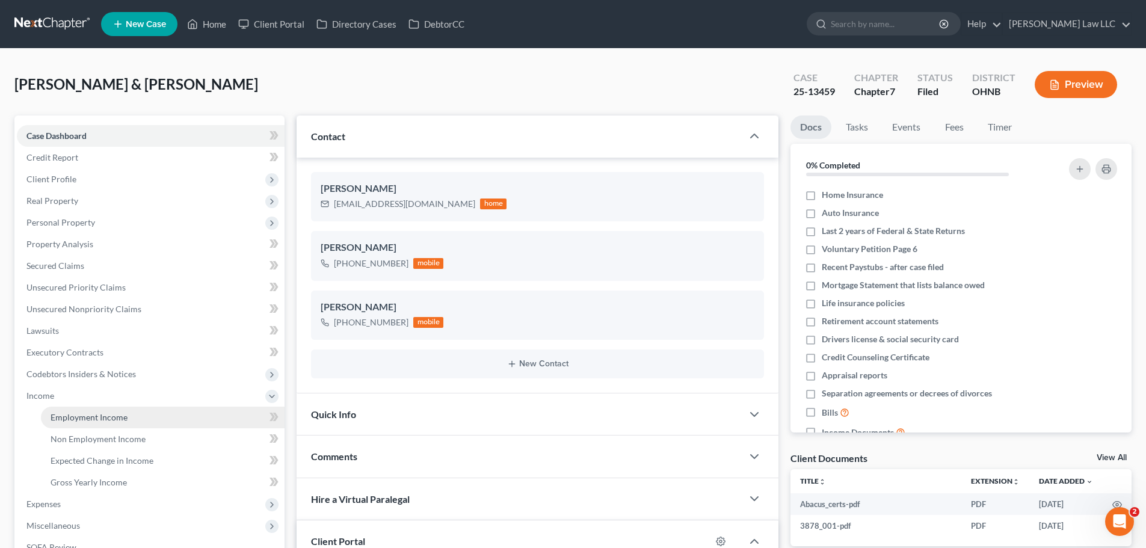
click at [150, 421] on link "Employment Income" at bounding box center [163, 418] width 244 height 22
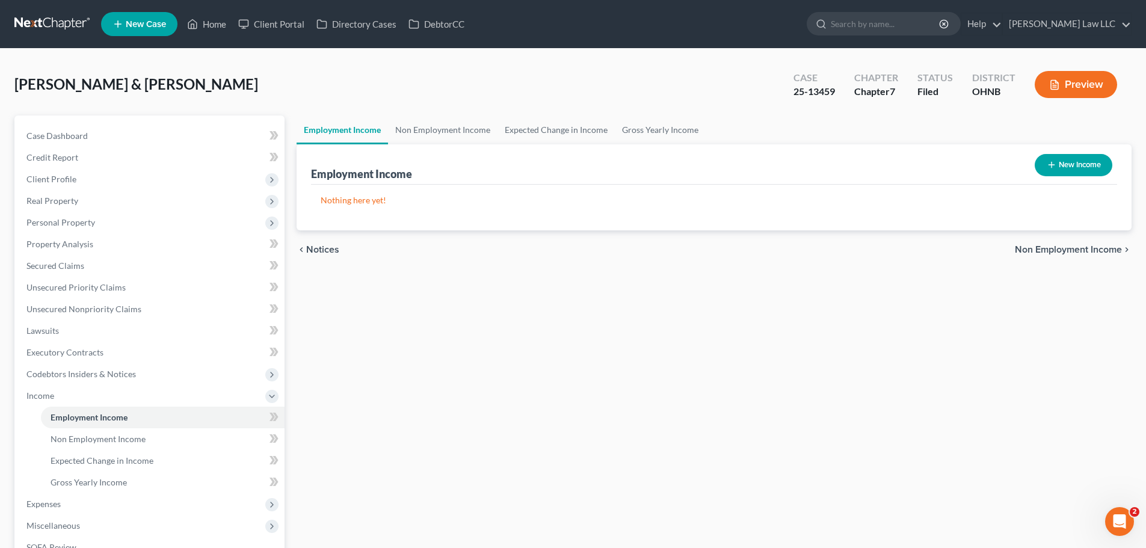
click at [1075, 166] on button "New Income" at bounding box center [1074, 165] width 78 height 22
select select "0"
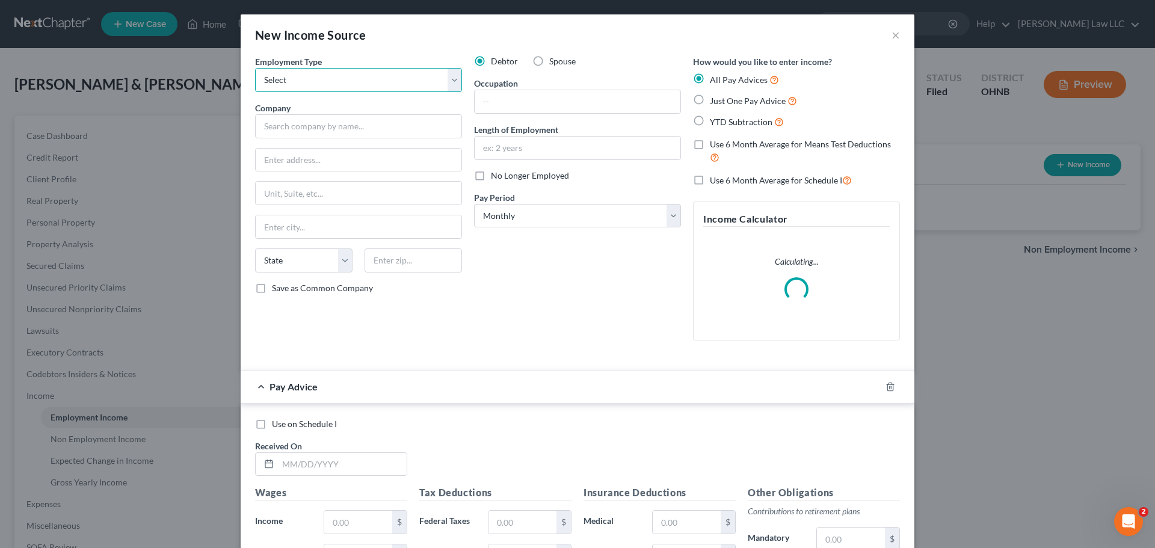
click at [328, 84] on select "Select Full or [DEMOGRAPHIC_DATA] Employment Self Employment" at bounding box center [358, 80] width 207 height 24
select select "1"
click at [255, 68] on select "Select Full or [DEMOGRAPHIC_DATA] Employment Self Employment" at bounding box center [358, 80] width 207 height 24
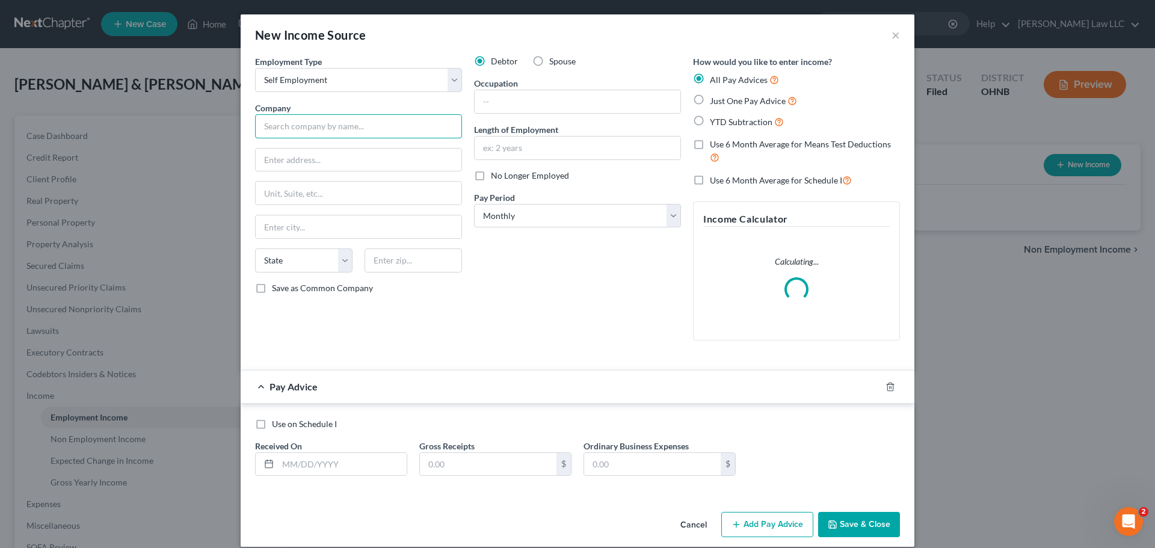
click at [309, 132] on input "text" at bounding box center [358, 126] width 207 height 24
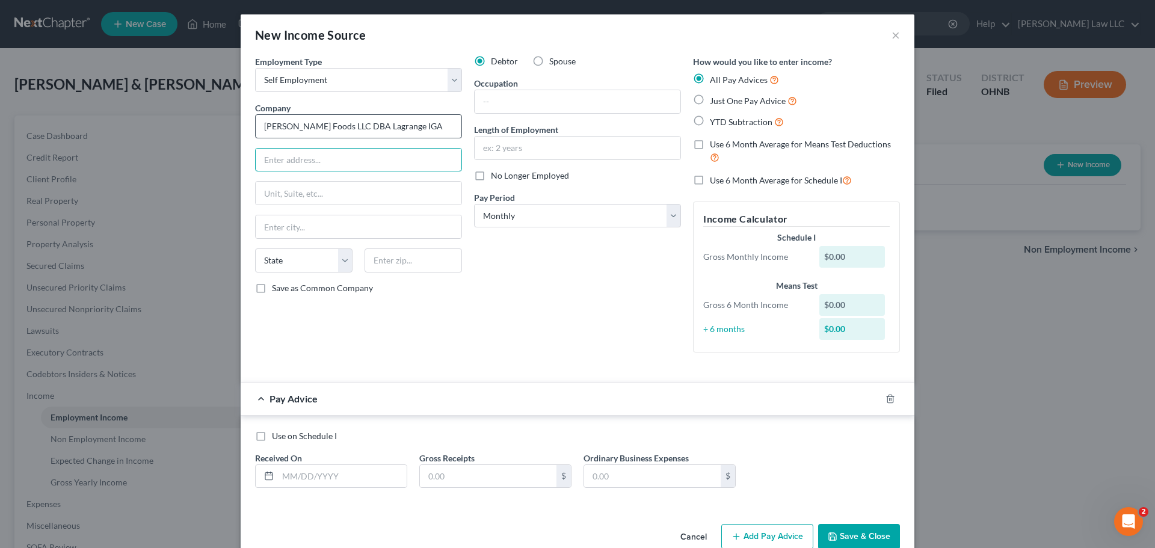
type input "[PERSON_NAME] Foods LLC DBA Lagrange IGA"
click at [337, 156] on input "text" at bounding box center [359, 160] width 206 height 23
type input "[STREET_ADDRESS]"
type input "44050"
type input "Lagrange"
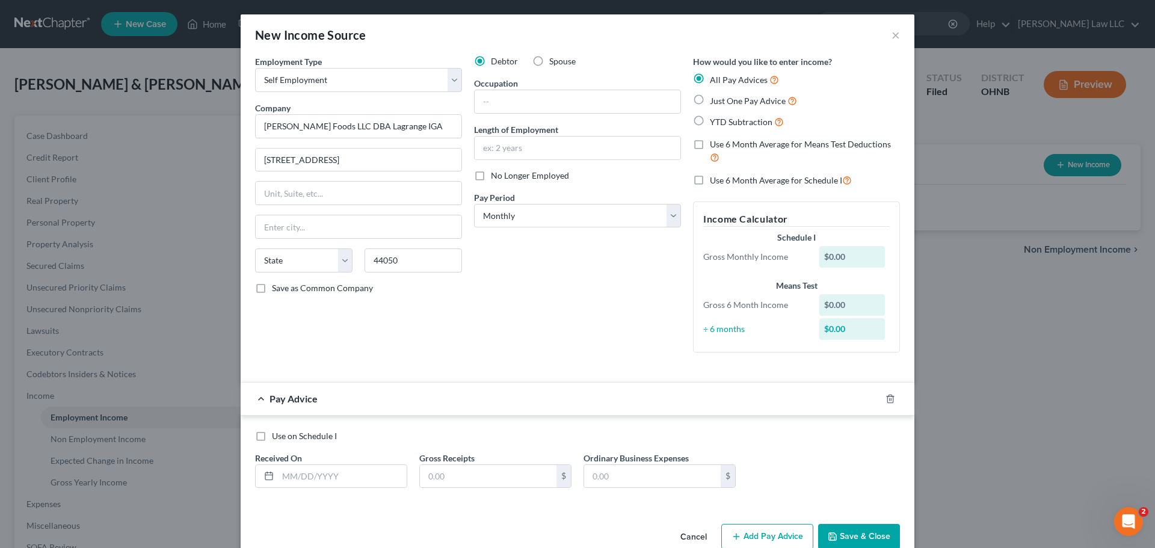
select select "36"
click at [316, 308] on div "Employment Type * Select Full or [DEMOGRAPHIC_DATA] Employment Self Employment …" at bounding box center [358, 208] width 219 height 307
click at [490, 108] on input "text" at bounding box center [578, 101] width 206 height 23
type input "Owner of Grocery Store"
click at [334, 288] on span "Save as Common Company" at bounding box center [322, 288] width 101 height 10
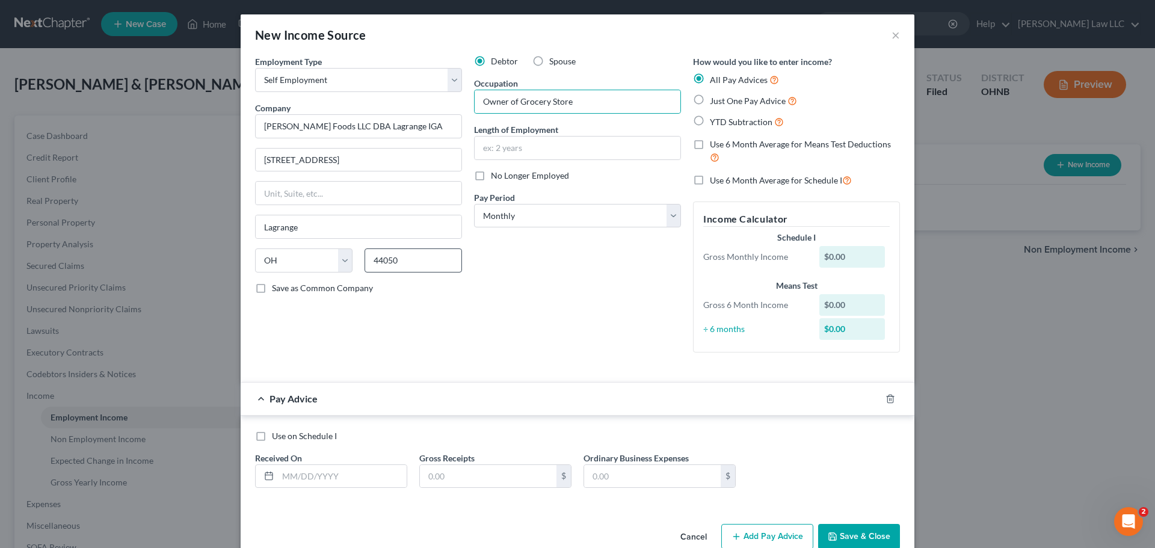
click at [284, 288] on input "Save as Common Company" at bounding box center [281, 286] width 8 height 8
checkbox input "true"
click at [529, 216] on select "Select Monthly Twice Monthly Every Other Week Weekly" at bounding box center [577, 216] width 207 height 24
select select "3"
click at [474, 204] on select "Select Monthly Twice Monthly Every Other Week Weekly" at bounding box center [577, 216] width 207 height 24
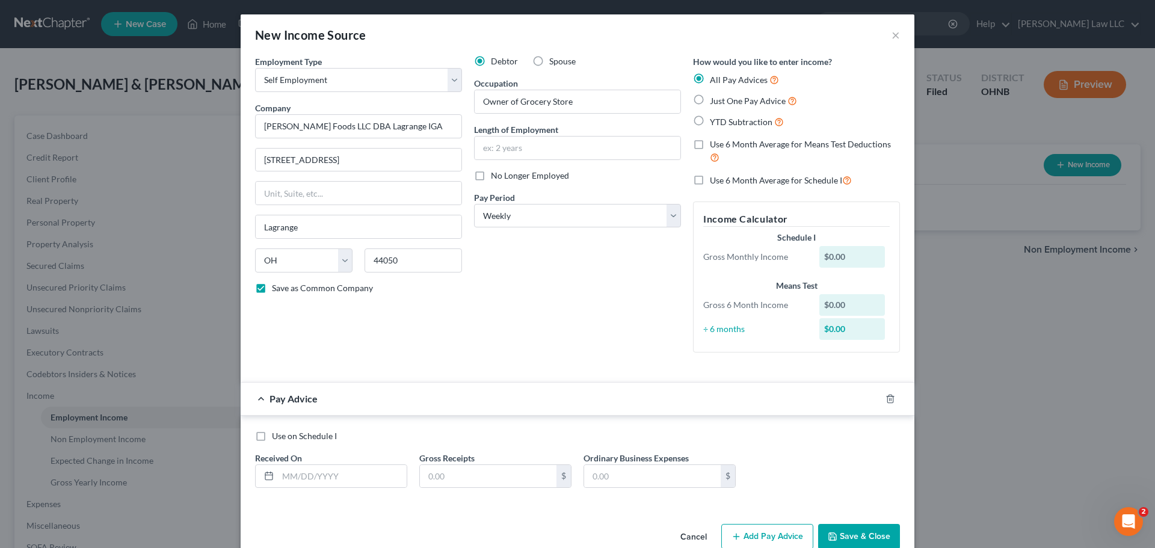
click at [515, 272] on div "Debtor Spouse Occupation Owner of Grocery Store Length of Employment No Longer …" at bounding box center [577, 208] width 219 height 307
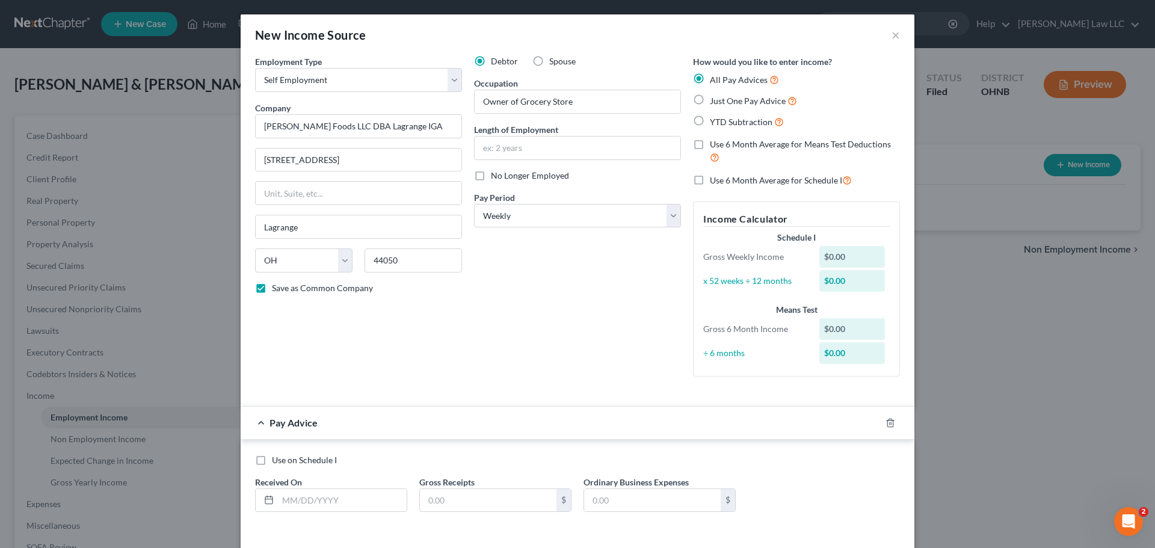
scroll to position [49, 0]
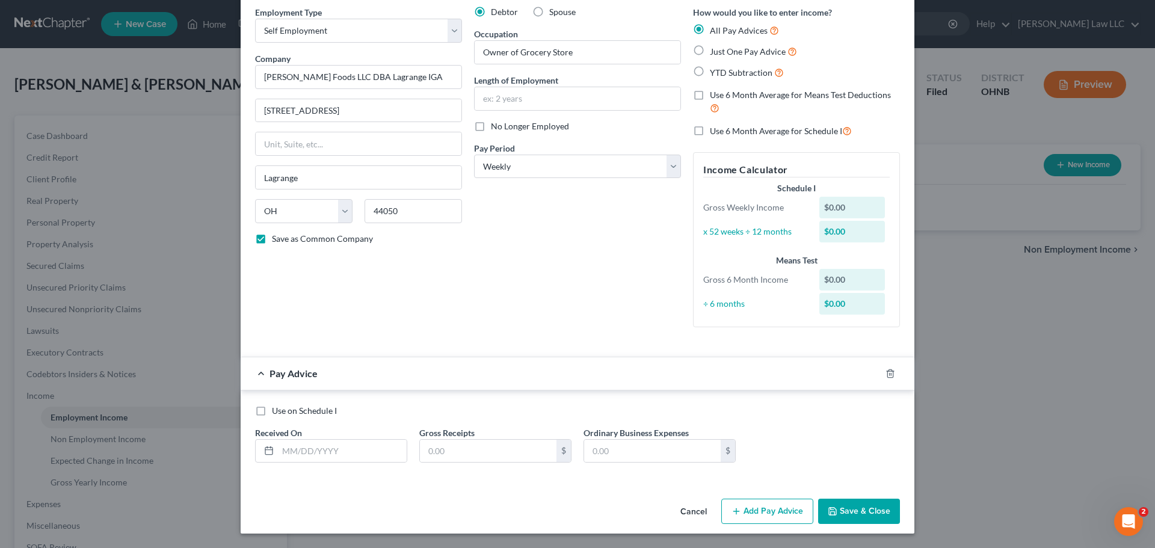
click at [859, 518] on button "Save & Close" at bounding box center [859, 511] width 82 height 25
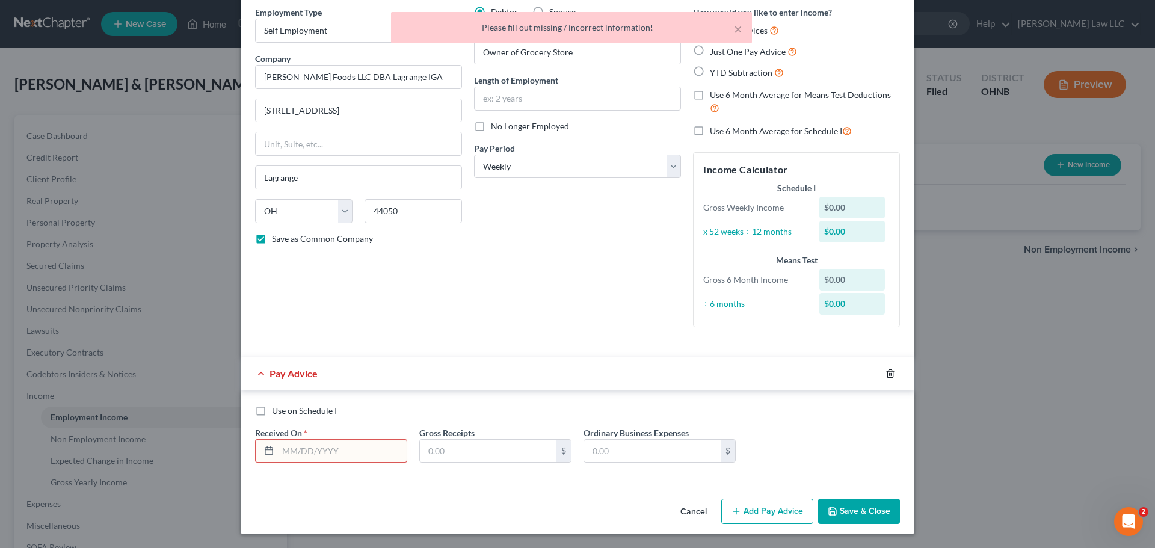
click at [887, 373] on icon "button" at bounding box center [890, 374] width 10 height 10
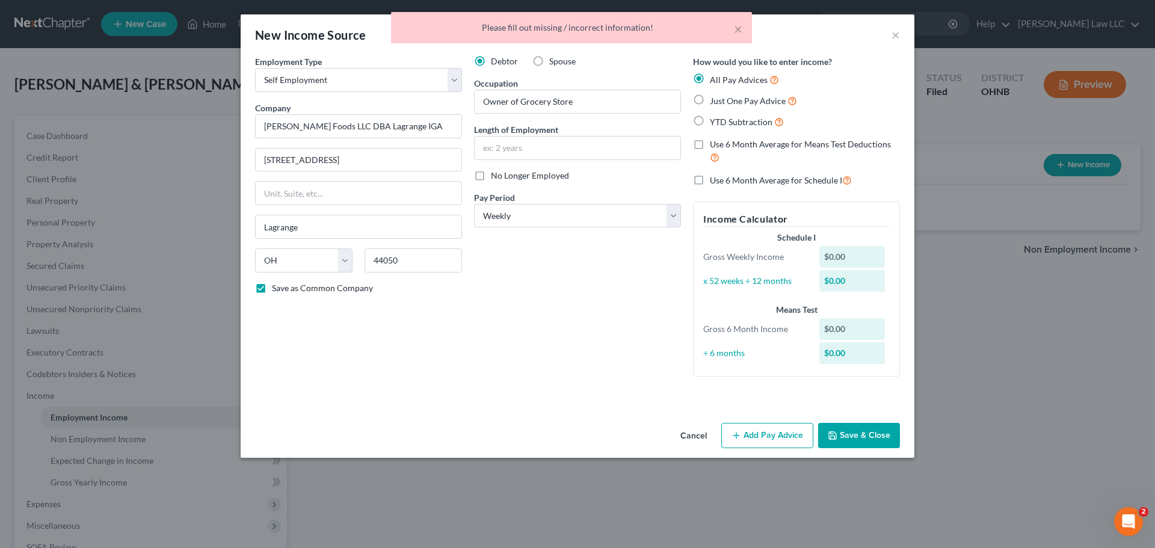
scroll to position [0, 0]
click at [872, 437] on button "Save & Close" at bounding box center [859, 435] width 82 height 25
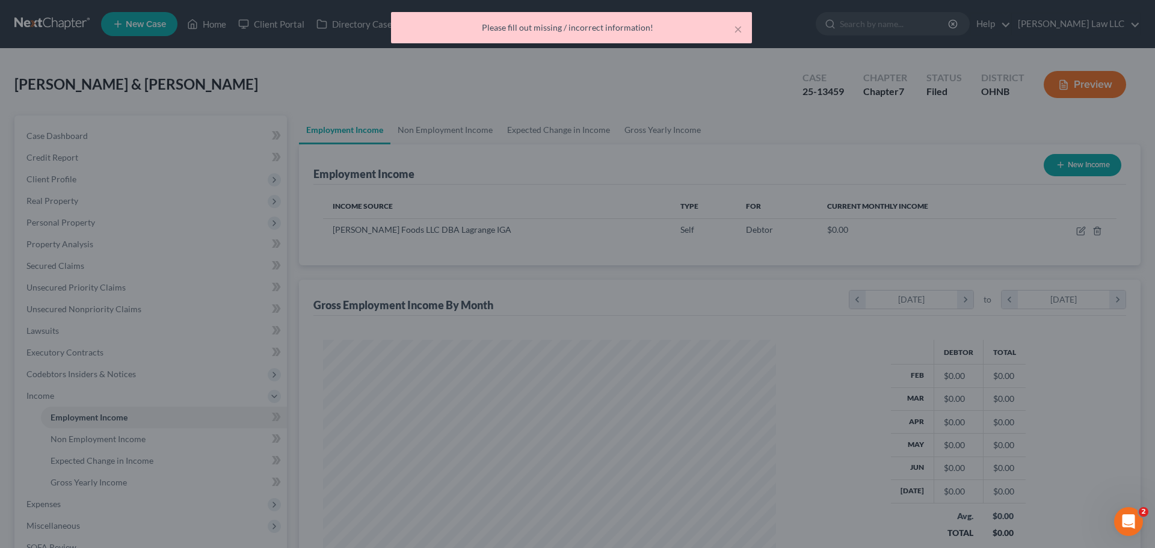
scroll to position [224, 473]
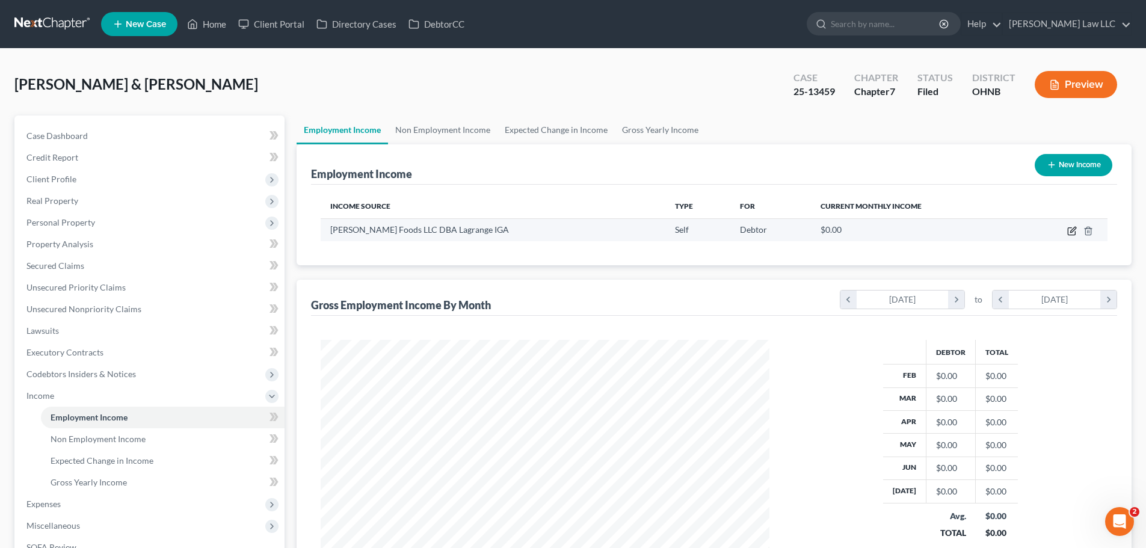
click at [1071, 229] on icon "button" at bounding box center [1072, 231] width 10 height 10
select select "1"
select select "36"
select select "3"
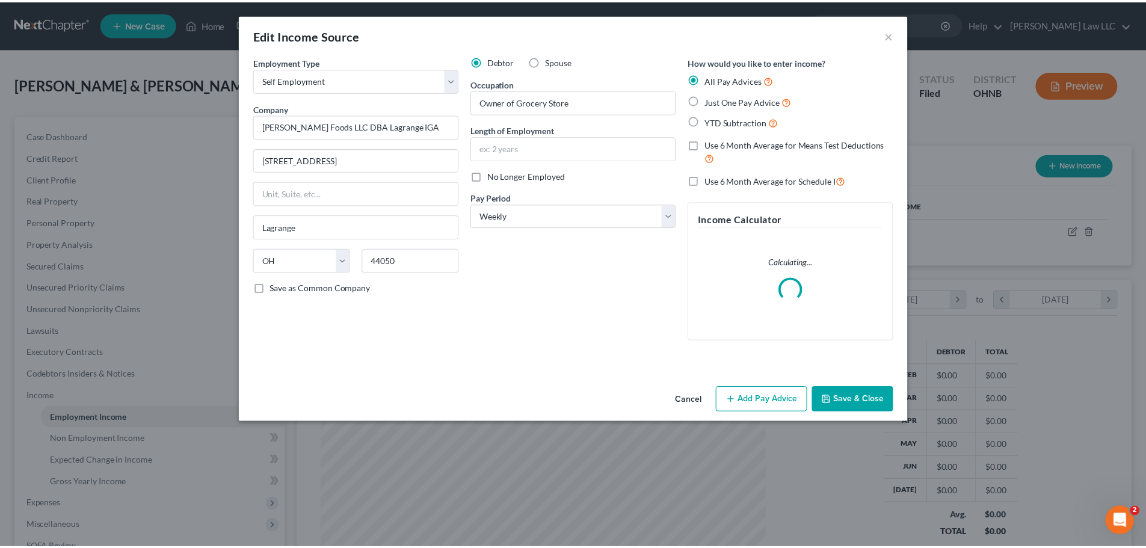
scroll to position [226, 477]
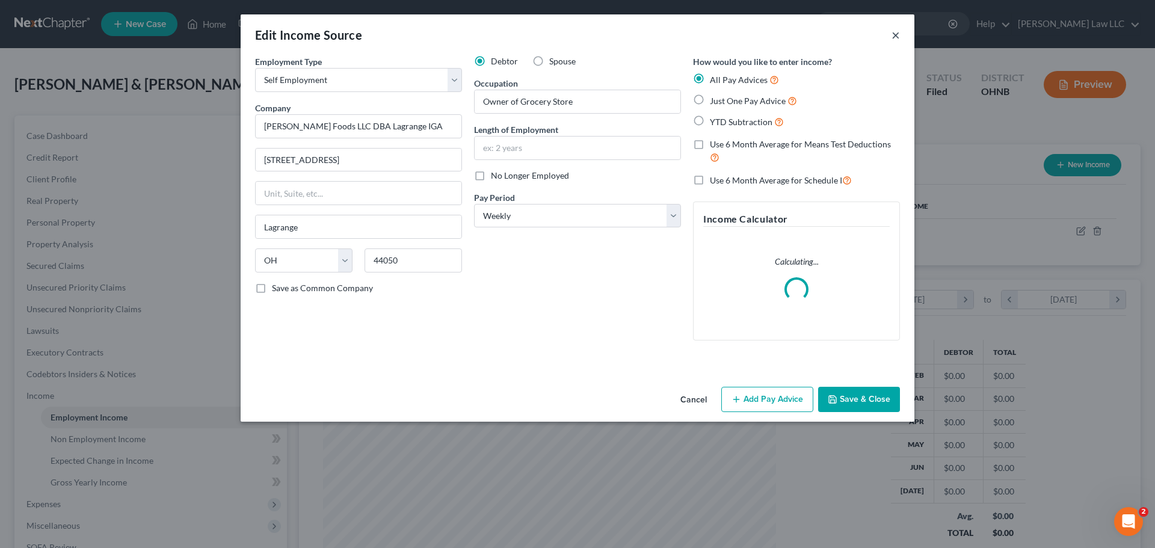
click at [893, 37] on button "×" at bounding box center [895, 35] width 8 height 14
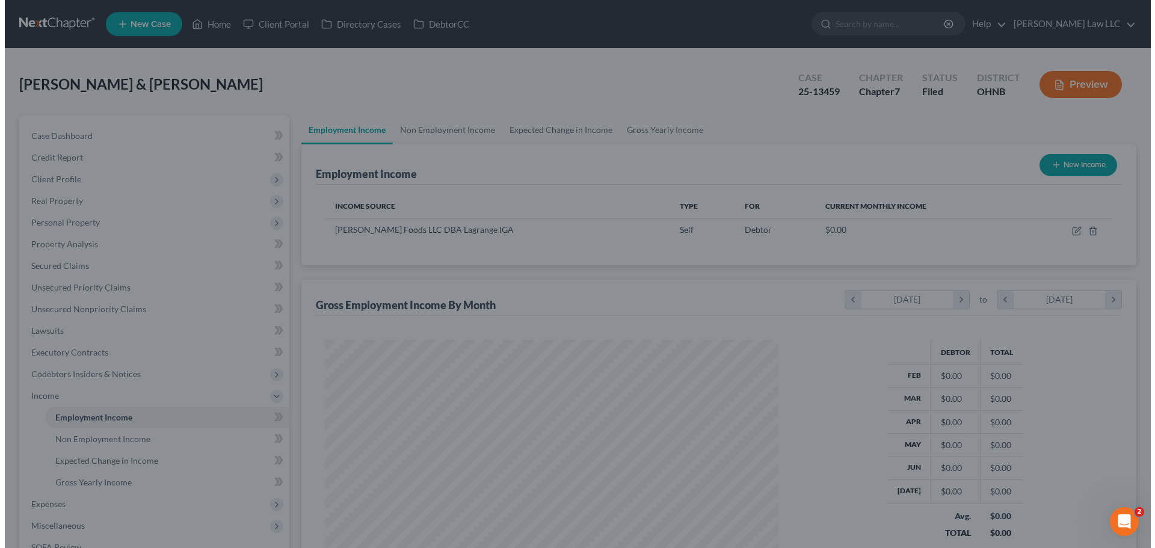
scroll to position [601240, 600992]
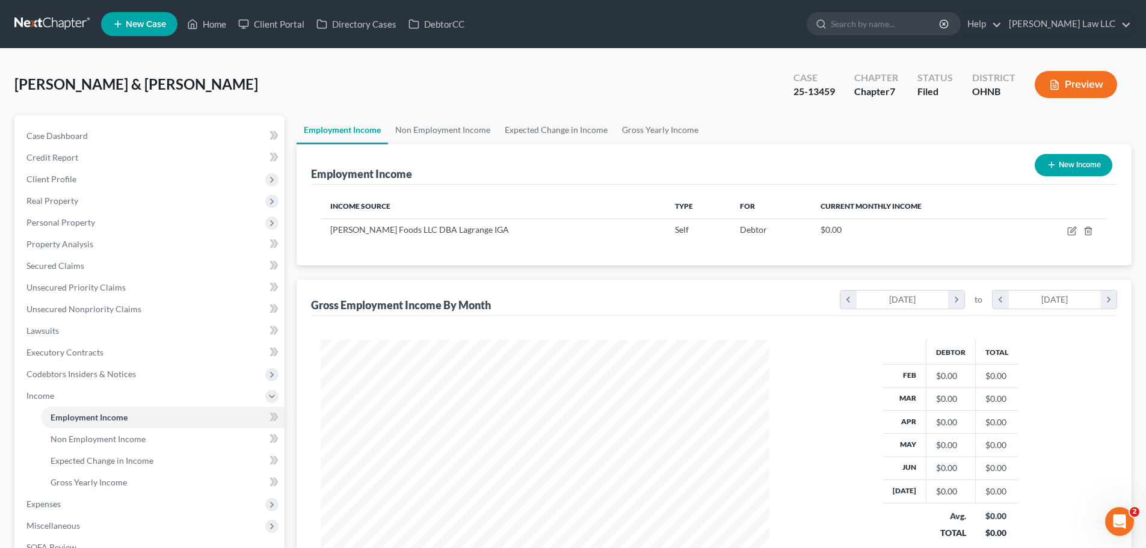
click at [1081, 164] on button "New Income" at bounding box center [1074, 165] width 78 height 22
select select "0"
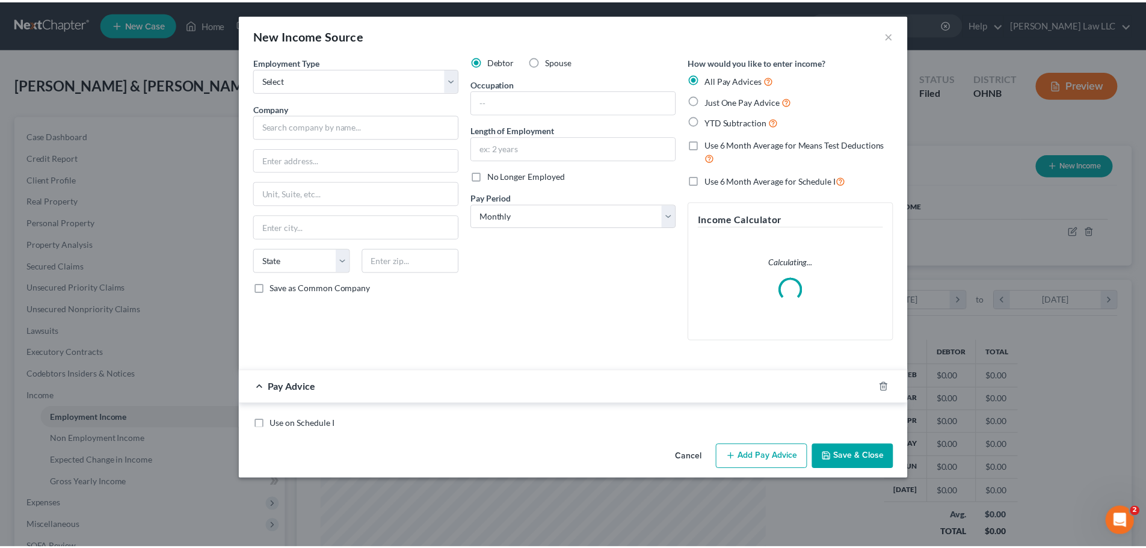
scroll to position [226, 477]
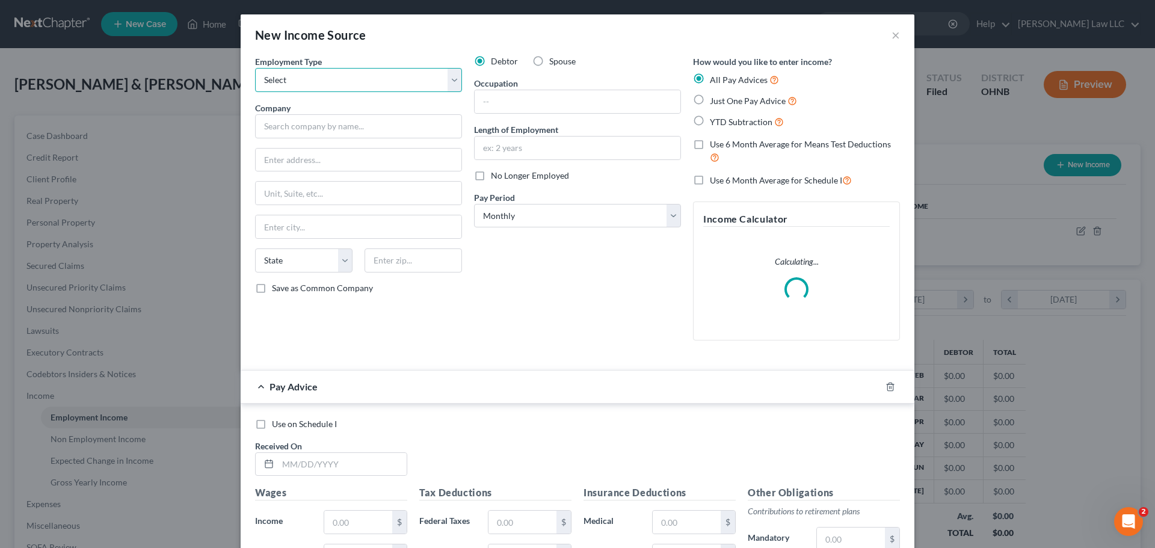
click at [312, 85] on select "Select Full or [DEMOGRAPHIC_DATA] Employment Self Employment" at bounding box center [358, 80] width 207 height 24
select select "1"
click at [255, 68] on select "Select Full or [DEMOGRAPHIC_DATA] Employment Self Employment" at bounding box center [358, 80] width 207 height 24
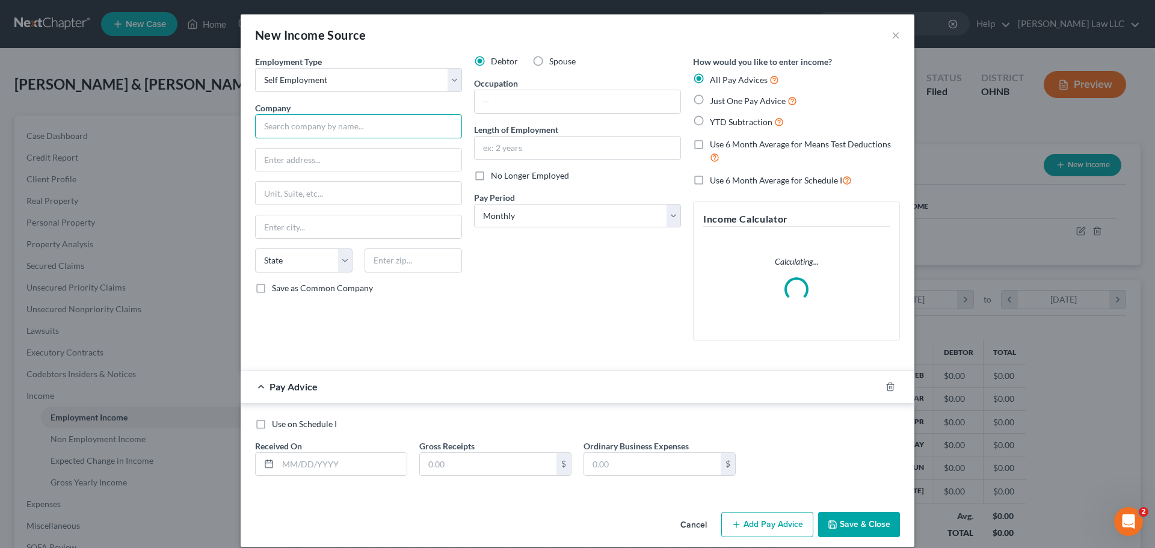
click at [318, 131] on input "text" at bounding box center [358, 126] width 207 height 24
type input "[PERSON_NAME] Foods LLC DBA Lagrange IGA"
type input "[STREET_ADDRESS]"
type input "Lagrange"
select select "36"
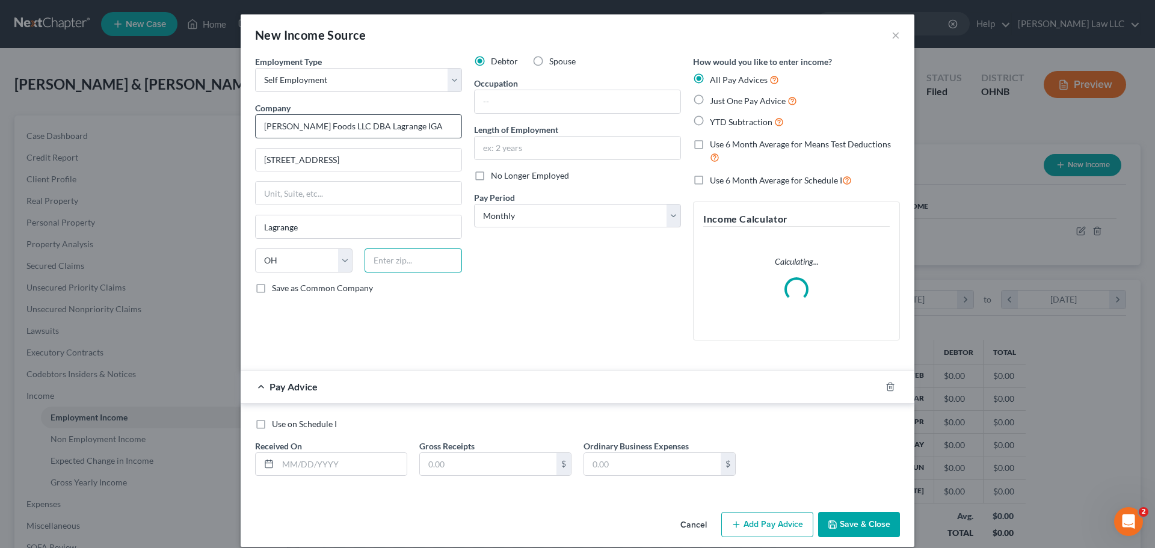
type input "44050"
click at [359, 291] on span "Save as Common Company" at bounding box center [322, 288] width 101 height 10
click at [284, 290] on input "Save as Common Company" at bounding box center [281, 286] width 8 height 8
checkbox input "true"
click at [446, 316] on div "Employment Type * Select Full or [DEMOGRAPHIC_DATA] Employment Self Employment …" at bounding box center [358, 202] width 219 height 295
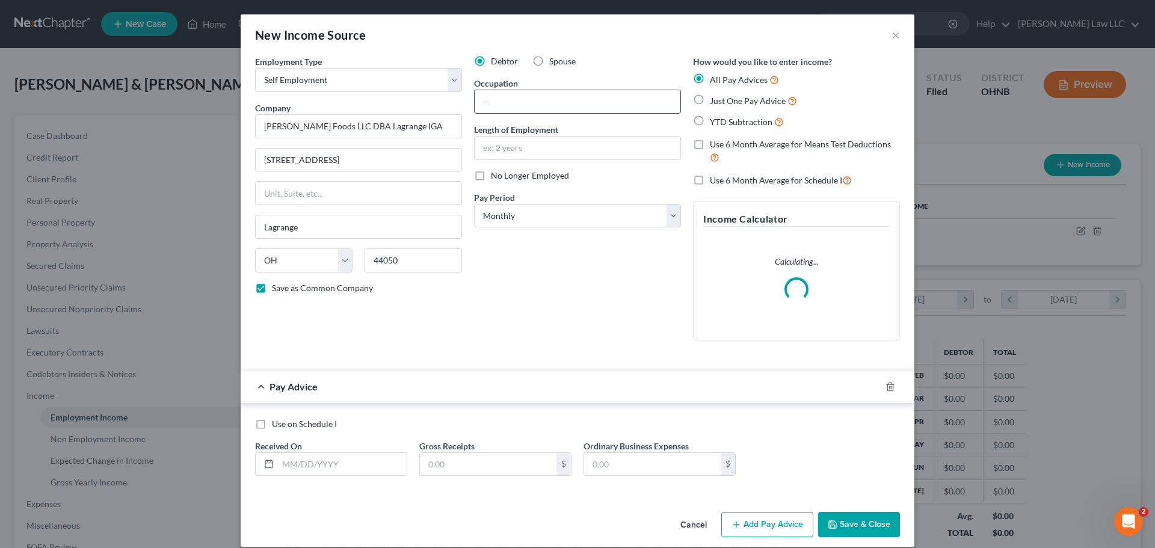
click at [500, 99] on input "text" at bounding box center [578, 101] width 206 height 23
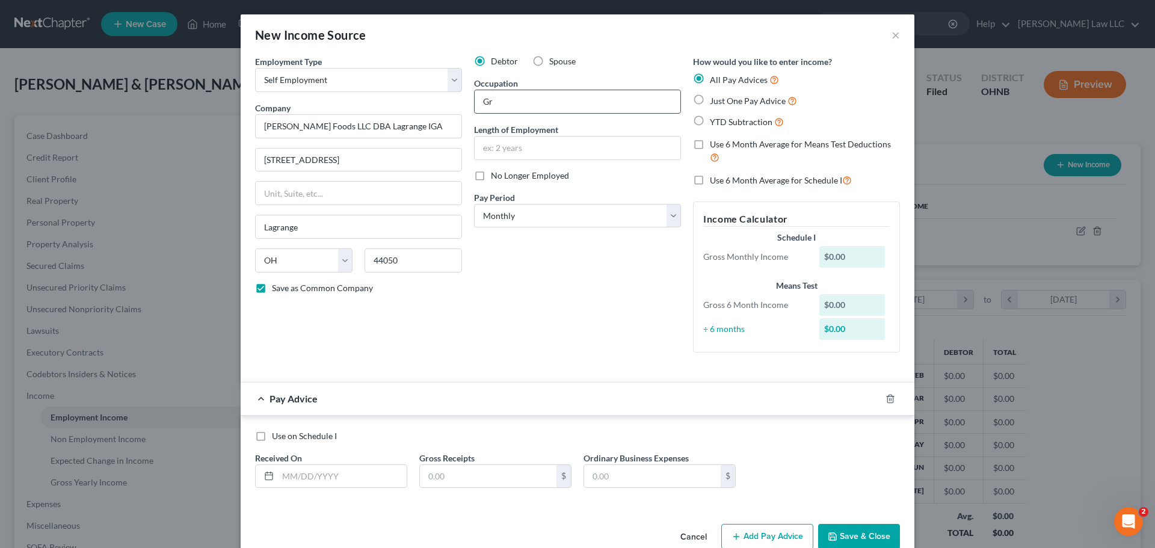
type input "G"
type input "Owner of Grocery Store"
click at [606, 71] on div "Debtor Spouse Occupation Owner of Grocery Store Length of Employment No Longer …" at bounding box center [577, 208] width 219 height 307
click at [549, 61] on label "Spouse" at bounding box center [562, 61] width 26 height 12
click at [554, 61] on input "Spouse" at bounding box center [558, 59] width 8 height 8
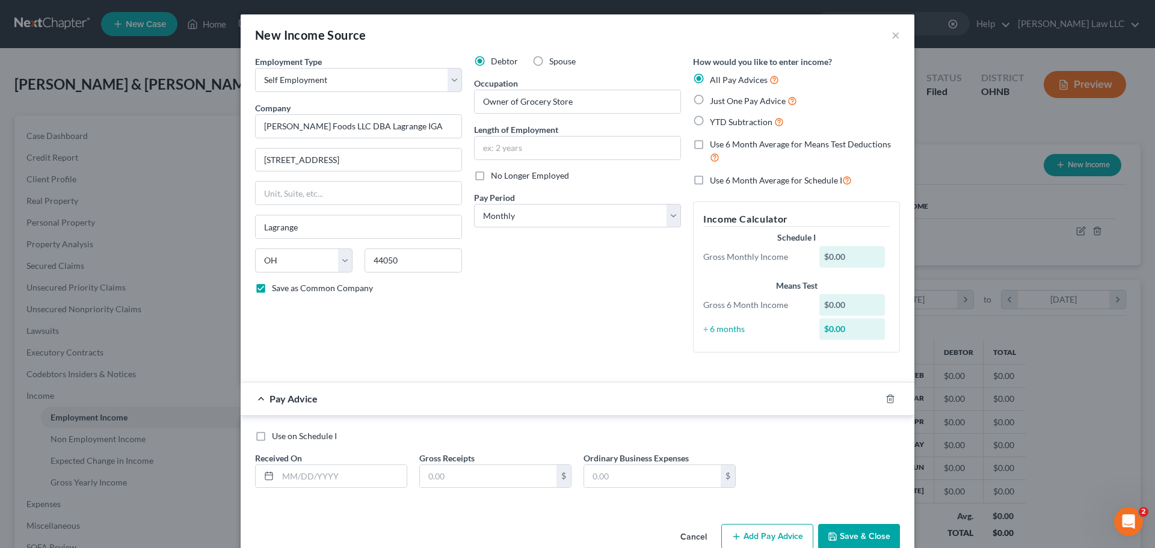
radio input "true"
click at [618, 63] on div "Debtor Spouse" at bounding box center [577, 61] width 207 height 12
click at [519, 155] on input "text" at bounding box center [578, 148] width 206 height 23
drag, startPoint x: 509, startPoint y: 245, endPoint x: 511, endPoint y: 231, distance: 13.9
click at [509, 245] on div "Debtor Spouse Occupation Owner of Grocery Store Length of Employment No Longer …" at bounding box center [577, 208] width 219 height 307
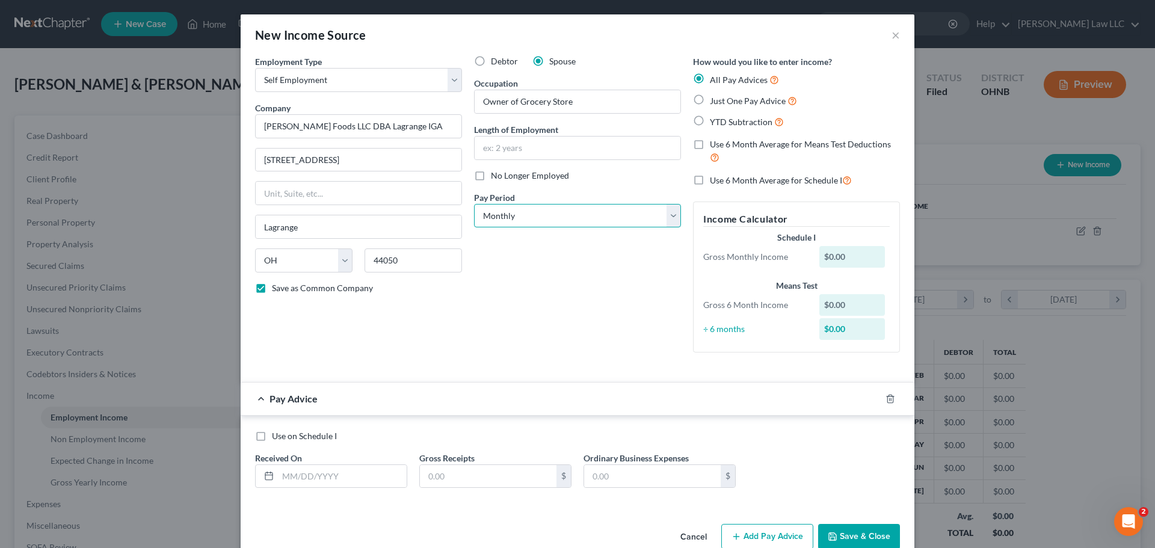
drag, startPoint x: 513, startPoint y: 217, endPoint x: 517, endPoint y: 225, distance: 8.6
click at [513, 217] on select "Select Monthly Twice Monthly Every Other Week Weekly" at bounding box center [577, 216] width 207 height 24
select select "3"
click at [474, 204] on select "Select Monthly Twice Monthly Every Other Week Weekly" at bounding box center [577, 216] width 207 height 24
click at [504, 266] on div "Debtor Spouse Occupation Owner of Grocery Store Length of Employment No Longer …" at bounding box center [577, 208] width 219 height 307
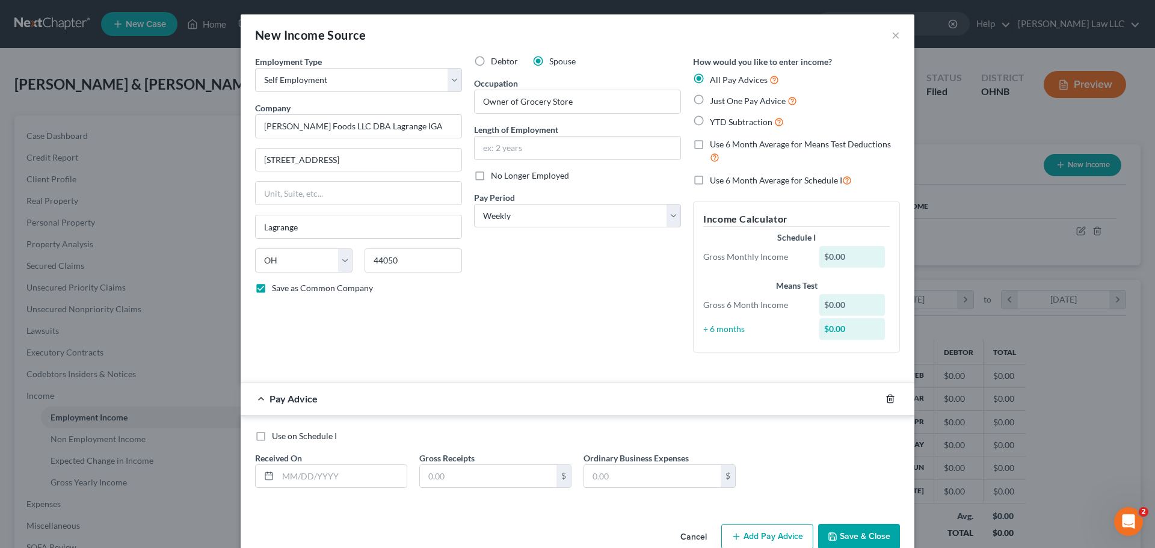
click at [886, 397] on icon "button" at bounding box center [890, 399] width 10 height 10
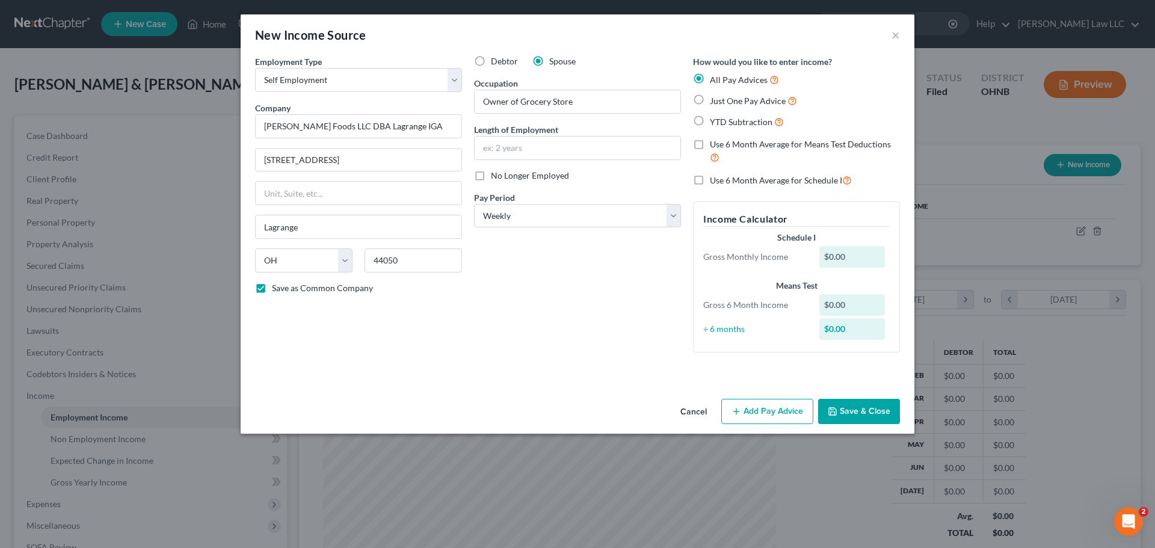
click at [873, 405] on button "Save & Close" at bounding box center [859, 411] width 82 height 25
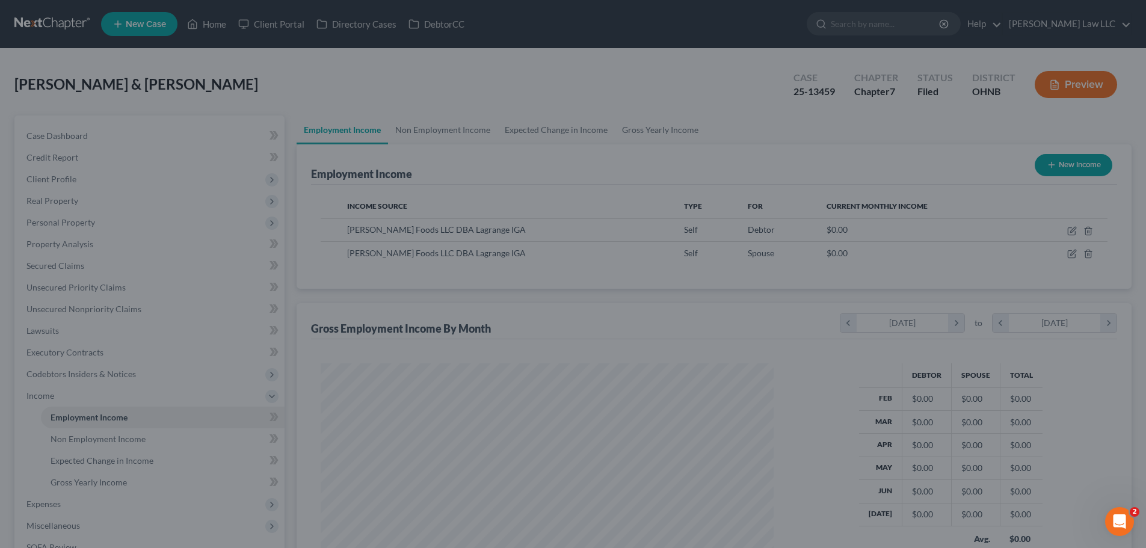
scroll to position [601240, 600992]
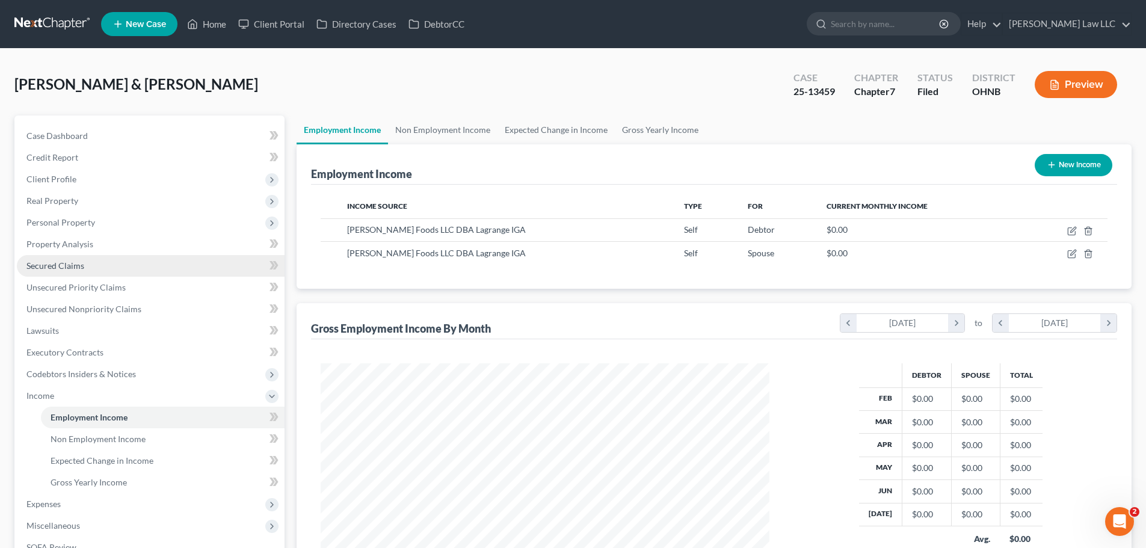
click at [82, 263] on span "Secured Claims" at bounding box center [55, 265] width 58 height 10
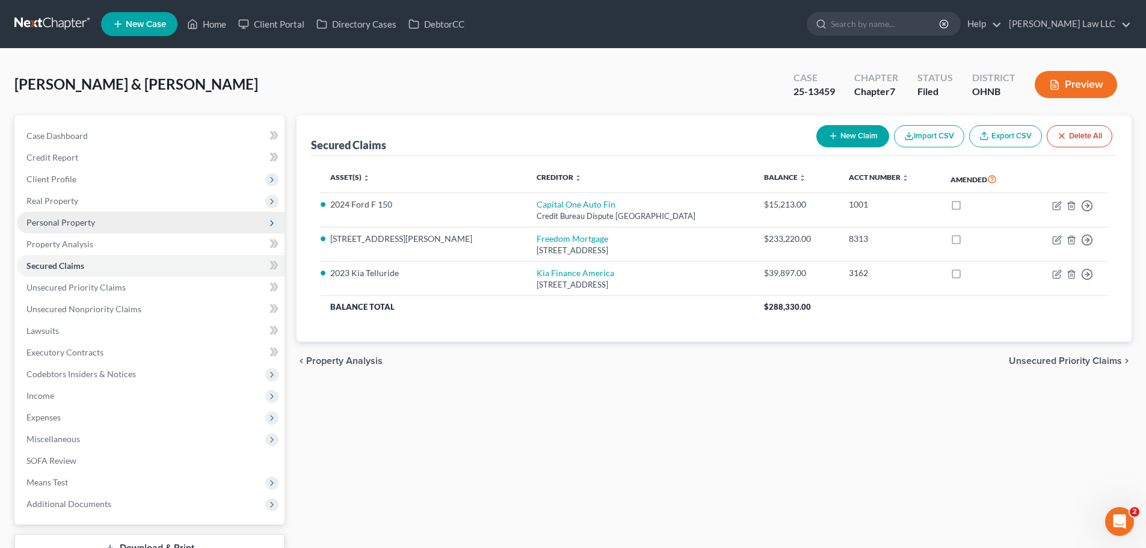
click at [71, 226] on span "Personal Property" at bounding box center [60, 222] width 69 height 10
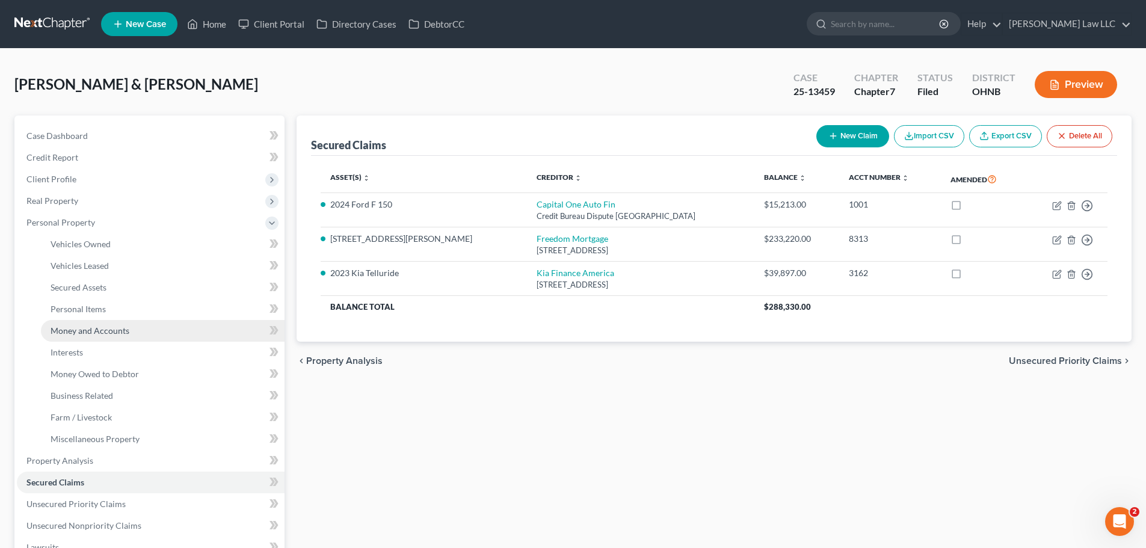
click at [87, 331] on span "Money and Accounts" at bounding box center [90, 330] width 79 height 10
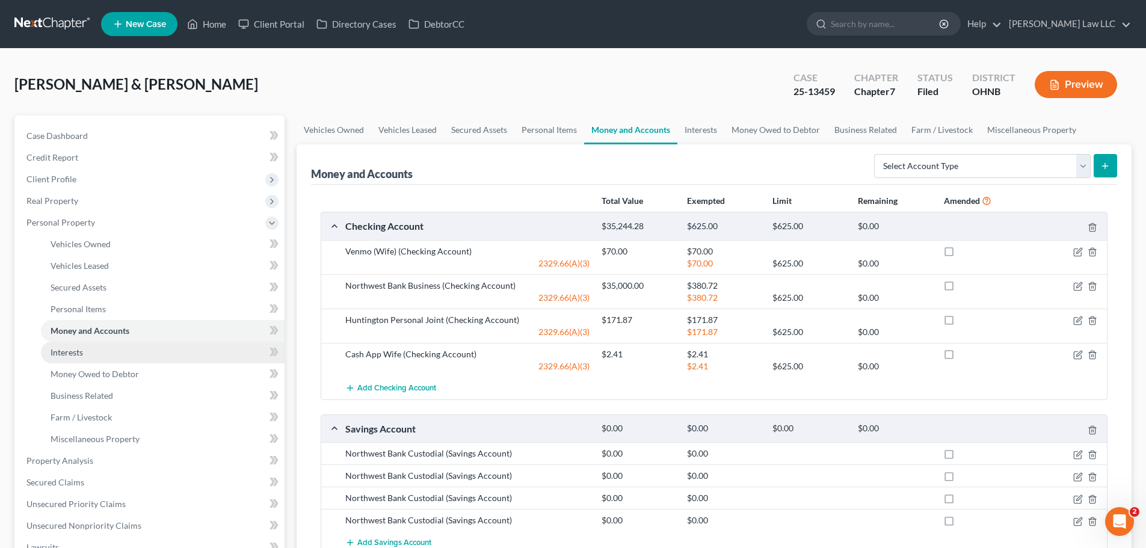
click at [87, 352] on link "Interests" at bounding box center [163, 353] width 244 height 22
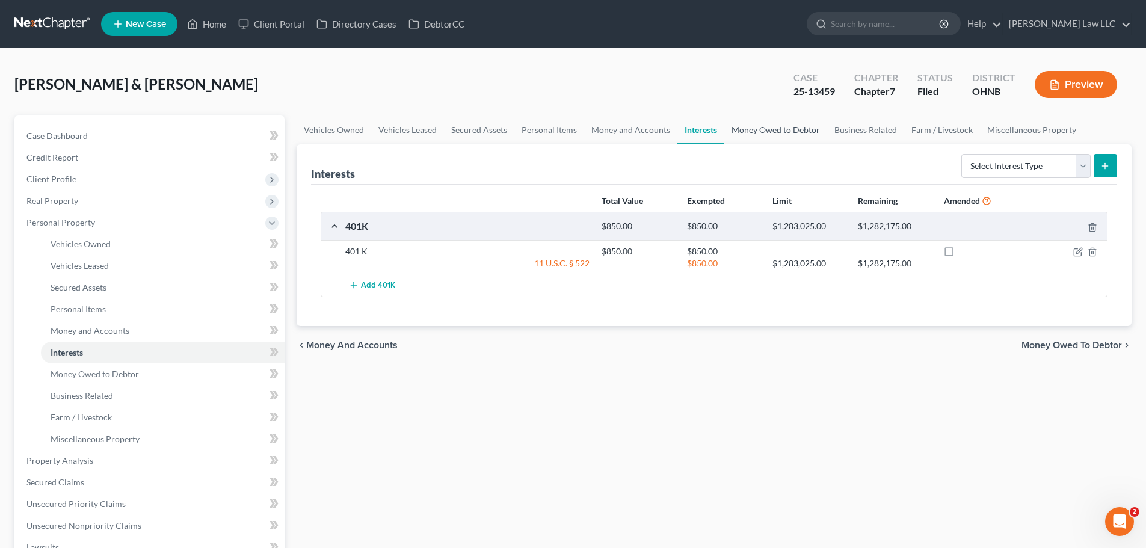
click at [784, 129] on link "Money Owed to Debtor" at bounding box center [775, 129] width 103 height 29
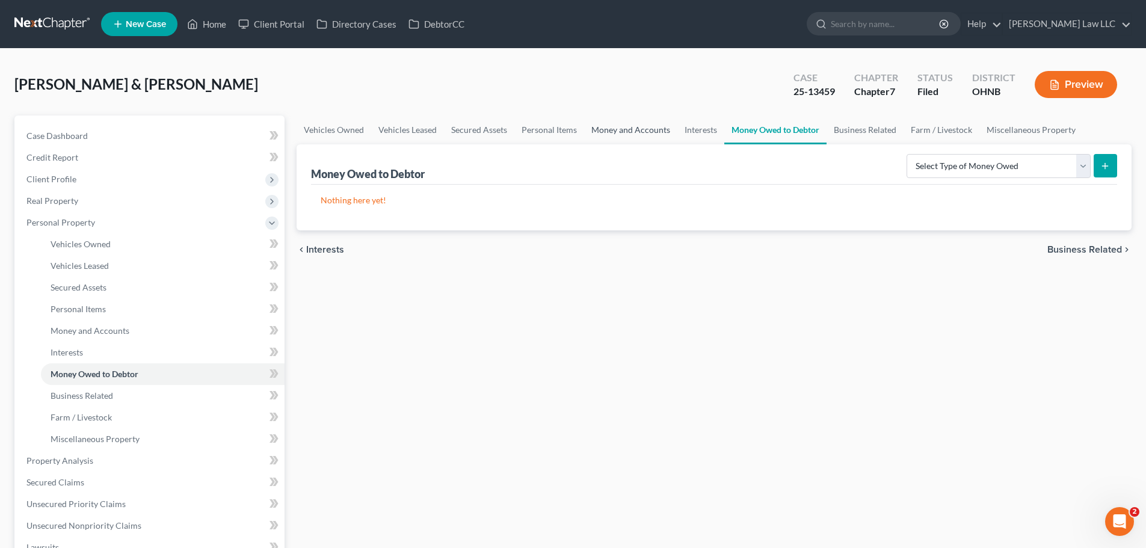
click at [647, 133] on link "Money and Accounts" at bounding box center [630, 129] width 93 height 29
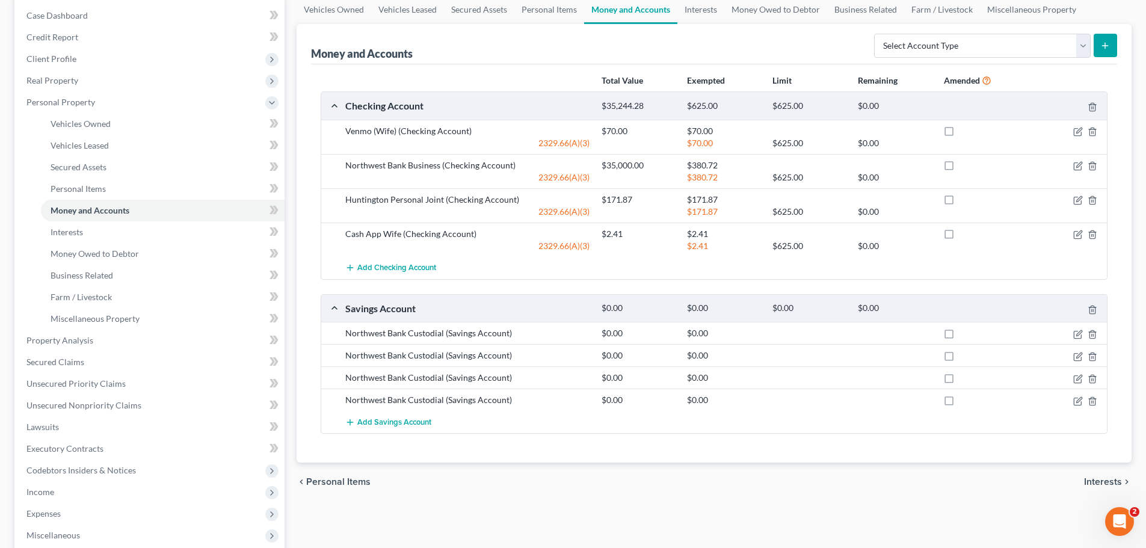
scroll to position [60, 0]
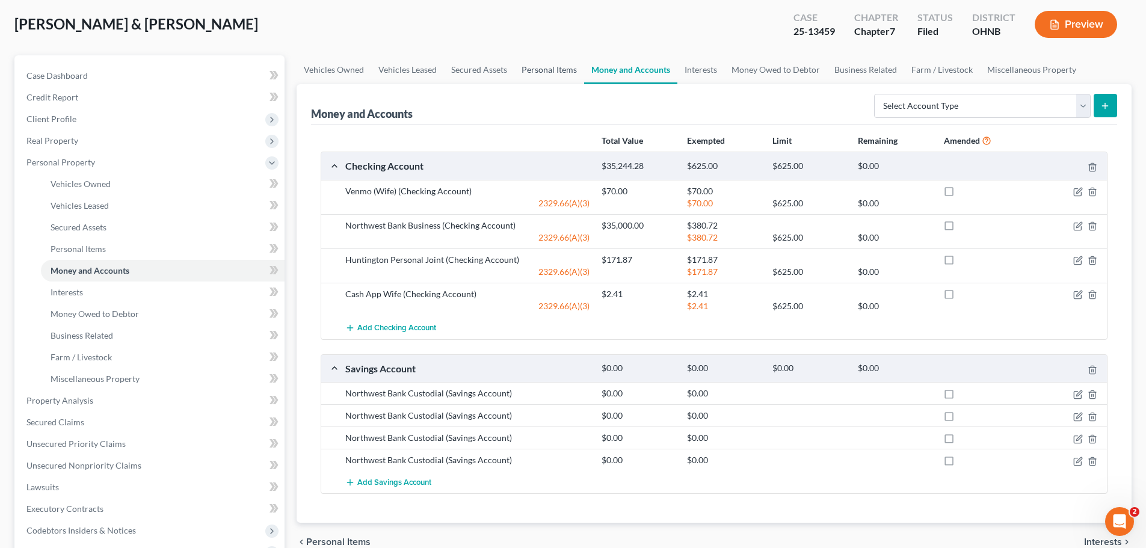
click at [556, 72] on link "Personal Items" at bounding box center [549, 69] width 70 height 29
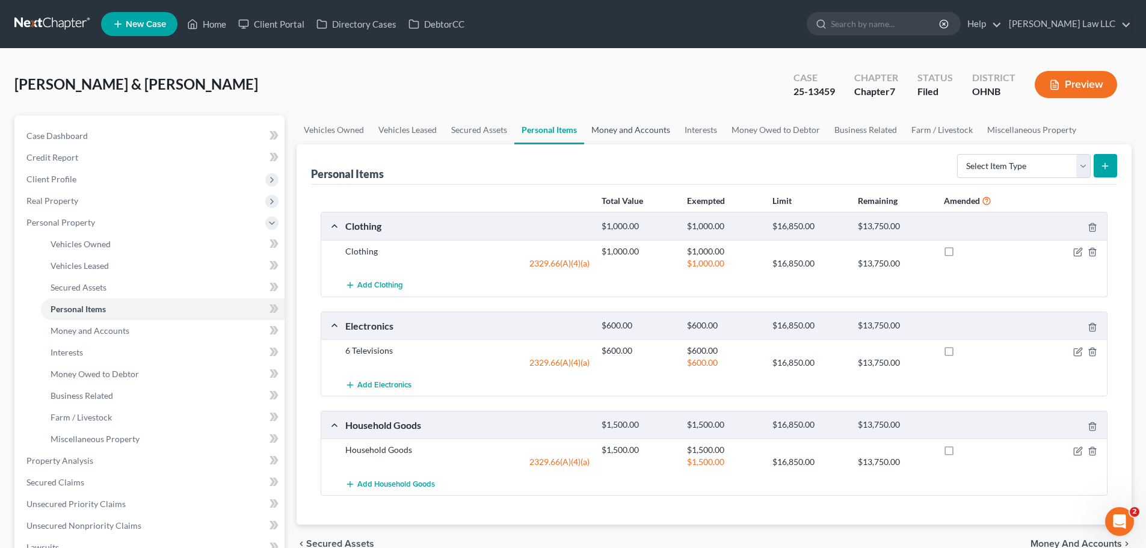
click at [607, 132] on link "Money and Accounts" at bounding box center [630, 129] width 93 height 29
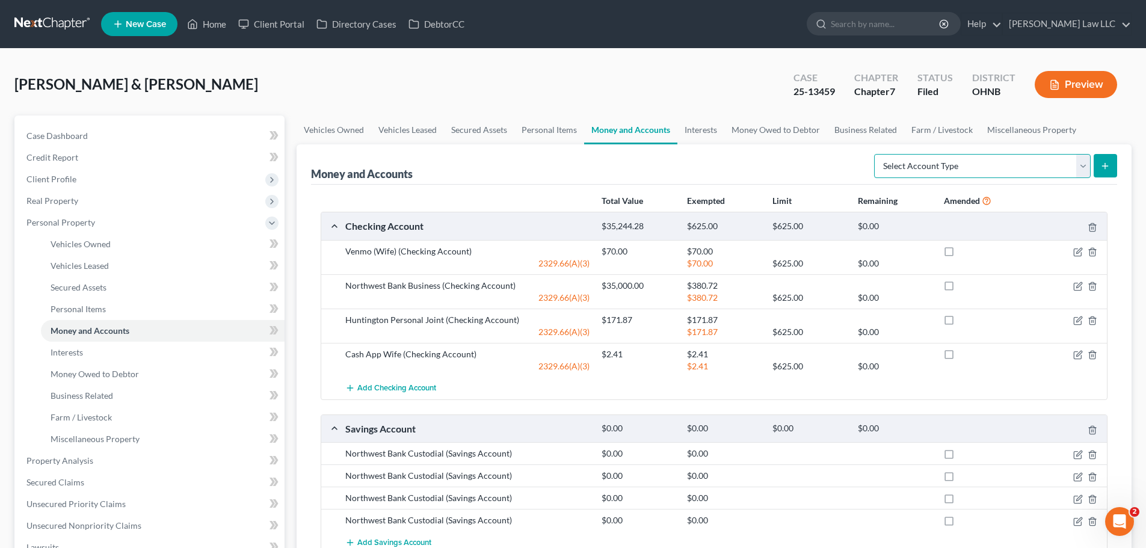
drag, startPoint x: 1010, startPoint y: 167, endPoint x: 1004, endPoint y: 171, distance: 7.5
click at [1010, 167] on select "Select Account Type Brokerage Cash on Hand Certificates of Deposit Checking Acc…" at bounding box center [982, 166] width 217 height 24
drag, startPoint x: 784, startPoint y: 174, endPoint x: 740, endPoint y: 164, distance: 44.4
click at [784, 174] on div "Money and Accounts Select Account Type Brokerage Cash on Hand Certificates of D…" at bounding box center [714, 164] width 806 height 40
click at [703, 133] on link "Interests" at bounding box center [700, 129] width 47 height 29
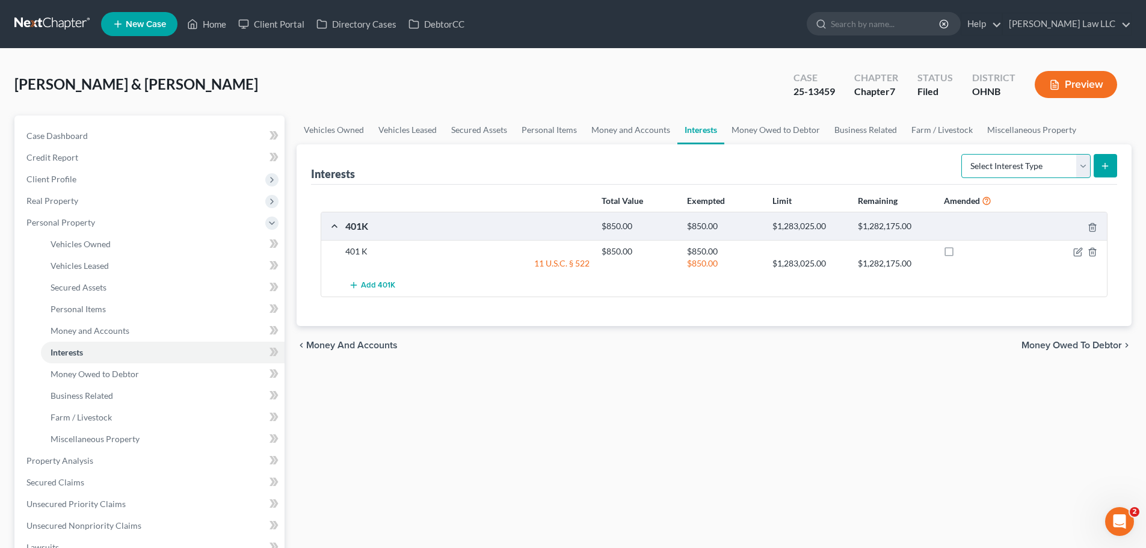
click at [1011, 169] on select "Select Interest Type 401K Annuity Bond Education IRA Government Bond Government…" at bounding box center [1025, 166] width 129 height 24
select select "stock"
click at [962, 154] on select "Select Interest Type 401K Annuity Bond Education IRA Government Bond Government…" at bounding box center [1025, 166] width 129 height 24
click at [1105, 169] on icon "submit" at bounding box center [1105, 166] width 10 height 10
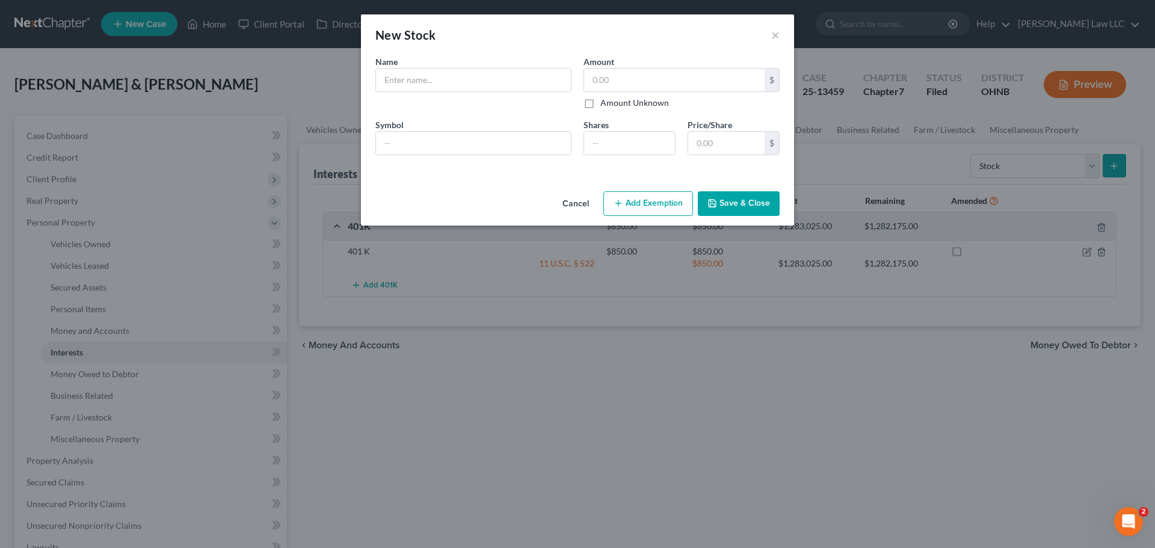
click at [479, 64] on div "Name * Describe *" at bounding box center [473, 82] width 208 height 54
click at [455, 82] on input "text" at bounding box center [473, 80] width 195 height 23
type input "American Century Investments"
click at [627, 85] on input "text" at bounding box center [674, 80] width 180 height 23
type input "7"
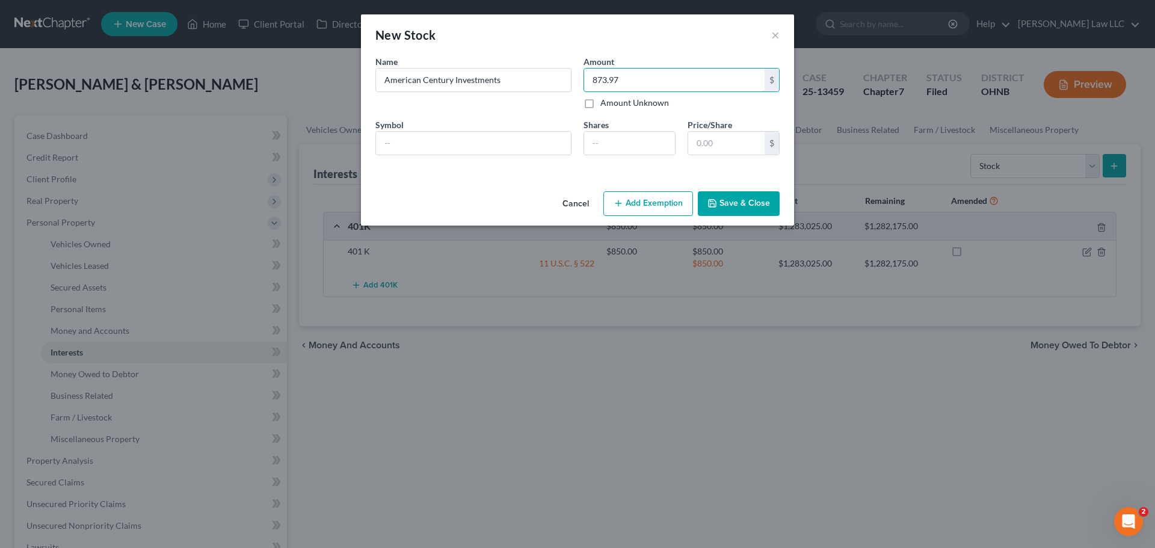
type input "873.97"
click at [735, 201] on button "Save & Close" at bounding box center [739, 203] width 82 height 25
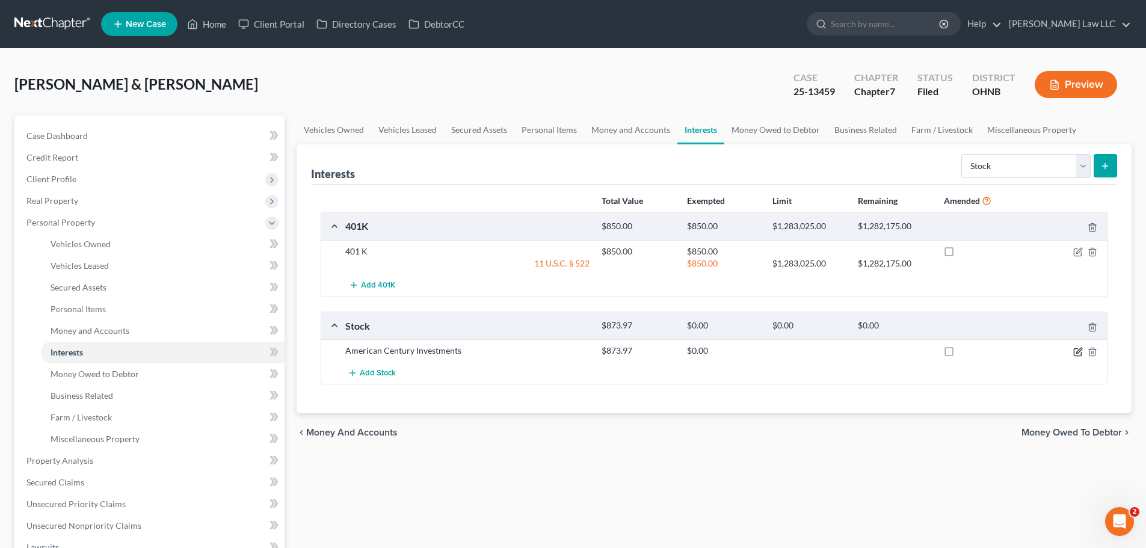
click at [1077, 350] on icon "button" at bounding box center [1078, 352] width 10 height 10
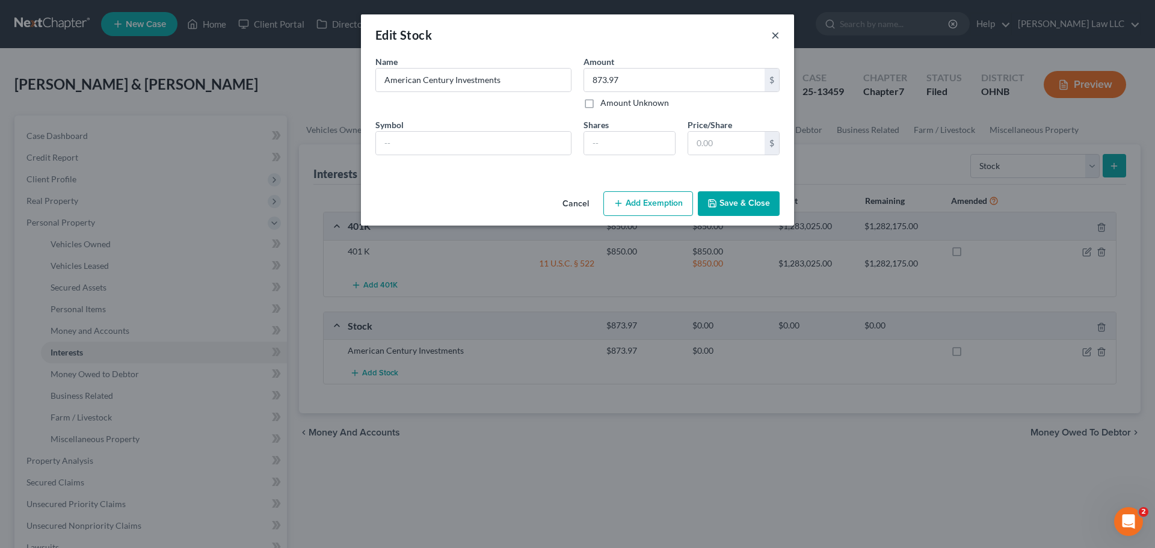
click at [776, 36] on button "×" at bounding box center [775, 35] width 8 height 14
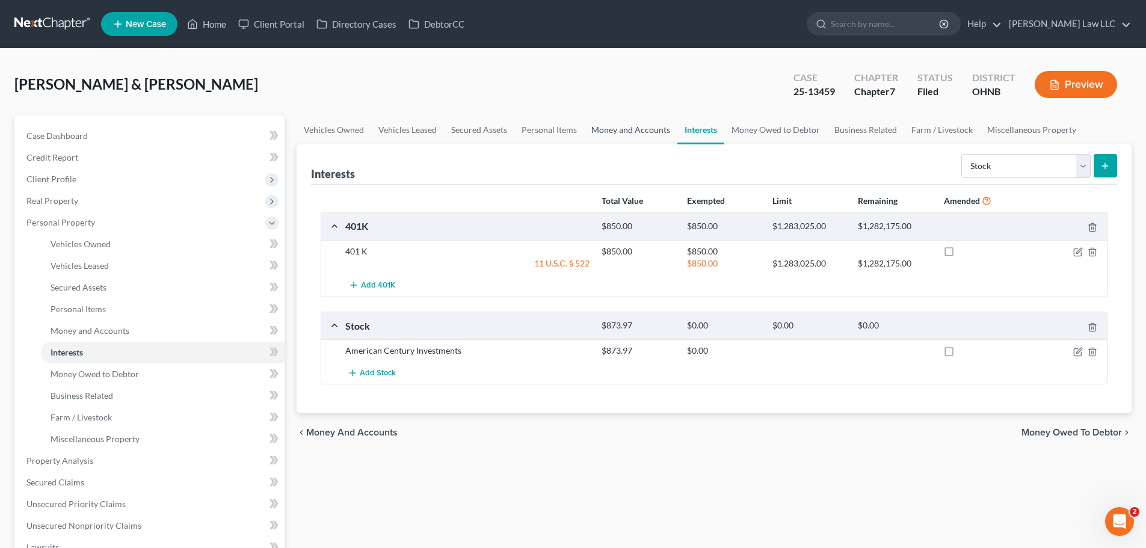
click at [623, 130] on link "Money and Accounts" at bounding box center [630, 129] width 93 height 29
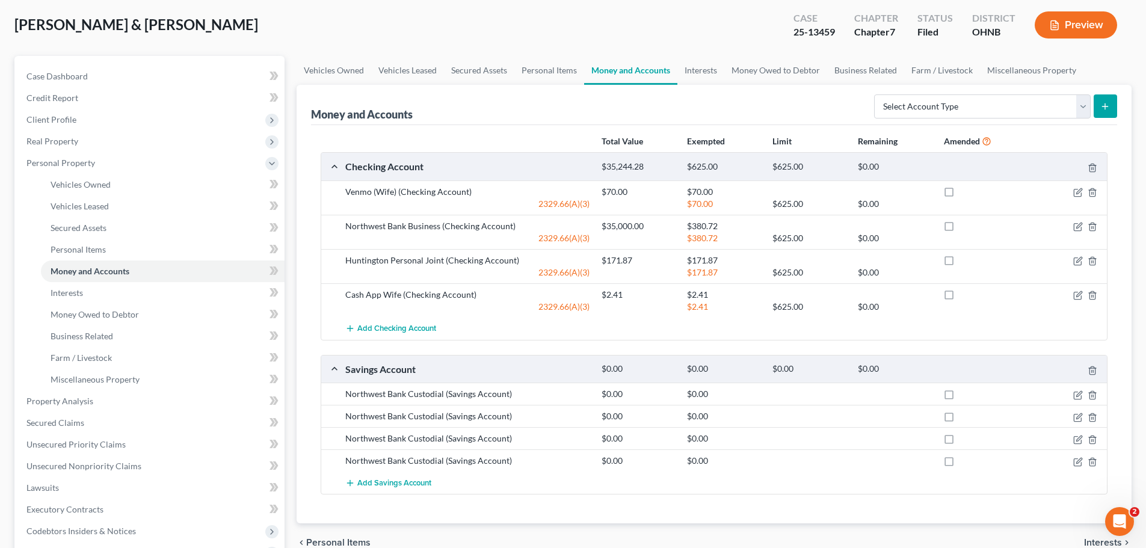
scroll to position [60, 0]
click at [1075, 393] on icon "button" at bounding box center [1078, 395] width 10 height 10
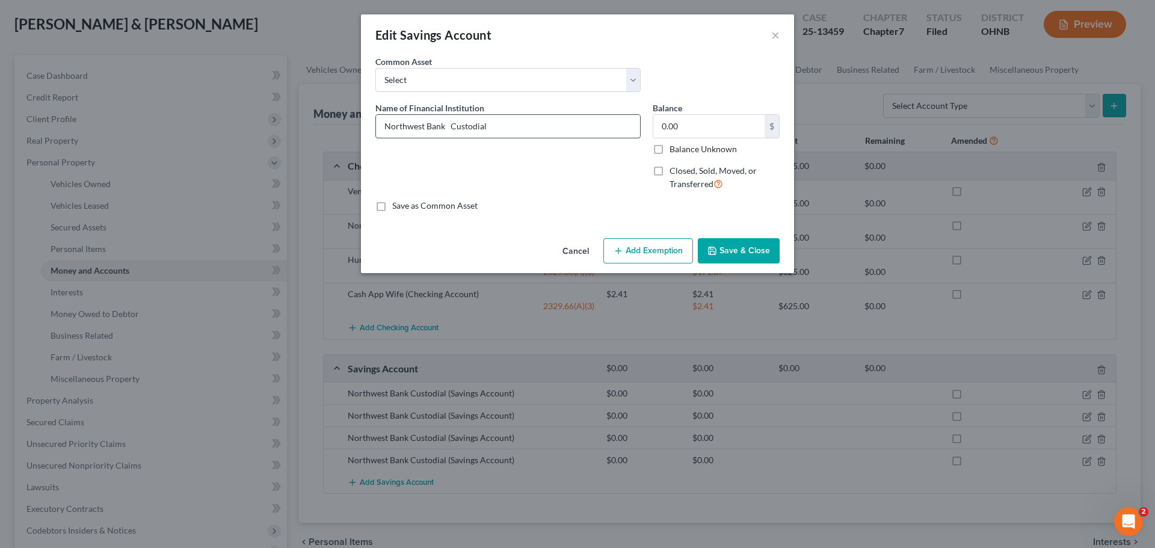
click at [543, 129] on input "Northwest Bank Custodial" at bounding box center [508, 126] width 264 height 23
type input "Northwest Bank Custodial 1632"
click at [739, 248] on button "Save & Close" at bounding box center [739, 250] width 82 height 25
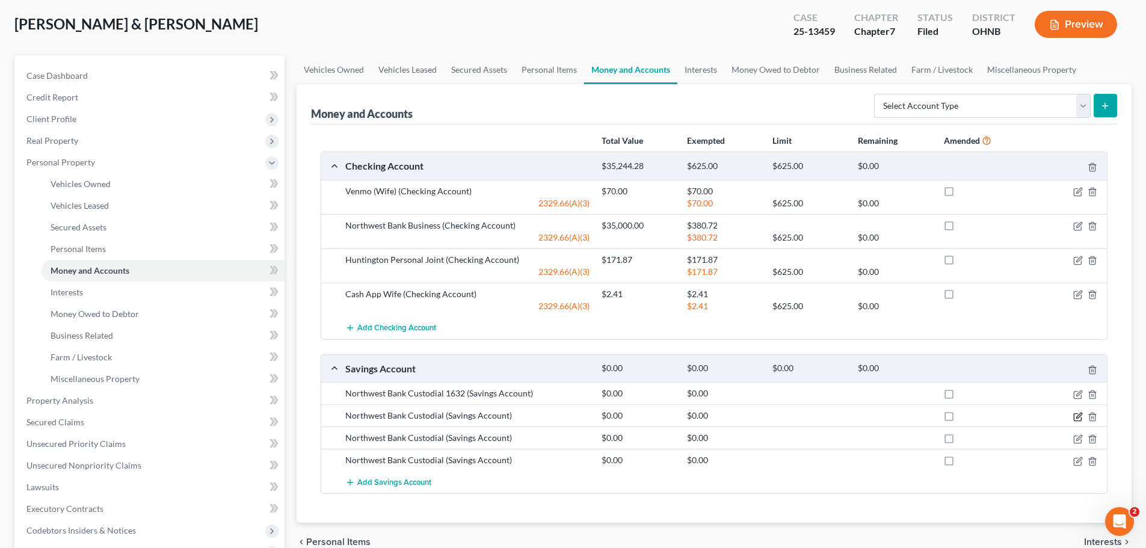
click at [1080, 417] on icon "button" at bounding box center [1078, 417] width 10 height 10
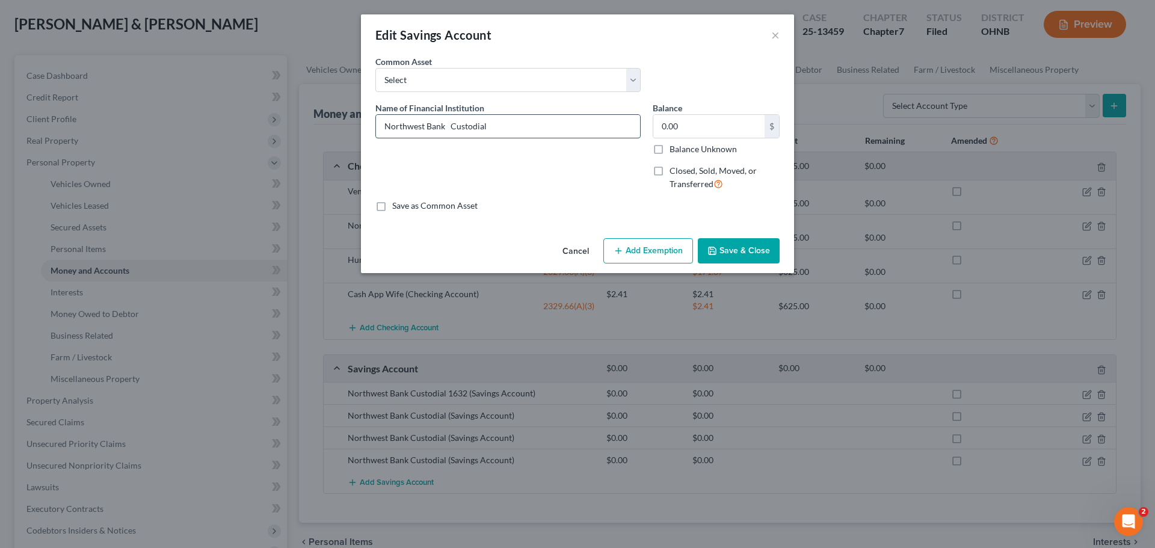
click at [606, 129] on input "Northwest Bank Custodial" at bounding box center [508, 126] width 264 height 23
type input "Northwest Bank Custodial 1640"
click at [746, 244] on button "Save & Close" at bounding box center [739, 250] width 82 height 25
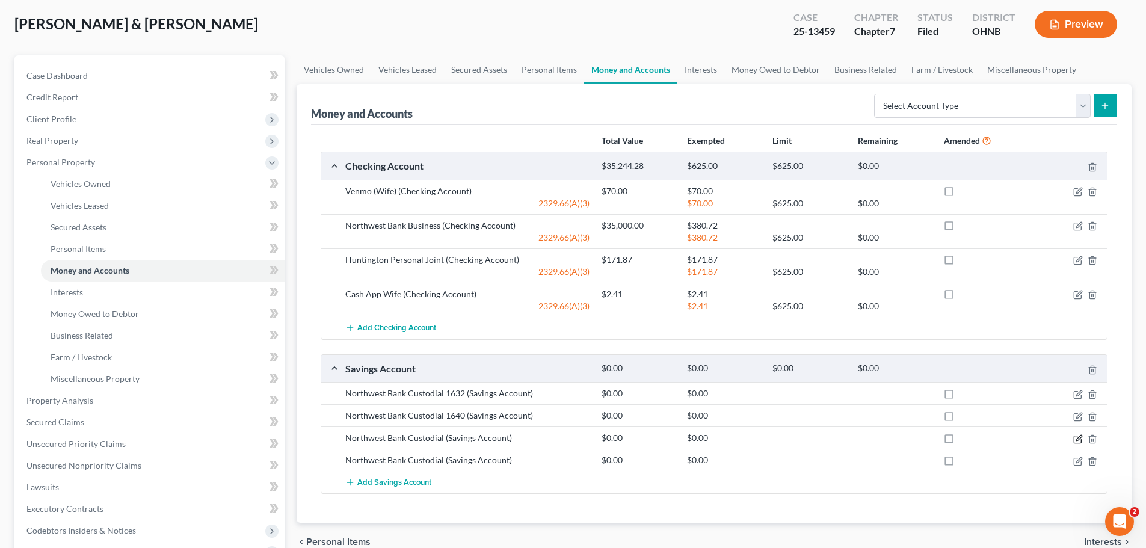
click at [1076, 440] on icon "button" at bounding box center [1078, 437] width 5 height 5
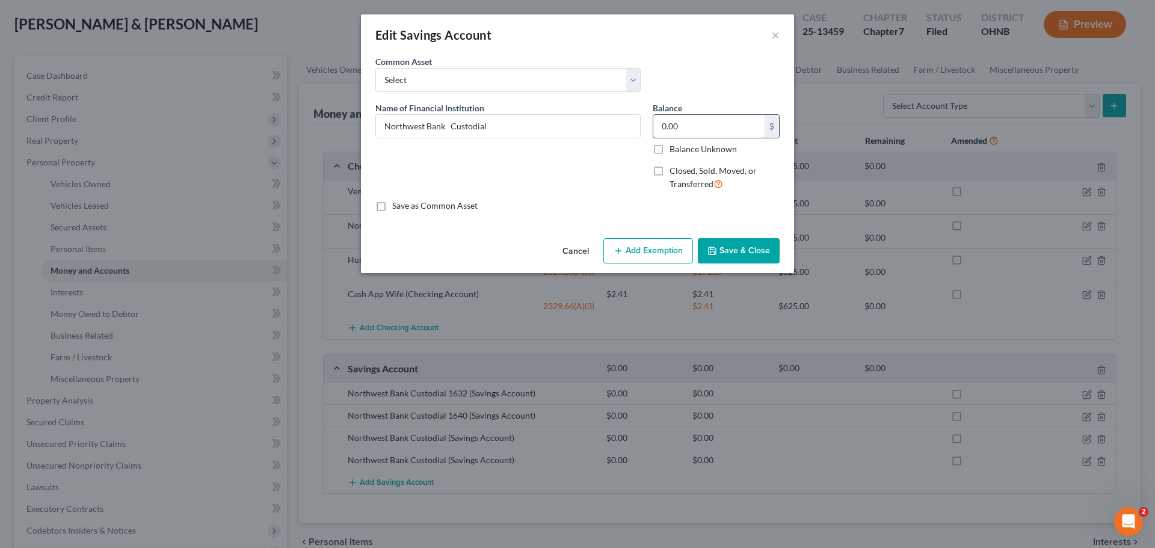
click at [716, 124] on input "0.00" at bounding box center [708, 126] width 111 height 23
click at [582, 137] on input "Northwest Bank Custodial" at bounding box center [508, 126] width 264 height 23
type input "Northwest Bank Custodial 1657"
click at [744, 254] on button "Save & Close" at bounding box center [739, 250] width 82 height 25
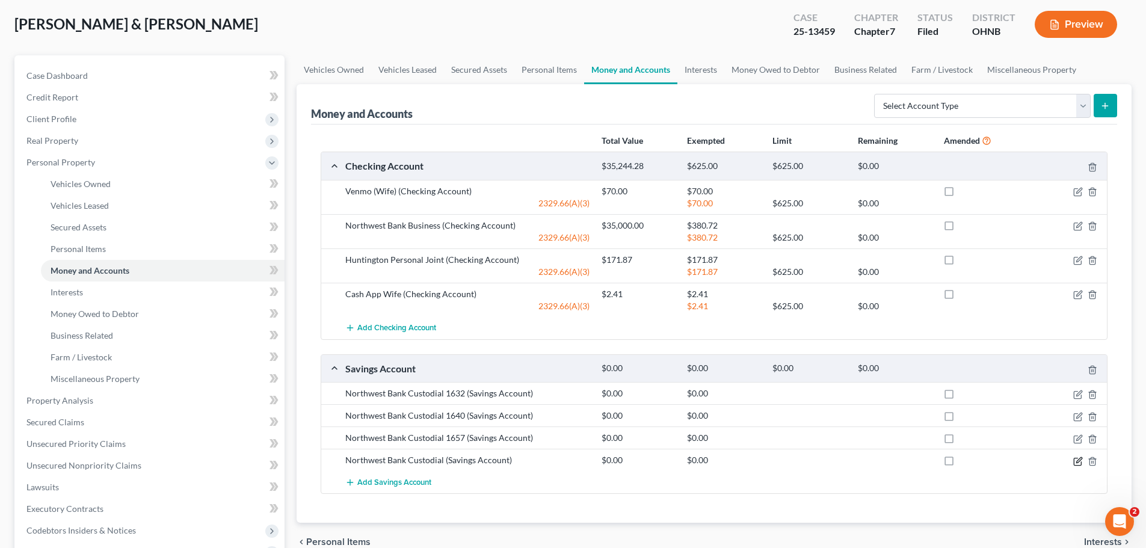
click at [1081, 463] on icon "button" at bounding box center [1077, 461] width 7 height 7
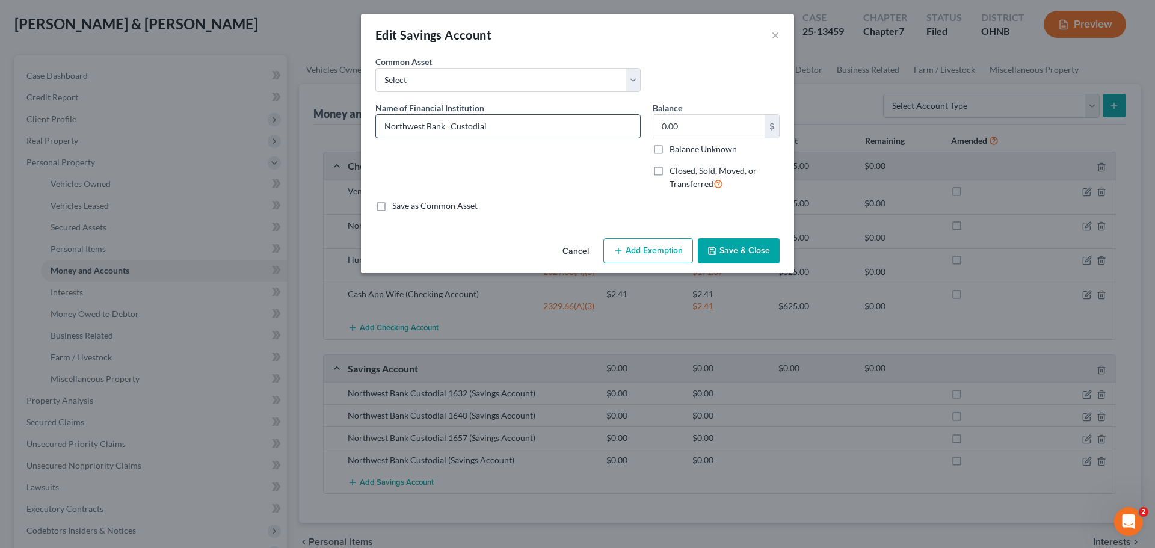
click at [521, 125] on input "Northwest Bank Custodial" at bounding box center [508, 126] width 264 height 23
type input "Northwest Bank Custodial 2929"
click at [745, 248] on button "Save & Close" at bounding box center [739, 250] width 82 height 25
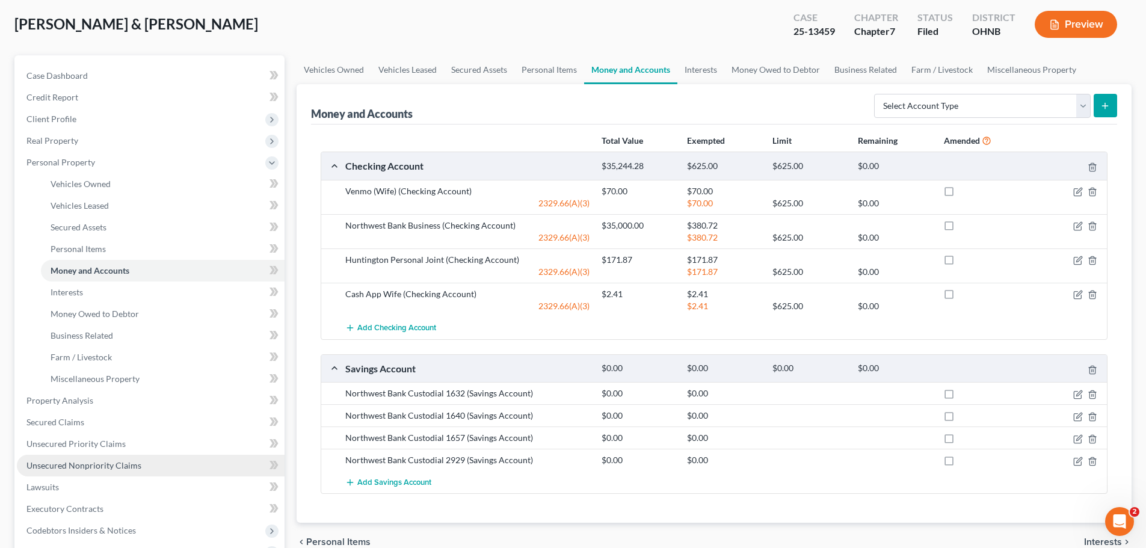
click at [95, 468] on span "Unsecured Nonpriority Claims" at bounding box center [83, 465] width 115 height 10
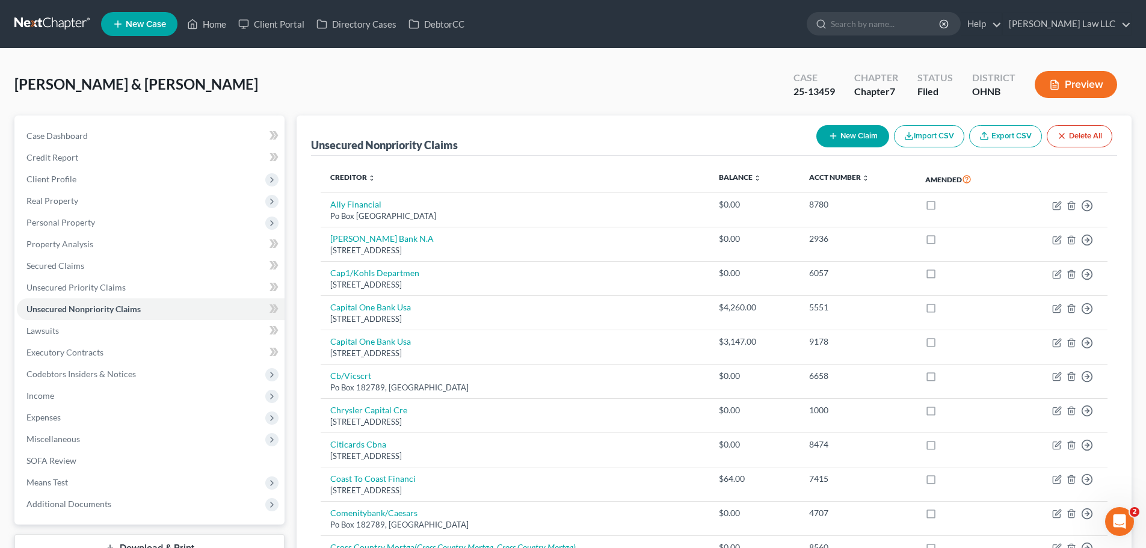
click at [843, 135] on button "New Claim" at bounding box center [852, 136] width 73 height 22
select select "2"
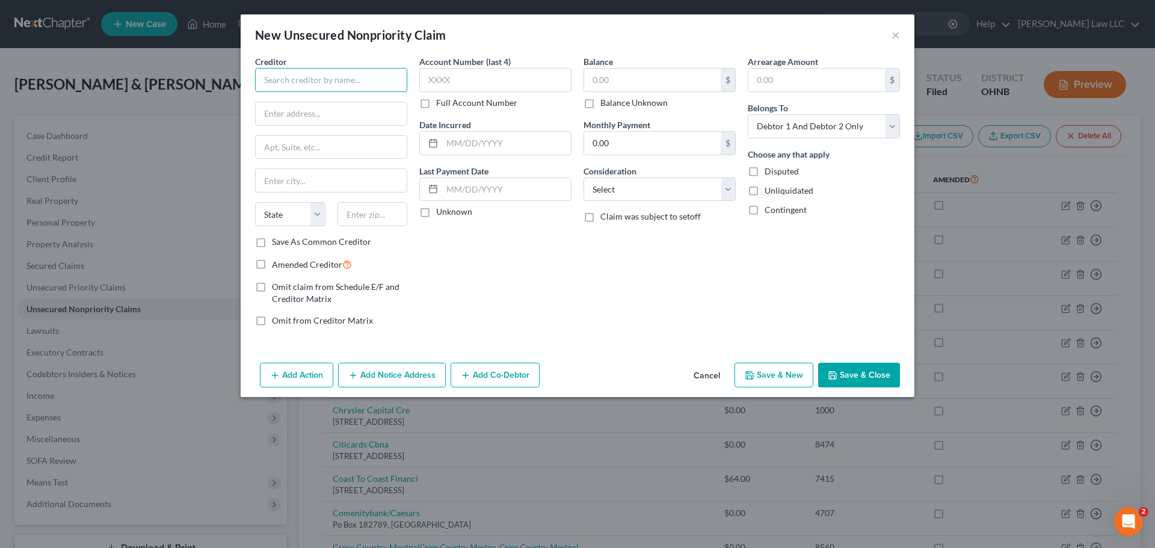
click at [335, 82] on input "text" at bounding box center [331, 80] width 152 height 24
type input "AA Fire Protection"
type input "[STREET_ADDRESS]"
click at [306, 185] on input "text" at bounding box center [331, 180] width 151 height 23
type input "Elyria"
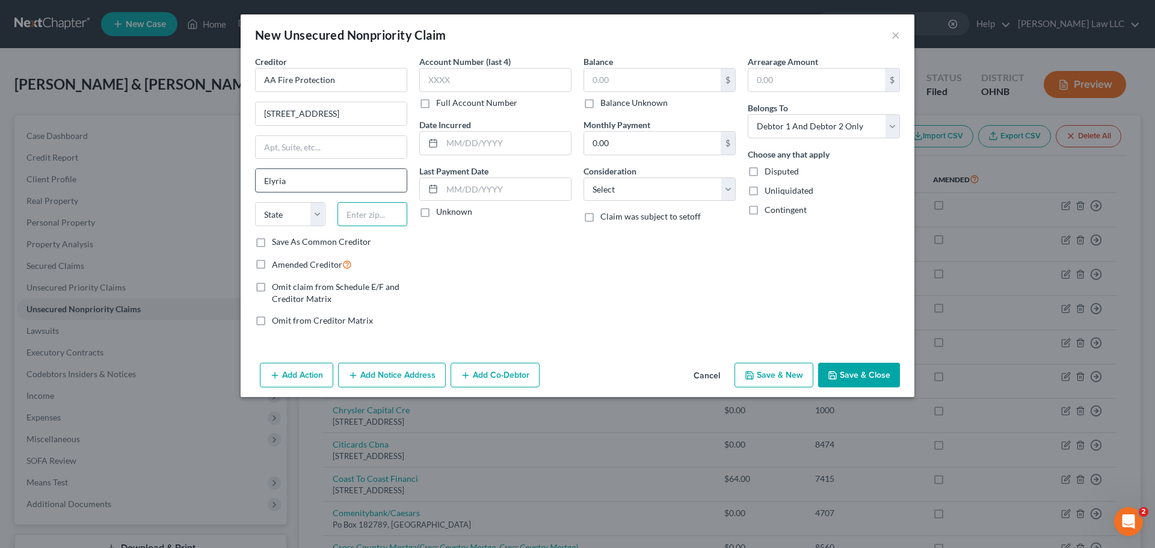
type input "44035"
select select "36"
click at [506, 259] on div "Account Number (last 4) Full Account Number Date Incurred Last Payment Date Unk…" at bounding box center [495, 195] width 164 height 281
click at [645, 100] on label "Balance Unknown" at bounding box center [633, 103] width 67 height 12
click at [613, 100] on input "Balance Unknown" at bounding box center [609, 101] width 8 height 8
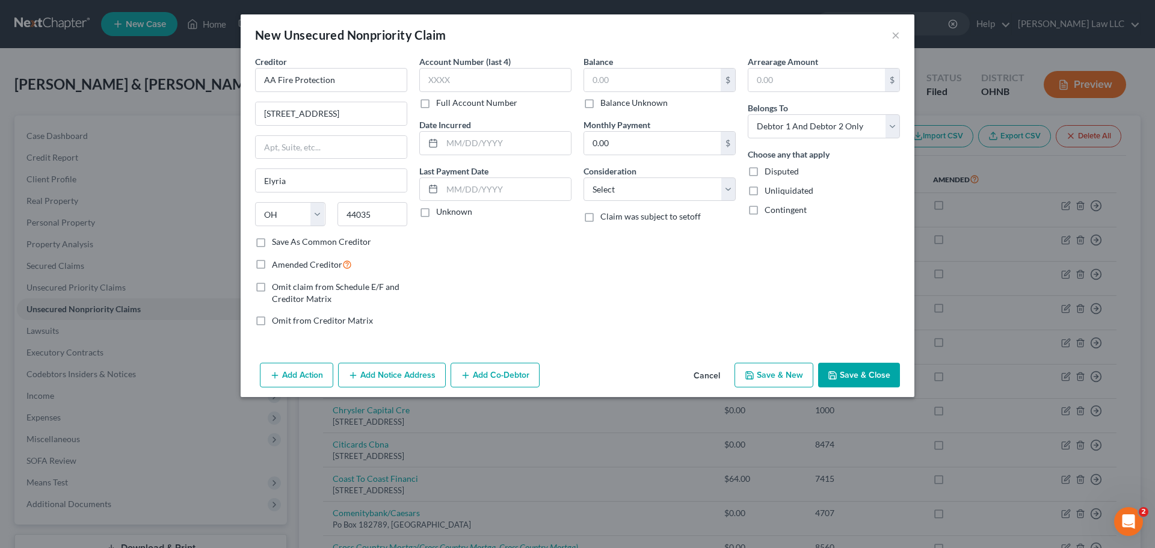
checkbox input "true"
type input "0.00"
click at [864, 378] on button "Save & Close" at bounding box center [859, 375] width 82 height 25
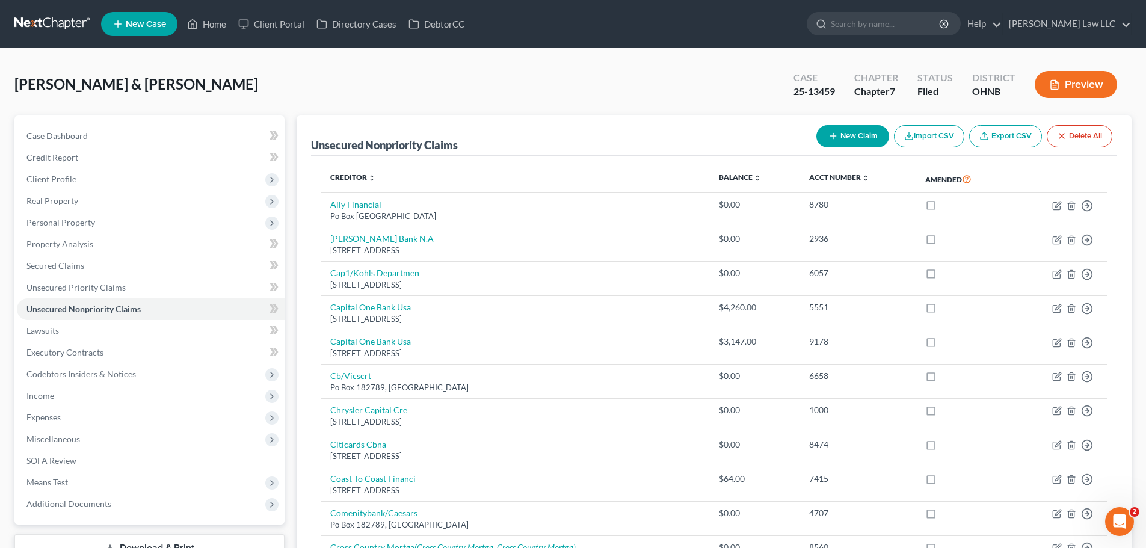
click at [843, 142] on button "New Claim" at bounding box center [852, 136] width 73 height 22
select select "2"
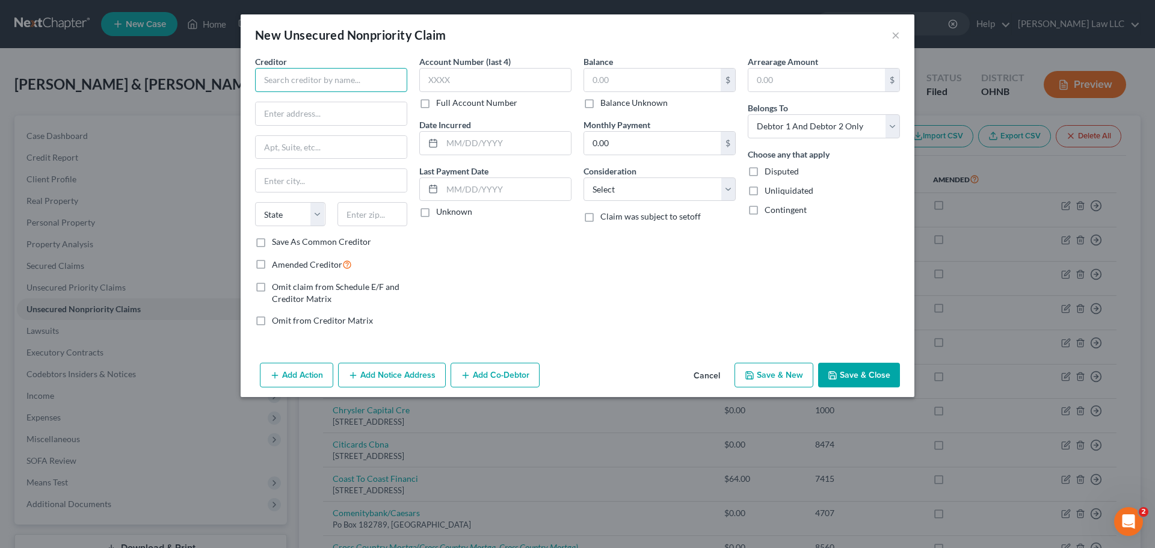
click at [326, 73] on input "text" at bounding box center [331, 80] width 152 height 24
click at [301, 80] on input "[PERSON_NAME] Distributors LLC" at bounding box center [331, 80] width 152 height 24
click at [392, 79] on input "[PERSON_NAME] Distributors LLC" at bounding box center [331, 80] width 152 height 24
type input "[PERSON_NAME] Distributors LLC"
click at [638, 86] on input "text" at bounding box center [652, 80] width 137 height 23
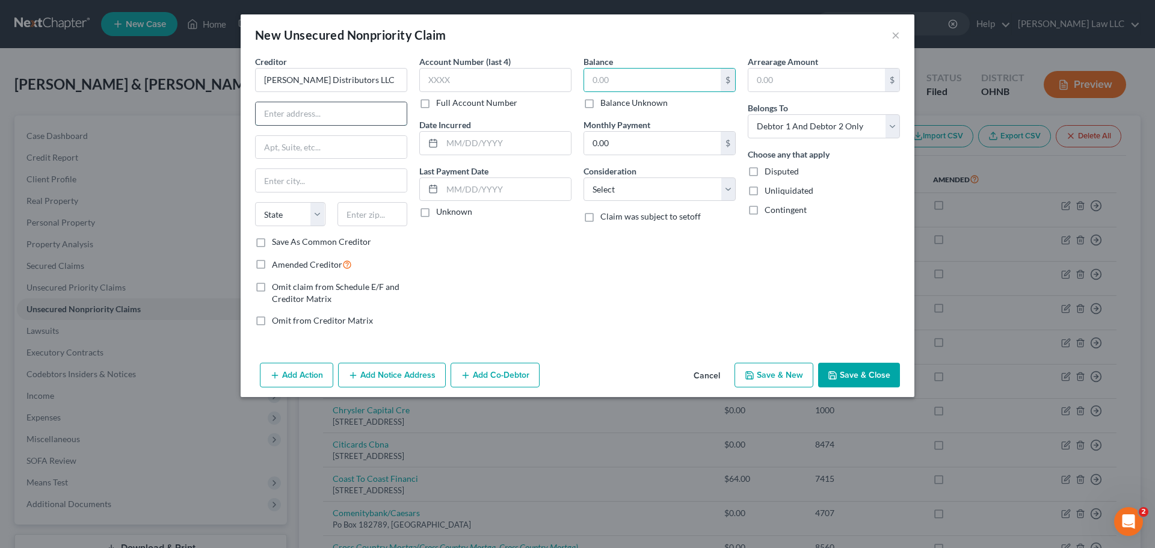
click at [362, 112] on input "text" at bounding box center [331, 113] width 151 height 23
type input "[STREET_ADDRESS]"
click at [357, 193] on div "Creditor * [PERSON_NAME] Distributors LLC [STREET_ADDRESS] [US_STATE] AK AR AZ …" at bounding box center [331, 145] width 152 height 180
click at [360, 179] on input "text" at bounding box center [331, 180] width 151 height 23
type input "[GEOGRAPHIC_DATA]"
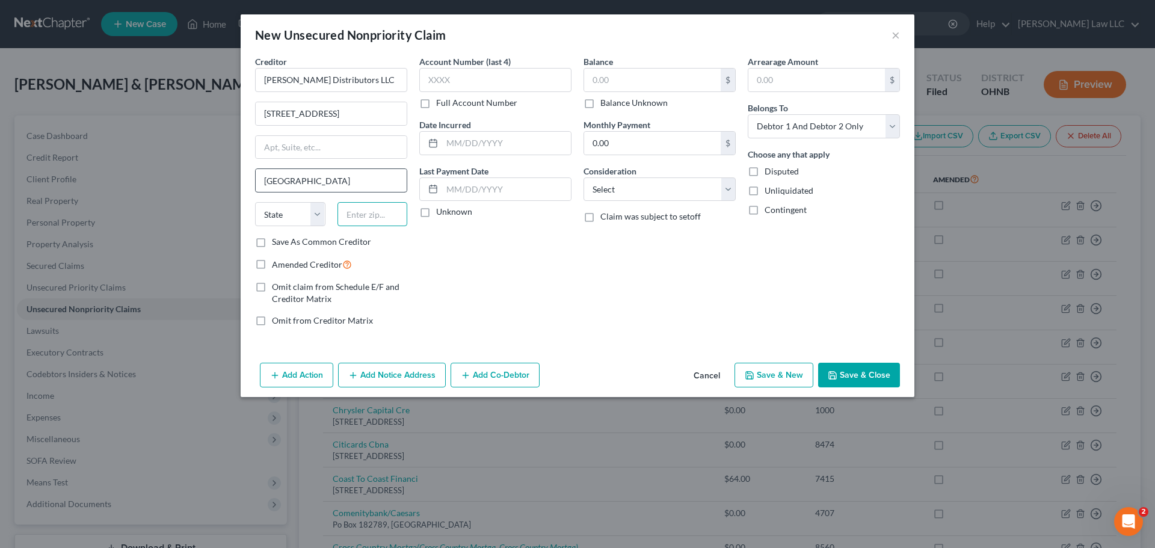
type input "44144"
select select "36"
type input "[GEOGRAPHIC_DATA]"
click at [509, 265] on div "Account Number (last 4) Full Account Number Date Incurred Last Payment Date Unk…" at bounding box center [495, 195] width 164 height 281
click at [620, 103] on label "Balance Unknown" at bounding box center [633, 103] width 67 height 12
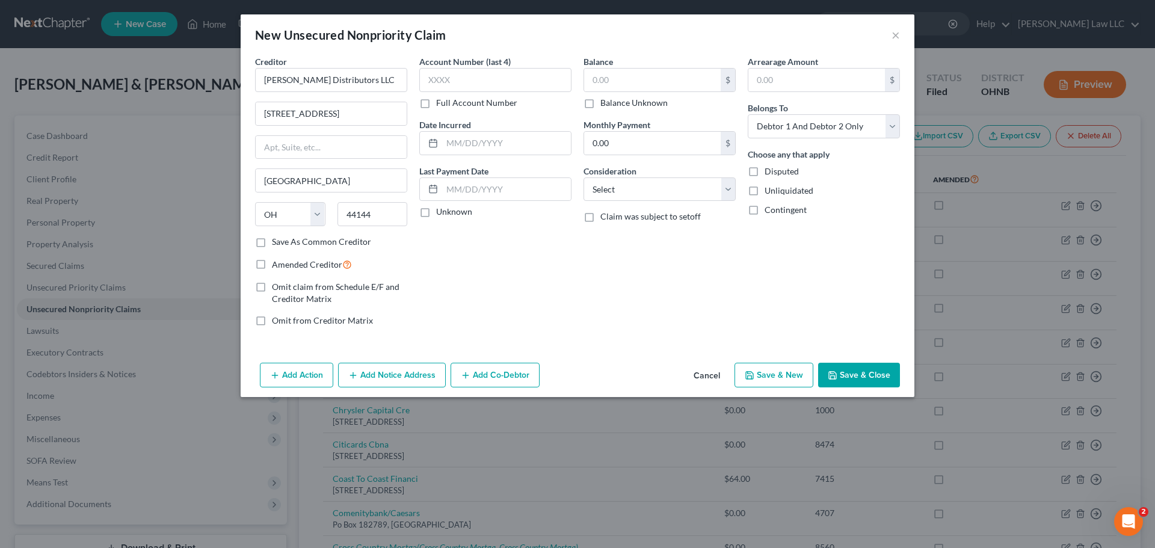
click at [613, 103] on input "Balance Unknown" at bounding box center [609, 101] width 8 height 8
checkbox input "true"
type input "0.00"
click at [874, 375] on button "Save & Close" at bounding box center [859, 375] width 82 height 25
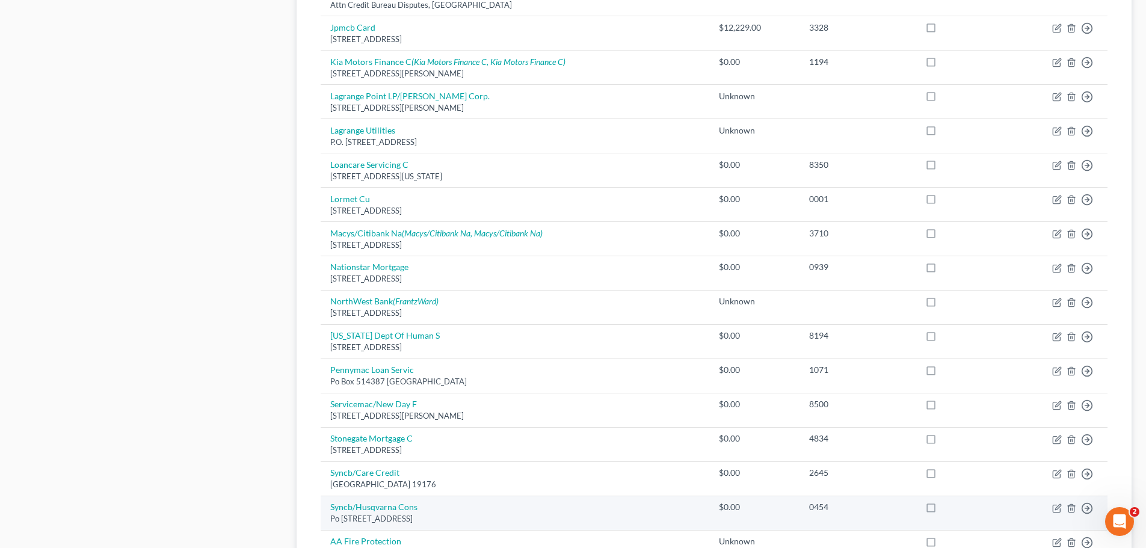
scroll to position [902, 0]
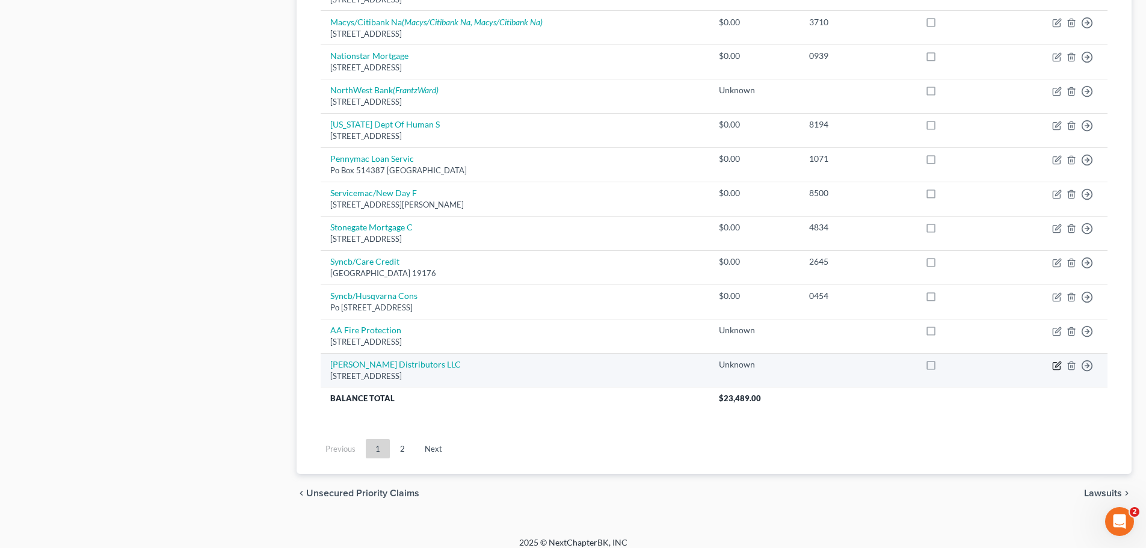
click at [1056, 361] on icon "button" at bounding box center [1057, 366] width 10 height 10
select select "36"
select select "2"
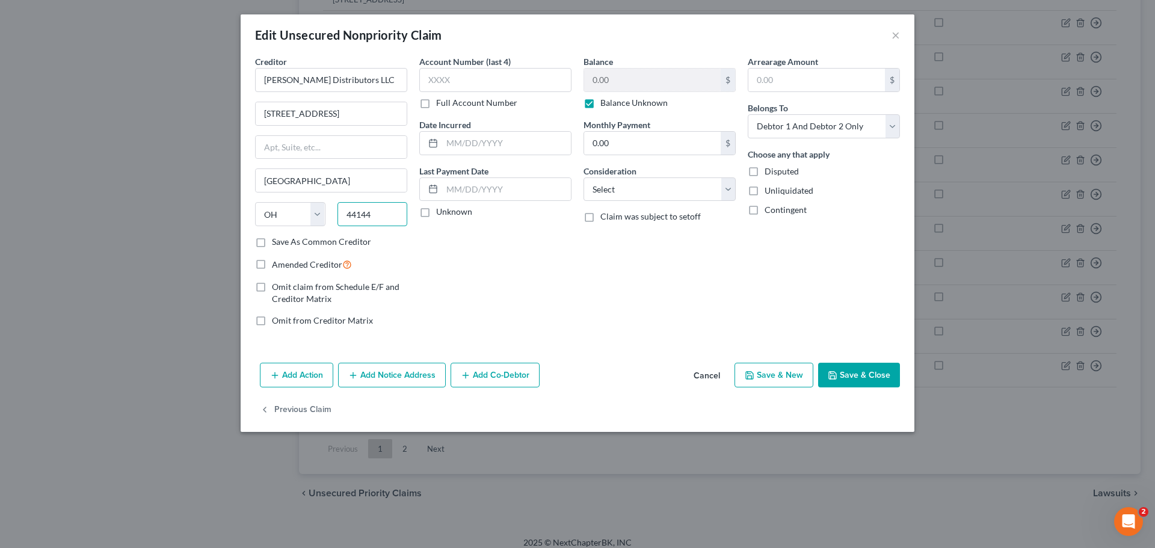
click at [394, 211] on input "44144" at bounding box center [372, 214] width 70 height 24
type input "44102"
click at [867, 380] on button "Save & Close" at bounding box center [859, 375] width 82 height 25
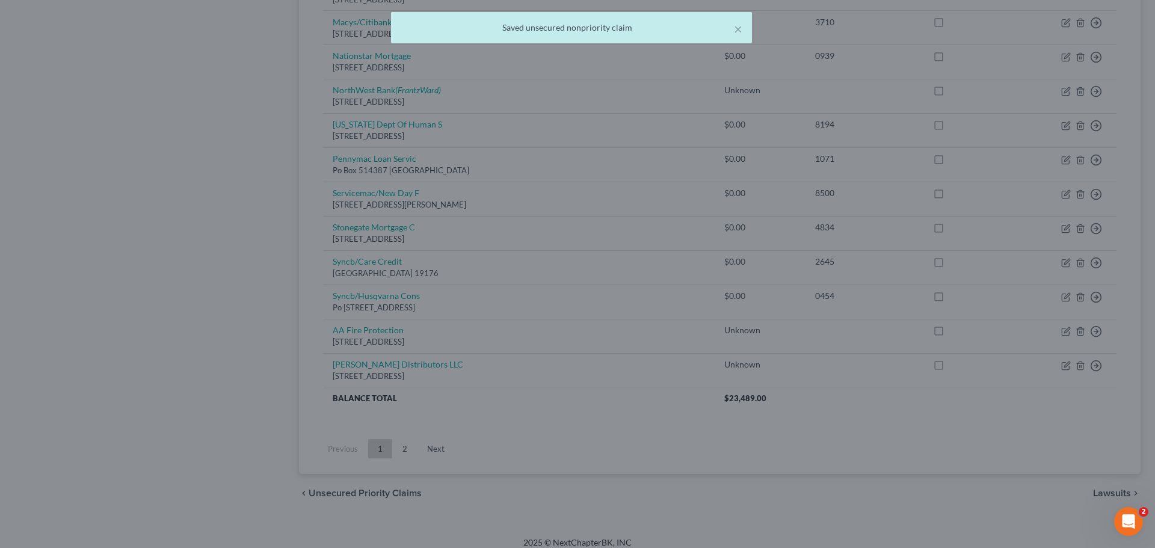
type input "0"
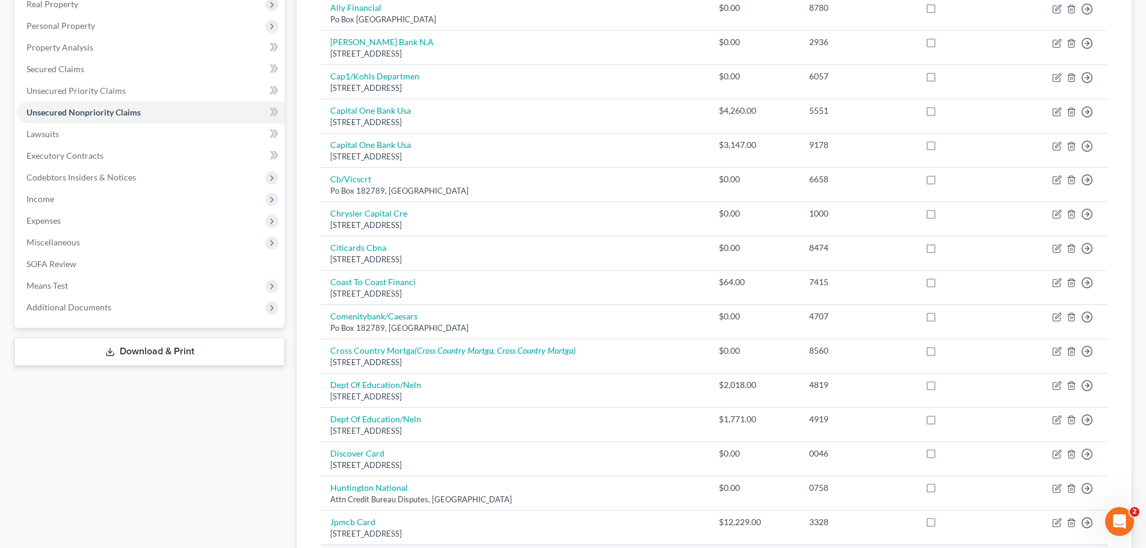
scroll to position [60, 0]
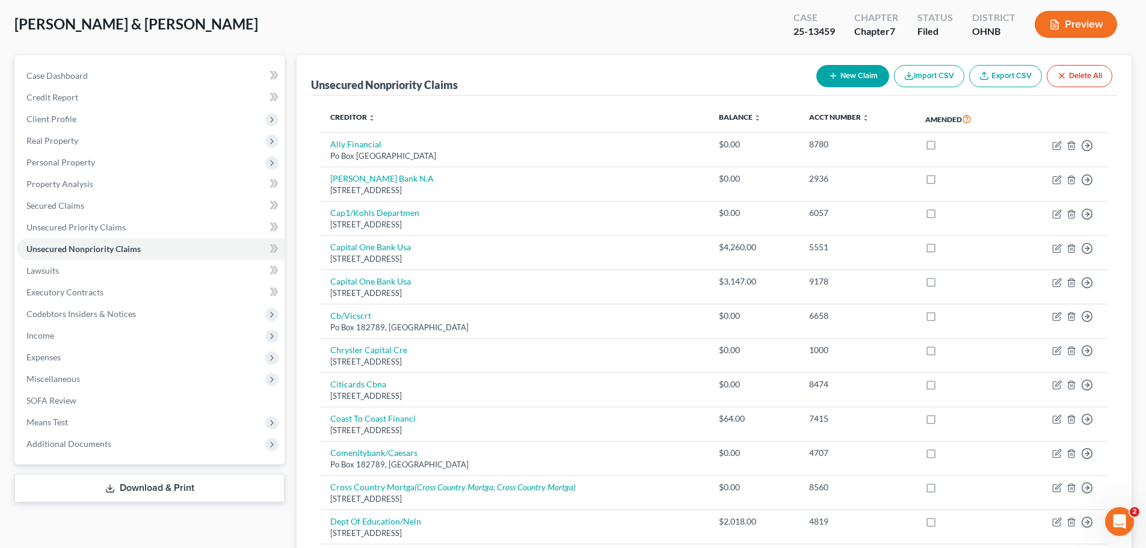
click at [864, 79] on button "New Claim" at bounding box center [852, 76] width 73 height 22
select select "2"
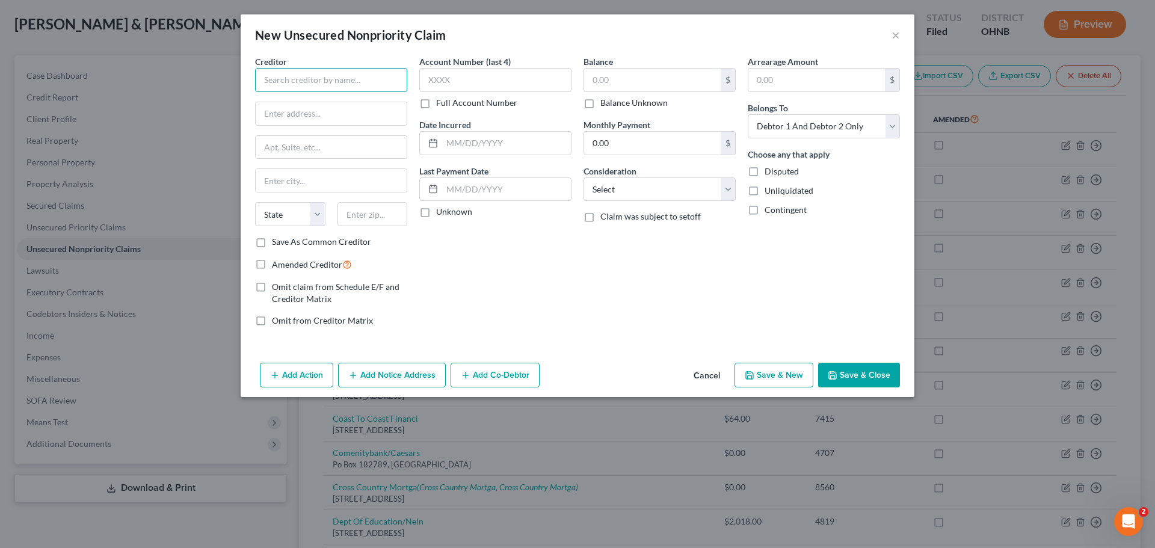
click at [348, 83] on input "text" at bounding box center [331, 80] width 152 height 24
type input "[PERSON_NAME]"
click at [284, 111] on input "text" at bounding box center [331, 113] width 151 height 23
type input "397 Hickory Run"
type input "Lagrange"
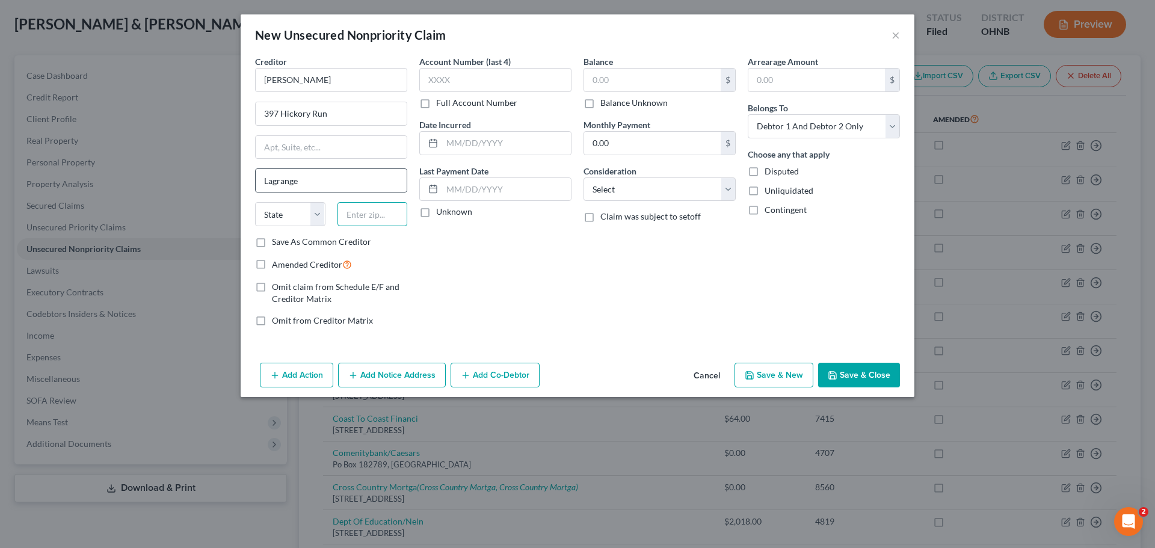
type input "44050"
select select "36"
click at [523, 257] on div "Account Number (last 4) Full Account Number Date Incurred Last Payment Date Unk…" at bounding box center [495, 195] width 164 height 281
click at [609, 99] on label "Balance Unknown" at bounding box center [633, 103] width 67 height 12
click at [609, 99] on input "Balance Unknown" at bounding box center [609, 101] width 8 height 8
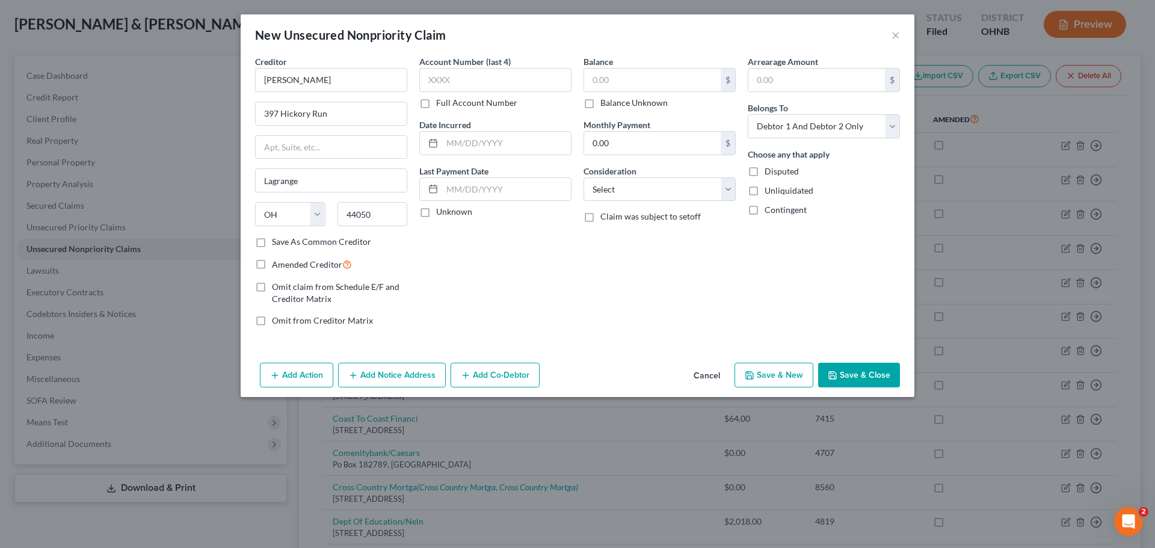
checkbox input "true"
type input "0.00"
click at [870, 371] on button "Save & Close" at bounding box center [859, 375] width 82 height 25
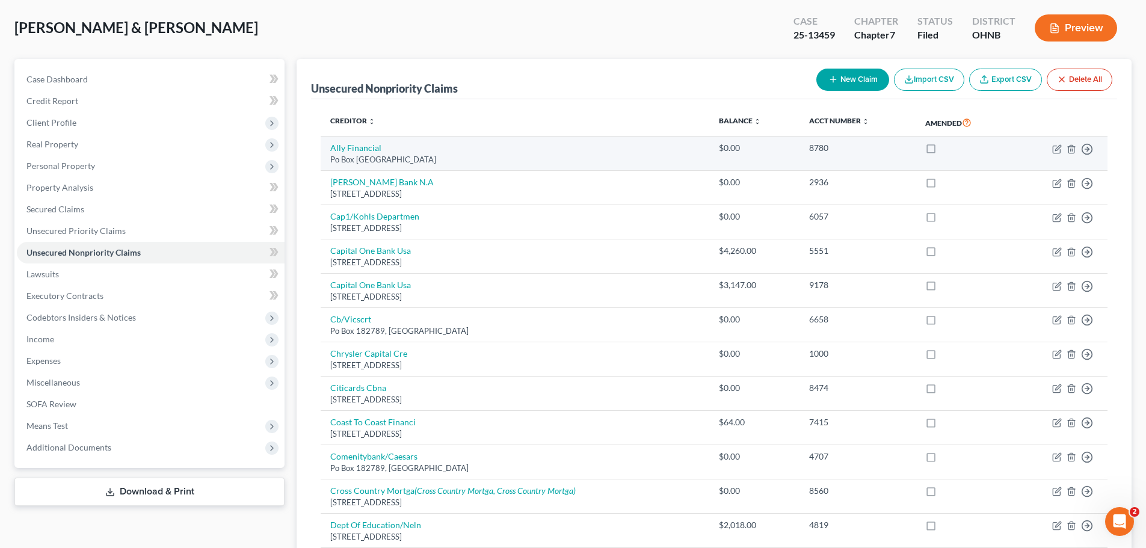
scroll to position [0, 0]
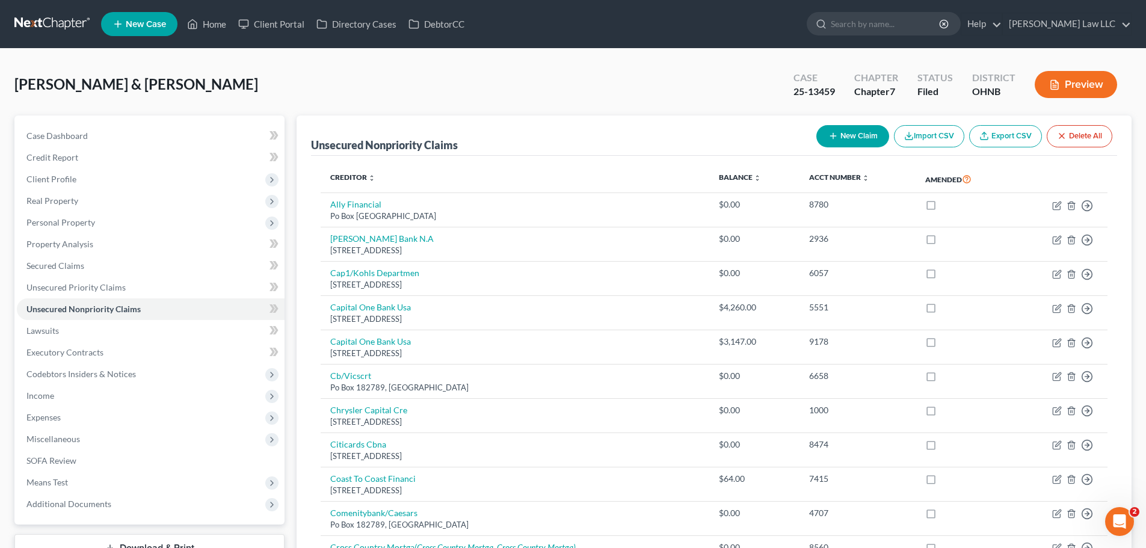
click at [835, 135] on icon "button" at bounding box center [833, 136] width 10 height 10
select select "2"
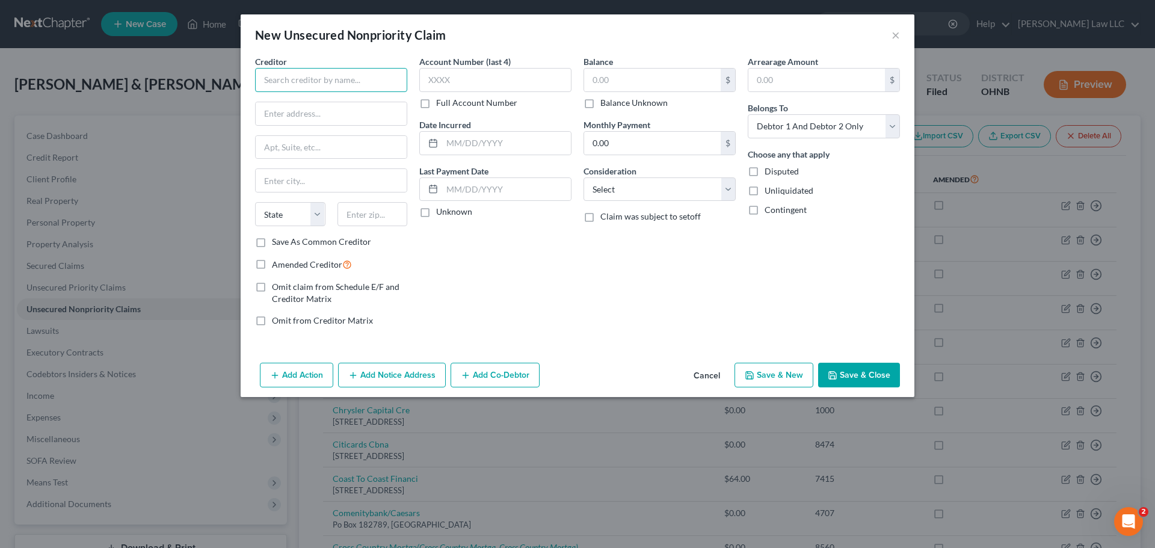
click at [297, 85] on input "text" at bounding box center [331, 80] width 152 height 24
type input "[PERSON_NAME]"
type input "3215 W 21st"
type input "L"
drag, startPoint x: 352, startPoint y: 190, endPoint x: 345, endPoint y: 174, distance: 17.2
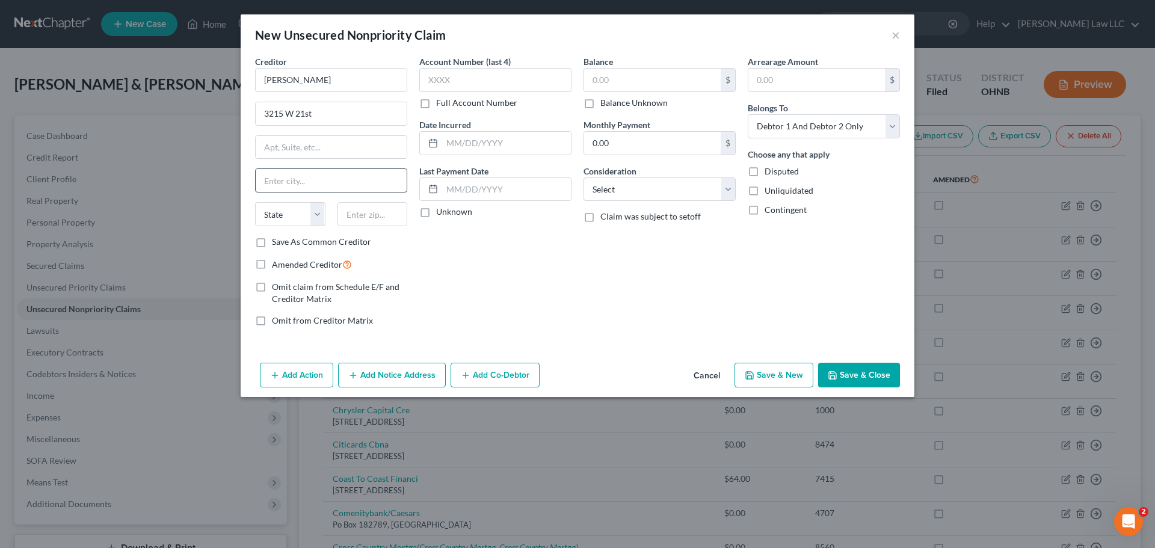
click at [352, 190] on input "text" at bounding box center [331, 180] width 151 height 23
type input "Lorain"
click at [300, 217] on select "State [US_STATE] AK AR AZ CA CO CT DE DC [GEOGRAPHIC_DATA] [GEOGRAPHIC_DATA] GU…" at bounding box center [290, 214] width 70 height 24
select select "36"
click at [255, 202] on select "State [US_STATE] AK AR AZ CA CO CT DE DC [GEOGRAPHIC_DATA] [GEOGRAPHIC_DATA] GU…" at bounding box center [290, 214] width 70 height 24
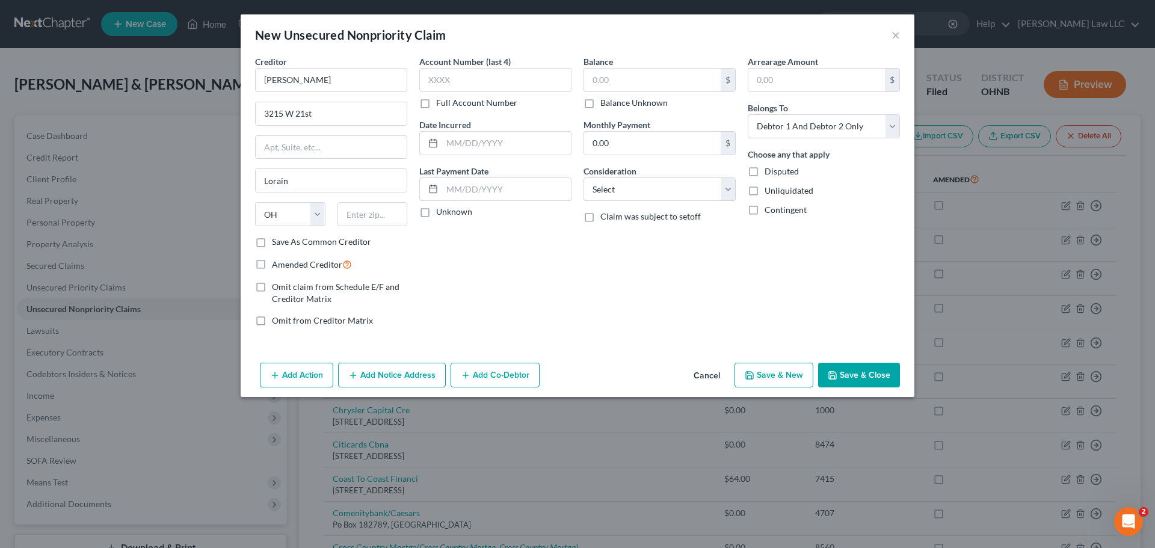
click at [464, 283] on div "Account Number (last 4) Full Account Number Date Incurred Last Payment Date Unk…" at bounding box center [495, 195] width 164 height 281
click at [371, 218] on input "text" at bounding box center [372, 214] width 70 height 24
click at [613, 310] on div "Balance $ Balance Unknown Balance Undetermined $ Balance Unknown Monthly Paymen…" at bounding box center [659, 195] width 164 height 281
click at [342, 114] on input "3215 W 21st" at bounding box center [331, 113] width 151 height 23
type input "[STREET_ADDRESS]"
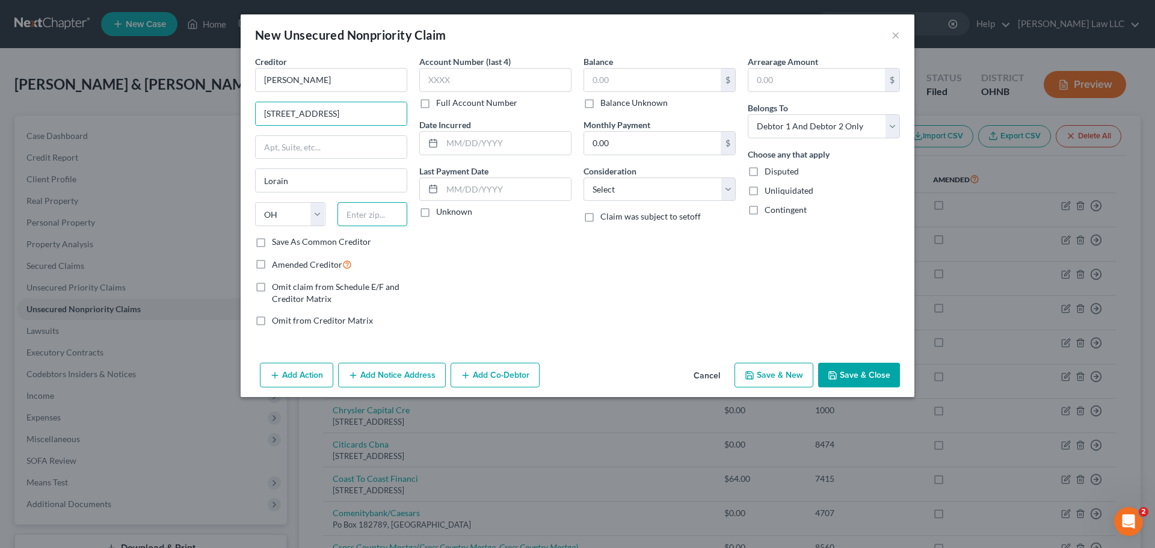
click at [377, 218] on input "text" at bounding box center [372, 214] width 70 height 24
drag, startPoint x: 380, startPoint y: 217, endPoint x: 413, endPoint y: 185, distance: 45.5
click at [380, 217] on input "text" at bounding box center [372, 214] width 70 height 24
type input "44053"
click at [502, 257] on div "Account Number (last 4) Full Account Number Date Incurred Last Payment Date Unk…" at bounding box center [495, 195] width 164 height 281
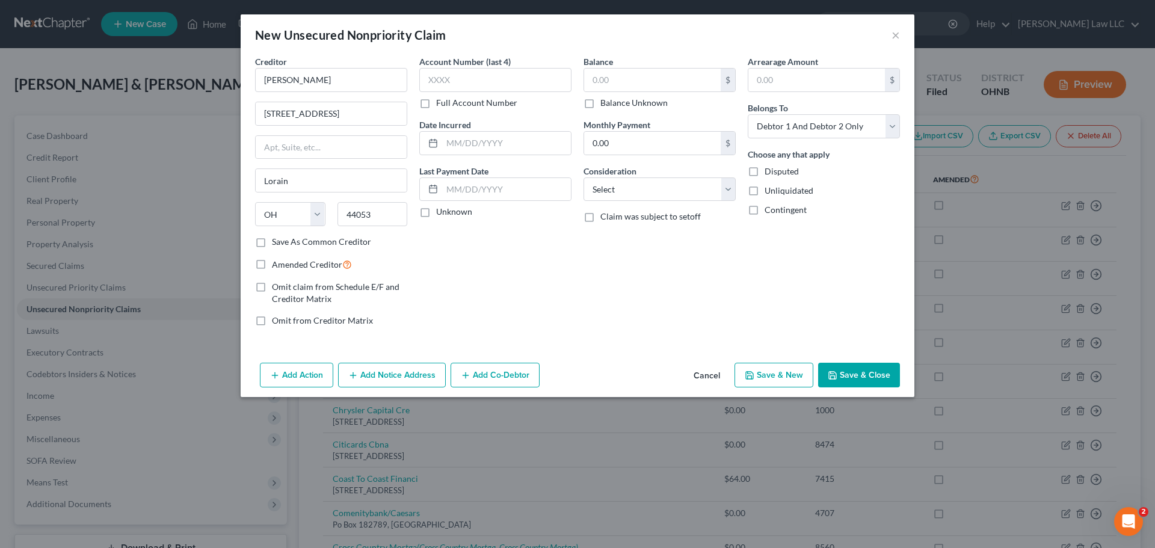
click at [874, 381] on button "Save & Close" at bounding box center [859, 375] width 82 height 25
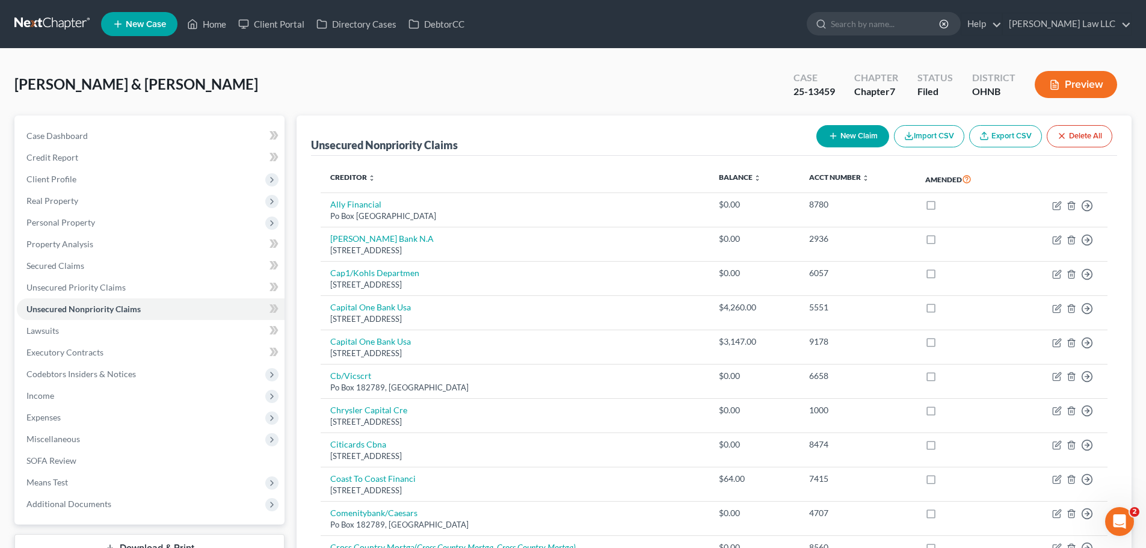
click at [847, 135] on button "New Claim" at bounding box center [852, 136] width 73 height 22
select select "2"
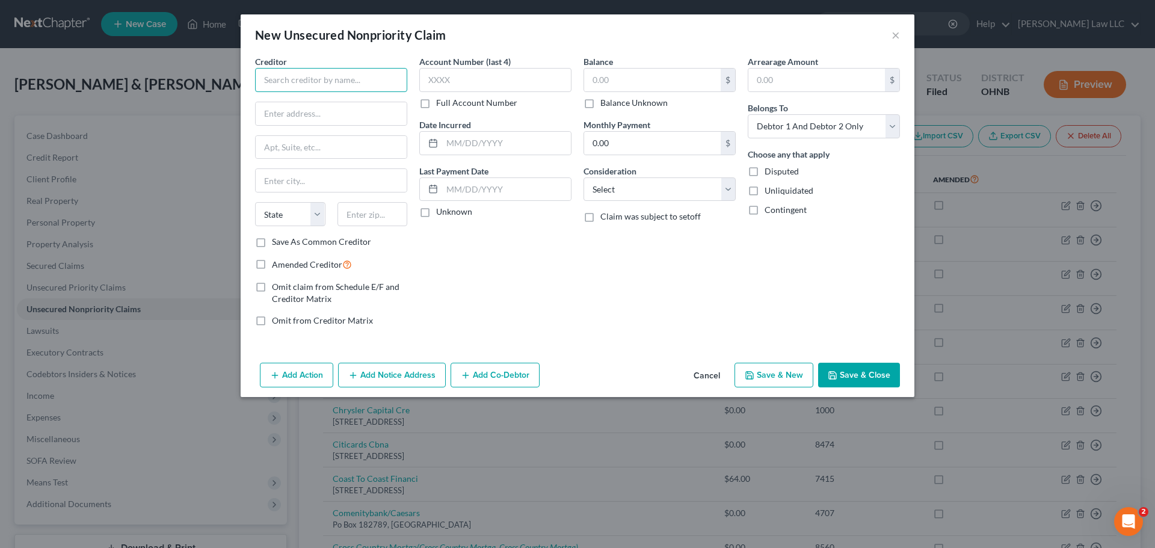
click at [306, 79] on input "text" at bounding box center [331, 80] width 152 height 24
type input "Alimento Ventures"
type input "PO BOX 428708"
click at [301, 179] on input "text" at bounding box center [331, 180] width 151 height 23
type input "[GEOGRAPHIC_DATA]"
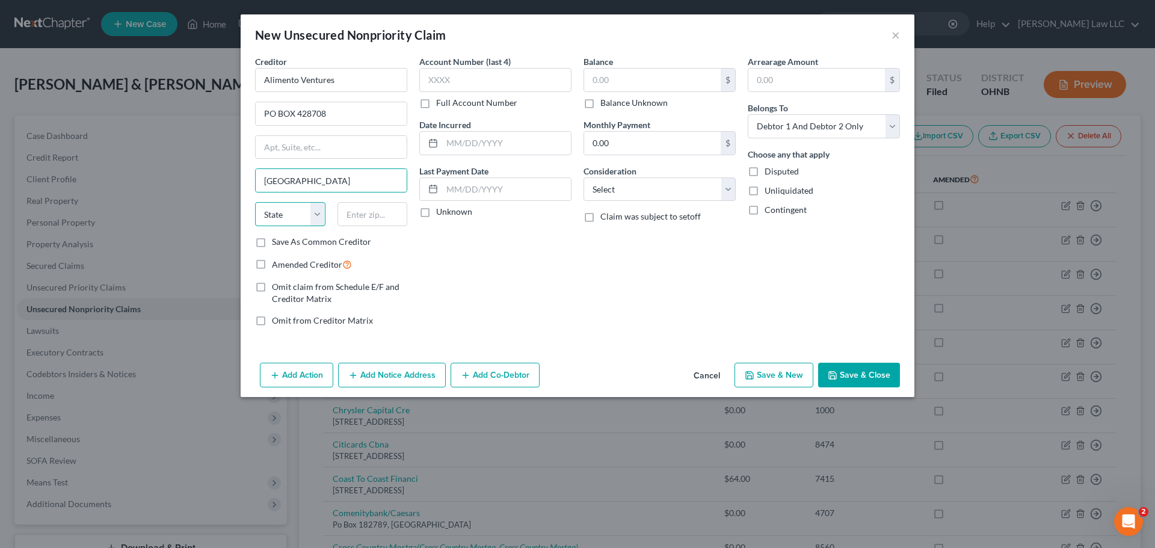
drag, startPoint x: 274, startPoint y: 207, endPoint x: 285, endPoint y: 215, distance: 13.7
click at [274, 207] on select "State [US_STATE] AK AR AZ CA CO CT DE DC [GEOGRAPHIC_DATA] [GEOGRAPHIC_DATA] GU…" at bounding box center [290, 214] width 70 height 24
select select "36"
click at [255, 202] on select "State [US_STATE] AK AR AZ CA CO CT DE DC [GEOGRAPHIC_DATA] [GEOGRAPHIC_DATA] GU…" at bounding box center [290, 214] width 70 height 24
click at [440, 281] on div "Account Number (last 4) Full Account Number Date Incurred Last Payment Date Unk…" at bounding box center [495, 195] width 164 height 281
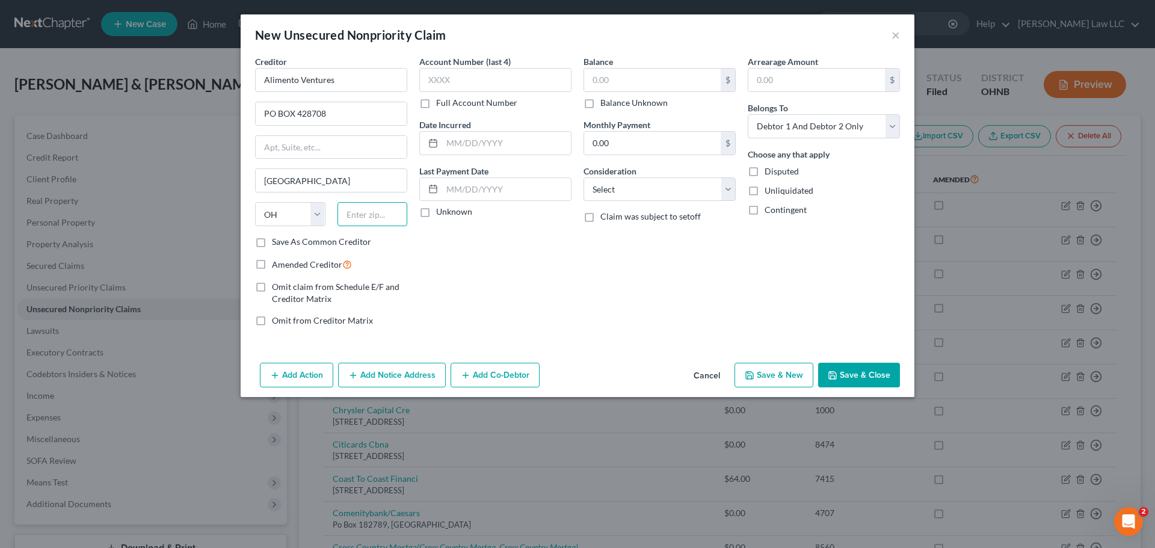
click at [391, 221] on input "text" at bounding box center [372, 214] width 70 height 24
type input "45242"
click at [522, 241] on div "Account Number (last 4) Full Account Number Date Incurred Last Payment Date Unk…" at bounding box center [495, 195] width 164 height 281
click at [844, 372] on button "Save & Close" at bounding box center [859, 375] width 82 height 25
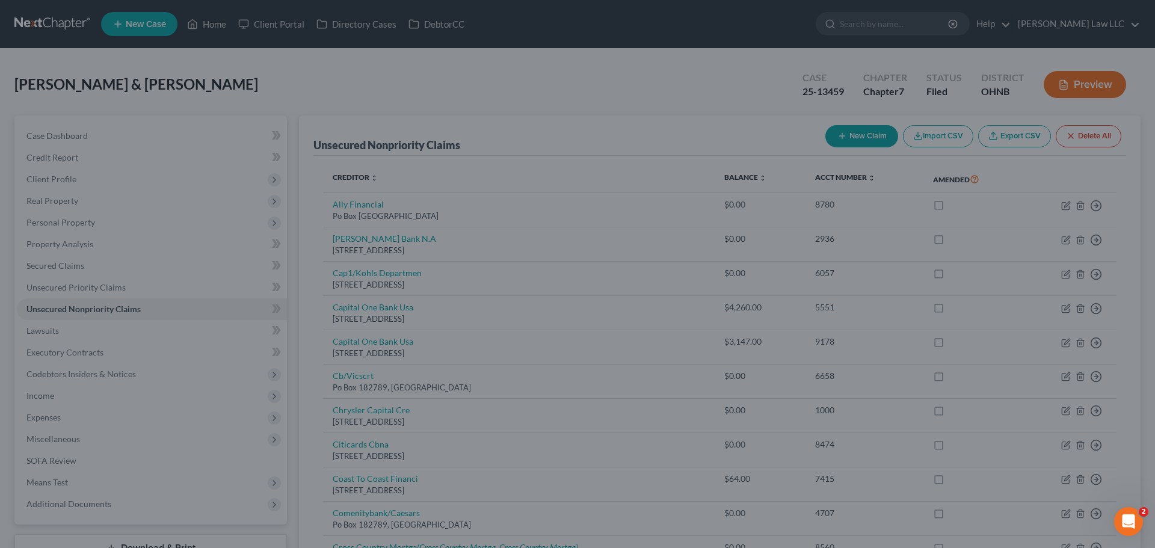
type input "0.00"
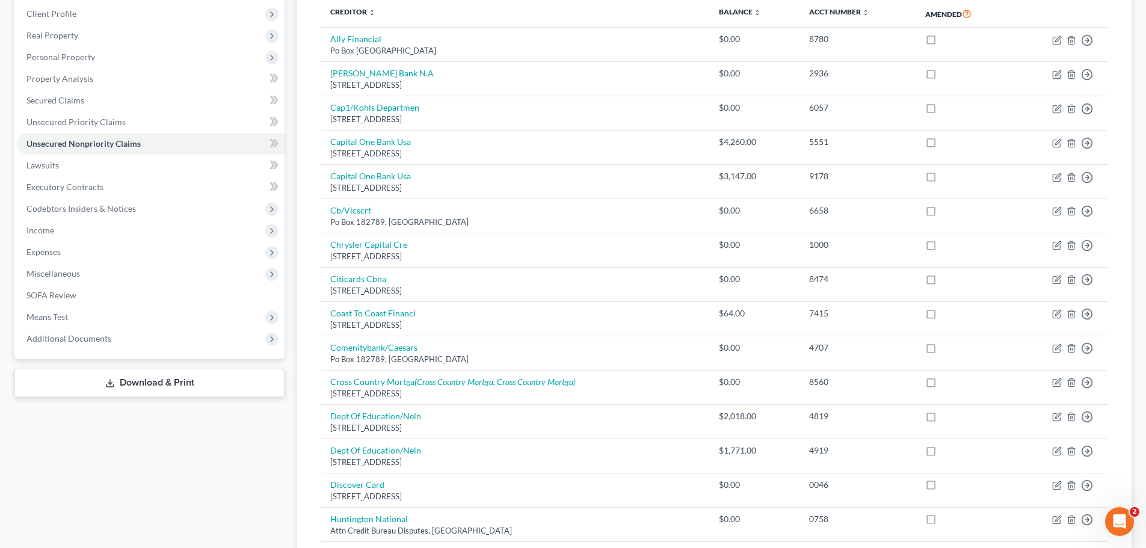
scroll to position [60, 0]
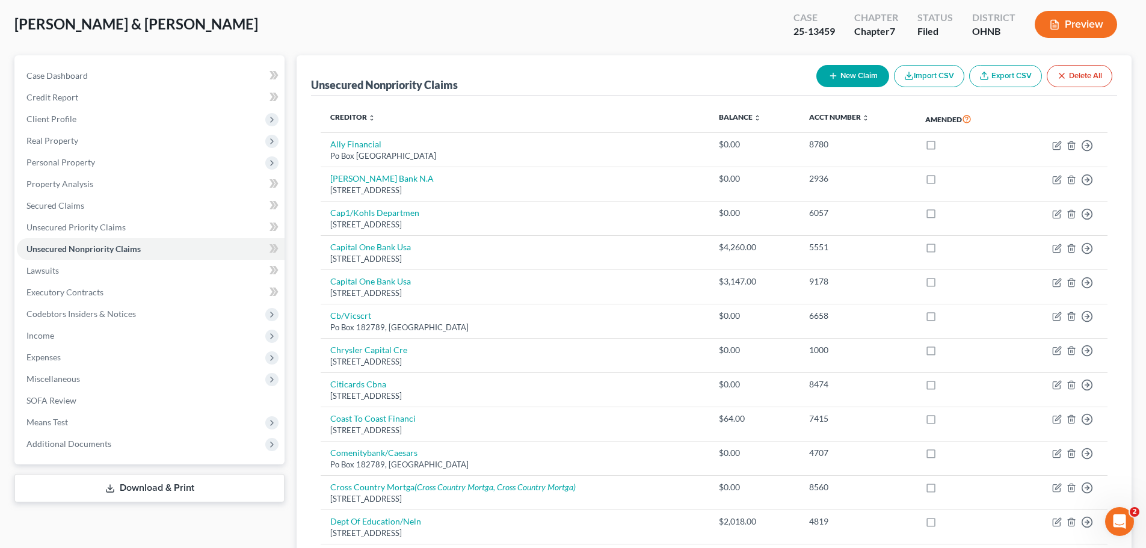
click at [852, 78] on button "New Claim" at bounding box center [852, 76] width 73 height 22
select select "2"
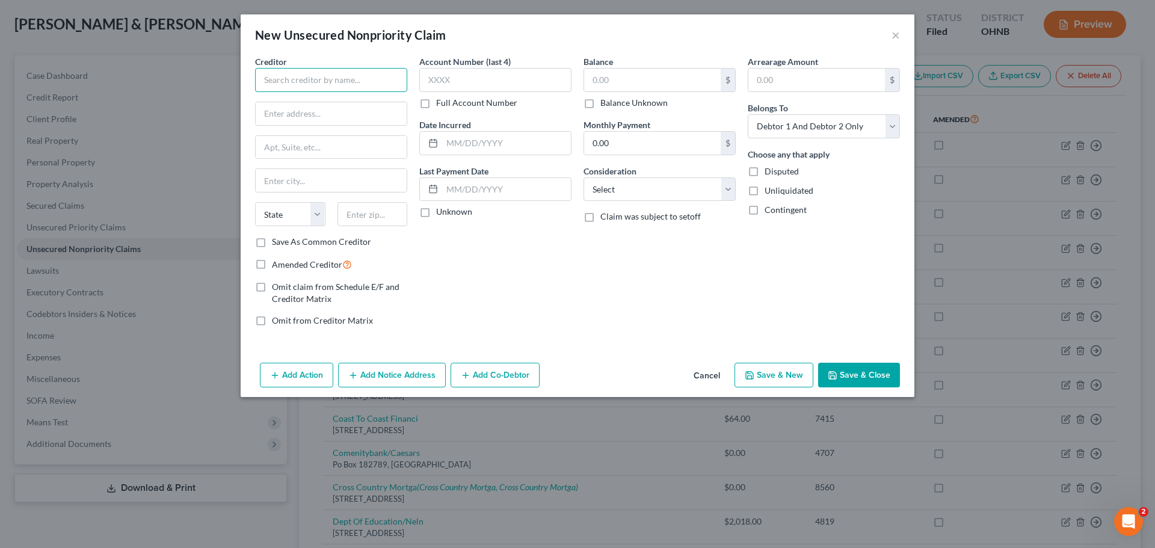
click at [316, 85] on input "text" at bounding box center [331, 80] width 152 height 24
type input "A-Line Greetings LLC"
type input "2060 International"
click at [366, 85] on input "A-Line Greetings LLC" at bounding box center [331, 80] width 152 height 24
click at [329, 177] on input "text" at bounding box center [331, 180] width 151 height 23
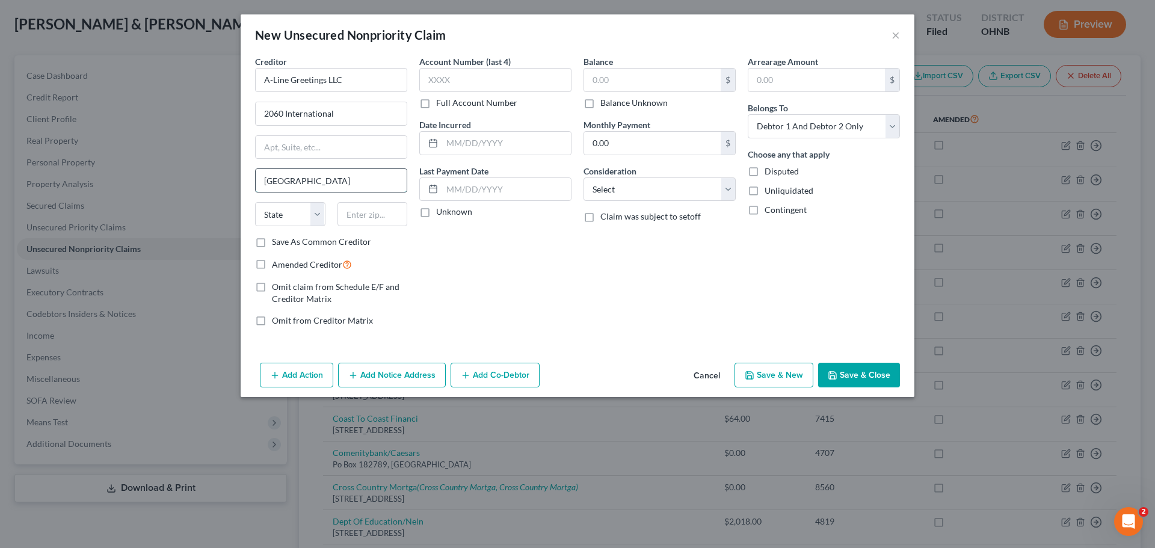
type input "[GEOGRAPHIC_DATA]"
click at [305, 221] on select "State [US_STATE] AK AR AZ CA CO CT DE DC [GEOGRAPHIC_DATA] [GEOGRAPHIC_DATA] GU…" at bounding box center [290, 214] width 70 height 24
select select "23"
click at [255, 202] on select "State [US_STATE] AK AR AZ CA CO CT DE DC [GEOGRAPHIC_DATA] [GEOGRAPHIC_DATA] GU…" at bounding box center [290, 214] width 70 height 24
click at [459, 288] on div "Account Number (last 4) Full Account Number Date Incurred Last Payment Date Unk…" at bounding box center [495, 195] width 164 height 281
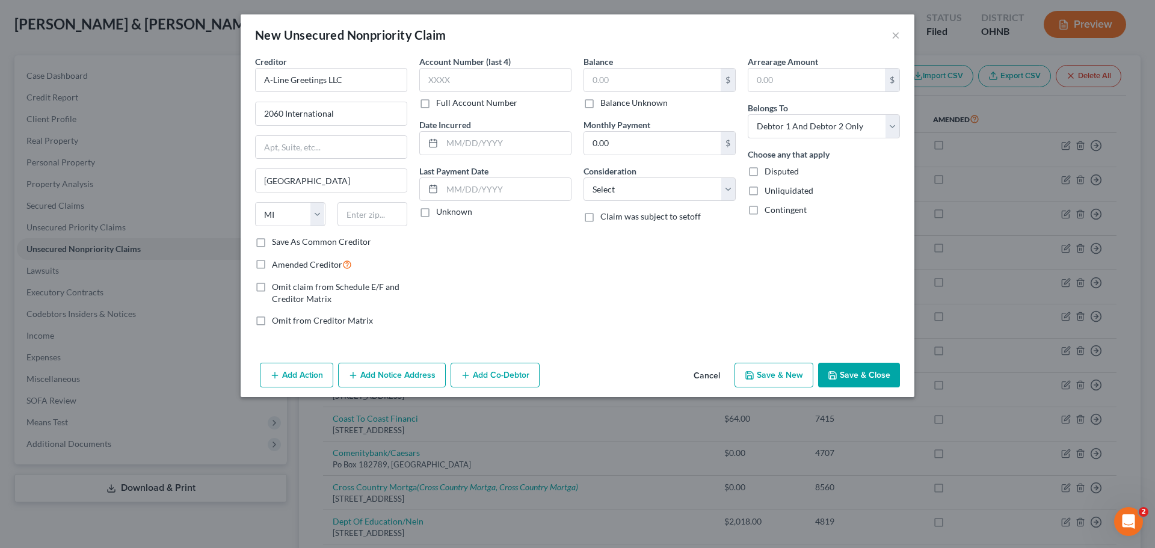
click at [533, 294] on div "Account Number (last 4) Full Account Number Date Incurred Last Payment Date Unk…" at bounding box center [495, 195] width 164 height 281
click at [356, 77] on input "A-Line Greetings LLC" at bounding box center [331, 80] width 152 height 24
click at [406, 256] on div "Creditor * A-Line Greetings LLC 2060 International [GEOGRAPHIC_DATA] [US_STATE]…" at bounding box center [331, 195] width 164 height 281
click at [365, 219] on input "text" at bounding box center [372, 214] width 70 height 24
type input "48060"
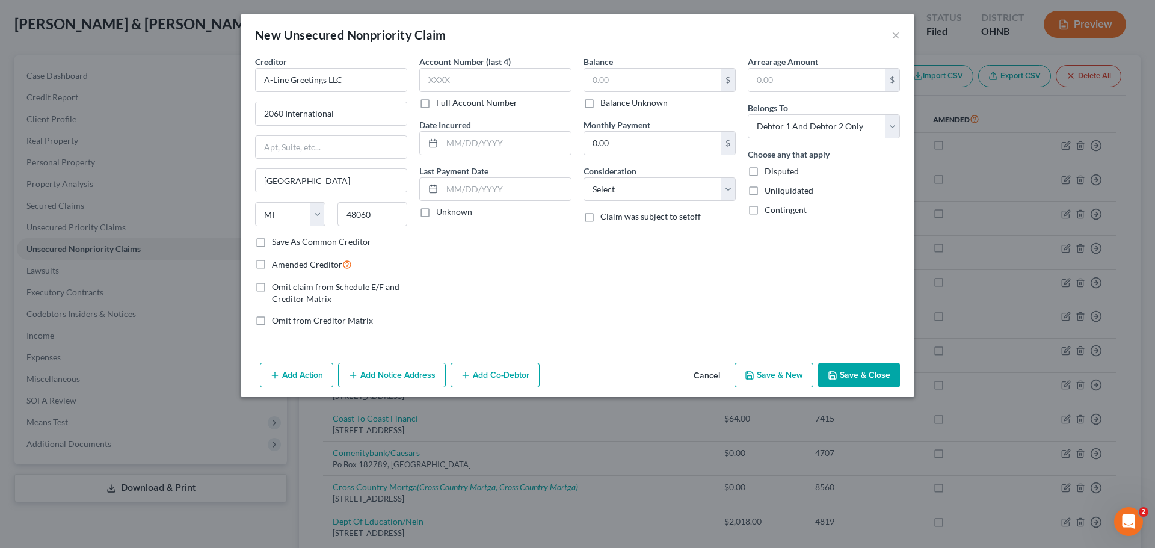
click at [722, 271] on div "Balance $ Balance Unknown Balance Undetermined $ Balance Unknown Monthly Paymen…" at bounding box center [659, 195] width 164 height 281
click at [848, 371] on button "Save & Close" at bounding box center [859, 375] width 82 height 25
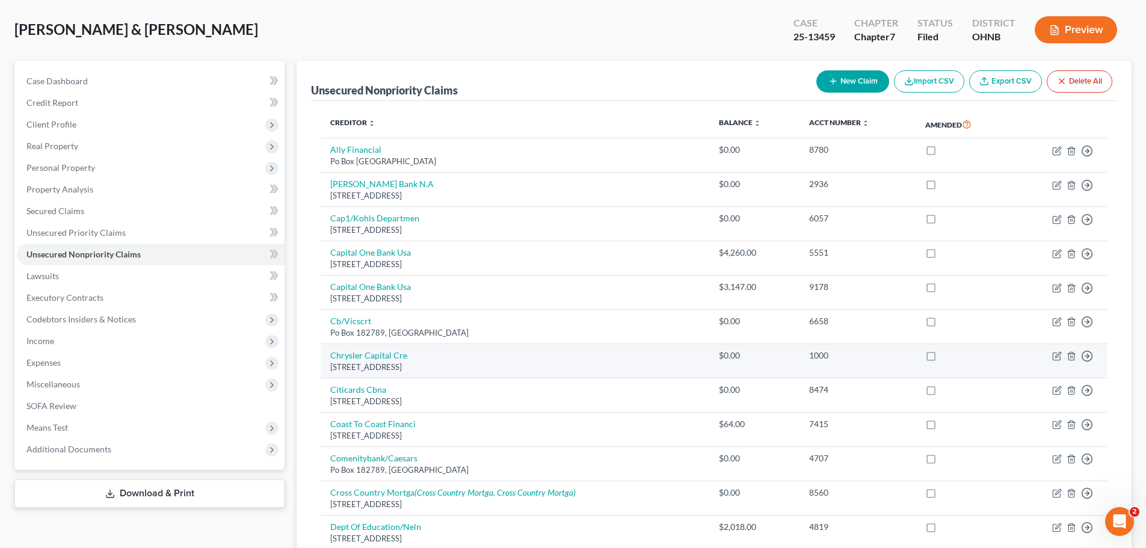
scroll to position [0, 0]
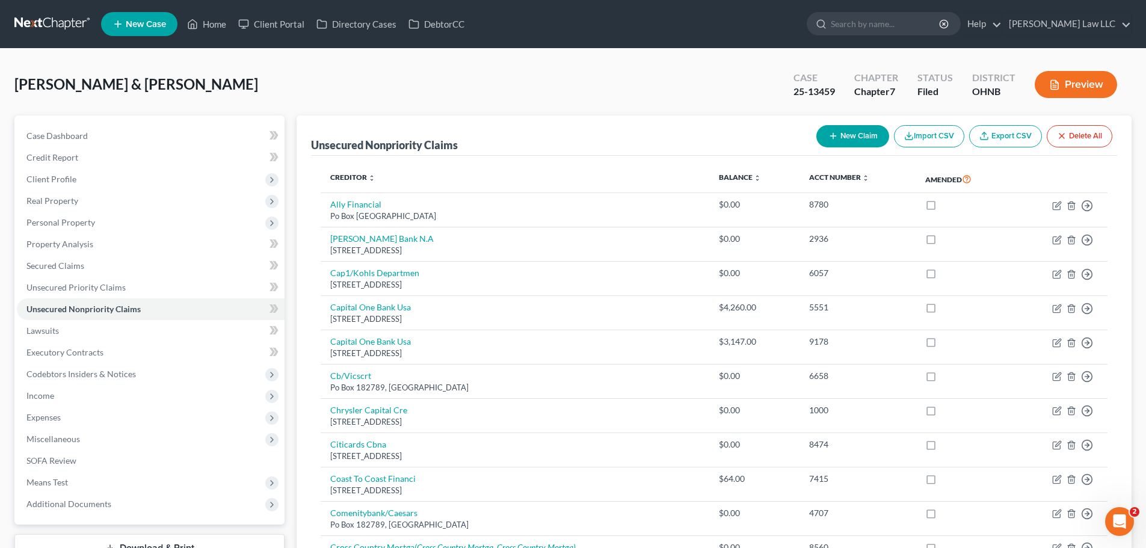
click at [854, 139] on button "New Claim" at bounding box center [852, 136] width 73 height 22
select select "2"
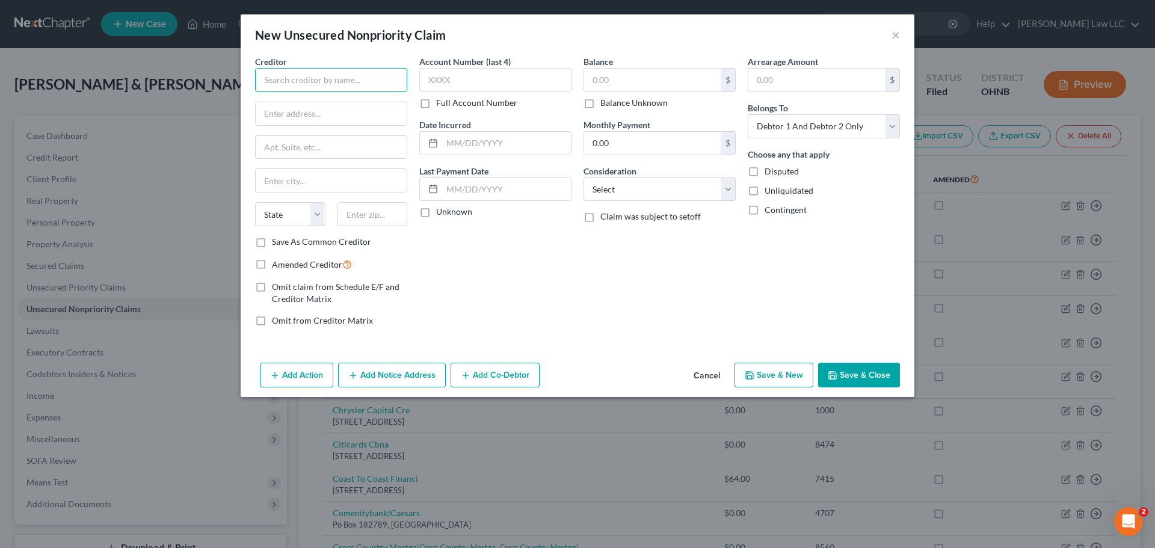
click at [339, 91] on input "text" at bounding box center [331, 80] width 152 height 24
type input "American Heritage Life INS"
type input "PO BOX 650514"
click at [473, 264] on div "Account Number (last 4) Full Account Number Date Incurred Last Payment Date Unk…" at bounding box center [495, 195] width 164 height 281
click at [327, 185] on input "text" at bounding box center [331, 180] width 151 height 23
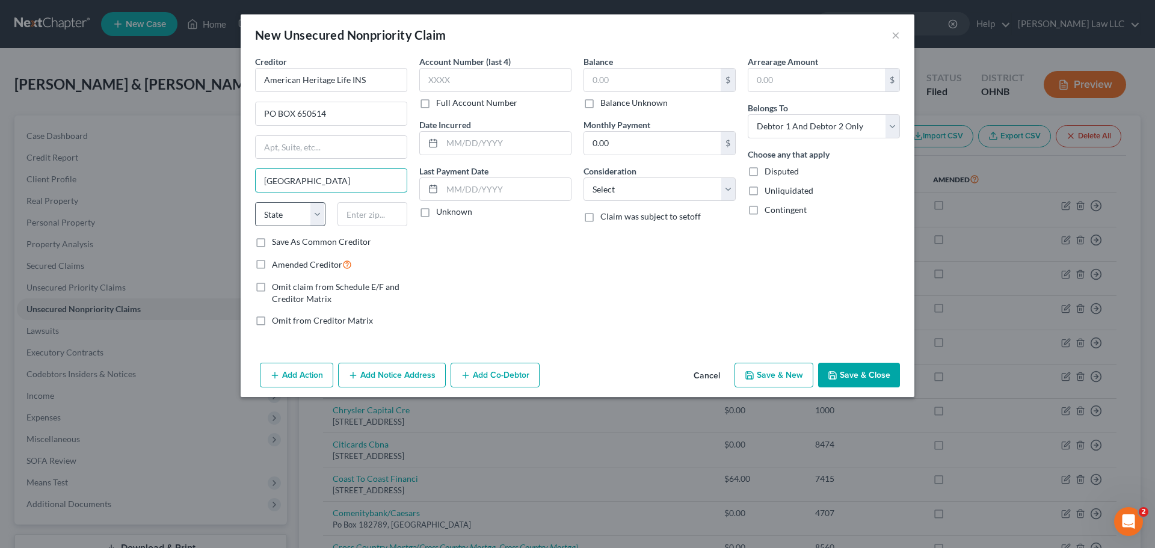
type input "[GEOGRAPHIC_DATA]"
click at [300, 212] on select "State [US_STATE] AK AR AZ CA CO CT DE DC [GEOGRAPHIC_DATA] [GEOGRAPHIC_DATA] GU…" at bounding box center [290, 214] width 70 height 24
select select "45"
click at [255, 202] on select "State [US_STATE] AK AR AZ CA CO CT DE DC [GEOGRAPHIC_DATA] [GEOGRAPHIC_DATA] GU…" at bounding box center [290, 214] width 70 height 24
click at [485, 253] on div "Account Number (last 4) Full Account Number Date Incurred Last Payment Date Unk…" at bounding box center [495, 195] width 164 height 281
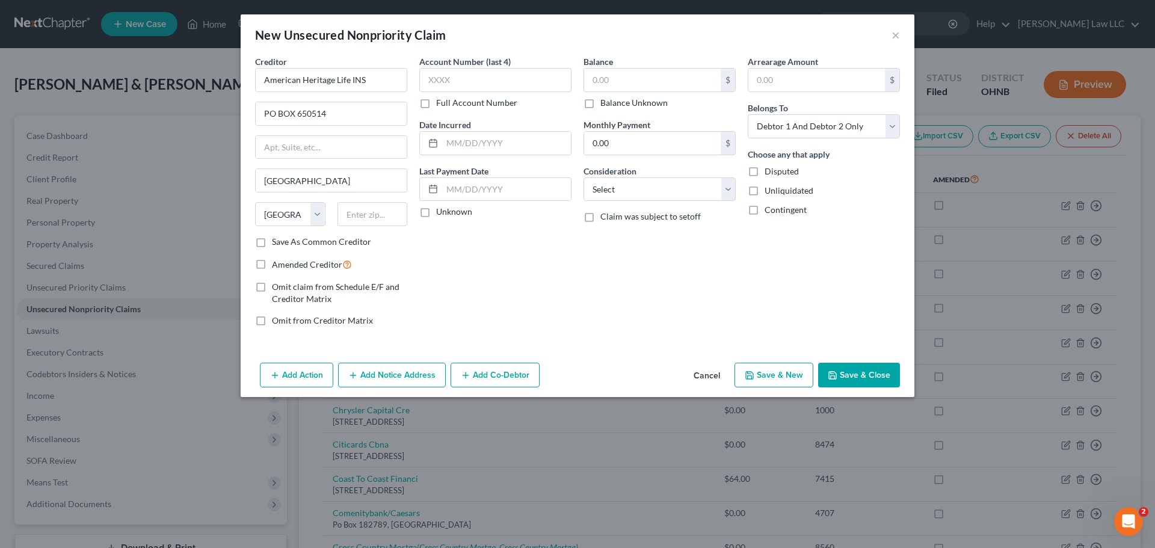
click at [377, 227] on div "State [US_STATE] AK AR AZ CA CO CT DE DC [GEOGRAPHIC_DATA] [GEOGRAPHIC_DATA] GU…" at bounding box center [331, 219] width 164 height 34
click at [379, 218] on input "text" at bounding box center [372, 214] width 70 height 24
type input "75244"
click at [531, 237] on div "Account Number (last 4) Full Account Number Date Incurred Last Payment Date Unk…" at bounding box center [495, 195] width 164 height 281
click at [378, 81] on input "American Heritage Life INS" at bounding box center [331, 80] width 152 height 24
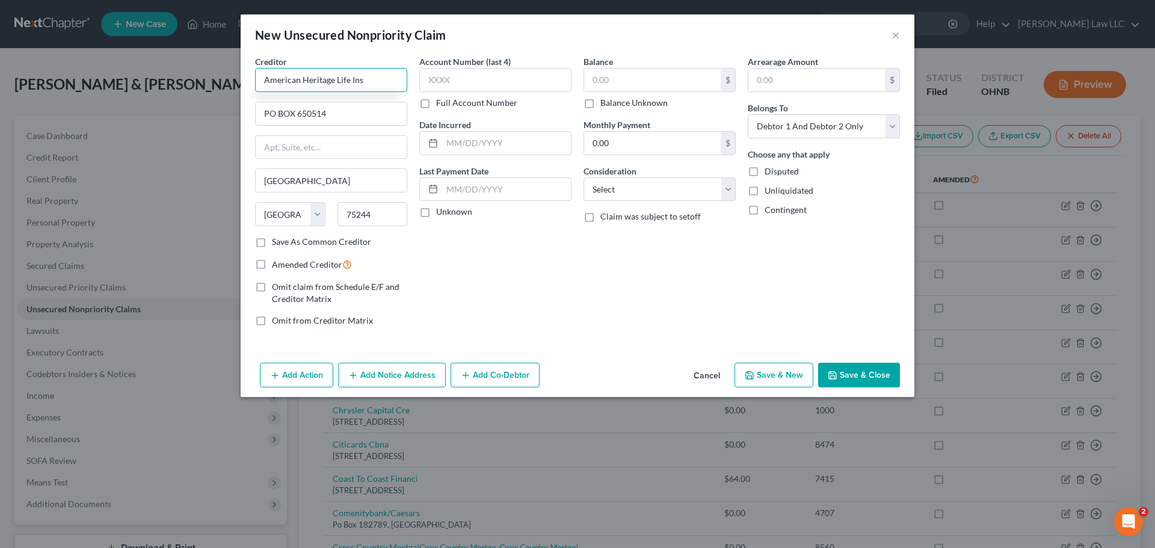
type input "American Heritage Life Ins"
click at [545, 250] on div "Account Number (last 4) Full Account Number Date Incurred Last Payment Date Unk…" at bounding box center [495, 195] width 164 height 281
click at [881, 378] on button "Save & Close" at bounding box center [859, 375] width 82 height 25
type input "0.00"
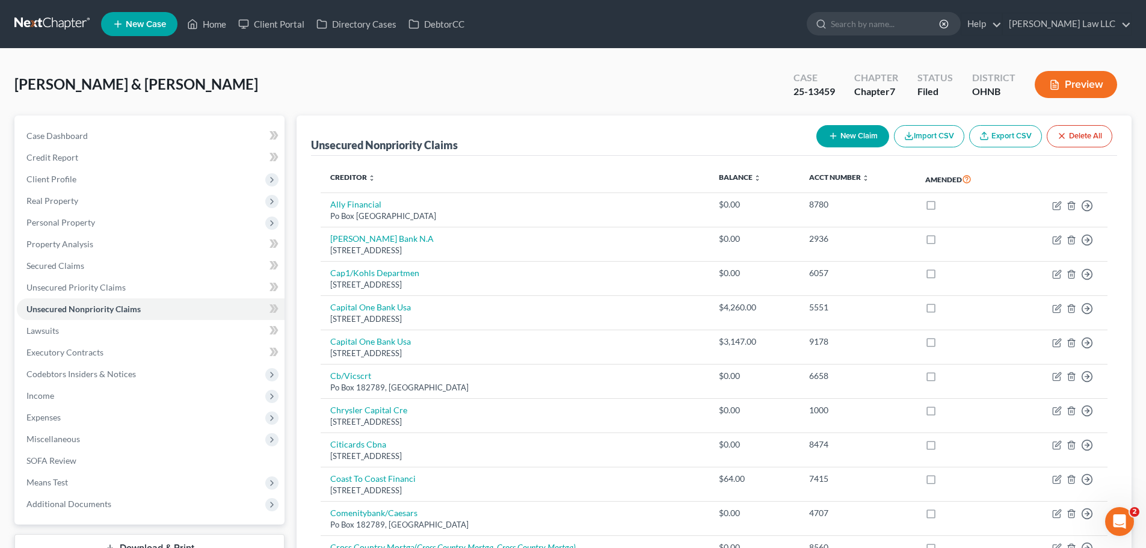
click at [857, 144] on button "New Claim" at bounding box center [852, 136] width 73 height 22
select select "2"
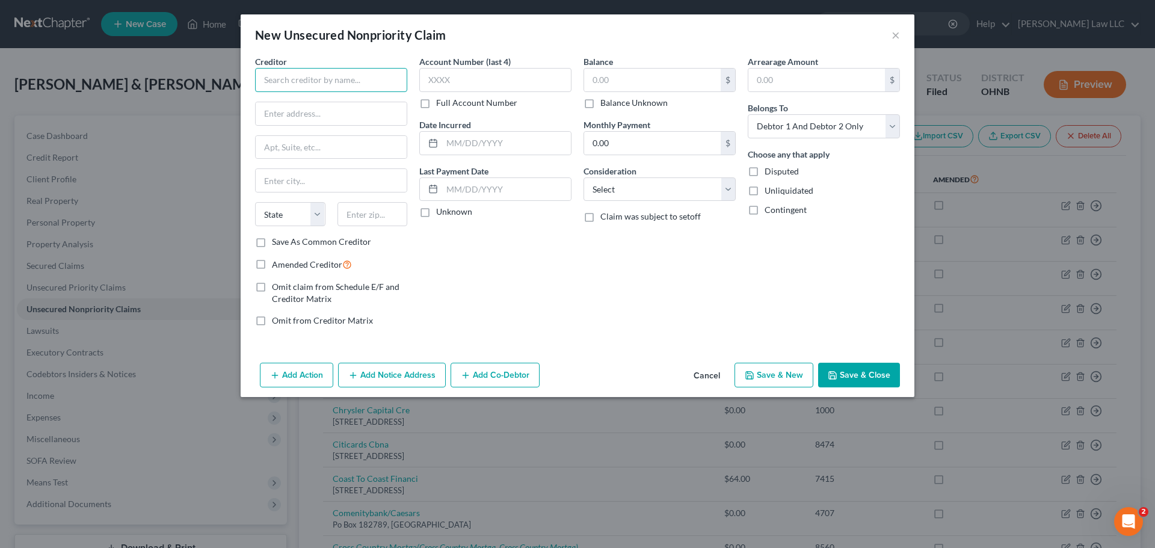
click at [355, 91] on input "text" at bounding box center [331, 80] width 152 height 24
type input "American United Life Ins"
paste input "1 American Sq #368"
type input "1 American Sq #368"
click at [363, 213] on input "text" at bounding box center [372, 214] width 70 height 24
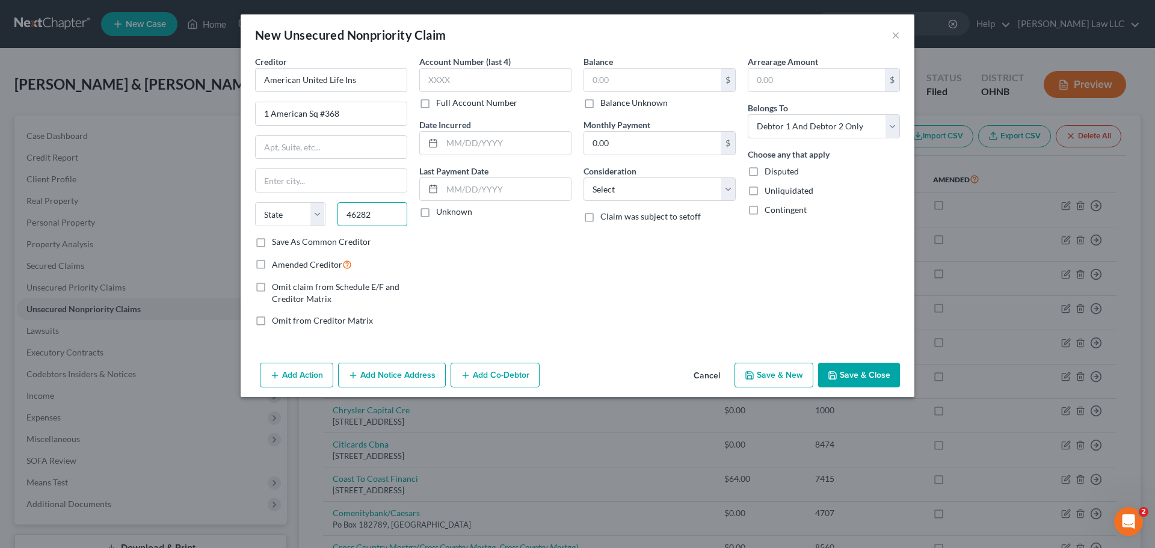
type input "46282"
click at [487, 239] on div "Account Number (last 4) Full Account Number Date Incurred Last Payment Date Unk…" at bounding box center [495, 195] width 164 height 281
type input "[GEOGRAPHIC_DATA]"
select select "15"
click at [878, 374] on button "Save & Close" at bounding box center [859, 375] width 82 height 25
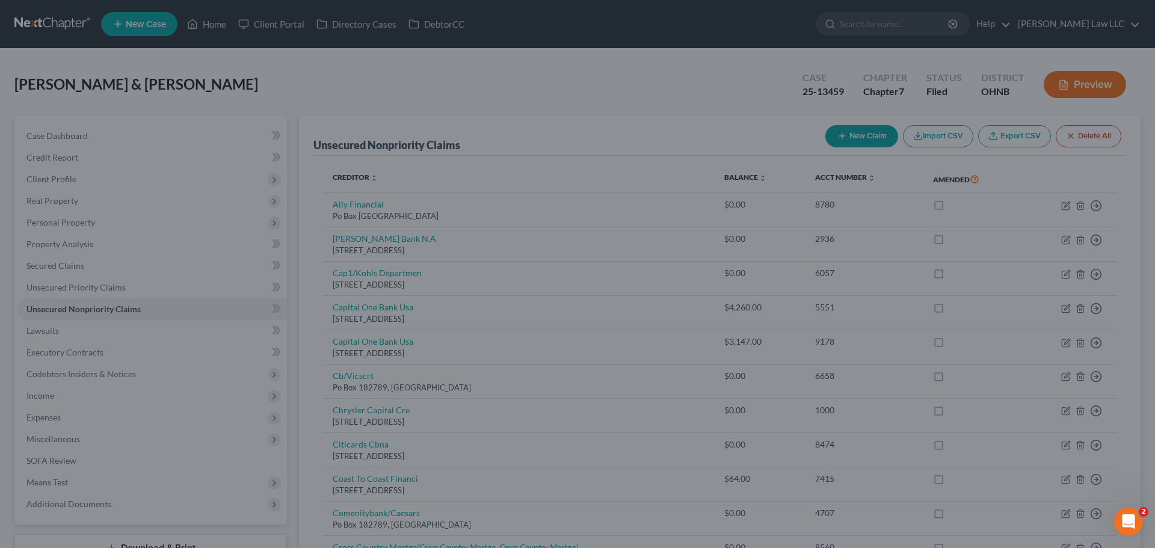
type input "0.00"
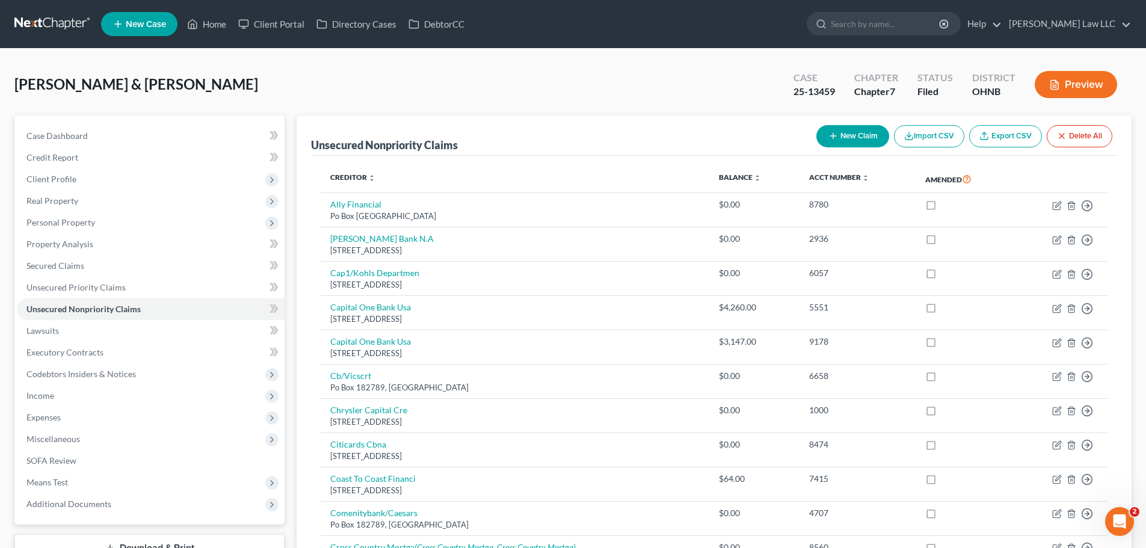
click at [838, 127] on button "New Claim" at bounding box center [852, 136] width 73 height 22
select select "2"
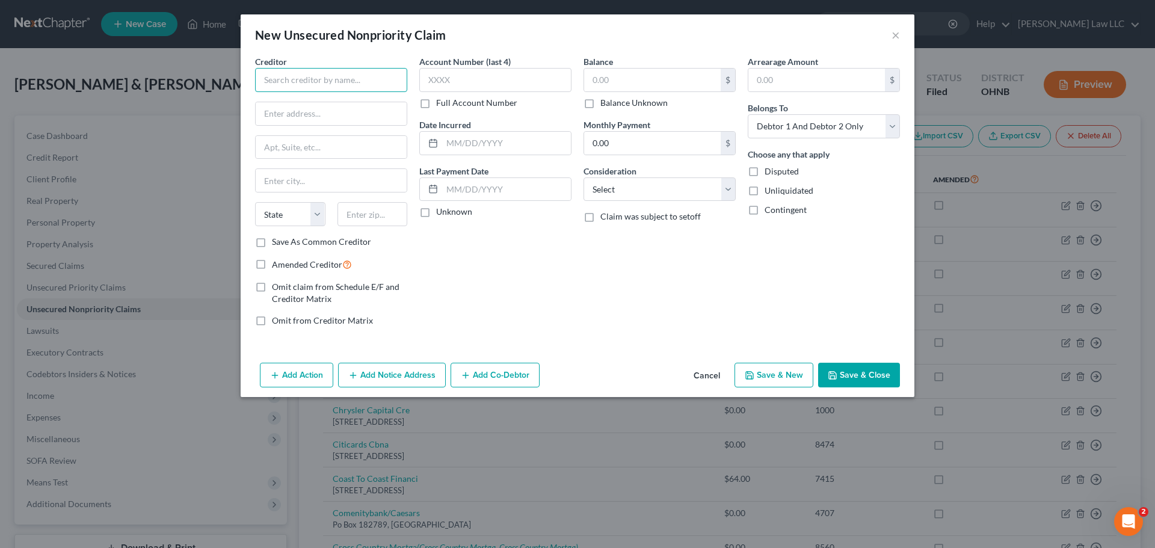
click at [326, 87] on input "text" at bounding box center [331, 80] width 152 height 24
type input "Astro Inc"
type input "7901 Old Rockside"
click at [354, 176] on input "text" at bounding box center [331, 180] width 151 height 23
type input "Independence"
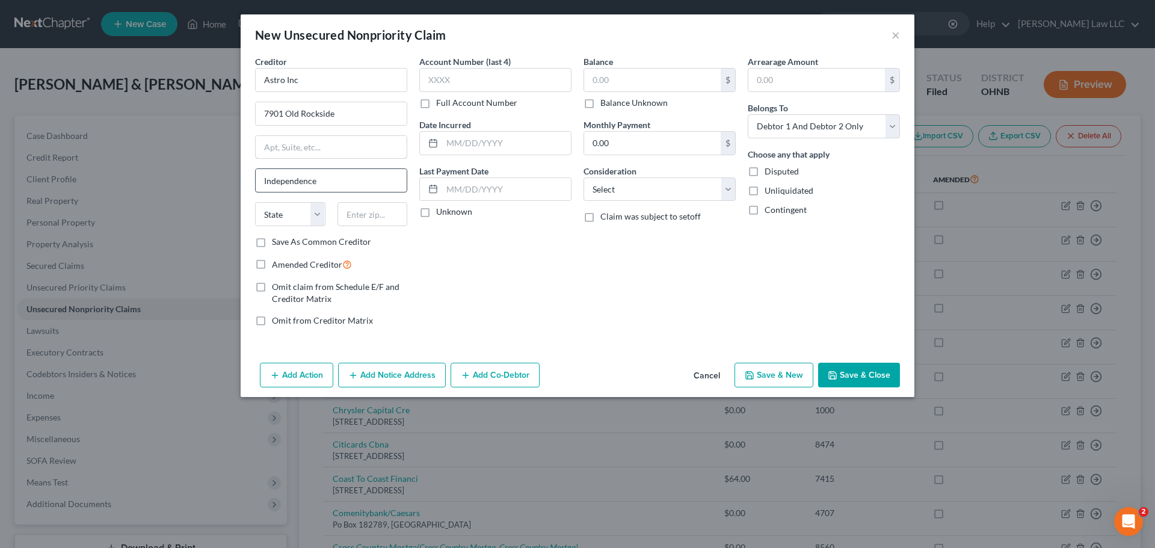
type input "Suite 150"
type input "44131"
select select "36"
drag, startPoint x: 298, startPoint y: 147, endPoint x: 226, endPoint y: 147, distance: 72.2
click at [226, 147] on div "New Unsecured Nonpriority Claim × Creditor * Astro Inc [STREET_ADDRESS][GEOGRAP…" at bounding box center [577, 274] width 1155 height 548
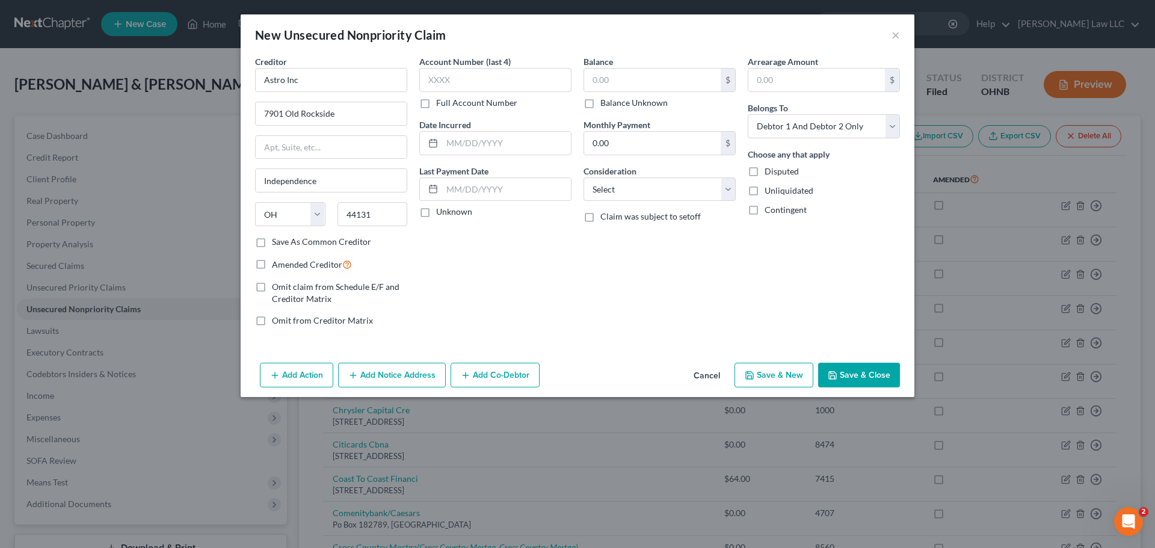
click at [506, 256] on div "Account Number (last 4) Full Account Number Date Incurred Last Payment Date Unk…" at bounding box center [495, 195] width 164 height 281
click at [341, 111] on input "7901 Old Rockside" at bounding box center [331, 113] width 151 height 23
click at [480, 245] on div "Account Number (last 4) Full Account Number Date Incurred Last Payment Date Unk…" at bounding box center [495, 195] width 164 height 281
click at [364, 241] on label "Save As Common Creditor" at bounding box center [321, 242] width 99 height 12
click at [284, 241] on input "Save As Common Creditor" at bounding box center [281, 240] width 8 height 8
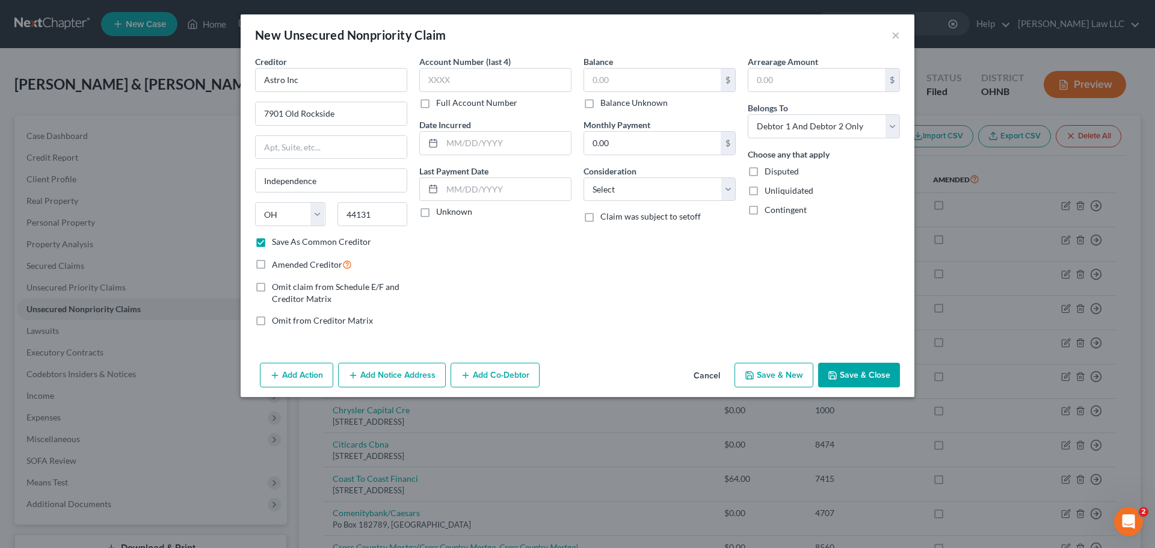
click at [487, 250] on div "Account Number (last 4) Full Account Number Date Incurred Last Payment Date Unk…" at bounding box center [495, 195] width 164 height 281
click at [599, 276] on div "Balance $ Balance Unknown Balance Undetermined $ Balance Unknown Monthly Paymen…" at bounding box center [659, 195] width 164 height 281
click at [576, 266] on div "Account Number (last 4) Full Account Number Date Incurred Last Payment Date Unk…" at bounding box center [495, 195] width 164 height 281
click at [854, 369] on button "Save & Close" at bounding box center [859, 375] width 82 height 25
checkbox input "false"
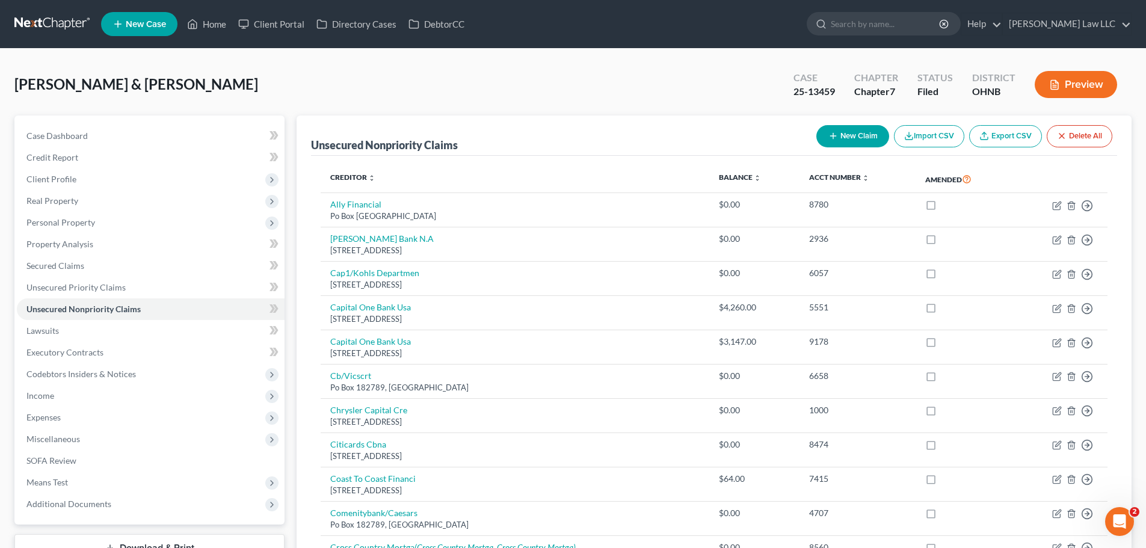
click at [846, 129] on button "New Claim" at bounding box center [852, 136] width 73 height 22
select select "2"
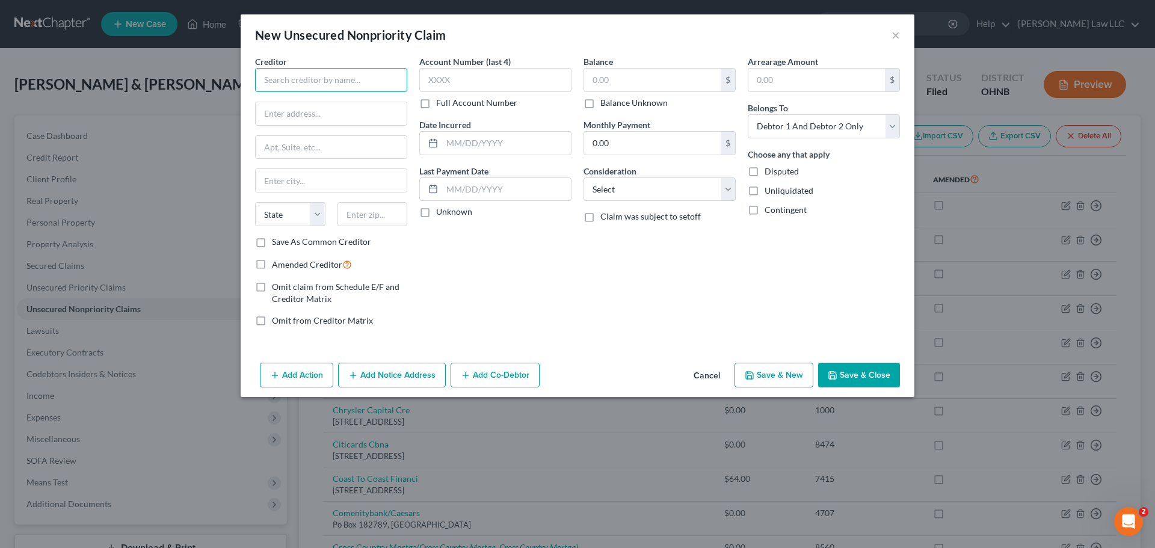
click at [306, 87] on input "text" at bounding box center [331, 80] width 152 height 24
type input "AWG"
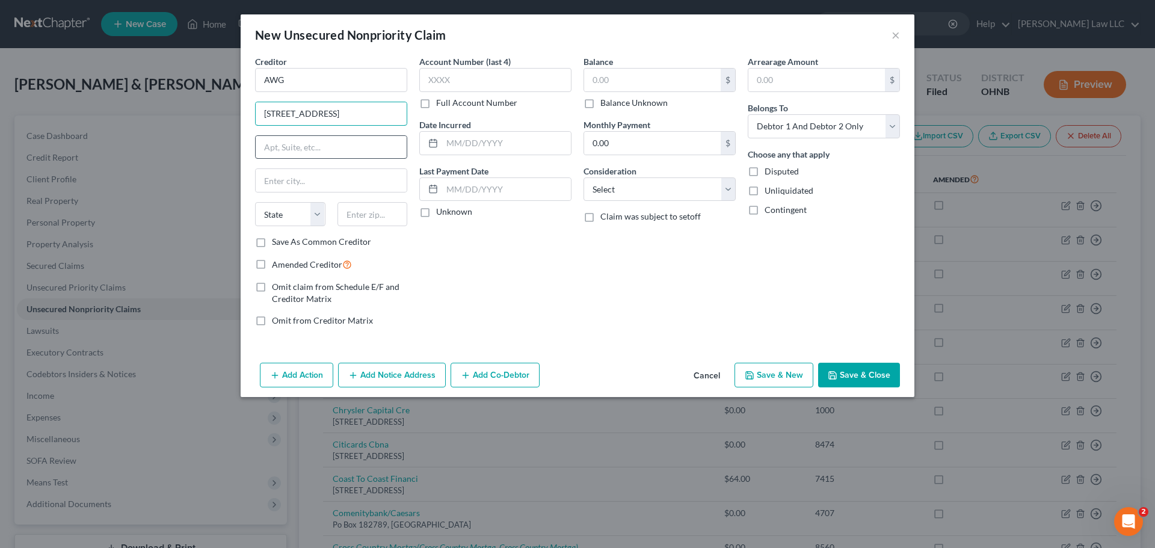
type input "[STREET_ADDRESS]"
type input "Kenosha"
click at [368, 214] on input "text" at bounding box center [372, 214] width 70 height 24
type input "53144"
click at [475, 264] on div "Account Number (last 4) Full Account Number Date Incurred Last Payment Date Unk…" at bounding box center [495, 195] width 164 height 281
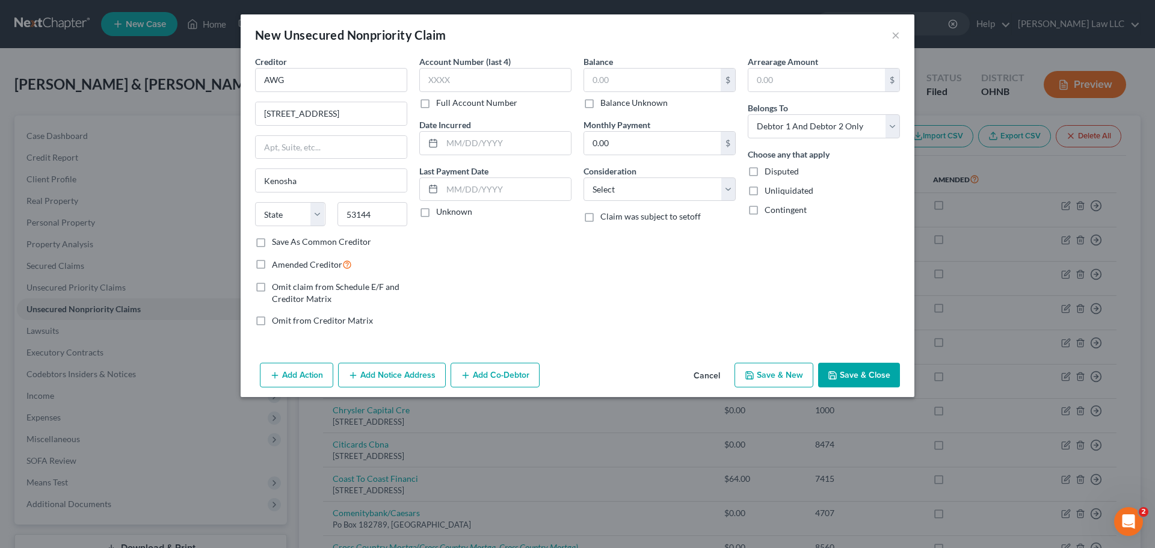
select select "52"
click at [876, 376] on button "Save & Close" at bounding box center [859, 375] width 82 height 25
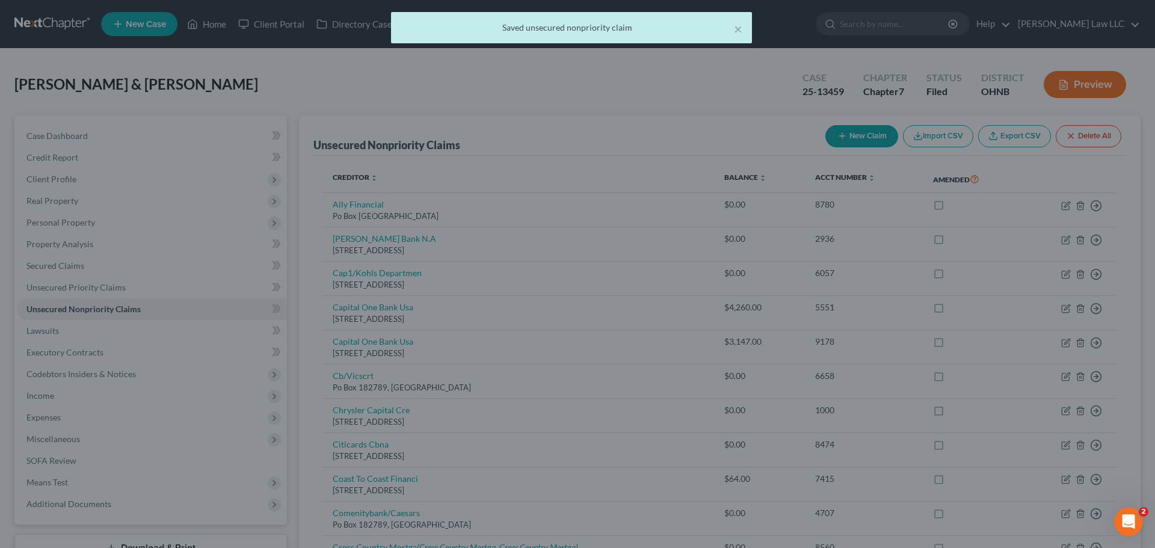
type input "0.00"
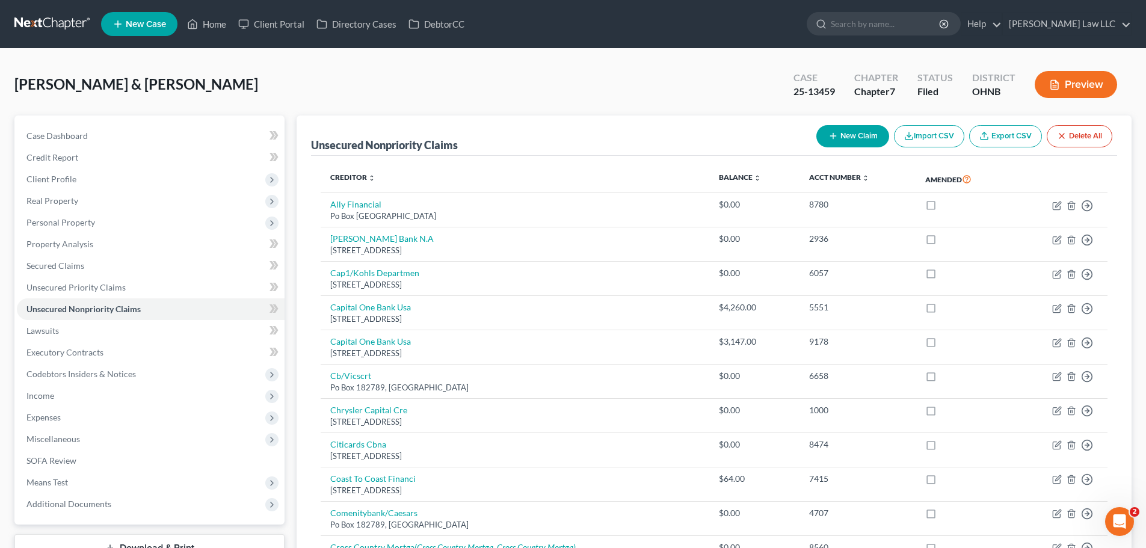
click at [836, 139] on button "New Claim" at bounding box center [852, 136] width 73 height 22
select select "2"
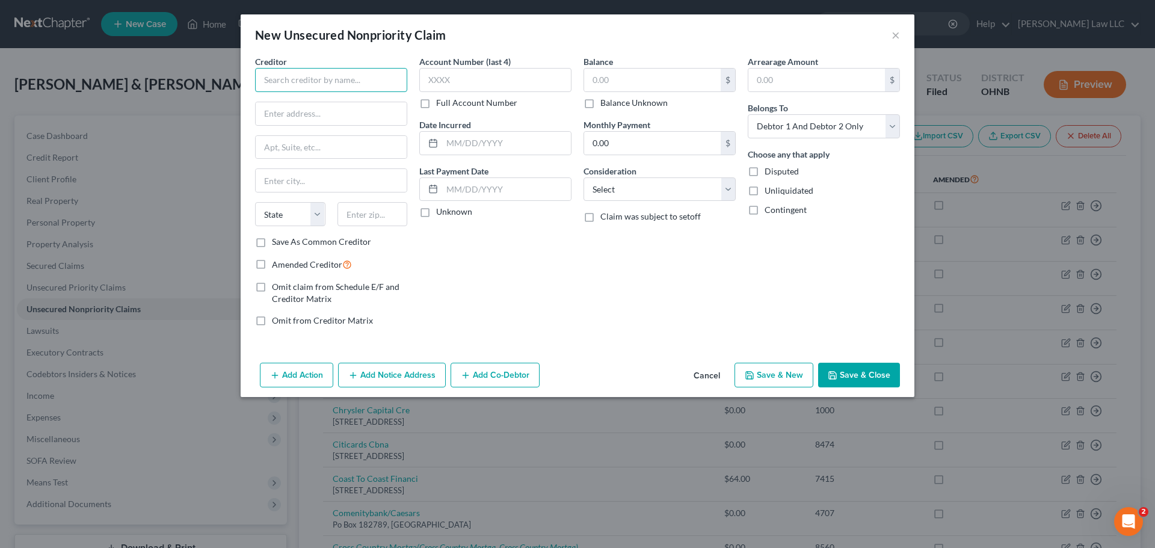
click at [317, 84] on input "text" at bounding box center [331, 80] width 152 height 24
type input "BALK"
type input "J"
click at [356, 79] on input "BALK" at bounding box center [331, 80] width 152 height 24
type input "BALK Juice"
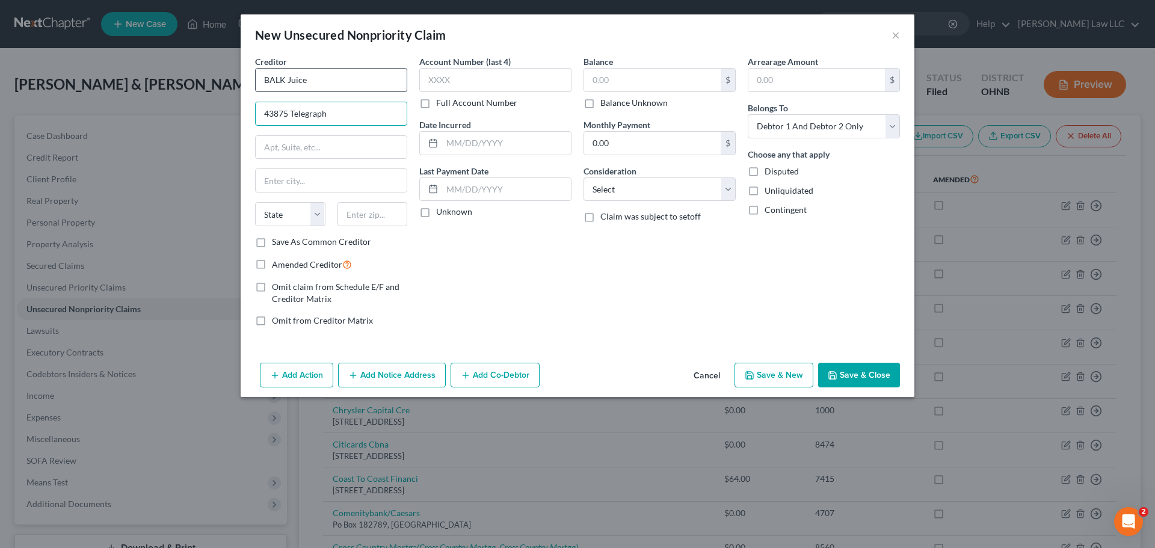
type input "43875 Telegraph"
type input "Elyria"
type input "44035"
select select "36"
type input "Elyria"
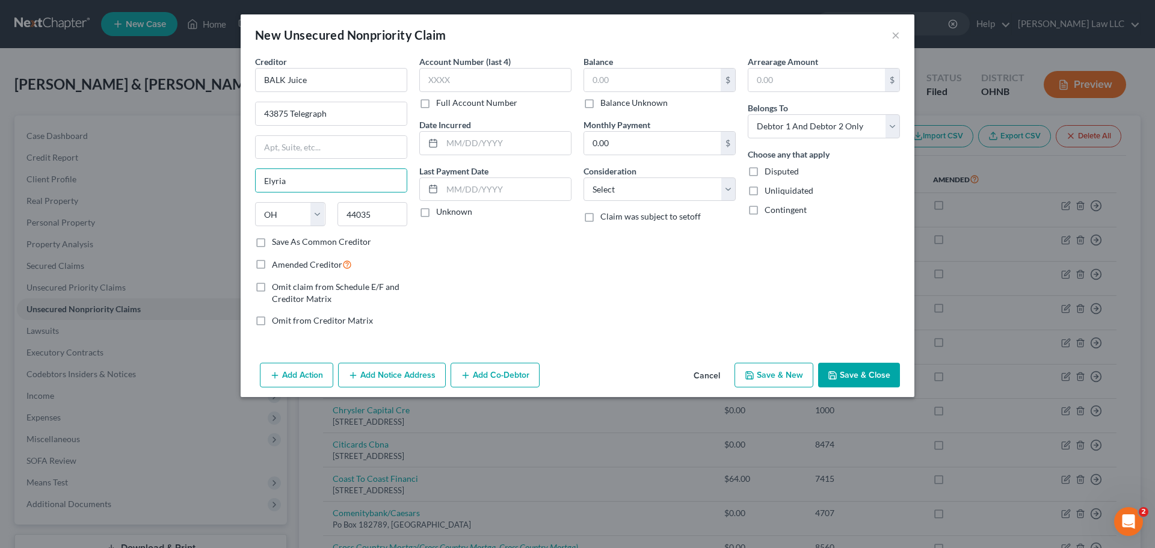
click at [454, 262] on div "Account Number (last 4) Full Account Number Date Incurred Last Payment Date Unk…" at bounding box center [495, 195] width 164 height 281
click at [879, 373] on button "Save & Close" at bounding box center [859, 375] width 82 height 25
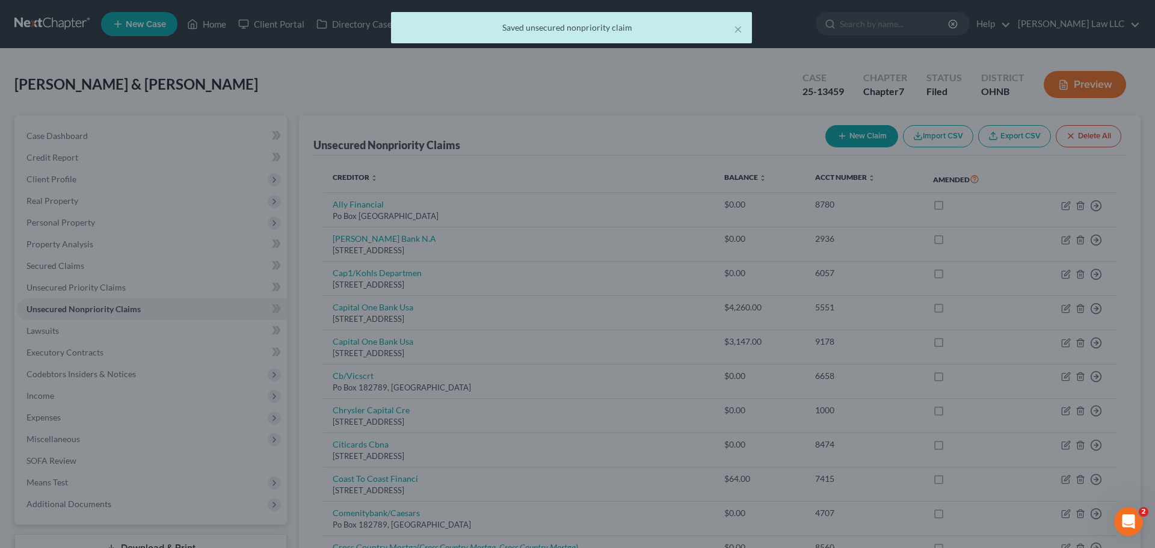
type input "0.00"
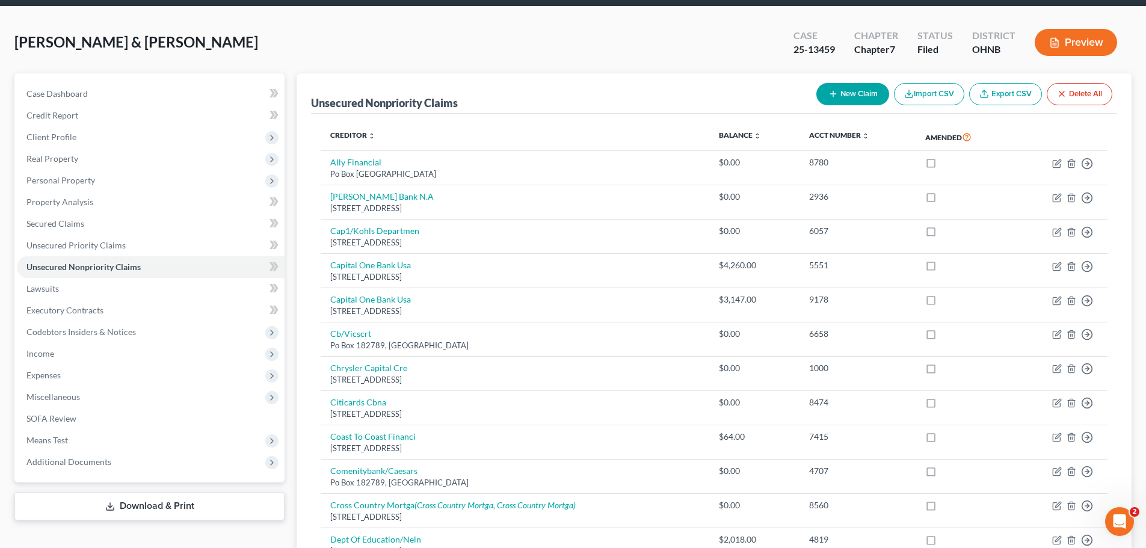
scroll to position [18, 0]
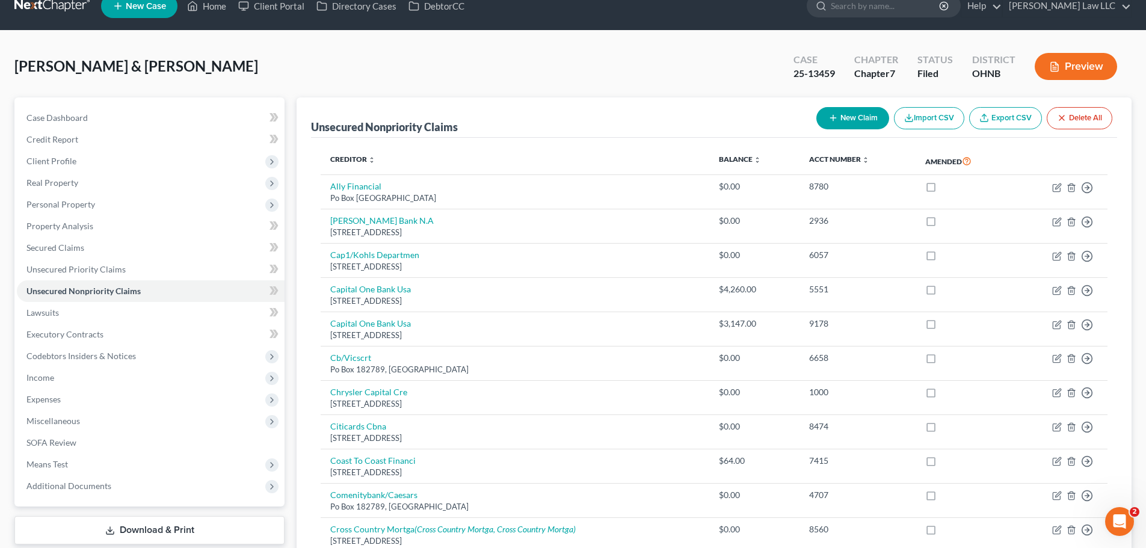
click at [855, 121] on button "New Claim" at bounding box center [852, 118] width 73 height 22
select select "2"
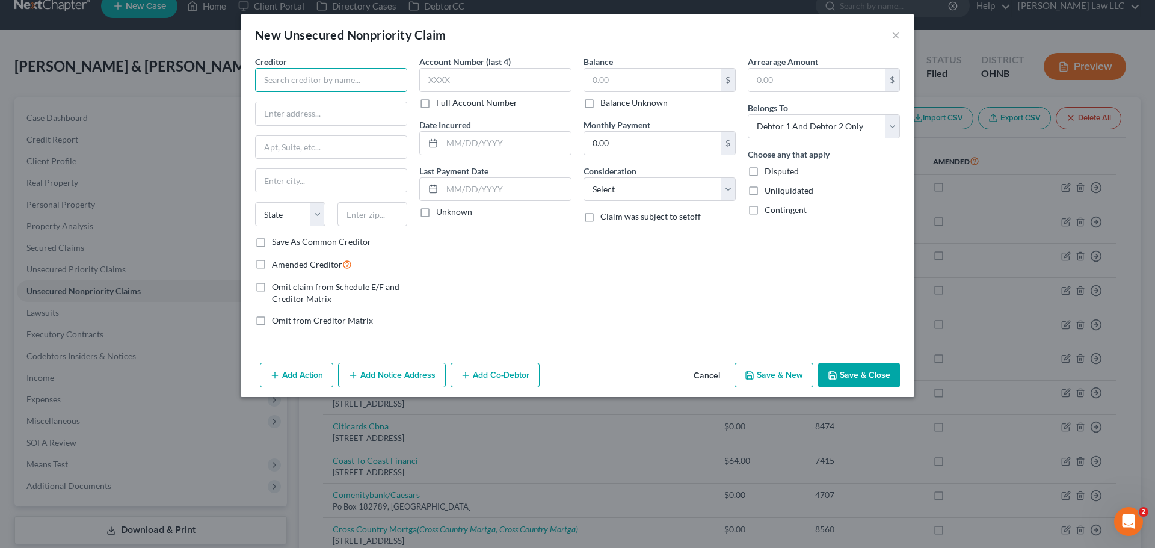
click at [339, 78] on input "text" at bounding box center [331, 80] width 152 height 24
click at [364, 85] on input "Beverage Distributors" at bounding box center [331, 80] width 152 height 24
type input "Beverage Distributors INC"
click at [542, 280] on div "Account Number (last 4) Full Account Number Date Incurred Last Payment Date Unk…" at bounding box center [495, 195] width 164 height 281
click at [346, 116] on input "text" at bounding box center [331, 113] width 151 height 23
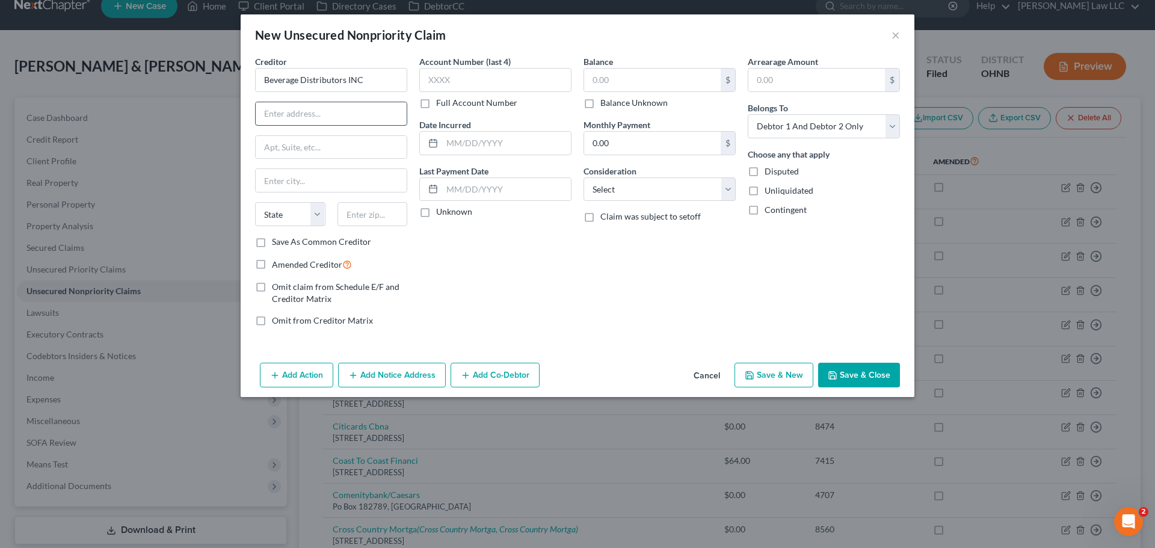
click at [368, 114] on input "text" at bounding box center [331, 113] width 151 height 23
click at [304, 121] on input "text" at bounding box center [331, 113] width 151 height 23
click at [301, 117] on input "text" at bounding box center [331, 113] width 151 height 23
type input "[STREET_ADDRESS]"
click at [328, 174] on input "text" at bounding box center [331, 180] width 151 height 23
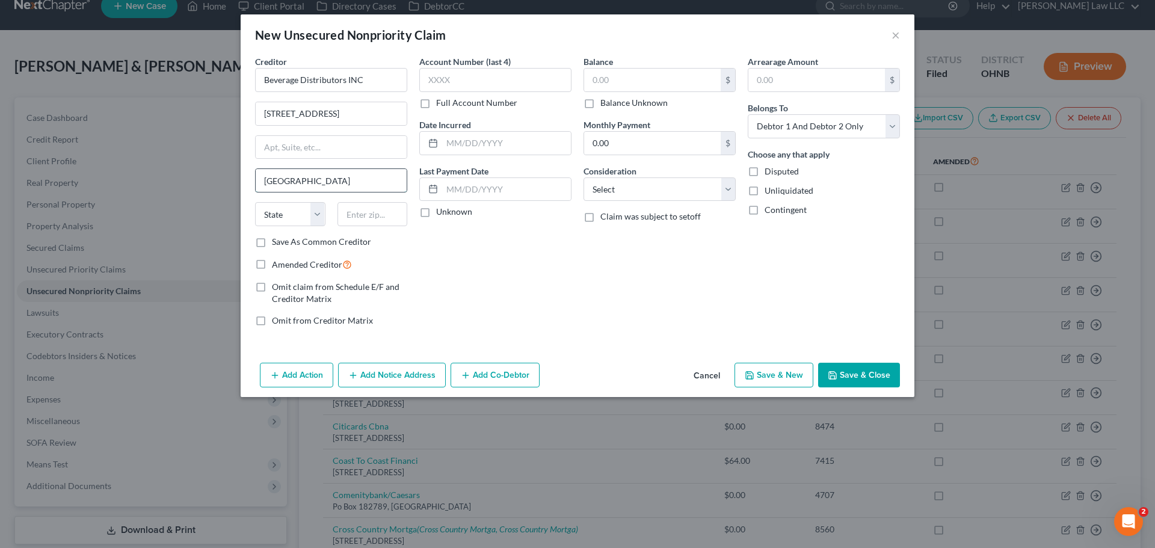
type input "[GEOGRAPHIC_DATA]"
click at [281, 217] on select "State [US_STATE] AK AR AZ CA CO CT DE DC [GEOGRAPHIC_DATA] [GEOGRAPHIC_DATA] GU…" at bounding box center [290, 214] width 70 height 24
select select "36"
click at [255, 202] on select "State [US_STATE] AK AR AZ CA CO CT DE DC [GEOGRAPHIC_DATA] [GEOGRAPHIC_DATA] GU…" at bounding box center [290, 214] width 70 height 24
drag, startPoint x: 469, startPoint y: 265, endPoint x: 377, endPoint y: 206, distance: 109.0
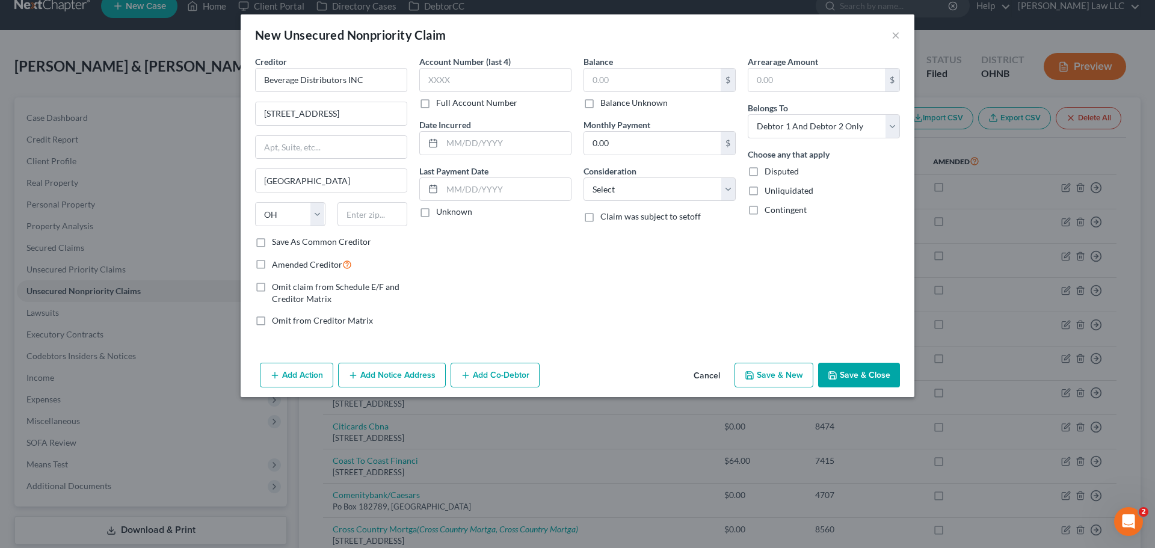
click at [469, 265] on div "Account Number (last 4) Full Account Number Date Incurred Last Payment Date Unk…" at bounding box center [495, 195] width 164 height 281
click at [372, 208] on input "text" at bounding box center [372, 214] width 70 height 24
click at [371, 214] on input "text" at bounding box center [372, 214] width 70 height 24
type input "44114"
click at [602, 263] on div "Balance $ Balance Unknown Balance Undetermined $ Balance Unknown Monthly Paymen…" at bounding box center [659, 195] width 164 height 281
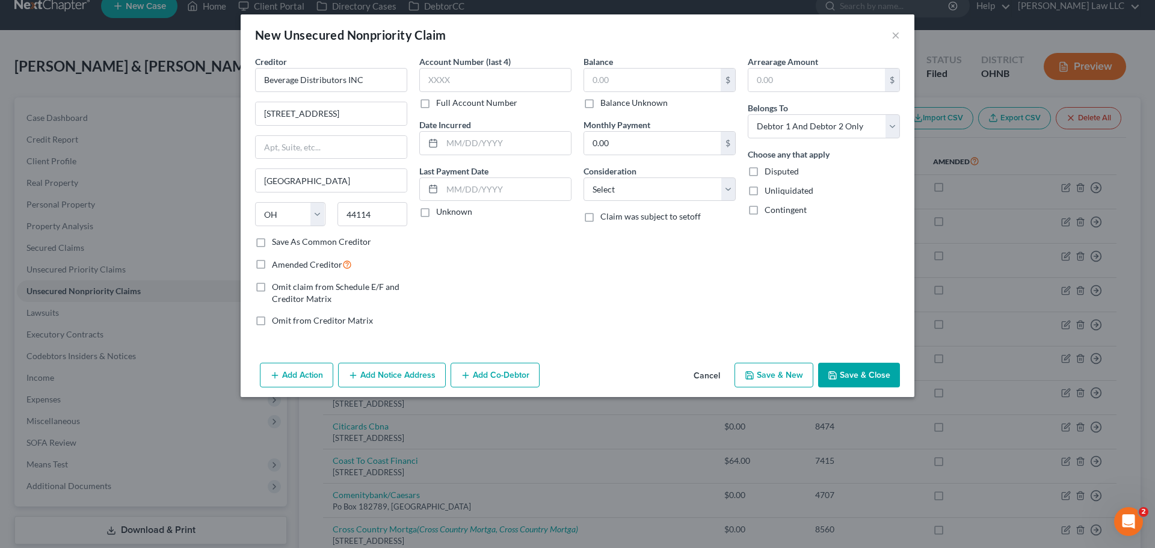
click at [859, 378] on button "Save & Close" at bounding box center [859, 375] width 82 height 25
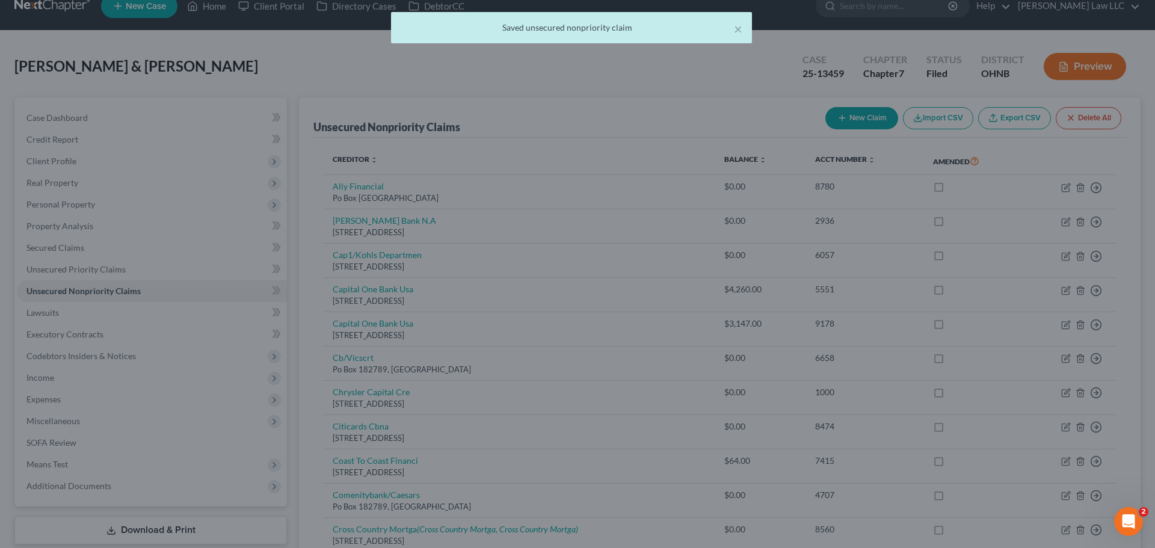
type input "0.00"
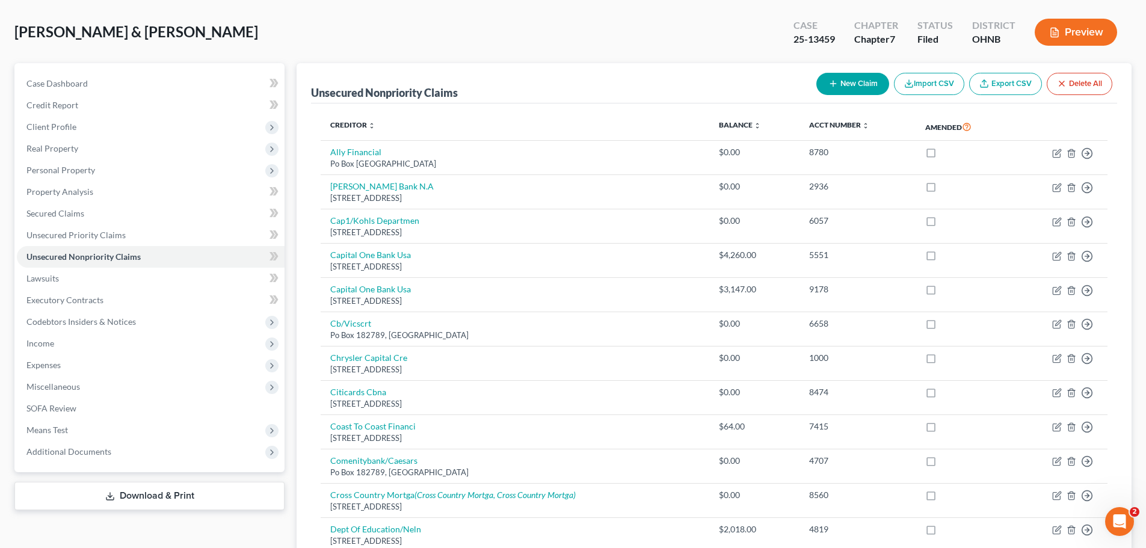
scroll to position [0, 0]
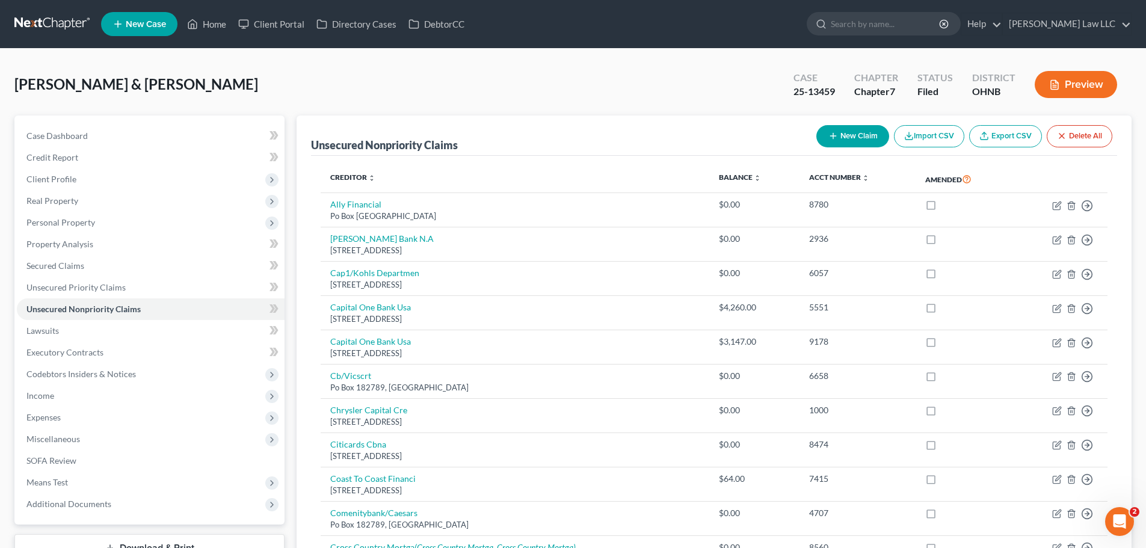
click at [862, 133] on button "New Claim" at bounding box center [852, 136] width 73 height 22
select select "2"
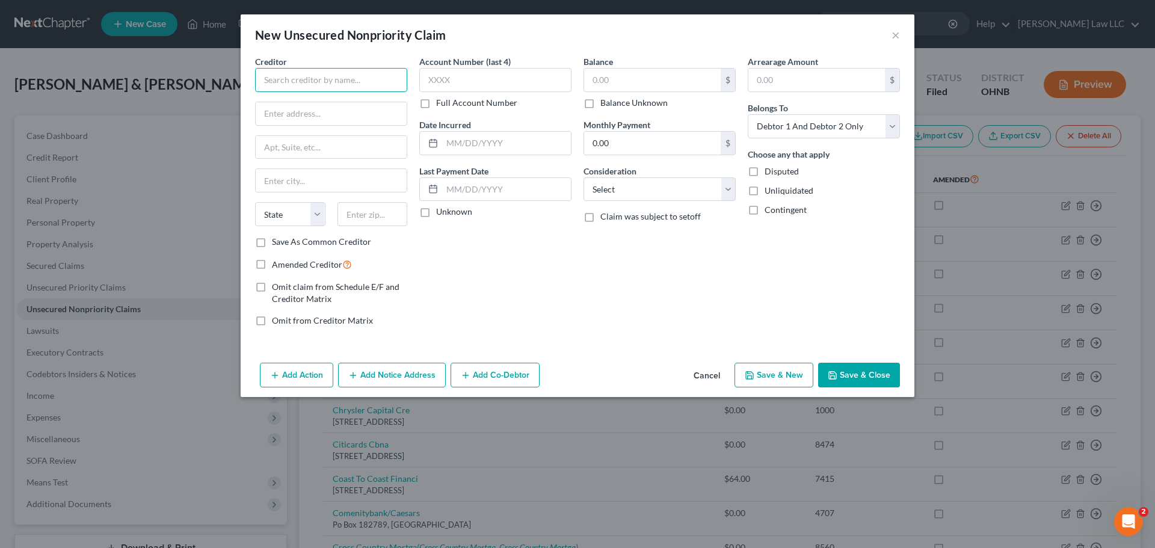
click at [312, 85] on input "text" at bounding box center [331, 80] width 152 height 24
type input "Bimbo Foods INC"
click at [339, 112] on input "PO BOX 7410027" at bounding box center [331, 113] width 151 height 23
click at [311, 114] on input "PO BOX 7410027" at bounding box center [331, 113] width 151 height 23
click at [351, 116] on input "PO BOX 7410027" at bounding box center [331, 113] width 151 height 23
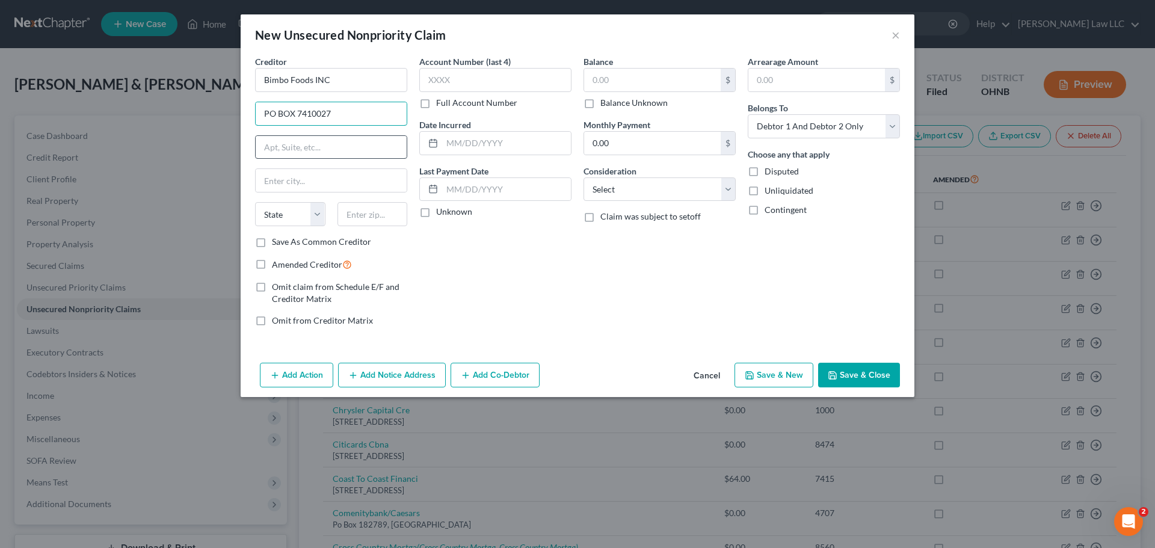
type input "PO BOX 7410027"
click at [325, 143] on input "text" at bounding box center [331, 147] width 151 height 23
click at [291, 183] on input "text" at bounding box center [331, 180] width 151 height 23
click at [511, 228] on div "Account Number (last 4) Full Account Number Date Incurred Last Payment Date Unk…" at bounding box center [495, 195] width 164 height 281
click at [321, 176] on input "Chicag" at bounding box center [331, 180] width 151 height 23
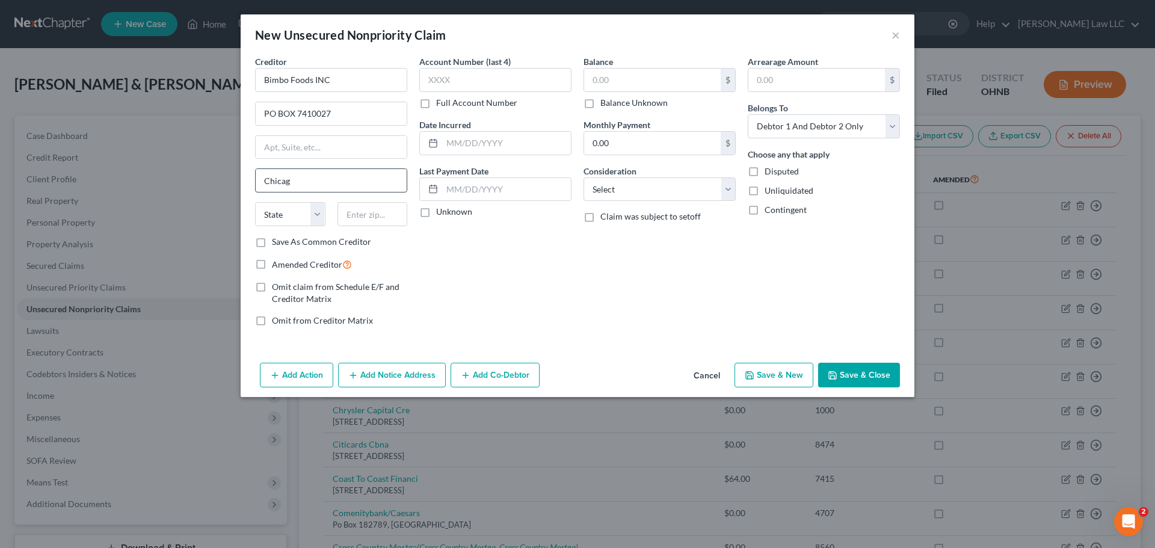
type input "[GEOGRAPHIC_DATA]"
click at [305, 222] on select "State [US_STATE] AK AR AZ CA CO CT DE DC [GEOGRAPHIC_DATA] [GEOGRAPHIC_DATA] GU…" at bounding box center [290, 214] width 70 height 24
select select "14"
click at [255, 202] on select "State [US_STATE] AK AR AZ CA CO CT DE DC [GEOGRAPHIC_DATA] [GEOGRAPHIC_DATA] GU…" at bounding box center [290, 214] width 70 height 24
click at [364, 217] on input "text" at bounding box center [372, 214] width 70 height 24
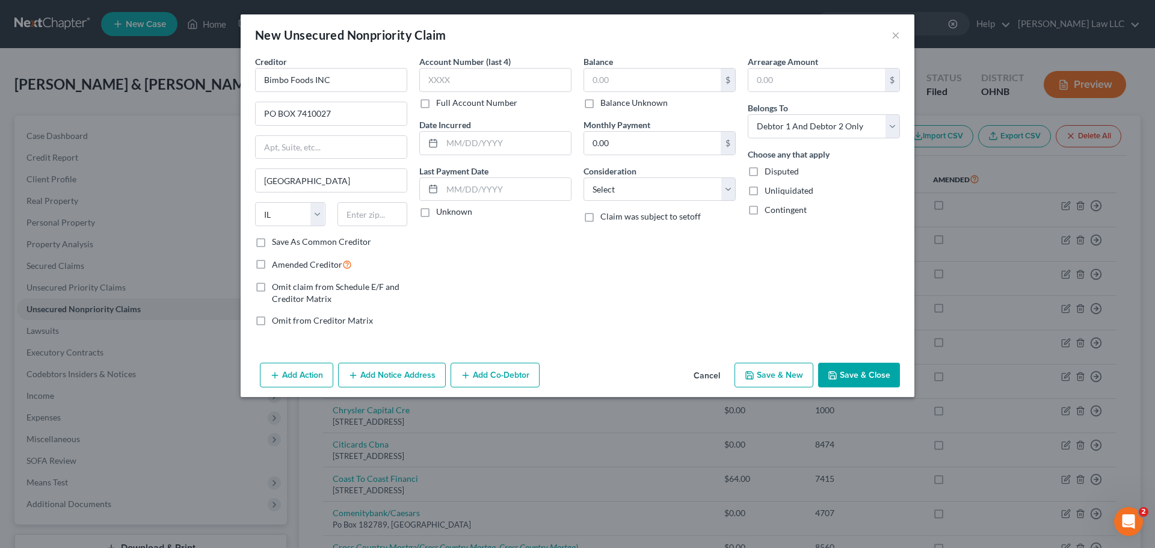
click at [503, 242] on div "Account Number (last 4) Full Account Number Date Incurred Last Payment Date Unk…" at bounding box center [495, 195] width 164 height 281
click at [405, 226] on input "text" at bounding box center [372, 214] width 70 height 24
type input "60804"
click at [847, 366] on button "Save & Close" at bounding box center [859, 375] width 82 height 25
type input "Cicero"
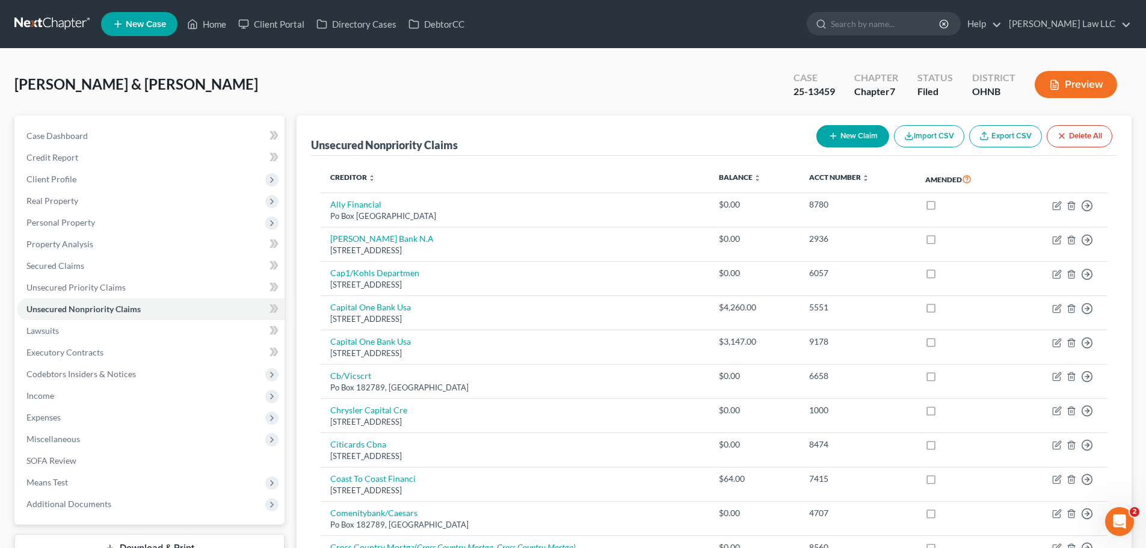
click at [826, 141] on button "New Claim" at bounding box center [852, 136] width 73 height 22
select select "2"
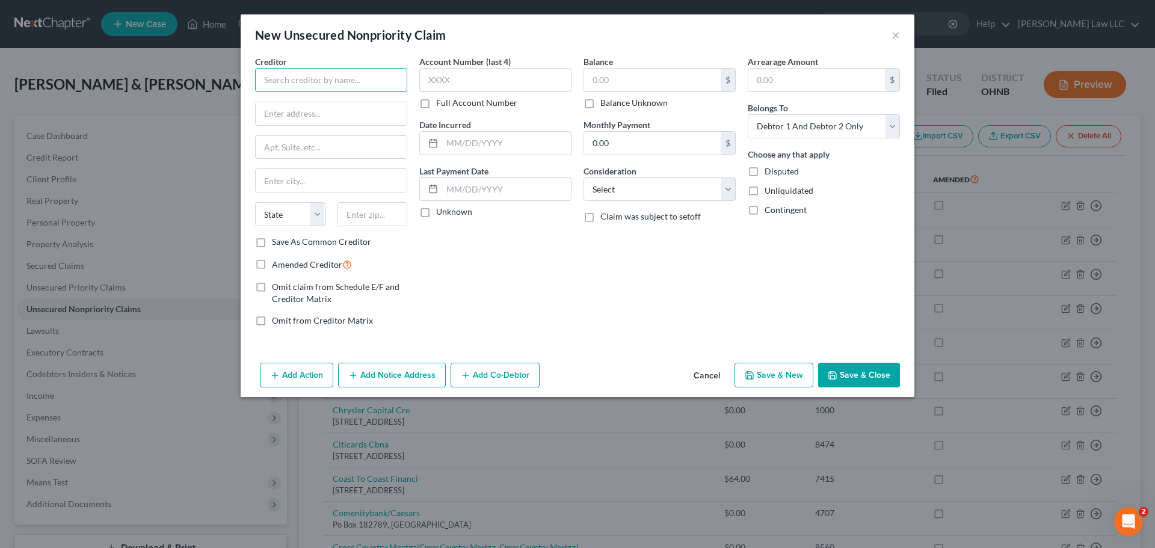
click at [300, 80] on input "text" at bounding box center [331, 80] width 152 height 24
click at [315, 178] on input "text" at bounding box center [331, 180] width 151 height 23
click at [878, 383] on button "Save & Close" at bounding box center [859, 375] width 82 height 25
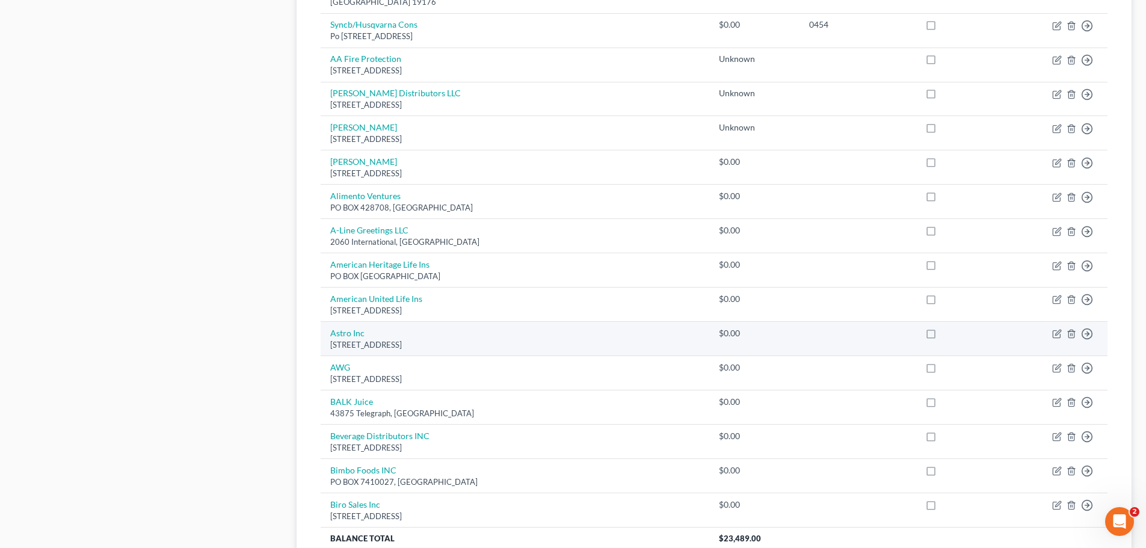
scroll to position [1324, 0]
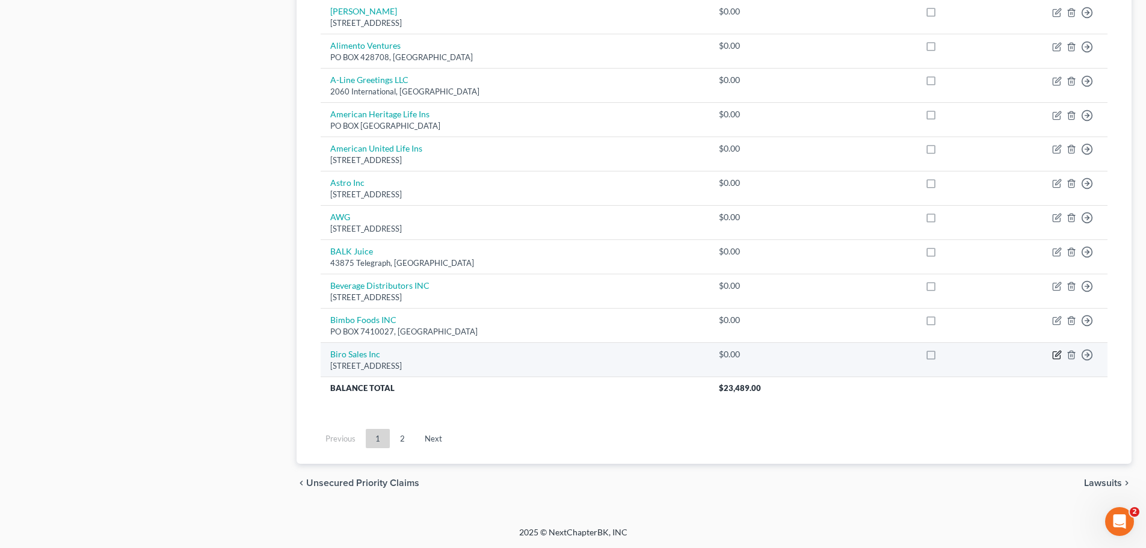
click at [1057, 355] on icon "button" at bounding box center [1057, 353] width 5 height 5
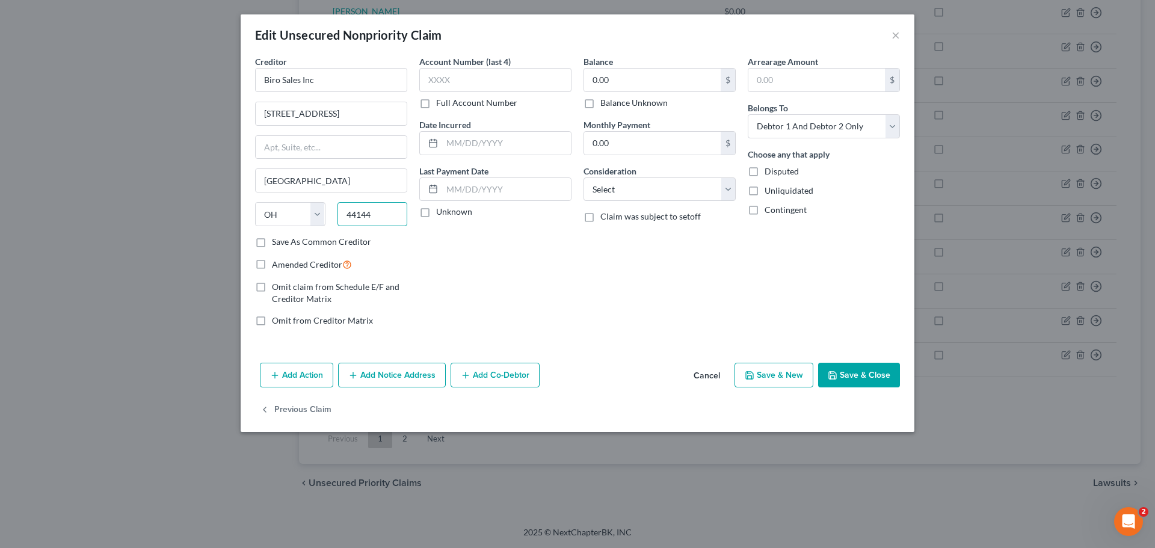
click at [383, 211] on input "44144" at bounding box center [372, 214] width 70 height 24
click at [878, 374] on button "Save & Close" at bounding box center [859, 375] width 82 height 25
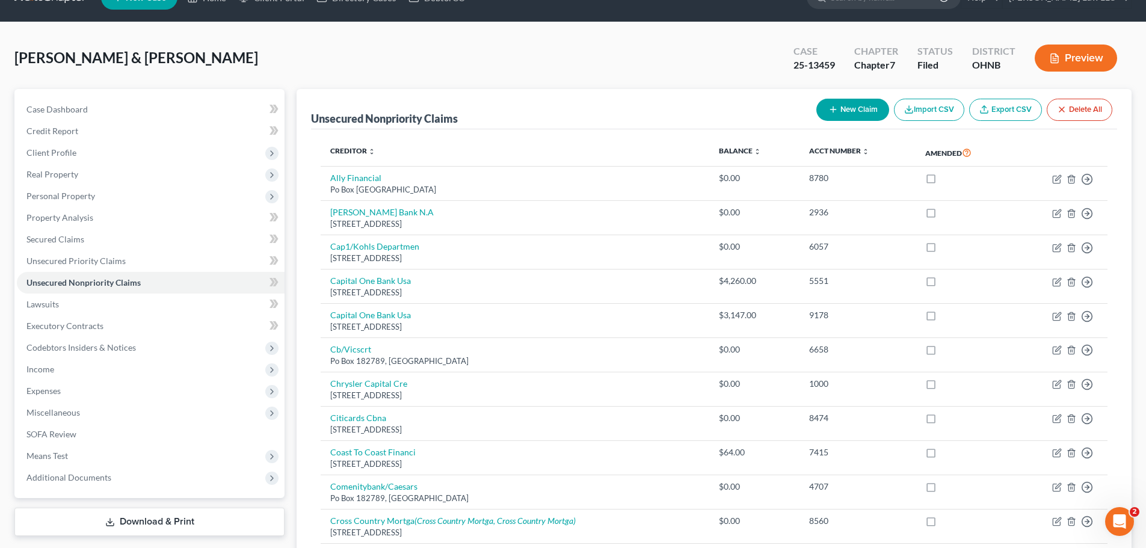
scroll to position [0, 0]
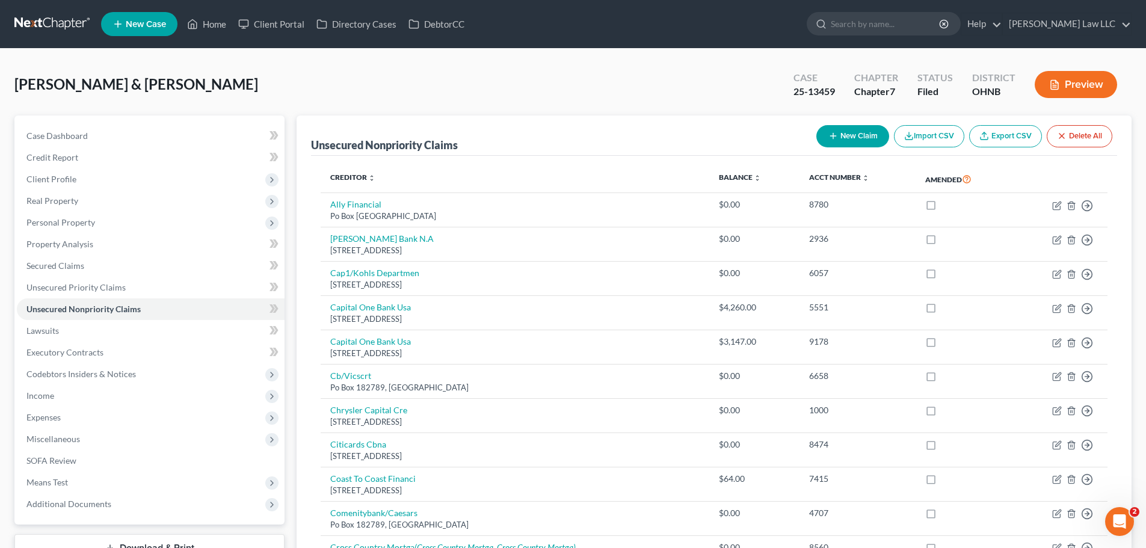
click at [841, 132] on button "New Claim" at bounding box center [852, 136] width 73 height 22
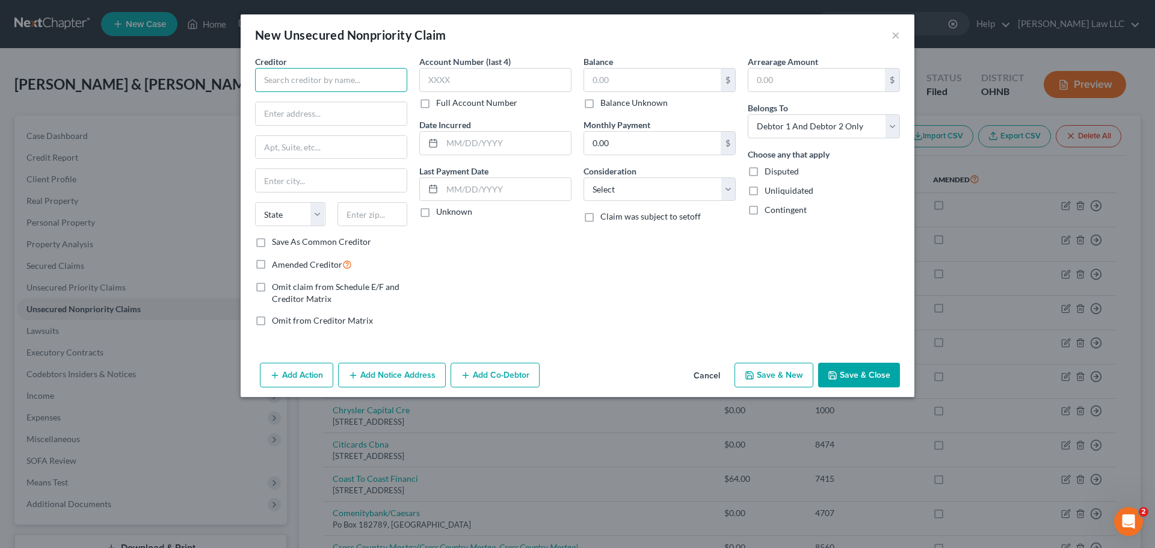
click at [337, 79] on input "text" at bounding box center [331, 80] width 152 height 24
click at [316, 191] on input "text" at bounding box center [331, 180] width 151 height 23
click at [288, 218] on select "State [US_STATE] AK AR AZ CA CO CT DE DC [GEOGRAPHIC_DATA] [GEOGRAPHIC_DATA] GU…" at bounding box center [290, 214] width 70 height 24
click at [255, 202] on select "State [US_STATE] AK AR AZ CA CO CT DE DC [GEOGRAPHIC_DATA] [GEOGRAPHIC_DATA] GU…" at bounding box center [290, 214] width 70 height 24
click at [508, 355] on div "Creditor * Blue Cloud 75 Remittance Dr Chicago State [US_STATE] AK AR AZ CA CO …" at bounding box center [578, 206] width 674 height 303
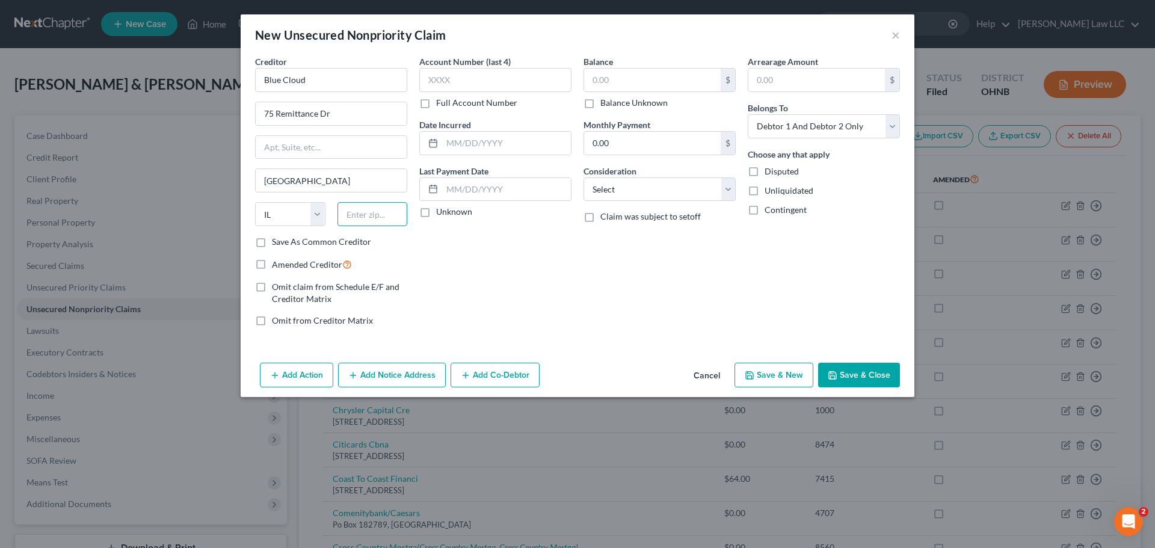
click at [374, 214] on input "text" at bounding box center [372, 214] width 70 height 24
click at [843, 363] on button "Save & Close" at bounding box center [859, 375] width 82 height 25
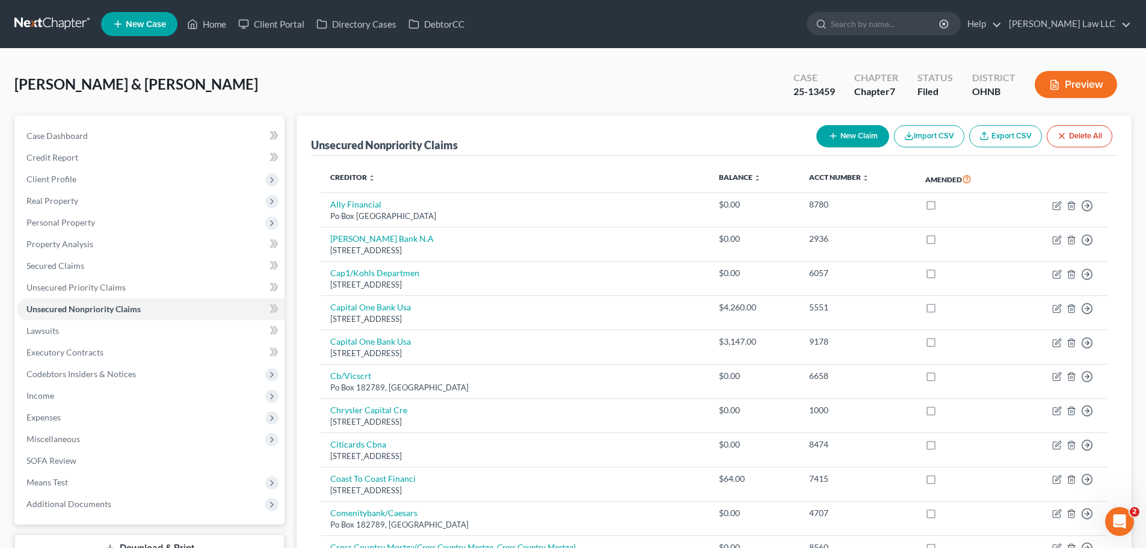
click at [838, 139] on button "New Claim" at bounding box center [852, 136] width 73 height 22
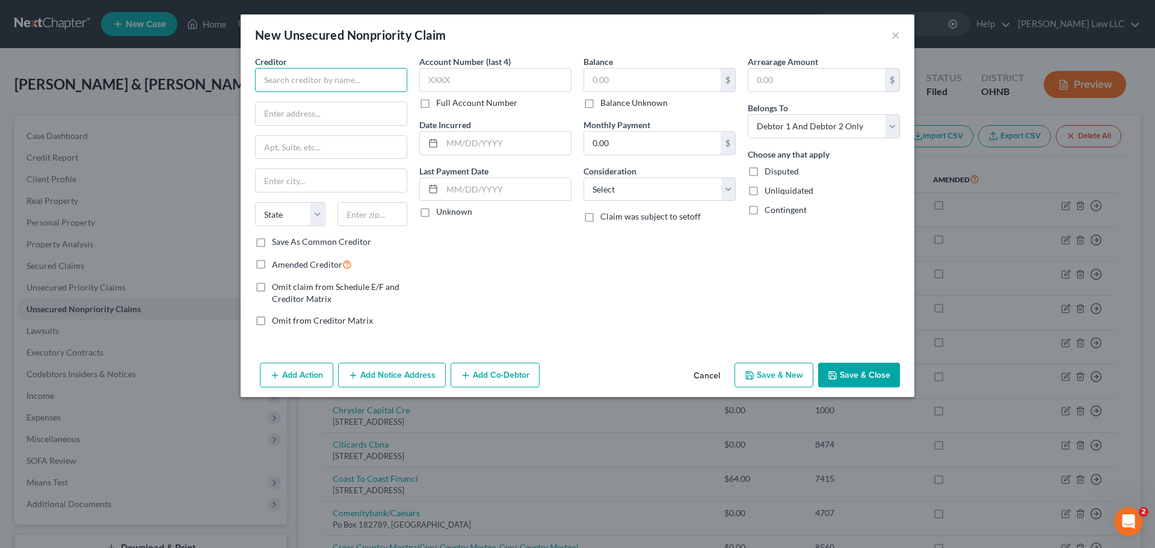
click at [281, 82] on input "text" at bounding box center [331, 80] width 152 height 24
click at [276, 109] on input "text" at bounding box center [331, 113] width 151 height 23
click at [847, 370] on button "Save & Close" at bounding box center [859, 375] width 82 height 25
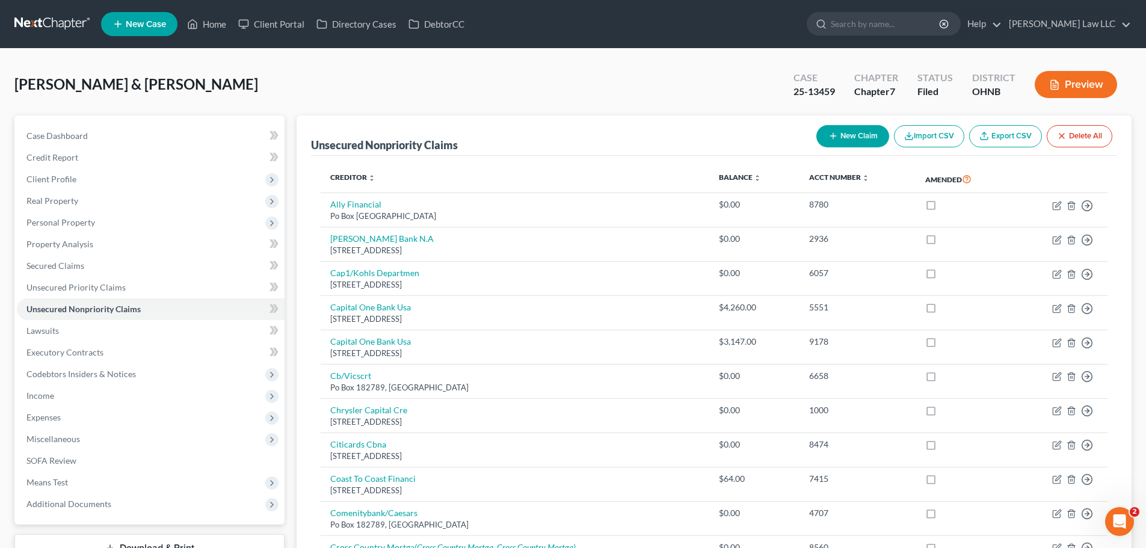
click at [835, 138] on button "New Claim" at bounding box center [852, 136] width 73 height 22
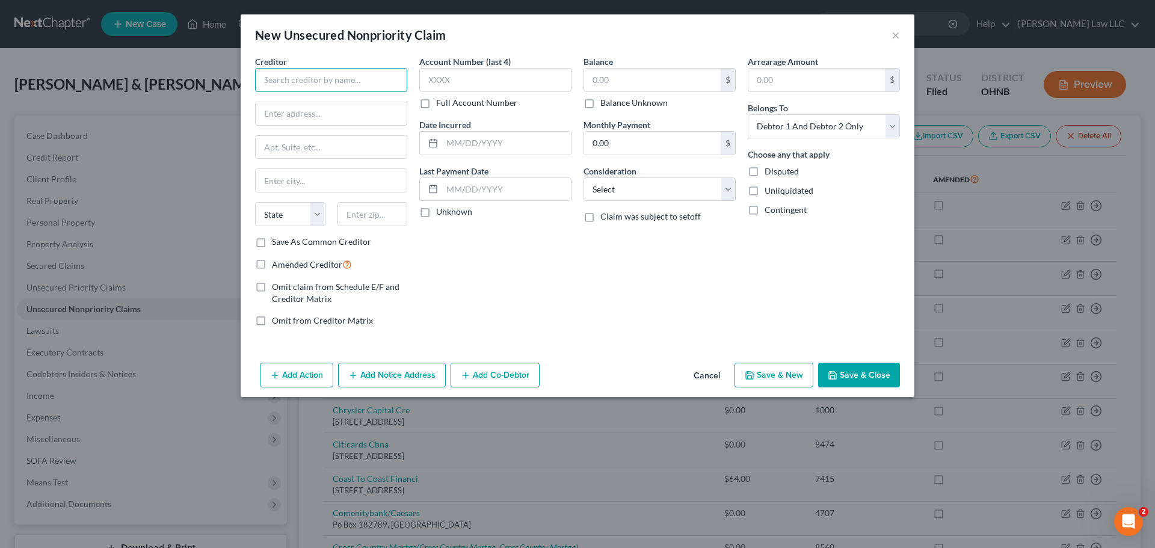
click at [343, 80] on input "text" at bounding box center [331, 80] width 152 height 24
click at [484, 235] on div "Account Number (last 4) Full Account Number Date Incurred Last Payment Date Unk…" at bounding box center [495, 195] width 164 height 281
click at [861, 364] on button "Save & Close" at bounding box center [859, 375] width 82 height 25
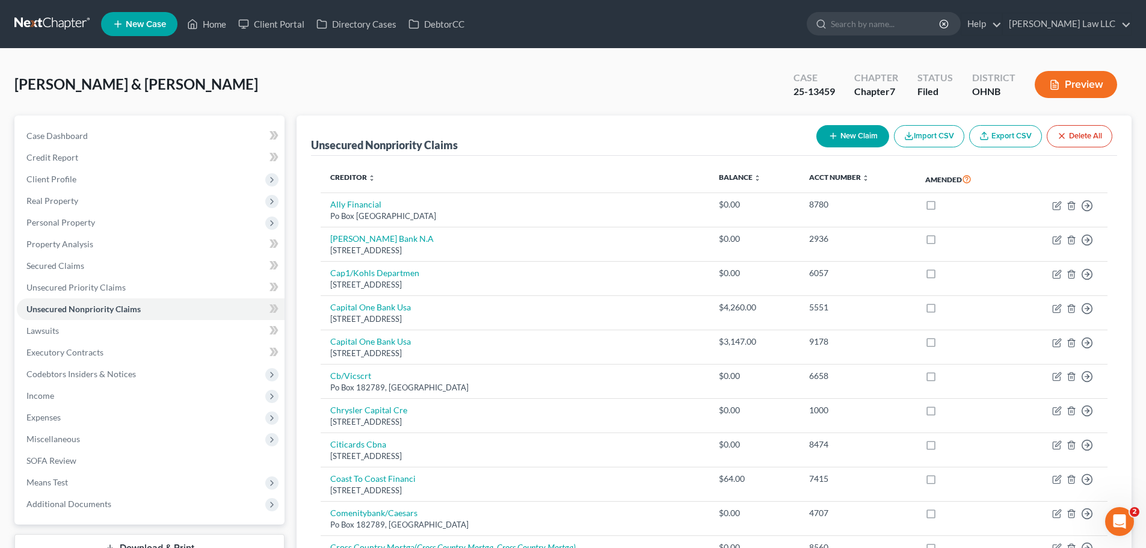
click at [860, 133] on button "New Claim" at bounding box center [852, 136] width 73 height 22
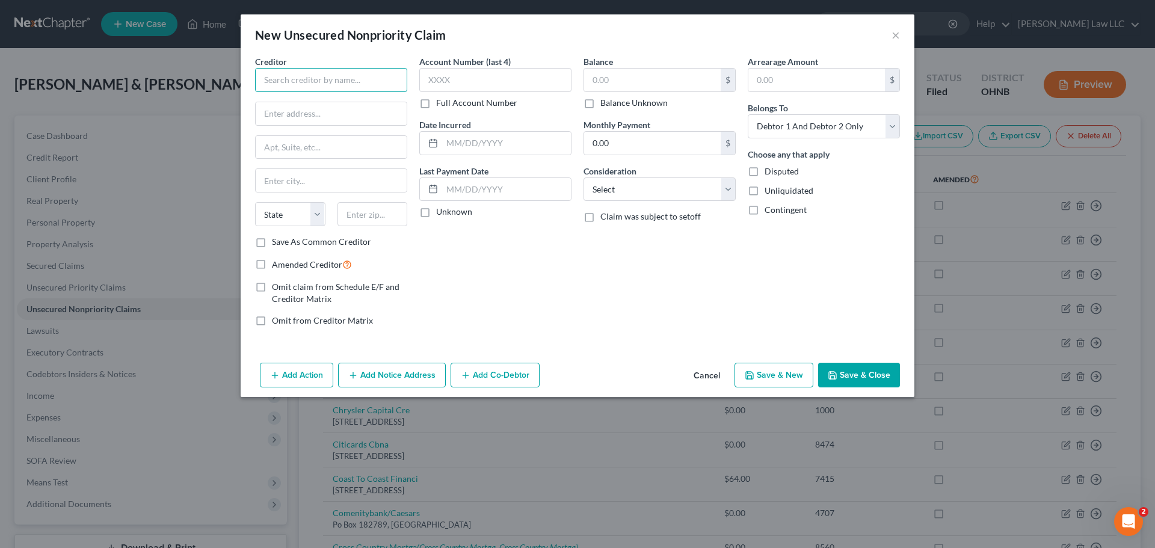
click at [352, 76] on input "text" at bounding box center [331, 80] width 152 height 24
click at [304, 219] on select "State [US_STATE] AK AR AZ CA CO CT DE DC [GEOGRAPHIC_DATA] [GEOGRAPHIC_DATA] GU…" at bounding box center [290, 214] width 70 height 24
click at [443, 248] on div "Account Number (last 4) Full Account Number Date Incurred Last Payment Date Unk…" at bounding box center [495, 195] width 164 height 281
click at [383, 212] on input "text" at bounding box center [372, 214] width 70 height 24
click at [620, 297] on div "Balance $ Balance Unknown Balance Undetermined $ Balance Unknown Monthly Paymen…" at bounding box center [659, 195] width 164 height 281
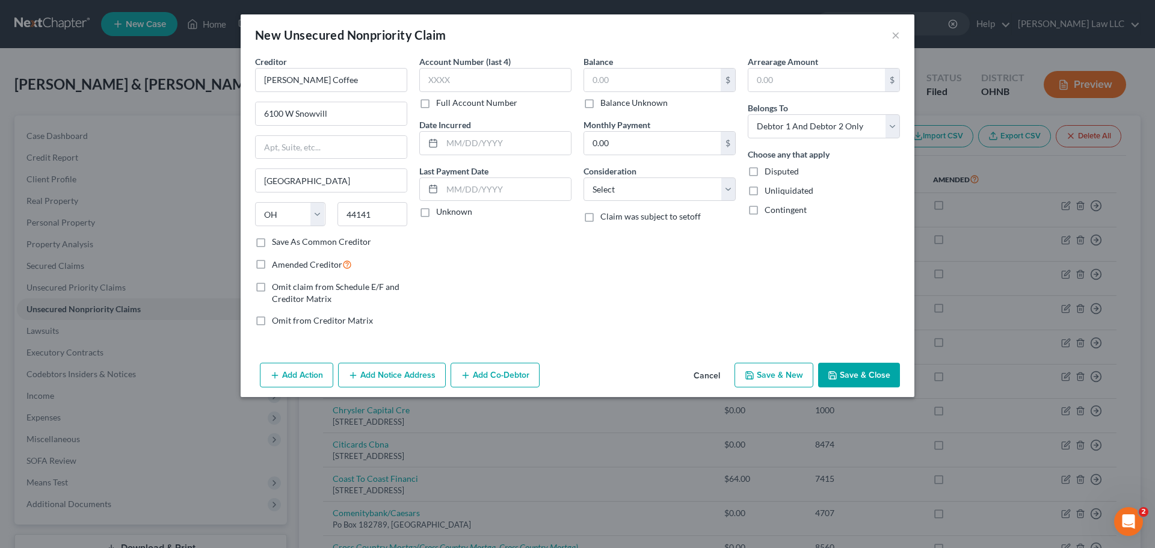
click at [846, 374] on button "Save & Close" at bounding box center [859, 375] width 82 height 25
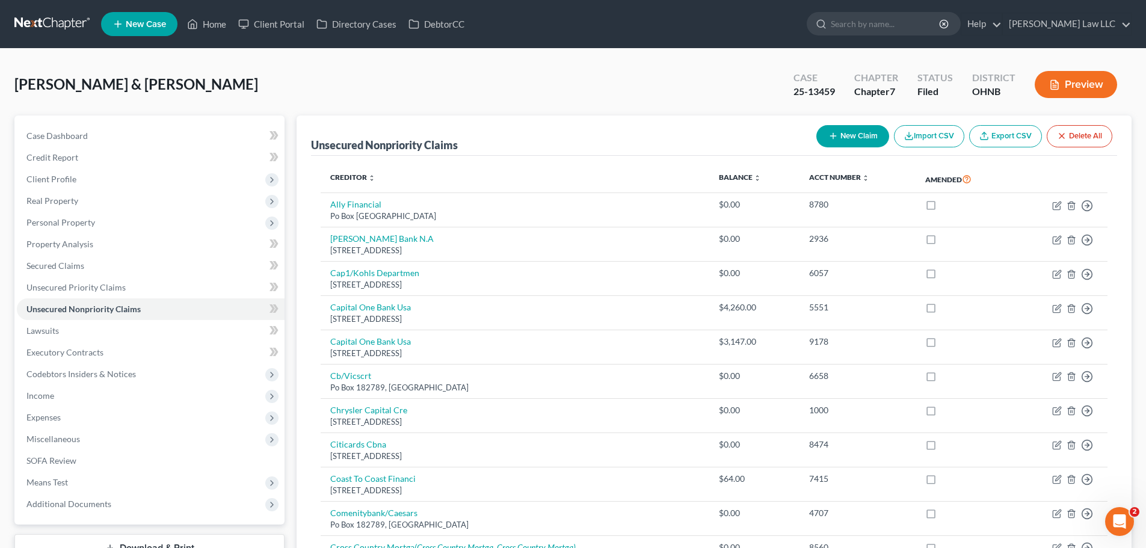
click at [845, 139] on button "New Claim" at bounding box center [852, 136] width 73 height 22
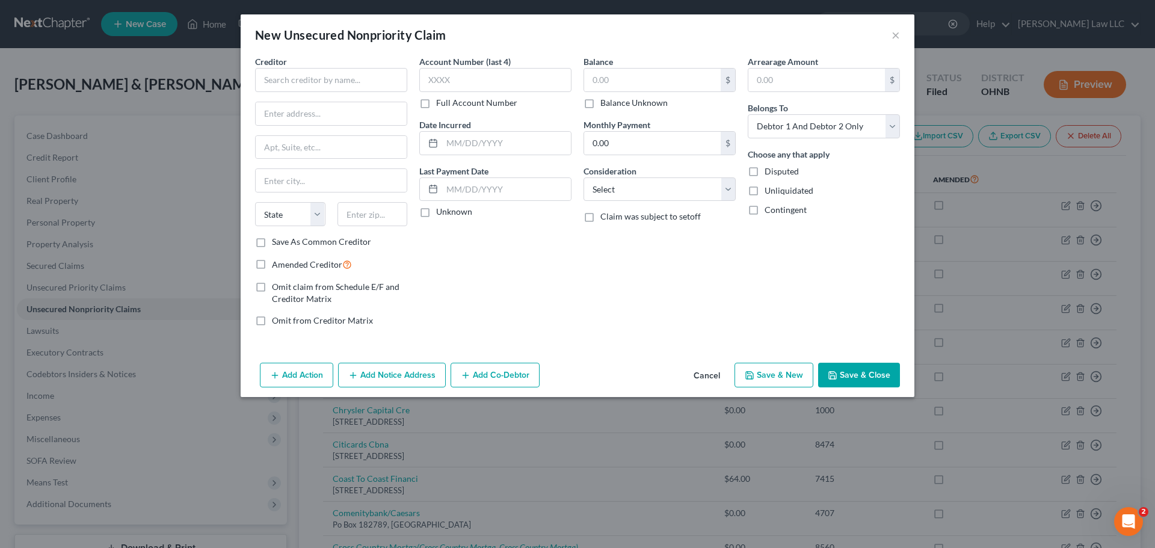
click at [309, 93] on div "Creditor * State [US_STATE] AK AR AZ CA CO [GEOGRAPHIC_DATA] DE DC [GEOGRAPHIC_…" at bounding box center [331, 145] width 152 height 180
click at [309, 83] on input "text" at bounding box center [331, 80] width 152 height 24
click at [284, 79] on input "Cavalier Distributing" at bounding box center [331, 80] width 152 height 24
click at [348, 82] on input "Cavalier Distributing" at bounding box center [331, 80] width 152 height 24
click at [293, 79] on input "Cavalier Distributing" at bounding box center [331, 80] width 152 height 24
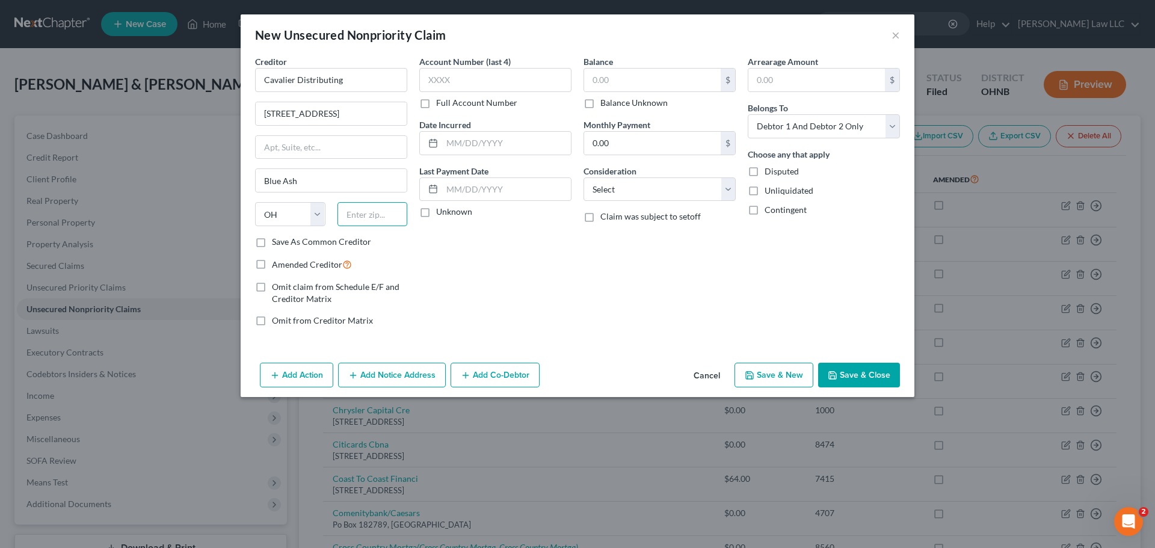
paste input "45242"
click at [431, 254] on div "Account Number (last 4) Full Account Number Date Incurred Last Payment Date Unk…" at bounding box center [495, 195] width 164 height 281
click at [846, 373] on button "Save & Close" at bounding box center [859, 375] width 82 height 25
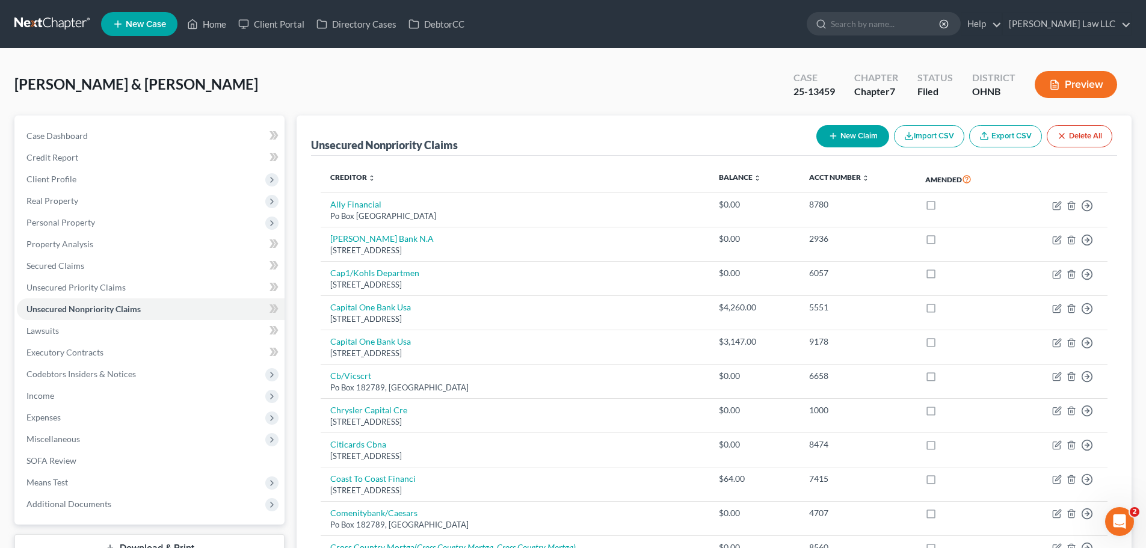
click at [864, 133] on button "New Claim" at bounding box center [852, 136] width 73 height 22
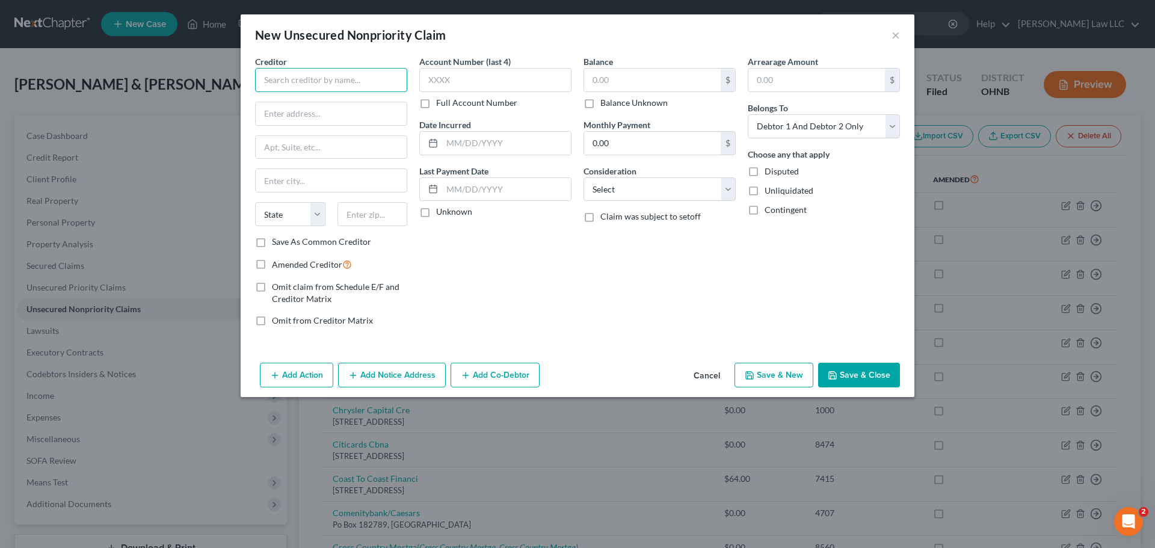
click at [358, 86] on input "text" at bounding box center [331, 80] width 152 height 24
click at [654, 300] on div "Balance $ Balance Unknown Balance Undetermined $ Balance Unknown Monthly Paymen…" at bounding box center [659, 195] width 164 height 281
click at [868, 372] on button "Save & Close" at bounding box center [859, 375] width 82 height 25
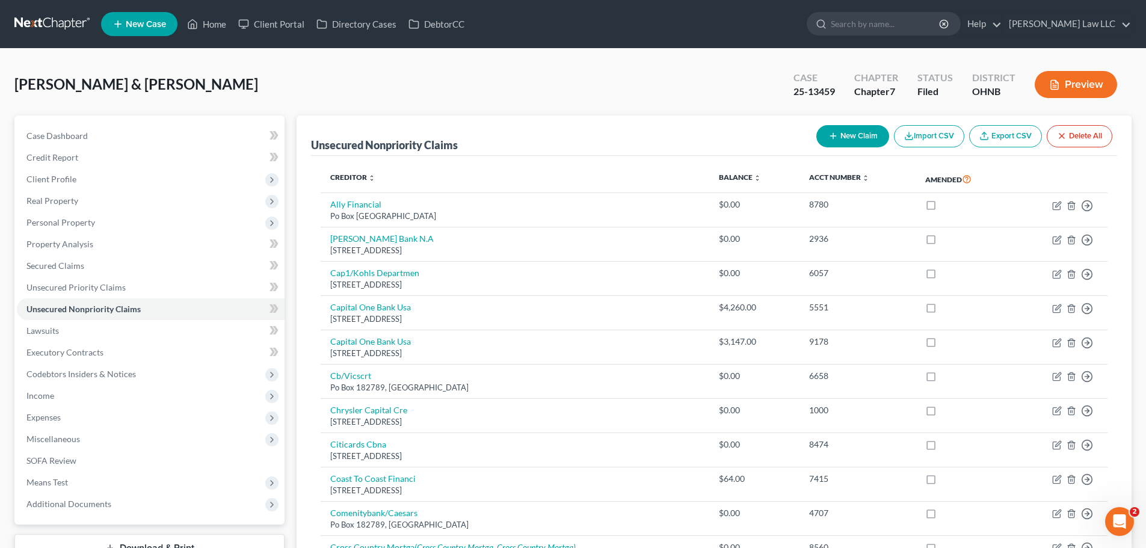
click at [843, 146] on button "New Claim" at bounding box center [852, 136] width 73 height 22
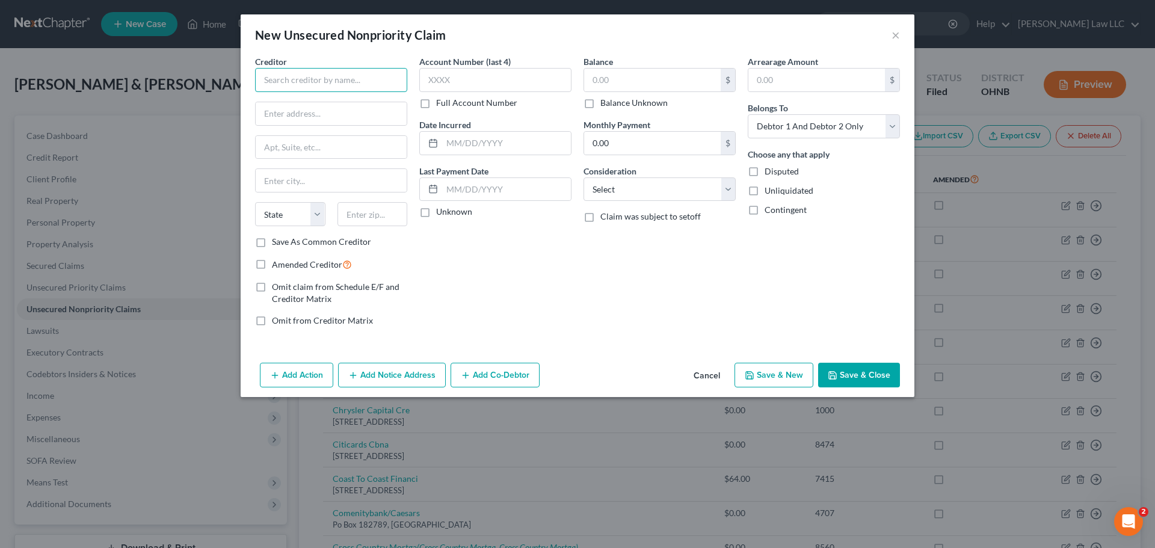
click at [380, 83] on input "text" at bounding box center [331, 80] width 152 height 24
drag, startPoint x: 281, startPoint y: 111, endPoint x: 349, endPoint y: 112, distance: 68.0
click at [280, 111] on input "481 Substation Rd" at bounding box center [331, 113] width 151 height 23
click at [322, 189] on input "text" at bounding box center [331, 180] width 151 height 23
click at [508, 280] on div "Account Number (last 4) Full Account Number Date Incurred Last Payment Date Unk…" at bounding box center [495, 195] width 164 height 281
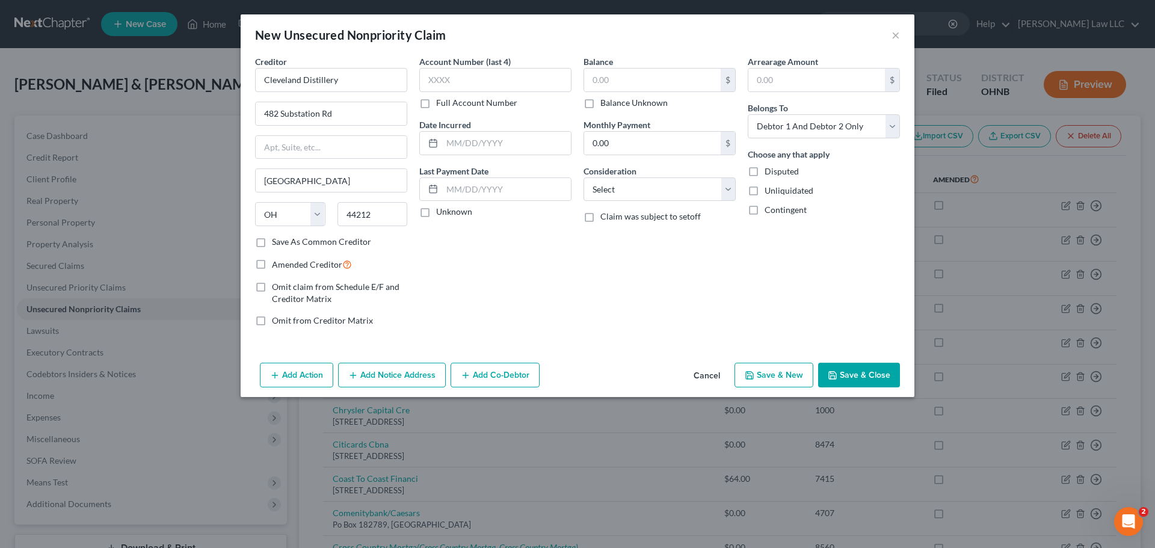
click at [868, 377] on button "Save & Close" at bounding box center [859, 375] width 82 height 25
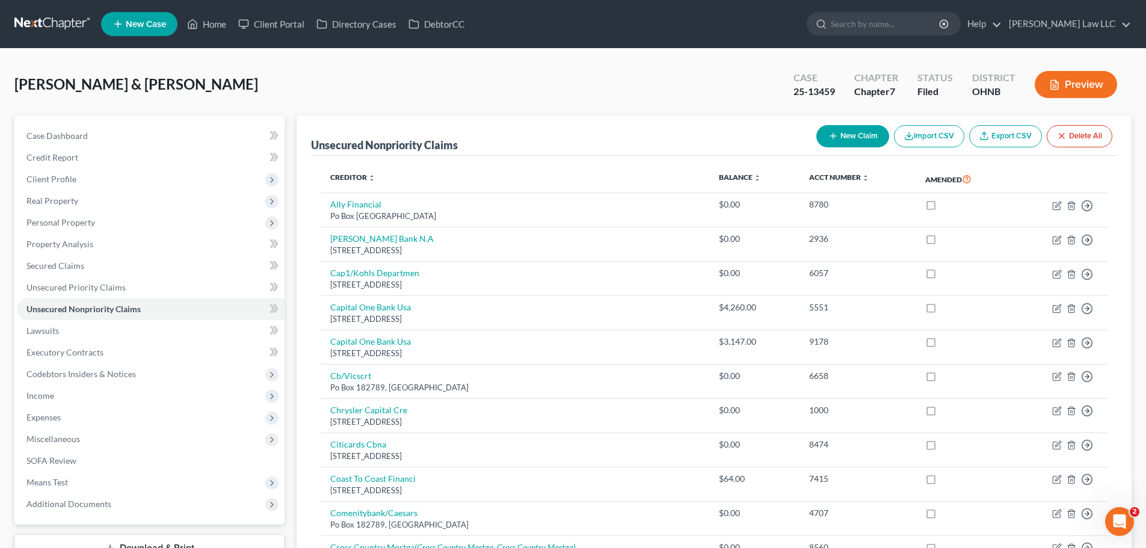
click at [846, 140] on button "New Claim" at bounding box center [852, 136] width 73 height 22
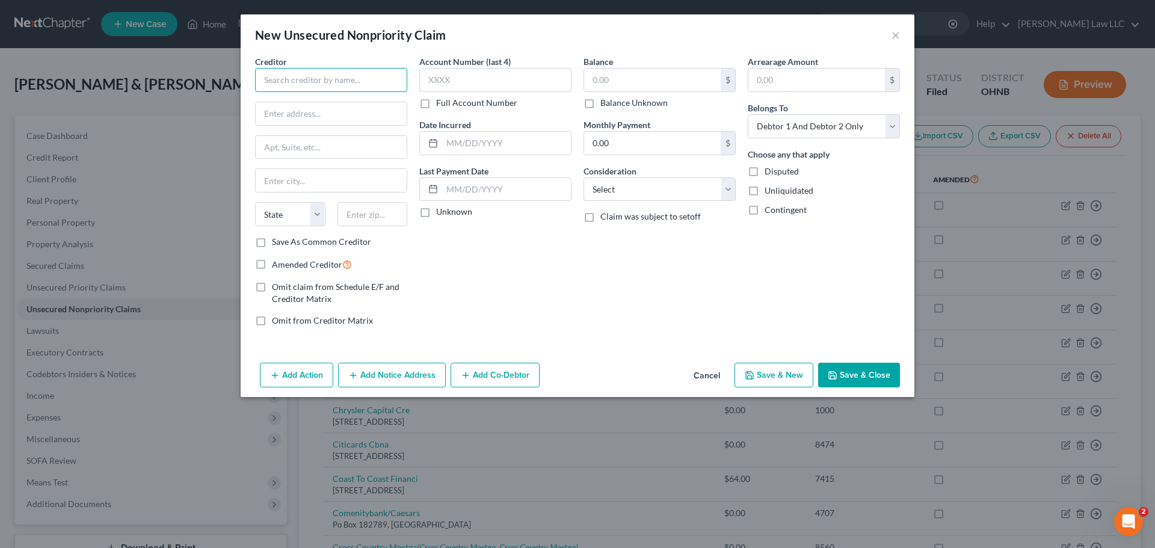
click at [305, 84] on input "text" at bounding box center [331, 80] width 152 height 24
click at [307, 181] on input "text" at bounding box center [331, 180] width 151 height 23
click at [302, 221] on select "State [US_STATE] AK AR AZ CA CO CT DE DC [GEOGRAPHIC_DATA] [GEOGRAPHIC_DATA] GU…" at bounding box center [290, 214] width 70 height 24
click at [255, 202] on select "State [US_STATE] AK AR AZ CA CO CT DE DC [GEOGRAPHIC_DATA] [GEOGRAPHIC_DATA] GU…" at bounding box center [290, 214] width 70 height 24
click at [440, 268] on div "Account Number (last 4) Full Account Number Date Incurred Last Payment Date Unk…" at bounding box center [495, 195] width 164 height 281
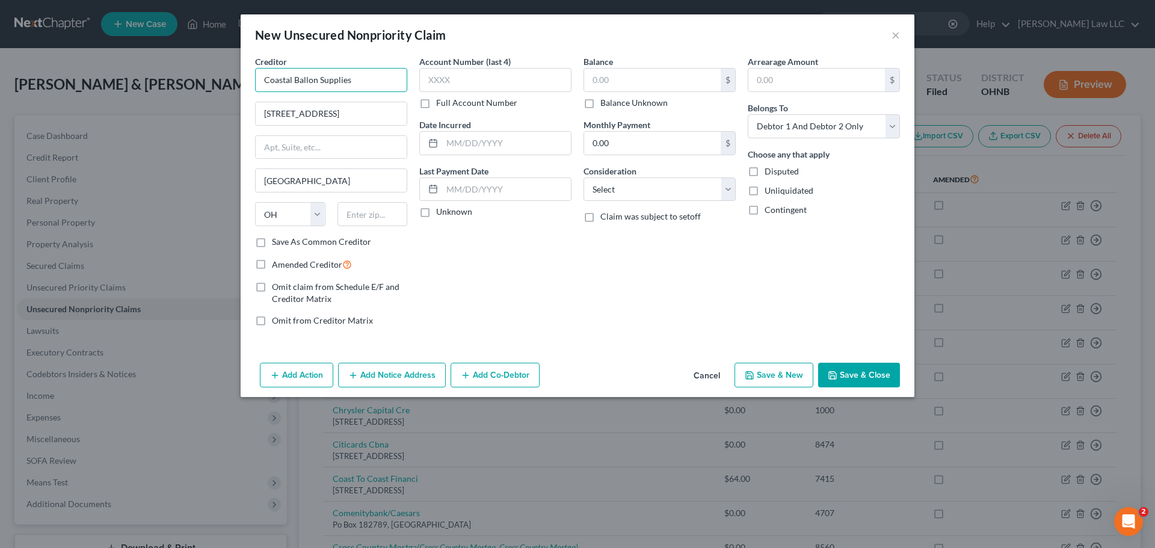
click at [307, 82] on input "Coastal Ballon Supplies" at bounding box center [331, 80] width 152 height 24
click at [364, 214] on input "text" at bounding box center [372, 214] width 70 height 24
click at [701, 271] on div "Balance $ Balance Unknown Balance Undetermined $ Balance Unknown Monthly Paymen…" at bounding box center [659, 195] width 164 height 281
click at [880, 379] on button "Save & Close" at bounding box center [859, 375] width 82 height 25
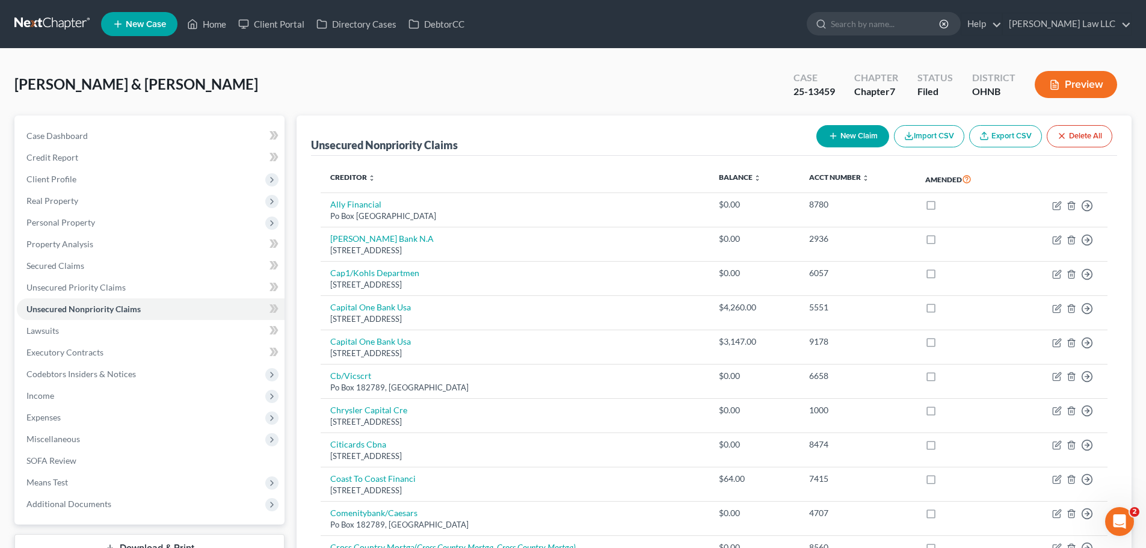
click at [856, 134] on button "New Claim" at bounding box center [852, 136] width 73 height 22
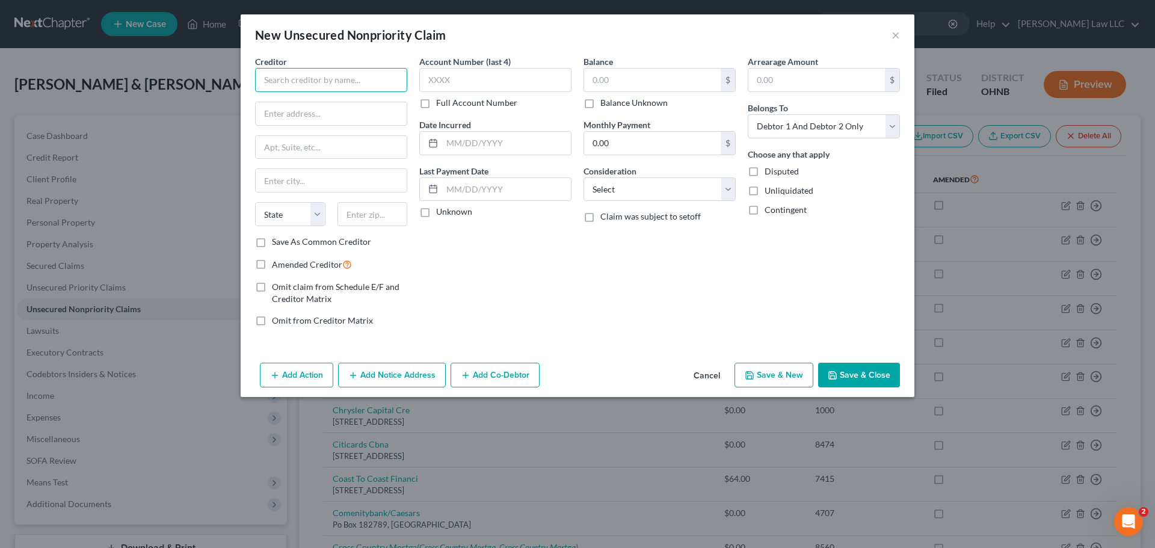
click at [319, 79] on input "text" at bounding box center [331, 80] width 152 height 24
click at [291, 177] on input "text" at bounding box center [331, 180] width 151 height 23
click at [292, 213] on select "State [US_STATE] AK AR AZ CA CO CT DE DC [GEOGRAPHIC_DATA] [GEOGRAPHIC_DATA] GU…" at bounding box center [290, 214] width 70 height 24
click at [463, 230] on div "Account Number (last 4) Full Account Number Date Incurred Last Payment Date Unk…" at bounding box center [495, 195] width 164 height 281
click at [388, 211] on input "text" at bounding box center [372, 214] width 70 height 24
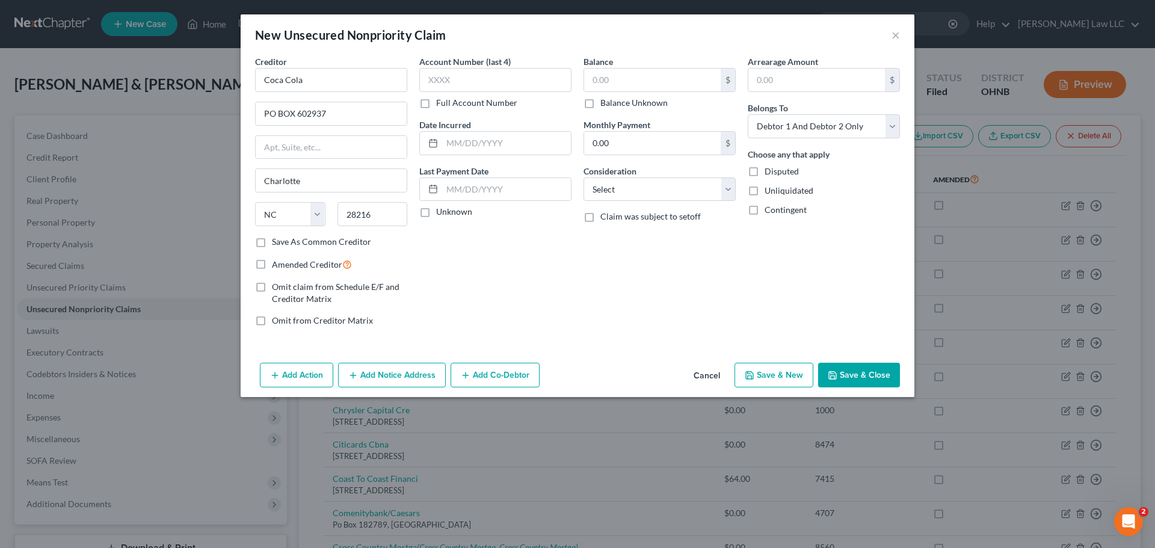
click at [858, 368] on button "Save & Close" at bounding box center [859, 375] width 82 height 25
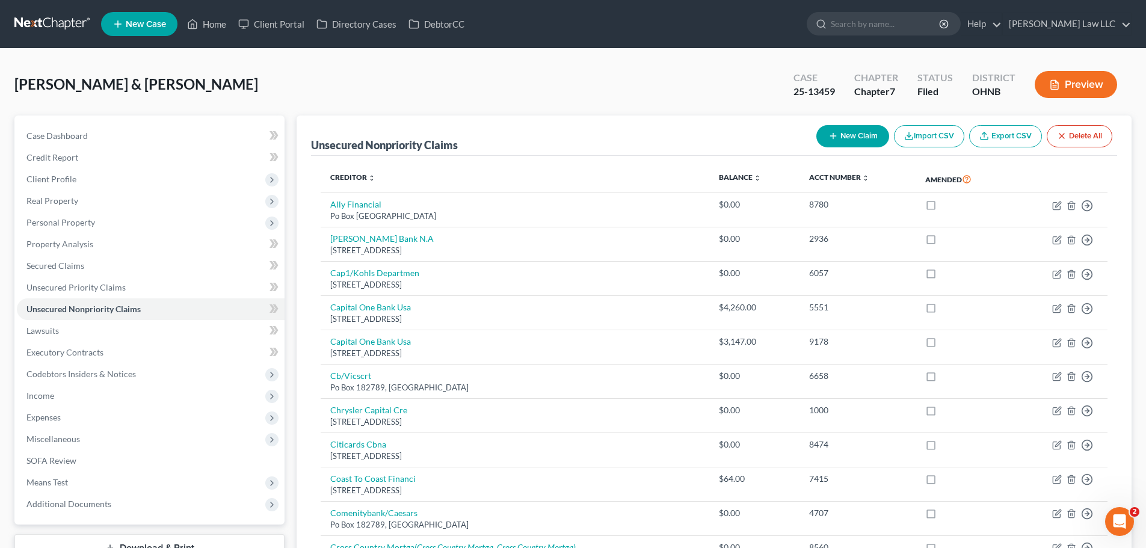
click at [861, 134] on button "New Claim" at bounding box center [852, 136] width 73 height 22
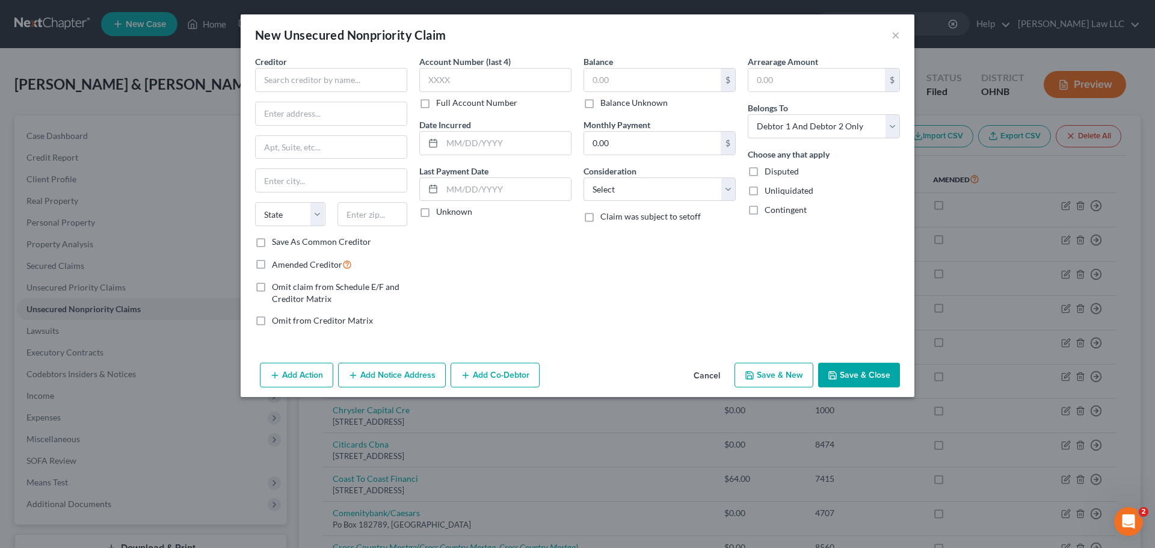
click at [346, 93] on div "Creditor * State [US_STATE] AK AR AZ CA CO [GEOGRAPHIC_DATA] DE DC [GEOGRAPHIC_…" at bounding box center [331, 145] width 152 height 180
click at [364, 76] on input "text" at bounding box center [331, 80] width 152 height 24
click at [865, 376] on button "Save & Close" at bounding box center [859, 375] width 82 height 25
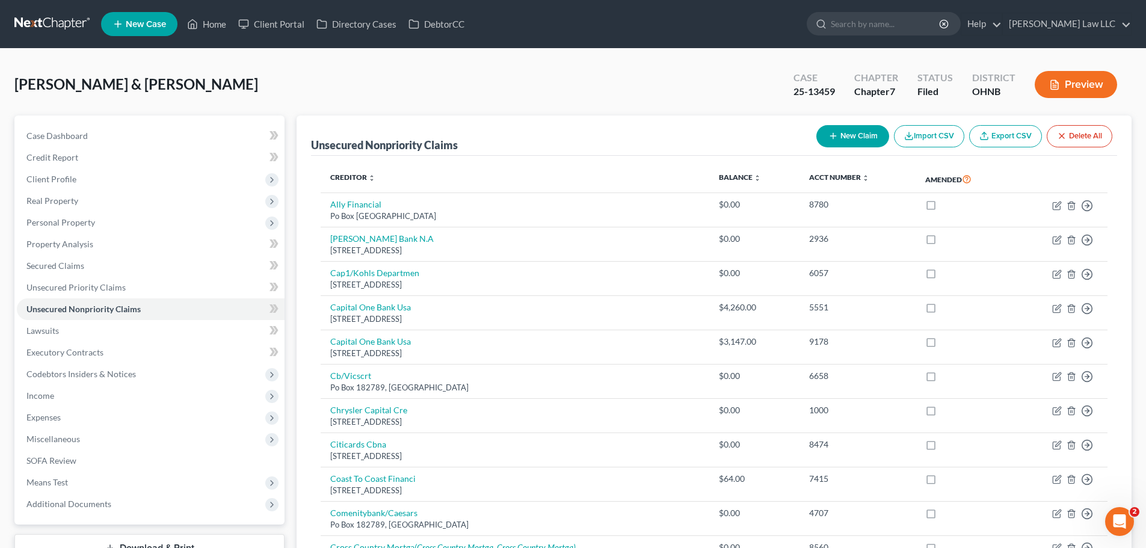
click at [857, 135] on button "New Claim" at bounding box center [852, 136] width 73 height 22
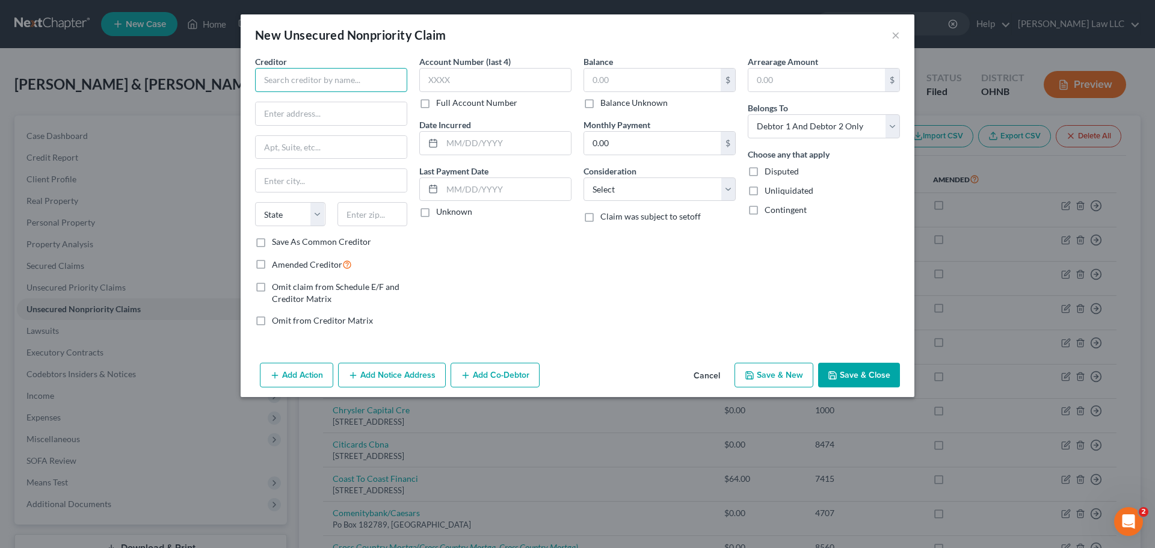
click at [316, 75] on input "text" at bounding box center [331, 80] width 152 height 24
click at [356, 216] on input "text" at bounding box center [372, 214] width 70 height 24
click at [331, 153] on input "text" at bounding box center [331, 147] width 151 height 23
click at [680, 310] on div "Balance $ Balance Unknown Balance Undetermined $ Balance Unknown Monthly Paymen…" at bounding box center [659, 195] width 164 height 281
click at [849, 374] on button "Save & Close" at bounding box center [859, 375] width 82 height 25
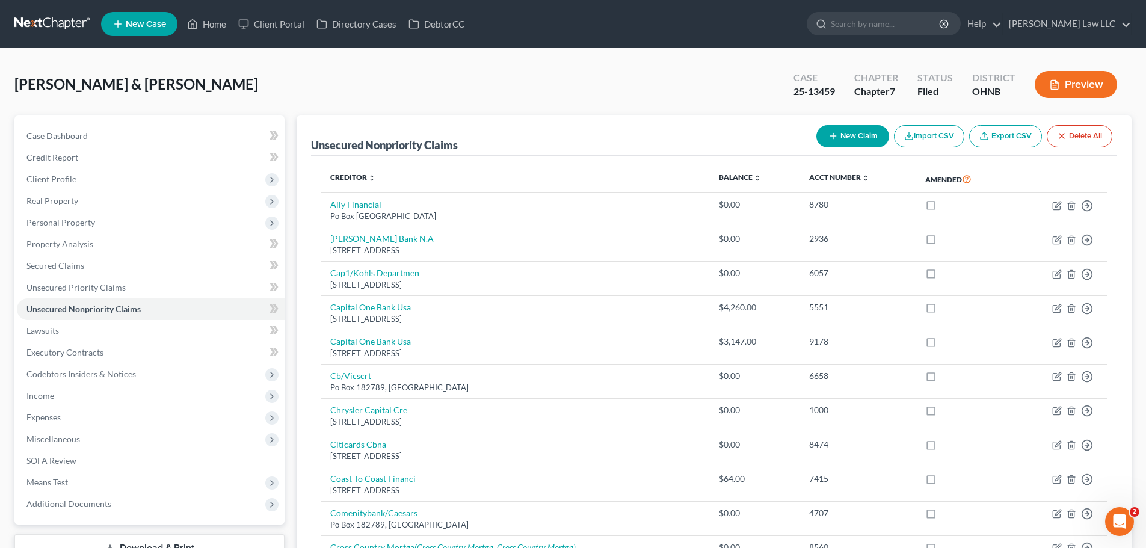
click at [851, 135] on button "New Claim" at bounding box center [852, 136] width 73 height 22
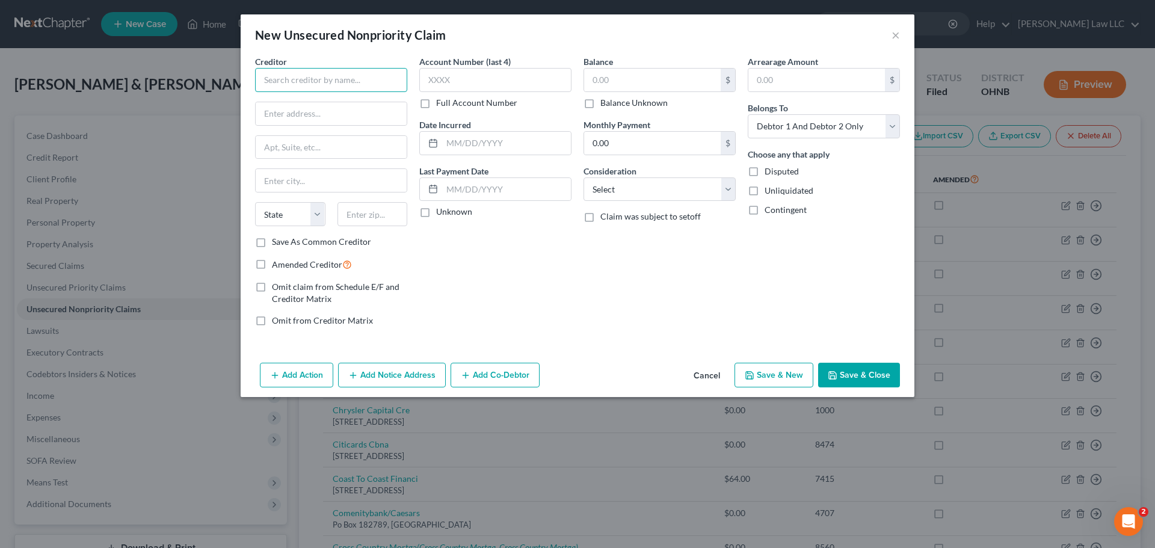
click at [325, 78] on input "text" at bounding box center [331, 80] width 152 height 24
click at [493, 275] on div "Account Number (last 4) Full Account Number Date Incurred Last Payment Date Unk…" at bounding box center [495, 195] width 164 height 281
click at [374, 217] on input "text" at bounding box center [372, 214] width 70 height 24
click at [588, 276] on div "Balance $ Balance Unknown Balance Undetermined $ Balance Unknown Monthly Paymen…" at bounding box center [659, 195] width 164 height 281
click at [850, 373] on button "Save & Close" at bounding box center [859, 375] width 82 height 25
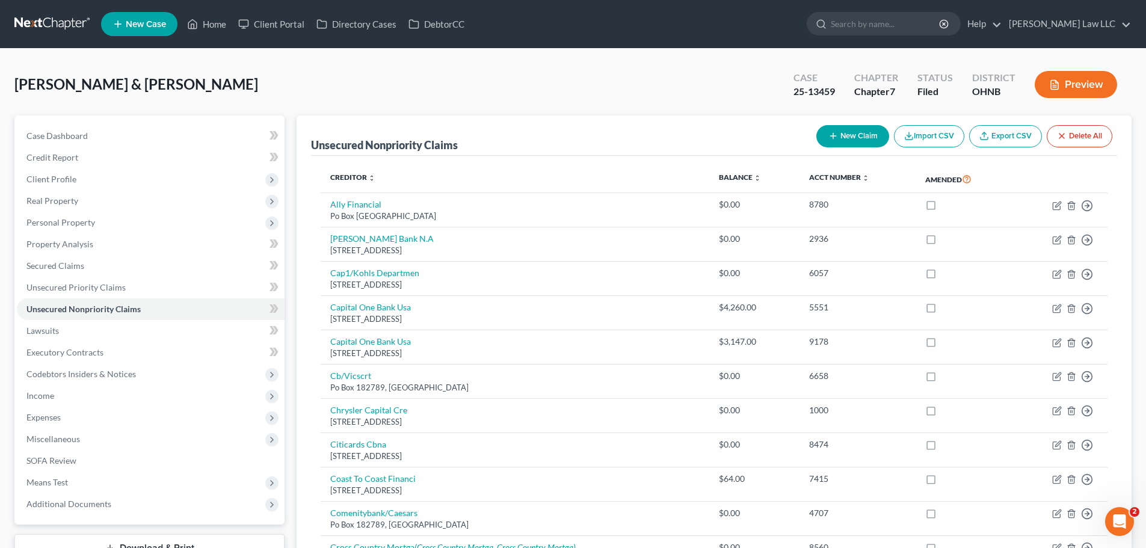
click at [836, 136] on button "New Claim" at bounding box center [852, 136] width 73 height 22
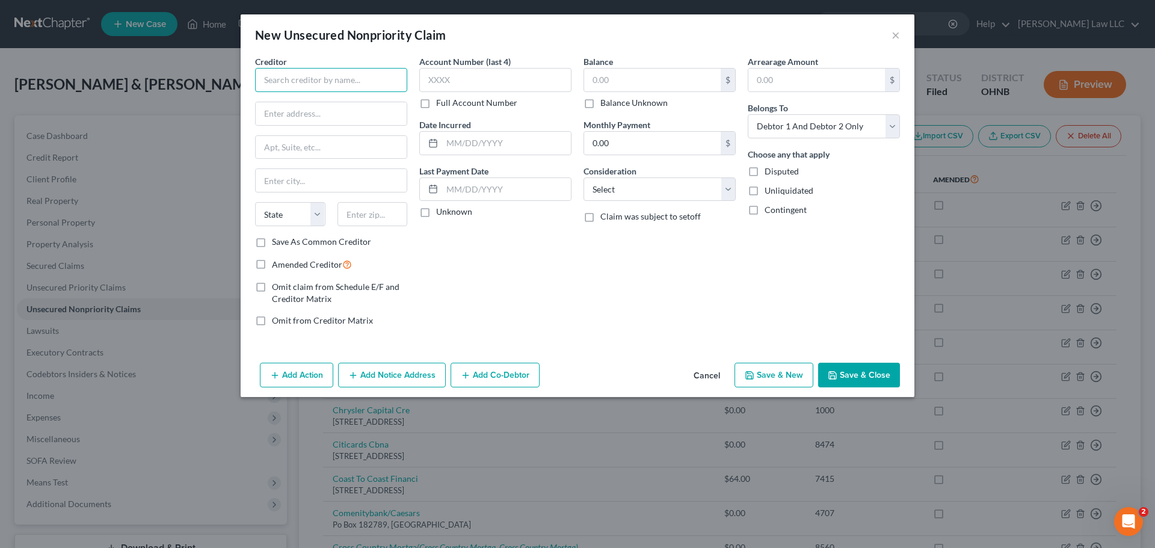
click at [299, 83] on input "text" at bounding box center [331, 80] width 152 height 24
click at [303, 120] on input "text" at bounding box center [331, 113] width 151 height 23
click at [374, 220] on input "text" at bounding box center [372, 214] width 70 height 24
click at [626, 332] on div "Balance $ Balance Unknown Balance Undetermined $ Balance Unknown Monthly Paymen…" at bounding box center [659, 195] width 164 height 281
click at [871, 384] on button "Save & Close" at bounding box center [859, 375] width 82 height 25
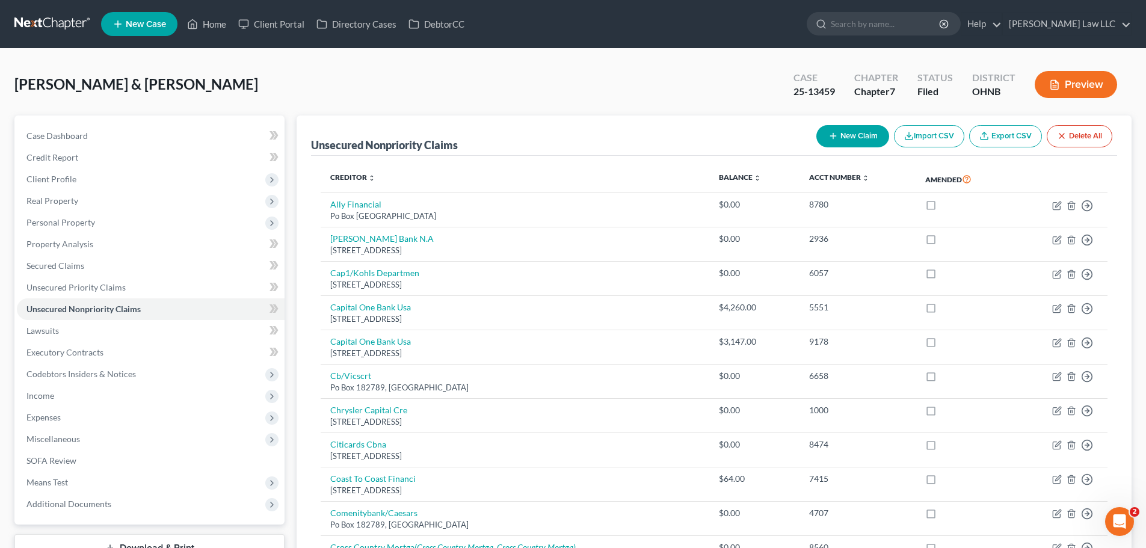
click at [850, 132] on button "New Claim" at bounding box center [852, 136] width 73 height 22
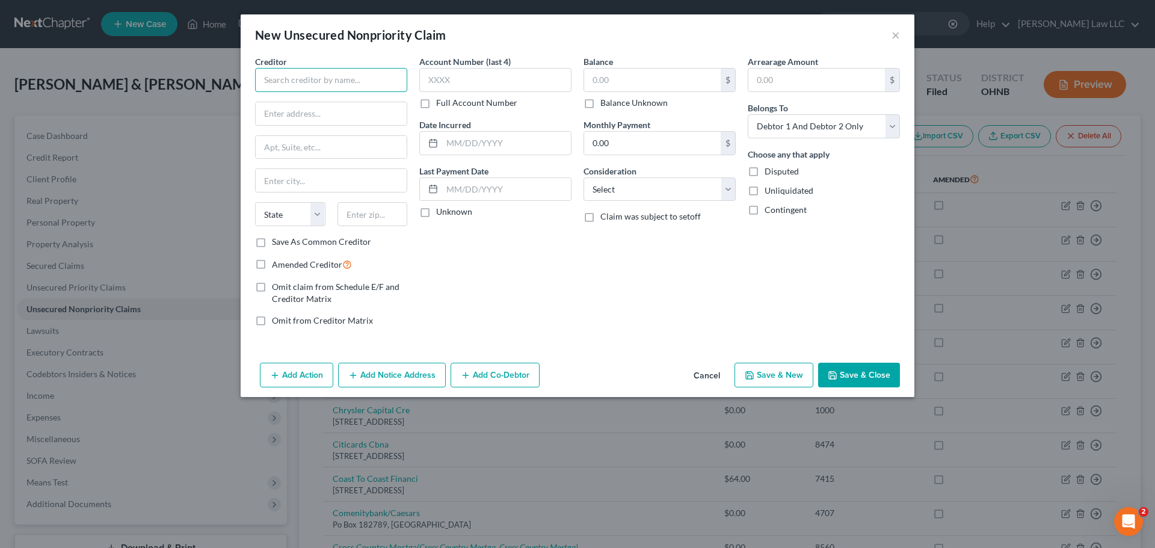
click at [327, 78] on input "text" at bounding box center [331, 80] width 152 height 24
click at [585, 266] on div "Balance $ Balance Unknown Balance Undetermined $ Balance Unknown Monthly Paymen…" at bounding box center [659, 195] width 164 height 281
click at [872, 372] on button "Save & Close" at bounding box center [859, 375] width 82 height 25
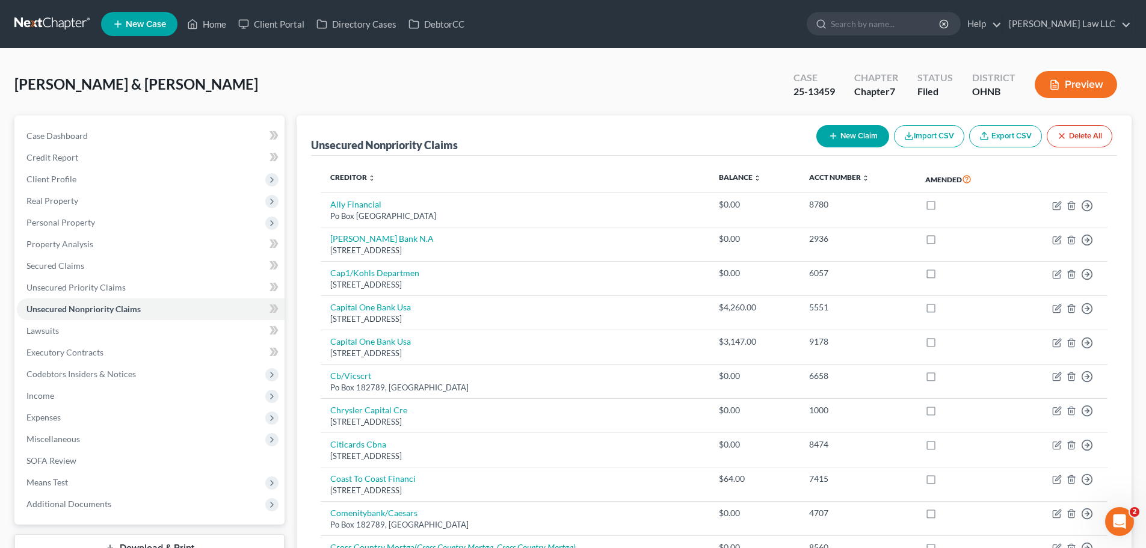
click at [847, 134] on button "New Claim" at bounding box center [852, 136] width 73 height 22
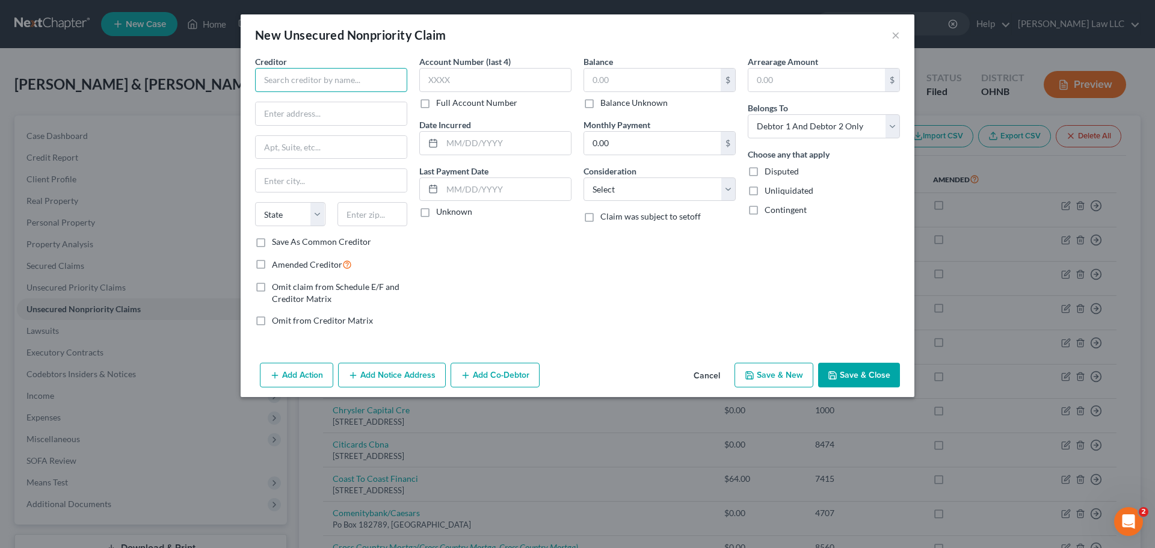
click at [310, 76] on input "text" at bounding box center [331, 80] width 152 height 24
click at [292, 78] on input "Linden Distribution" at bounding box center [331, 80] width 152 height 24
click at [309, 80] on input "Linden Distribution" at bounding box center [331, 80] width 152 height 24
click at [312, 80] on input "Linden Distribution" at bounding box center [331, 80] width 152 height 24
click at [278, 113] on input "text" at bounding box center [331, 113] width 151 height 23
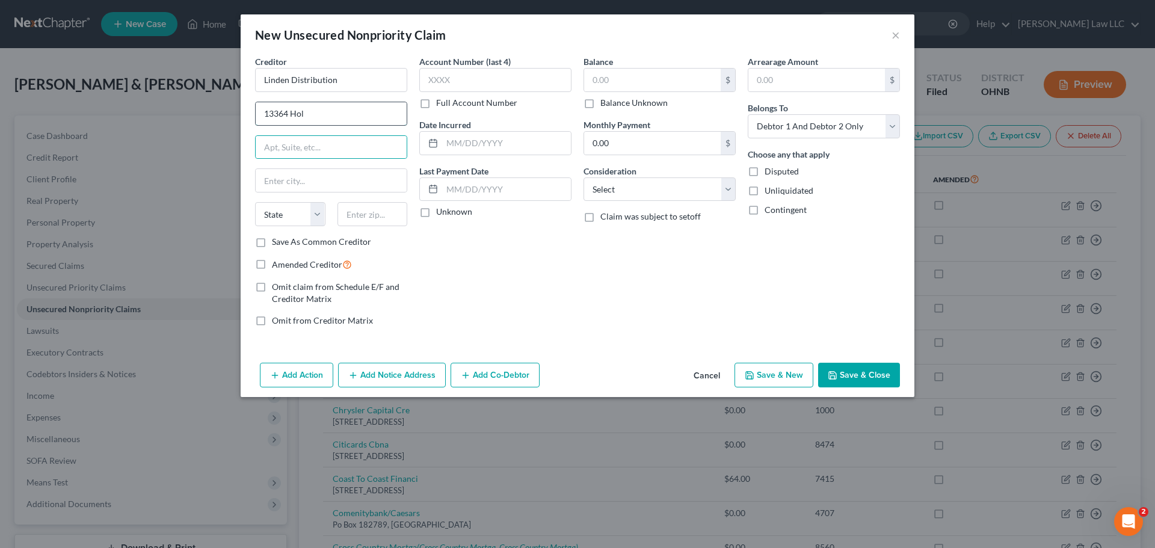
click at [313, 113] on input "13364 Hol" at bounding box center [331, 113] width 151 height 23
click at [309, 173] on input "text" at bounding box center [331, 180] width 151 height 23
click at [503, 253] on div "Account Number (last 4) Full Account Number Date Incurred Last Payment Date Unk…" at bounding box center [495, 195] width 164 height 281
click at [878, 374] on button "Save & Close" at bounding box center [859, 375] width 82 height 25
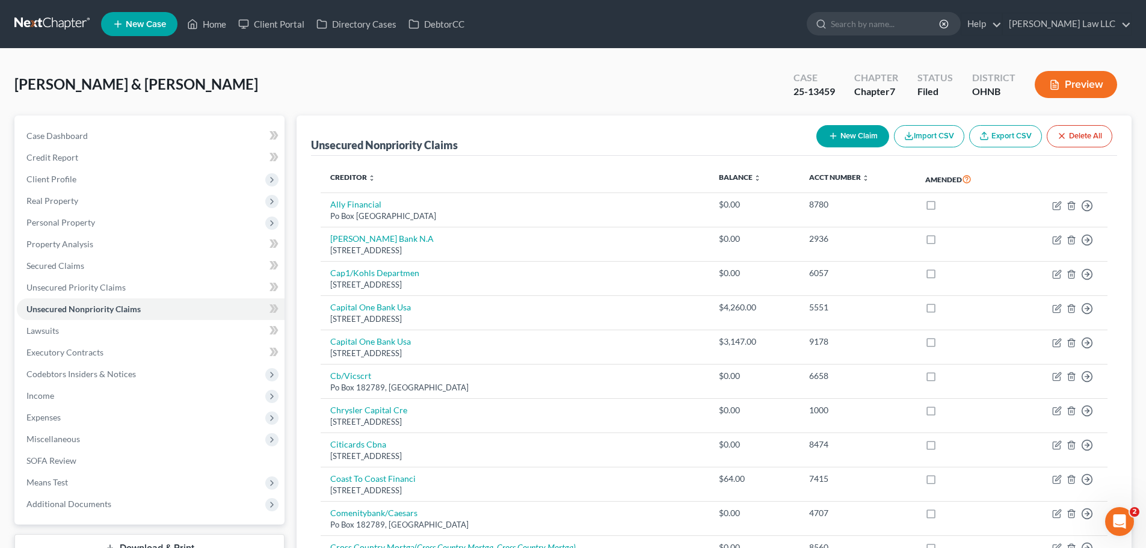
click at [849, 140] on button "New Claim" at bounding box center [852, 136] width 73 height 22
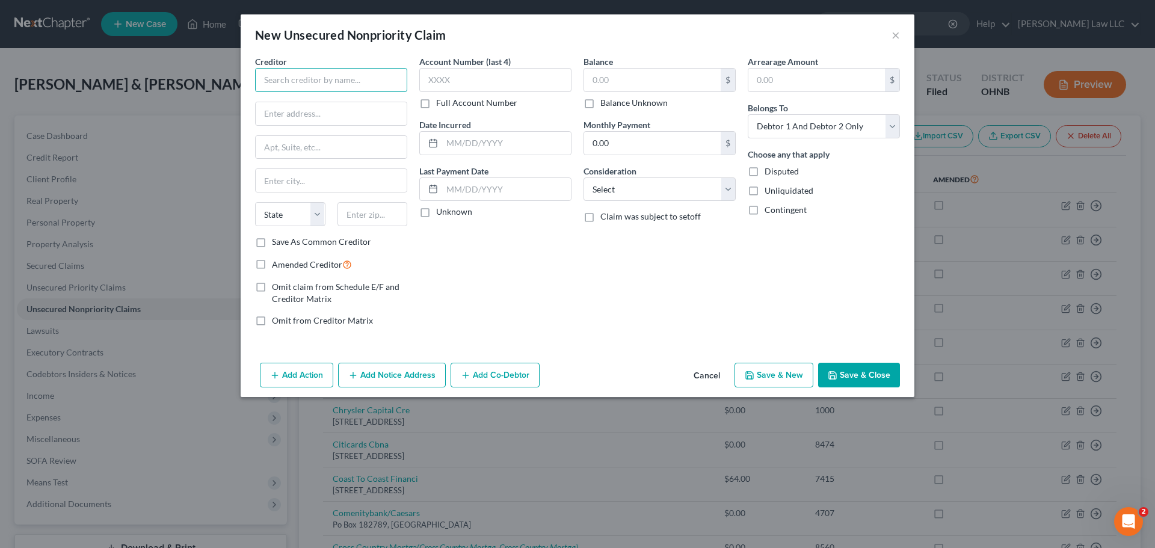
click at [312, 76] on input "text" at bounding box center [331, 80] width 152 height 24
click at [469, 262] on div "Account Number (last 4) Full Account Number Date Incurred Last Payment Date Unk…" at bounding box center [495, 195] width 164 height 281
click at [297, 173] on input "text" at bounding box center [331, 180] width 151 height 23
drag, startPoint x: 327, startPoint y: 186, endPoint x: 229, endPoint y: 177, distance: 98.5
click at [229, 177] on div "New Unsecured Nonpriority Claim × Creditor * DCM2 [GEOGRAPHIC_DATA] [US_STATE] …" at bounding box center [577, 274] width 1155 height 548
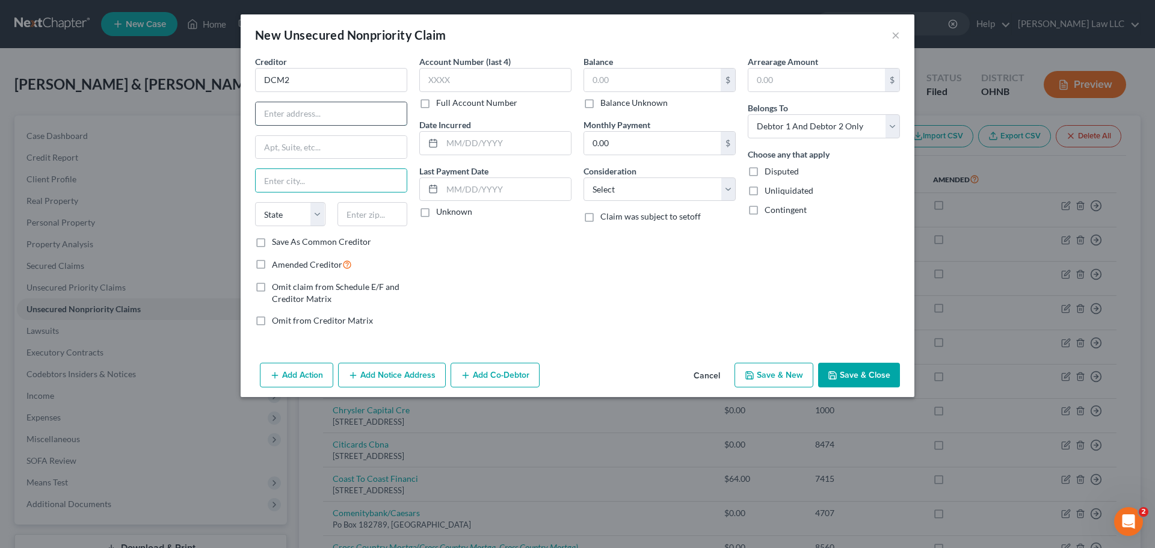
click at [288, 114] on input "text" at bounding box center [331, 113] width 151 height 23
paste input "1712 [GEOGRAPHIC_DATA]"
click at [288, 172] on input "text" at bounding box center [331, 180] width 151 height 23
click at [291, 221] on select "State [US_STATE] AK AR AZ CA CO CT DE DC [GEOGRAPHIC_DATA] [GEOGRAPHIC_DATA] GU…" at bounding box center [290, 214] width 70 height 24
click at [255, 202] on select "State [US_STATE] AK AR AZ CA CO CT DE DC [GEOGRAPHIC_DATA] [GEOGRAPHIC_DATA] GU…" at bounding box center [290, 214] width 70 height 24
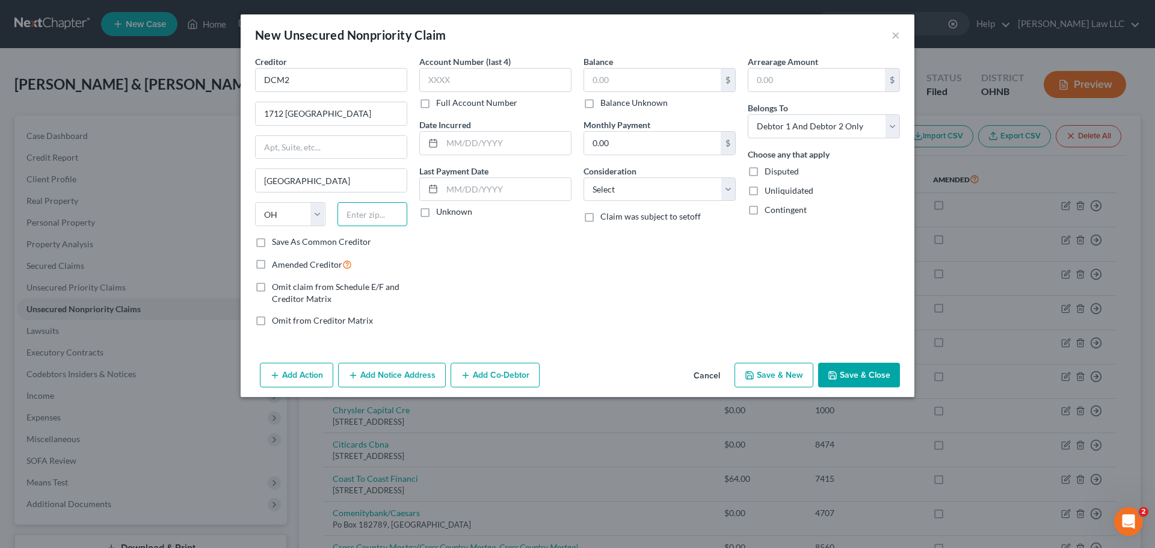
click at [372, 223] on input "text" at bounding box center [372, 214] width 70 height 24
click at [623, 289] on div "Balance $ Balance Unknown Balance Undetermined $ Balance Unknown Monthly Paymen…" at bounding box center [659, 195] width 164 height 281
click at [367, 211] on input "text" at bounding box center [372, 214] width 70 height 24
click at [538, 256] on div "Account Number (last 4) Full Account Number Date Incurred Last Payment Date Unk…" at bounding box center [495, 195] width 164 height 281
click at [854, 366] on button "Save & Close" at bounding box center [859, 375] width 82 height 25
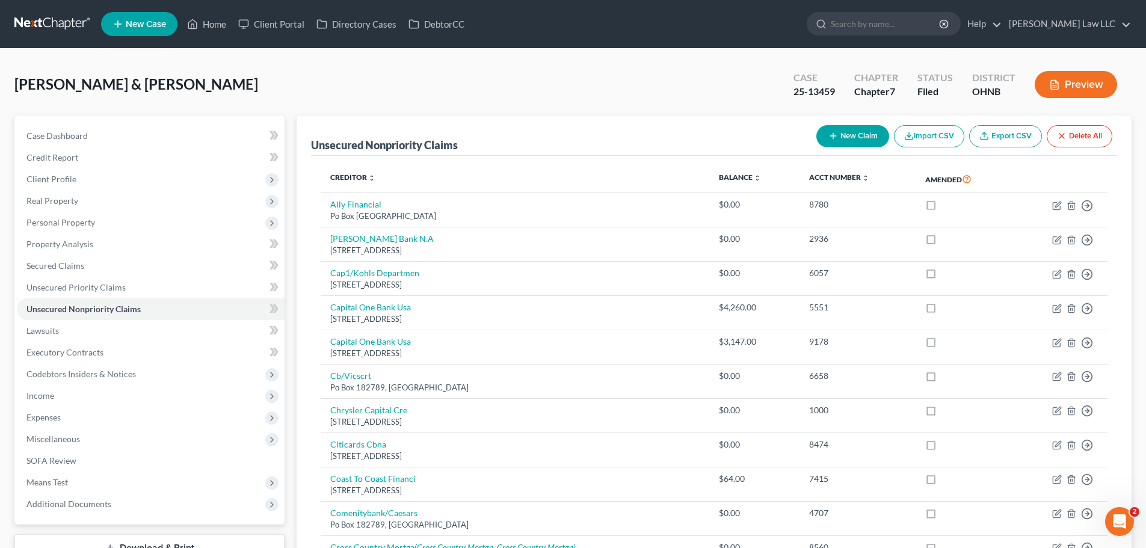
click at [852, 136] on button "New Claim" at bounding box center [852, 136] width 73 height 22
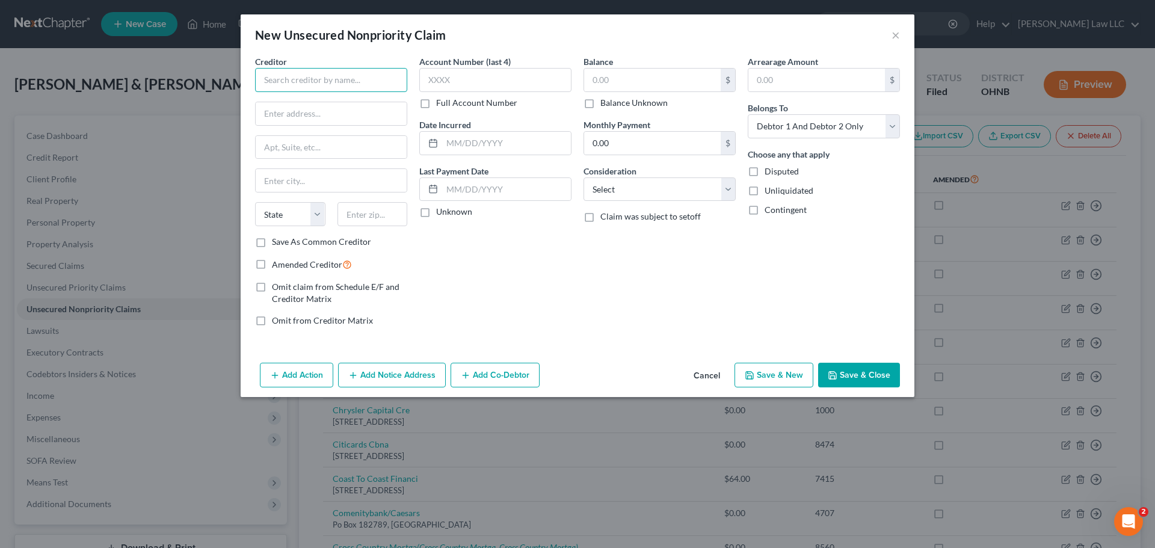
drag, startPoint x: 303, startPoint y: 87, endPoint x: 306, endPoint y: 78, distance: 8.9
click at [304, 82] on input "text" at bounding box center [331, 80] width 152 height 24
click at [278, 218] on select "State [US_STATE] AK AR AZ CA CO CT DE DC [GEOGRAPHIC_DATA] [GEOGRAPHIC_DATA] GU…" at bounding box center [290, 214] width 70 height 24
click at [255, 202] on select "State [US_STATE] AK AR AZ CA CO CT DE DC [GEOGRAPHIC_DATA] [GEOGRAPHIC_DATA] GU…" at bounding box center [290, 214] width 70 height 24
drag, startPoint x: 374, startPoint y: 223, endPoint x: 383, endPoint y: 225, distance: 9.2
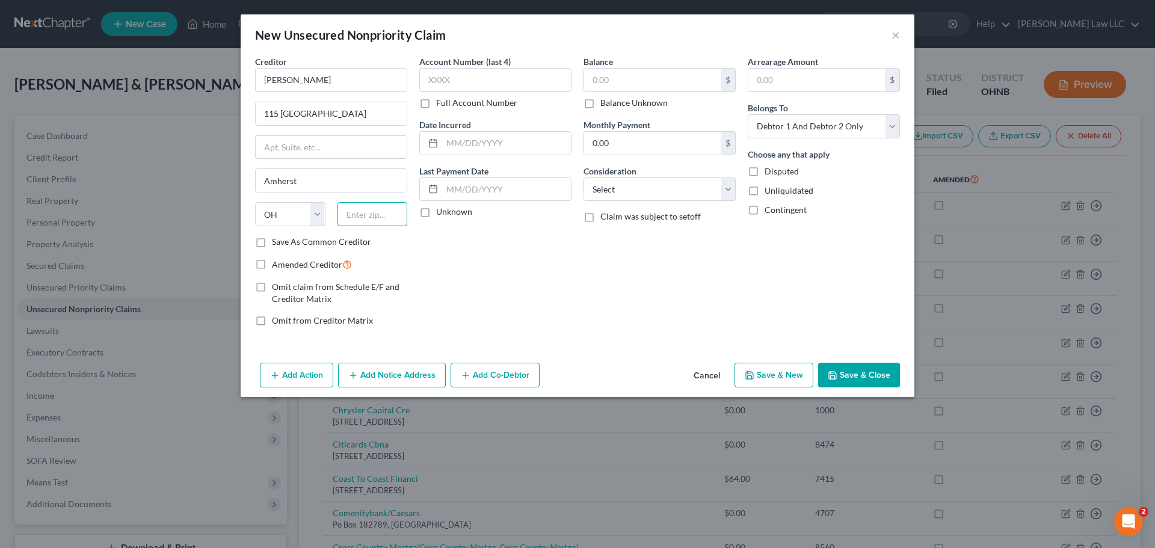
click at [374, 223] on input "text" at bounding box center [372, 214] width 70 height 24
click at [543, 267] on div "Account Number (last 4) Full Account Number Date Incurred Last Payment Date Unk…" at bounding box center [495, 195] width 164 height 281
click at [367, 208] on input "text" at bounding box center [372, 214] width 70 height 24
click at [567, 268] on div "Account Number (last 4) Full Account Number Date Incurred Last Payment Date Unk…" at bounding box center [495, 195] width 164 height 281
click at [849, 372] on button "Save & Close" at bounding box center [859, 375] width 82 height 25
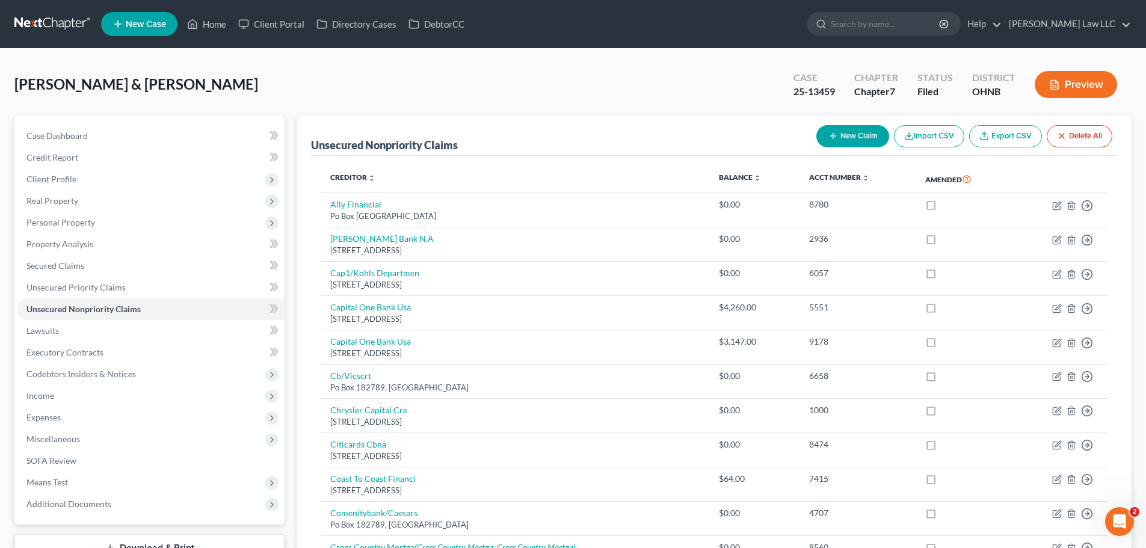
click at [849, 140] on button "New Claim" at bounding box center [852, 136] width 73 height 22
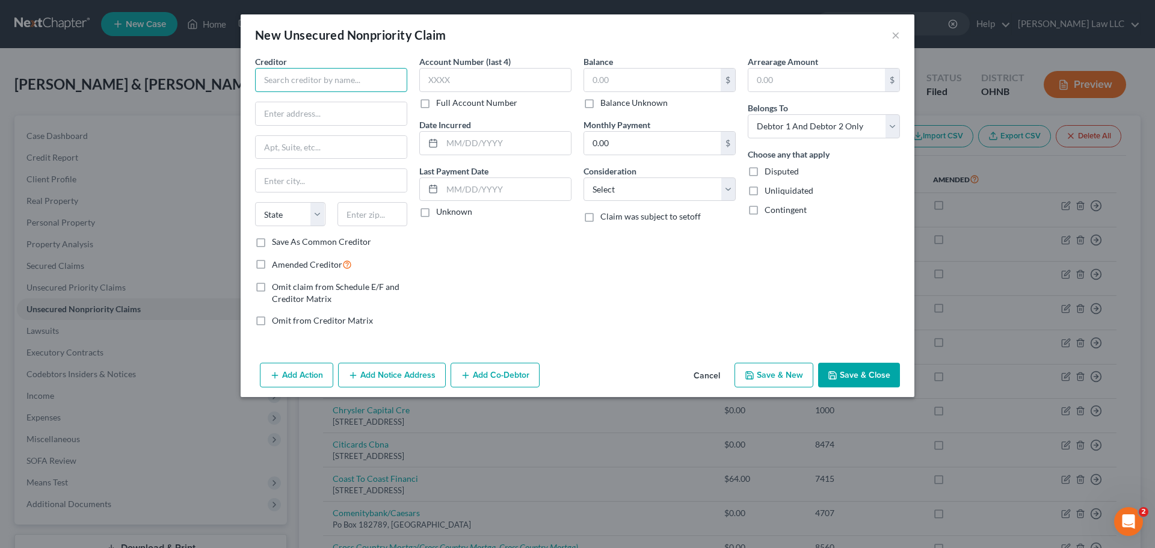
click at [306, 82] on input "text" at bounding box center [331, 80] width 152 height 24
click at [515, 267] on div "Account Number (last 4) Full Account Number Date Incurred Last Payment Date Unk…" at bounding box center [495, 195] width 164 height 281
click at [866, 377] on button "Save & Close" at bounding box center [859, 375] width 82 height 25
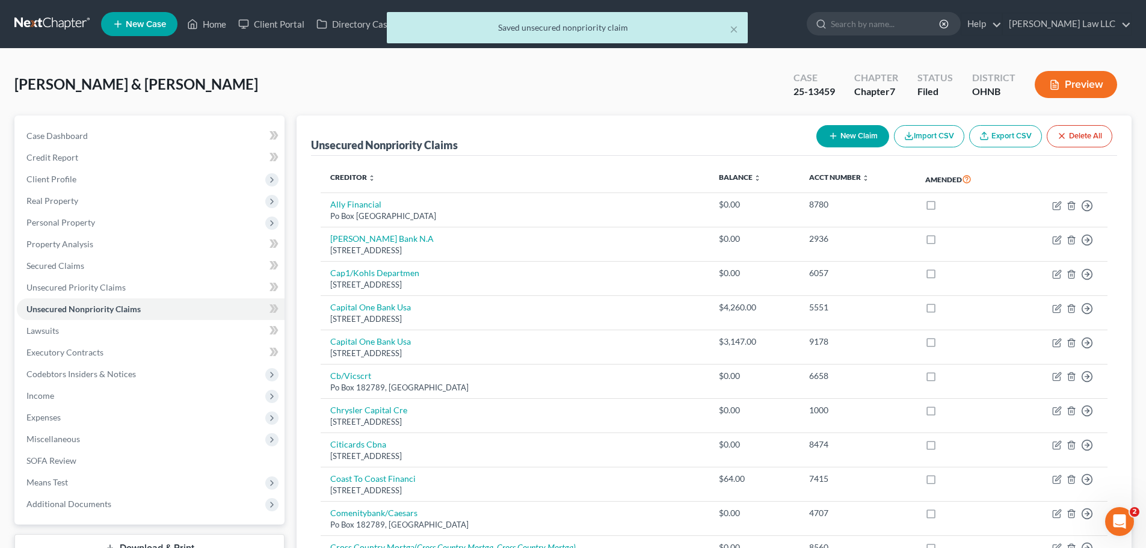
click at [841, 123] on div "New Claim Import CSV Export CSV Delete All" at bounding box center [964, 136] width 306 height 32
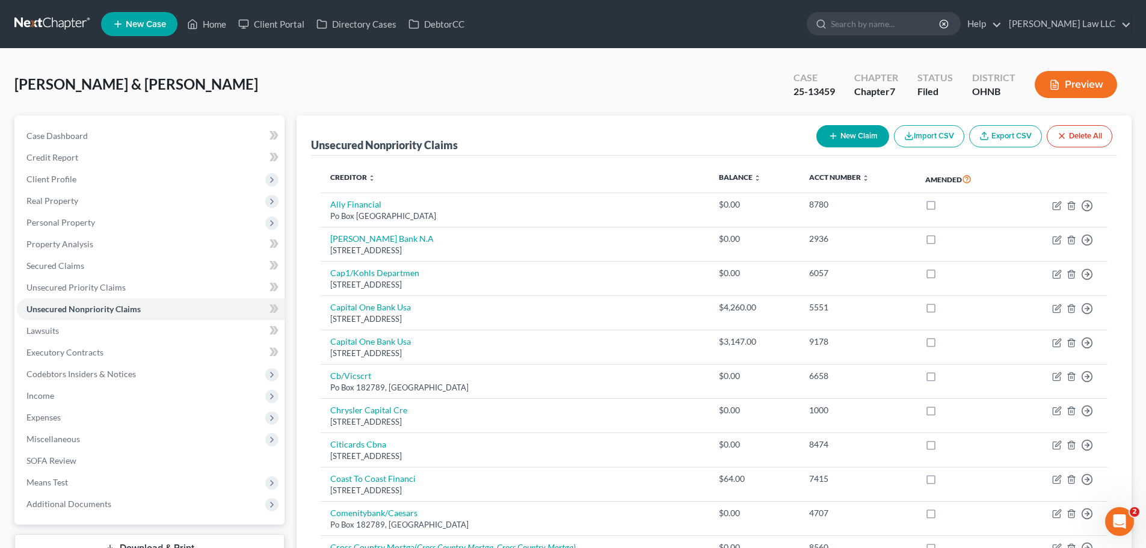
click at [840, 132] on button "New Claim" at bounding box center [852, 136] width 73 height 22
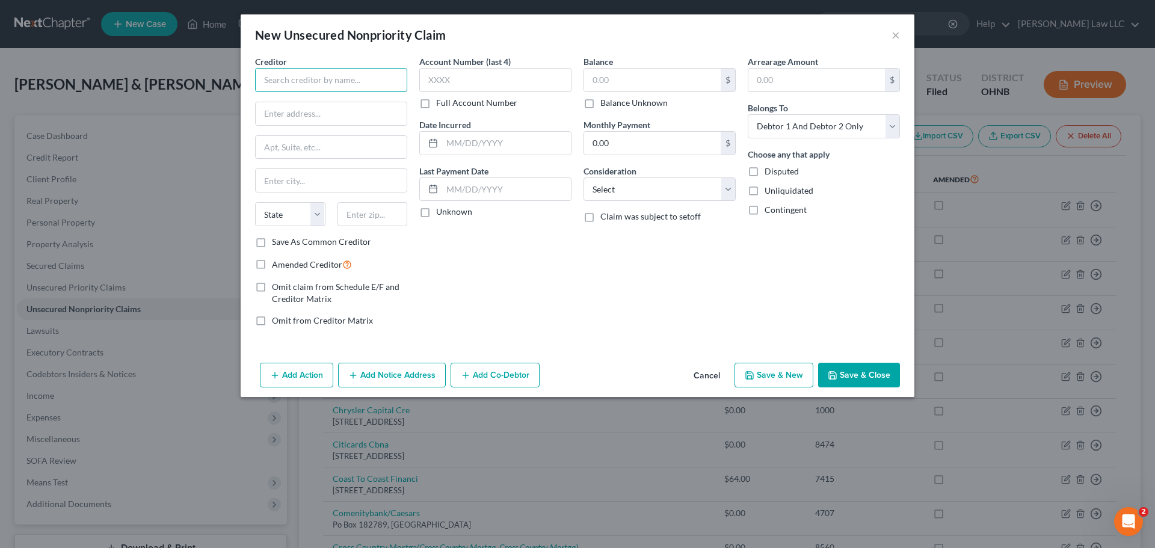
click at [300, 78] on input "text" at bounding box center [331, 80] width 152 height 24
click at [513, 274] on div "Account Number (last 4) Full Account Number Date Incurred Last Payment Date Unk…" at bounding box center [495, 195] width 164 height 281
click at [837, 367] on button "Save & Close" at bounding box center [859, 375] width 82 height 25
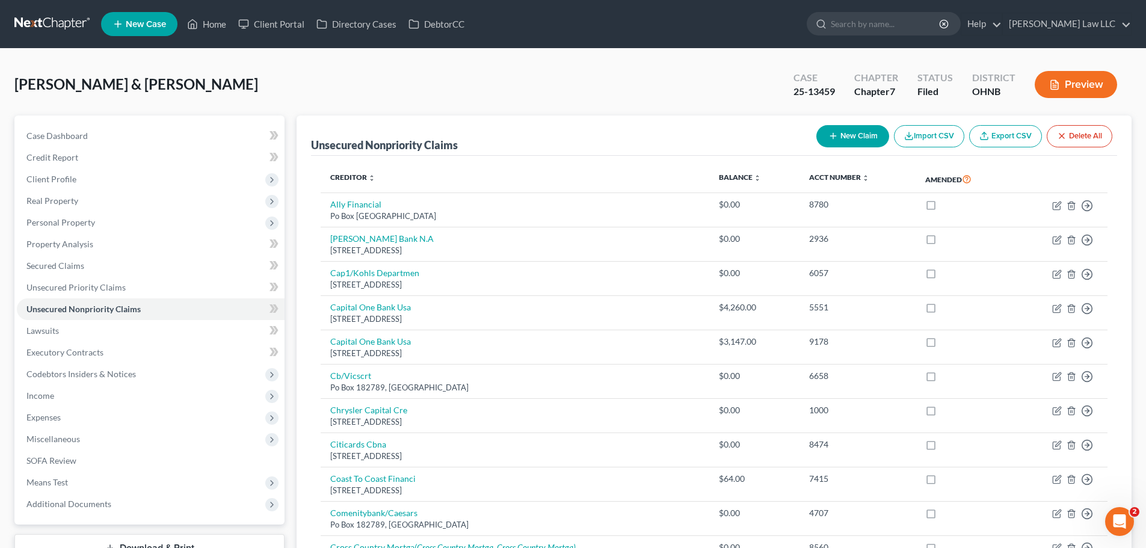
click at [847, 139] on button "New Claim" at bounding box center [852, 136] width 73 height 22
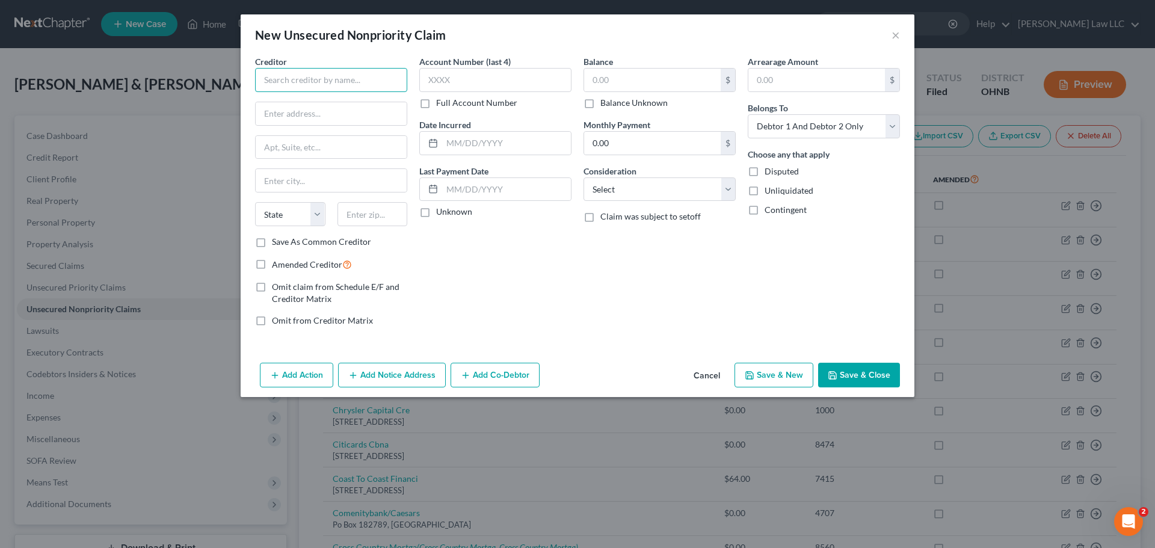
click at [360, 88] on input "text" at bounding box center [331, 80] width 152 height 24
click at [307, 109] on input "text" at bounding box center [331, 113] width 151 height 23
click at [866, 375] on button "Save & Close" at bounding box center [859, 375] width 82 height 25
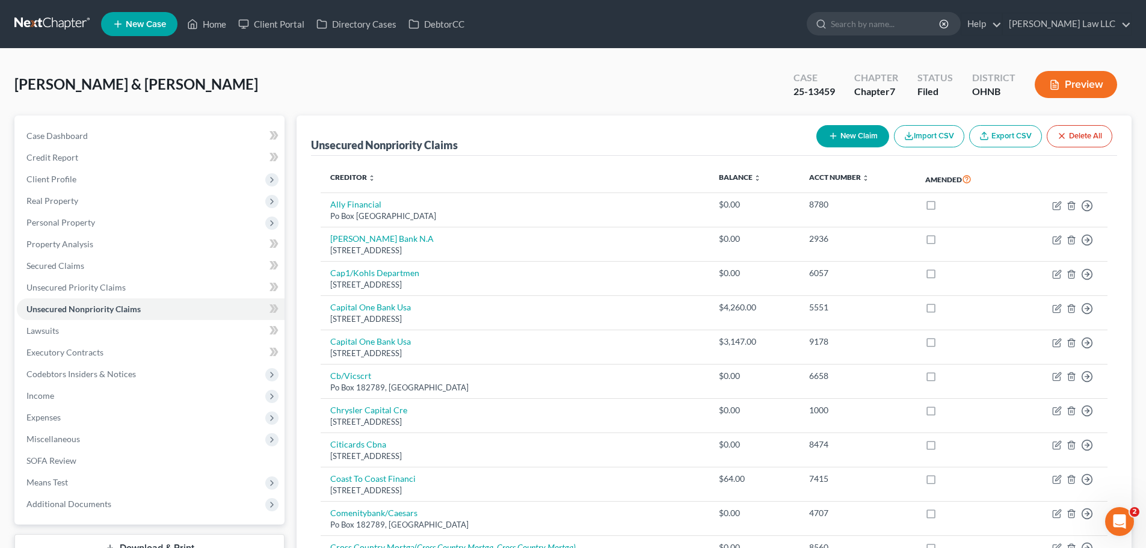
click at [848, 131] on button "New Claim" at bounding box center [852, 136] width 73 height 22
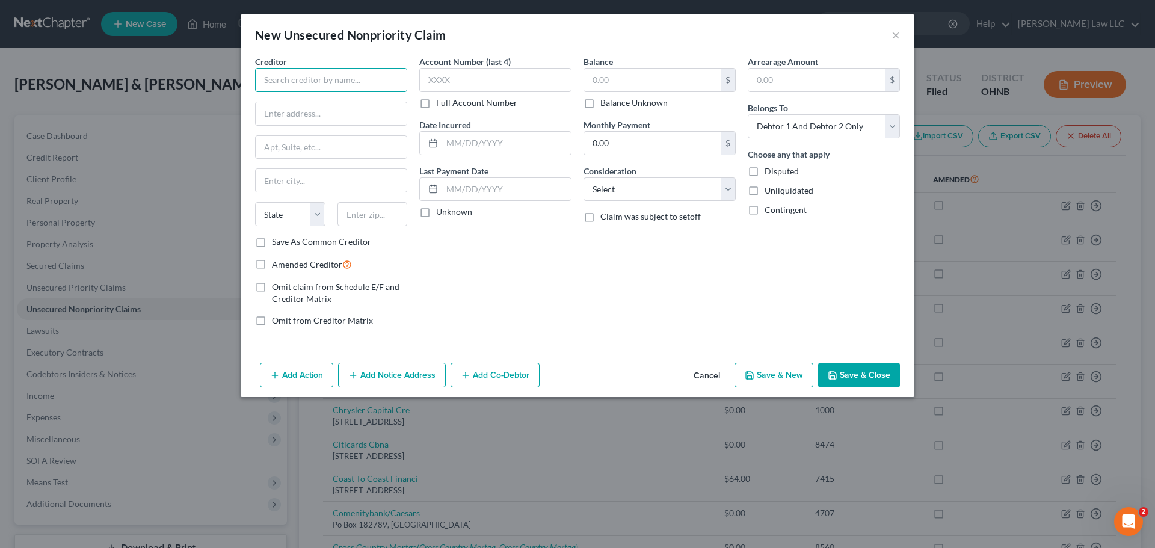
click at [287, 80] on input "text" at bounding box center [331, 80] width 152 height 24
click at [589, 294] on div "Balance $ Balance Unknown Balance Undetermined $ Balance Unknown Monthly Paymen…" at bounding box center [659, 195] width 164 height 281
click at [890, 375] on button "Save & Close" at bounding box center [859, 375] width 82 height 25
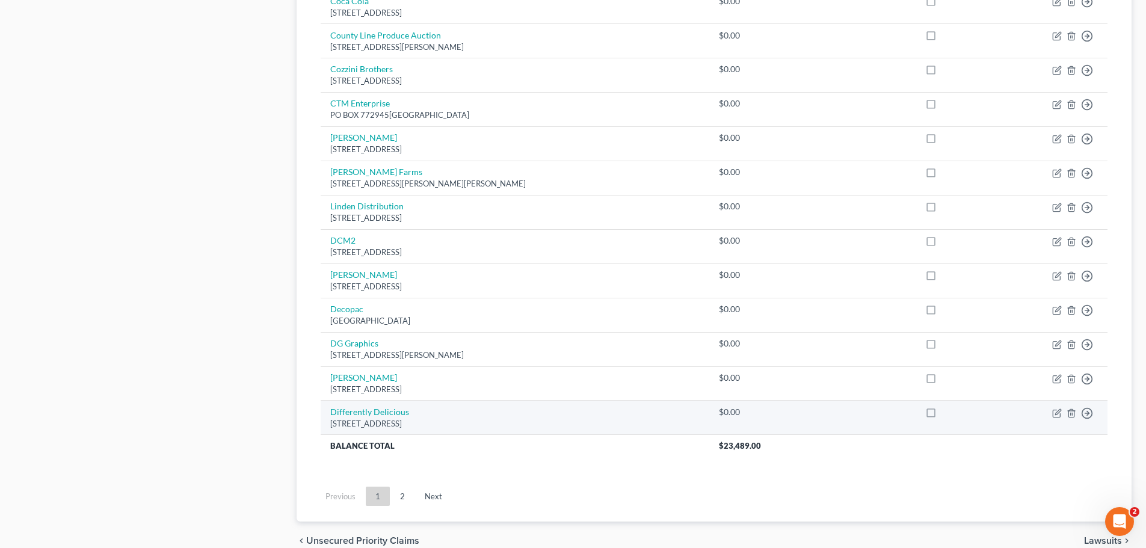
scroll to position [2043, 0]
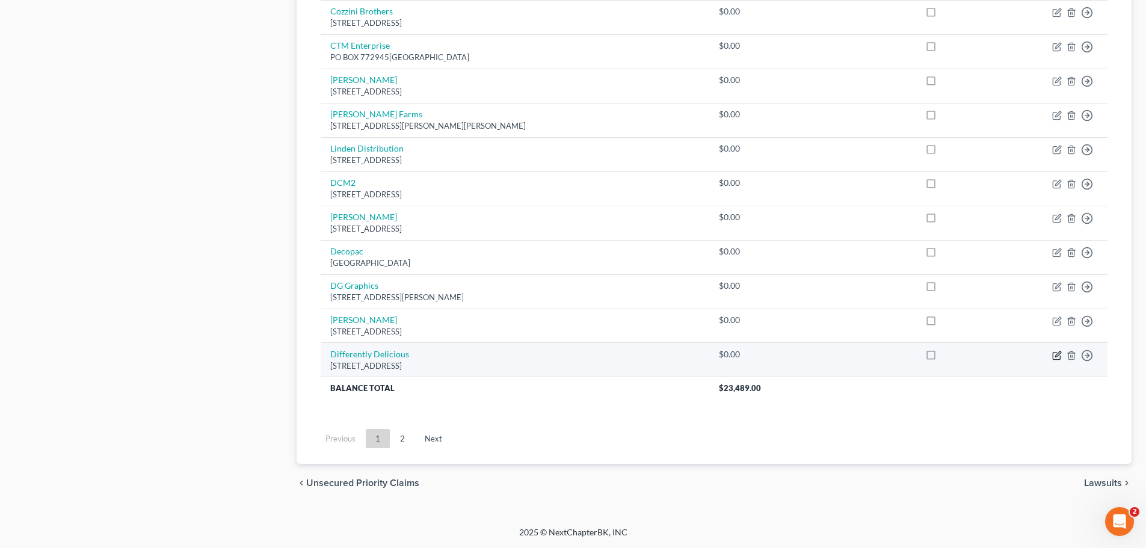
click at [1056, 353] on icon "button" at bounding box center [1057, 356] width 10 height 10
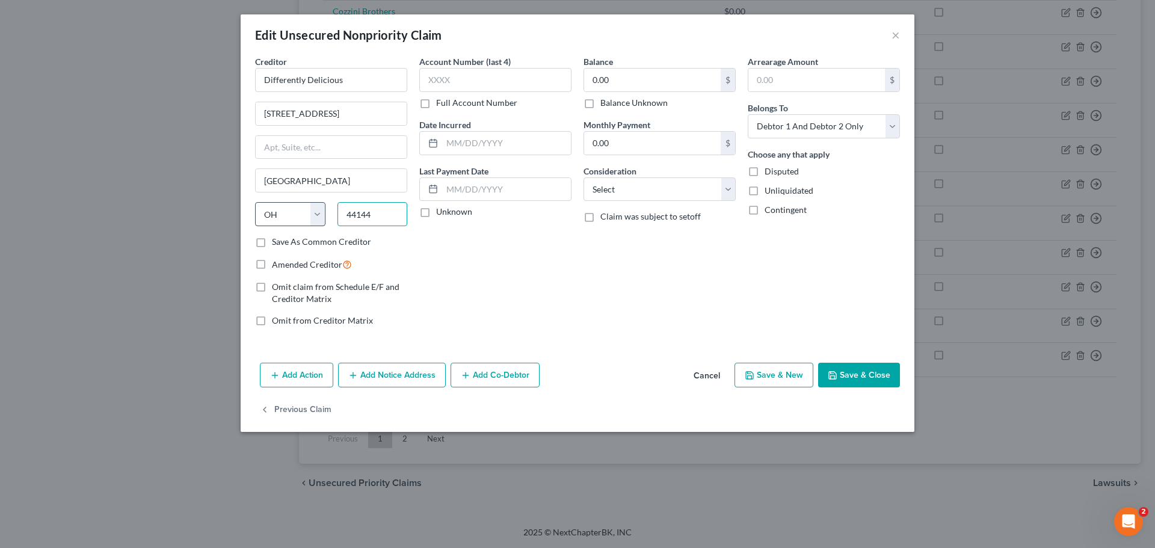
drag, startPoint x: 380, startPoint y: 215, endPoint x: 304, endPoint y: 209, distance: 76.7
click at [304, 209] on div "State [US_STATE] AK AR AZ CA CO CT DE DC [GEOGRAPHIC_DATA] [GEOGRAPHIC_DATA] GU…" at bounding box center [331, 219] width 164 height 34
click at [864, 375] on button "Save & Close" at bounding box center [859, 375] width 82 height 25
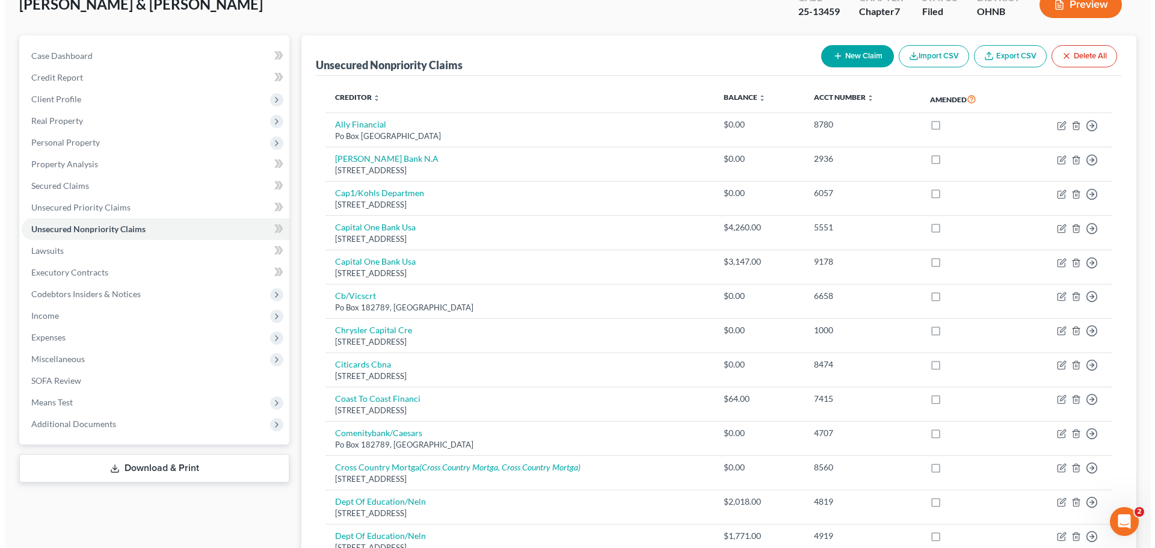
scroll to position [0, 0]
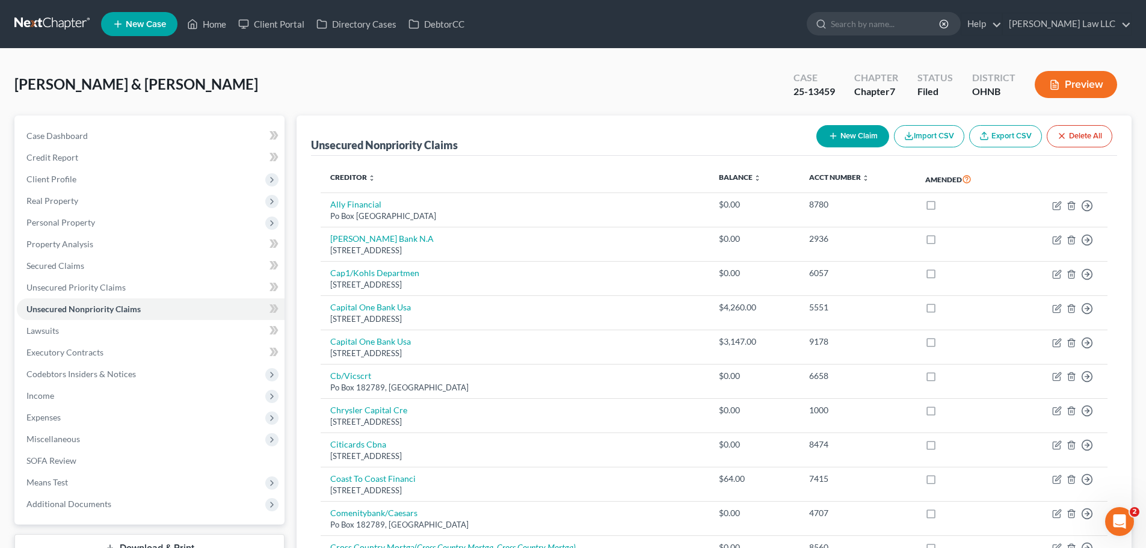
click at [864, 139] on button "New Claim" at bounding box center [852, 136] width 73 height 22
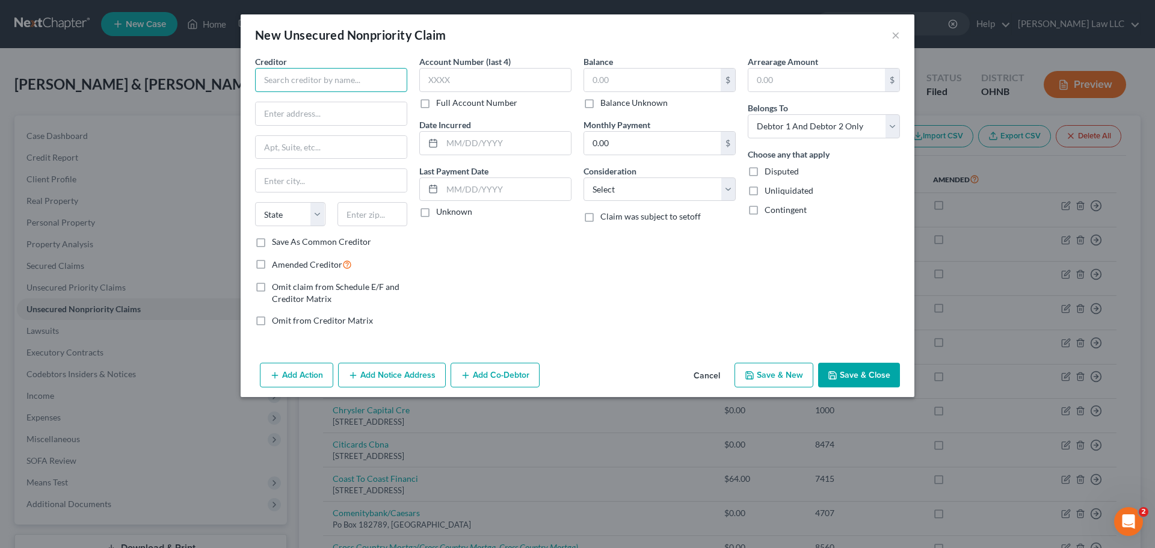
click at [351, 84] on input "text" at bounding box center [331, 80] width 152 height 24
paste input "The [PERSON_NAME] Memorial Foundation"
click at [325, 115] on input "text" at bounding box center [331, 113] width 151 height 23
paste input "[STREET_ADDRESS]"
click at [382, 212] on input "text" at bounding box center [372, 214] width 70 height 24
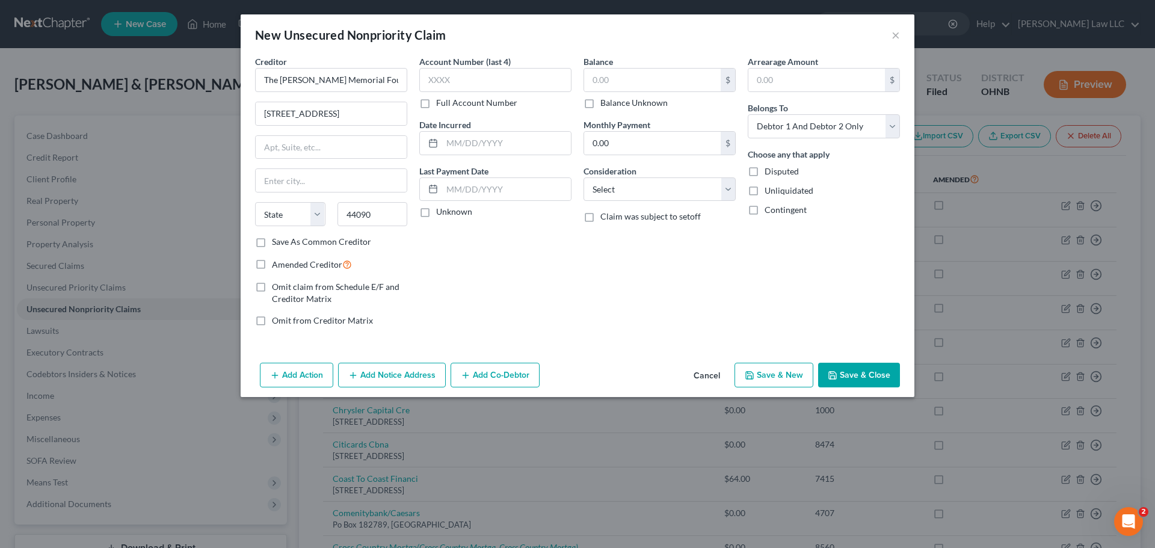
click at [619, 271] on div "Balance $ Balance Unknown Balance Undetermined $ Balance Unknown Monthly Paymen…" at bounding box center [659, 195] width 164 height 281
click at [860, 377] on button "Save & Close" at bounding box center [859, 375] width 82 height 25
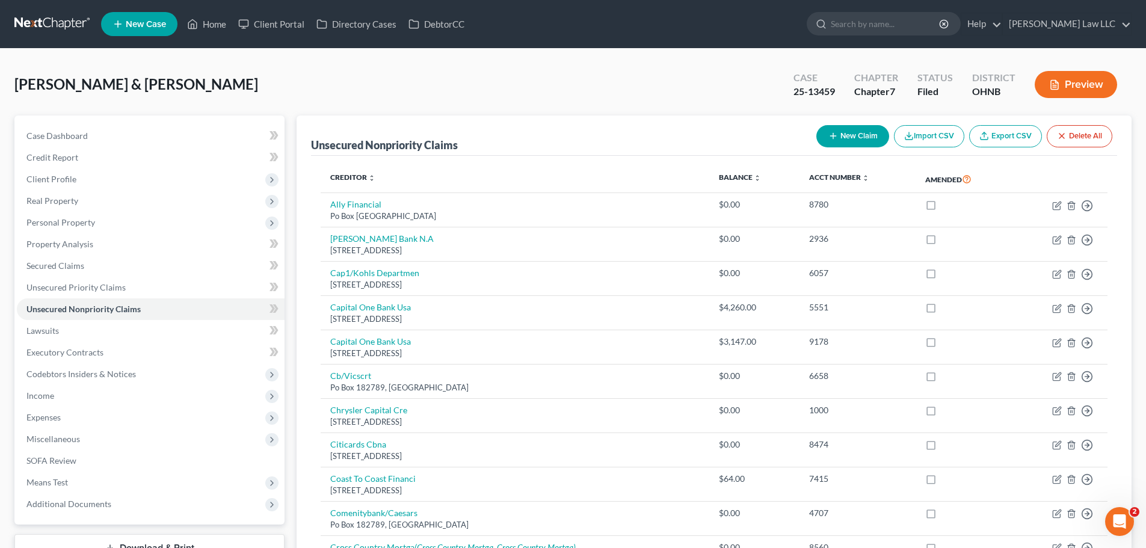
click at [861, 131] on button "New Claim" at bounding box center [852, 136] width 73 height 22
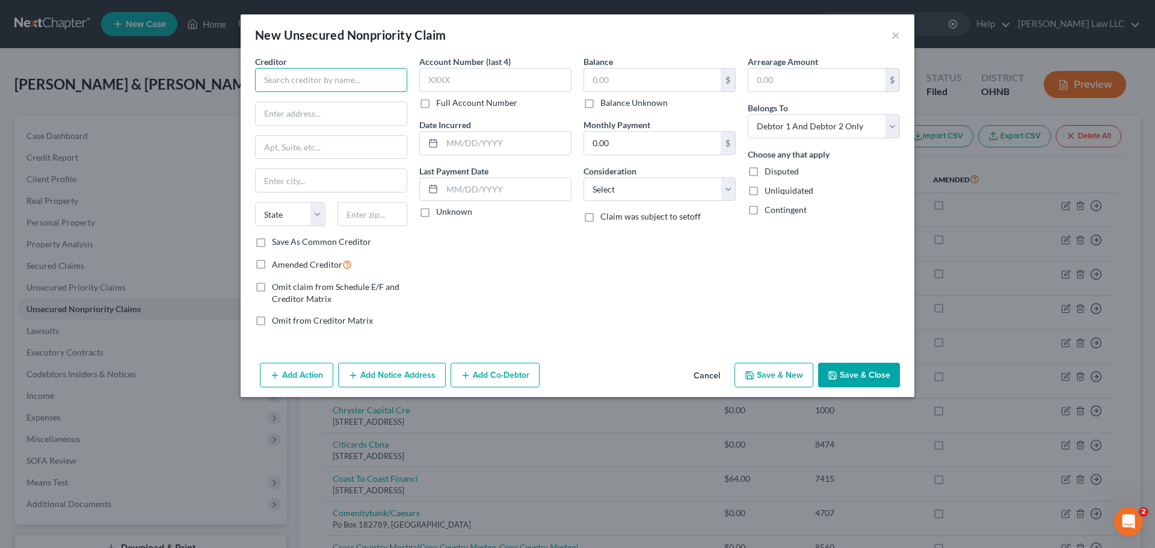
click at [320, 78] on input "text" at bounding box center [331, 80] width 152 height 24
click at [366, 109] on input "[GEOGRAPHIC_DATA]" at bounding box center [331, 113] width 151 height 23
drag, startPoint x: 380, startPoint y: 204, endPoint x: 374, endPoint y: 214, distance: 11.0
click at [380, 204] on input "text" at bounding box center [372, 214] width 70 height 24
drag, startPoint x: 312, startPoint y: 195, endPoint x: 309, endPoint y: 180, distance: 14.6
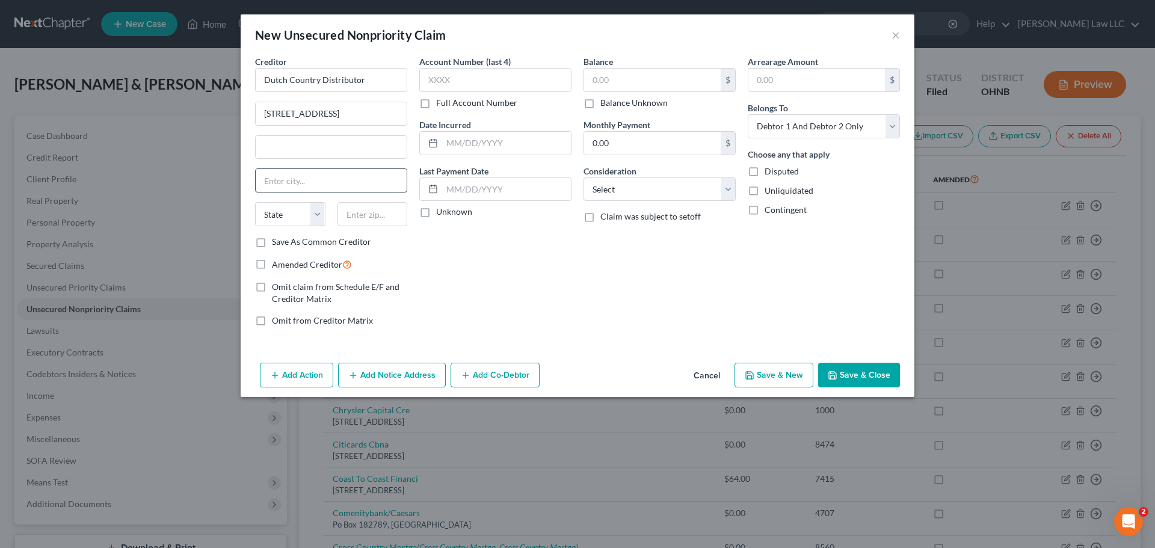
click at [312, 195] on div "Creditor * Dutch Country Distributor 1073 County Rd 1 State [US_STATE] AK AR AZ…" at bounding box center [331, 145] width 152 height 180
click at [309, 180] on input "text" at bounding box center [331, 180] width 151 height 23
click at [315, 177] on input "text" at bounding box center [331, 180] width 151 height 23
click at [263, 216] on select "State [US_STATE] AK AR AZ CA CO CT DE DC [GEOGRAPHIC_DATA] [GEOGRAPHIC_DATA] GU…" at bounding box center [290, 214] width 70 height 24
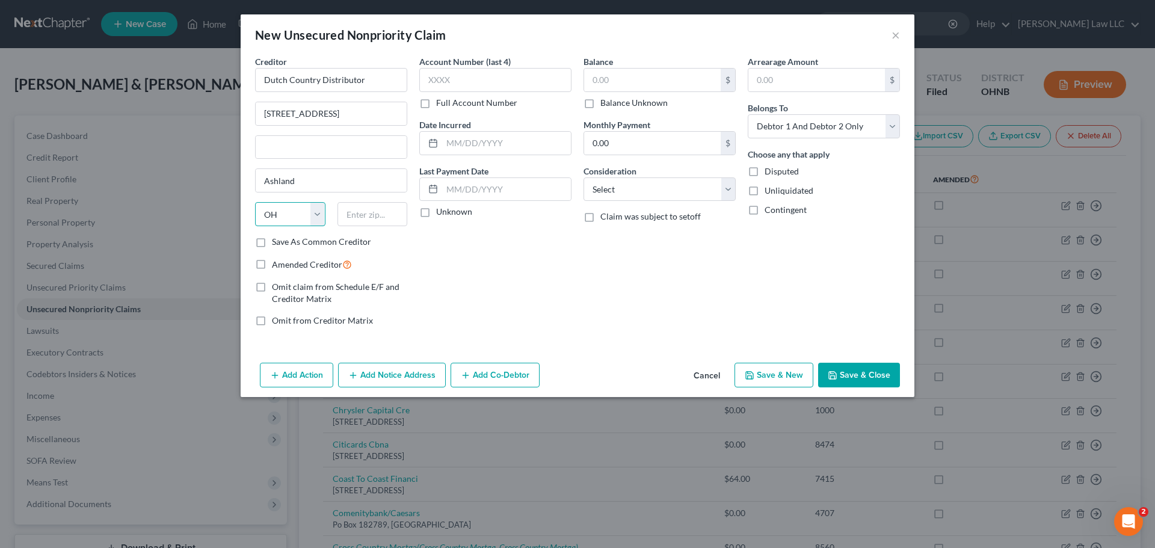
click at [255, 202] on select "State [US_STATE] AK AR AZ CA CO CT DE DC [GEOGRAPHIC_DATA] [GEOGRAPHIC_DATA] GU…" at bounding box center [290, 214] width 70 height 24
click at [457, 244] on div "Account Number (last 4) Full Account Number Date Incurred Last Payment Date Unk…" at bounding box center [495, 195] width 164 height 281
click at [355, 212] on input "text" at bounding box center [372, 214] width 70 height 24
drag, startPoint x: 633, startPoint y: 271, endPoint x: 759, endPoint y: 308, distance: 131.5
click at [633, 271] on div "Balance $ Balance Unknown Balance Undetermined $ Balance Unknown Monthly Paymen…" at bounding box center [659, 195] width 164 height 281
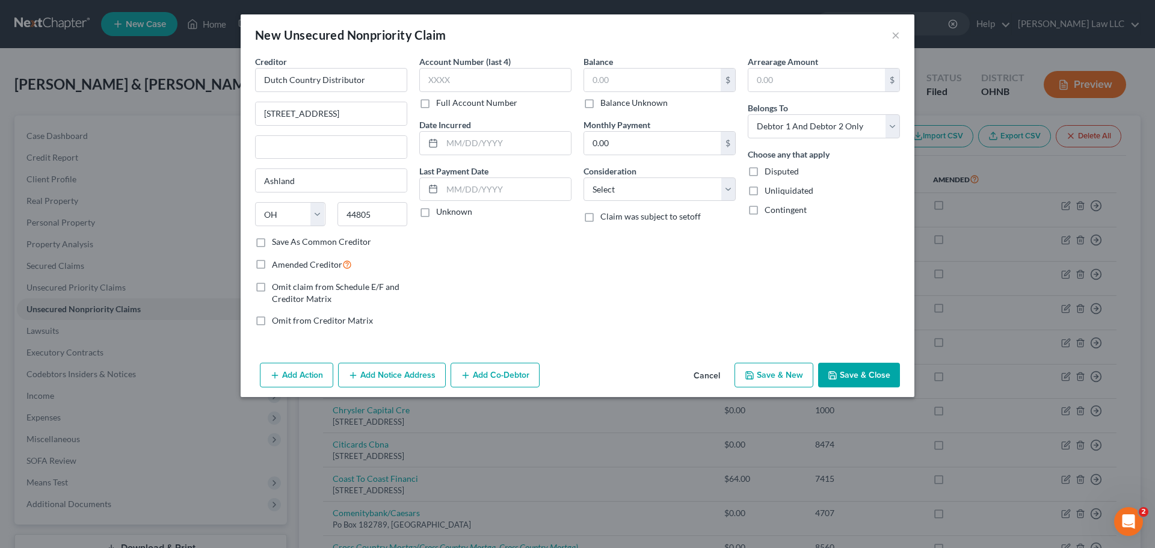
click at [841, 372] on button "Save & Close" at bounding box center [859, 375] width 82 height 25
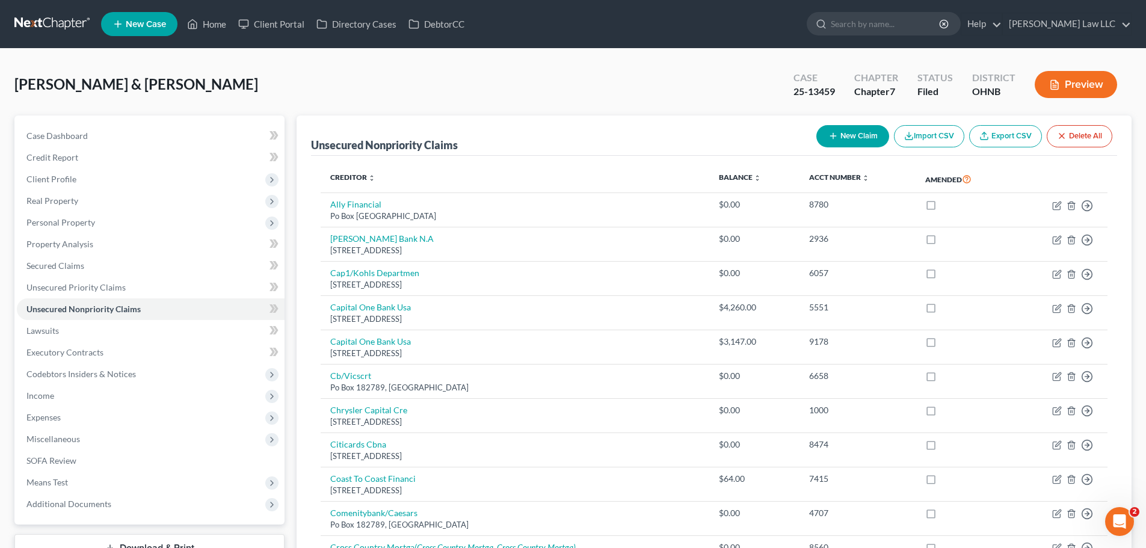
click at [836, 121] on div "New Claim Import CSV Export CSV Delete All" at bounding box center [964, 136] width 306 height 32
click at [835, 135] on icon "button" at bounding box center [833, 136] width 10 height 10
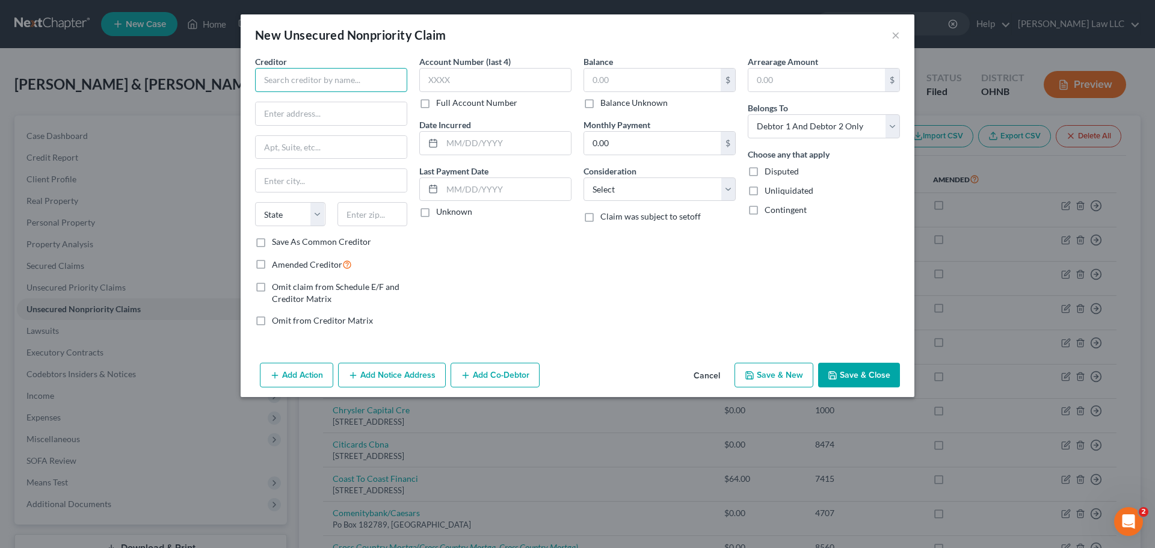
click at [306, 89] on input "text" at bounding box center [331, 80] width 152 height 24
click at [838, 375] on button "Save & Close" at bounding box center [859, 375] width 82 height 25
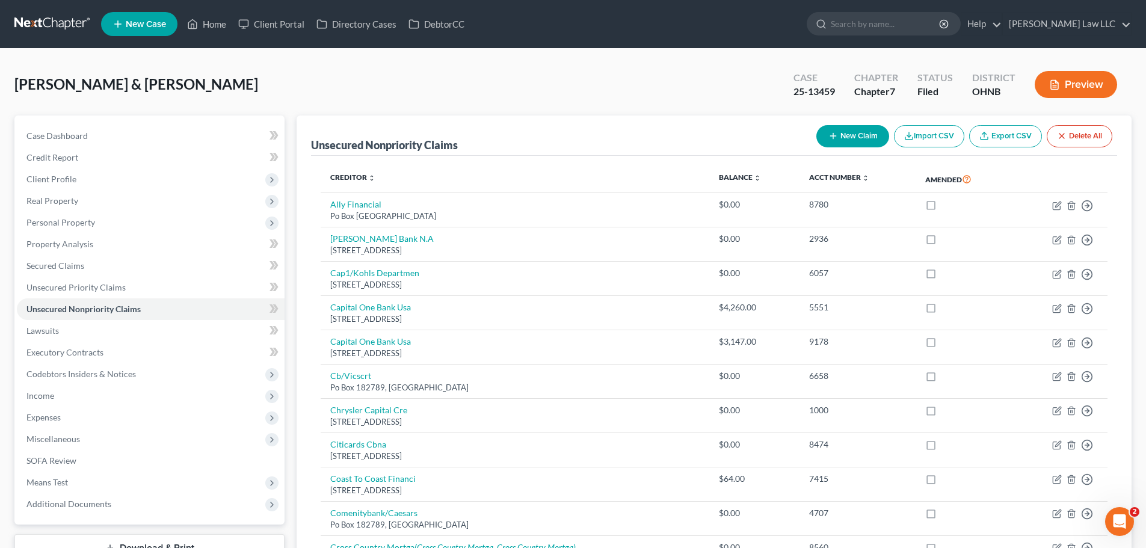
click at [851, 133] on button "New Claim" at bounding box center [852, 136] width 73 height 22
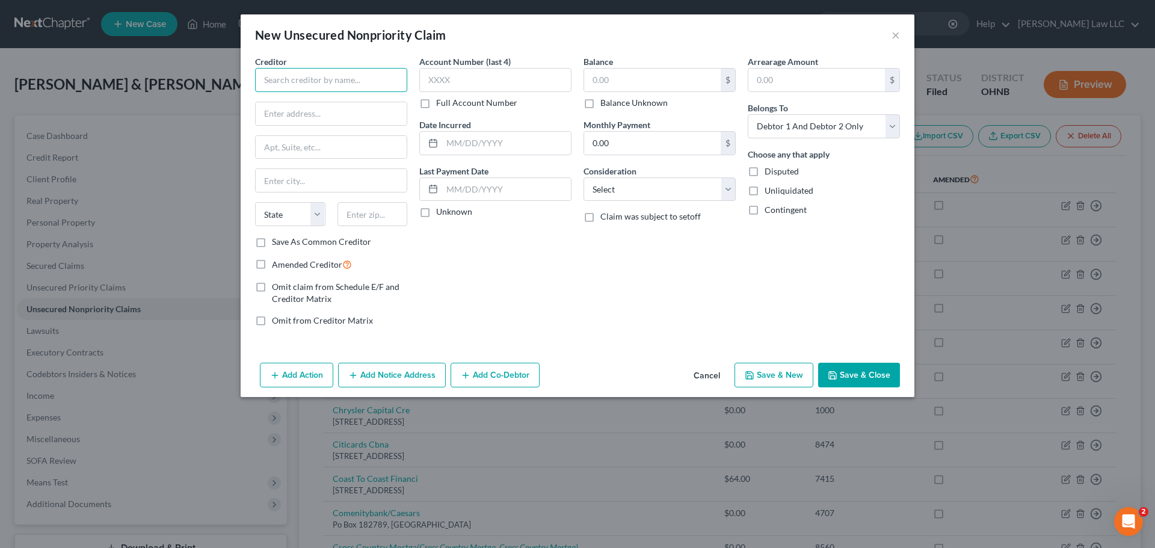
click at [305, 81] on input "text" at bounding box center [331, 80] width 152 height 24
drag, startPoint x: 620, startPoint y: 285, endPoint x: 789, endPoint y: 321, distance: 173.3
click at [620, 285] on div "Balance $ Balance Unknown Balance Undetermined $ Balance Unknown Monthly Paymen…" at bounding box center [659, 195] width 164 height 281
click at [867, 369] on button "Save & Close" at bounding box center [859, 375] width 82 height 25
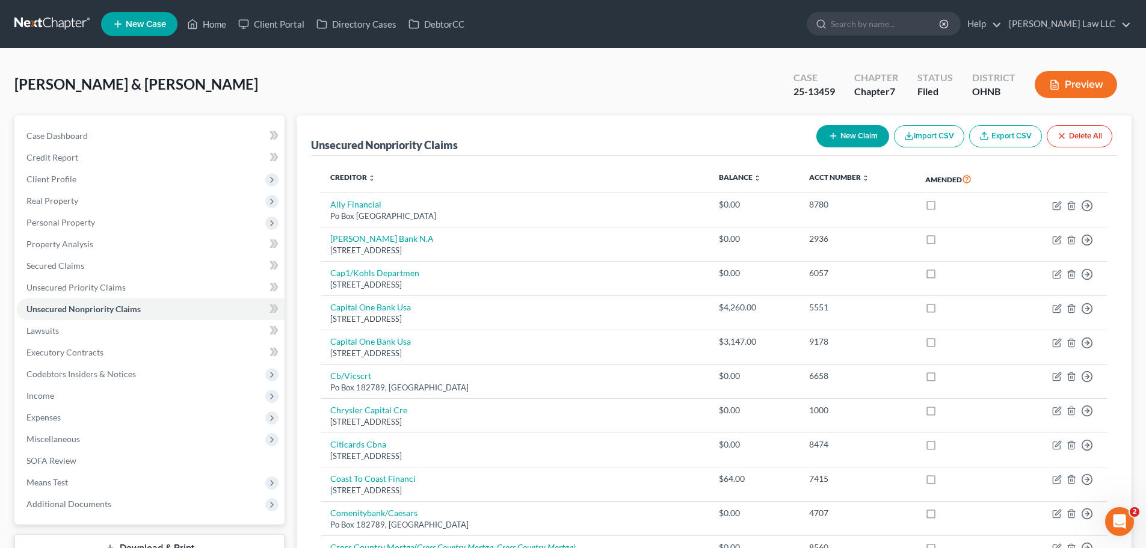
click at [840, 141] on button "New Claim" at bounding box center [852, 136] width 73 height 22
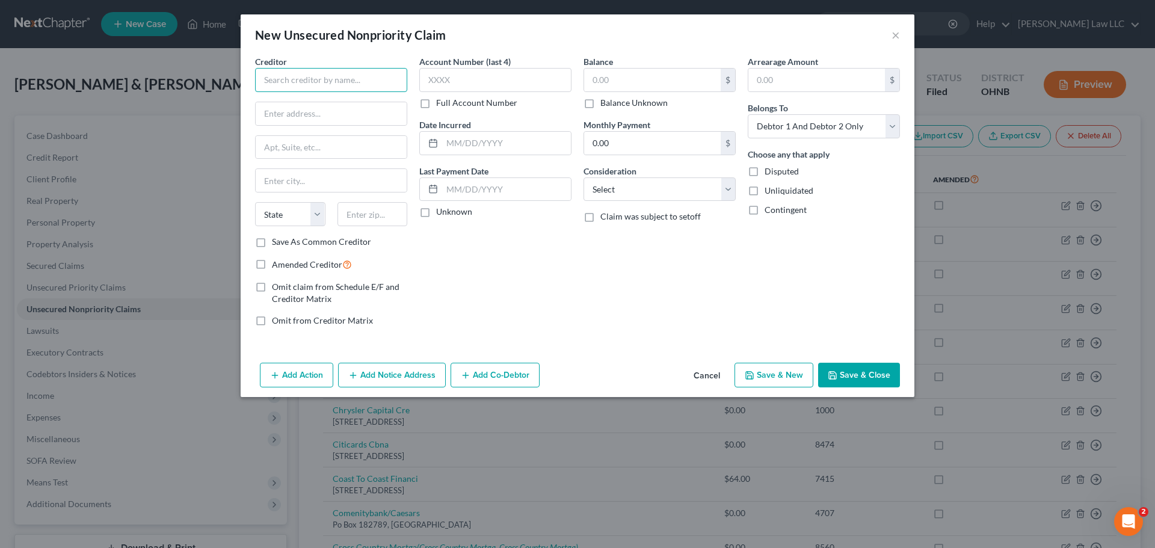
click at [292, 81] on input "text" at bounding box center [331, 80] width 152 height 24
click at [336, 111] on input "text" at bounding box center [331, 113] width 151 height 23
click at [866, 363] on button "Save & Close" at bounding box center [859, 375] width 82 height 25
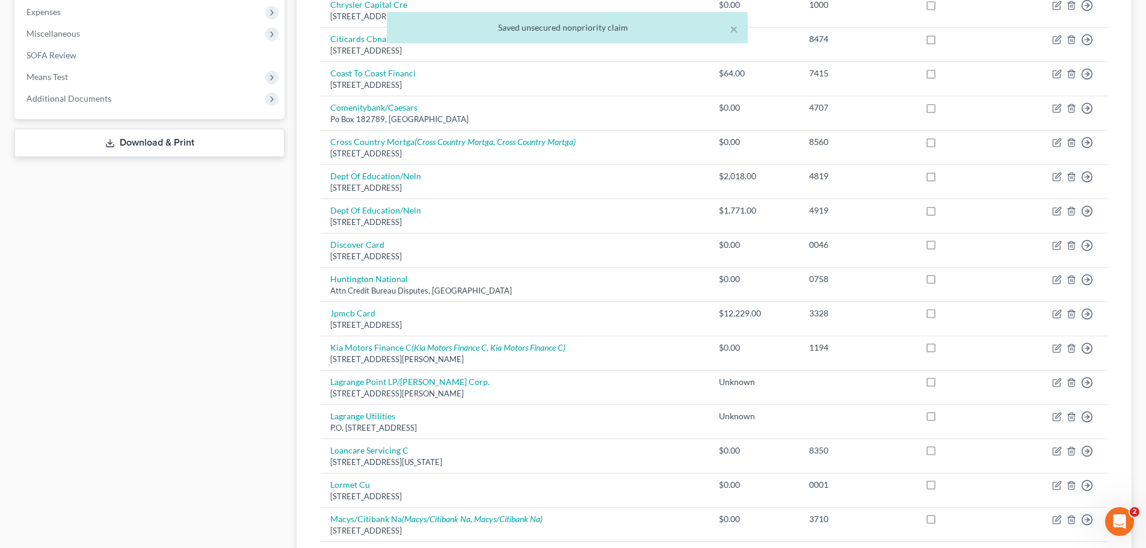
scroll to position [49, 0]
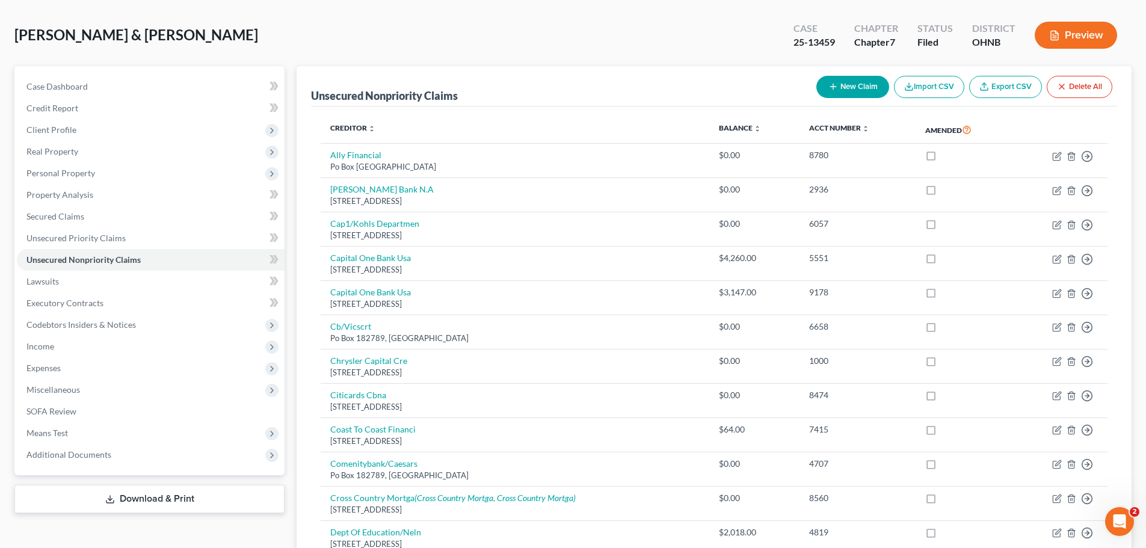
click at [850, 90] on button "New Claim" at bounding box center [852, 87] width 73 height 22
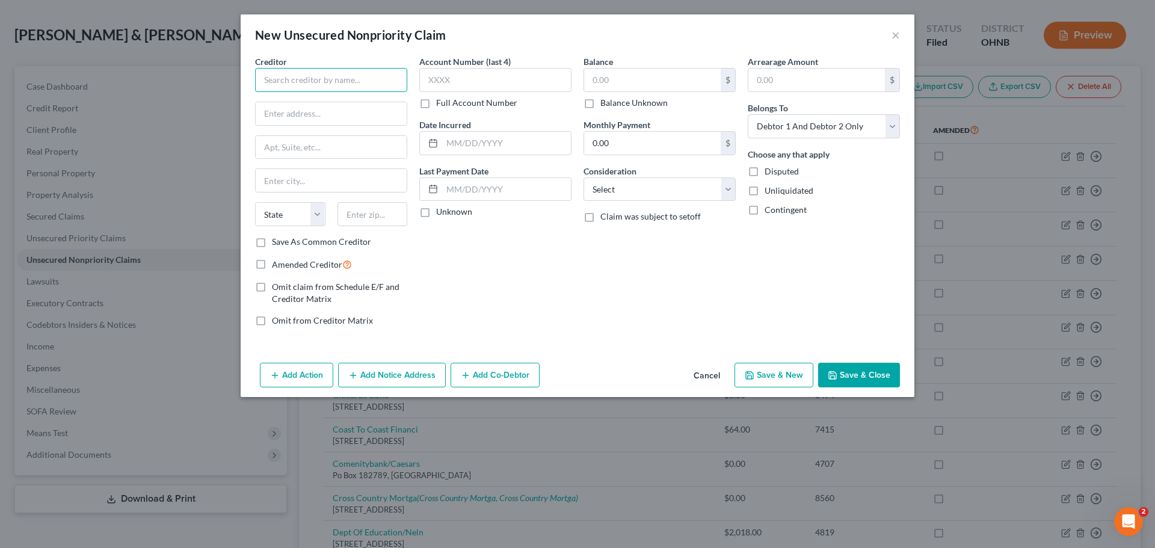
click at [371, 78] on input "text" at bounding box center [331, 80] width 152 height 24
click at [328, 170] on input "text" at bounding box center [331, 180] width 151 height 23
click at [532, 273] on div "Account Number (last 4) Full Account Number Date Incurred Last Payment Date Unk…" at bounding box center [495, 195] width 164 height 281
click at [297, 184] on input "Ch" at bounding box center [331, 180] width 151 height 23
click at [399, 212] on input "text" at bounding box center [372, 214] width 70 height 24
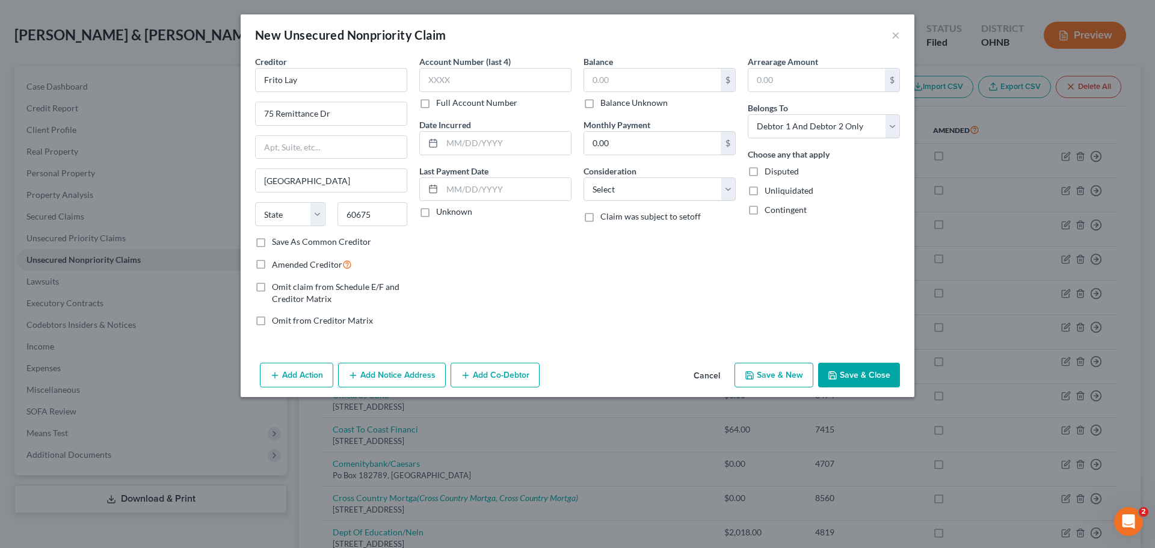
click at [675, 292] on div "Balance $ Balance Unknown Balance Undetermined $ Balance Unknown Monthly Paymen…" at bounding box center [659, 195] width 164 height 281
click at [856, 372] on button "Save & Close" at bounding box center [859, 375] width 82 height 25
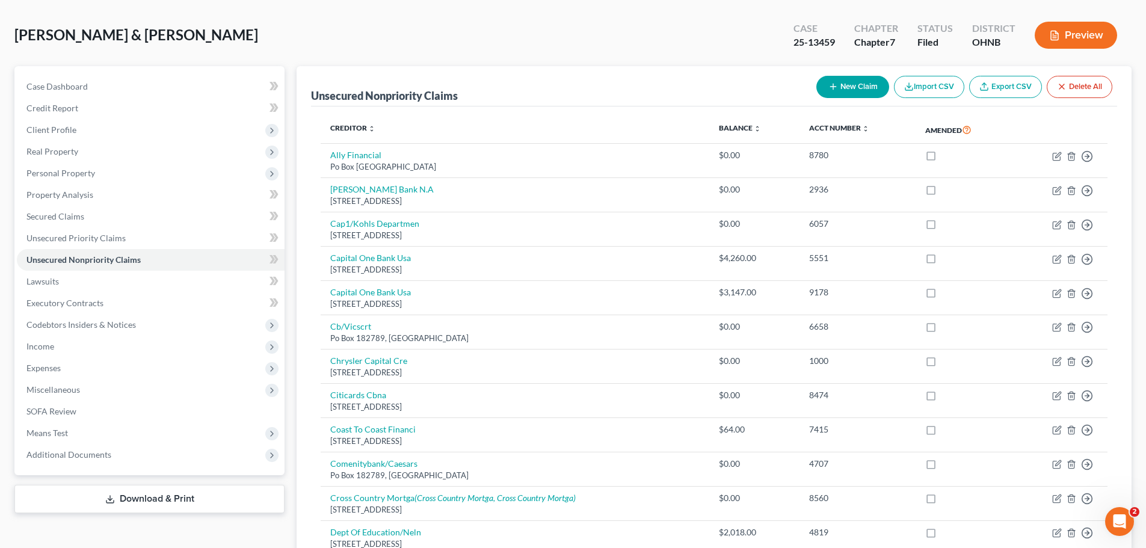
click at [838, 83] on button "New Claim" at bounding box center [852, 87] width 73 height 22
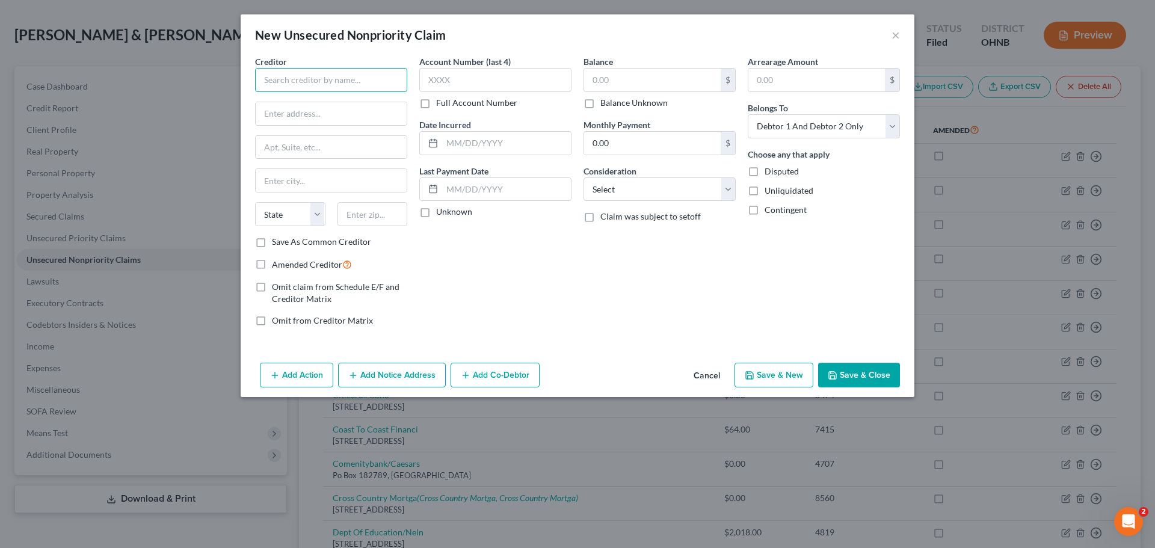
click at [337, 83] on input "text" at bounding box center [331, 80] width 152 height 24
paste input "[PERSON_NAME] & FAMILY LLC"
click at [279, 79] on input "[PERSON_NAME] & FAMILY LLC" at bounding box center [331, 80] width 152 height 24
click at [374, 115] on input "text" at bounding box center [331, 113] width 151 height 23
paste input "[STREET_ADDRESS]"
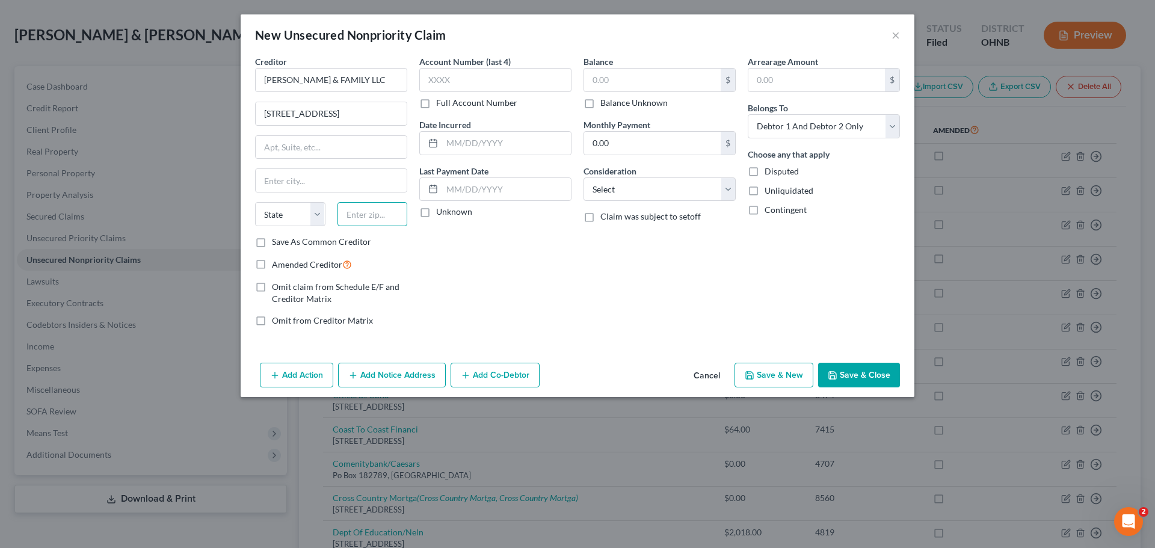
click at [393, 216] on input "text" at bounding box center [372, 214] width 70 height 24
click at [671, 297] on div "Balance $ Balance Unknown Balance Undetermined $ Balance Unknown Monthly Paymen…" at bounding box center [659, 195] width 164 height 281
click at [840, 369] on button "Save & Close" at bounding box center [859, 375] width 82 height 25
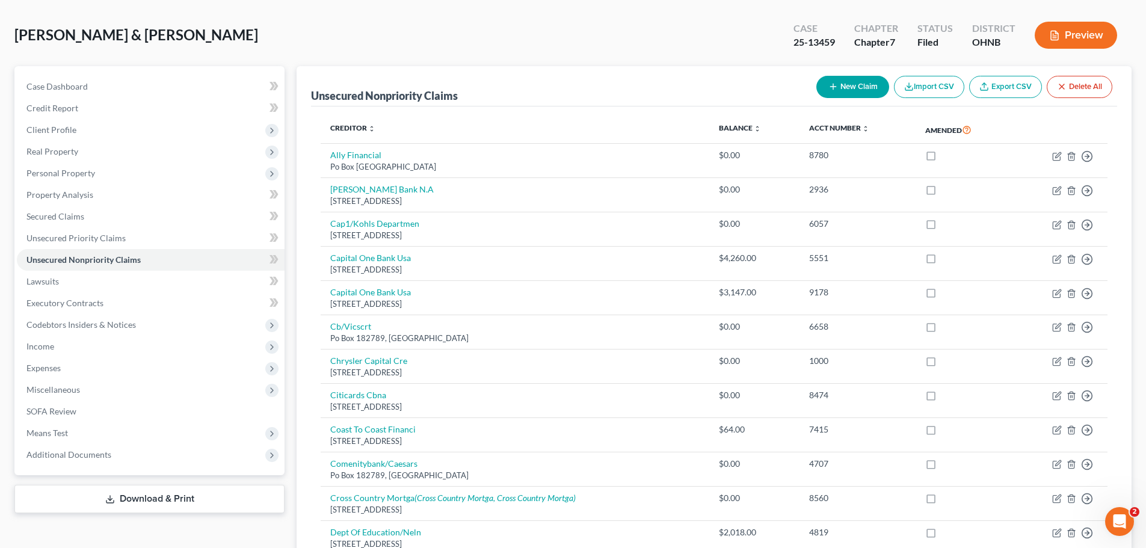
click at [823, 78] on button "New Claim" at bounding box center [852, 87] width 73 height 22
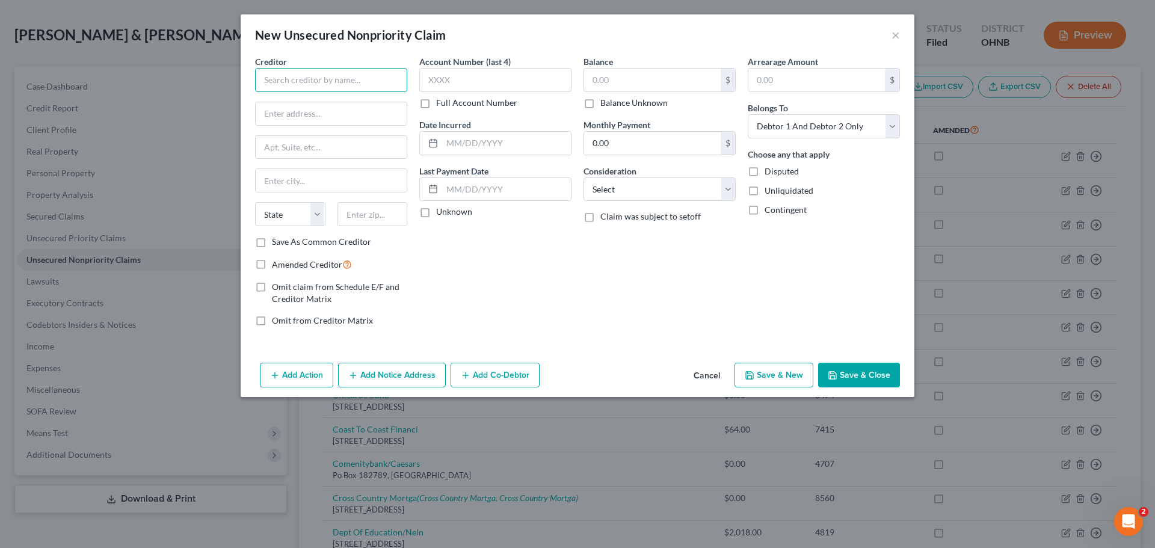
click at [312, 81] on input "text" at bounding box center [331, 80] width 152 height 24
click at [870, 372] on button "Save & Close" at bounding box center [859, 375] width 82 height 25
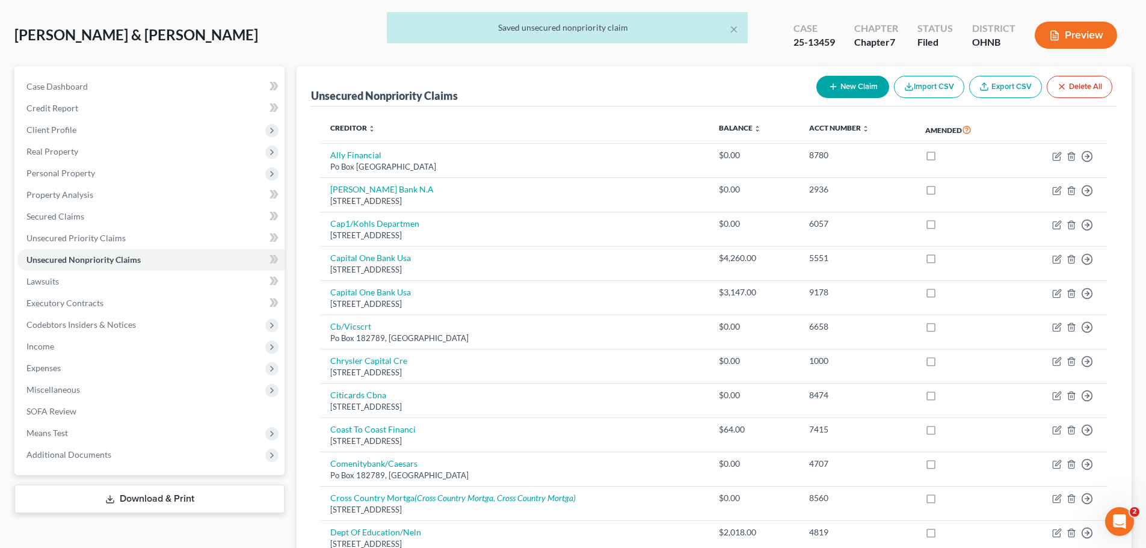
click at [849, 76] on button "New Claim" at bounding box center [852, 87] width 73 height 22
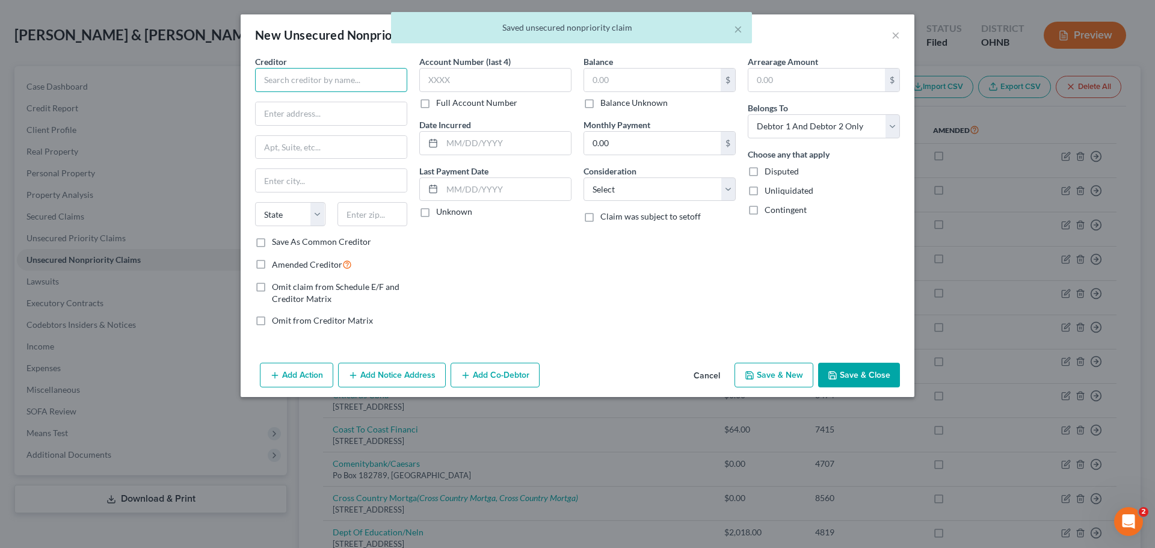
click at [378, 82] on input "text" at bounding box center [331, 80] width 152 height 24
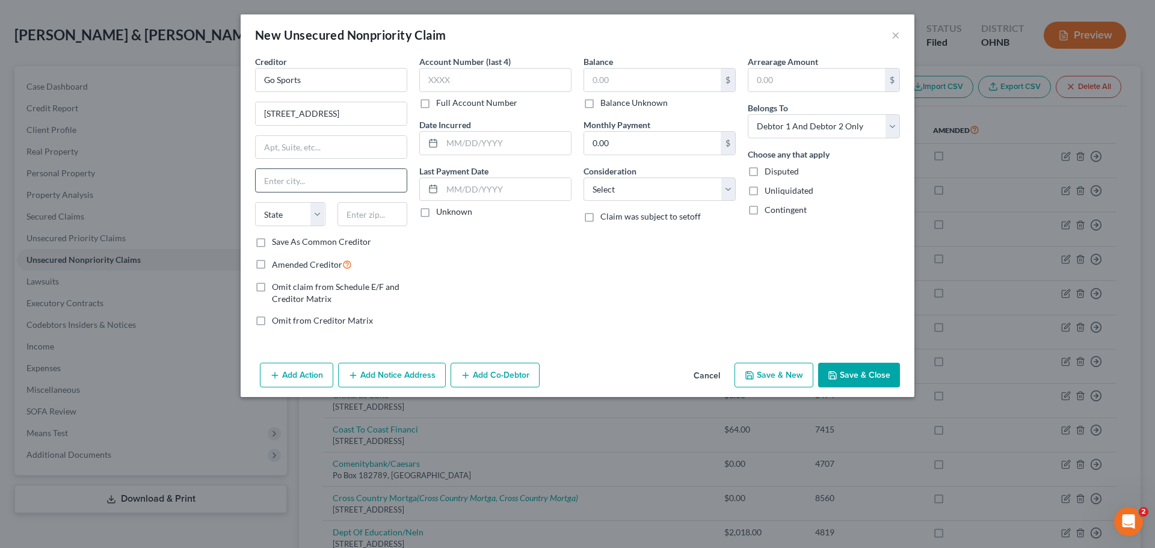
click at [331, 189] on input "text" at bounding box center [331, 180] width 151 height 23
click at [654, 314] on div "Balance $ Balance Unknown Balance Undetermined $ Balance Unknown Monthly Paymen…" at bounding box center [659, 195] width 164 height 281
click at [850, 372] on button "Save & Close" at bounding box center [859, 375] width 82 height 25
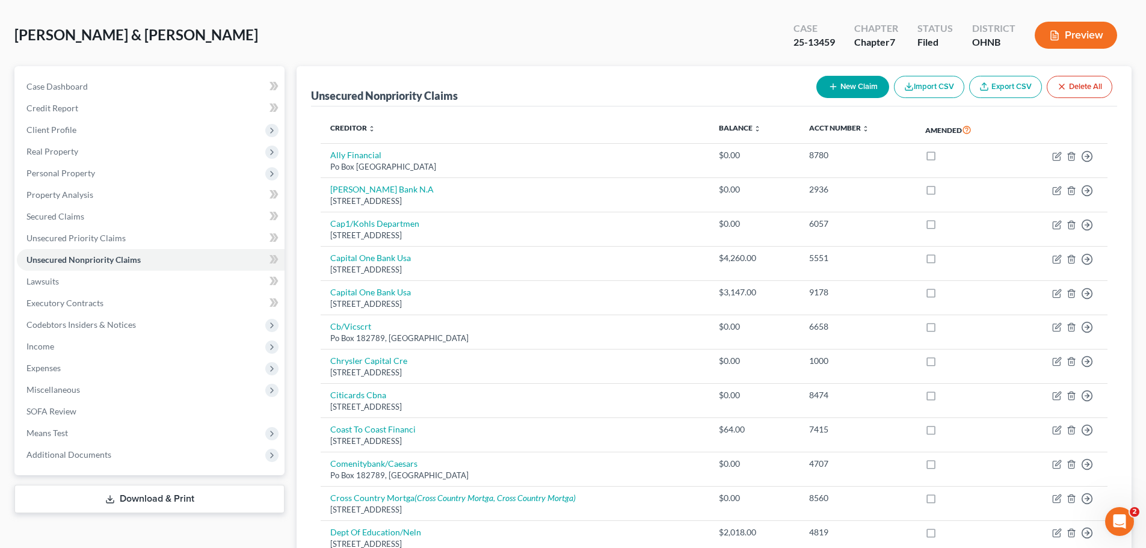
click at [865, 84] on button "New Claim" at bounding box center [852, 87] width 73 height 22
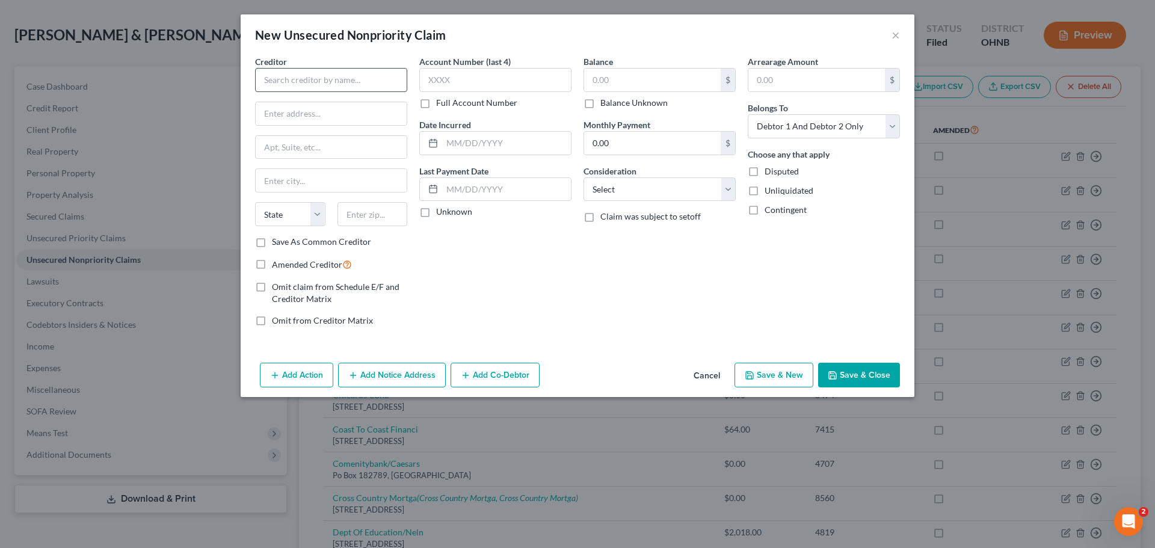
drag, startPoint x: 304, startPoint y: 94, endPoint x: 303, endPoint y: 79, distance: 15.6
click at [304, 94] on div "Creditor * State [US_STATE] AK AR AZ CA CO [GEOGRAPHIC_DATA] DE DC [GEOGRAPHIC_…" at bounding box center [331, 145] width 152 height 180
click at [303, 79] on input "text" at bounding box center [331, 80] width 152 height 24
click at [346, 82] on input "Green Garden Products" at bounding box center [331, 80] width 152 height 24
click at [361, 80] on input "Green Garden Products" at bounding box center [331, 80] width 152 height 24
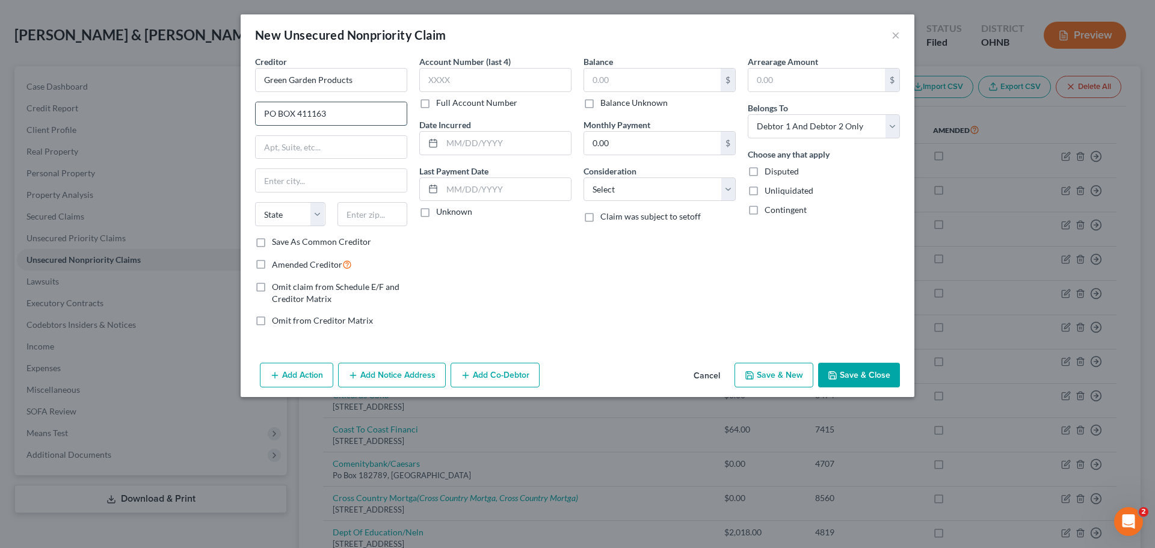
click at [350, 118] on input "PO BOX 411163" at bounding box center [331, 113] width 151 height 23
click at [333, 185] on input "text" at bounding box center [331, 180] width 151 height 23
click at [257, 220] on select "State [US_STATE] AK AR AZ CA CO CT DE DC [GEOGRAPHIC_DATA] [GEOGRAPHIC_DATA] GU…" at bounding box center [290, 214] width 70 height 24
click at [255, 202] on select "State [US_STATE] AK AR AZ CA CO CT DE DC [GEOGRAPHIC_DATA] [GEOGRAPHIC_DATA] GU…" at bounding box center [290, 214] width 70 height 24
click at [372, 218] on input "text" at bounding box center [372, 214] width 70 height 24
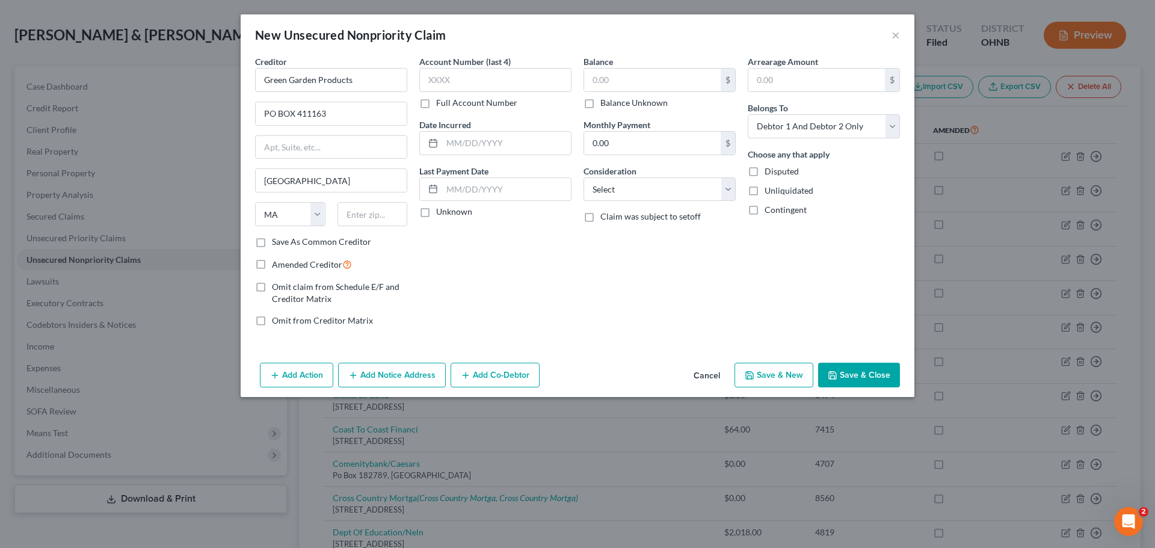
click at [541, 307] on div "Account Number (last 4) Full Account Number Date Incurred Last Payment Date Unk…" at bounding box center [495, 195] width 164 height 281
click at [373, 220] on input "text" at bounding box center [372, 214] width 70 height 24
click at [559, 274] on div "Account Number (last 4) Full Account Number Date Incurred Last Payment Date Unk…" at bounding box center [495, 195] width 164 height 281
click at [859, 371] on button "Save & Close" at bounding box center [859, 375] width 82 height 25
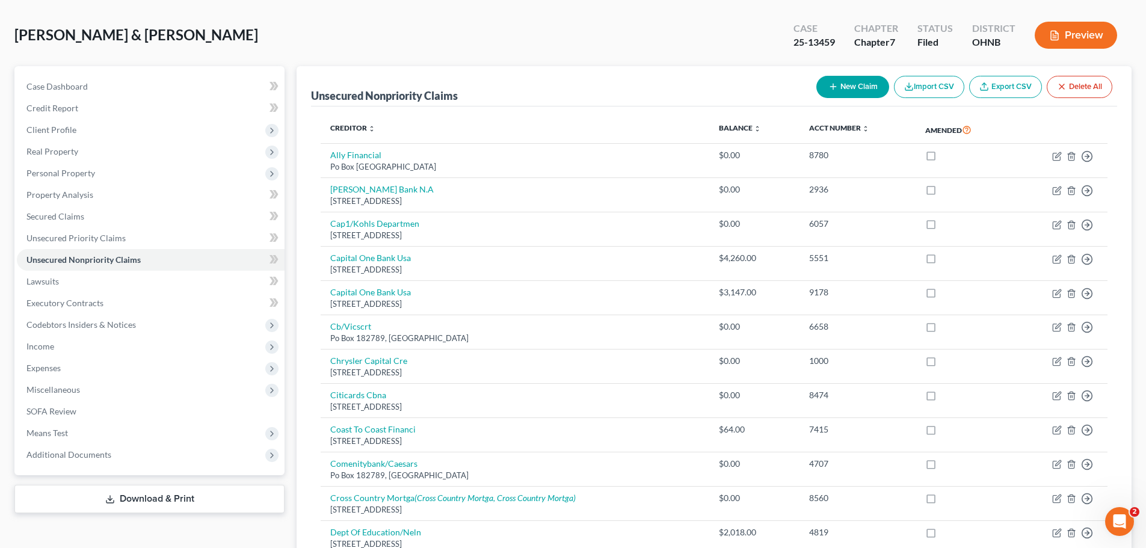
click at [849, 88] on button "New Claim" at bounding box center [852, 87] width 73 height 22
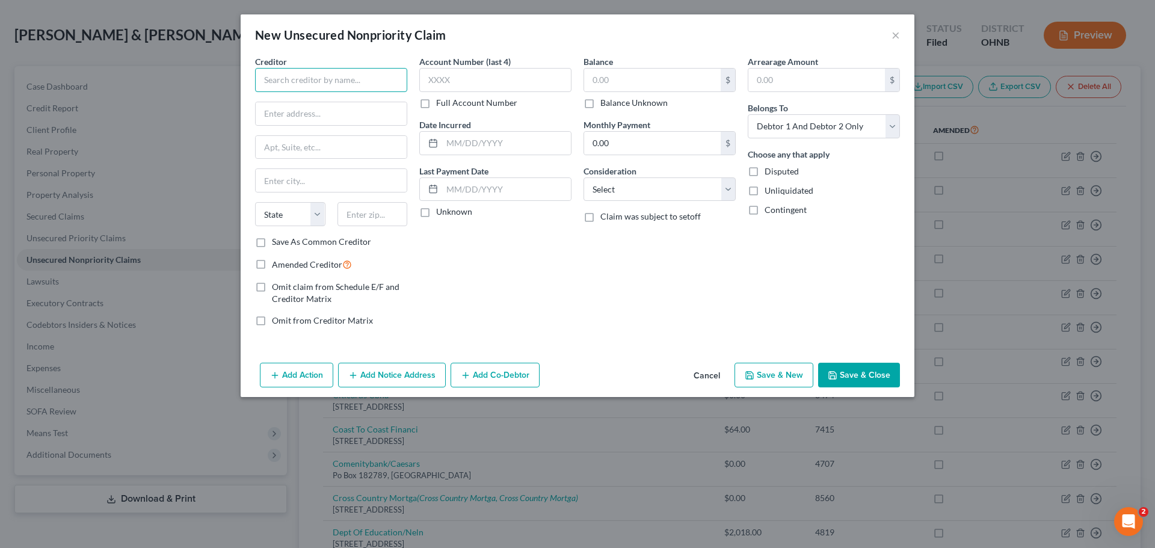
click at [320, 82] on input "text" at bounding box center [331, 80] width 152 height 24
click at [297, 214] on select "State [US_STATE] AK AR AZ CA CO CT DE DC [GEOGRAPHIC_DATA] [GEOGRAPHIC_DATA] GU…" at bounding box center [290, 214] width 70 height 24
click at [434, 247] on div "Account Number (last 4) Full Account Number Date Incurred Last Payment Date Unk…" at bounding box center [495, 195] width 164 height 281
click at [380, 224] on input "text" at bounding box center [372, 214] width 70 height 24
drag, startPoint x: 660, startPoint y: 310, endPoint x: 728, endPoint y: 143, distance: 180.3
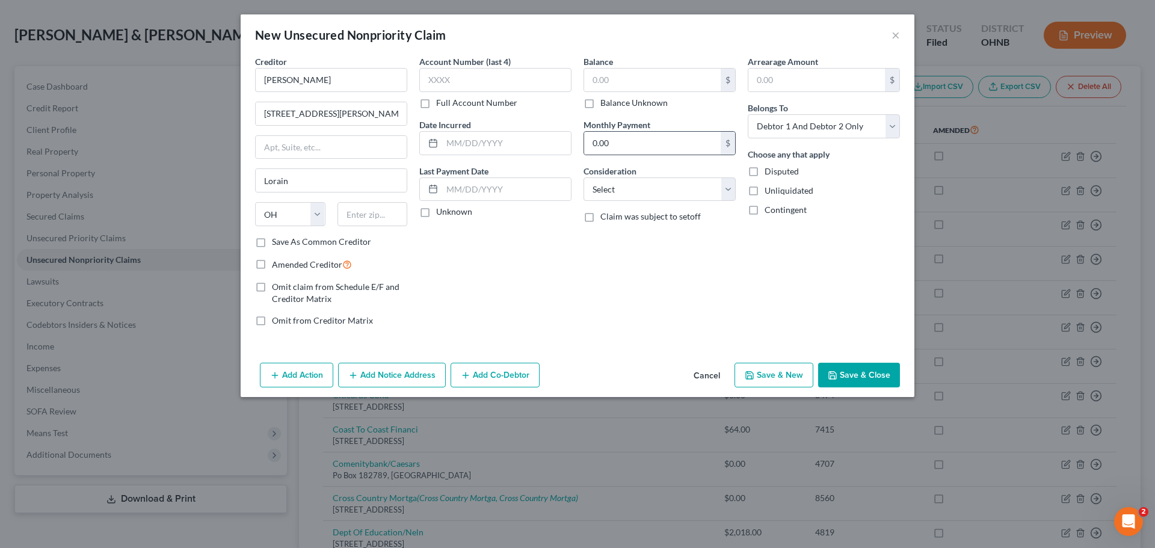
click at [660, 310] on div "Balance $ Balance Unknown Balance Undetermined $ Balance Unknown Monthly Paymen…" at bounding box center [659, 195] width 164 height 281
click at [372, 212] on input "text" at bounding box center [372, 214] width 70 height 24
click at [511, 271] on div "Account Number (last 4) Full Account Number Date Incurred Last Payment Date Unk…" at bounding box center [495, 195] width 164 height 281
click at [877, 377] on button "Save & Close" at bounding box center [859, 375] width 82 height 25
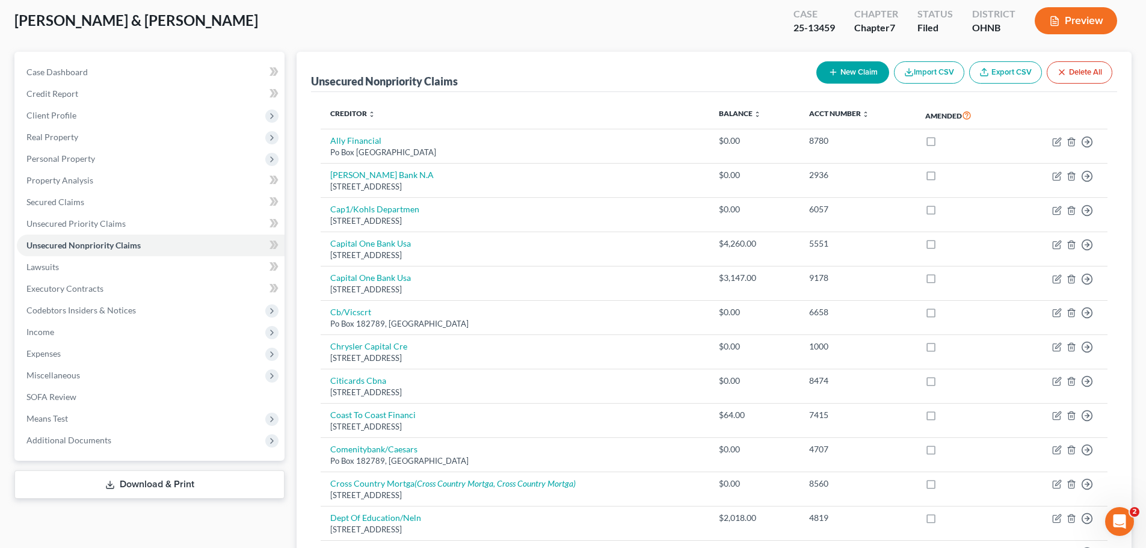
scroll to position [0, 0]
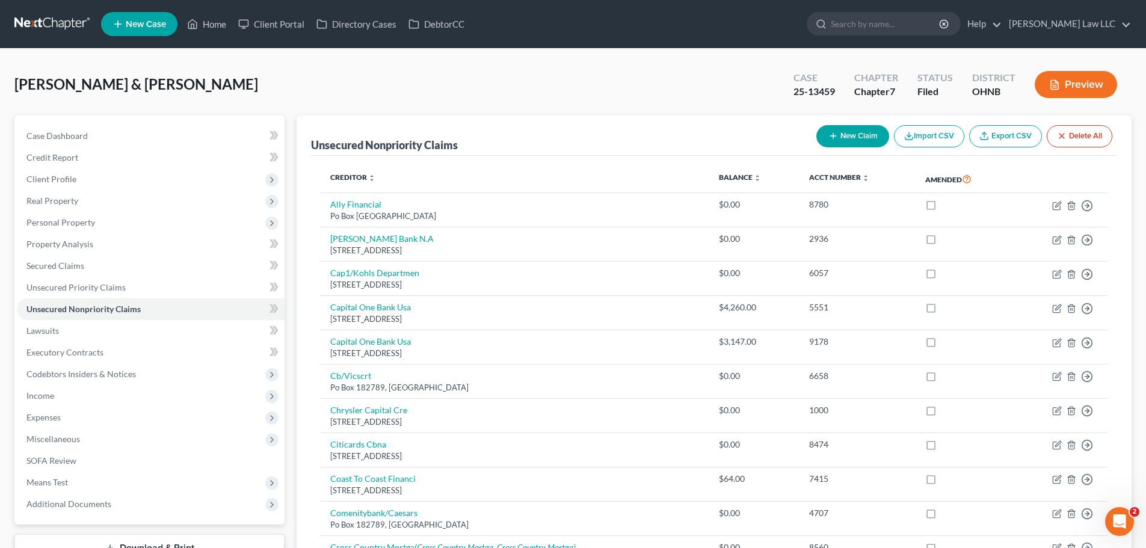
click at [849, 139] on button "New Claim" at bounding box center [852, 136] width 73 height 22
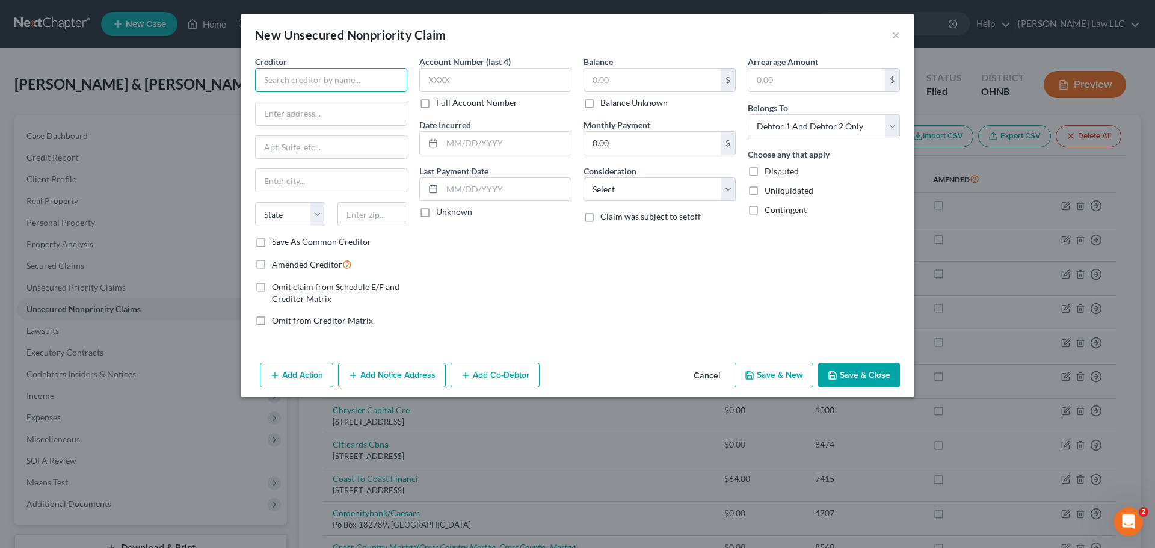
click at [343, 82] on input "text" at bounding box center [331, 80] width 152 height 24
click at [508, 285] on div "Account Number (last 4) Full Account Number Date Incurred Last Payment Date Unk…" at bounding box center [495, 195] width 164 height 281
click at [340, 186] on input "text" at bounding box center [331, 180] width 151 height 23
click at [527, 260] on div "Account Number (last 4) Full Account Number Date Incurred Last Payment Date Unk…" at bounding box center [495, 195] width 164 height 281
click at [883, 383] on button "Save & Close" at bounding box center [859, 375] width 82 height 25
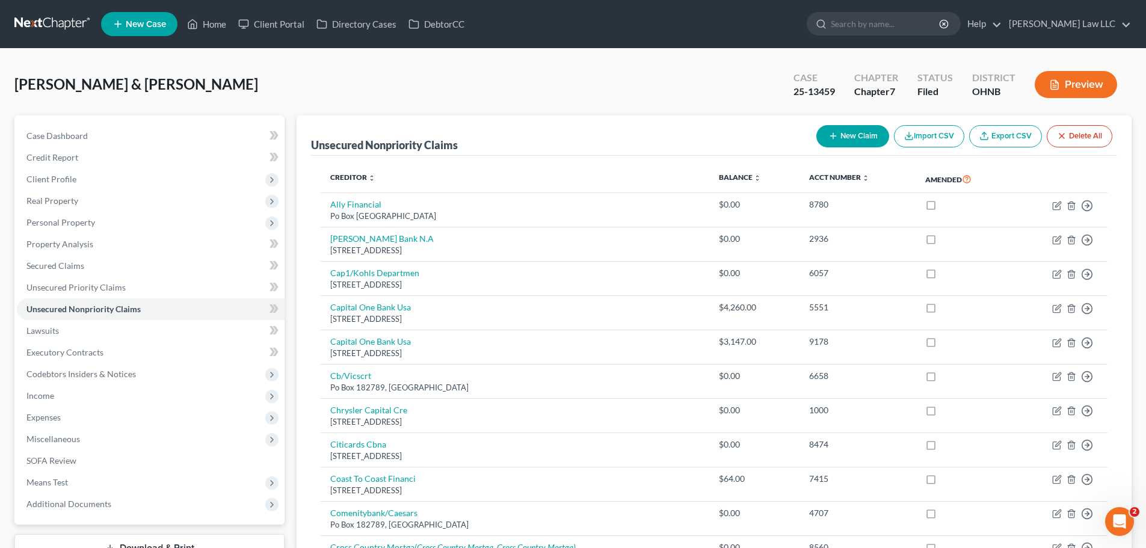
click at [840, 127] on button "New Claim" at bounding box center [852, 136] width 73 height 22
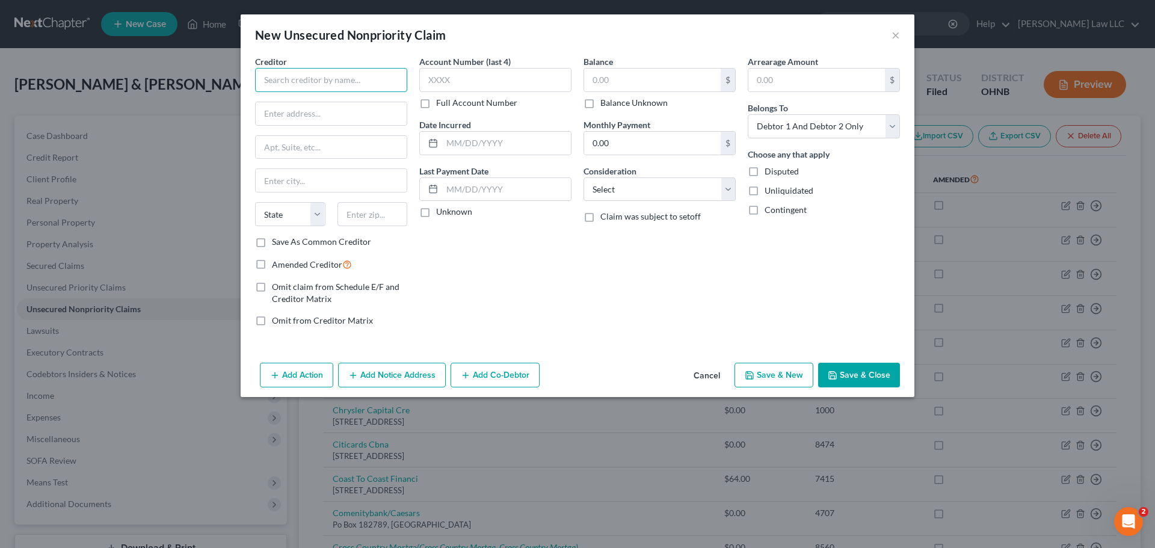
click at [362, 80] on input "text" at bounding box center [331, 80] width 152 height 24
click at [515, 275] on div "Account Number (last 4) Full Account Number Date Incurred Last Payment Date Unk…" at bounding box center [495, 195] width 164 height 281
click at [845, 371] on button "Save & Close" at bounding box center [859, 375] width 82 height 25
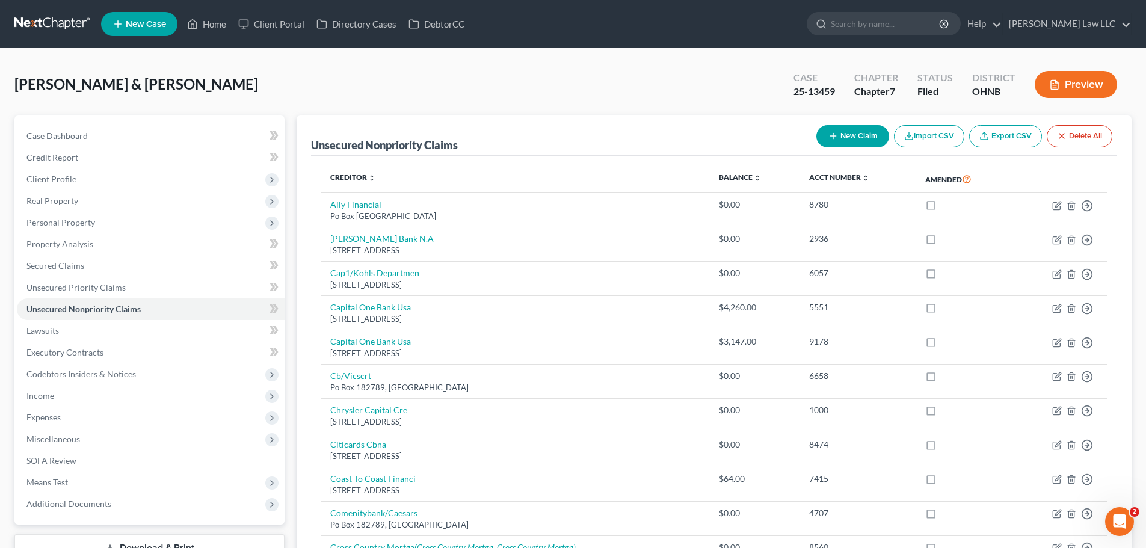
click at [841, 135] on button "New Claim" at bounding box center [852, 136] width 73 height 22
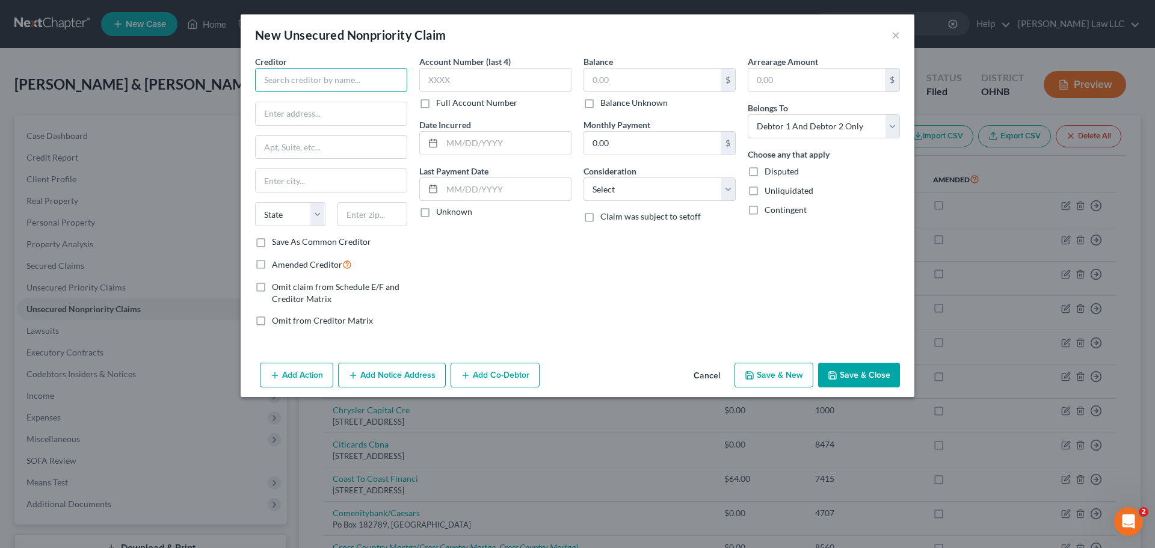
click at [337, 83] on input "text" at bounding box center [331, 80] width 152 height 24
click at [279, 217] on select "State [US_STATE] AK AR AZ CA CO CT DE DC [GEOGRAPHIC_DATA] [GEOGRAPHIC_DATA] GU…" at bounding box center [290, 214] width 70 height 24
drag, startPoint x: 449, startPoint y: 290, endPoint x: 381, endPoint y: 219, distance: 98.7
click at [449, 290] on div "Account Number (last 4) Full Account Number Date Incurred Last Payment Date Unk…" at bounding box center [495, 195] width 164 height 281
click at [380, 218] on input "text" at bounding box center [372, 214] width 70 height 24
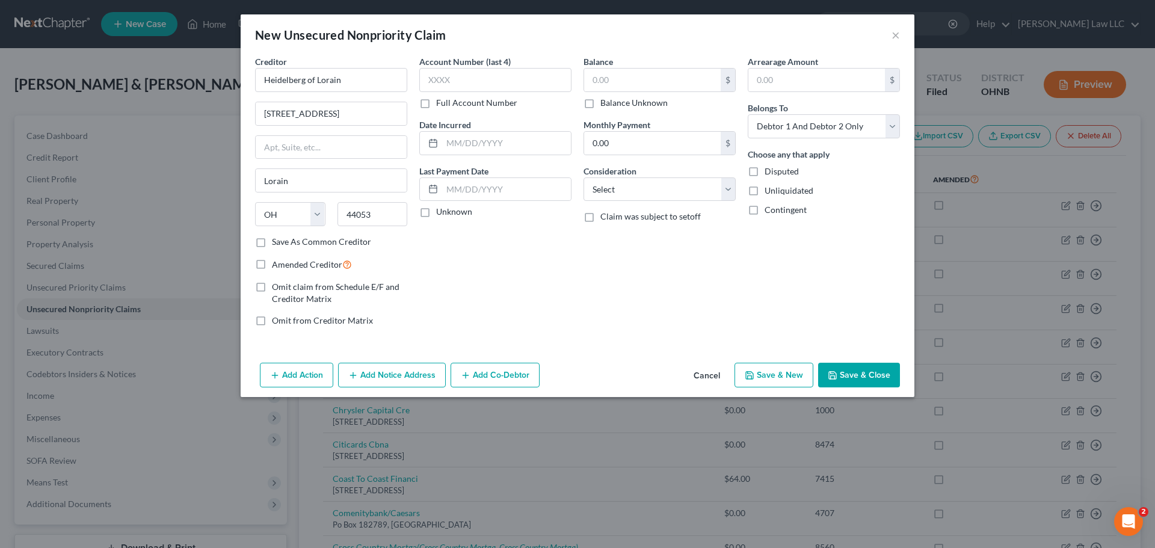
click at [601, 269] on div "Balance $ Balance Unknown Balance Undetermined $ Balance Unknown Monthly Paymen…" at bounding box center [659, 195] width 164 height 281
click at [858, 372] on button "Save & Close" at bounding box center [859, 375] width 82 height 25
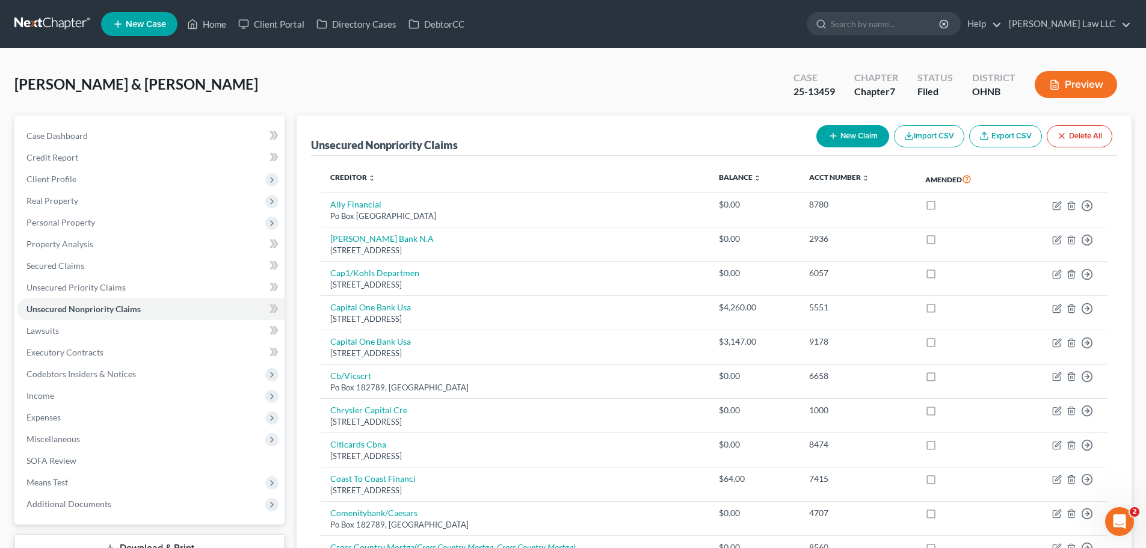
click at [867, 140] on button "New Claim" at bounding box center [852, 136] width 73 height 22
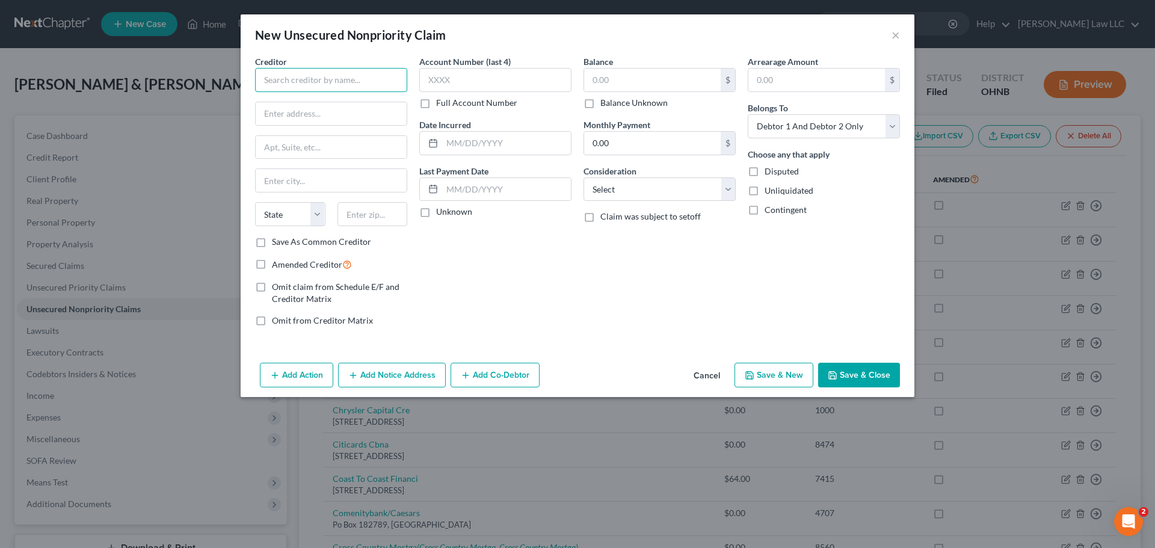
click at [313, 84] on input "text" at bounding box center [331, 80] width 152 height 24
click at [304, 116] on input "PO BOX 11116" at bounding box center [331, 113] width 151 height 23
click at [338, 176] on input "text" at bounding box center [331, 180] width 151 height 23
click at [298, 209] on select "State [US_STATE] AK AR AZ CA CO CT DE DC [GEOGRAPHIC_DATA] [GEOGRAPHIC_DATA] GU…" at bounding box center [290, 214] width 70 height 24
click at [350, 218] on input "text" at bounding box center [372, 214] width 70 height 24
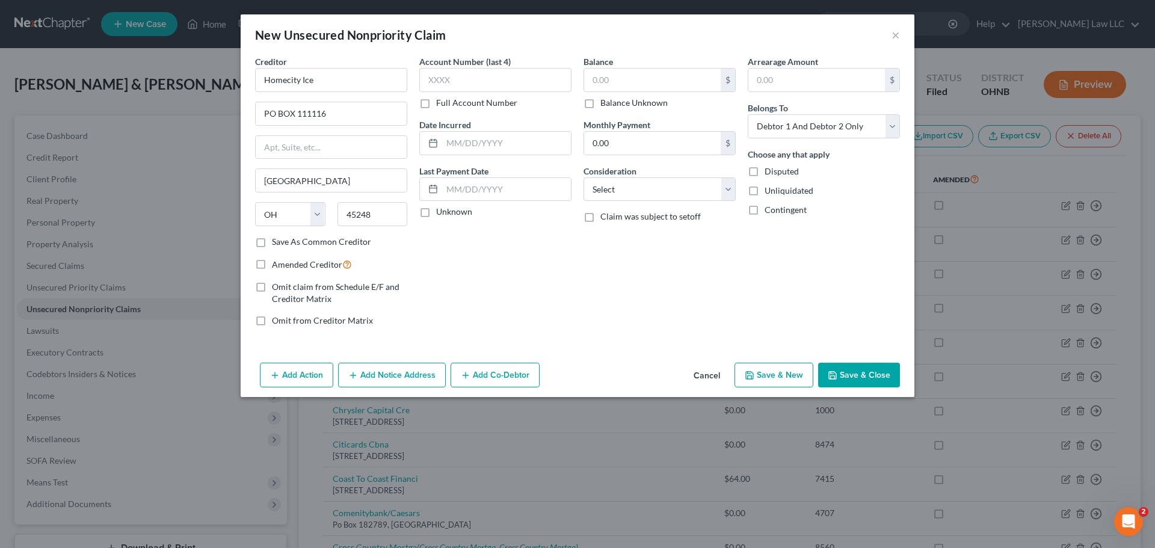
click at [647, 309] on div "Balance $ Balance Unknown Balance Undetermined $ Balance Unknown Monthly Paymen…" at bounding box center [659, 195] width 164 height 281
click at [854, 376] on button "Save & Close" at bounding box center [859, 375] width 82 height 25
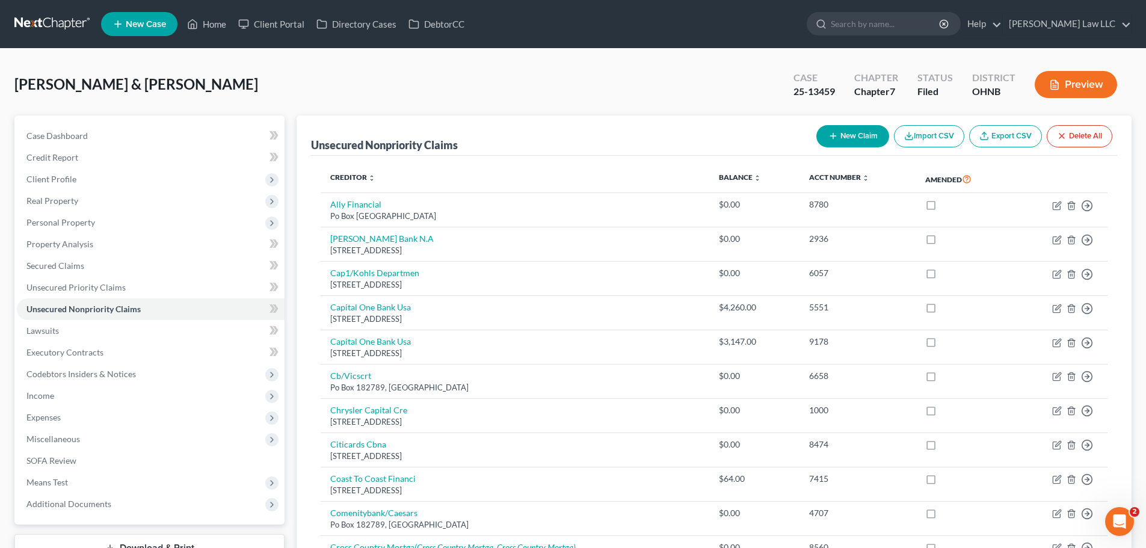
click at [852, 135] on button "New Claim" at bounding box center [852, 136] width 73 height 22
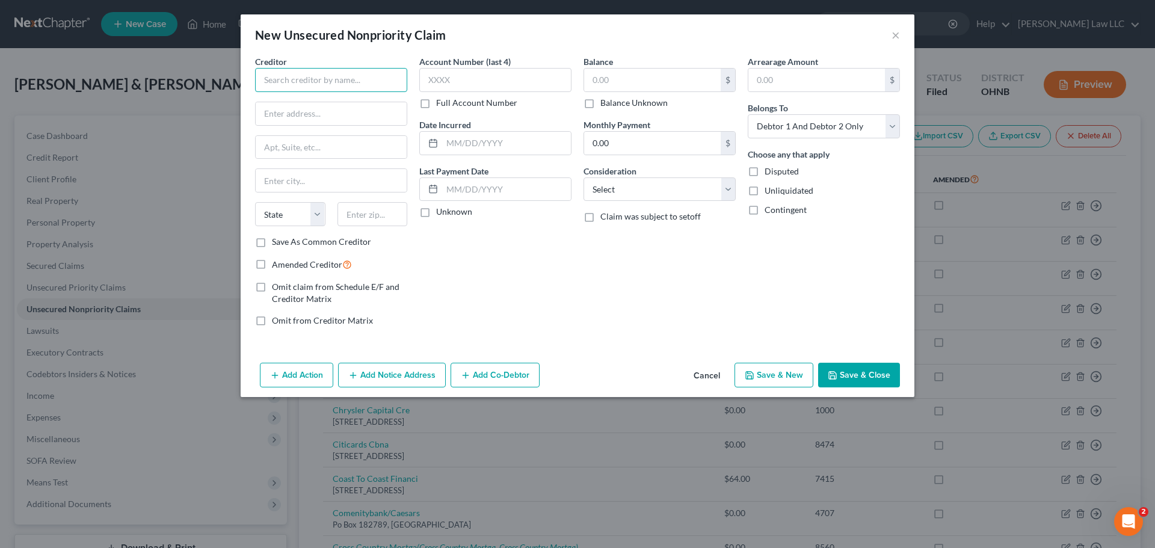
click at [330, 79] on input "text" at bounding box center [331, 80] width 152 height 24
click at [455, 227] on div "Account Number (last 4) Full Account Number Date Incurred Last Payment Date Unk…" at bounding box center [495, 195] width 164 height 281
click at [870, 377] on button "Save & Close" at bounding box center [859, 375] width 82 height 25
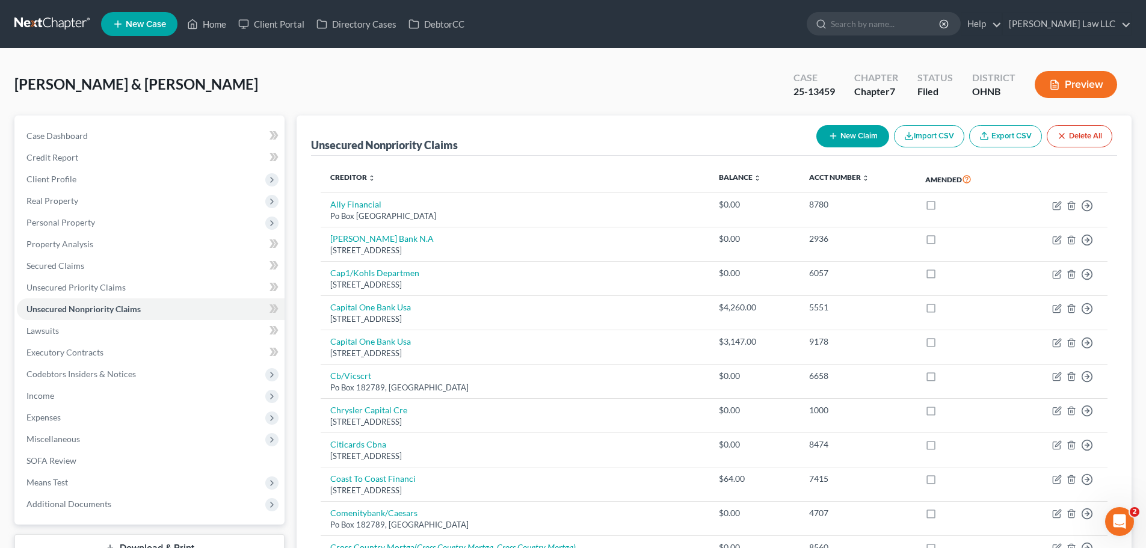
click at [856, 138] on button "New Claim" at bounding box center [852, 136] width 73 height 22
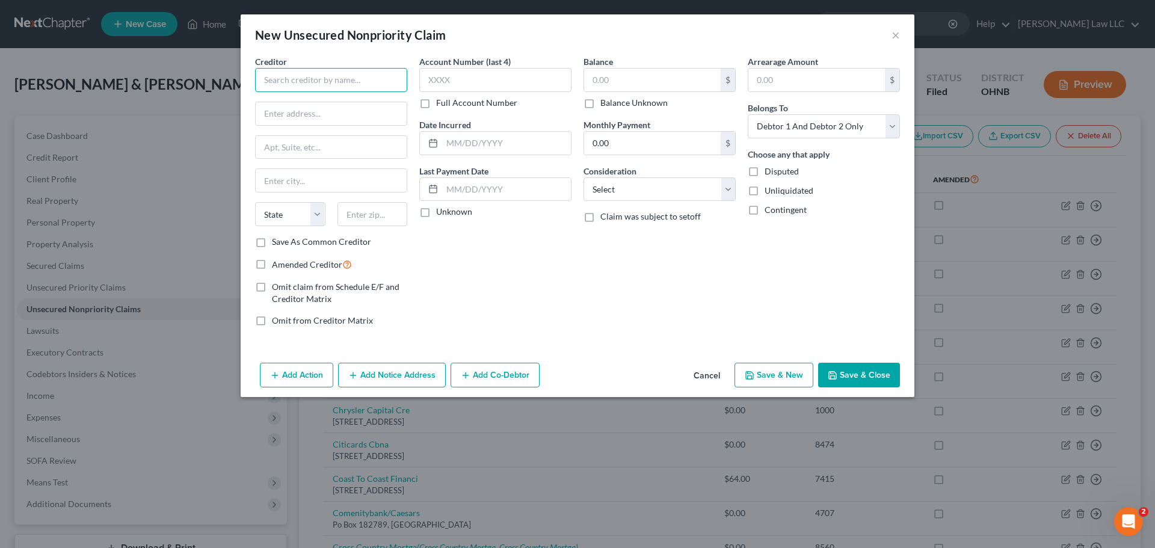
click at [322, 85] on input "text" at bounding box center [331, 80] width 152 height 24
drag, startPoint x: 300, startPoint y: 178, endPoint x: 311, endPoint y: 198, distance: 22.6
click at [300, 178] on input "Lagran" at bounding box center [331, 180] width 151 height 23
click at [513, 263] on div "Account Number (last 4) Full Account Number Date Incurred Last Payment Date Unk…" at bounding box center [495, 195] width 164 height 281
click at [871, 371] on button "Save & Close" at bounding box center [859, 375] width 82 height 25
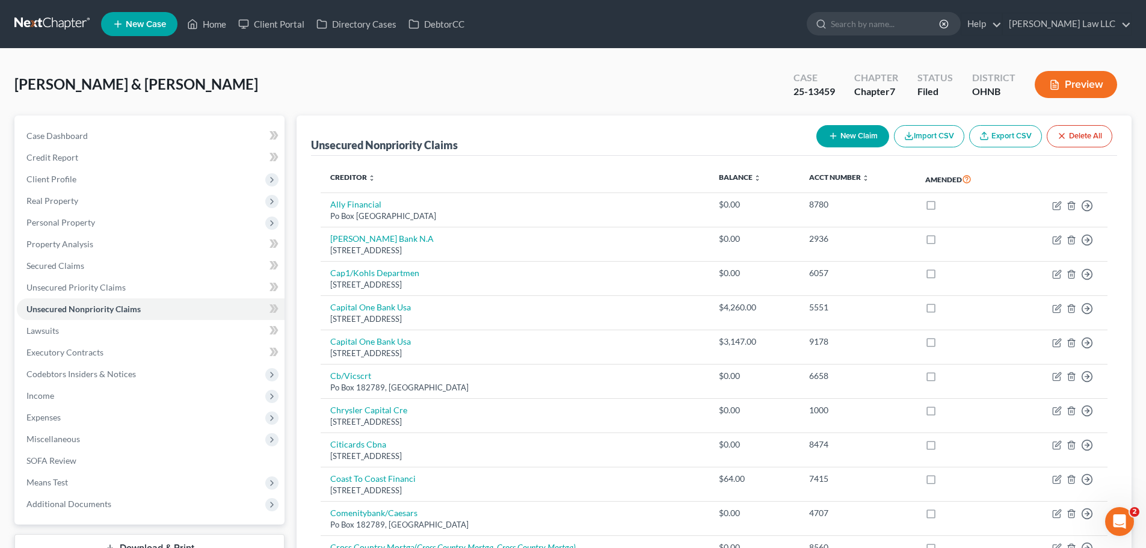
click at [861, 138] on button "New Claim" at bounding box center [852, 136] width 73 height 22
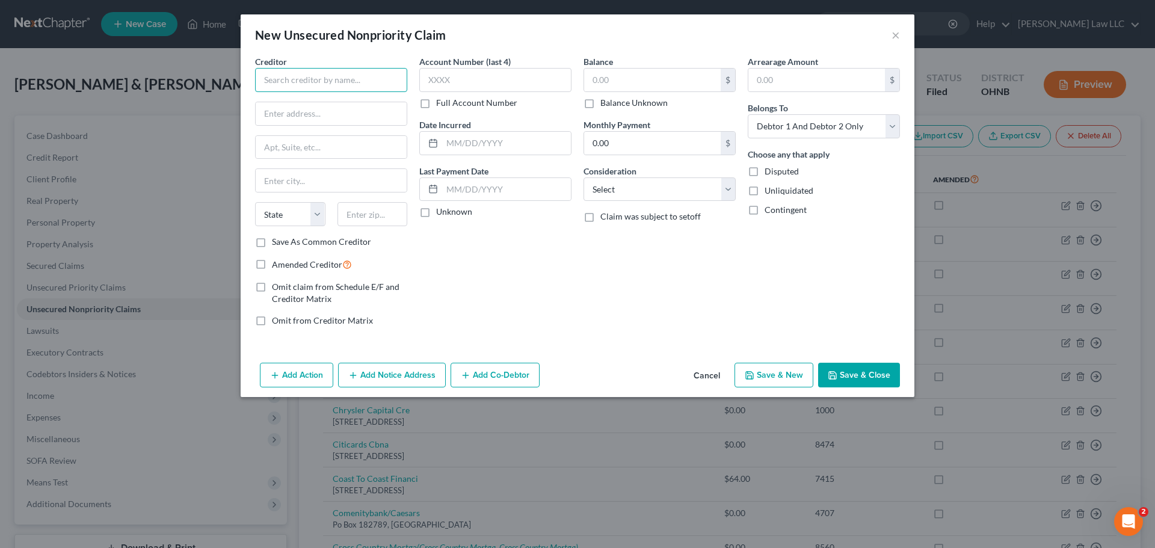
click at [336, 75] on input "text" at bounding box center [331, 80] width 152 height 24
click at [307, 114] on input "text" at bounding box center [331, 113] width 151 height 23
click at [530, 241] on div "Account Number (last 4) Full Account Number Date Incurred Last Payment Date Unk…" at bounding box center [495, 195] width 164 height 281
click at [864, 374] on button "Save & Close" at bounding box center [859, 375] width 82 height 25
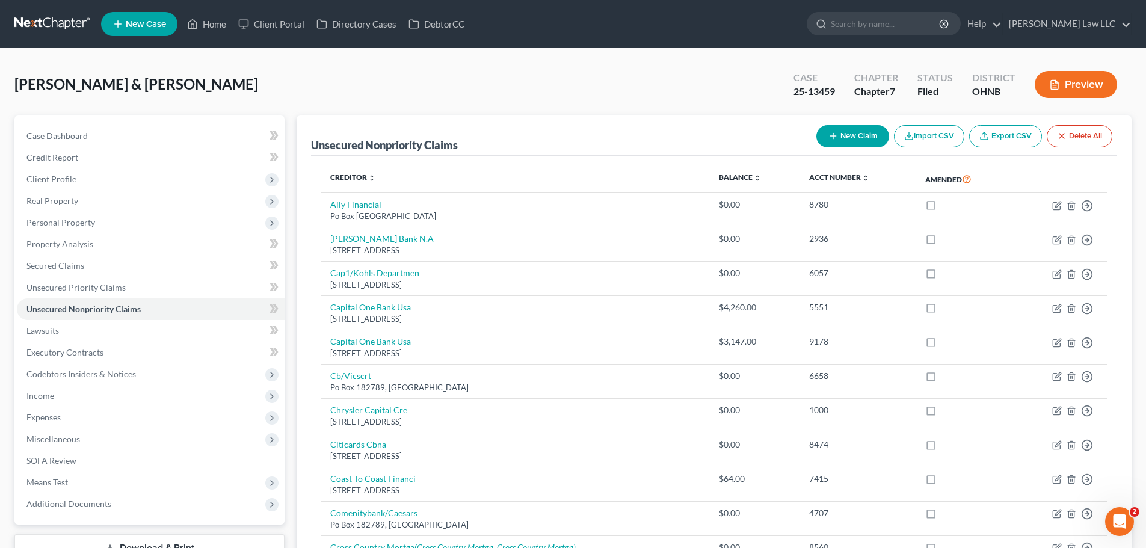
click at [829, 131] on button "New Claim" at bounding box center [852, 136] width 73 height 22
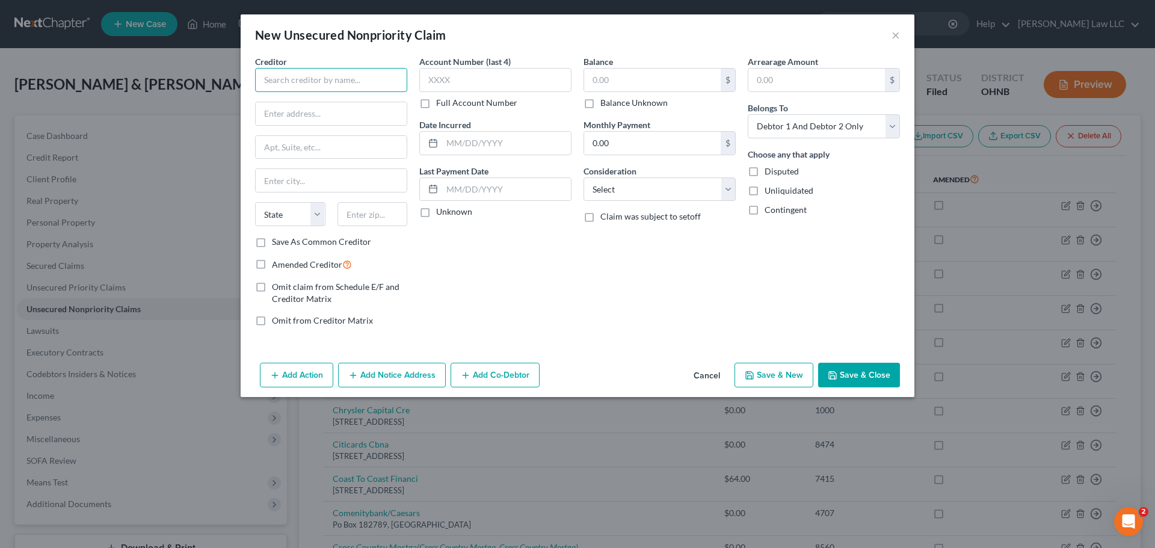
click at [334, 82] on input "text" at bounding box center [331, 80] width 152 height 24
click at [673, 298] on div "Balance $ Balance Unknown Balance Undetermined $ Balance Unknown Monthly Paymen…" at bounding box center [659, 195] width 164 height 281
click at [872, 387] on button "Save & Close" at bounding box center [859, 375] width 82 height 25
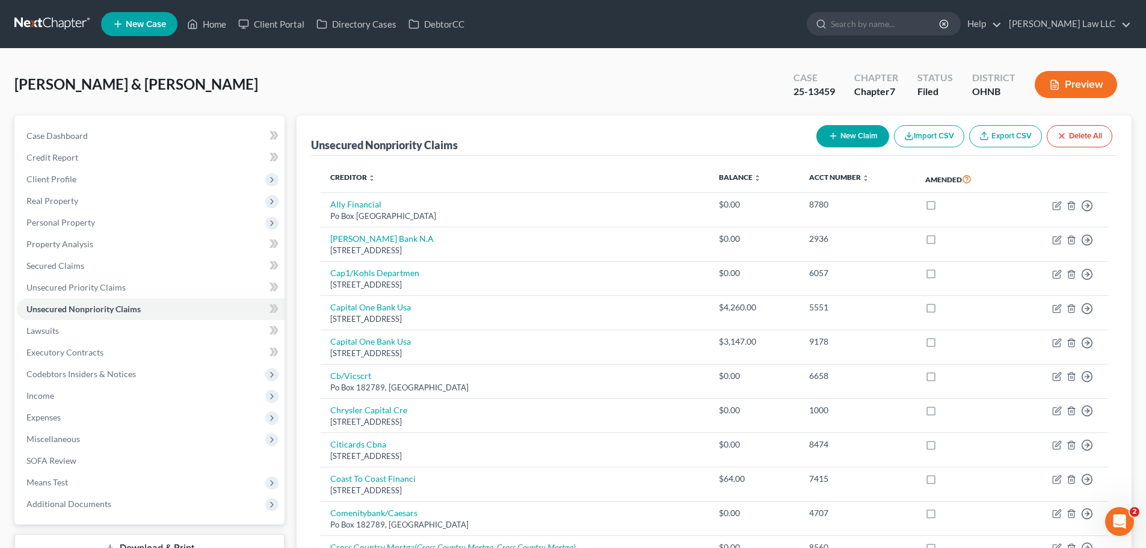
click at [859, 131] on button "New Claim" at bounding box center [852, 136] width 73 height 22
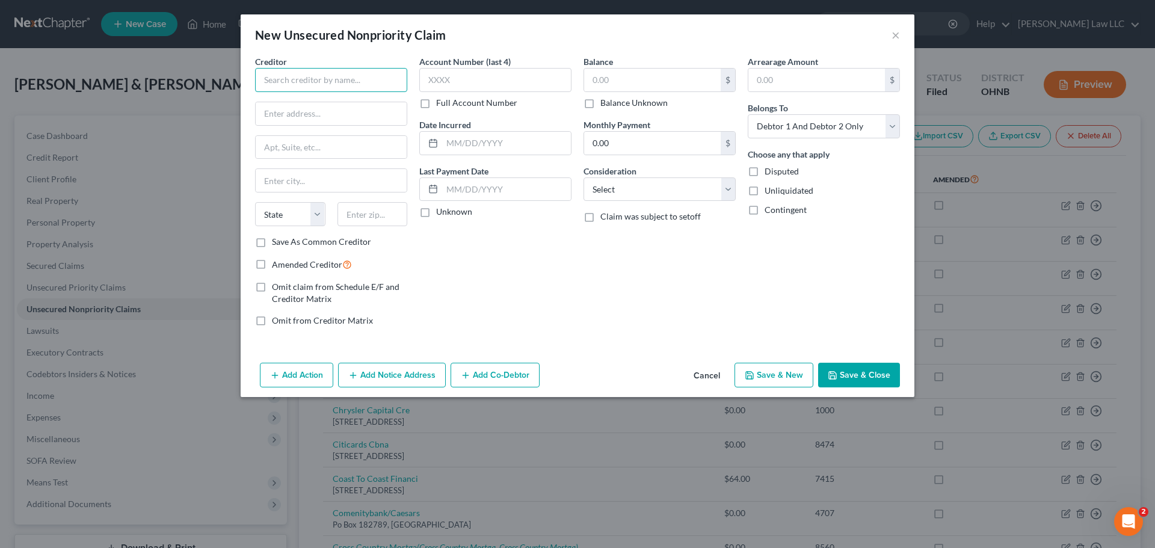
click at [332, 72] on input "text" at bounding box center [331, 80] width 152 height 24
click at [541, 282] on div "Account Number (last 4) Full Account Number Date Incurred Last Payment Date Unk…" at bounding box center [495, 195] width 164 height 281
click at [881, 377] on button "Save & Close" at bounding box center [859, 375] width 82 height 25
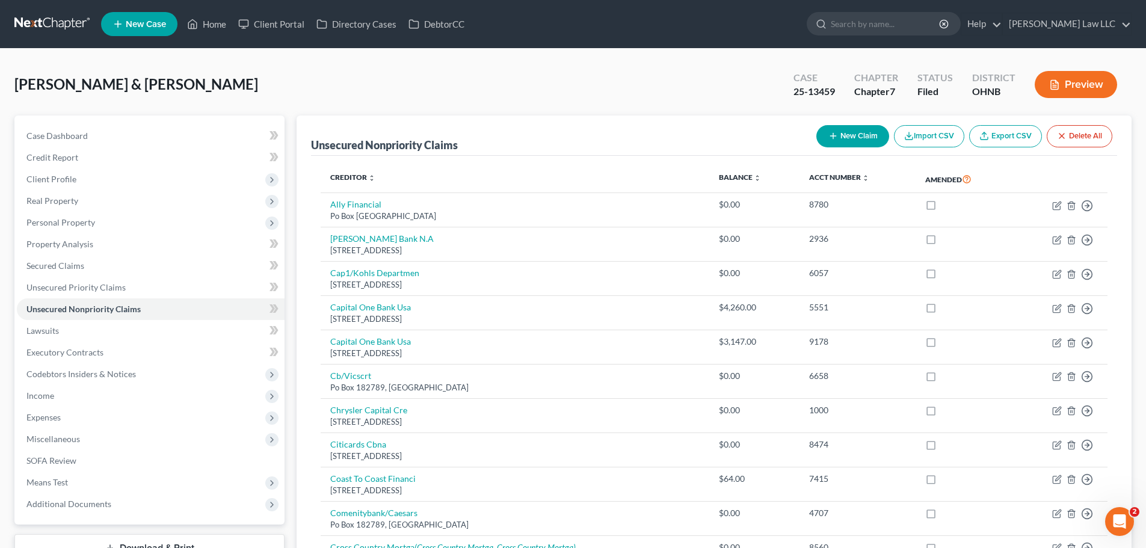
click at [861, 134] on button "New Claim" at bounding box center [852, 136] width 73 height 22
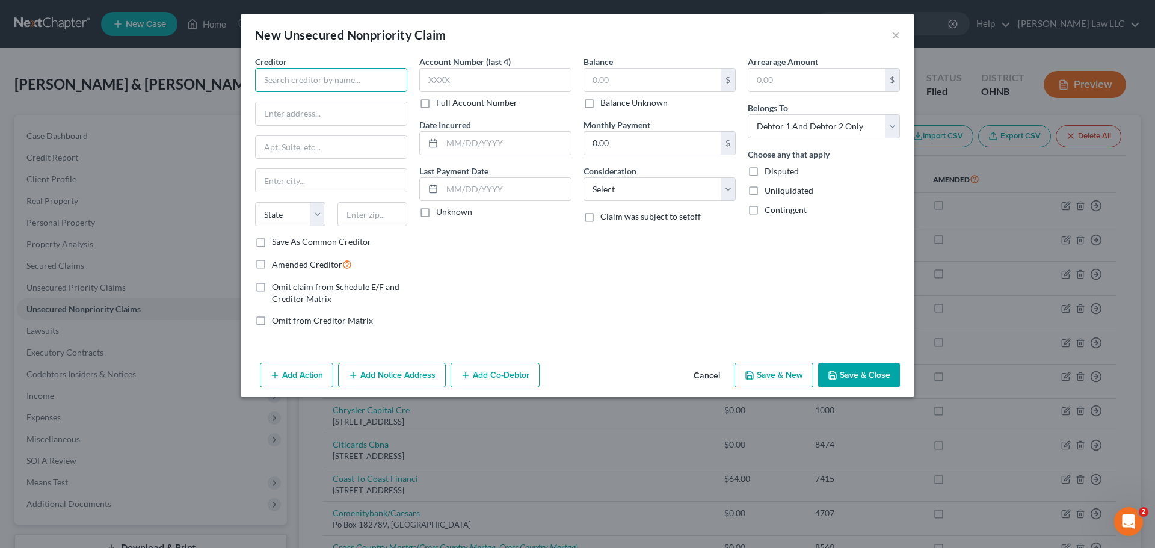
click at [310, 76] on input "text" at bounding box center [331, 80] width 152 height 24
click at [356, 215] on input "text" at bounding box center [372, 214] width 70 height 24
click at [640, 298] on div "Balance $ Balance Unknown Balance Undetermined $ Balance Unknown Monthly Paymen…" at bounding box center [659, 195] width 164 height 281
click at [858, 374] on button "Save & Close" at bounding box center [859, 375] width 82 height 25
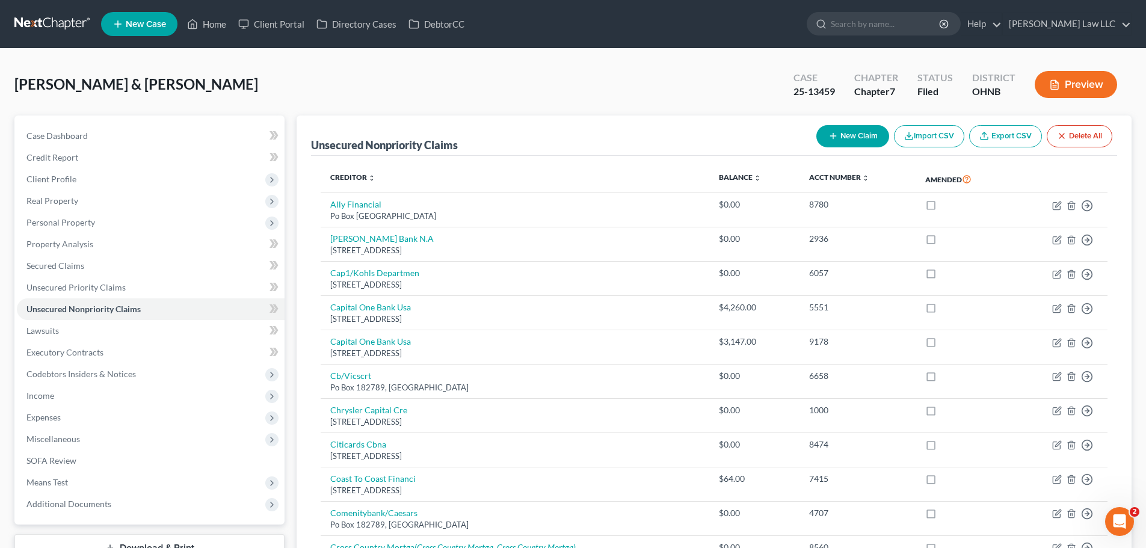
click at [856, 130] on button "New Claim" at bounding box center [852, 136] width 73 height 22
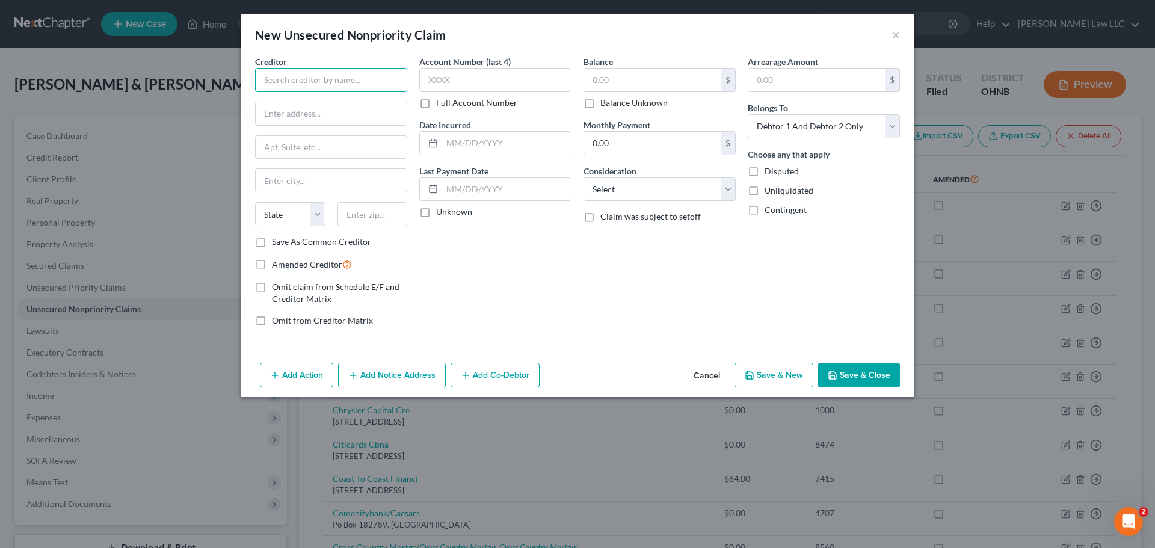
click at [328, 76] on input "text" at bounding box center [331, 80] width 152 height 24
click at [590, 300] on div "Balance $ Balance Unknown Balance Undetermined $ Balance Unknown Monthly Paymen…" at bounding box center [659, 195] width 164 height 281
click at [864, 377] on button "Save & Close" at bounding box center [859, 375] width 82 height 25
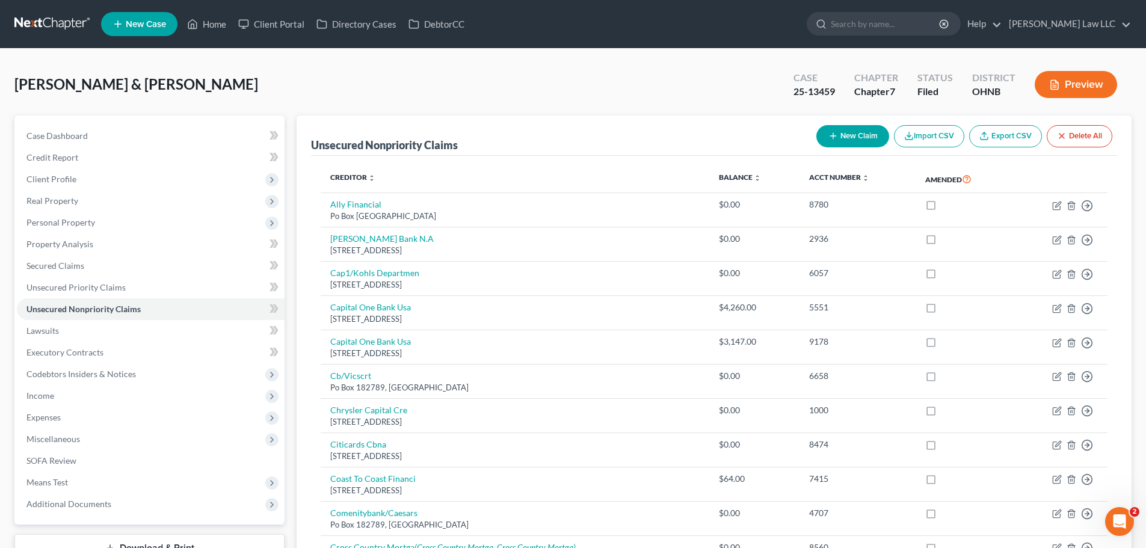
click at [842, 136] on button "New Claim" at bounding box center [852, 136] width 73 height 22
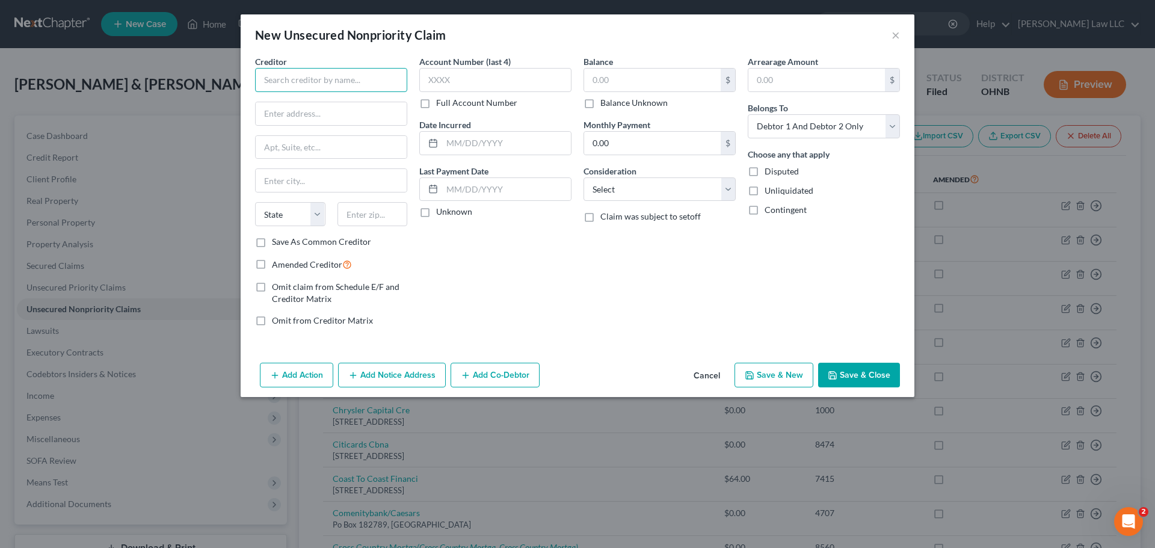
click at [355, 78] on input "text" at bounding box center [331, 80] width 152 height 24
click at [553, 268] on div "Account Number (last 4) Full Account Number Date Incurred Last Payment Date Unk…" at bounding box center [495, 195] width 164 height 281
click at [855, 369] on button "Save & Close" at bounding box center [859, 375] width 82 height 25
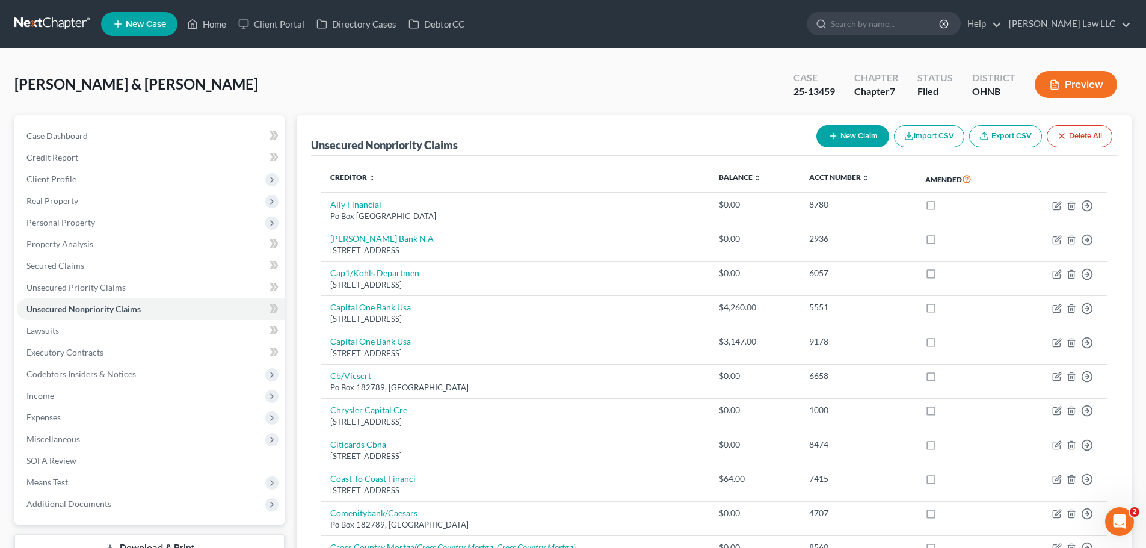
click at [853, 133] on button "New Claim" at bounding box center [852, 136] width 73 height 22
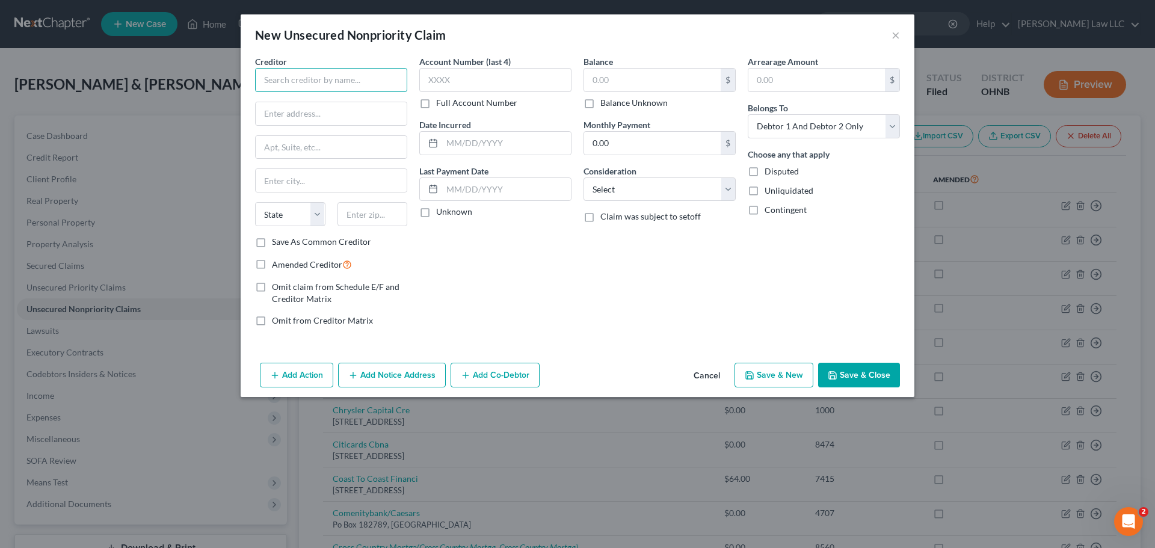
click at [335, 81] on input "text" at bounding box center [331, 80] width 152 height 24
click at [782, 307] on div "Arrearage Amount $ Belongs To * Select Debtor 1 Only Debtor 2 Only Debtor 1 And…" at bounding box center [824, 195] width 164 height 281
click at [847, 371] on button "Save & Close" at bounding box center [859, 375] width 82 height 25
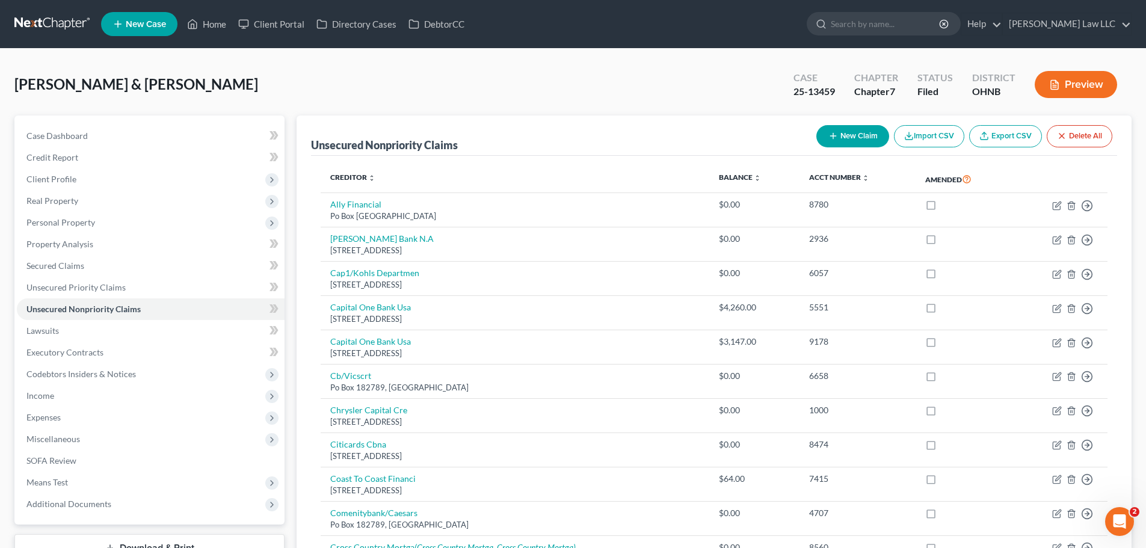
click at [846, 133] on button "New Claim" at bounding box center [852, 136] width 73 height 22
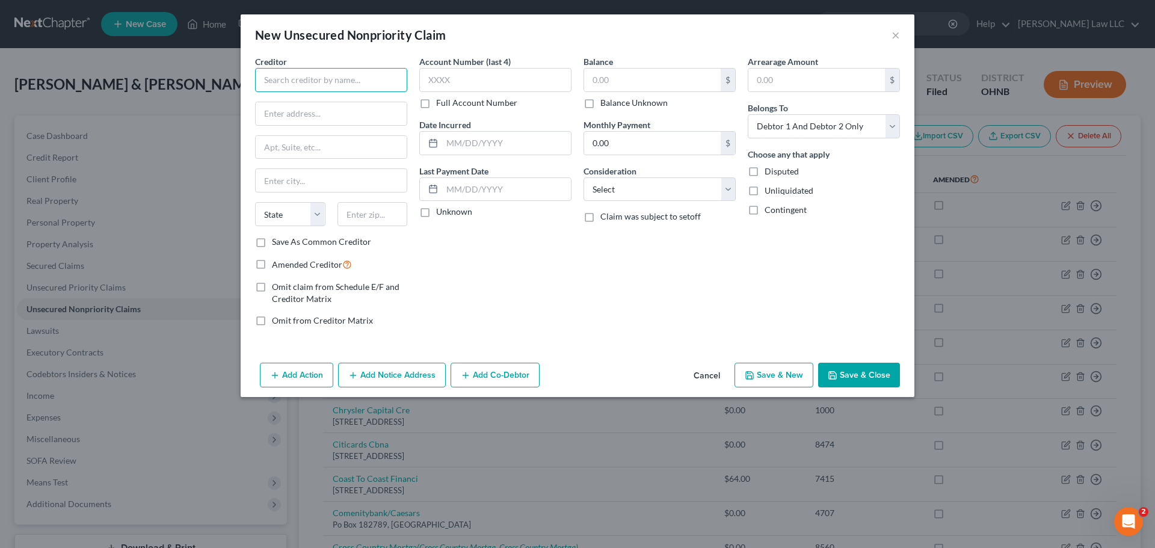
click at [315, 79] on input "text" at bounding box center [331, 80] width 152 height 24
click at [635, 283] on div "Balance $ Balance Unknown Balance Undetermined $ Balance Unknown Monthly Paymen…" at bounding box center [659, 195] width 164 height 281
click at [875, 365] on button "Save & Close" at bounding box center [859, 375] width 82 height 25
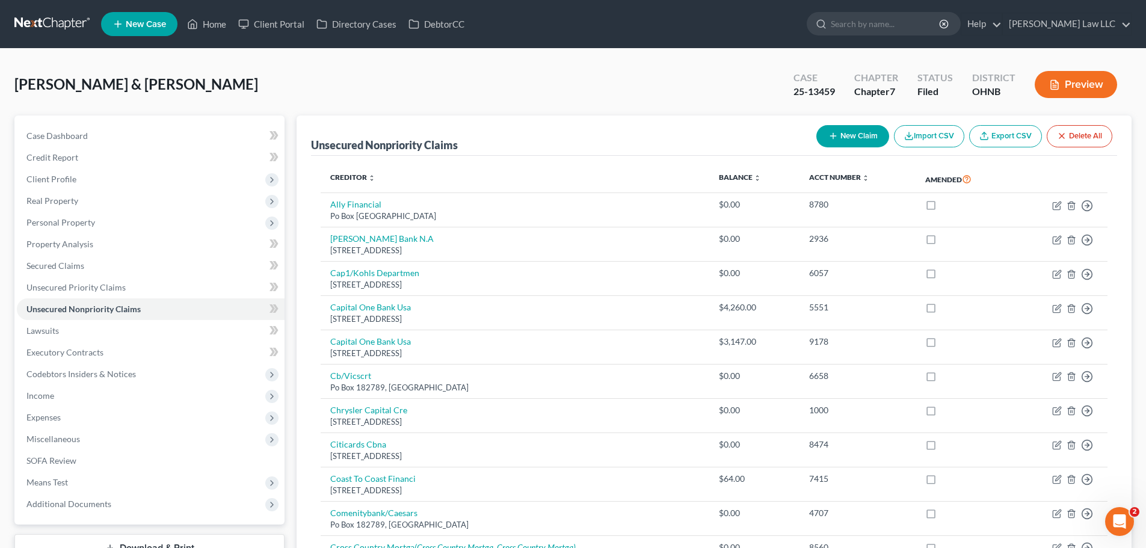
click at [834, 140] on icon "button" at bounding box center [833, 136] width 10 height 10
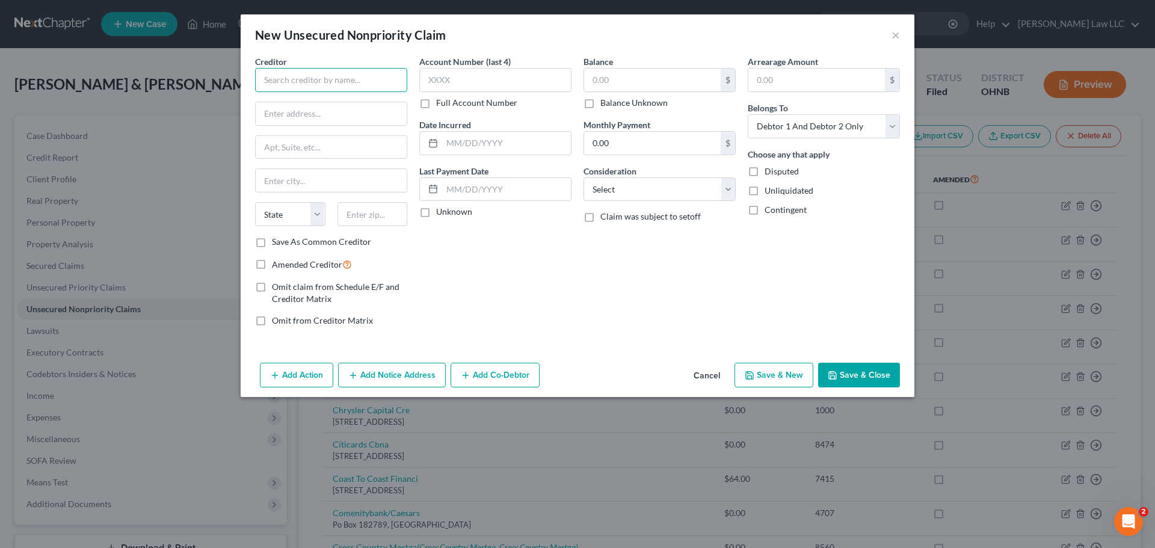
click at [346, 77] on input "text" at bounding box center [331, 80] width 152 height 24
paste input "[STREET_ADDRESS]"
click at [596, 281] on div "Balance $ Balance Unknown Balance Undetermined $ Balance Unknown Monthly Paymen…" at bounding box center [659, 195] width 164 height 281
click at [568, 252] on div "Account Number (last 4) Full Account Number Date Incurred Last Payment Date Unk…" at bounding box center [495, 195] width 164 height 281
click at [843, 377] on button "Save & Close" at bounding box center [859, 375] width 82 height 25
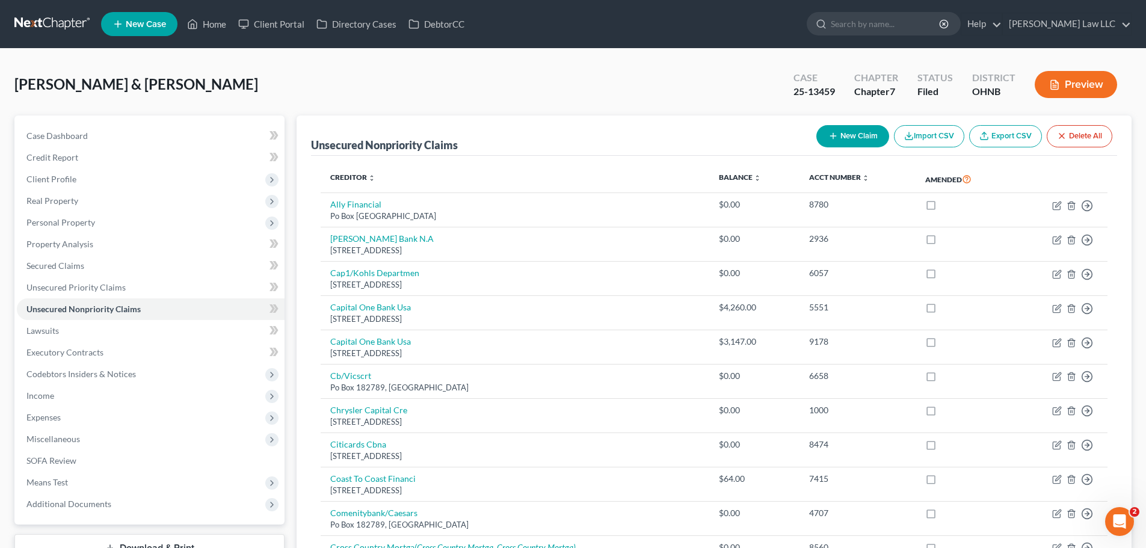
click at [847, 134] on button "New Claim" at bounding box center [852, 136] width 73 height 22
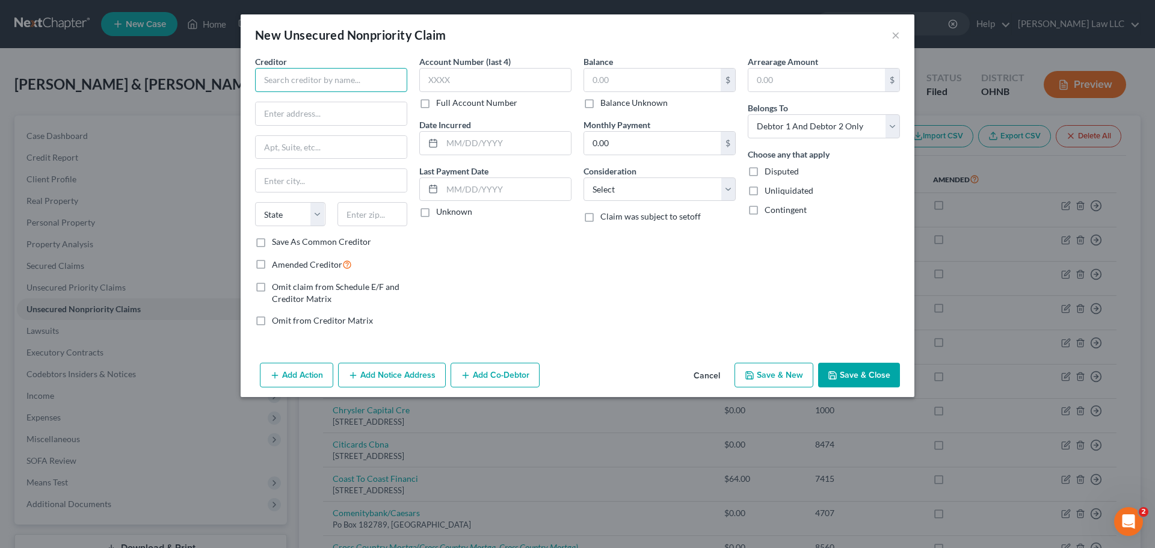
click at [295, 78] on input "text" at bounding box center [331, 80] width 152 height 24
click at [310, 176] on input "text" at bounding box center [331, 180] width 151 height 23
click at [501, 291] on div "Account Number (last 4) Full Account Number Date Incurred Last Payment Date Unk…" at bounding box center [495, 195] width 164 height 281
click at [860, 375] on button "Save & Close" at bounding box center [859, 375] width 82 height 25
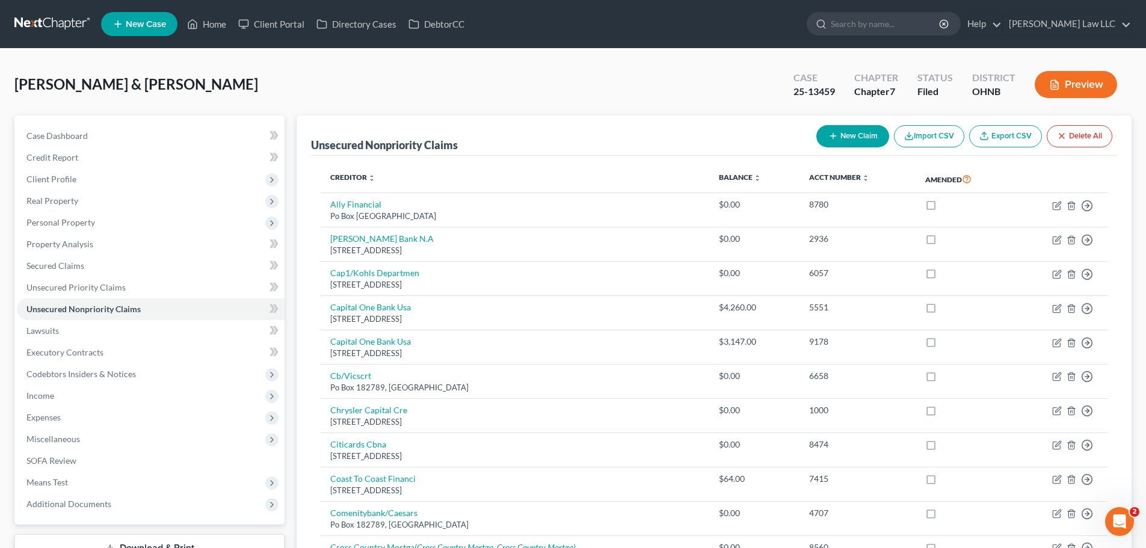
click at [872, 136] on button "New Claim" at bounding box center [852, 136] width 73 height 22
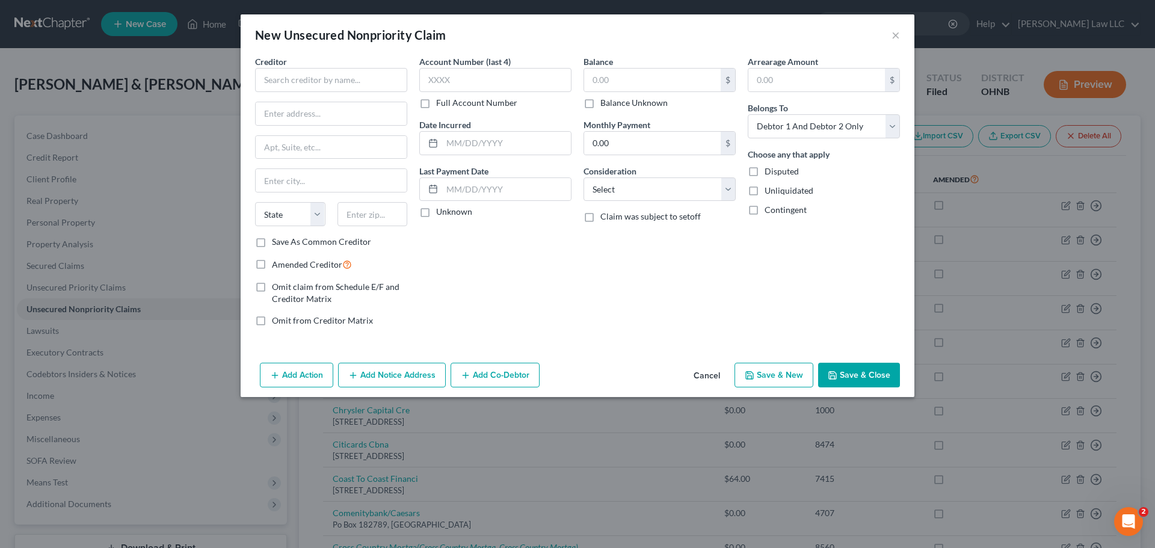
click at [318, 95] on div "Creditor * State [US_STATE] AK AR AZ CA CO [GEOGRAPHIC_DATA] DE DC [GEOGRAPHIC_…" at bounding box center [331, 145] width 152 height 180
click at [324, 82] on input "text" at bounding box center [331, 80] width 152 height 24
click at [857, 377] on button "Save & Close" at bounding box center [859, 375] width 82 height 25
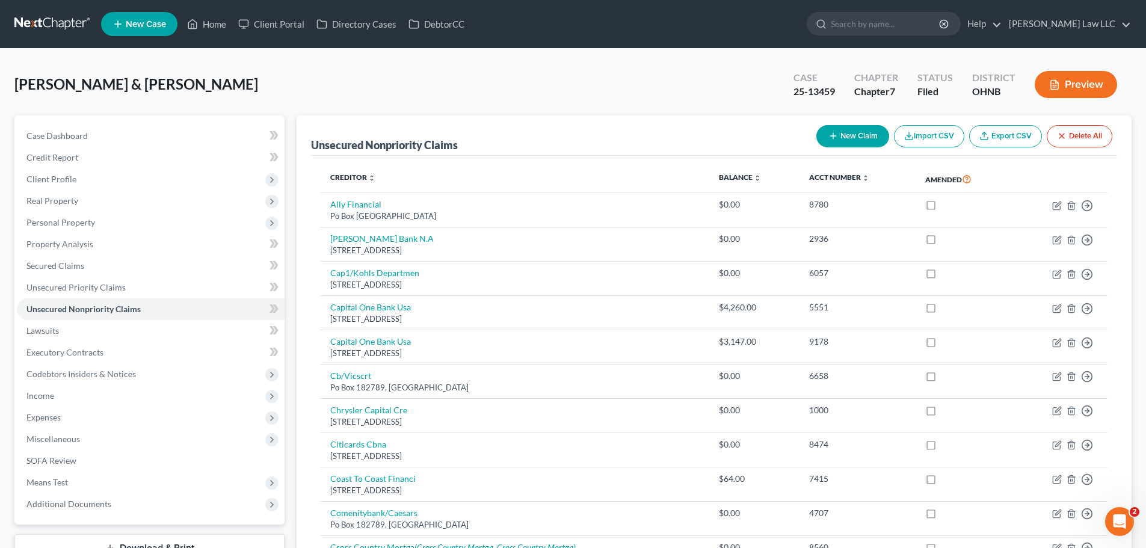
click at [868, 141] on button "New Claim" at bounding box center [852, 136] width 73 height 22
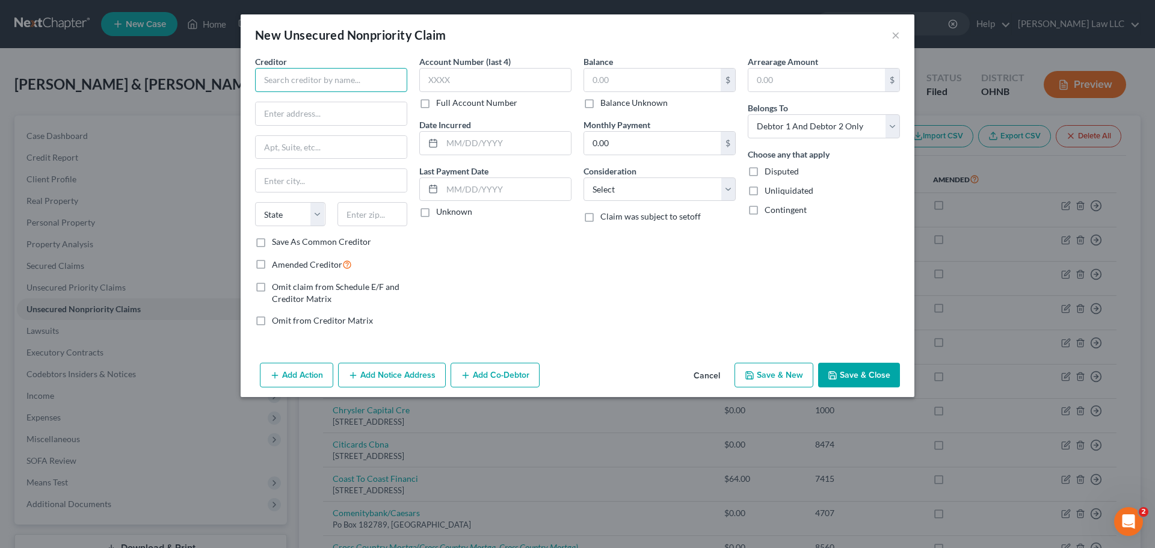
click at [299, 90] on input "text" at bounding box center [331, 80] width 152 height 24
drag, startPoint x: 300, startPoint y: 179, endPoint x: 192, endPoint y: 181, distance: 107.7
click at [192, 181] on div "New Unsecured Nonpriority Claim × Creditor * [GEOGRAPHIC_DATA] Auditor [STREET_…" at bounding box center [577, 274] width 1155 height 548
drag, startPoint x: 543, startPoint y: 263, endPoint x: 835, endPoint y: 322, distance: 298.2
click at [543, 263] on div "Account Number (last 4) Full Account Number Date Incurred Last Payment Date Unk…" at bounding box center [495, 195] width 164 height 281
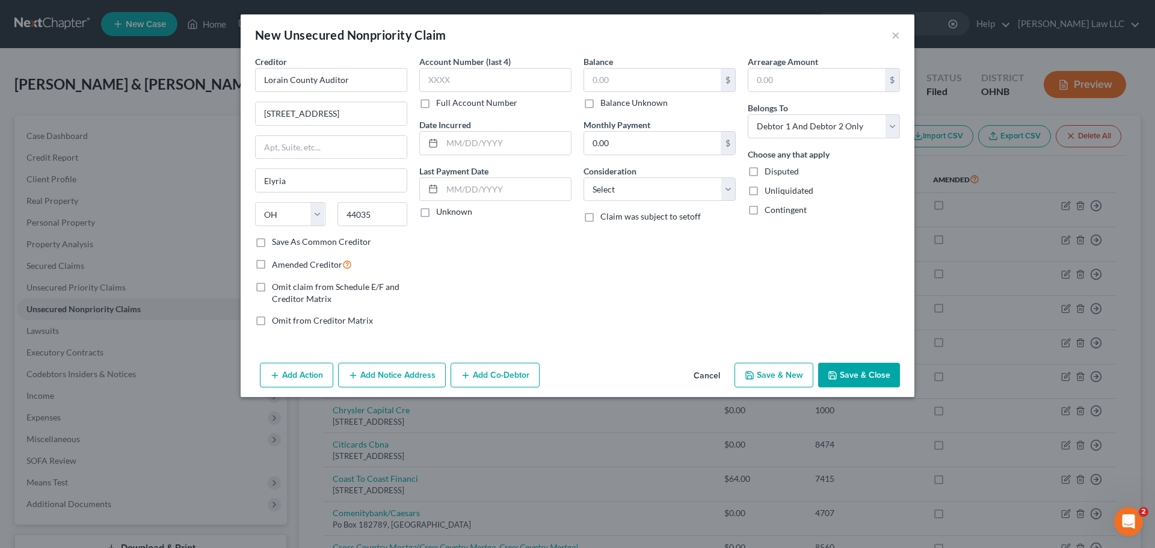
click at [850, 370] on button "Save & Close" at bounding box center [859, 375] width 82 height 25
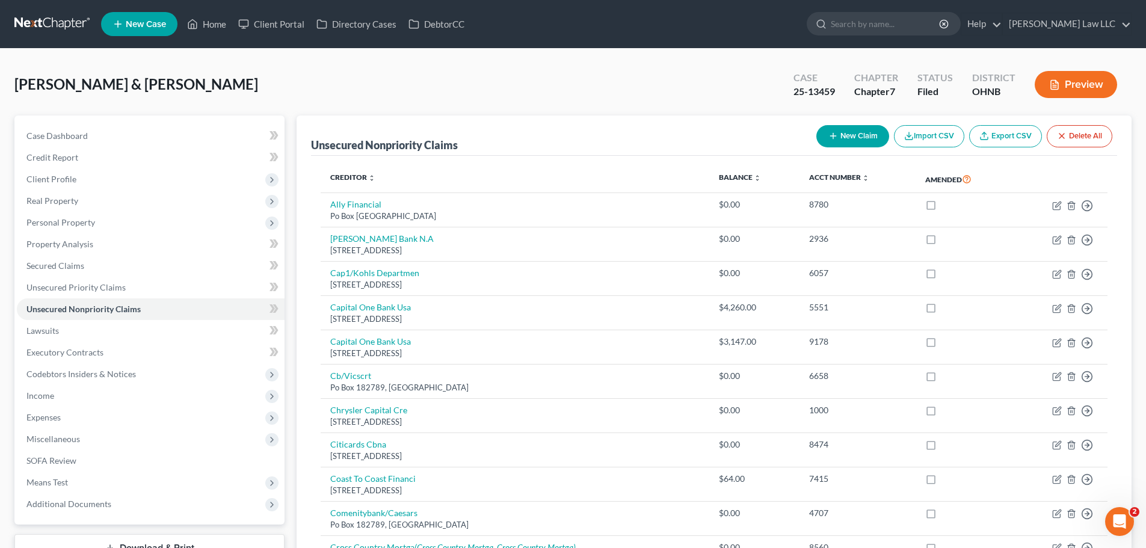
click at [825, 137] on button "New Claim" at bounding box center [852, 136] width 73 height 22
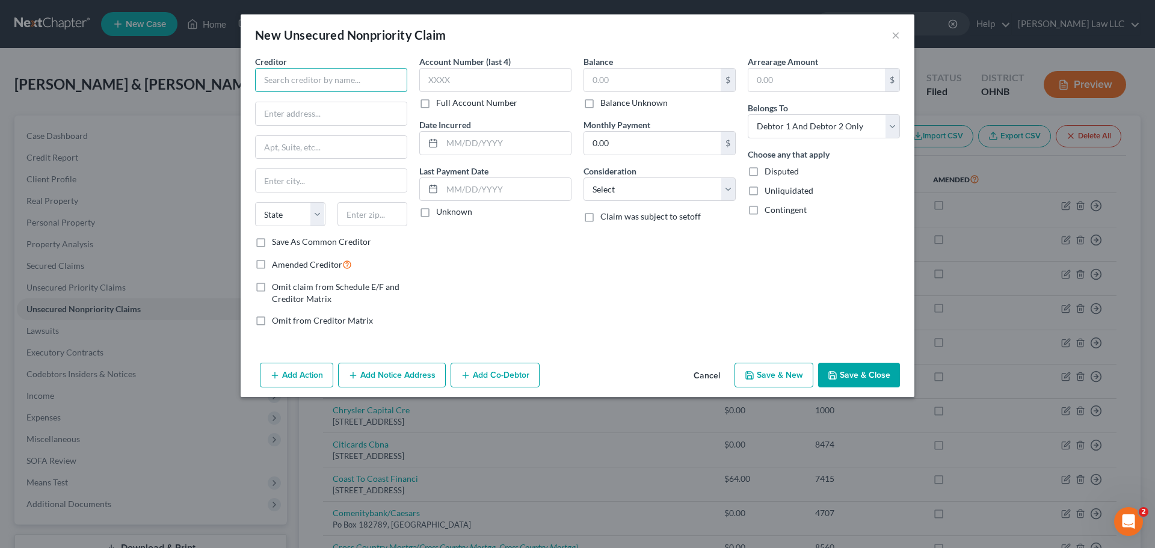
click at [292, 78] on input "text" at bounding box center [331, 80] width 152 height 24
click at [380, 77] on input "Lorain County Jr Fair Boar" at bounding box center [331, 80] width 152 height 24
click at [337, 104] on input "text" at bounding box center [331, 113] width 151 height 23
click at [304, 179] on input "text" at bounding box center [331, 180] width 151 height 23
drag, startPoint x: 553, startPoint y: 297, endPoint x: 879, endPoint y: 407, distance: 344.8
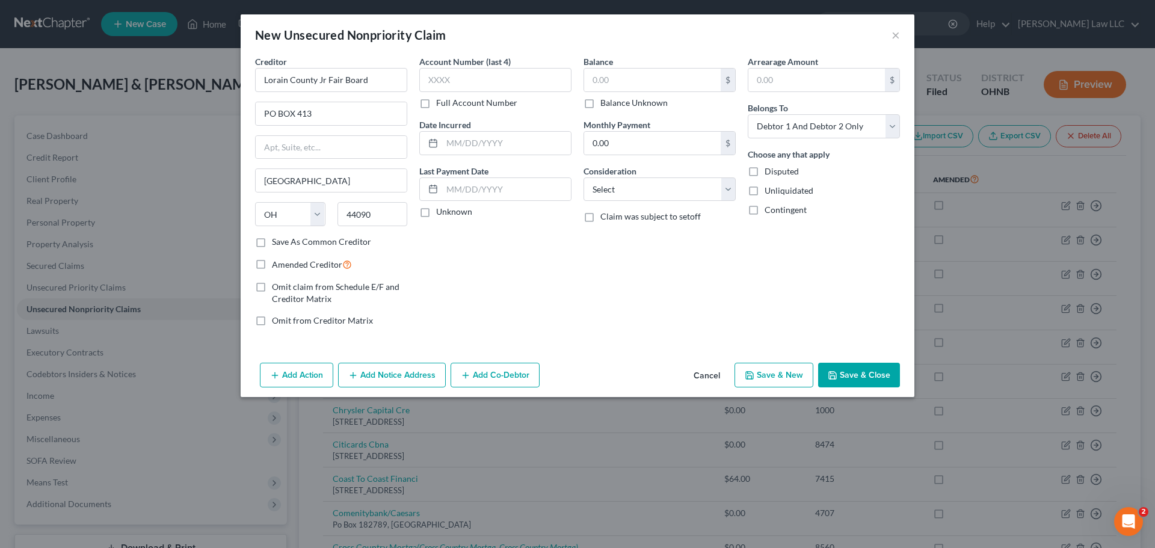
click at [553, 297] on div "Account Number (last 4) Full Account Number Date Incurred Last Payment Date Unk…" at bounding box center [495, 195] width 164 height 281
click at [872, 377] on button "Save & Close" at bounding box center [859, 375] width 82 height 25
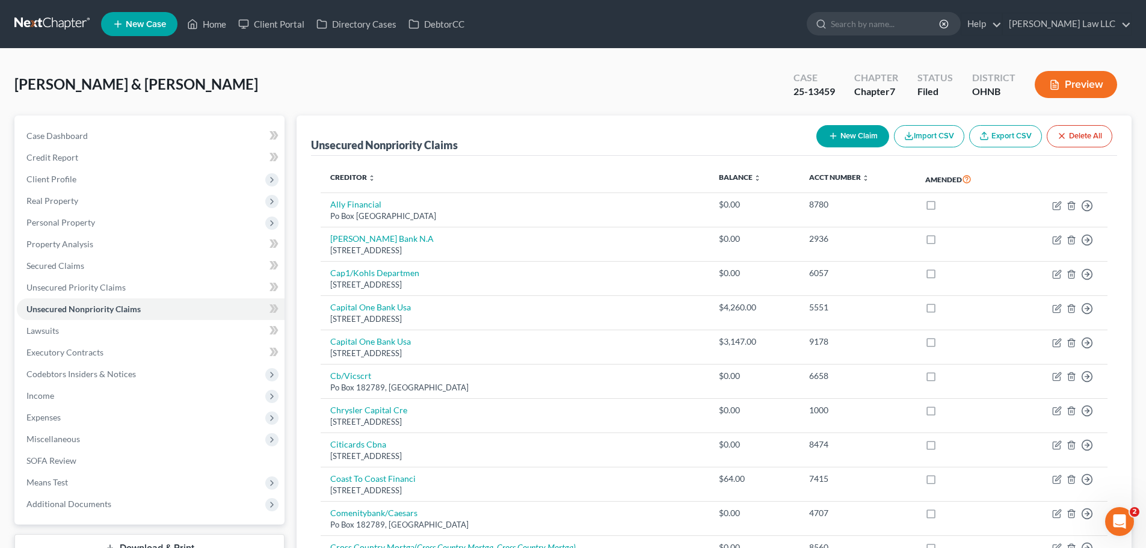
click at [838, 135] on button "New Claim" at bounding box center [852, 136] width 73 height 22
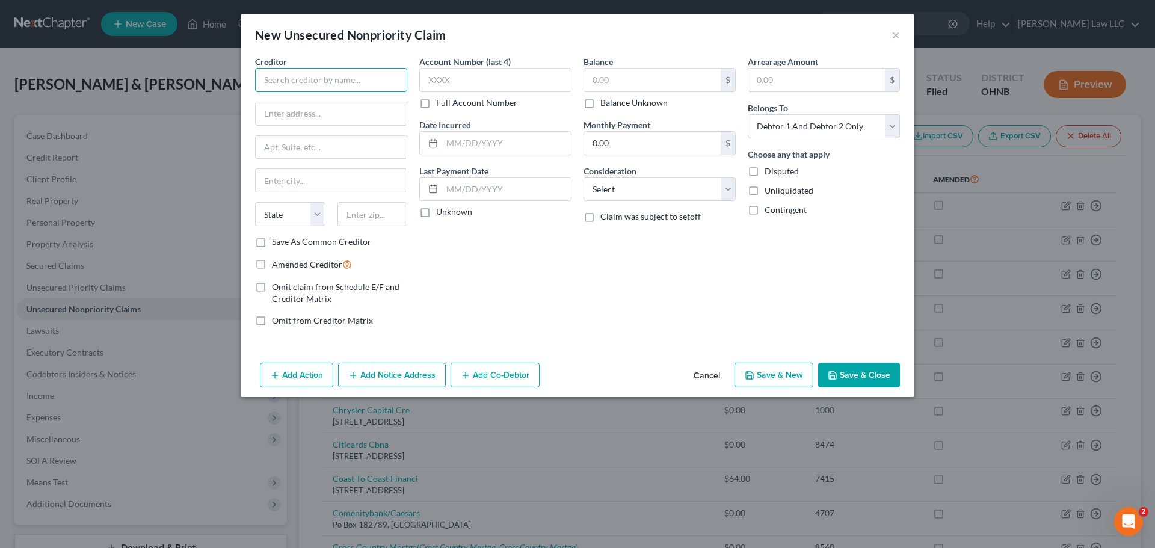
click at [326, 74] on input "text" at bounding box center [331, 80] width 152 height 24
click at [861, 375] on button "Save & Close" at bounding box center [859, 375] width 82 height 25
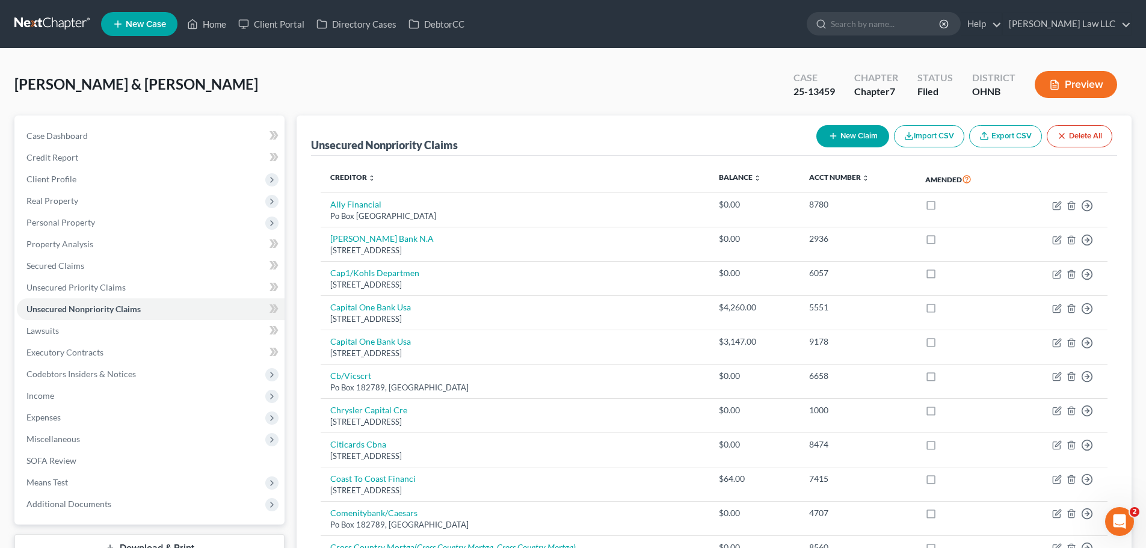
click at [850, 139] on button "New Claim" at bounding box center [852, 136] width 73 height 22
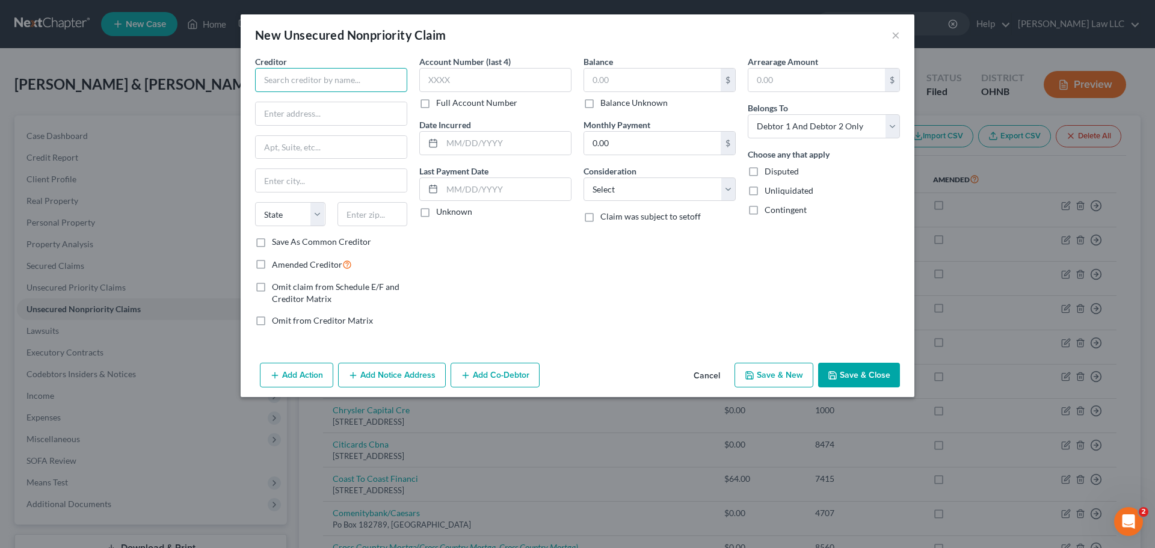
click at [331, 72] on input "text" at bounding box center [331, 80] width 152 height 24
click at [866, 367] on button "Save & Close" at bounding box center [859, 375] width 82 height 25
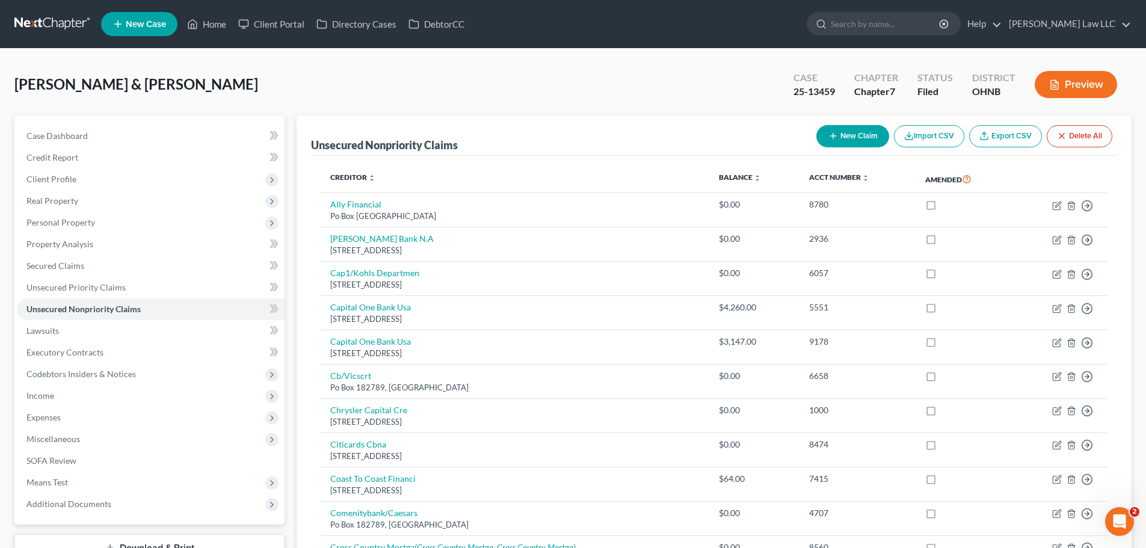
click at [851, 140] on button "New Claim" at bounding box center [852, 136] width 73 height 22
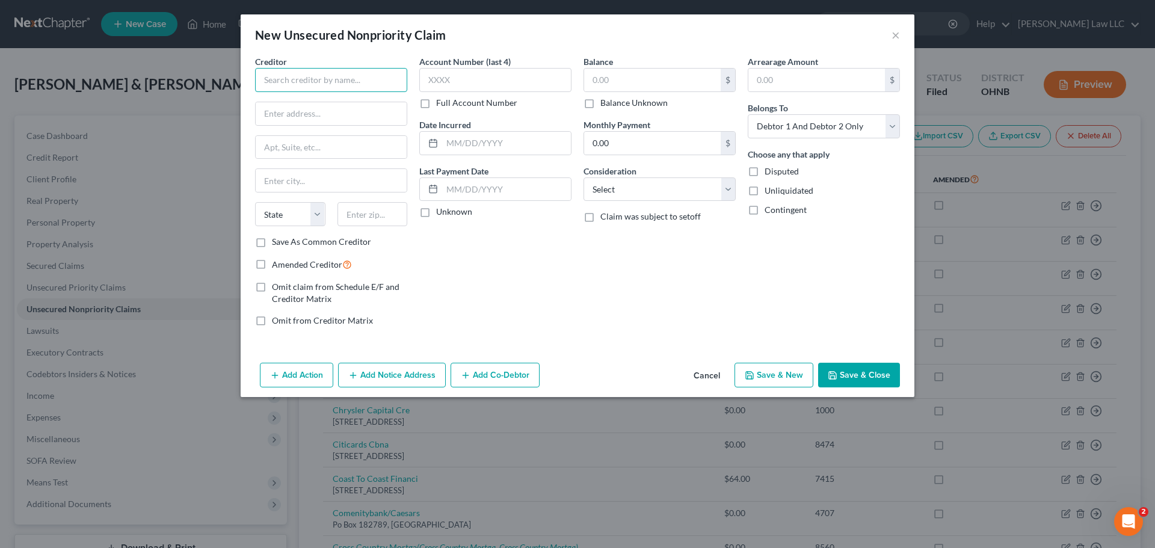
click at [334, 87] on input "text" at bounding box center [331, 80] width 152 height 24
click at [355, 117] on input "15674 [PERSON_NAME]" at bounding box center [331, 113] width 151 height 23
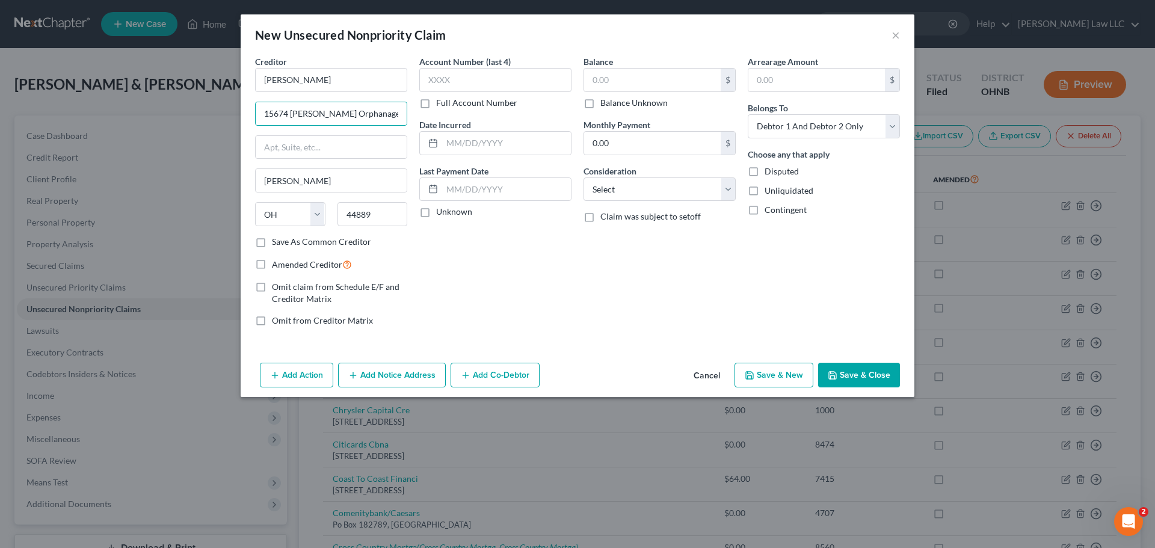
click at [503, 223] on div "Account Number (last 4) Full Account Number Date Incurred Last Payment Date Unk…" at bounding box center [495, 195] width 164 height 281
click at [863, 377] on button "Save & Close" at bounding box center [859, 375] width 82 height 25
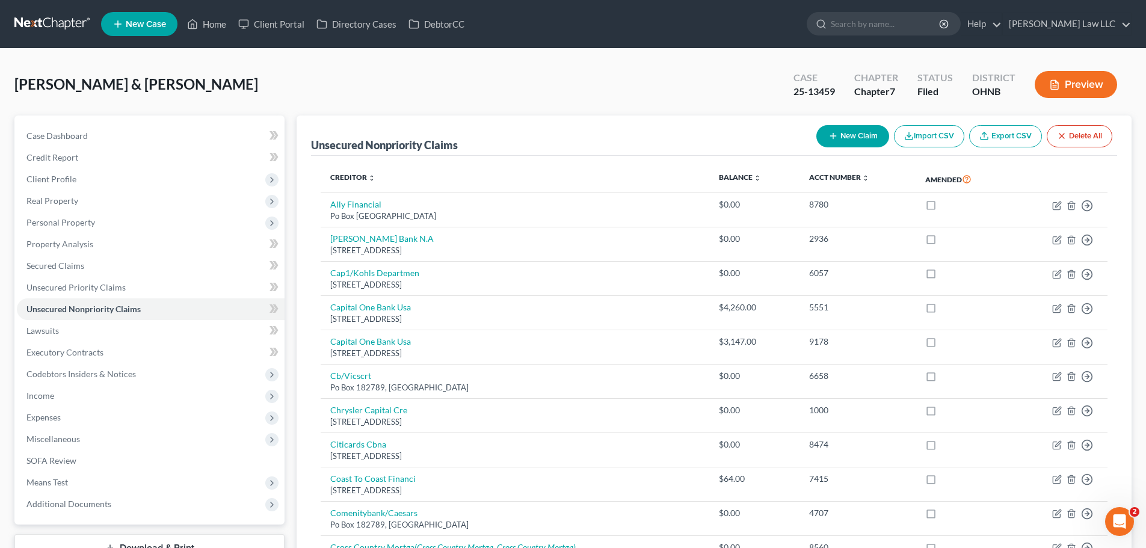
click at [861, 116] on div "Unsecured Nonpriority Claims New Claim Import CSV Export CSV Delete All" at bounding box center [714, 135] width 806 height 40
click at [847, 134] on button "New Claim" at bounding box center [852, 136] width 73 height 22
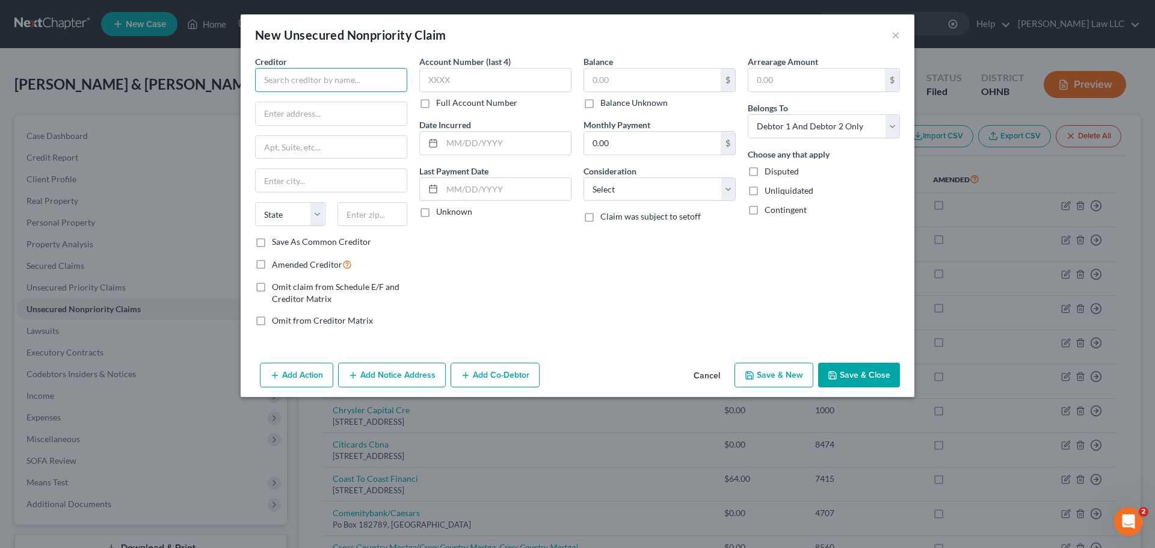
click at [324, 84] on input "text" at bounding box center [331, 80] width 152 height 24
click at [640, 252] on div "Balance $ Balance Unknown Balance Undetermined $ Balance Unknown Monthly Paymen…" at bounding box center [659, 195] width 164 height 281
click at [861, 377] on button "Save & Close" at bounding box center [859, 375] width 82 height 25
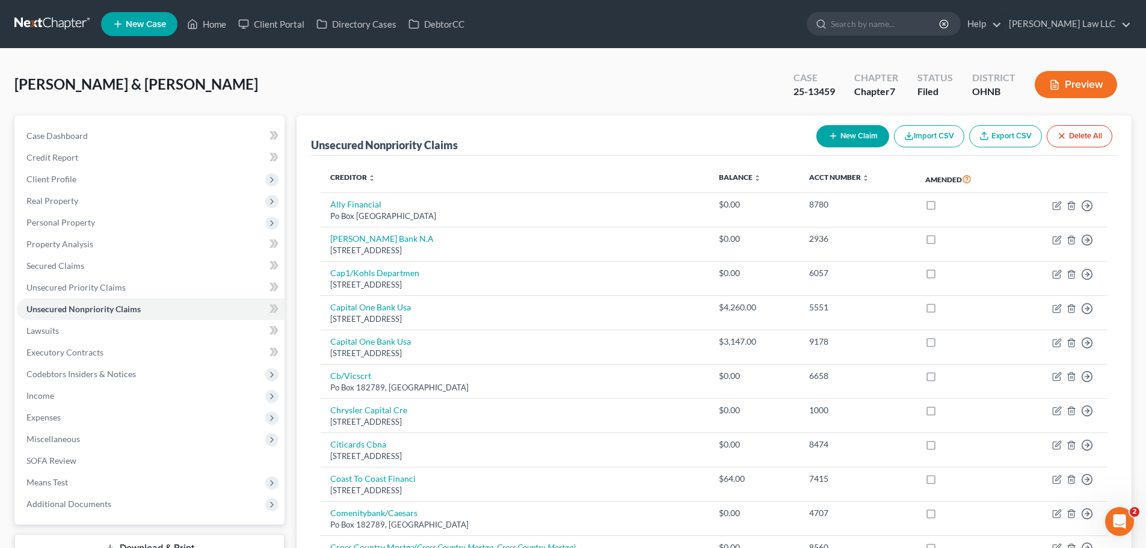
click at [849, 138] on button "New Claim" at bounding box center [852, 136] width 73 height 22
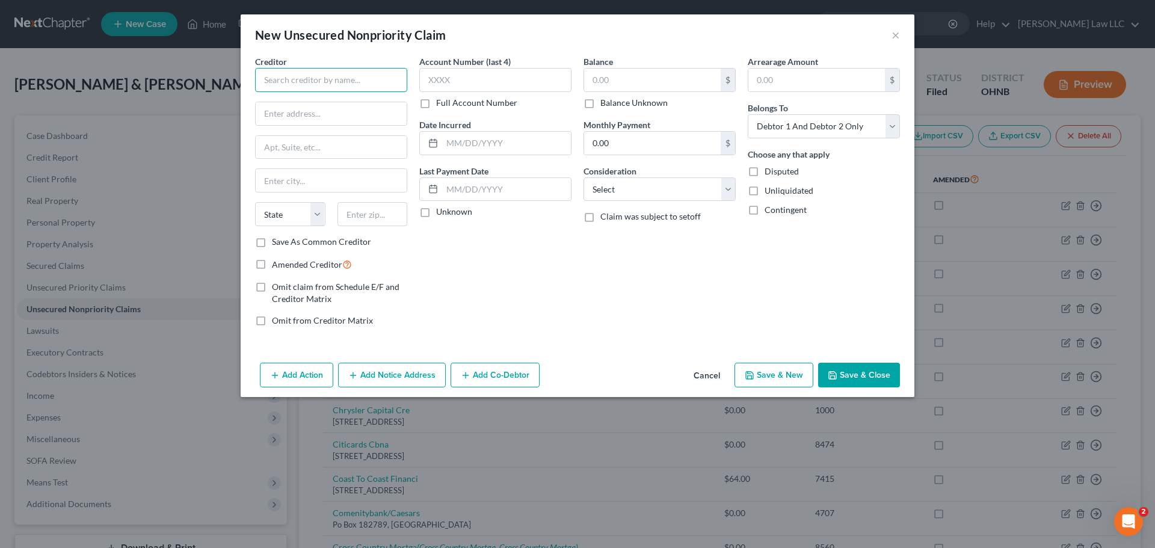
click at [350, 86] on input "text" at bounding box center [331, 80] width 152 height 24
click at [352, 100] on div "Creditor * Newborn Enterprises State [US_STATE] AK AR AZ CA CO [GEOGRAPHIC_DATA…" at bounding box center [331, 145] width 152 height 180
click at [349, 106] on input "text" at bounding box center [331, 113] width 151 height 23
paste input "[STREET_ADDRESS]"
click at [384, 217] on input "text" at bounding box center [372, 214] width 70 height 24
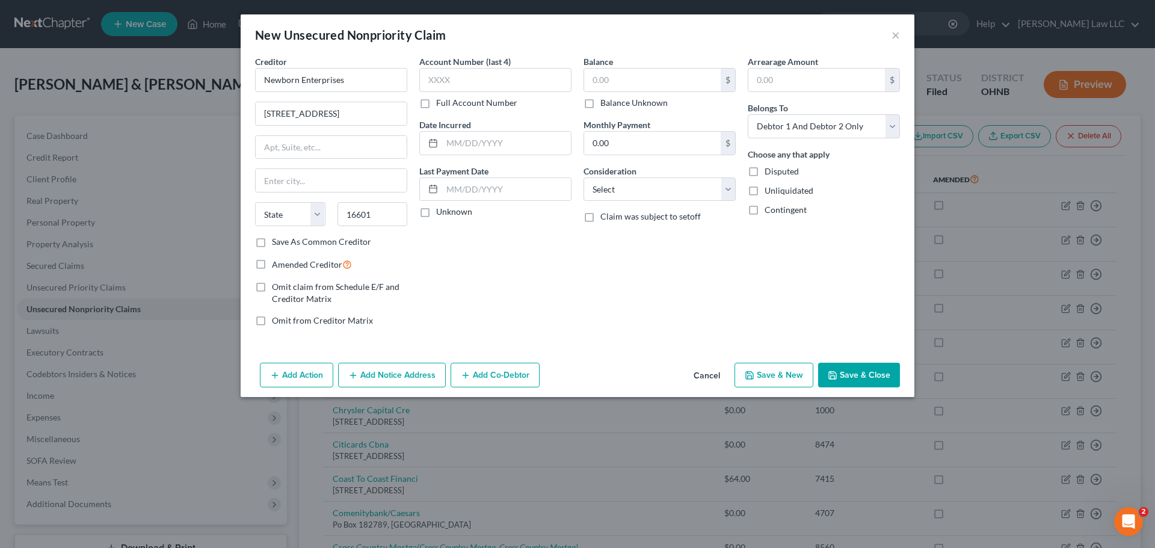
click at [631, 306] on div "Balance $ Balance Unknown Balance Undetermined $ Balance Unknown Monthly Paymen…" at bounding box center [659, 195] width 164 height 281
click at [880, 370] on button "Save & Close" at bounding box center [859, 375] width 82 height 25
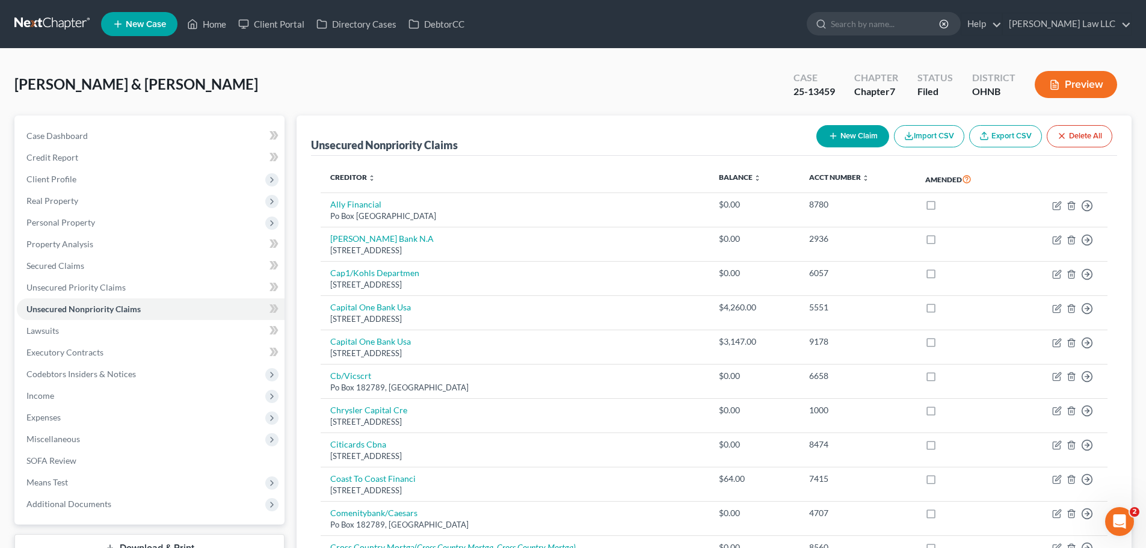
click at [839, 144] on button "New Claim" at bounding box center [852, 136] width 73 height 22
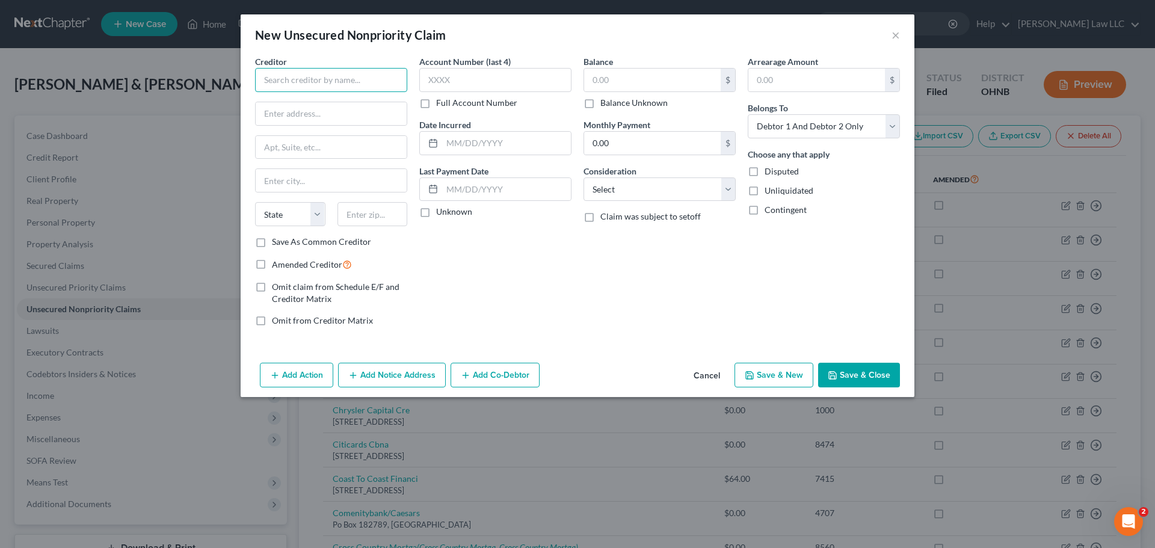
click at [327, 76] on input "text" at bounding box center [331, 80] width 152 height 24
click at [506, 281] on div "Account Number (last 4) Full Account Number Date Incurred Last Payment Date Unk…" at bounding box center [495, 195] width 164 height 281
click at [578, 263] on div "Balance $ Balance Unknown Balance Undetermined $ Balance Unknown Monthly Paymen…" at bounding box center [659, 195] width 164 height 281
click at [377, 217] on input "44144" at bounding box center [372, 214] width 70 height 24
drag, startPoint x: 684, startPoint y: 264, endPoint x: 838, endPoint y: 364, distance: 183.8
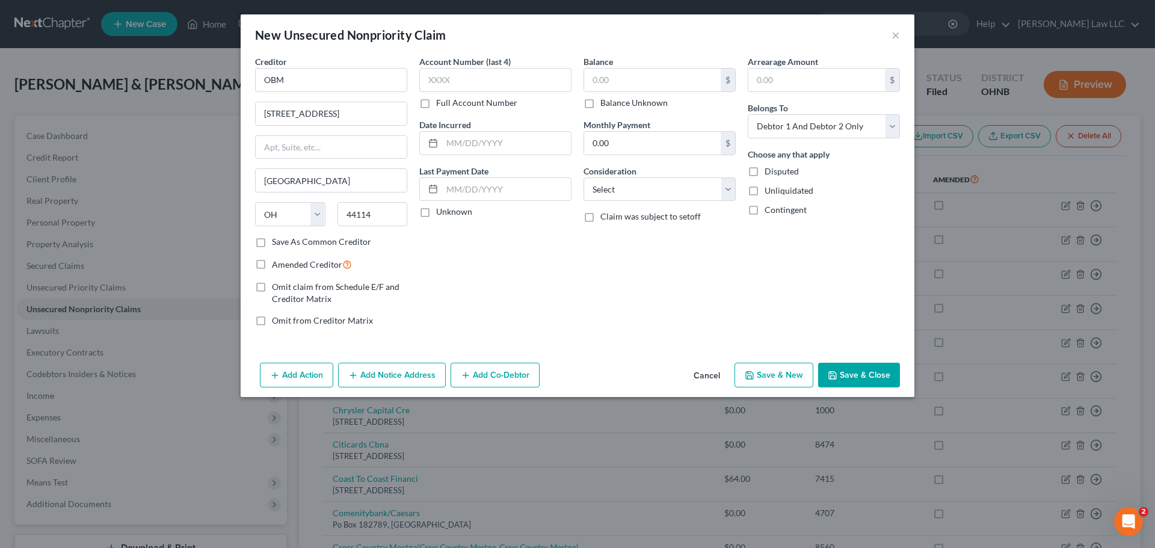
click at [684, 264] on div "Balance $ Balance Unknown Balance Undetermined $ Balance Unknown Monthly Paymen…" at bounding box center [659, 195] width 164 height 281
click at [869, 377] on button "Save & Close" at bounding box center [859, 375] width 82 height 25
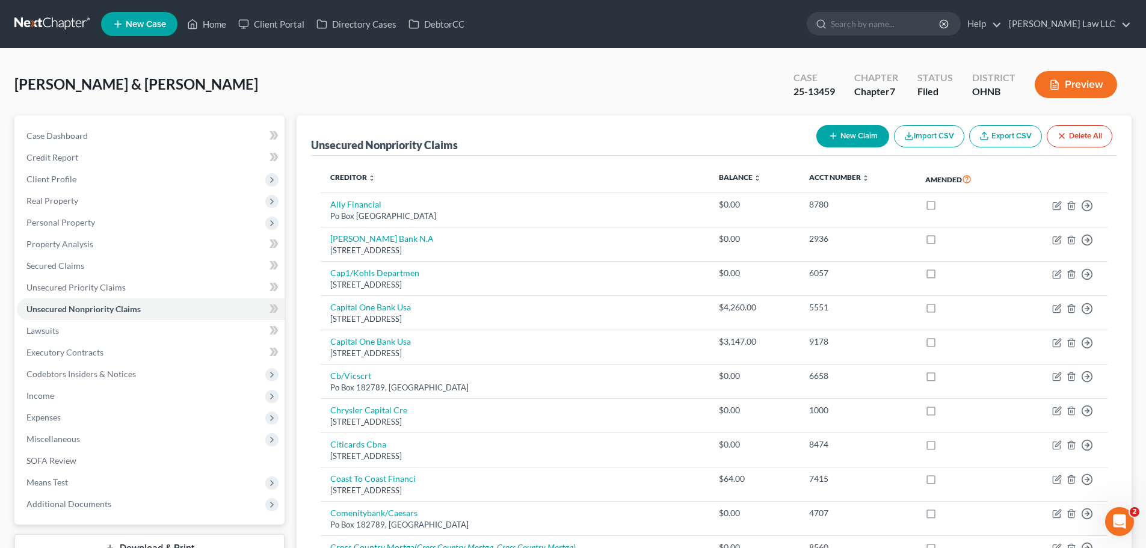
click at [836, 138] on button "New Claim" at bounding box center [852, 136] width 73 height 22
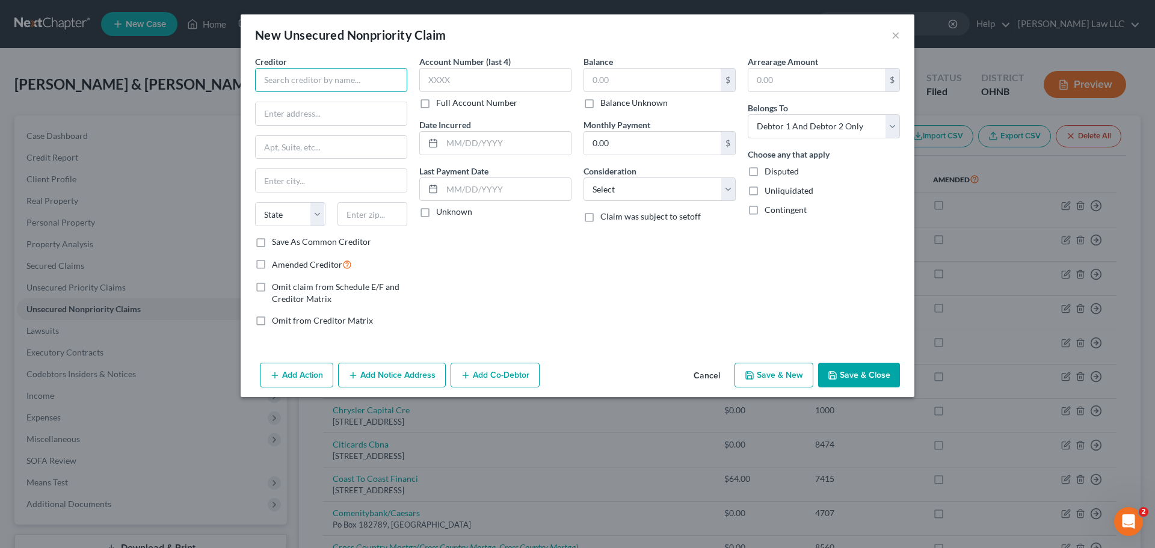
click at [363, 77] on input "text" at bounding box center [331, 80] width 152 height 24
click at [364, 221] on input "text" at bounding box center [372, 214] width 70 height 24
click at [532, 239] on div "Account Number (last 4) Full Account Number Date Incurred Last Payment Date Unk…" at bounding box center [495, 195] width 164 height 281
click at [354, 114] on input "text" at bounding box center [331, 113] width 151 height 23
click at [862, 375] on button "Save & Close" at bounding box center [859, 375] width 82 height 25
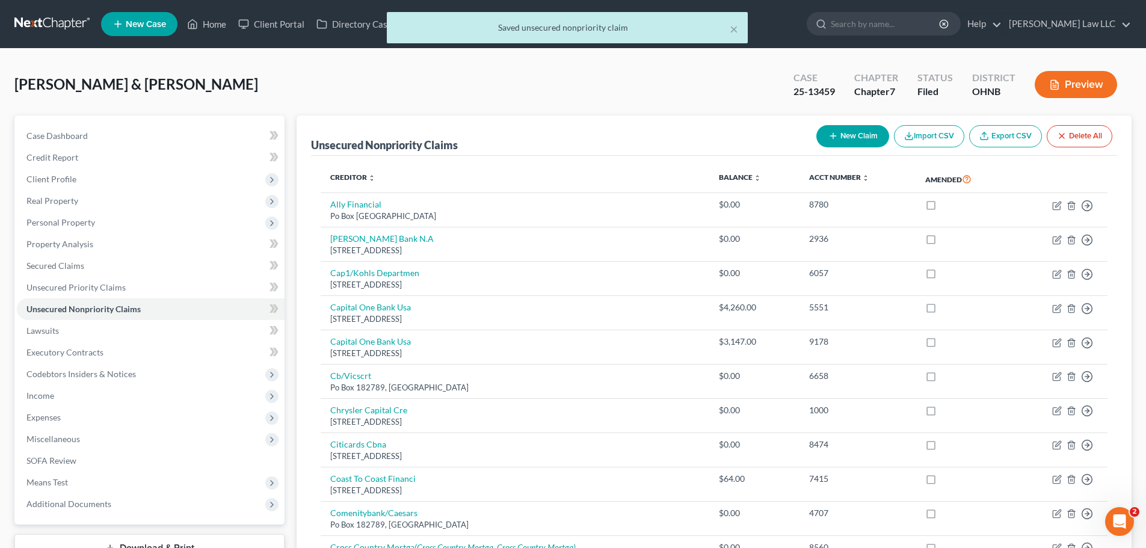
click at [828, 135] on icon "button" at bounding box center [833, 136] width 10 height 10
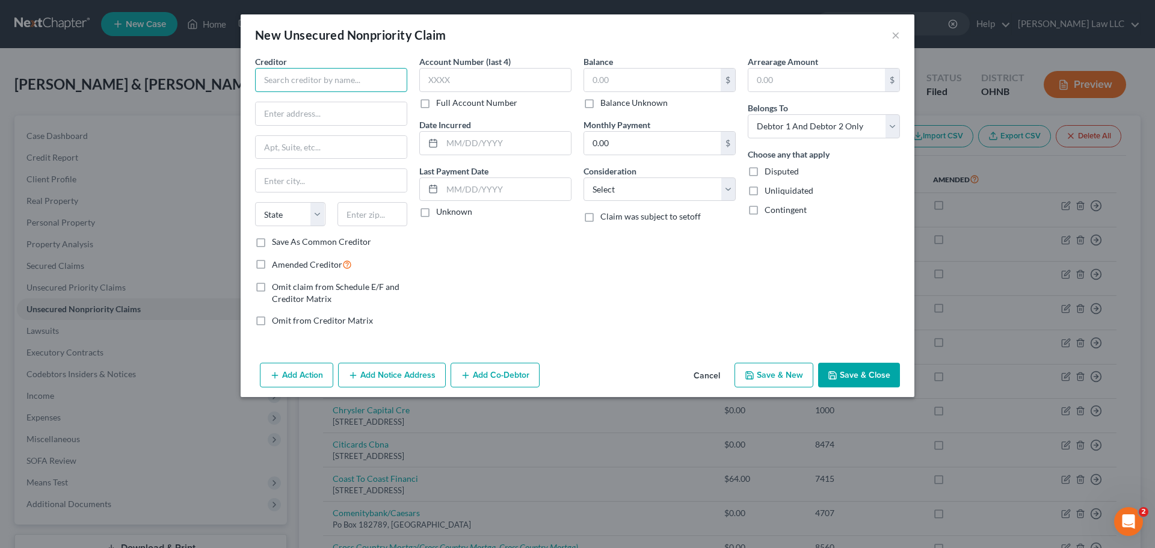
click at [303, 81] on input "text" at bounding box center [331, 80] width 152 height 24
click at [330, 111] on input "text" at bounding box center [331, 113] width 151 height 23
click at [440, 253] on div "Account Number (last 4) Full Account Number Date Incurred Last Payment Date Unk…" at bounding box center [495, 195] width 164 height 281
click at [870, 372] on button "Save & Close" at bounding box center [859, 375] width 82 height 25
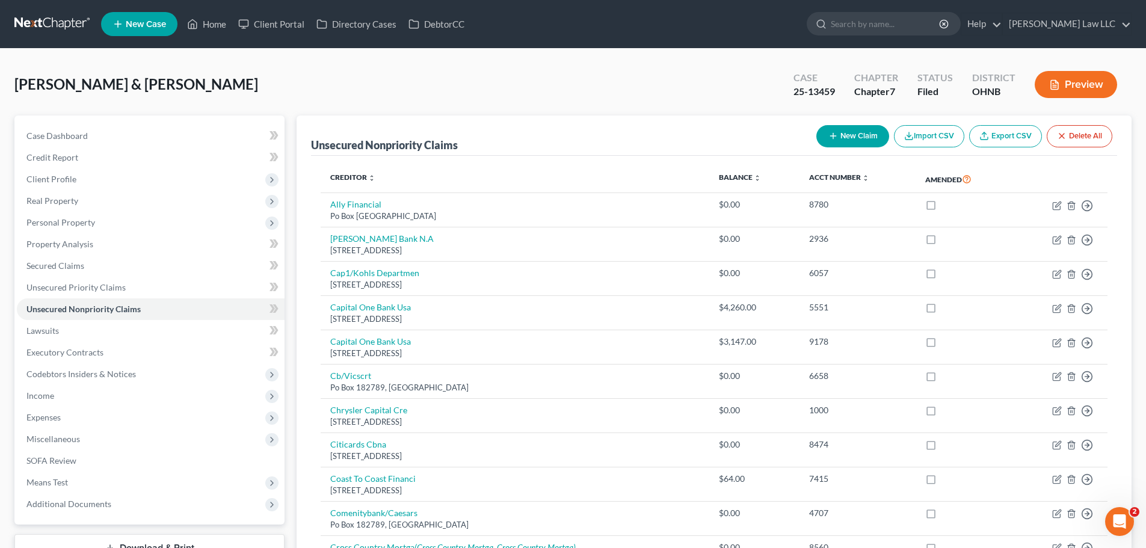
click at [866, 143] on button "New Claim" at bounding box center [852, 136] width 73 height 22
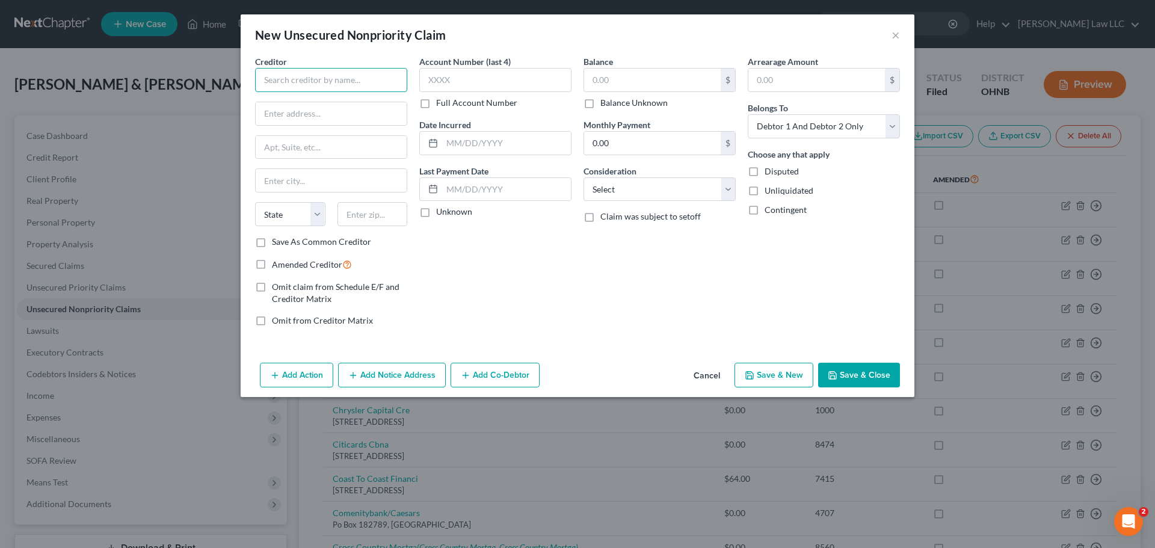
click at [339, 85] on input "text" at bounding box center [331, 80] width 152 height 24
click at [384, 217] on input "text" at bounding box center [372, 214] width 70 height 24
click at [570, 259] on div "Account Number (last 4) Full Account Number Date Incurred Last Payment Date Unk…" at bounding box center [495, 195] width 164 height 281
click at [855, 374] on button "Save & Close" at bounding box center [859, 375] width 82 height 25
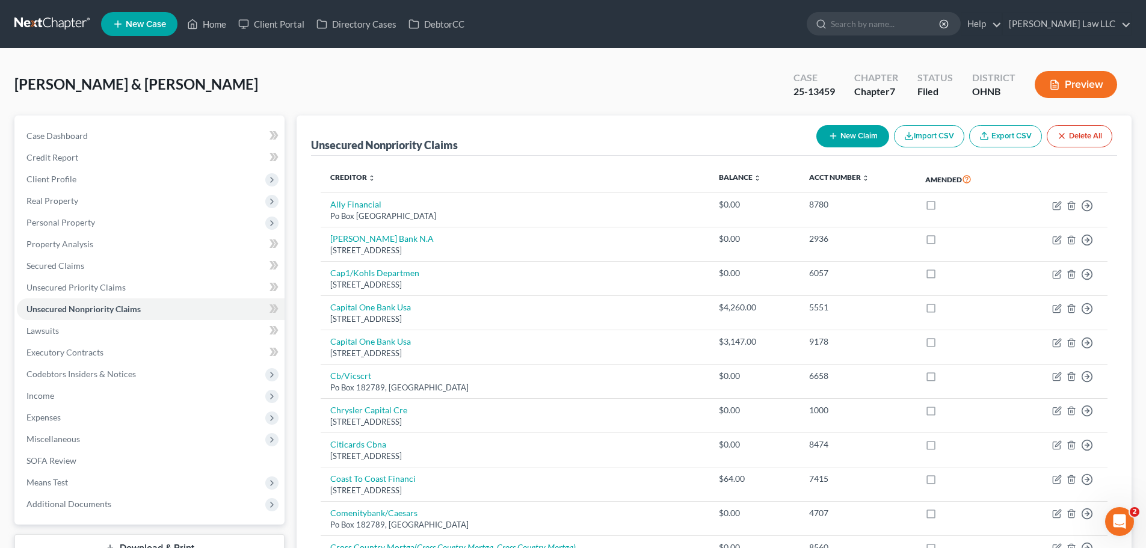
click at [828, 138] on icon "button" at bounding box center [833, 136] width 10 height 10
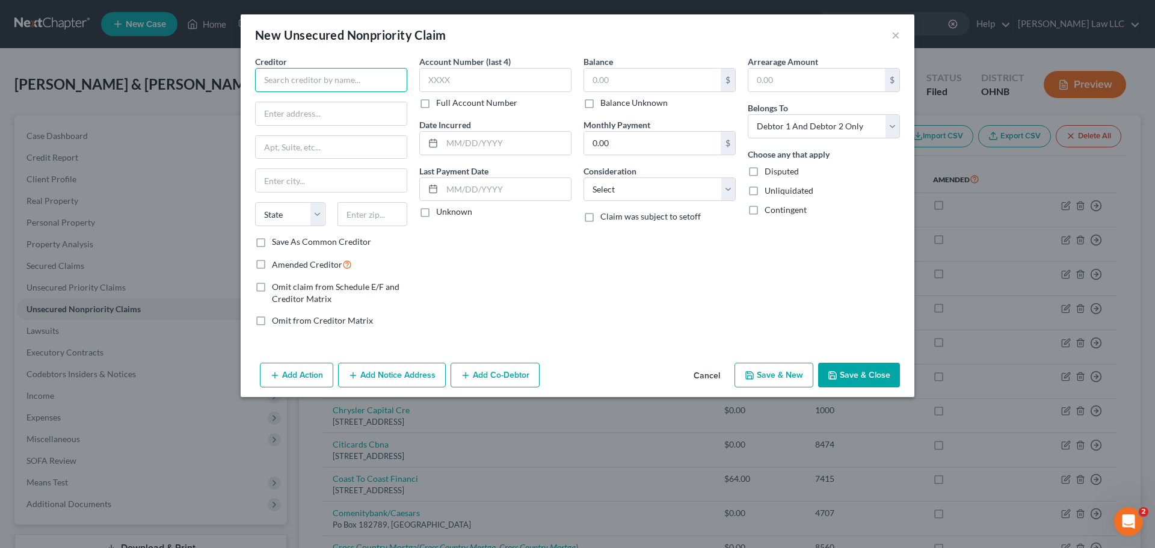
click at [319, 79] on input "text" at bounding box center [331, 80] width 152 height 24
paste input "[STREET_ADDRESS]"
click at [371, 215] on input "text" at bounding box center [372, 214] width 70 height 24
click at [856, 375] on button "Save & Close" at bounding box center [859, 375] width 82 height 25
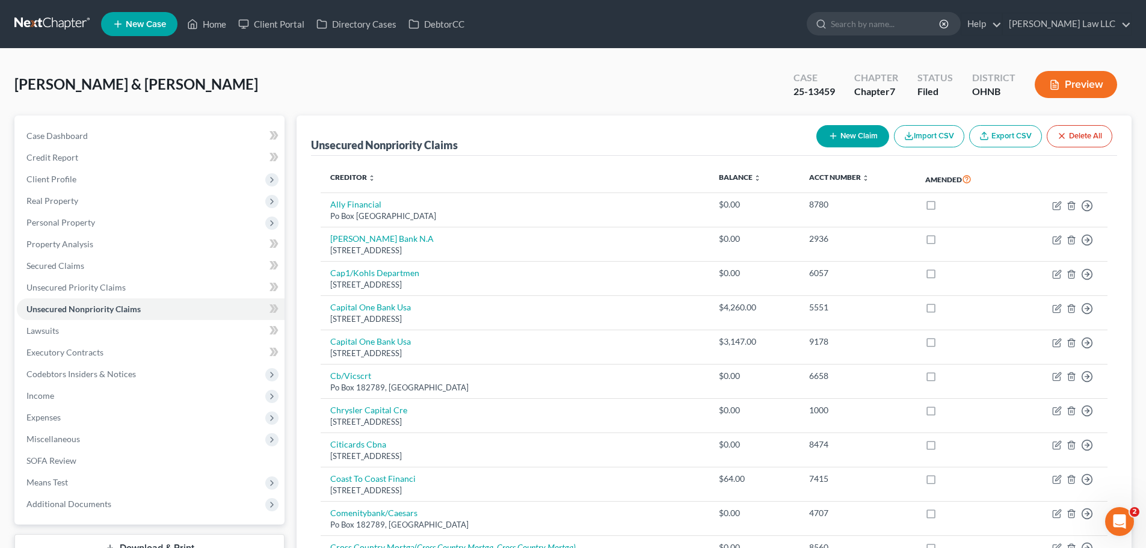
click at [864, 141] on button "New Claim" at bounding box center [852, 136] width 73 height 22
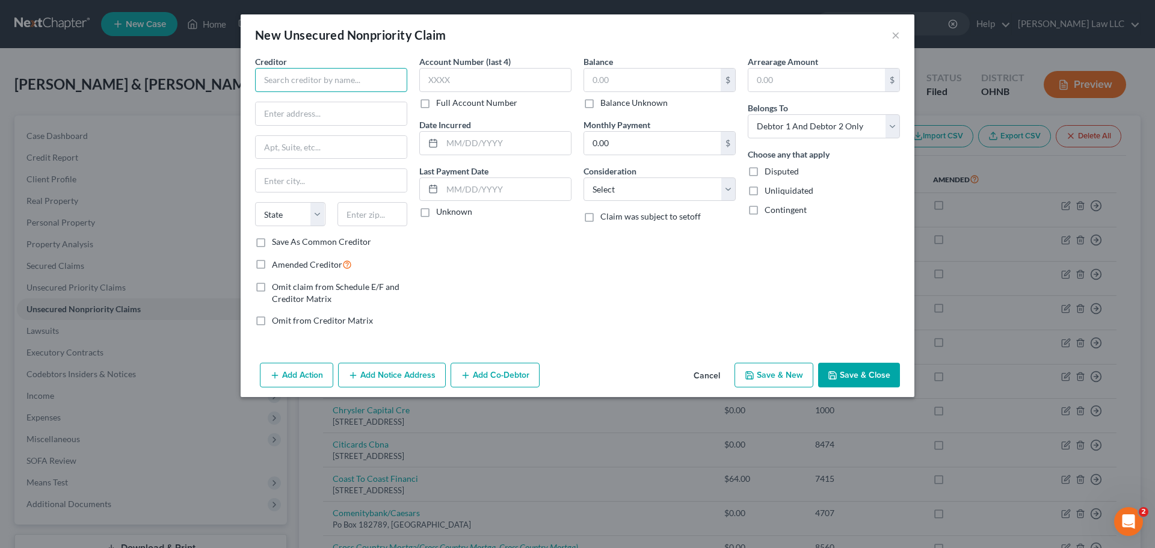
click at [304, 84] on input "text" at bounding box center [331, 80] width 152 height 24
paste input "2008 State Rd"
click at [556, 254] on div "Account Number (last 4) Full Account Number Date Incurred Last Payment Date Unk…" at bounding box center [495, 195] width 164 height 281
click at [870, 375] on button "Save & Close" at bounding box center [859, 375] width 82 height 25
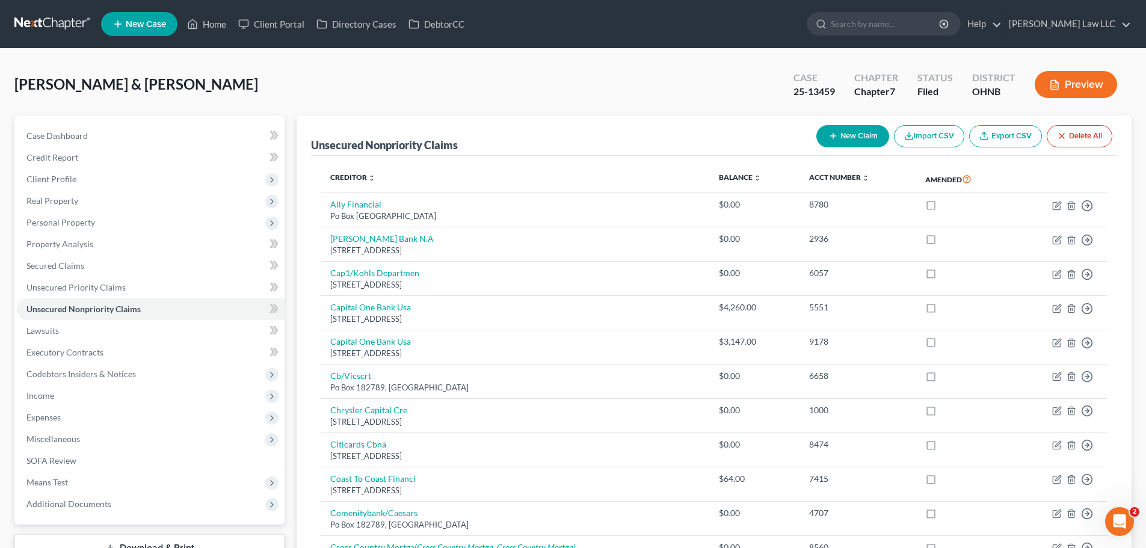
click at [861, 137] on button "New Claim" at bounding box center [852, 136] width 73 height 22
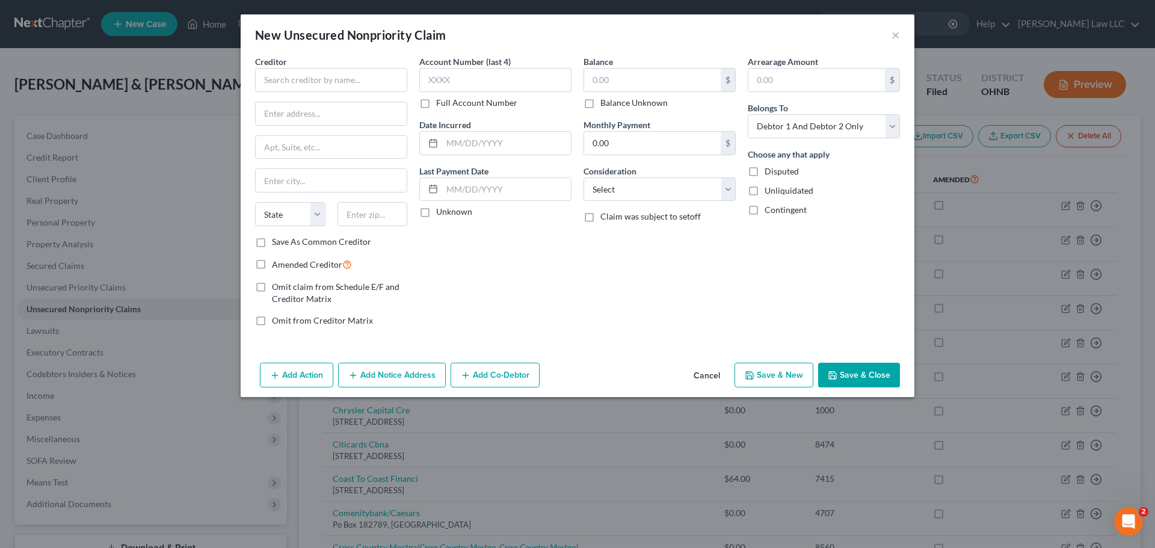
click at [354, 92] on div "Creditor * State [US_STATE] AK AR AZ CA CO [GEOGRAPHIC_DATA] DE DC [GEOGRAPHIC_…" at bounding box center [331, 145] width 152 height 180
click at [354, 81] on input "text" at bounding box center [331, 80] width 152 height 24
paste input "[STREET_ADDRESS]"
click at [380, 208] on input "text" at bounding box center [372, 214] width 70 height 24
click at [570, 250] on div "Account Number (last 4) Full Account Number Date Incurred Last Payment Date Unk…" at bounding box center [495, 195] width 164 height 281
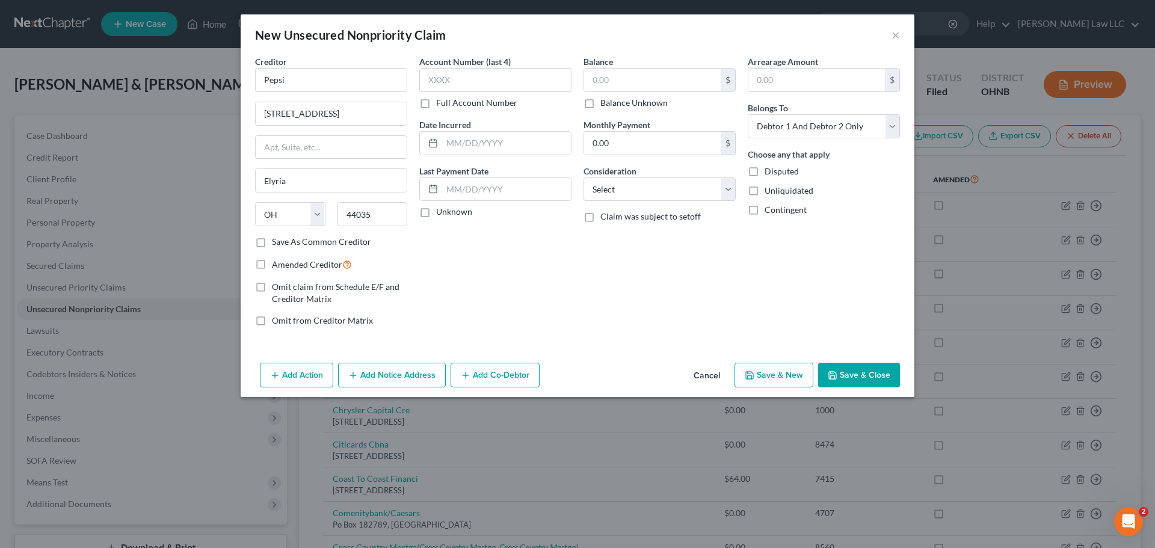
click at [875, 371] on button "Save & Close" at bounding box center [859, 375] width 82 height 25
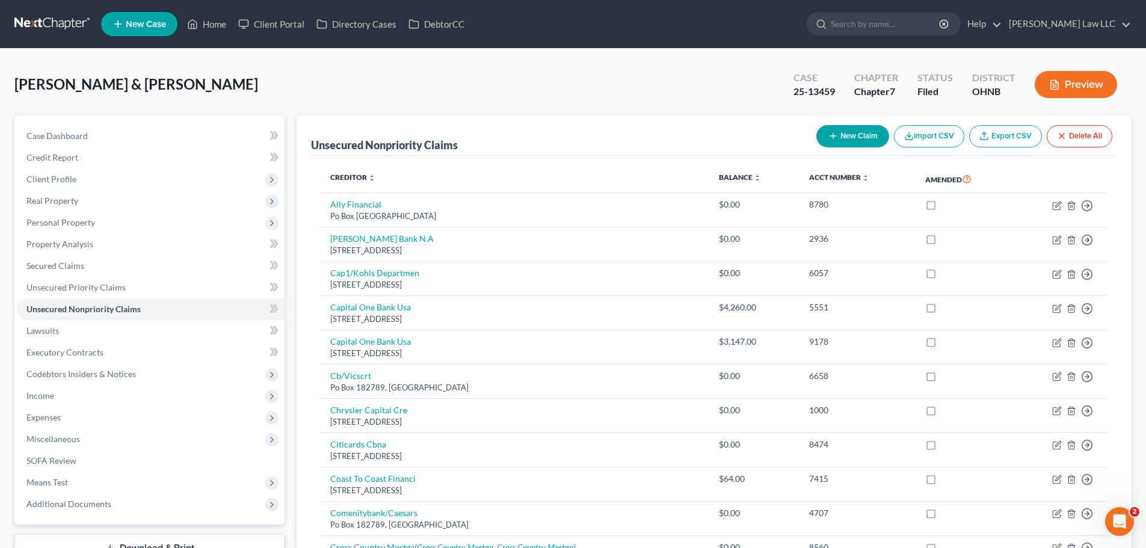
click at [838, 142] on button "New Claim" at bounding box center [852, 136] width 73 height 22
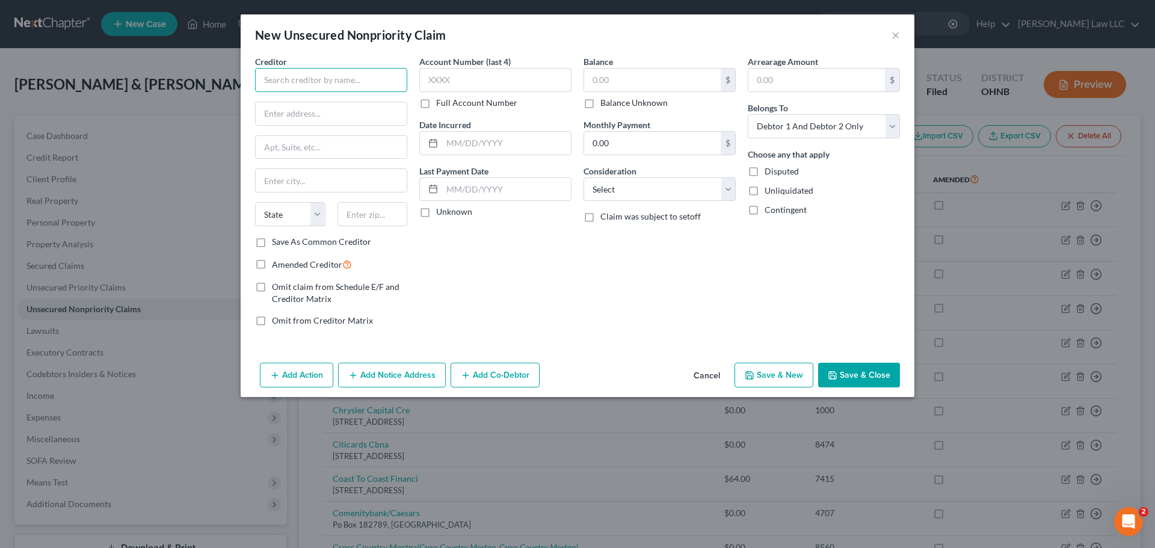
click at [294, 76] on input "text" at bounding box center [331, 80] width 152 height 24
paste input "[GEOGRAPHIC_DATA][PERSON_NAME]"
click at [381, 214] on input "text" at bounding box center [372, 214] width 70 height 24
click at [648, 275] on div "Balance $ Balance Unknown Balance Undetermined $ Balance Unknown Monthly Paymen…" at bounding box center [659, 195] width 164 height 281
click at [667, 276] on div "Balance $ Balance Unknown Balance Undetermined $ Balance Unknown Monthly Paymen…" at bounding box center [659, 195] width 164 height 281
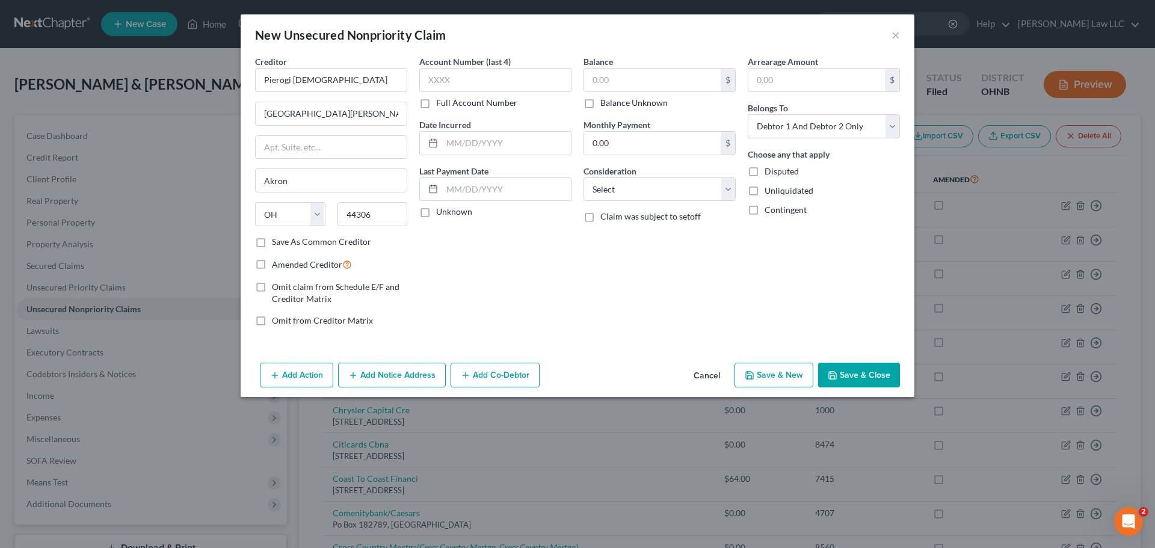
click at [863, 369] on button "Save & Close" at bounding box center [859, 375] width 82 height 25
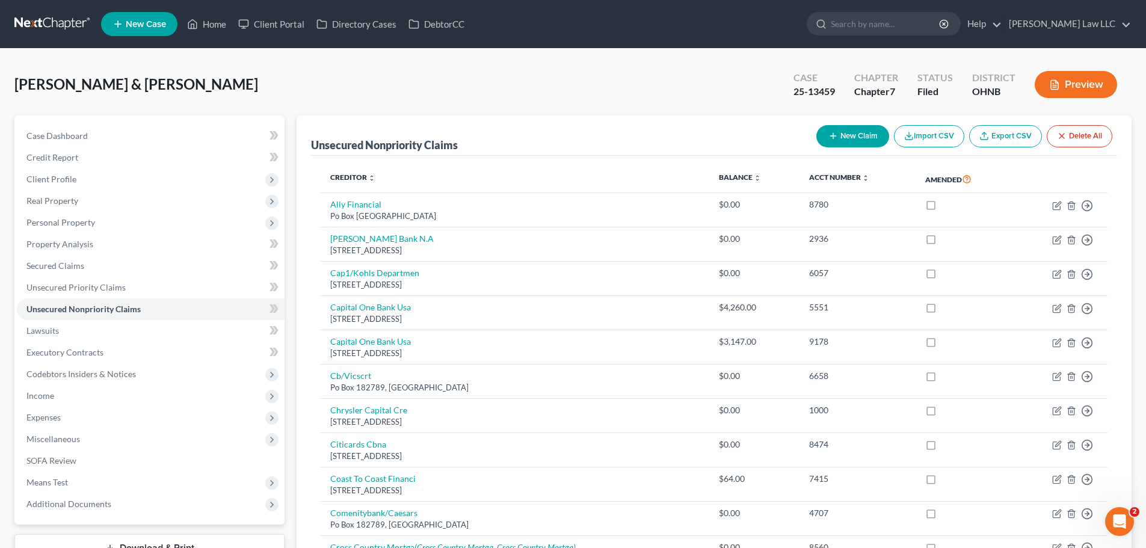
click at [834, 140] on icon "button" at bounding box center [833, 136] width 10 height 10
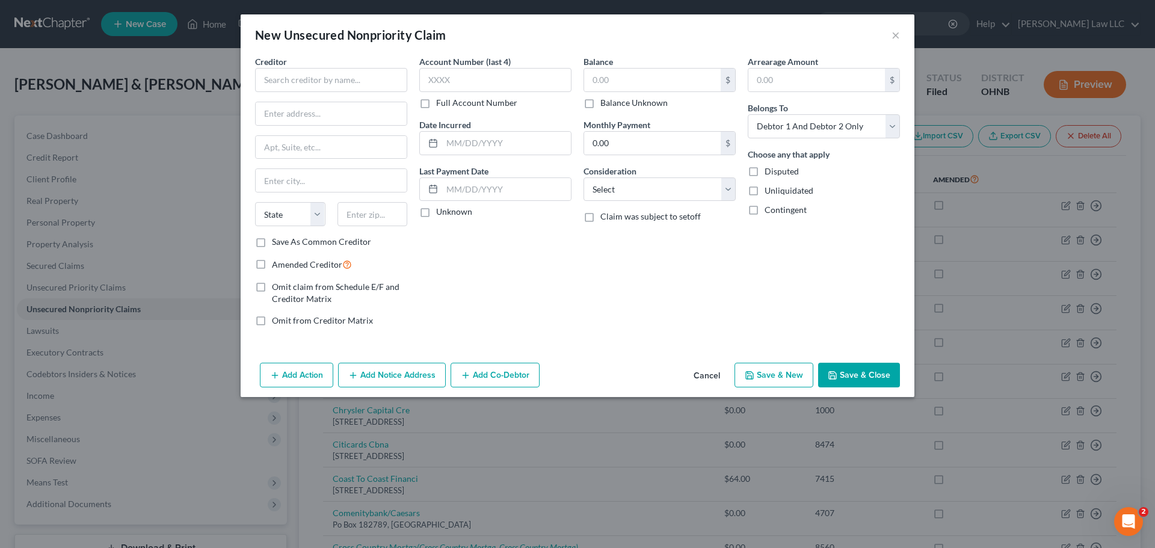
click at [289, 67] on div "Creditor *" at bounding box center [331, 73] width 152 height 37
click at [340, 79] on input "text" at bounding box center [331, 80] width 152 height 24
paste input "[STREET_ADDRESS]"
click at [880, 371] on button "Save & Close" at bounding box center [859, 375] width 82 height 25
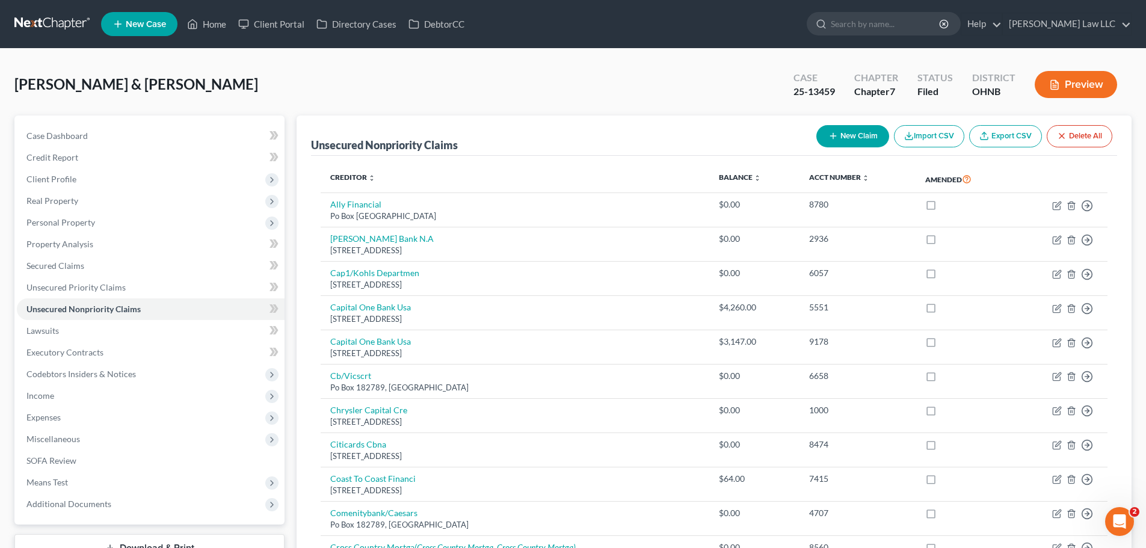
click at [860, 140] on button "New Claim" at bounding box center [852, 136] width 73 height 22
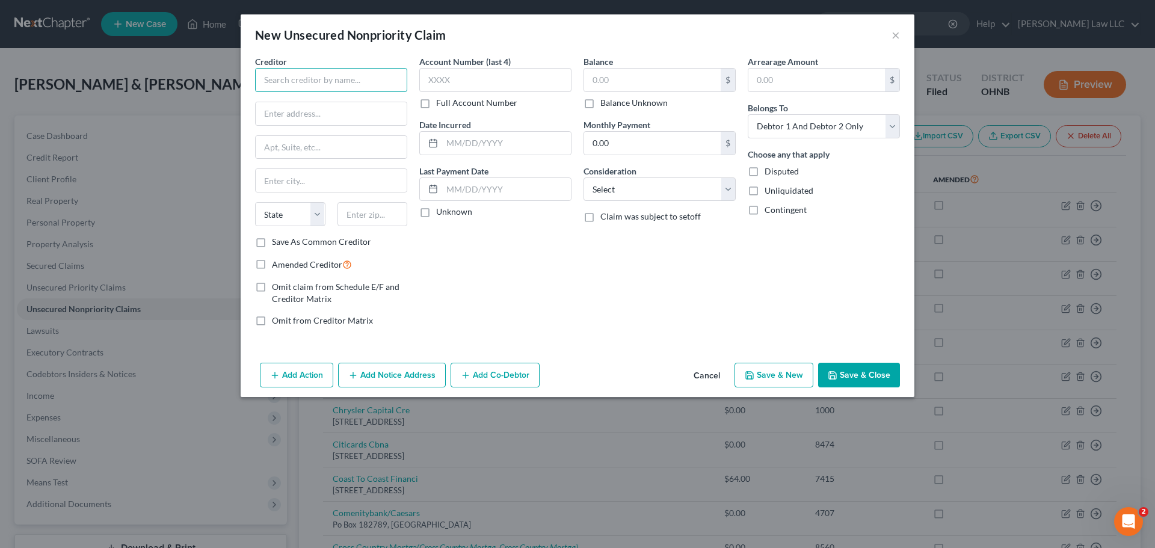
click at [372, 85] on input "text" at bounding box center [331, 80] width 152 height 24
paste input "[STREET_ADDRESS][PERSON_NAME]"
click at [518, 259] on div "Account Number (last 4) Full Account Number Date Incurred Last Payment Date Unk…" at bounding box center [495, 195] width 164 height 281
click at [869, 372] on button "Save & Close" at bounding box center [859, 375] width 82 height 25
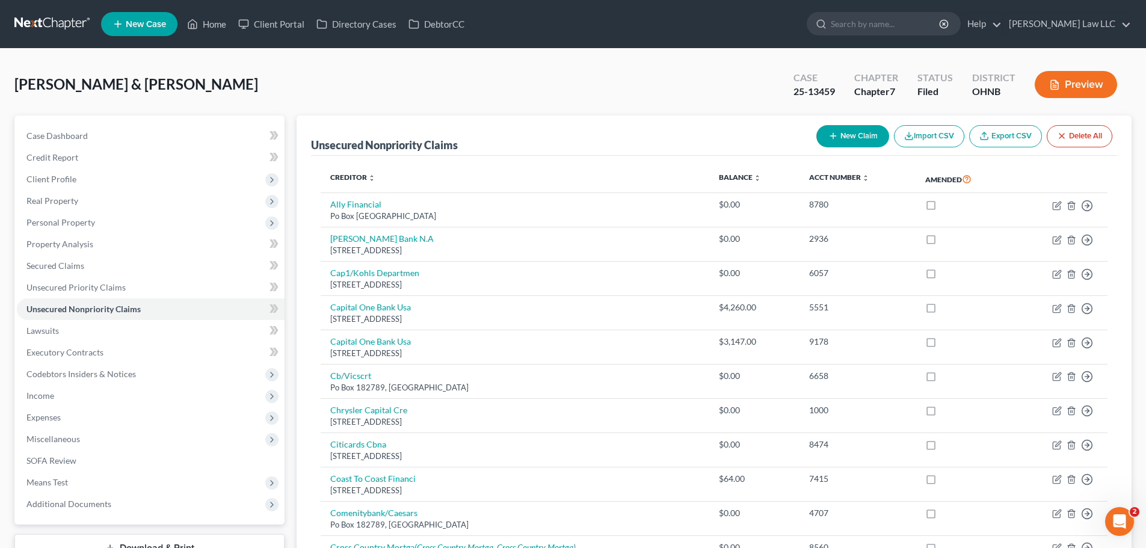
click at [847, 127] on button "New Claim" at bounding box center [852, 136] width 73 height 22
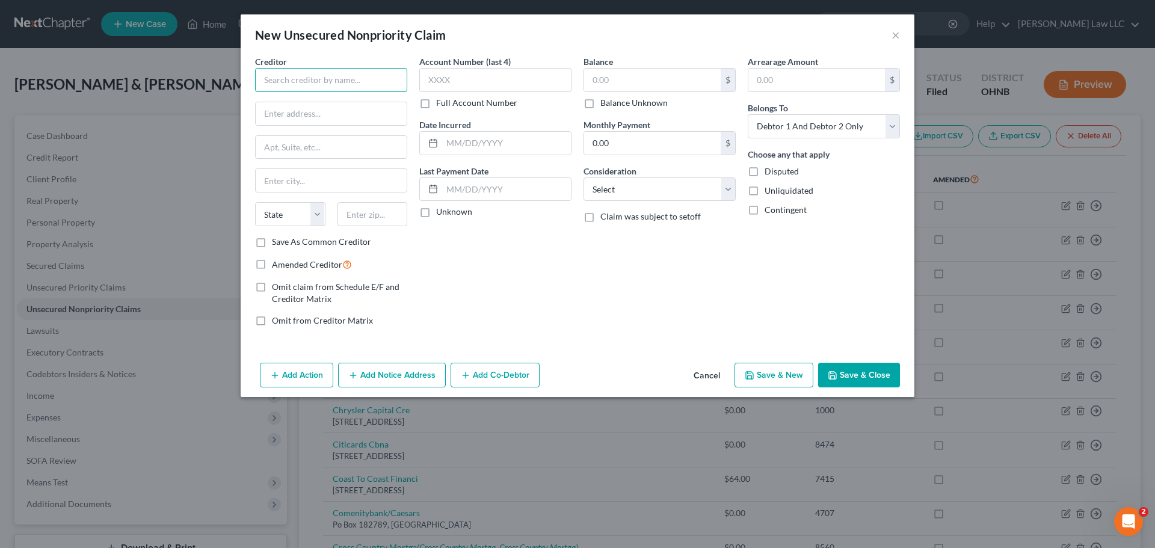
click at [328, 76] on input "text" at bounding box center [331, 80] width 152 height 24
paste input ": [STREET_ADDRESS]"
click at [267, 111] on input ": [STREET_ADDRESS]" at bounding box center [331, 113] width 151 height 23
click at [374, 211] on input "text" at bounding box center [372, 214] width 70 height 24
click at [492, 273] on div "Account Number (last 4) Full Account Number Date Incurred Last Payment Date Unk…" at bounding box center [495, 195] width 164 height 281
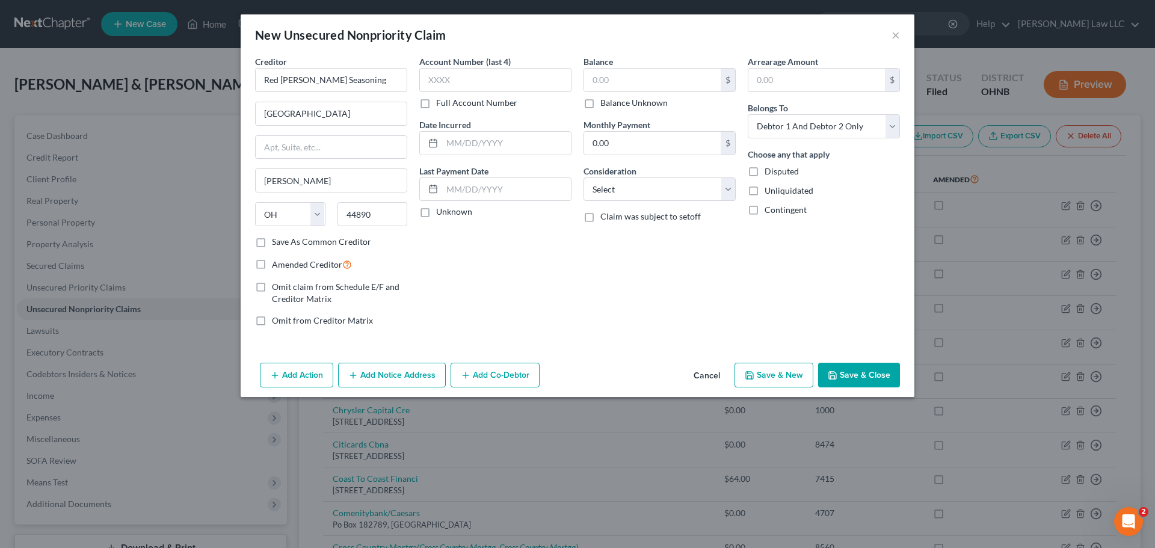
click at [856, 379] on button "Save & Close" at bounding box center [859, 375] width 82 height 25
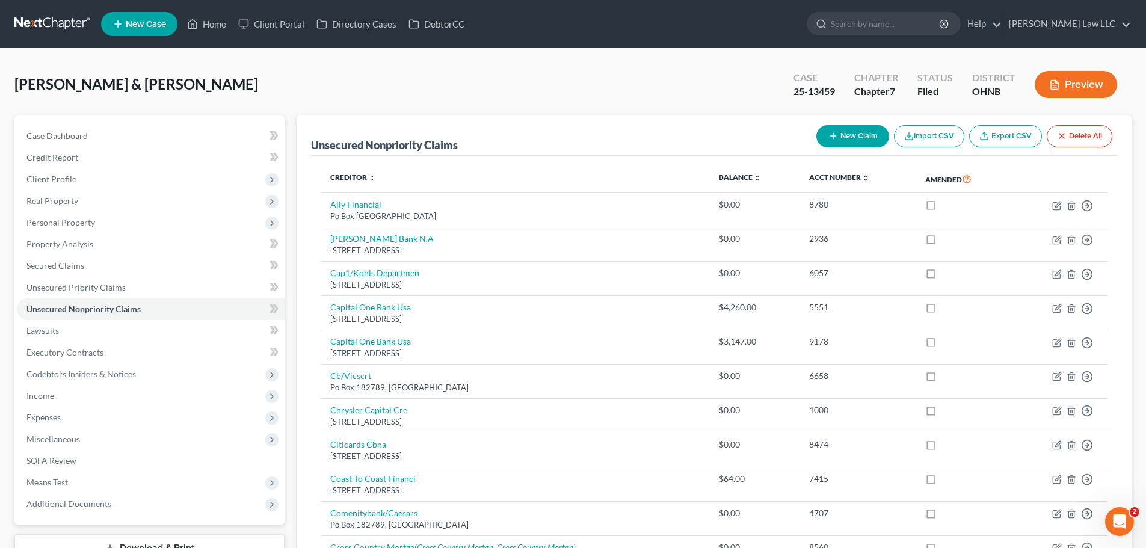
click at [869, 137] on button "New Claim" at bounding box center [852, 136] width 73 height 22
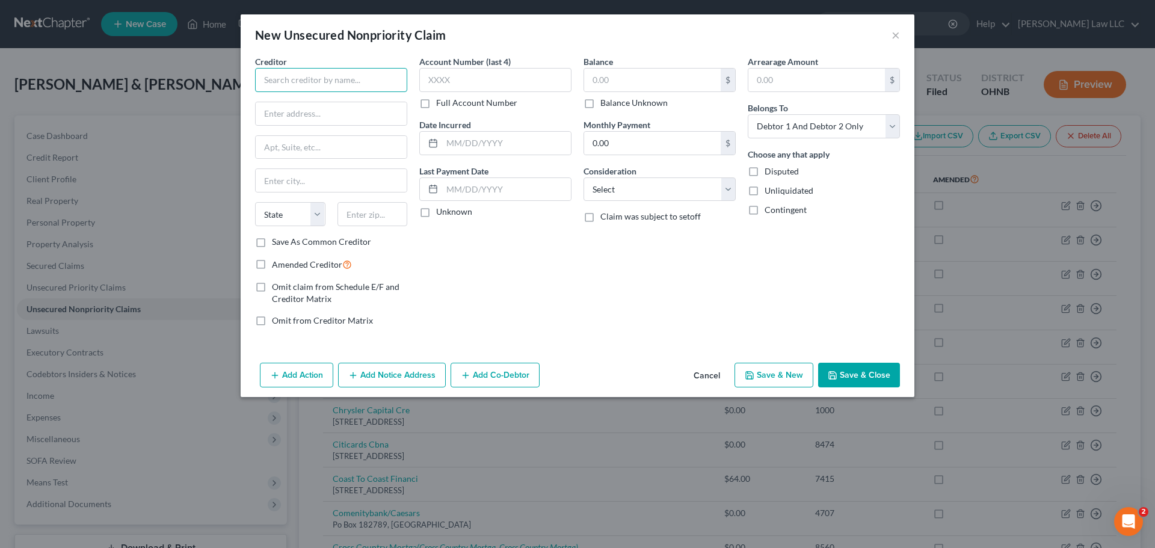
click at [378, 84] on input "text" at bounding box center [331, 80] width 152 height 24
paste input "[STREET_ADDRESS]"
click at [548, 294] on div "Account Number (last 4) Full Account Number Date Incurred Last Payment Date Unk…" at bounding box center [495, 195] width 164 height 281
click at [856, 377] on button "Save & Close" at bounding box center [859, 375] width 82 height 25
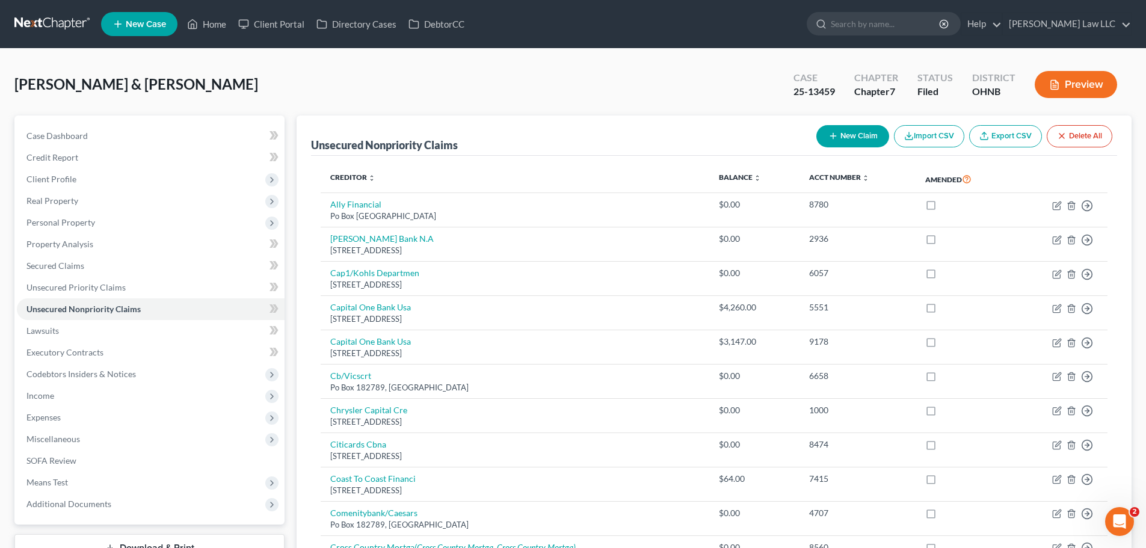
click at [856, 136] on button "New Claim" at bounding box center [852, 136] width 73 height 22
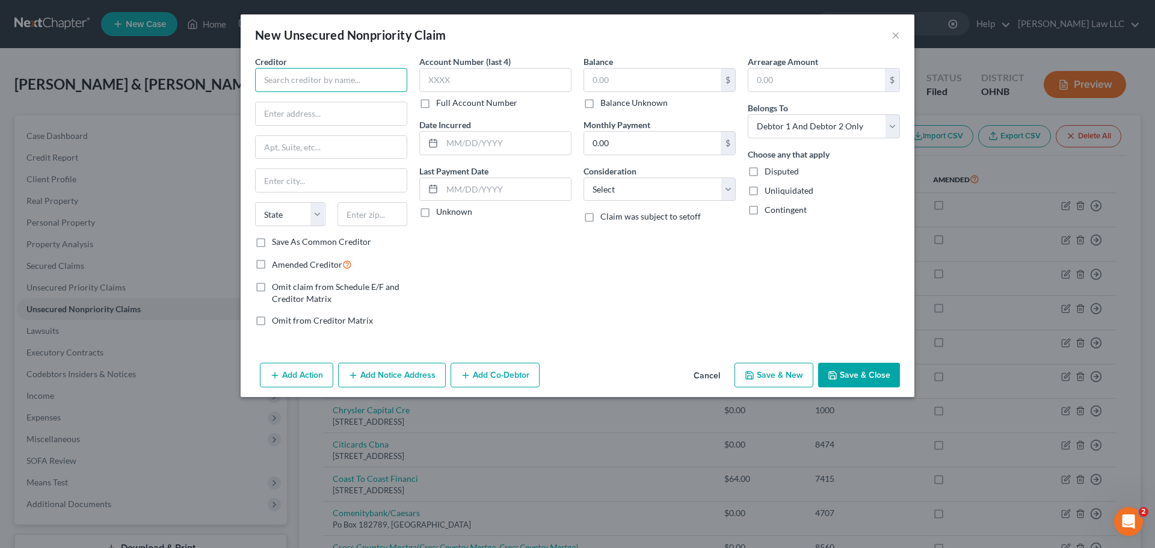
click at [315, 85] on input "text" at bounding box center [331, 80] width 152 height 24
paste input "[STREET_ADDRESS][PERSON_NAME]"
drag, startPoint x: 599, startPoint y: 262, endPoint x: 818, endPoint y: 343, distance: 233.3
click at [599, 262] on div "Balance $ Balance Unknown Balance Undetermined $ Balance Unknown Monthly Paymen…" at bounding box center [659, 195] width 164 height 281
click at [856, 367] on button "Save & Close" at bounding box center [859, 375] width 82 height 25
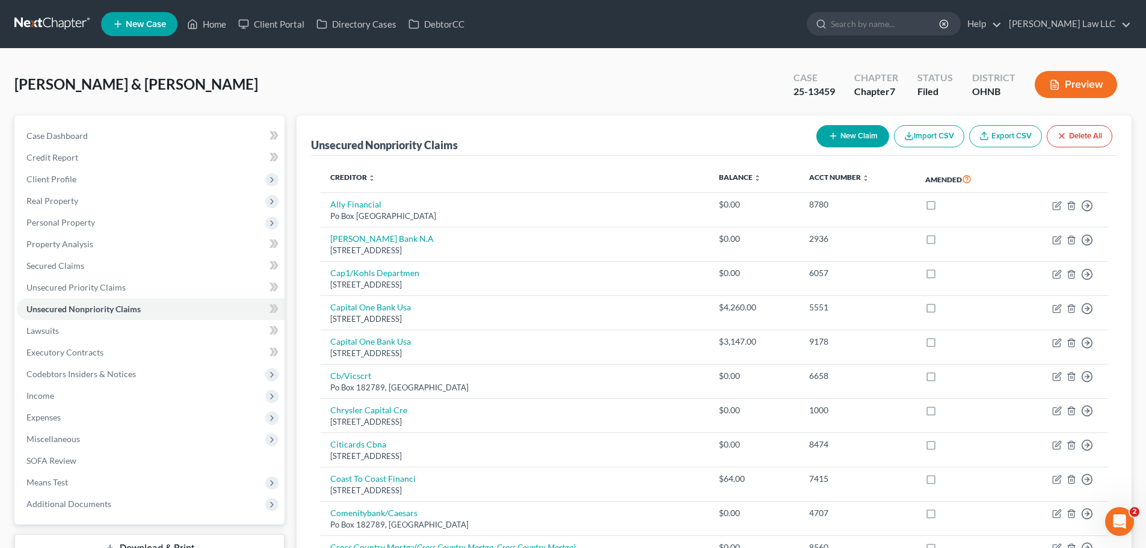
click at [844, 141] on button "New Claim" at bounding box center [852, 136] width 73 height 22
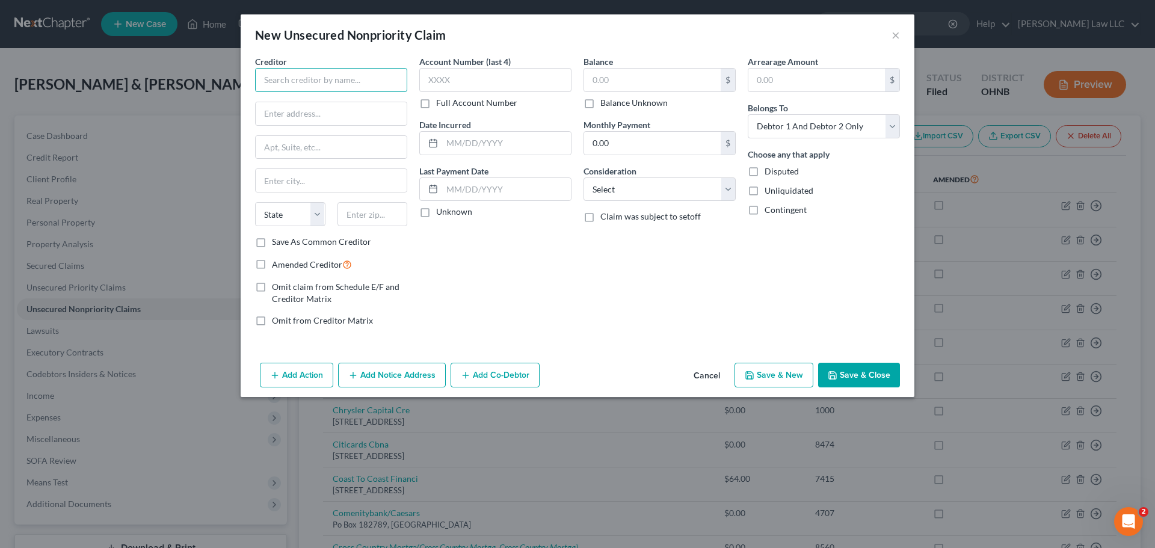
click at [321, 88] on input "text" at bounding box center [331, 80] width 152 height 24
paste input "[STREET_ADDRESS]"
click at [571, 282] on div "Account Number (last 4) Full Account Number Date Incurred Last Payment Date Unk…" at bounding box center [495, 195] width 164 height 281
click at [854, 365] on button "Save & Close" at bounding box center [859, 375] width 82 height 25
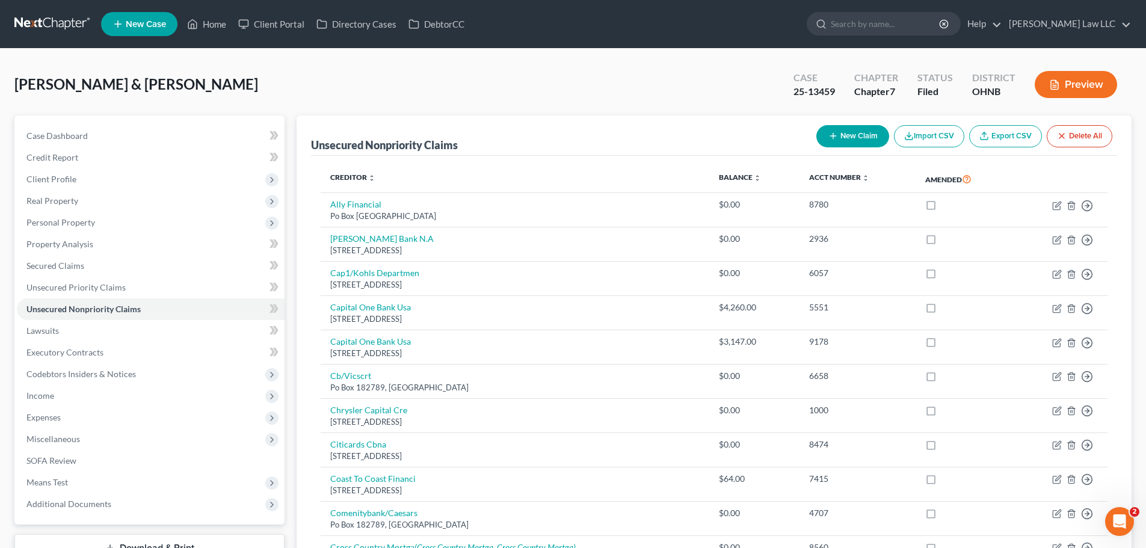
click at [844, 137] on button "New Claim" at bounding box center [852, 136] width 73 height 22
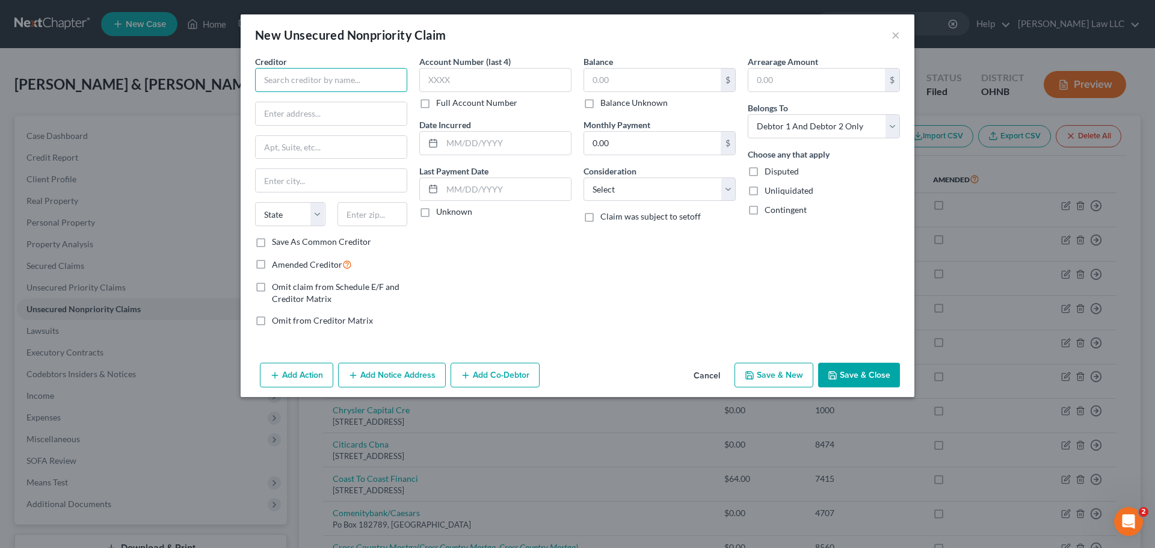
click at [323, 74] on input "text" at bounding box center [331, 80] width 152 height 24
click at [347, 141] on input "text" at bounding box center [331, 147] width 151 height 23
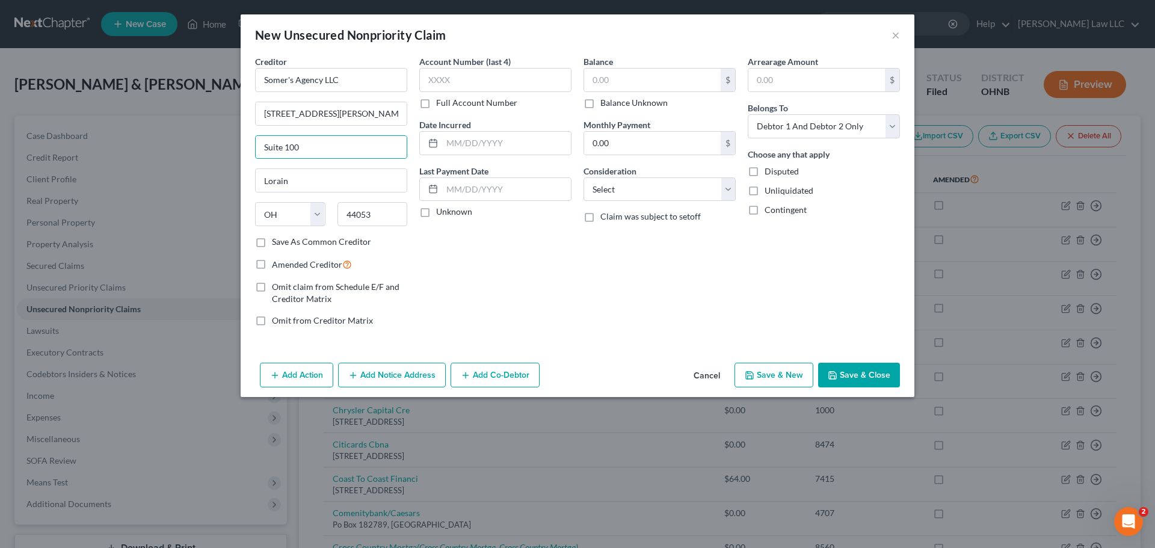
click at [886, 374] on button "Save & Close" at bounding box center [859, 375] width 82 height 25
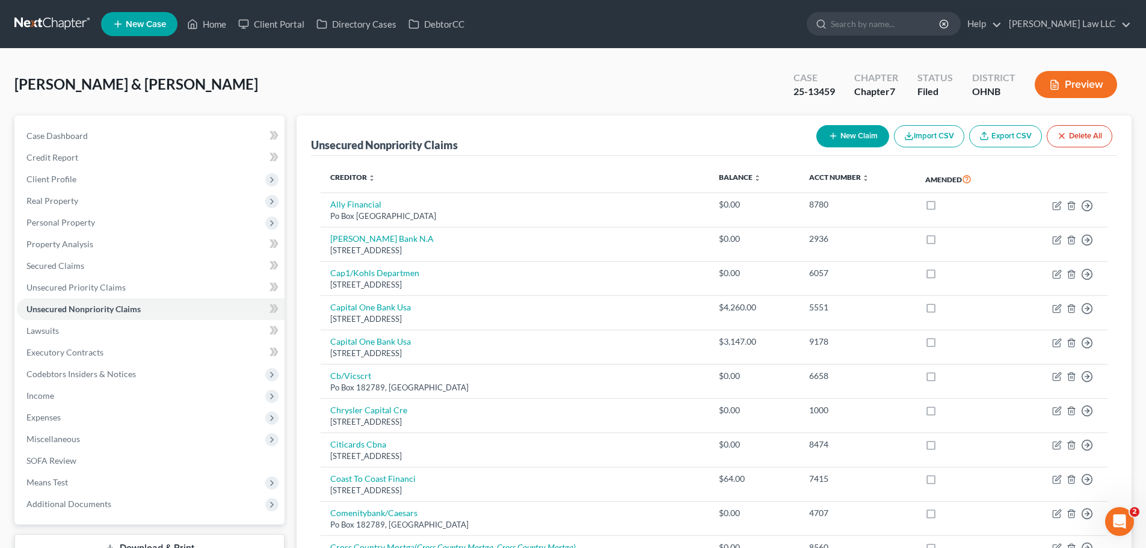
click at [835, 141] on icon "button" at bounding box center [833, 136] width 10 height 10
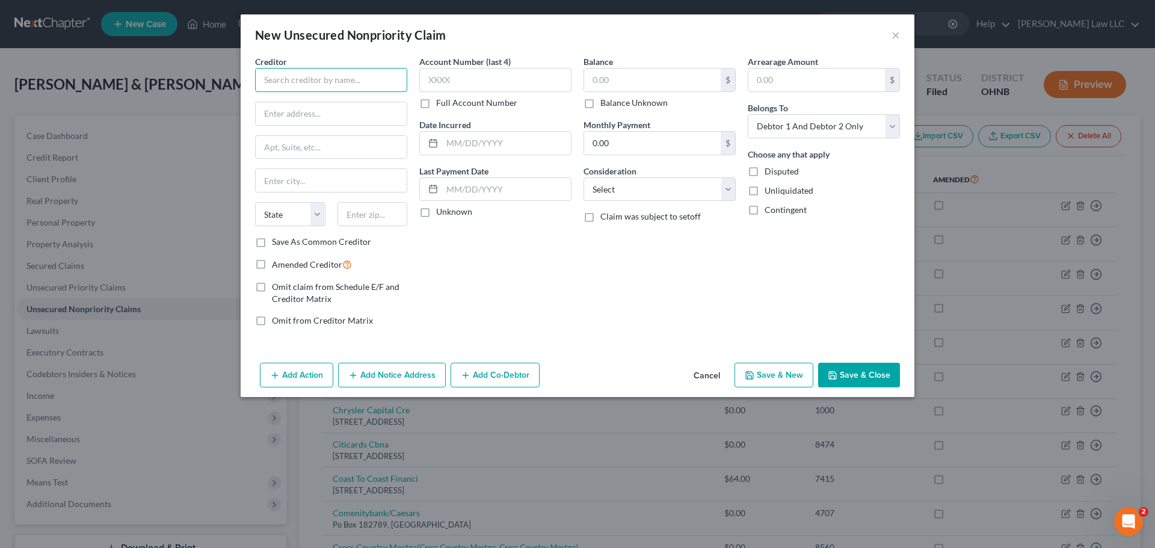
drag, startPoint x: 353, startPoint y: 82, endPoint x: 352, endPoint y: 75, distance: 7.9
click at [353, 82] on input "text" at bounding box center [331, 80] width 152 height 24
paste input "[STREET_ADDRESS][PERSON_NAME]"
click at [643, 268] on div "Balance $ Balance Unknown Balance Undetermined $ Balance Unknown Monthly Paymen…" at bounding box center [659, 195] width 164 height 281
click at [858, 375] on button "Save & Close" at bounding box center [859, 375] width 82 height 25
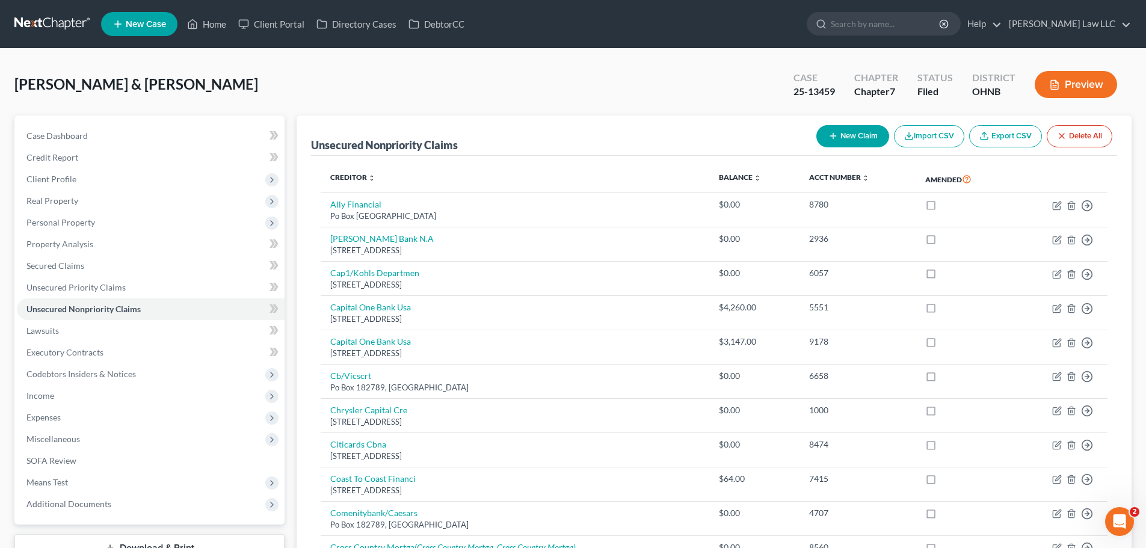
click at [836, 134] on button "New Claim" at bounding box center [852, 136] width 73 height 22
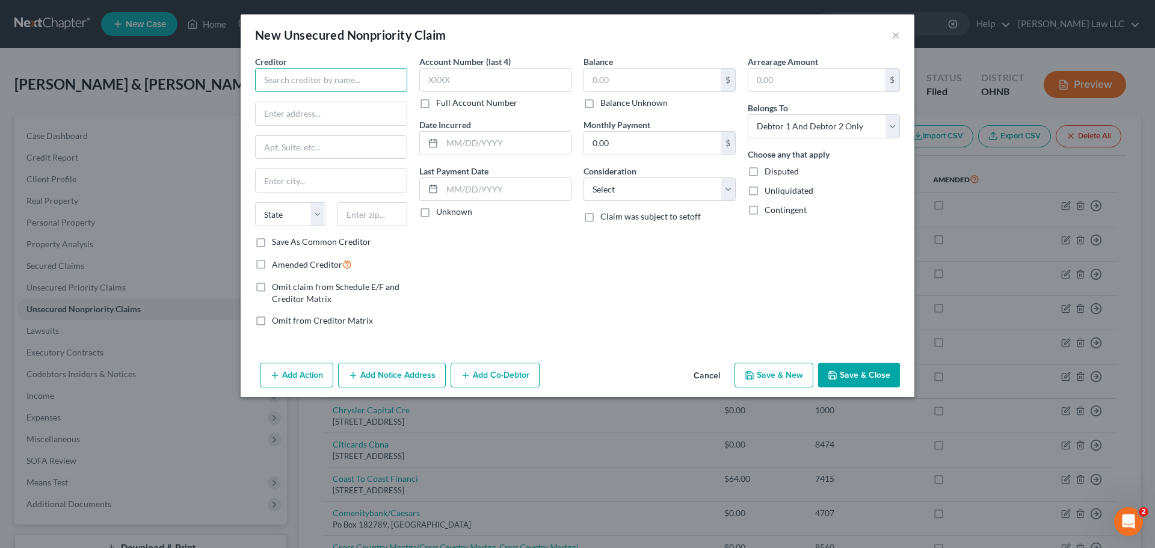
click at [310, 81] on input "text" at bounding box center [331, 80] width 152 height 24
click at [344, 81] on input "Southern [PERSON_NAME]" at bounding box center [331, 80] width 152 height 24
click at [314, 115] on input "text" at bounding box center [331, 113] width 151 height 23
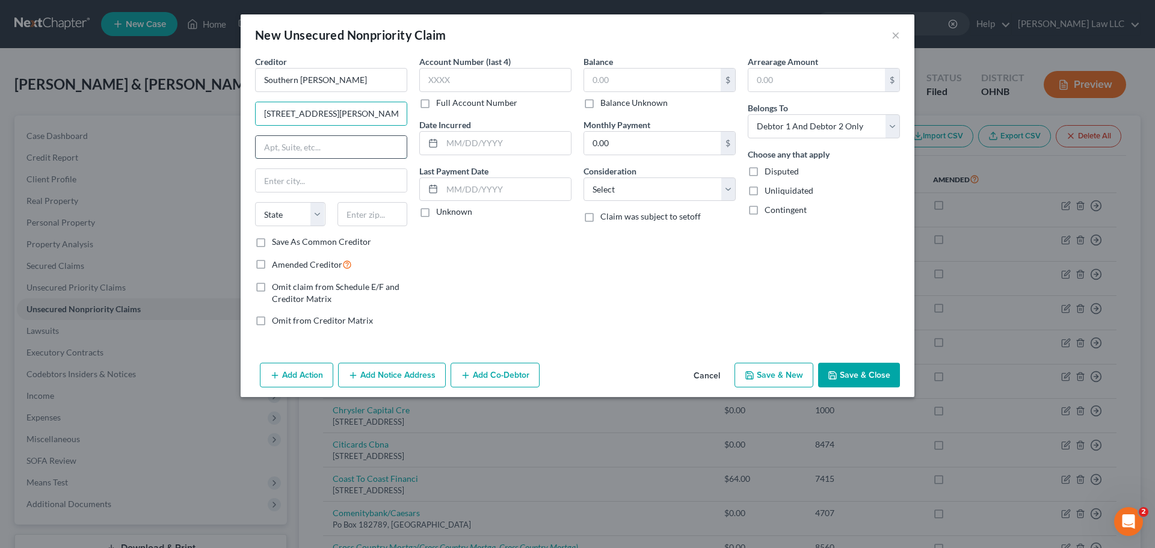
click at [332, 149] on input "text" at bounding box center [331, 147] width 151 height 23
click at [297, 180] on input "text" at bounding box center [331, 180] width 151 height 23
click at [538, 302] on div "Account Number (last 4) Full Account Number Date Incurred Last Payment Date Unk…" at bounding box center [495, 195] width 164 height 281
click at [859, 371] on button "Save & Close" at bounding box center [859, 375] width 82 height 25
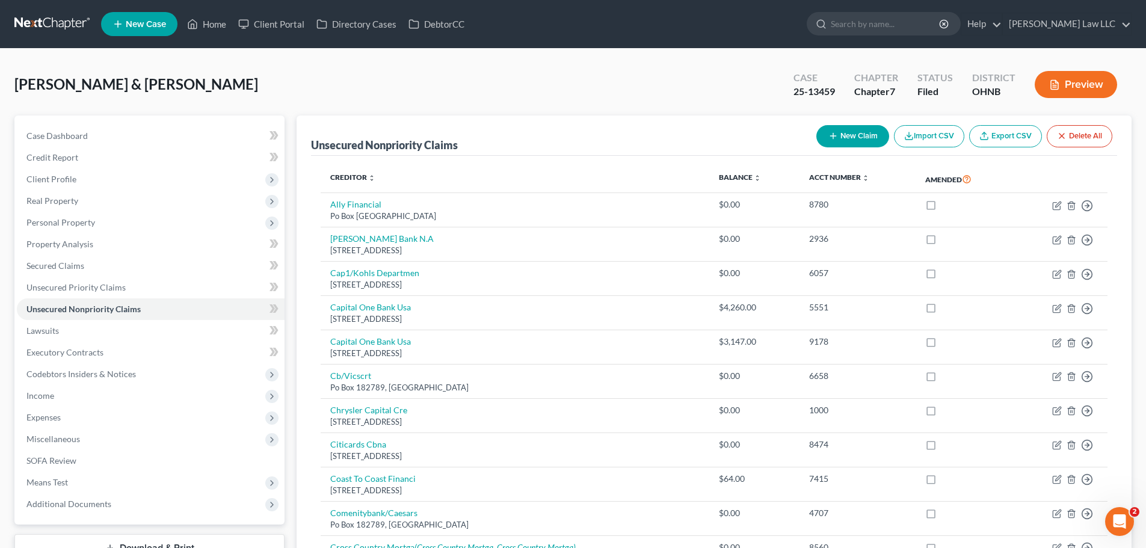
click at [865, 128] on button "New Claim" at bounding box center [852, 136] width 73 height 22
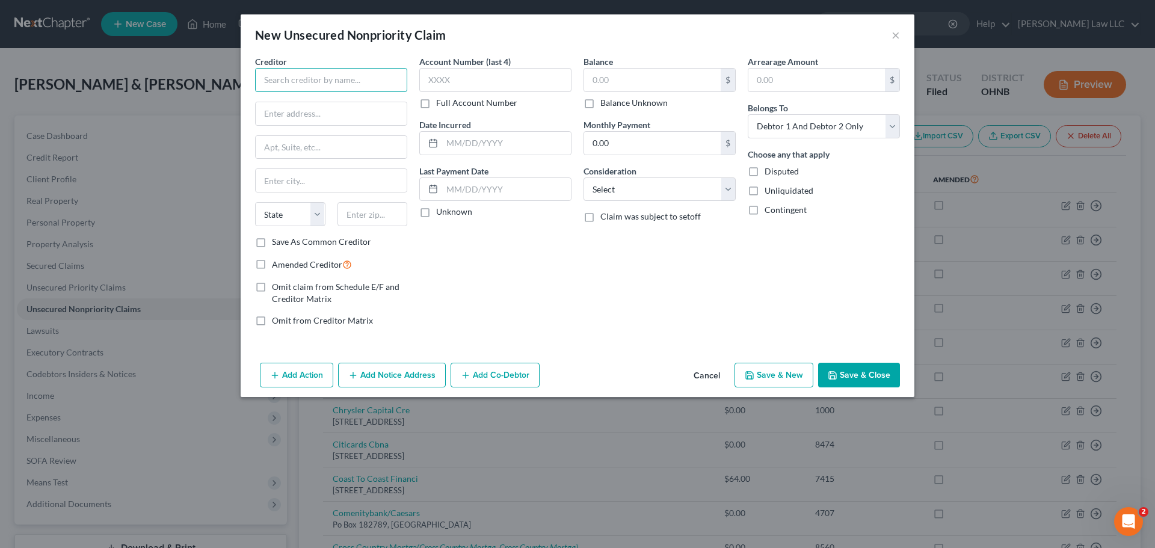
click at [286, 79] on input "text" at bounding box center [331, 80] width 152 height 24
drag, startPoint x: 524, startPoint y: 230, endPoint x: 859, endPoint y: 386, distance: 369.5
click at [524, 231] on div "Account Number (last 4) Full Account Number Date Incurred Last Payment Date Unk…" at bounding box center [495, 195] width 164 height 281
click at [868, 377] on button "Save & Close" at bounding box center [859, 375] width 82 height 25
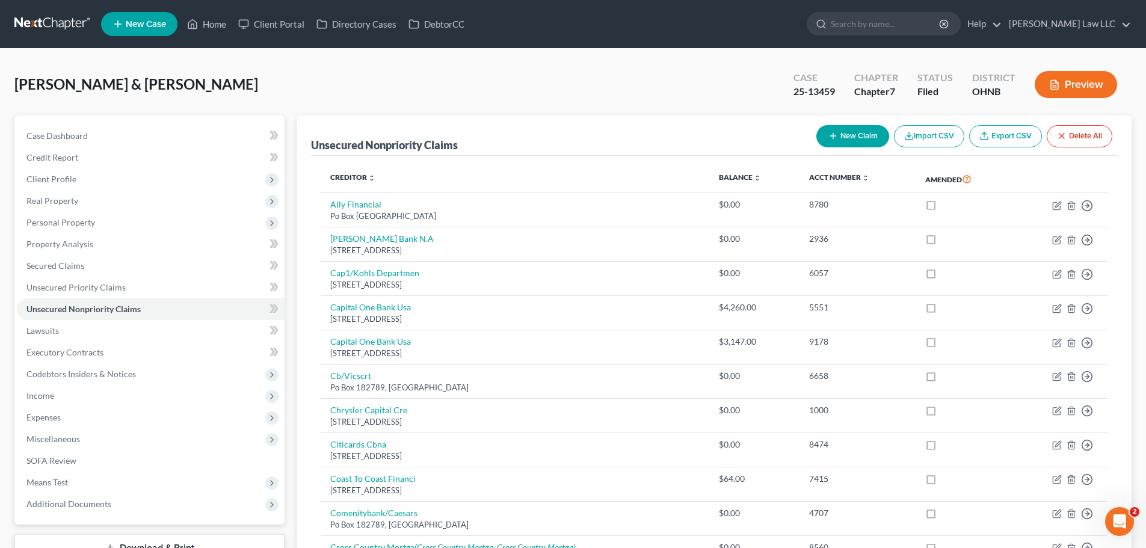
click at [834, 131] on button "New Claim" at bounding box center [852, 136] width 73 height 22
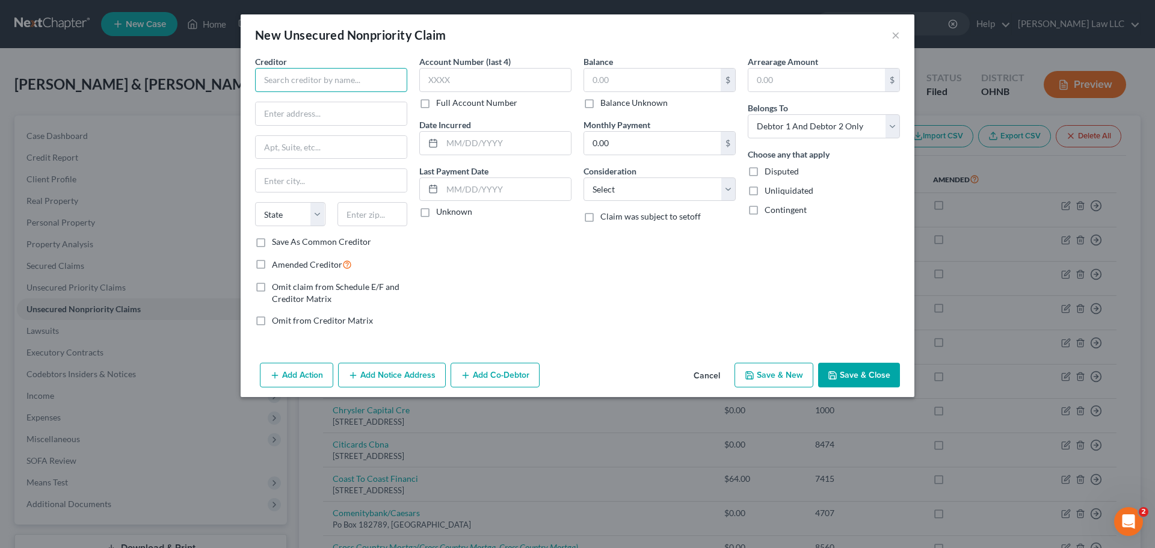
click at [351, 86] on input "text" at bounding box center [331, 80] width 152 height 24
paste input "[STREET_ADDRESS][PERSON_NAME]"
click at [543, 259] on div "Account Number (last 4) Full Account Number Date Incurred Last Payment Date Unk…" at bounding box center [495, 195] width 164 height 281
click at [880, 369] on button "Save & Close" at bounding box center [859, 375] width 82 height 25
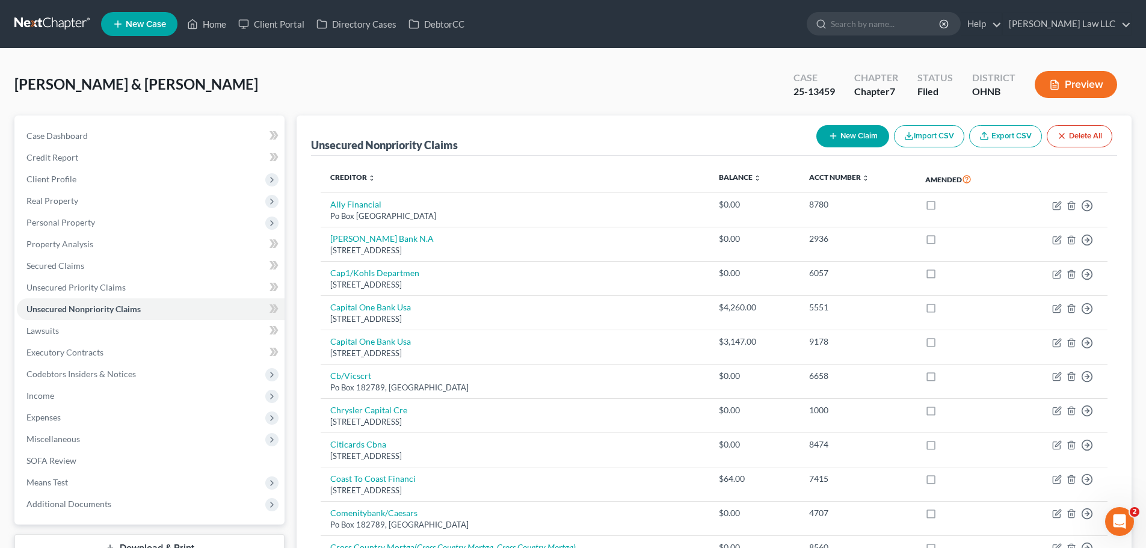
click at [858, 129] on button "New Claim" at bounding box center [852, 136] width 73 height 22
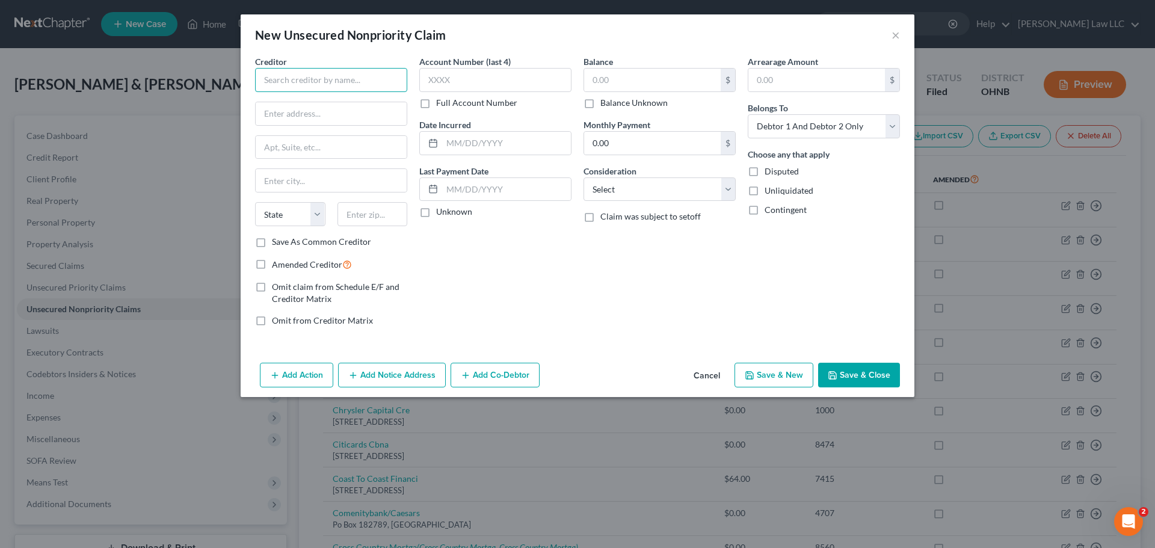
click at [284, 88] on input "text" at bounding box center [331, 80] width 152 height 24
click at [545, 310] on div "Account Number (last 4) Full Account Number Date Incurred Last Payment Date Unk…" at bounding box center [495, 195] width 164 height 281
click at [863, 377] on button "Save & Close" at bounding box center [859, 375] width 82 height 25
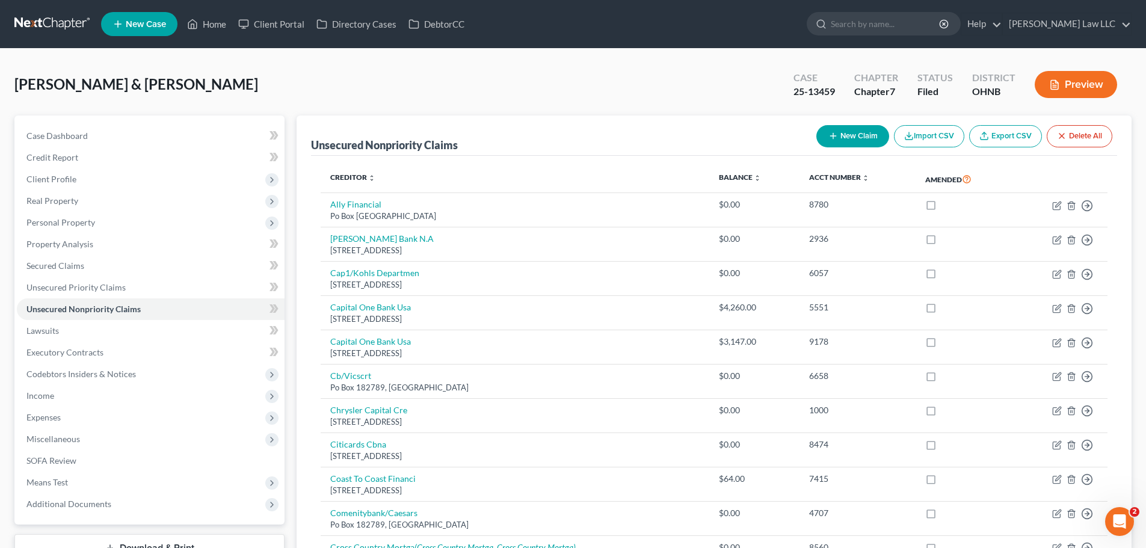
click at [846, 130] on button "New Claim" at bounding box center [852, 136] width 73 height 22
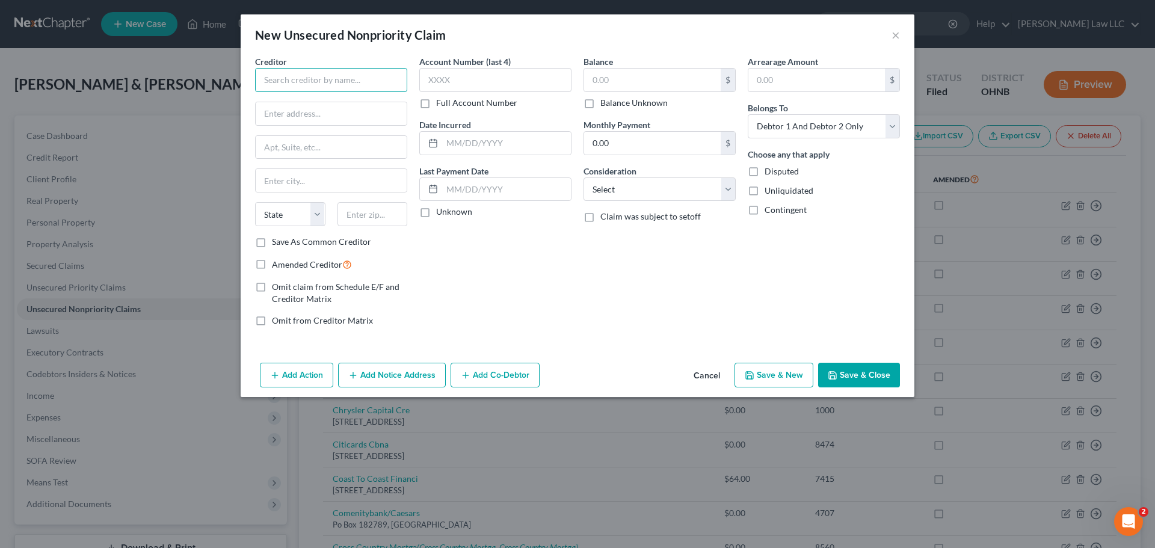
click at [328, 88] on input "text" at bounding box center [331, 80] width 152 height 24
paste input "[STREET_ADDRESS]"
click at [568, 319] on div "Account Number (last 4) Full Account Number Date Incurred Last Payment Date Unk…" at bounding box center [495, 195] width 164 height 281
click at [850, 377] on button "Save & Close" at bounding box center [859, 375] width 82 height 25
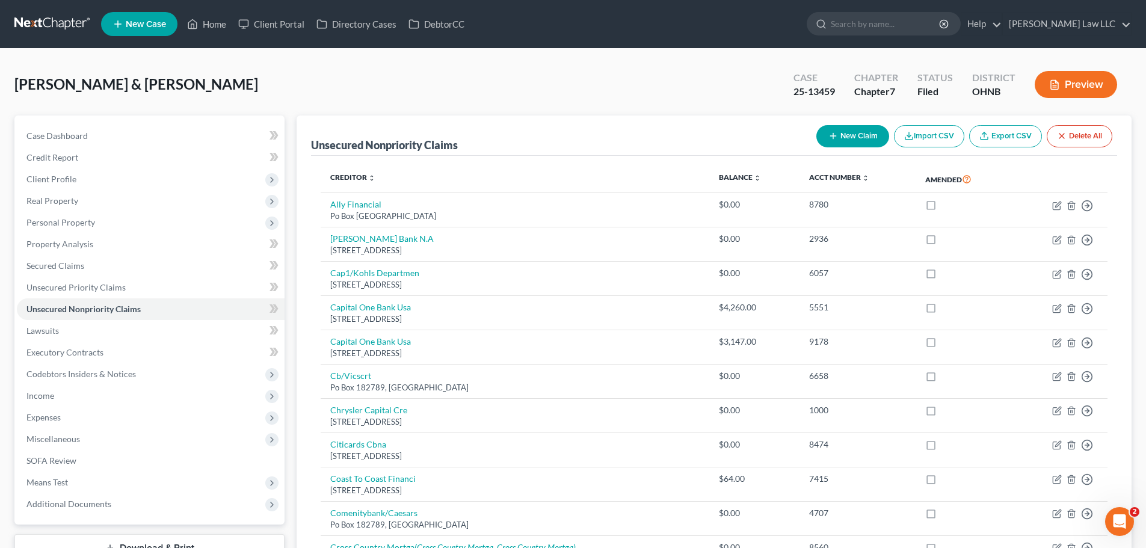
click at [847, 136] on button "New Claim" at bounding box center [852, 136] width 73 height 22
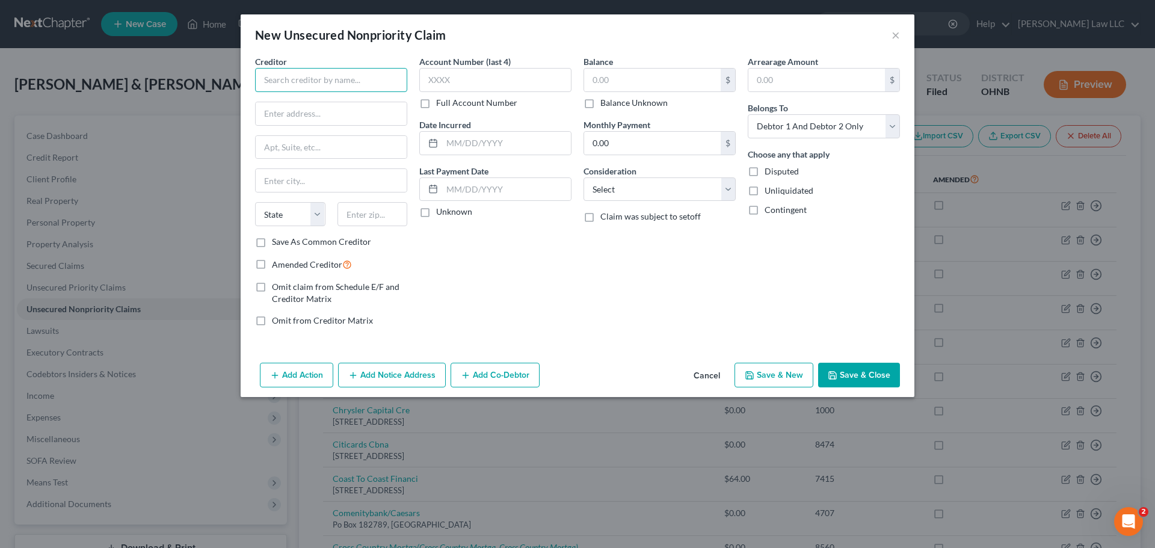
click at [372, 75] on input "text" at bounding box center [331, 80] width 152 height 24
paste input "[STREET_ADDRESS]"
click at [509, 259] on div "Account Number (last 4) Full Account Number Date Incurred Last Payment Date Unk…" at bounding box center [495, 195] width 164 height 281
click at [853, 373] on button "Save & Close" at bounding box center [859, 375] width 82 height 25
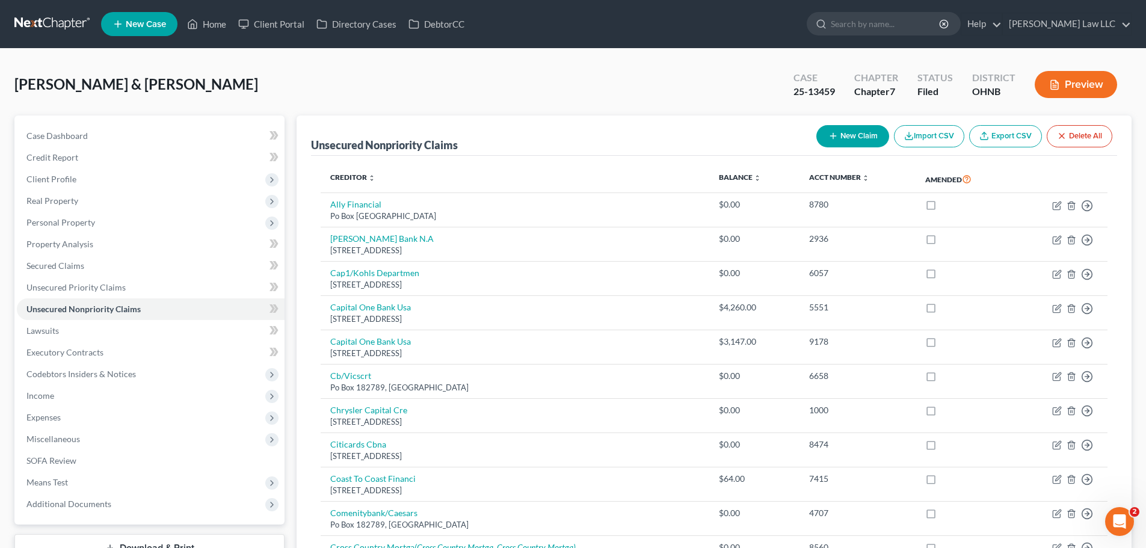
click at [861, 135] on button "New Claim" at bounding box center [852, 136] width 73 height 22
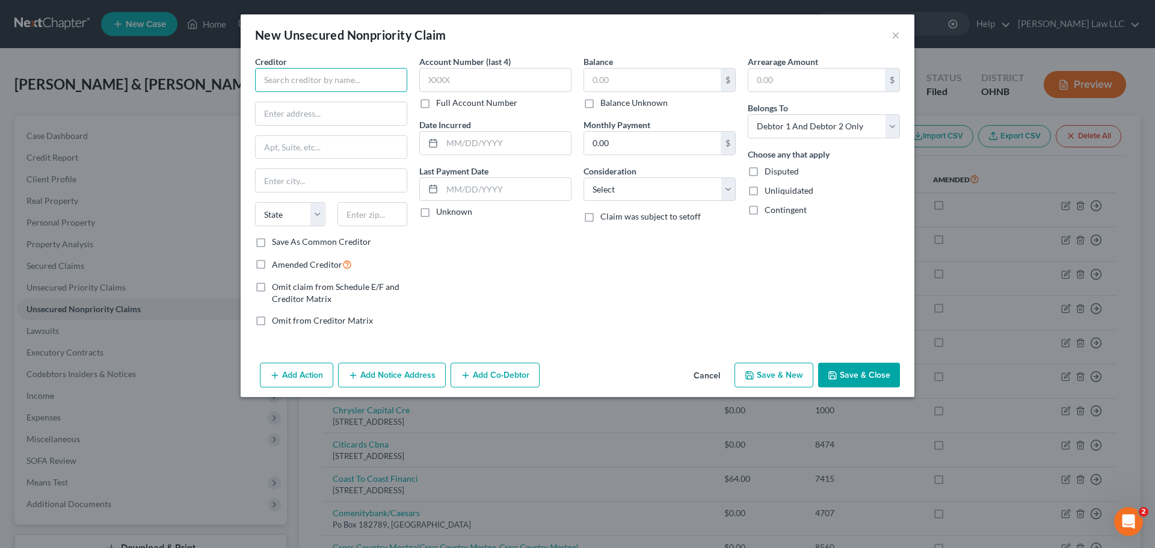
click at [350, 77] on input "text" at bounding box center [331, 80] width 152 height 24
click at [505, 300] on div "Account Number (last 4) Full Account Number Date Incurred Last Payment Date Unk…" at bounding box center [495, 195] width 164 height 281
click at [856, 383] on button "Save & Close" at bounding box center [859, 375] width 82 height 25
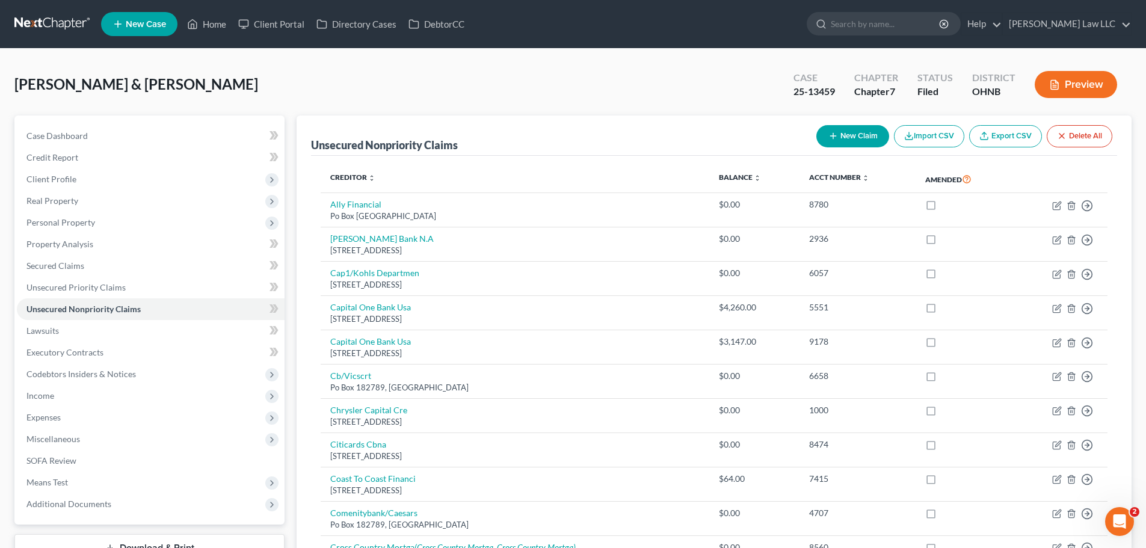
click at [851, 130] on button "New Claim" at bounding box center [852, 136] width 73 height 22
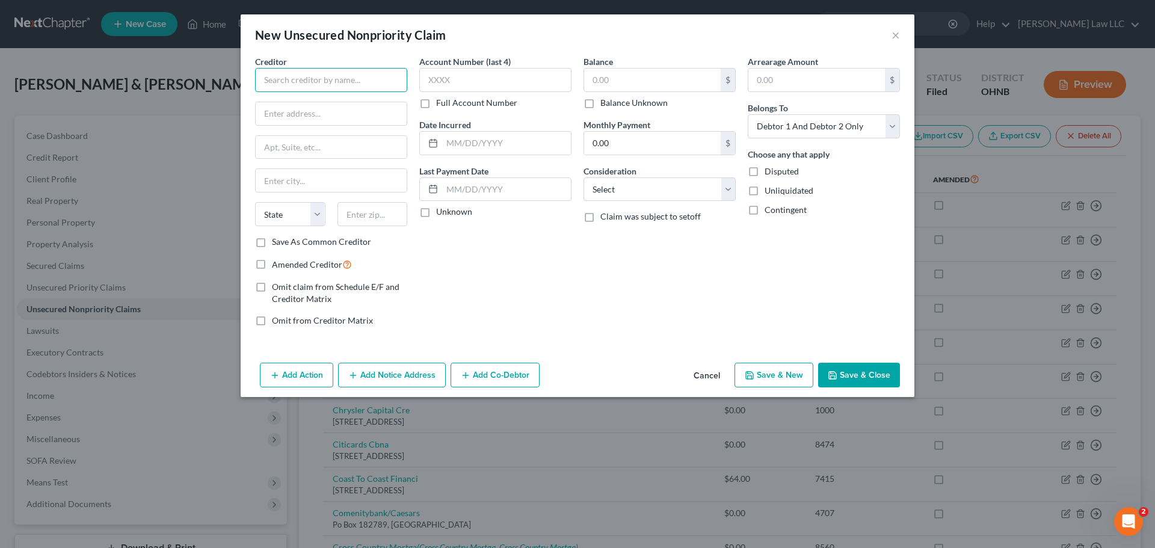
click at [314, 84] on input "text" at bounding box center [331, 80] width 152 height 24
click at [364, 114] on input "PO BOX 145620" at bounding box center [331, 113] width 151 height 23
click at [315, 185] on input "text" at bounding box center [331, 180] width 151 height 23
click at [453, 250] on div "Account Number (last 4) Full Account Number Date Incurred Last Payment Date Unk…" at bounding box center [495, 195] width 164 height 281
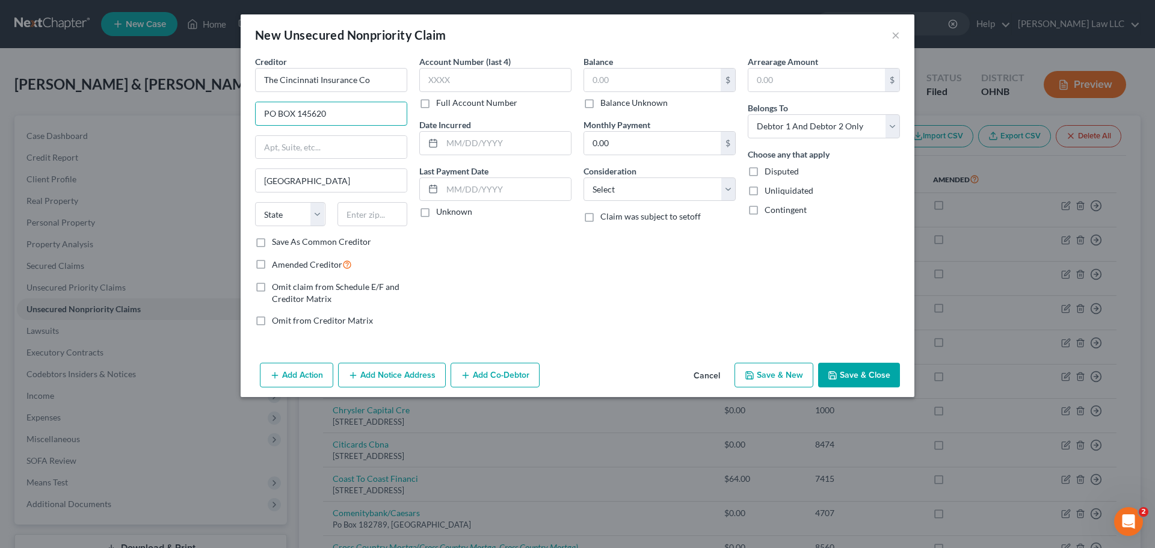
drag, startPoint x: 347, startPoint y: 111, endPoint x: 199, endPoint y: 112, distance: 148.0
click at [199, 112] on div "New Unsecured Nonpriority Claim × Creditor * The Cincinnati Insurance Co PO BOX…" at bounding box center [577, 274] width 1155 height 548
paste input "[STREET_ADDRESS][PERSON_NAME]"
click at [369, 219] on input "text" at bounding box center [372, 214] width 70 height 24
click at [662, 231] on div "Balance $ Balance Unknown Balance Undetermined $ Balance Unknown Monthly Paymen…" at bounding box center [659, 195] width 164 height 281
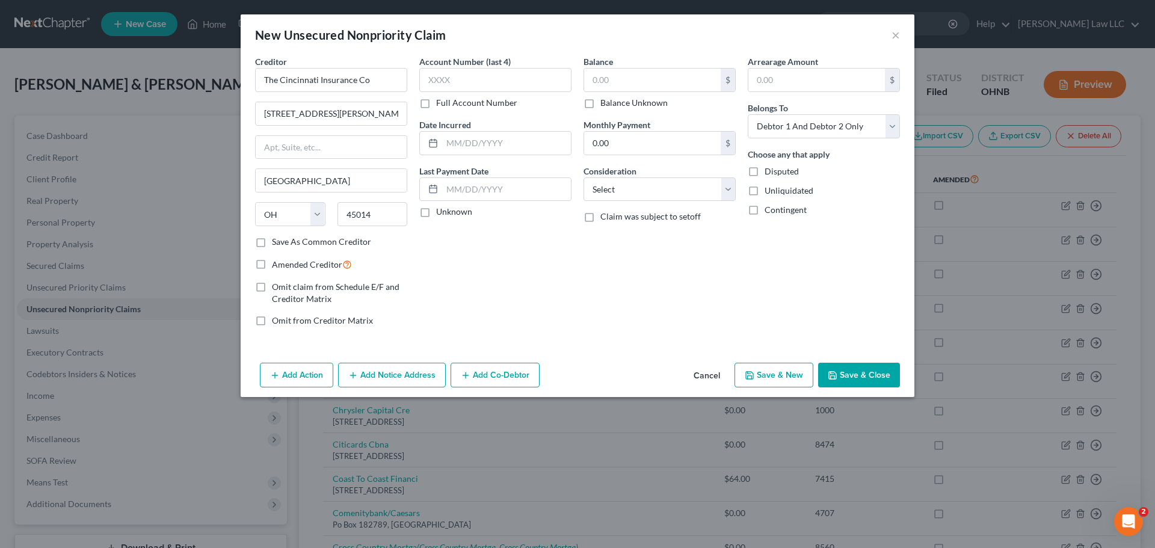
click at [852, 375] on button "Save & Close" at bounding box center [859, 375] width 82 height 25
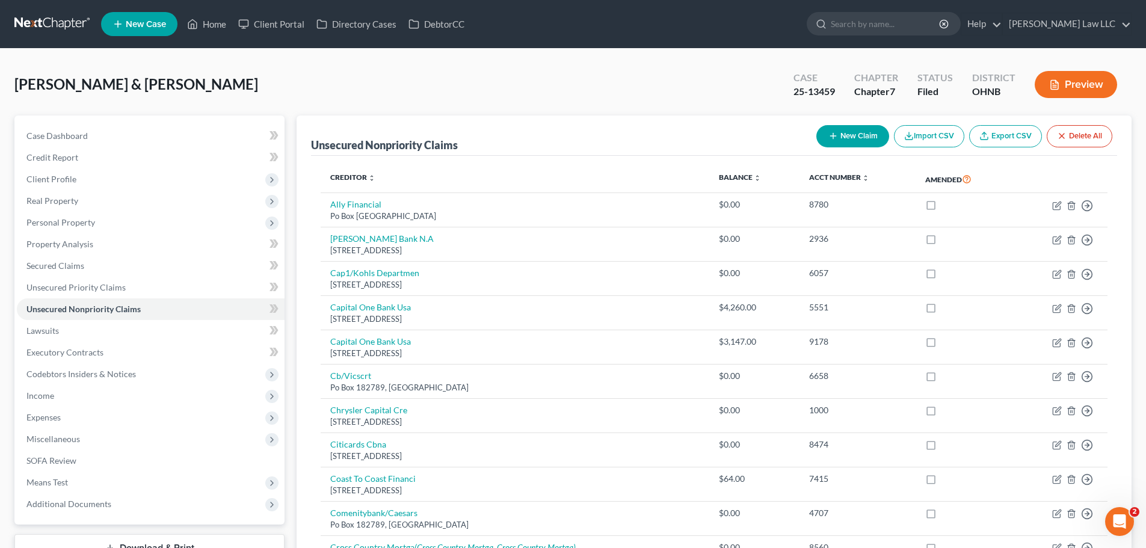
click at [856, 134] on button "New Claim" at bounding box center [852, 136] width 73 height 22
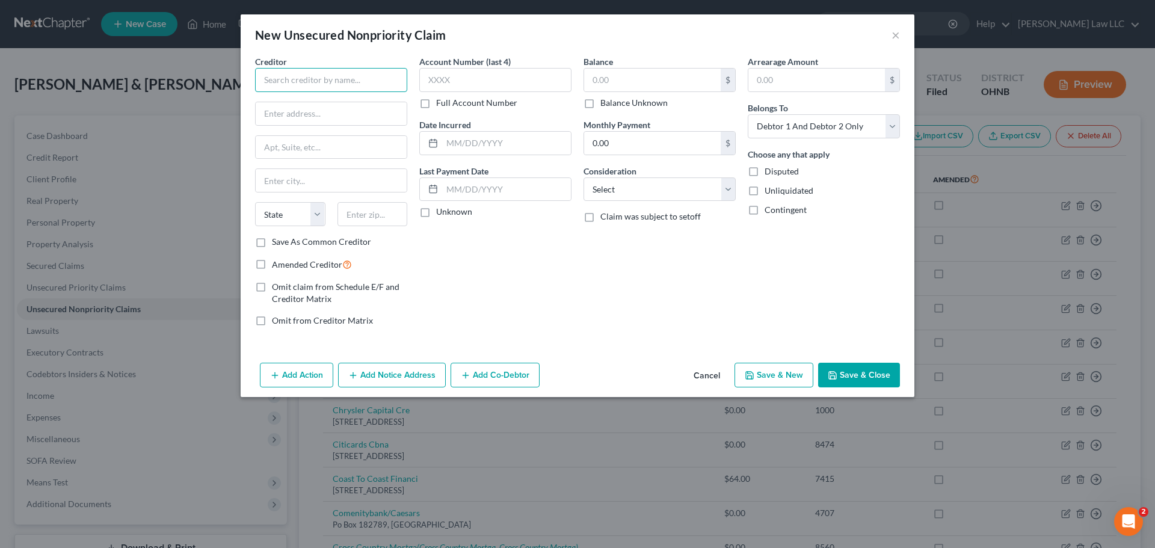
click at [336, 87] on input "text" at bounding box center [331, 80] width 152 height 24
paste input "[STREET_ADDRESS][PERSON_NAME]"
click at [598, 285] on div "Balance $ Balance Unknown Balance Undetermined $ Balance Unknown Monthly Paymen…" at bounding box center [659, 195] width 164 height 281
click at [856, 378] on button "Save & Close" at bounding box center [859, 375] width 82 height 25
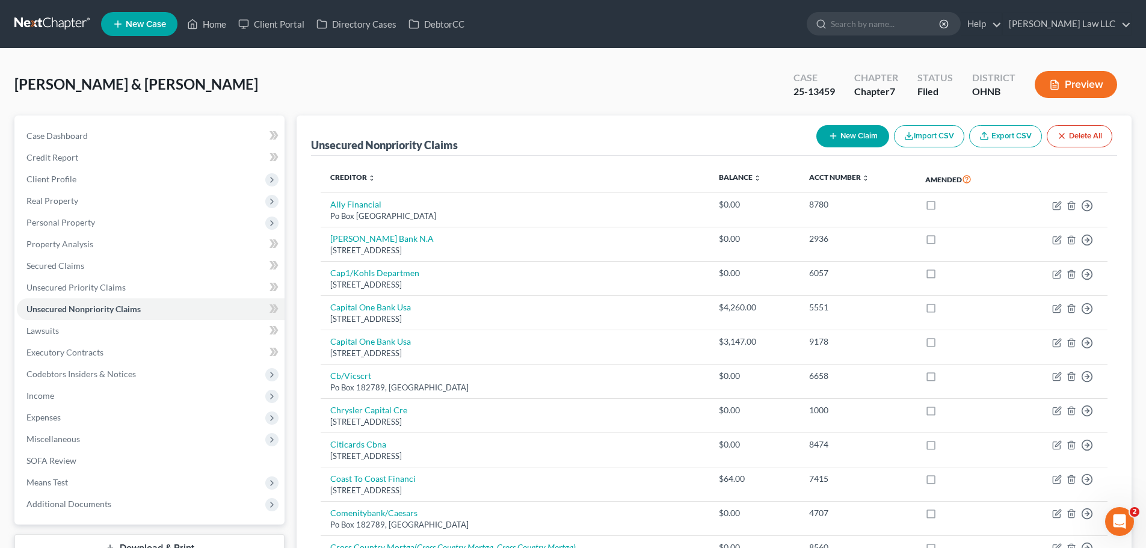
click at [850, 135] on button "New Claim" at bounding box center [852, 136] width 73 height 22
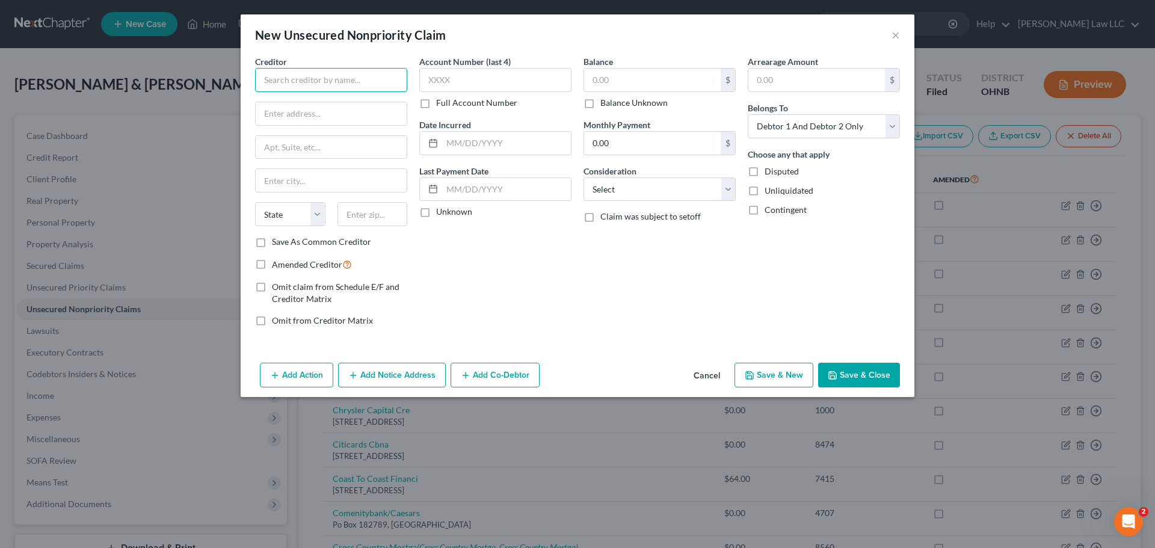
click at [342, 85] on input "text" at bounding box center [331, 80] width 152 height 24
paste input "3850 OH-39"
click at [482, 257] on div "Account Number (last 4) Full Account Number Date Incurred Last Payment Date Unk…" at bounding box center [495, 195] width 164 height 281
click at [853, 371] on button "Save & Close" at bounding box center [859, 375] width 82 height 25
